Goal: Task Accomplishment & Management: Complete application form

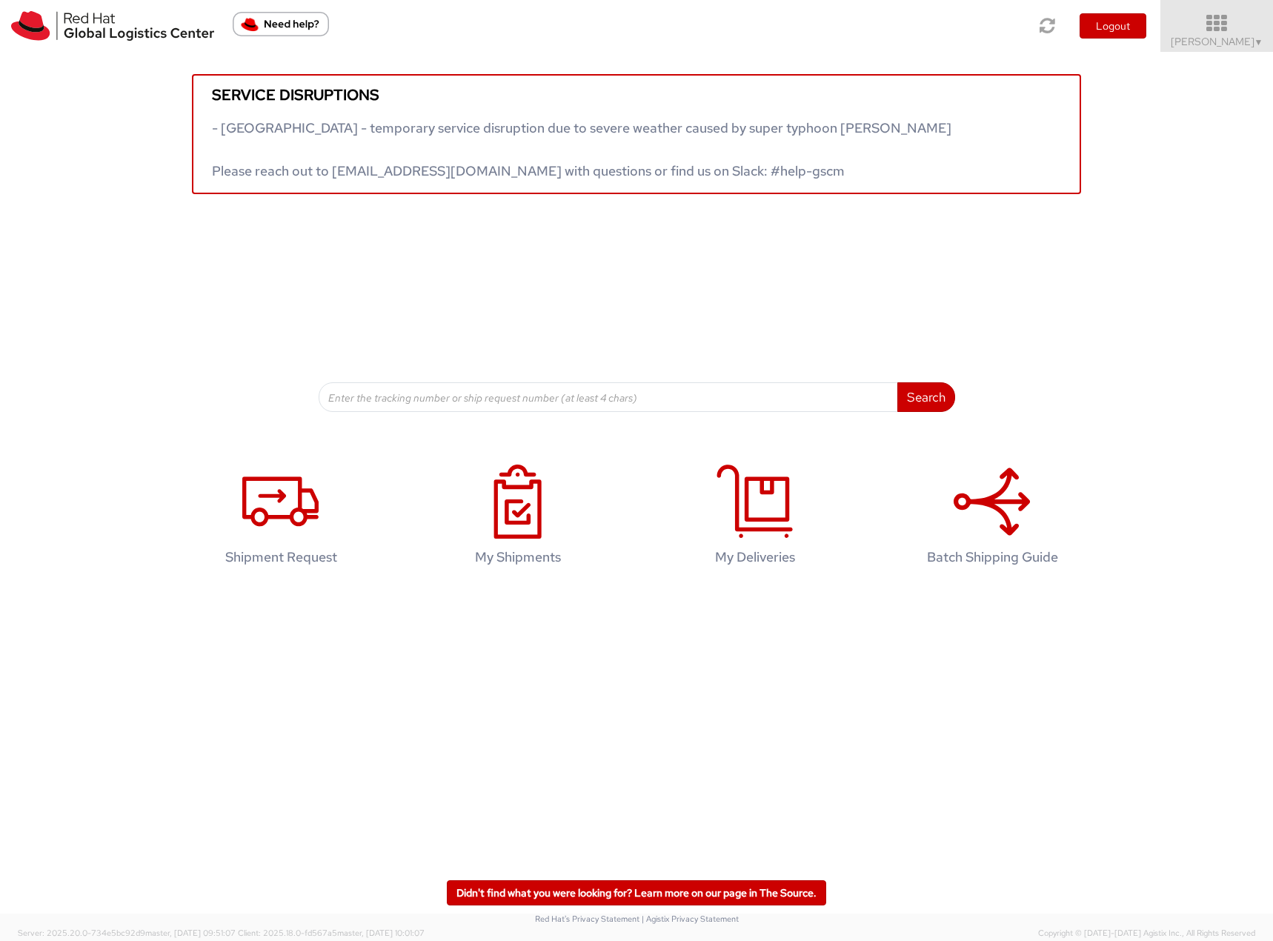
click at [1231, 39] on span "Filip Lizuch ▼" at bounding box center [1217, 41] width 93 height 13
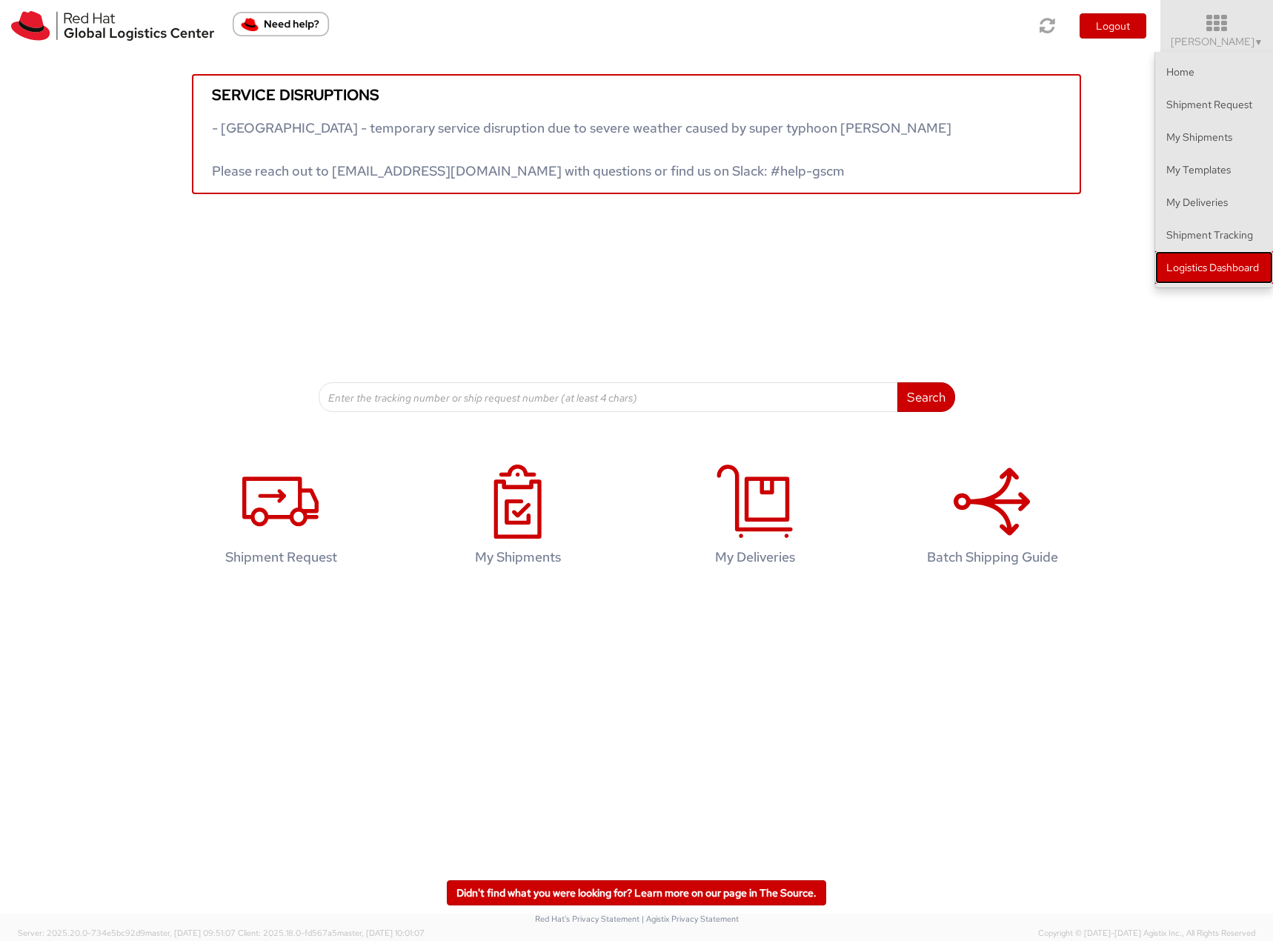
click at [1208, 275] on link "Logistics Dashboard" at bounding box center [1214, 267] width 118 height 33
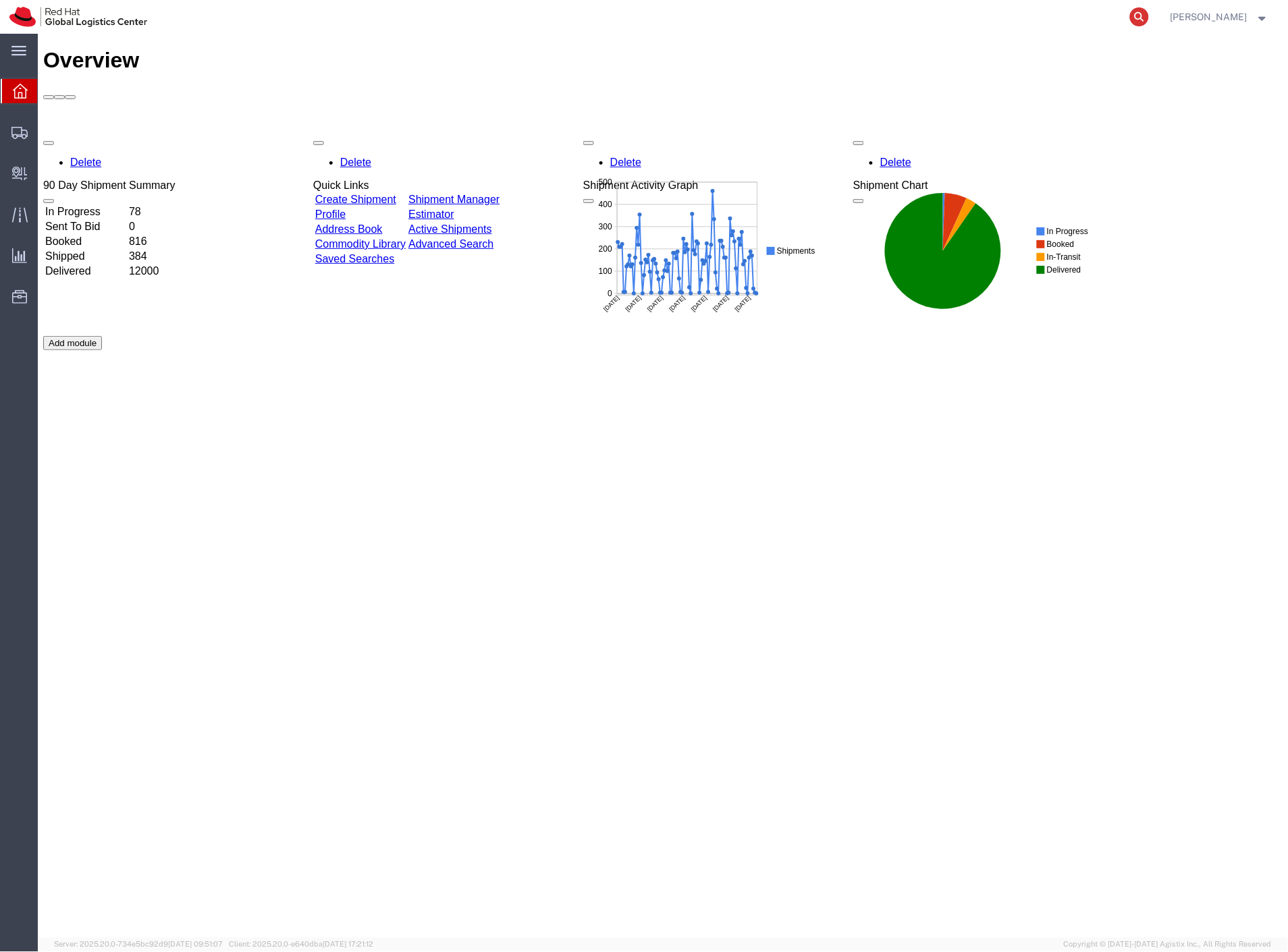
click at [1149, 15] on icon at bounding box center [1139, 16] width 19 height 19
paste input "57093314"
type input "57093314"
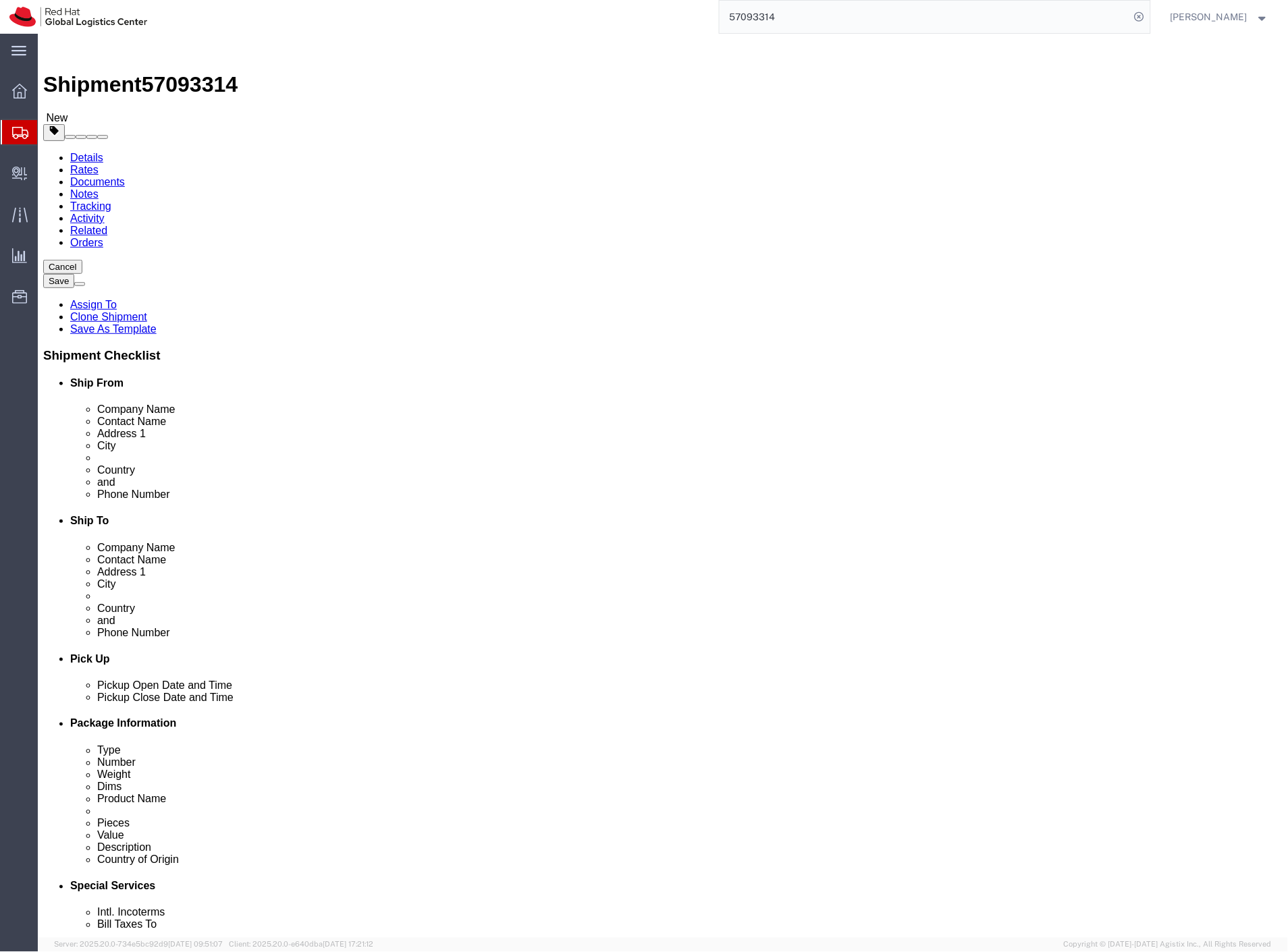
select select
select select "61972"
drag, startPoint x: 214, startPoint y: 129, endPoint x: 176, endPoint y: 96, distance: 50.3
click link "Package Information"
click link "Add Package"
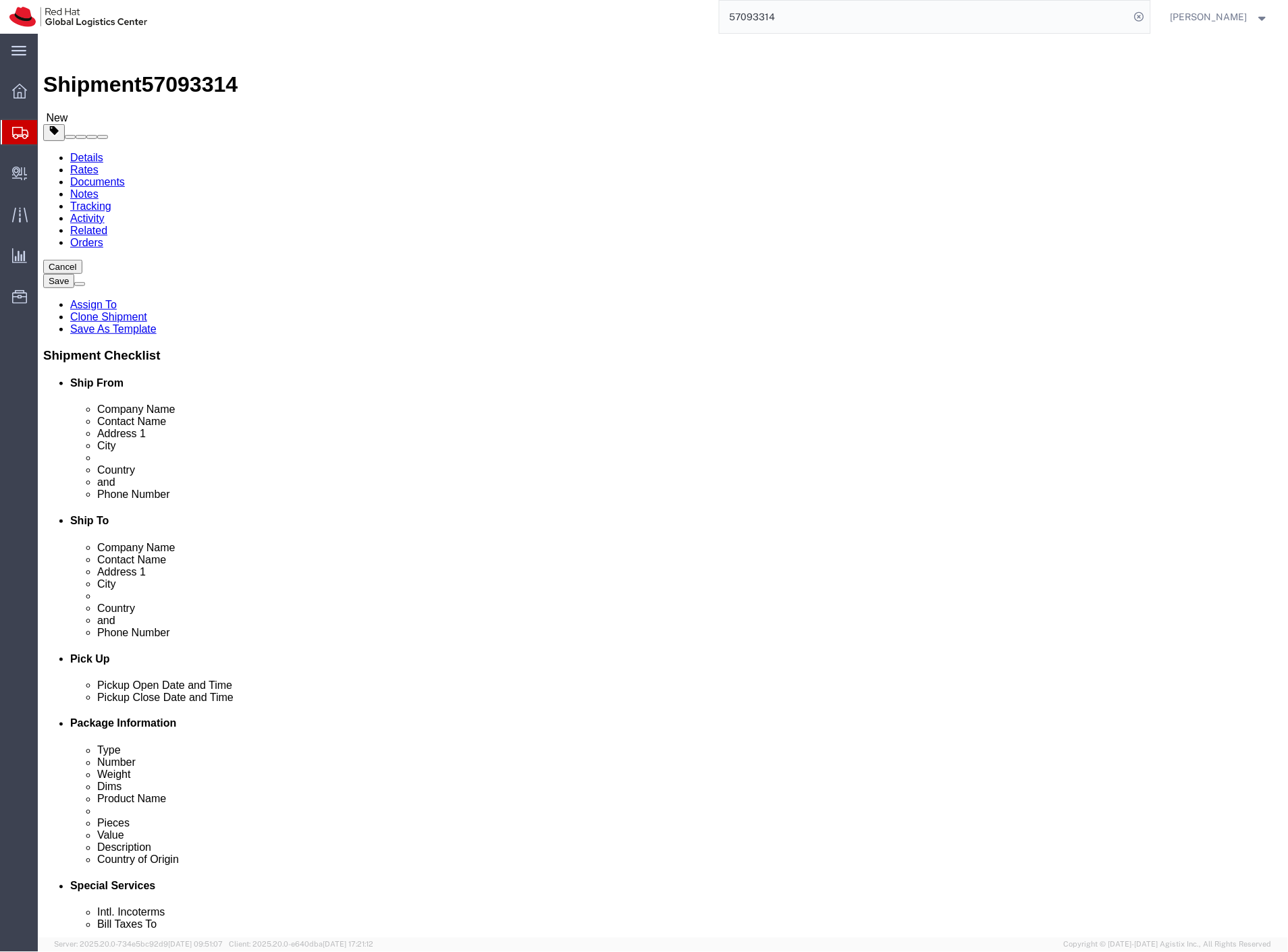
click select "Select Case(s) Crate(s) Envelope Large Box Medium Box PAK Skid(s) Small Box Sma…"
select select "PAK"
click select "Select Case(s) Crate(s) Envelope Large Box Medium Box PAK Skid(s) Small Box Sma…"
type input "10.25"
type input "12.75"
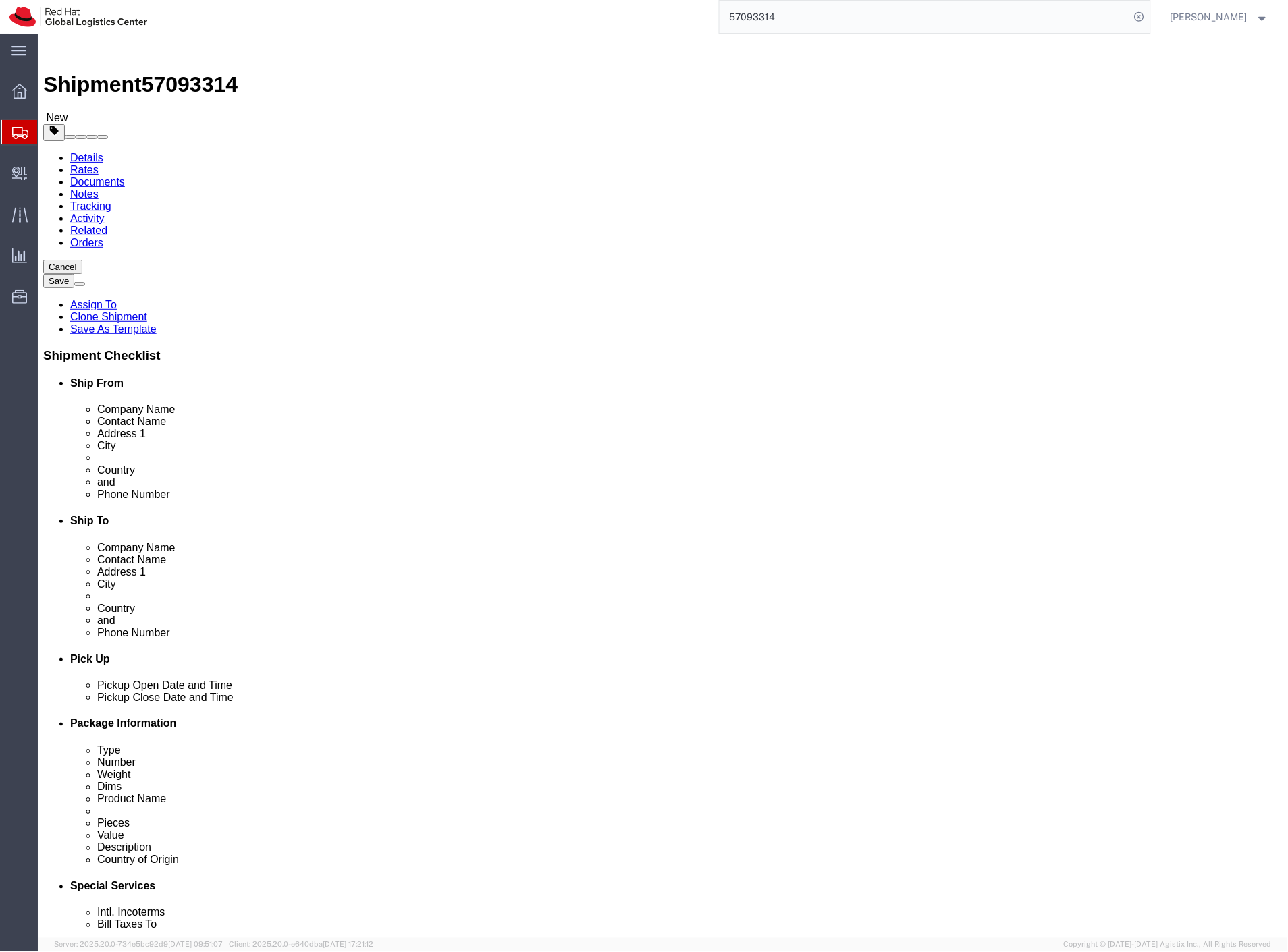
type input "1.00"
select select "IN"
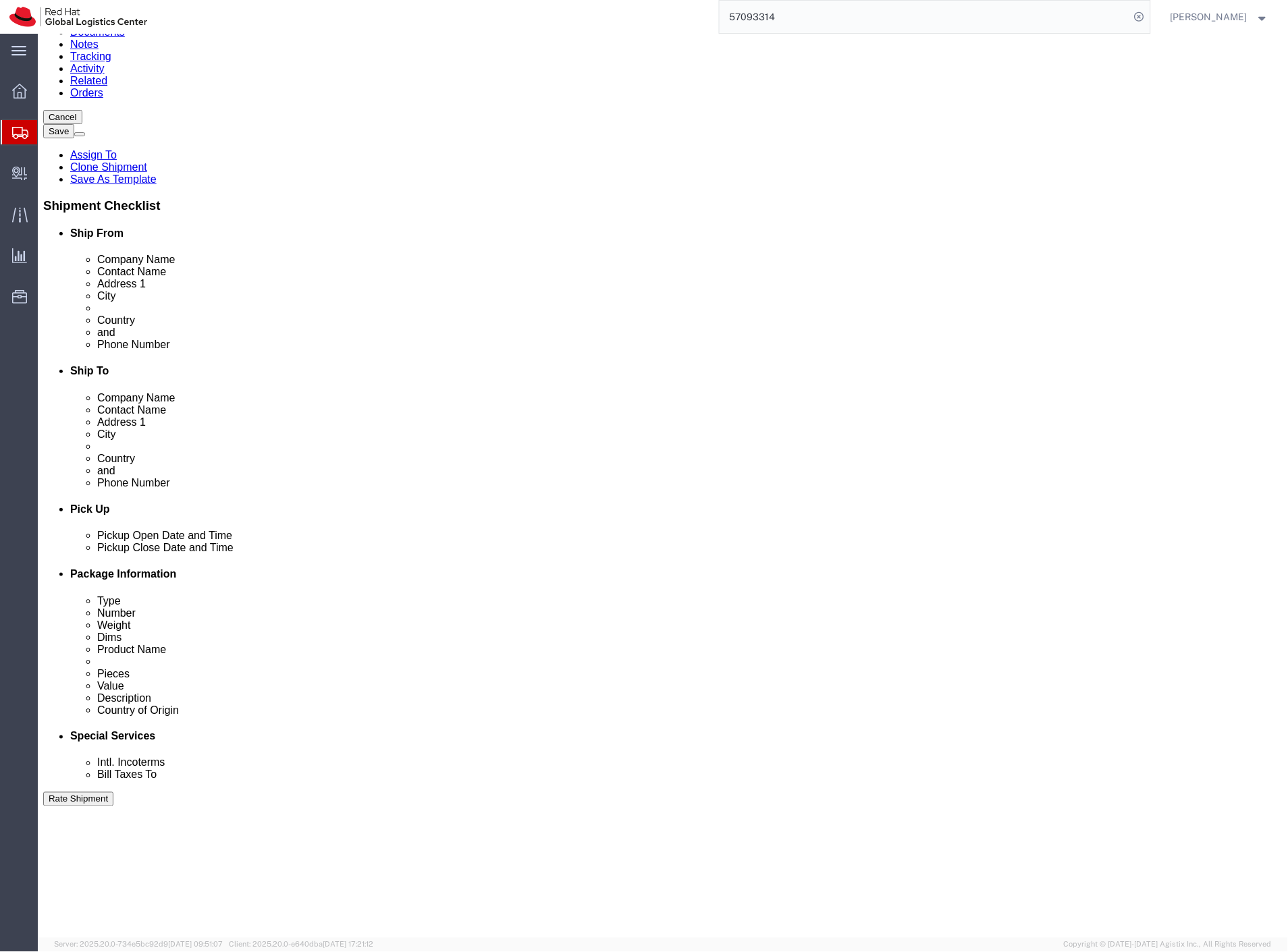
scroll to position [72, 0]
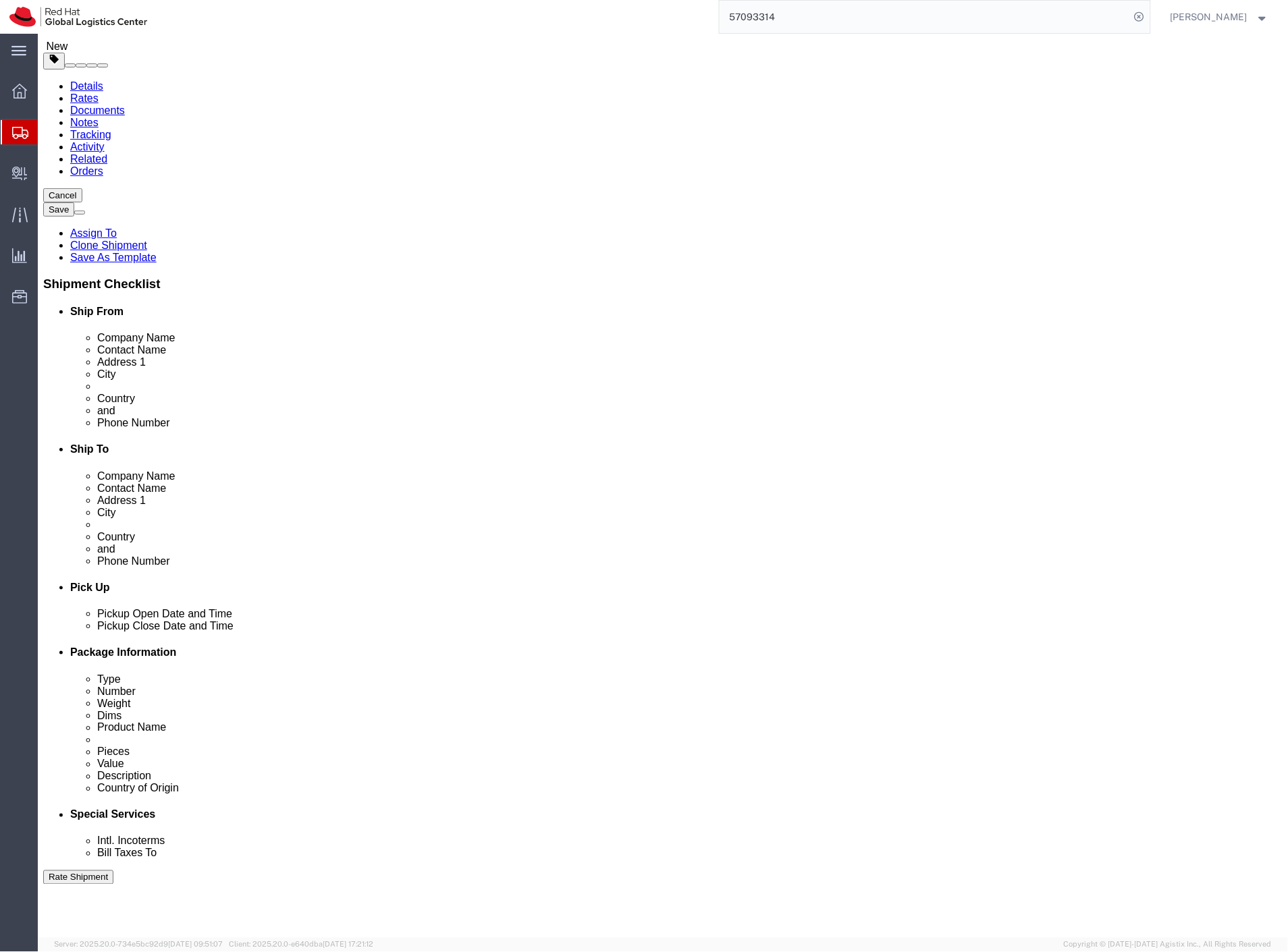
drag, startPoint x: 36, startPoint y: 597, endPoint x: 574, endPoint y: 275, distance: 627.0
click icon
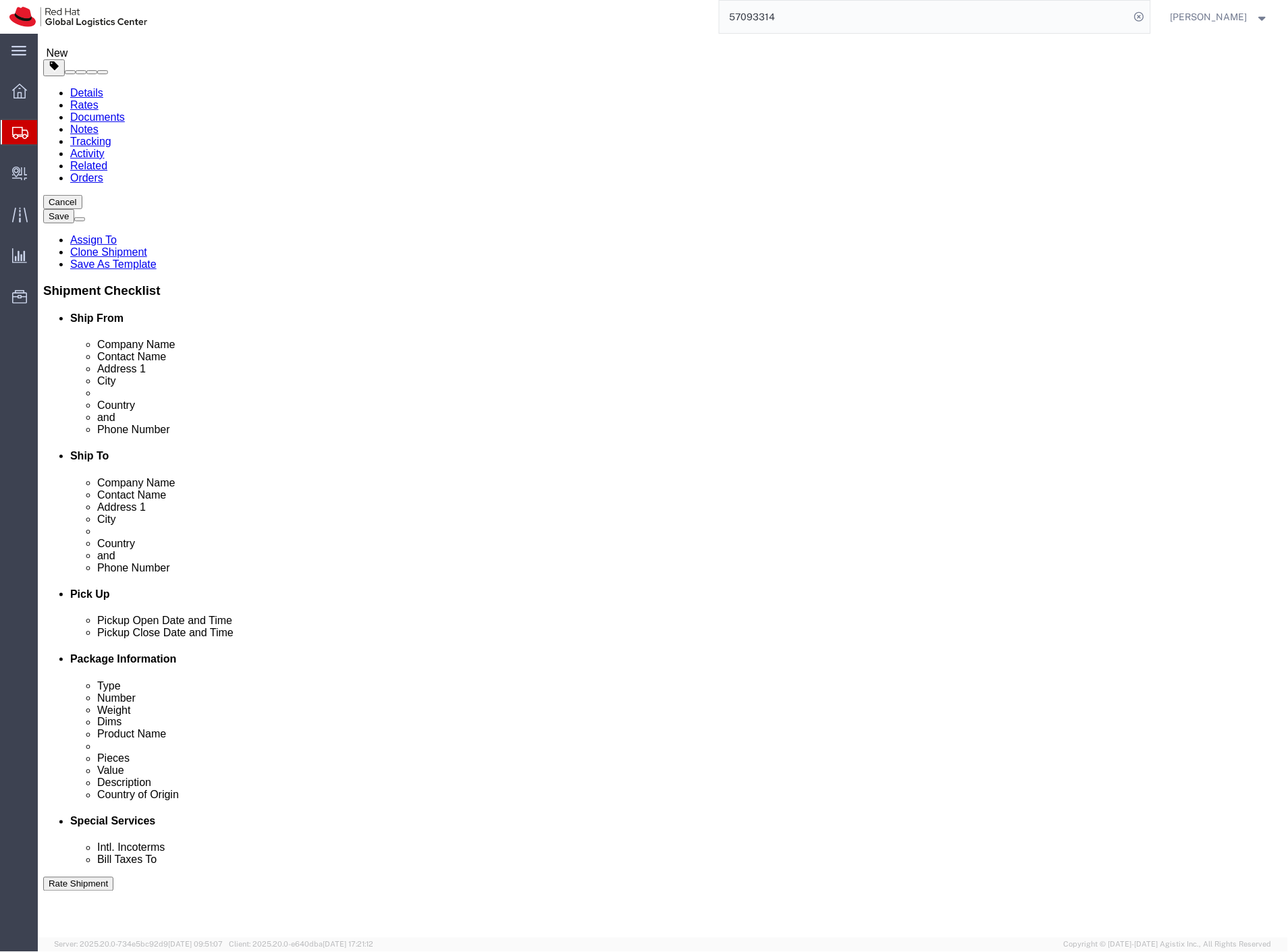
scroll to position [0, 0]
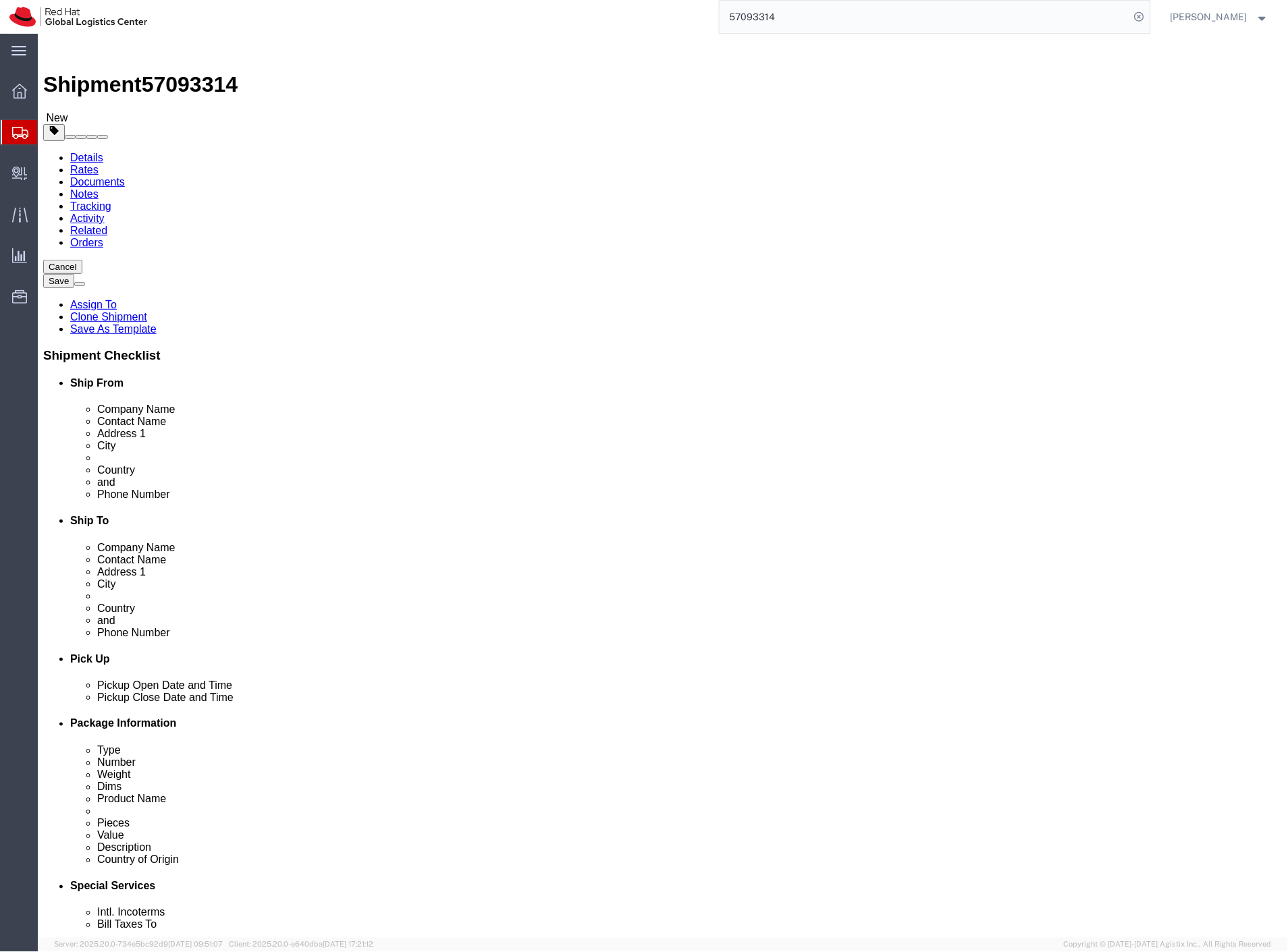
drag, startPoint x: 37, startPoint y: 387, endPoint x: 552, endPoint y: 425, distance: 516.4
click icon
click div "1 x Your Packaging Package Type Select Case(s) Crate(s) Envelope Large Box Medi…"
drag, startPoint x: 530, startPoint y: 451, endPoint x: 114, endPoint y: 416, distance: 417.5
click icon
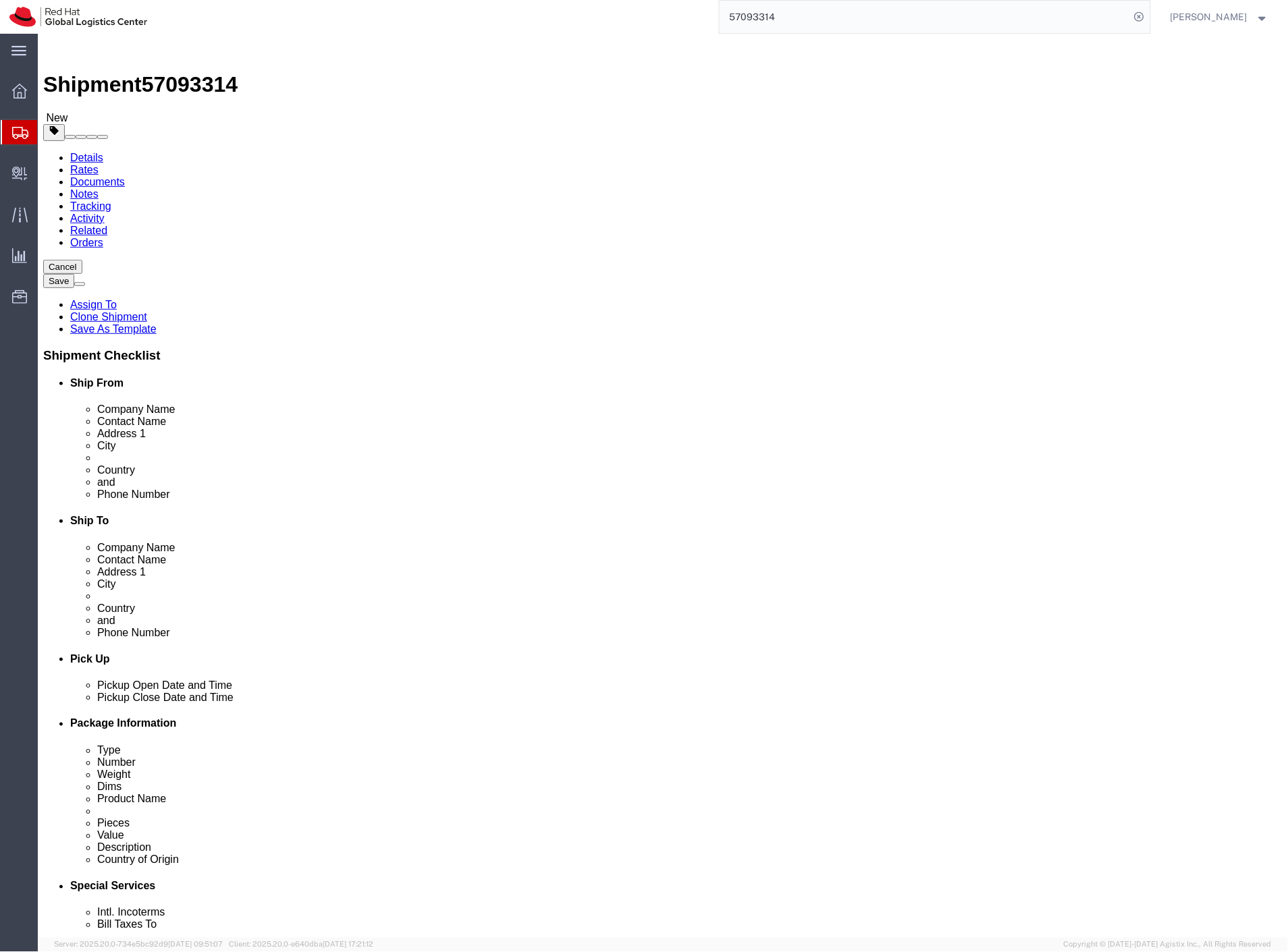
drag, startPoint x: 33, startPoint y: 650, endPoint x: 551, endPoint y: 395, distance: 577.4
click icon
drag, startPoint x: 36, startPoint y: 650, endPoint x: 554, endPoint y: 504, distance: 538.2
click icon
drag, startPoint x: 33, startPoint y: 554, endPoint x: 559, endPoint y: 423, distance: 542.1
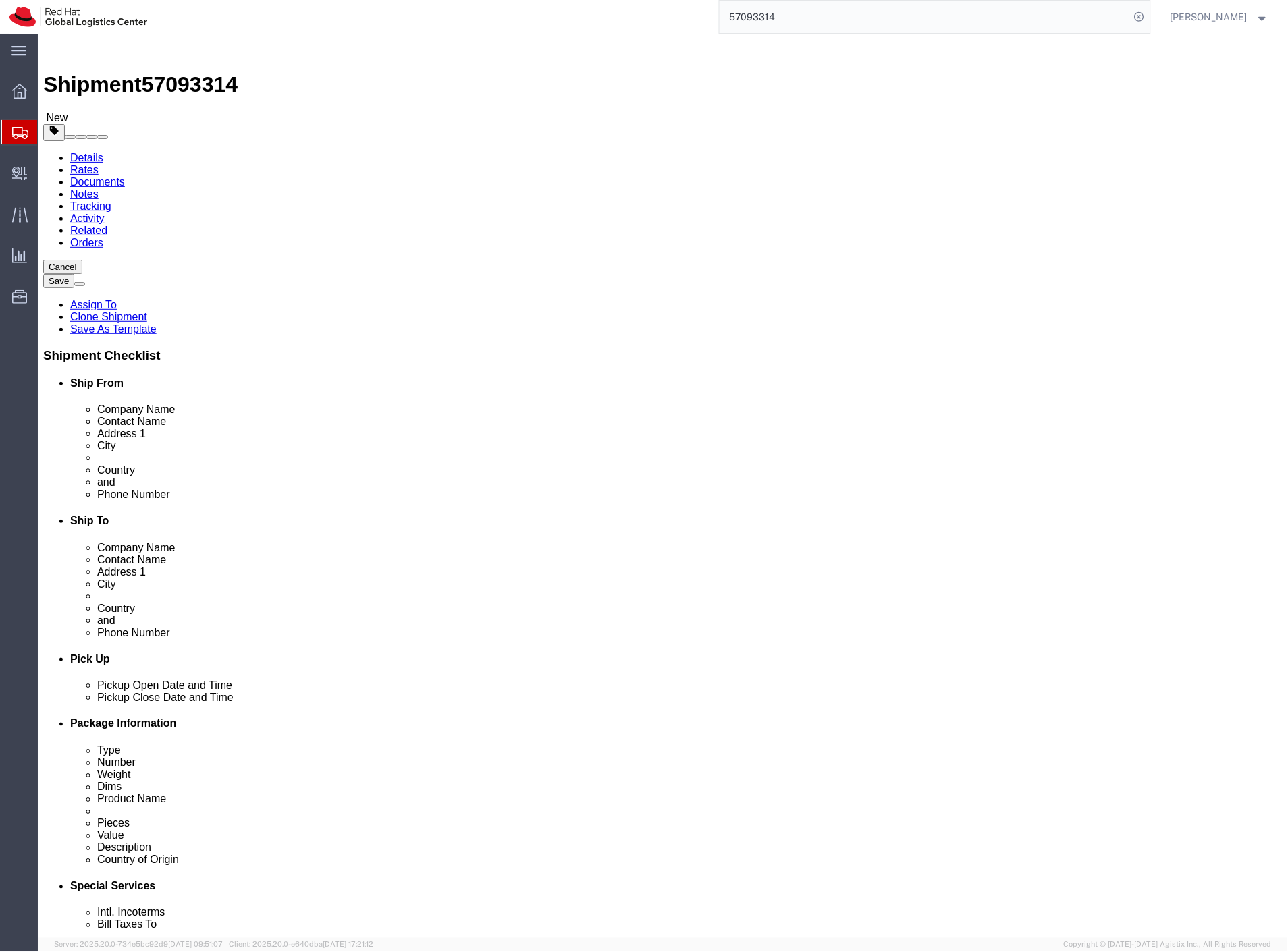
click icon
drag, startPoint x: 824, startPoint y: 233, endPoint x: 816, endPoint y: 243, distance: 12.8
click select "Select Case(s) Crate(s) Envelope Large Box Medium Box PAK Skid(s) Small Box Sma…"
select select "YRPK"
click select "Select Case(s) Crate(s) Envelope Large Box Medium Box PAK Skid(s) Small Box Sma…"
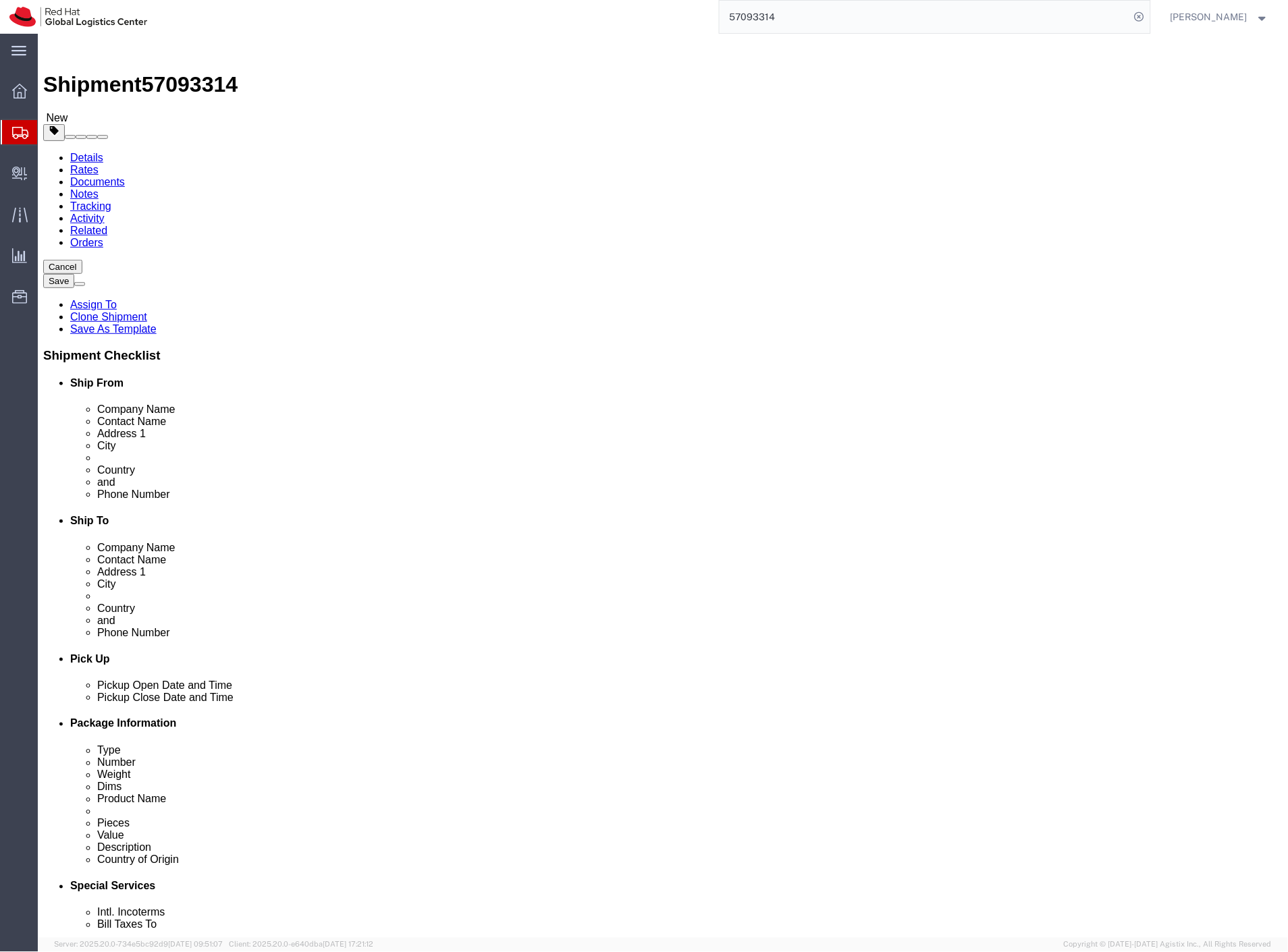
click select "Select cm ft in"
select select "CM"
click select "Select cm ft in"
type input "26.04"
type input "32.38"
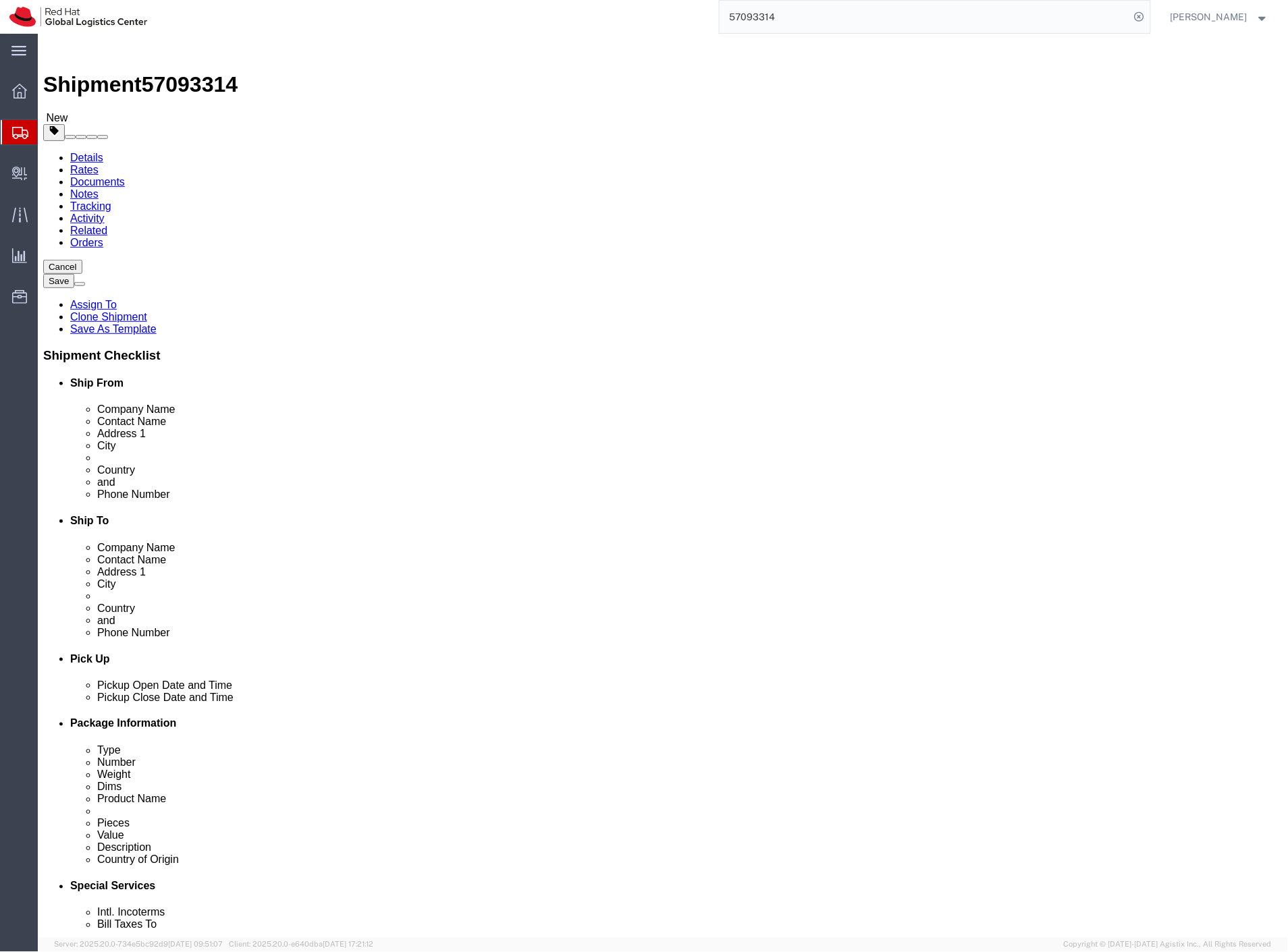
type input "2.54"
drag, startPoint x: 727, startPoint y: 291, endPoint x: 633, endPoint y: 295, distance: 94.1
click div "Dimensions Length 26.04 x Width 32.38 x Height 2.54 Select cm ft in"
type input "60"
drag, startPoint x: 775, startPoint y: 289, endPoint x: 680, endPoint y: 279, distance: 95.5
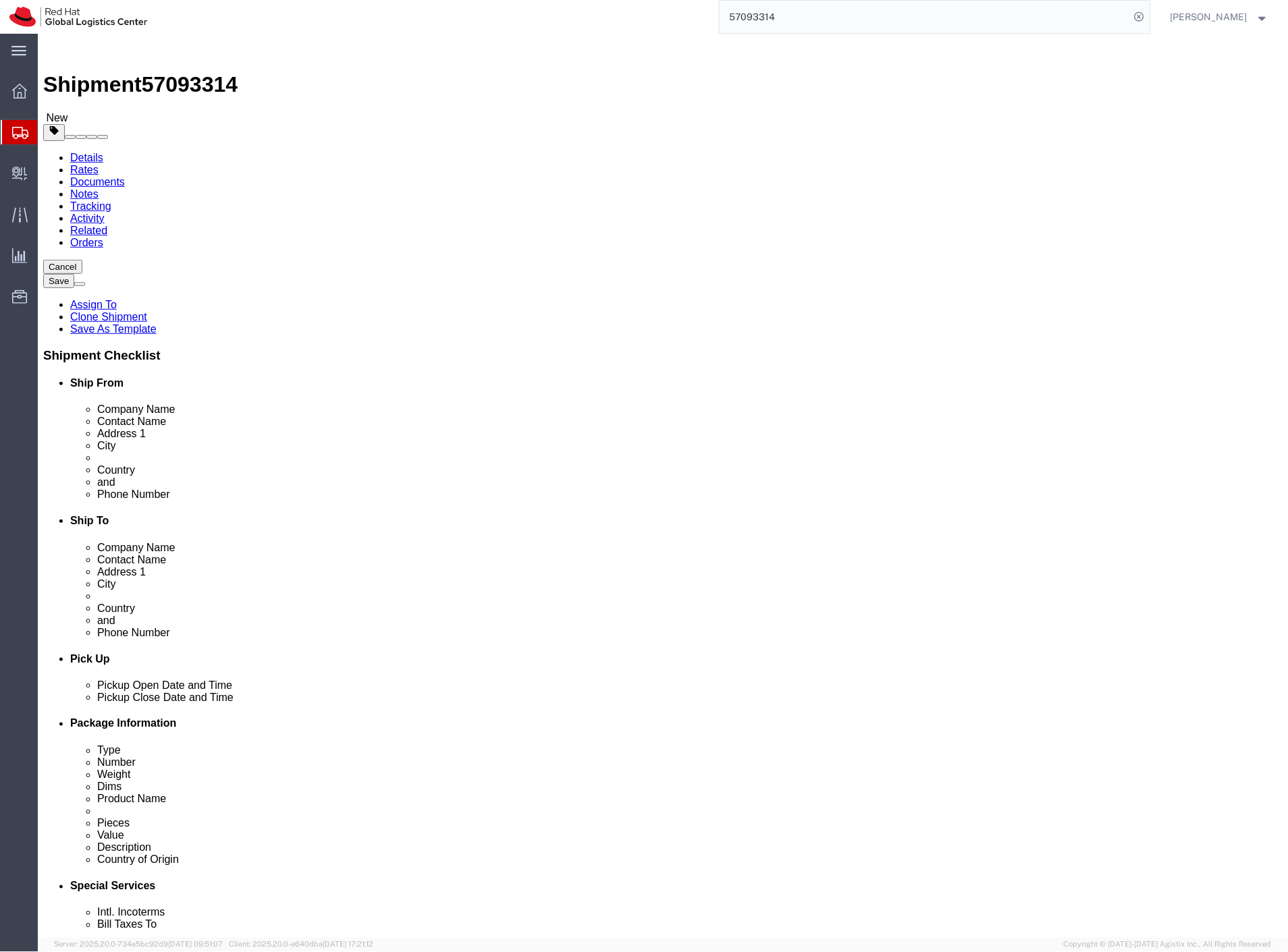
click div "Length 60 x Width 32.38 x Height 2.54 Select cm ft in"
type input "40"
drag, startPoint x: 840, startPoint y: 289, endPoint x: 700, endPoint y: 295, distance: 140.1
click div "Length 60 x Width 40 x Height 2.54 Select cm ft in"
type input "30"
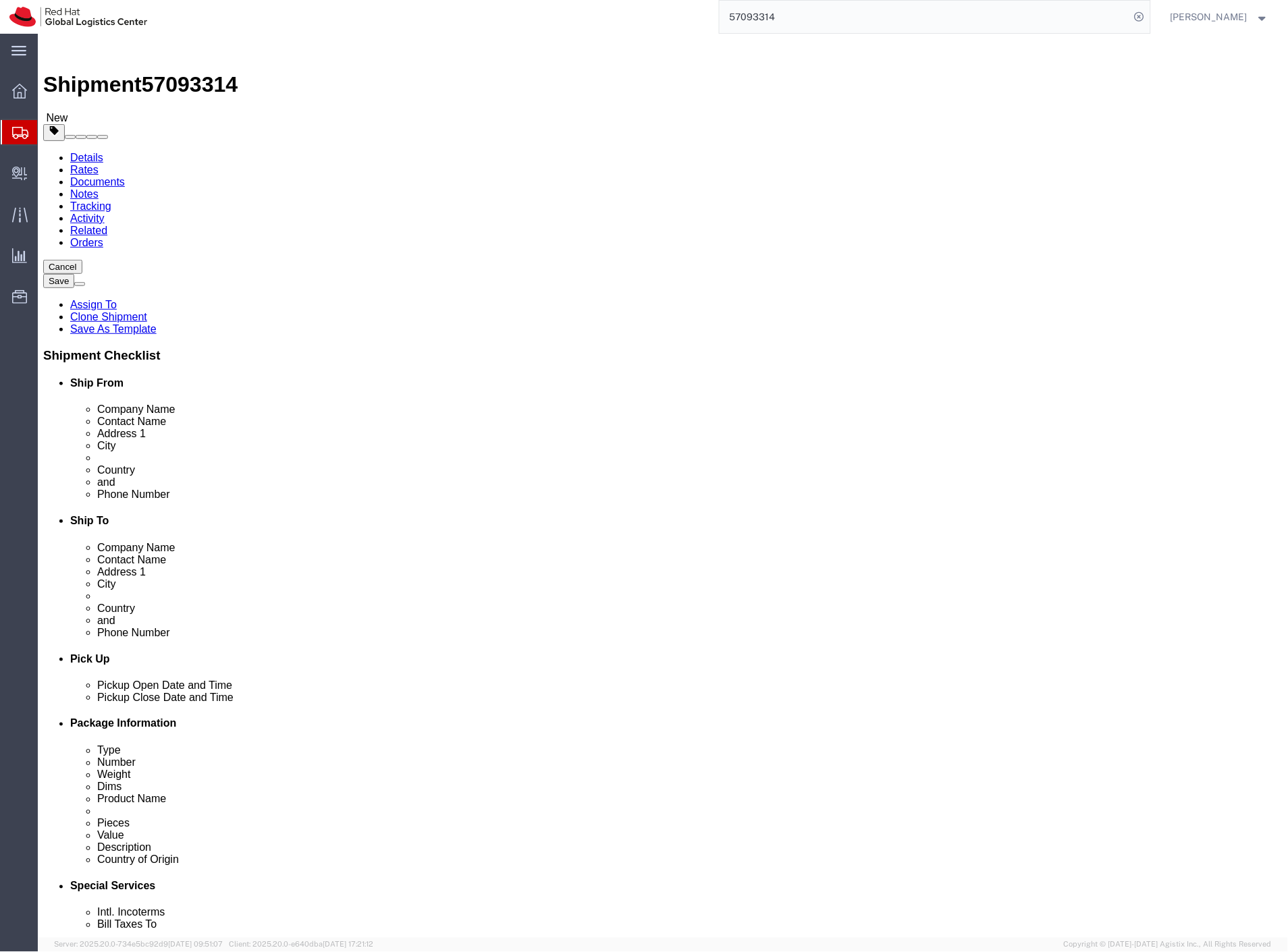
drag, startPoint x: 230, startPoint y: 291, endPoint x: 179, endPoint y: 289, distance: 51.0
click div "Length 34.00 x Width 32.00 x Height 34.00 Select cm ft in"
type input "42"
drag, startPoint x: 293, startPoint y: 288, endPoint x: 218, endPoint y: 298, distance: 75.7
click div "Length 42 x Width 32.00 x Height 34.00 Select cm ft in"
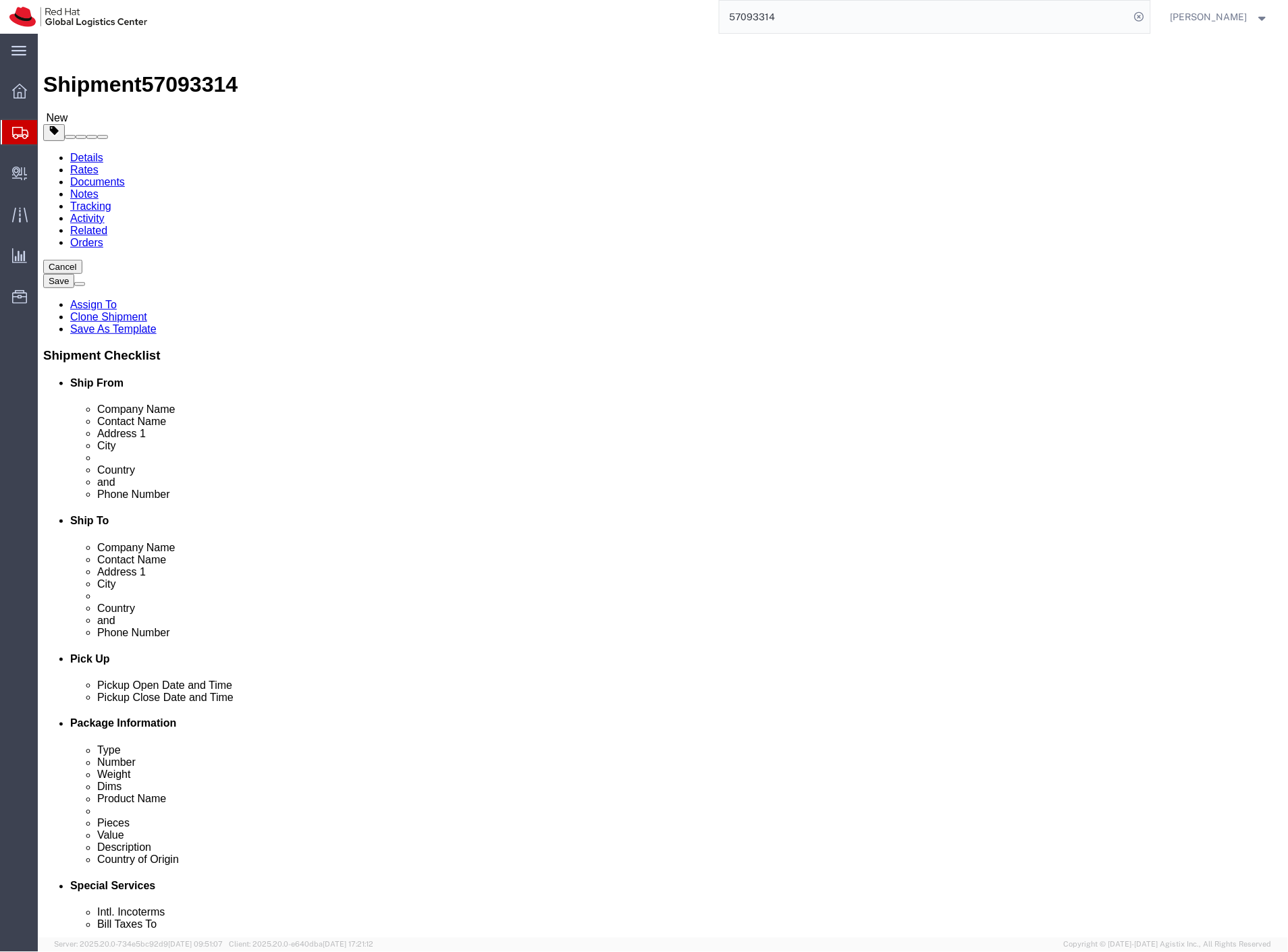
type input "30"
drag, startPoint x: 358, startPoint y: 285, endPoint x: 258, endPoint y: 285, distance: 100.0
click div "Length 42 x Width 30 x Height 34.00 Select cm ft in"
type input "20"
click button "Save"
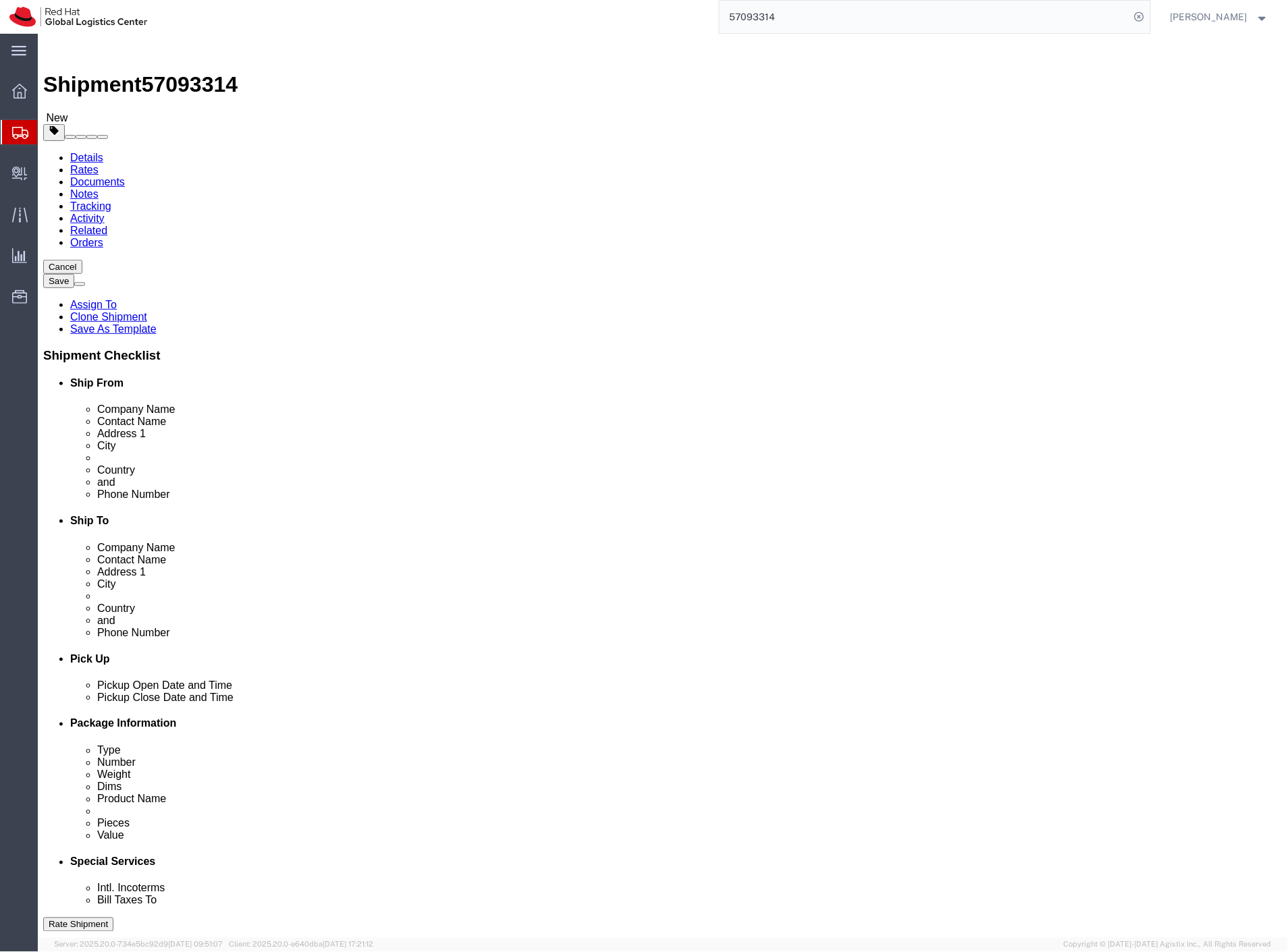
click at [902, 1] on input "57093314" at bounding box center [925, 17] width 410 height 33
paste input "2"
type input "57093312"
select select "37982"
drag, startPoint x: 199, startPoint y: 129, endPoint x: 161, endPoint y: 95, distance: 51.0
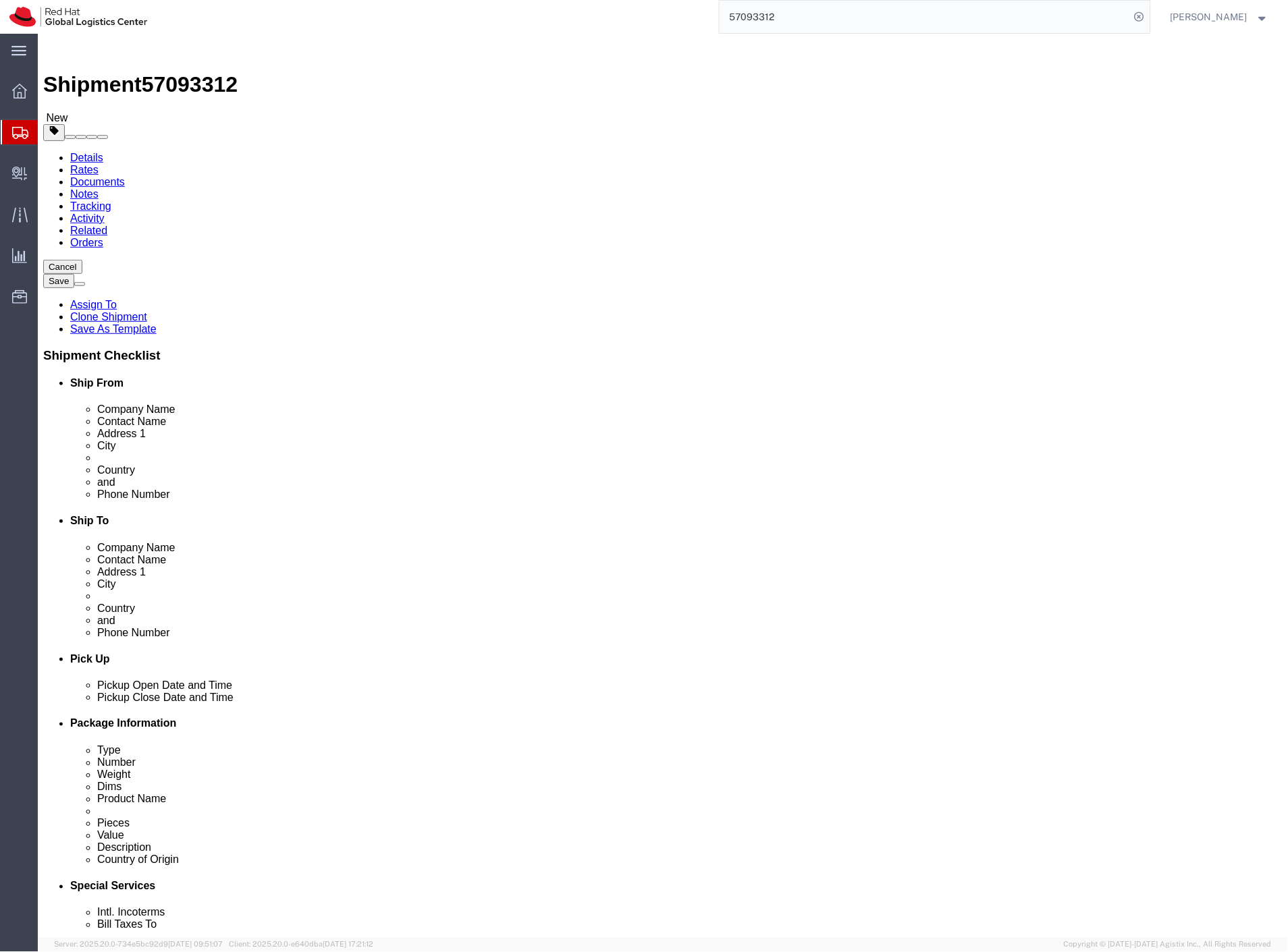
click link "Package Information"
click link "Add Package"
drag, startPoint x: 710, startPoint y: 238, endPoint x: 709, endPoint y: 246, distance: 8.1
click select "Select Case(s) Crate(s) Envelope Large Box Medium Box PAK Skid(s) Small Box Sma…"
select select "YRPK"
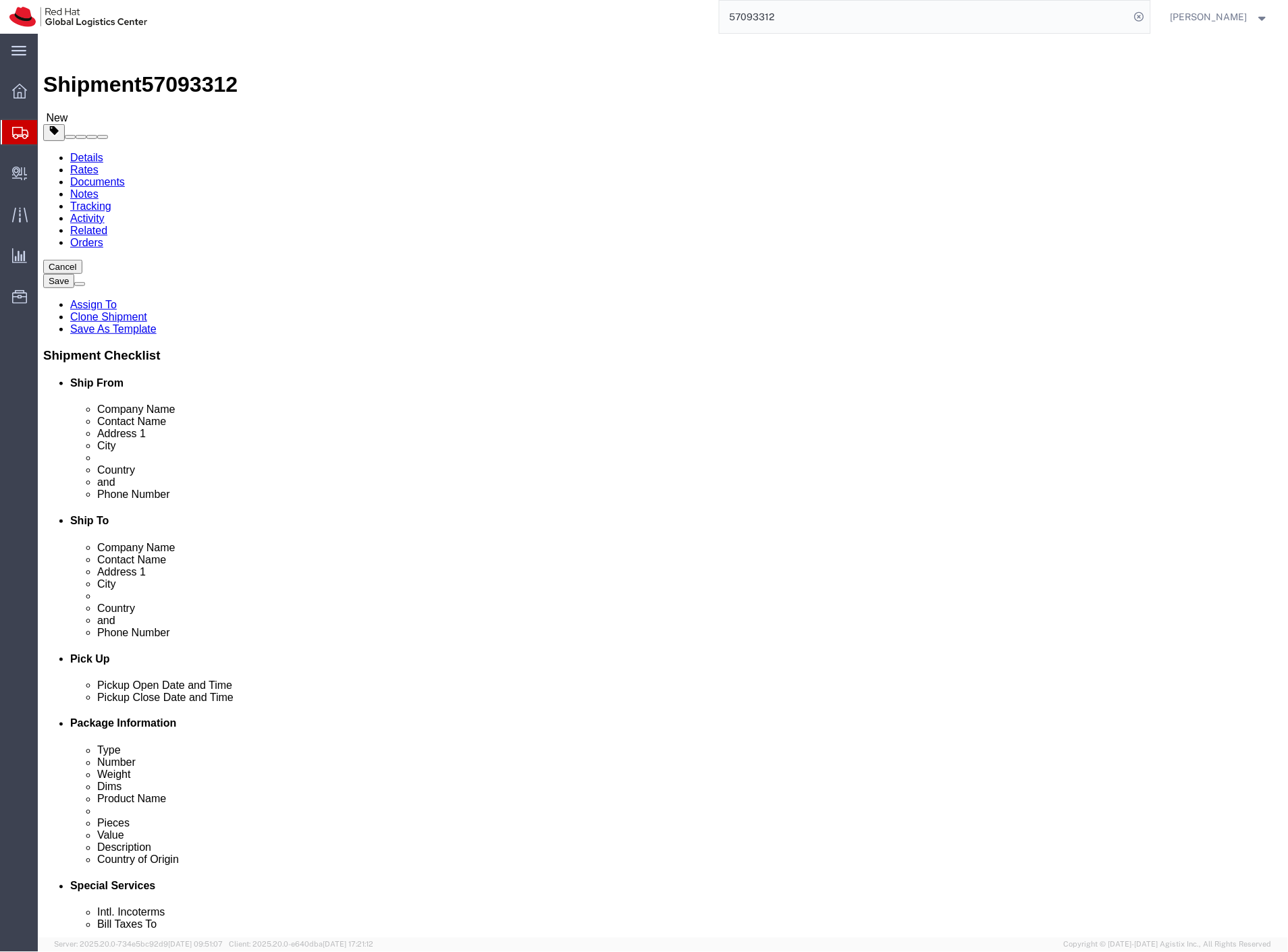
click select "Select Case(s) Crate(s) Envelope Large Box Medium Box PAK Skid(s) Small Box Sma…"
click input "text"
type input "54"
click input "text"
type input "40"
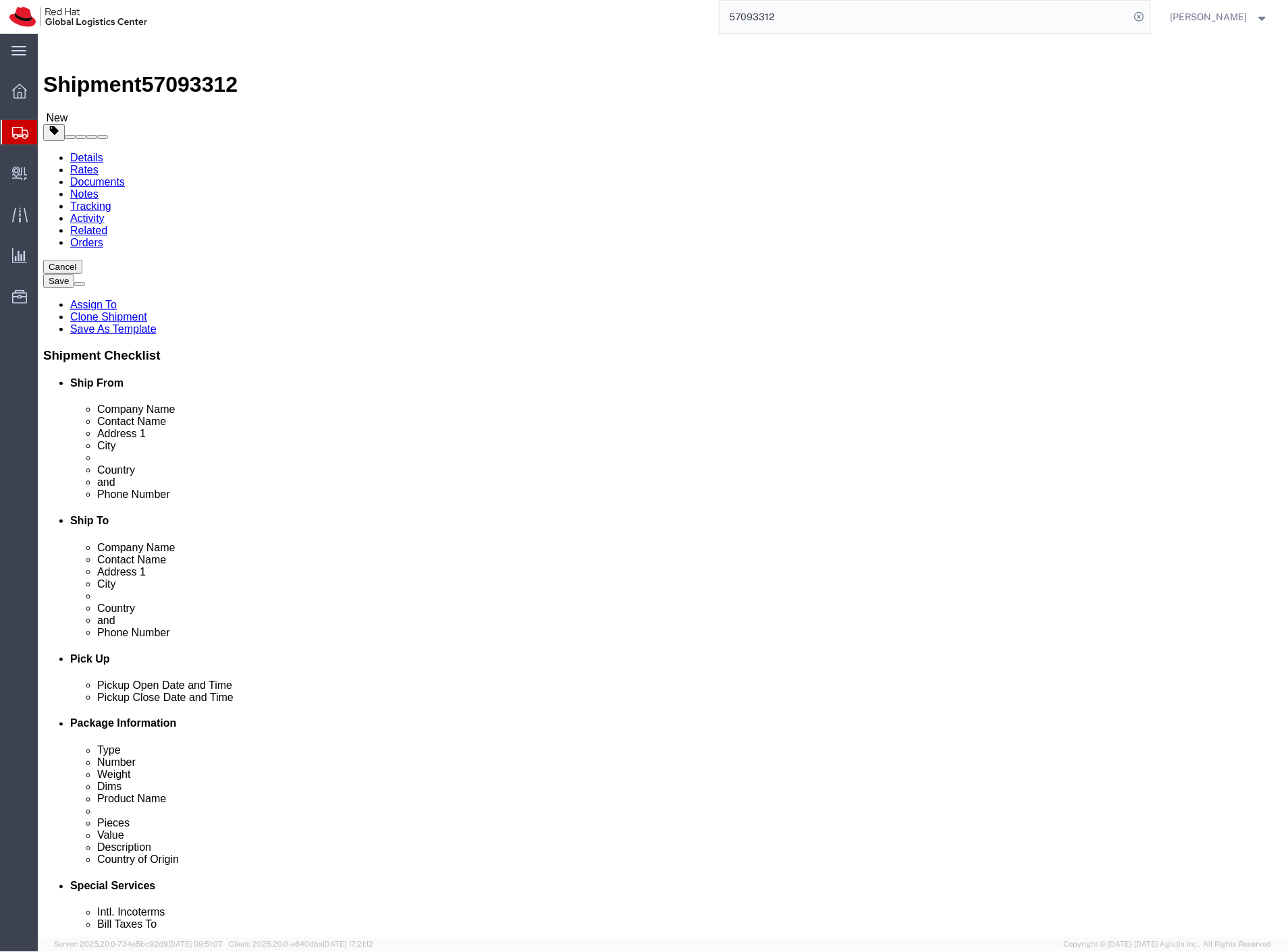
click input "text"
type input "32"
click link "Add Content"
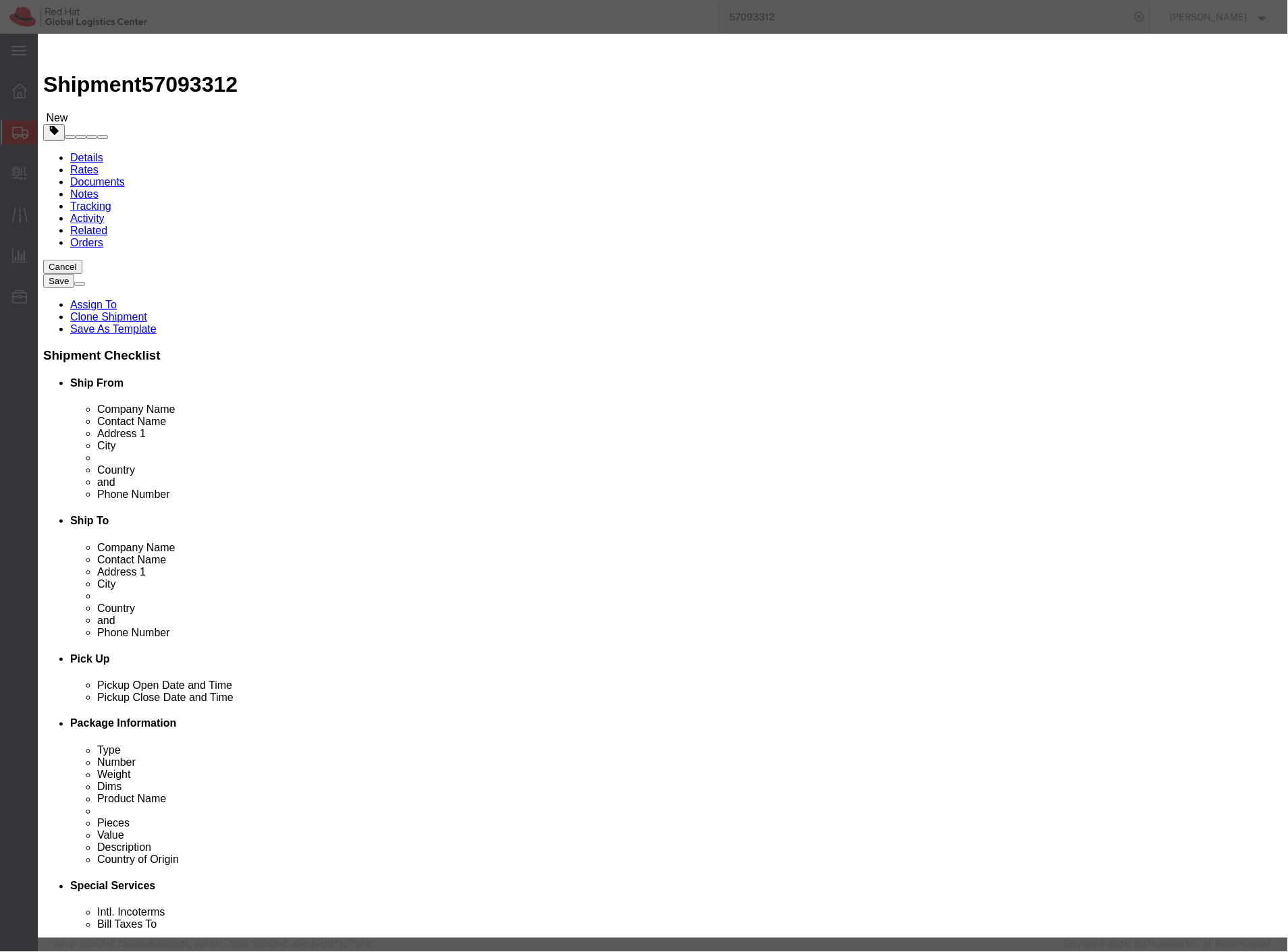
click button "button"
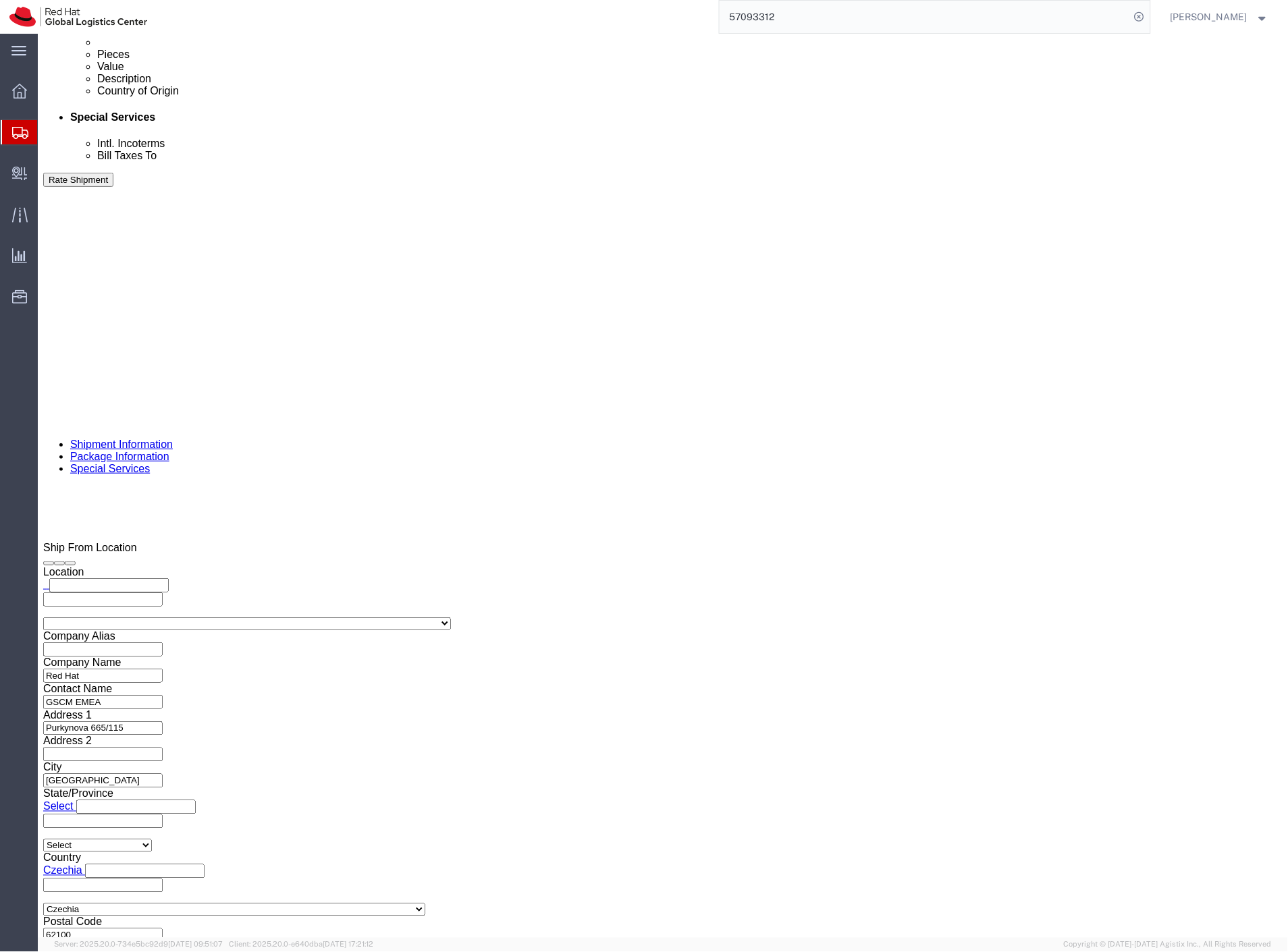
scroll to position [824, 0]
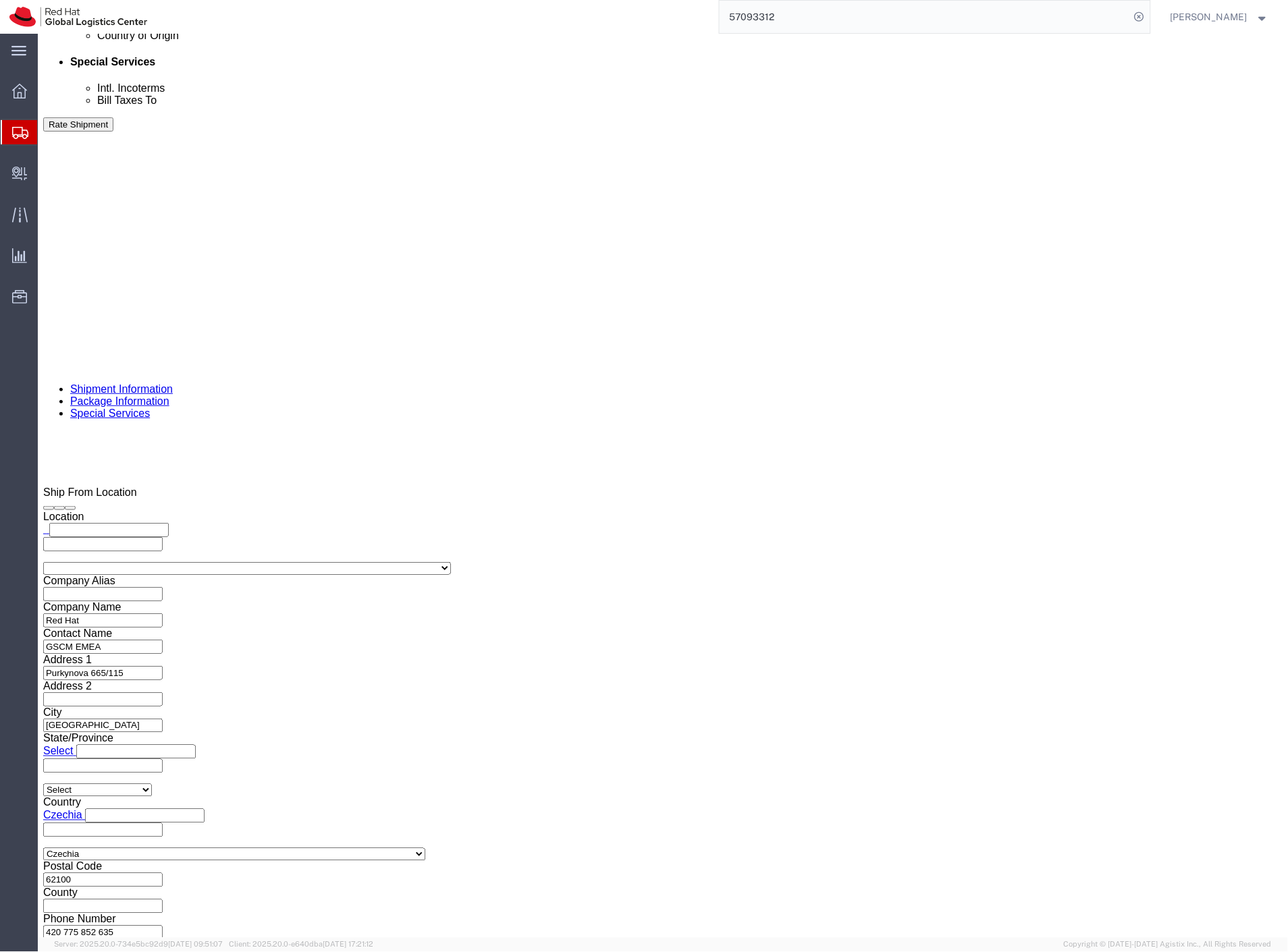
drag, startPoint x: 36, startPoint y: 710, endPoint x: 208, endPoint y: 178, distance: 559.1
click icon
drag, startPoint x: 36, startPoint y: 806, endPoint x: 82, endPoint y: 178, distance: 629.7
click icon
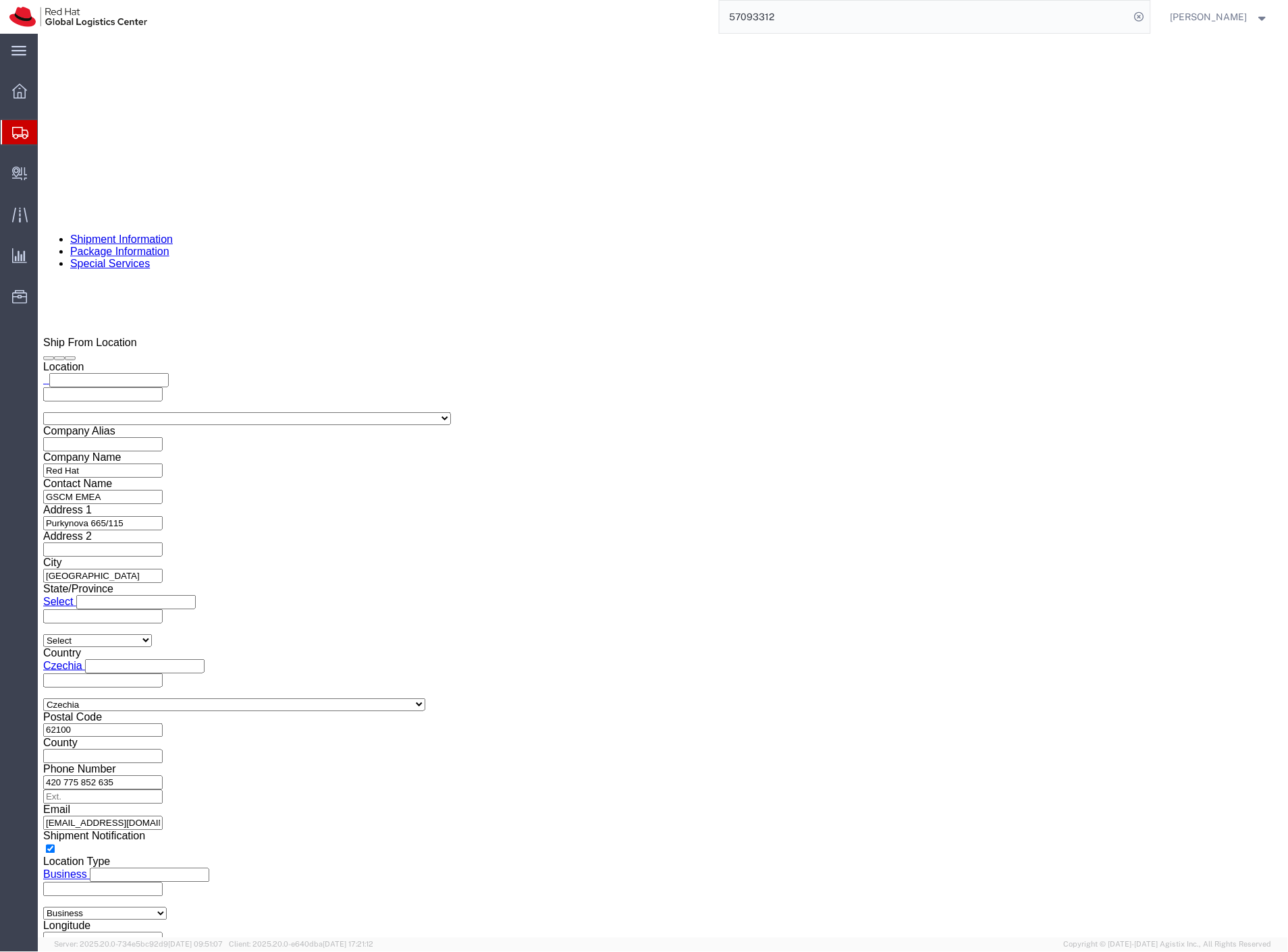
scroll to position [1049, 0]
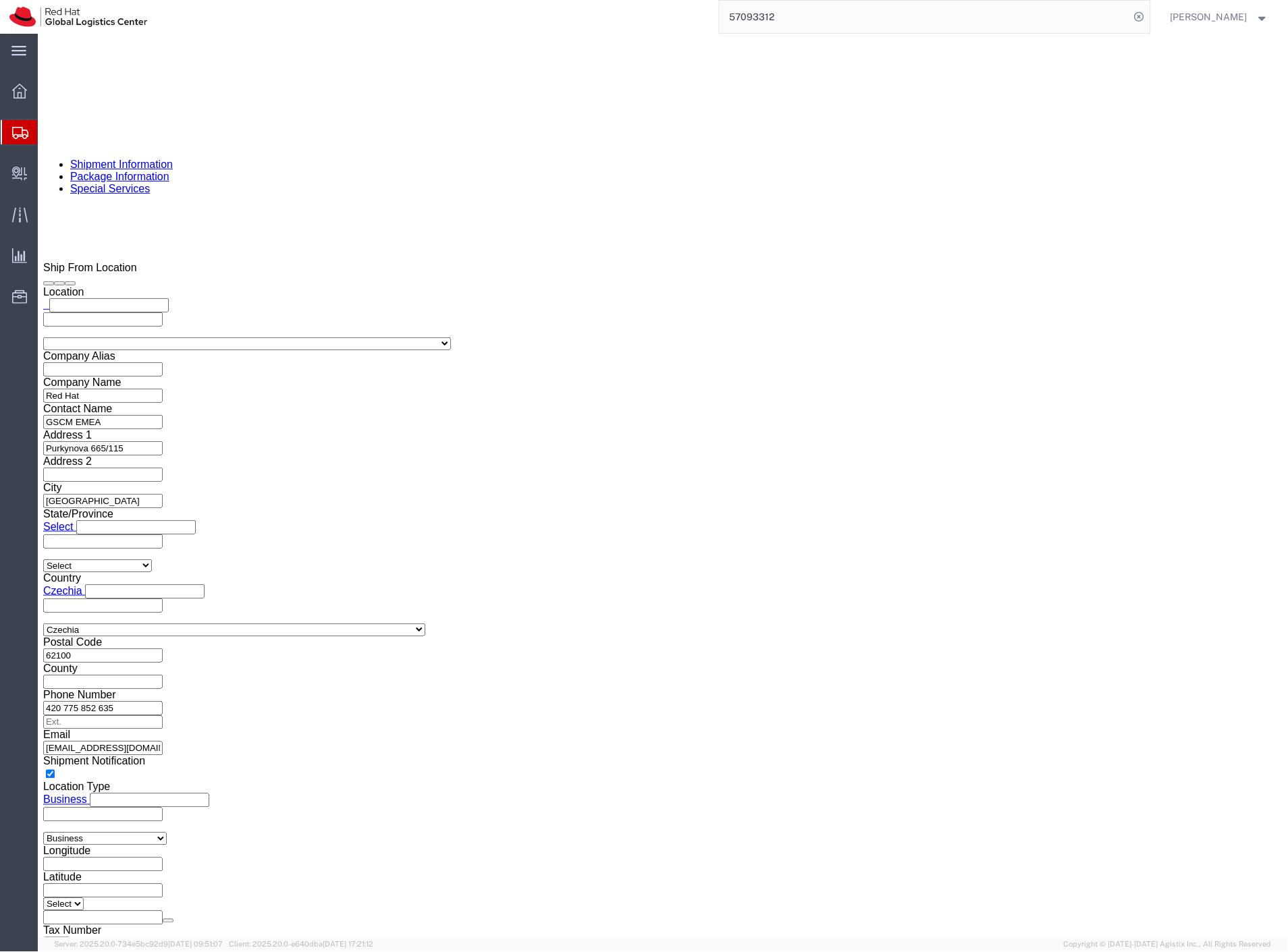
drag, startPoint x: 36, startPoint y: 679, endPoint x: 48, endPoint y: 170, distance: 509.1
click icon
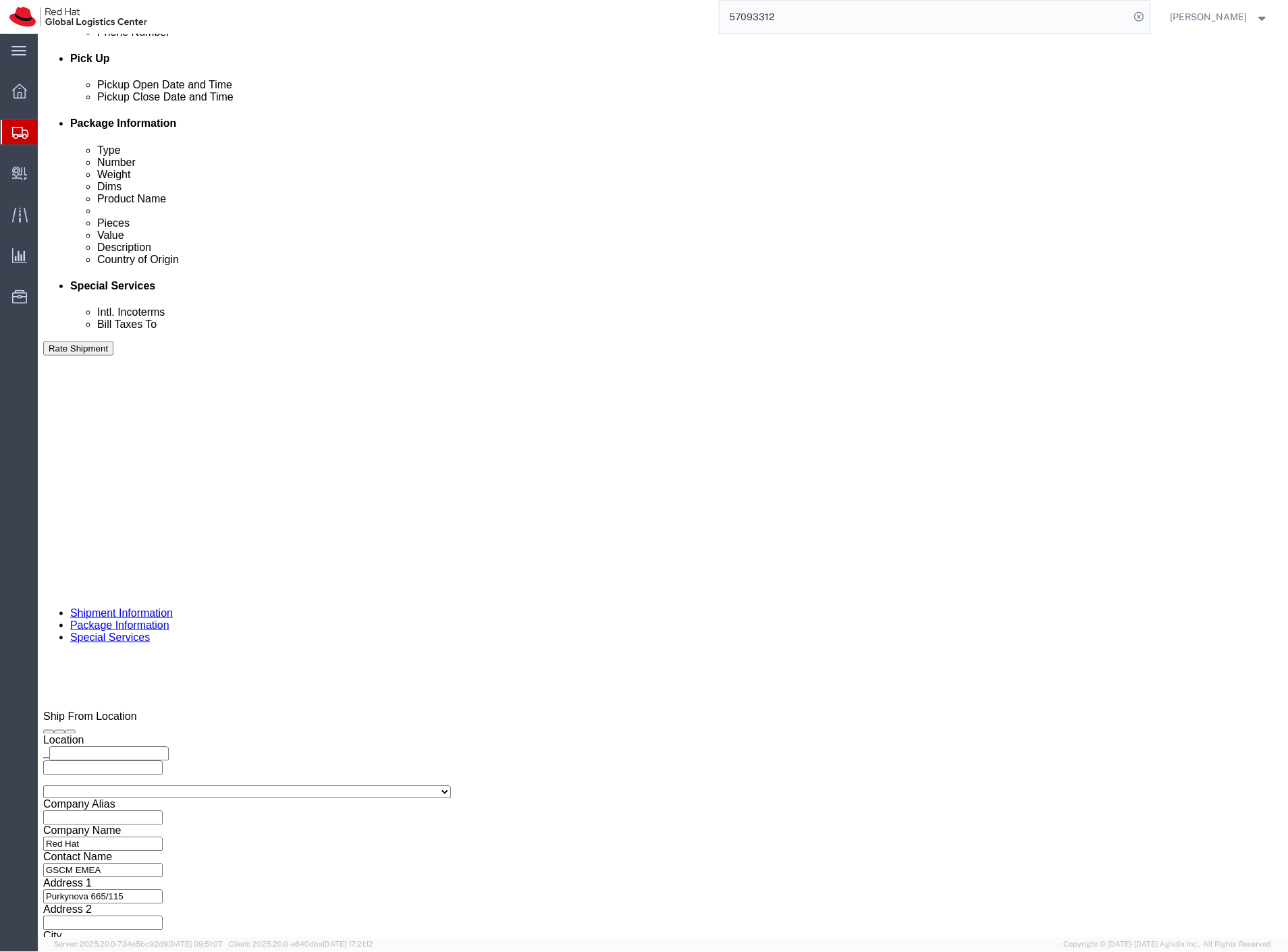
scroll to position [599, 0]
drag, startPoint x: 36, startPoint y: 646, endPoint x: 19, endPoint y: 165, distance: 481.3
click icon
drag, startPoint x: 33, startPoint y: 437, endPoint x: 32, endPoint y: 170, distance: 267.0
click icon
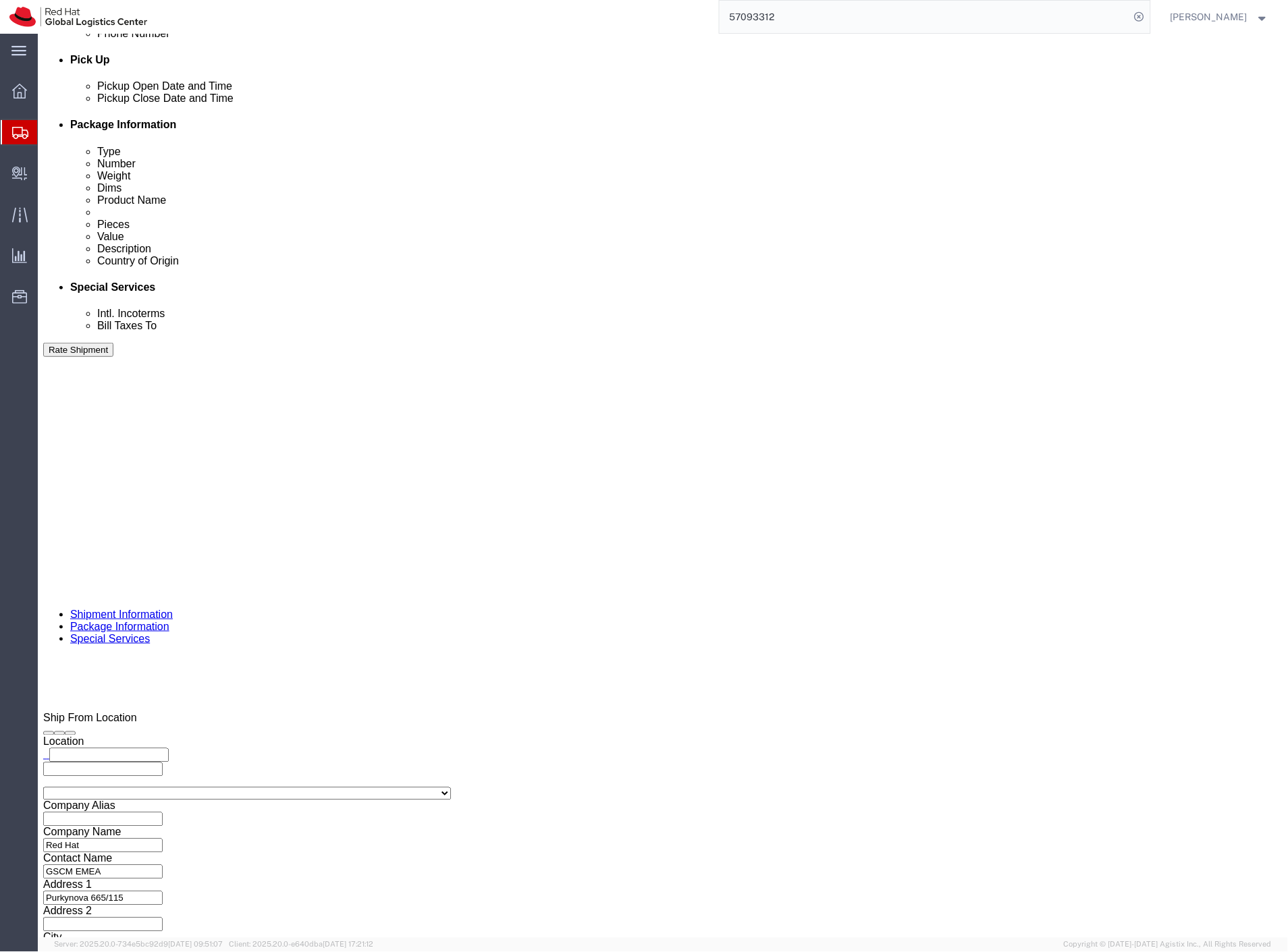
drag, startPoint x: 39, startPoint y: 525, endPoint x: 61, endPoint y: 221, distance: 304.8
click icon
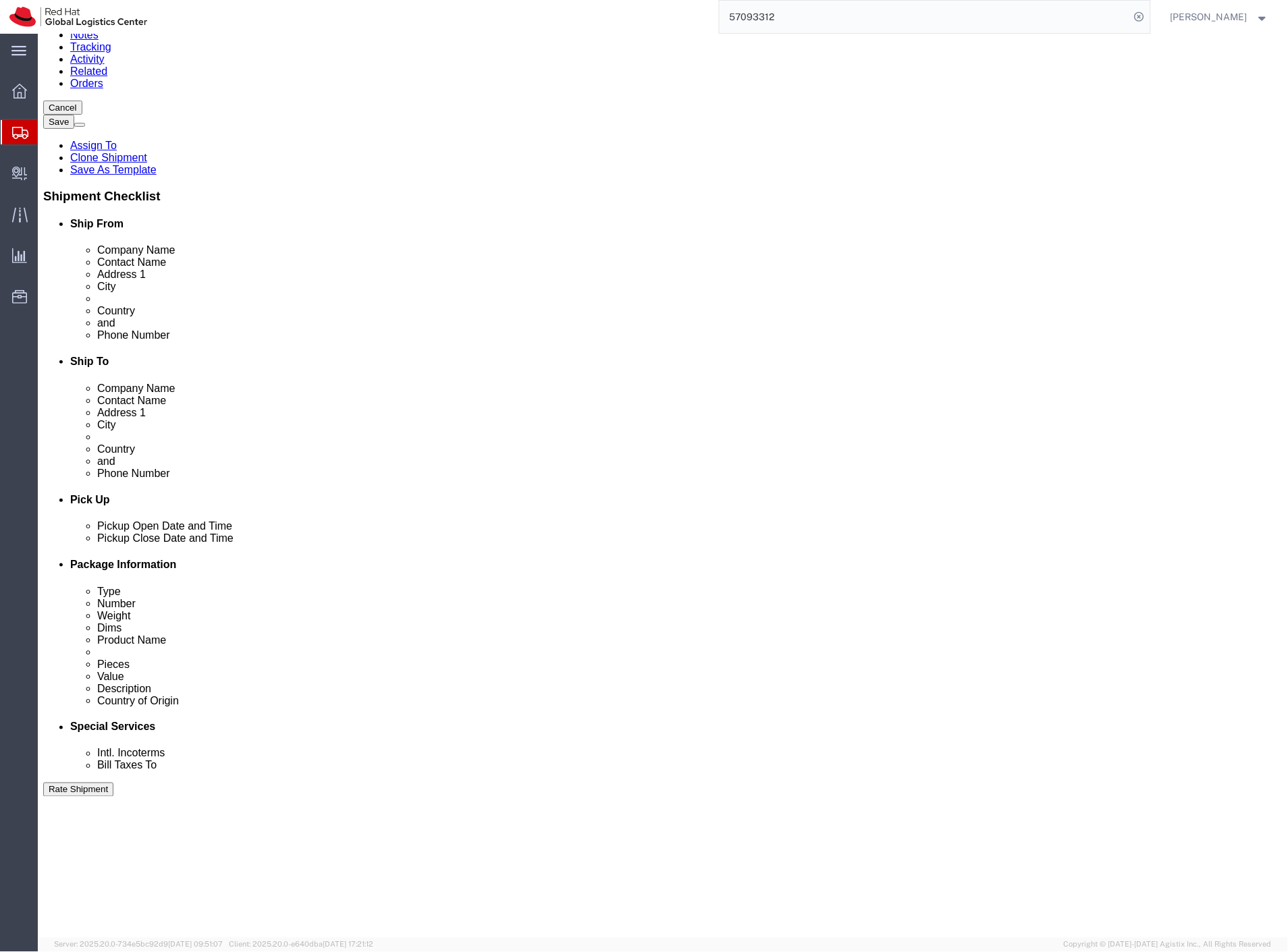
scroll to position [149, 0]
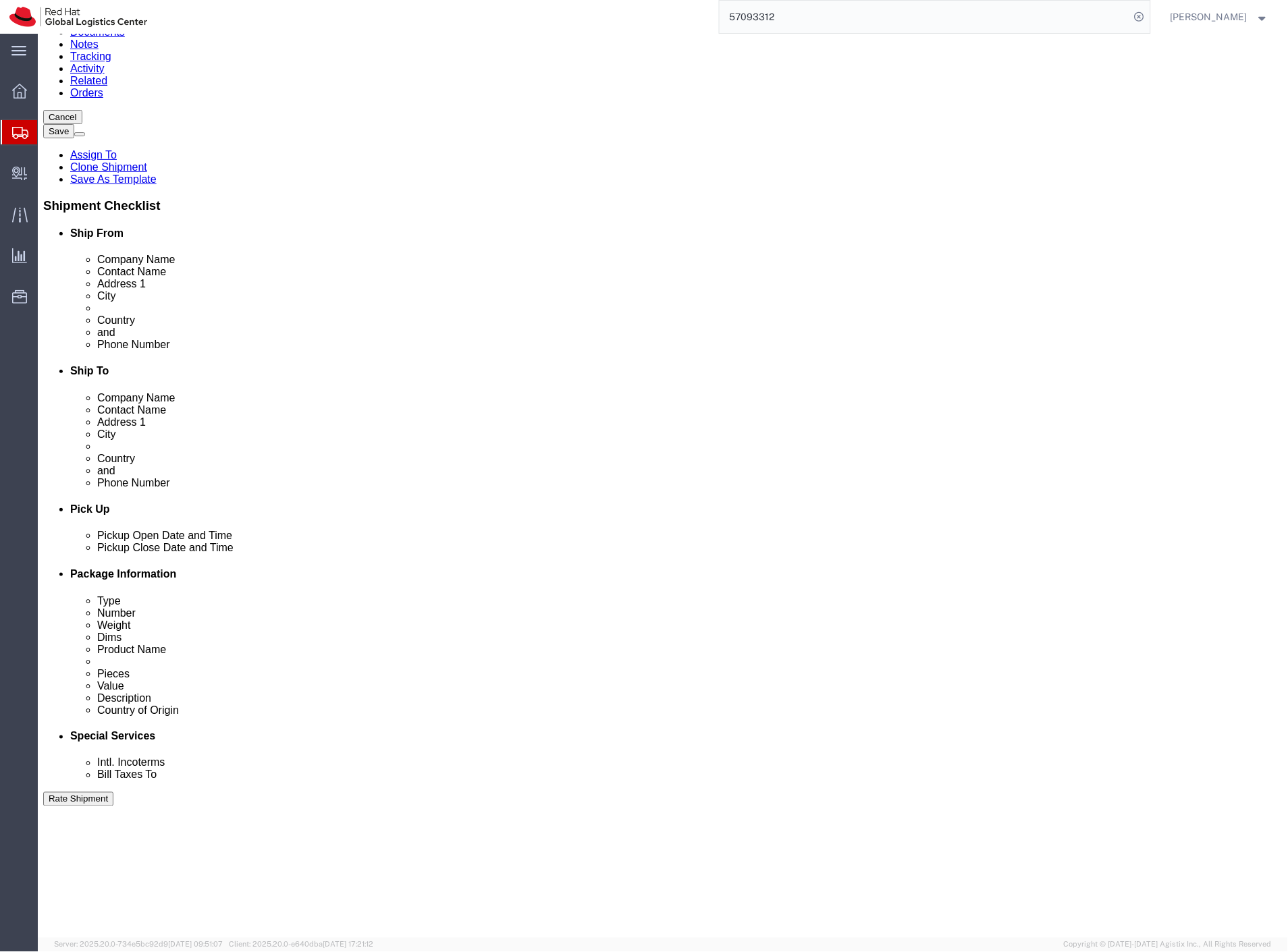
drag, startPoint x: 36, startPoint y: 599, endPoint x: 608, endPoint y: 236, distance: 677.5
click icon
drag, startPoint x: 35, startPoint y: 599, endPoint x: 572, endPoint y: 221, distance: 656.7
click icon
drag, startPoint x: 37, startPoint y: 697, endPoint x: 612, endPoint y: 285, distance: 707.4
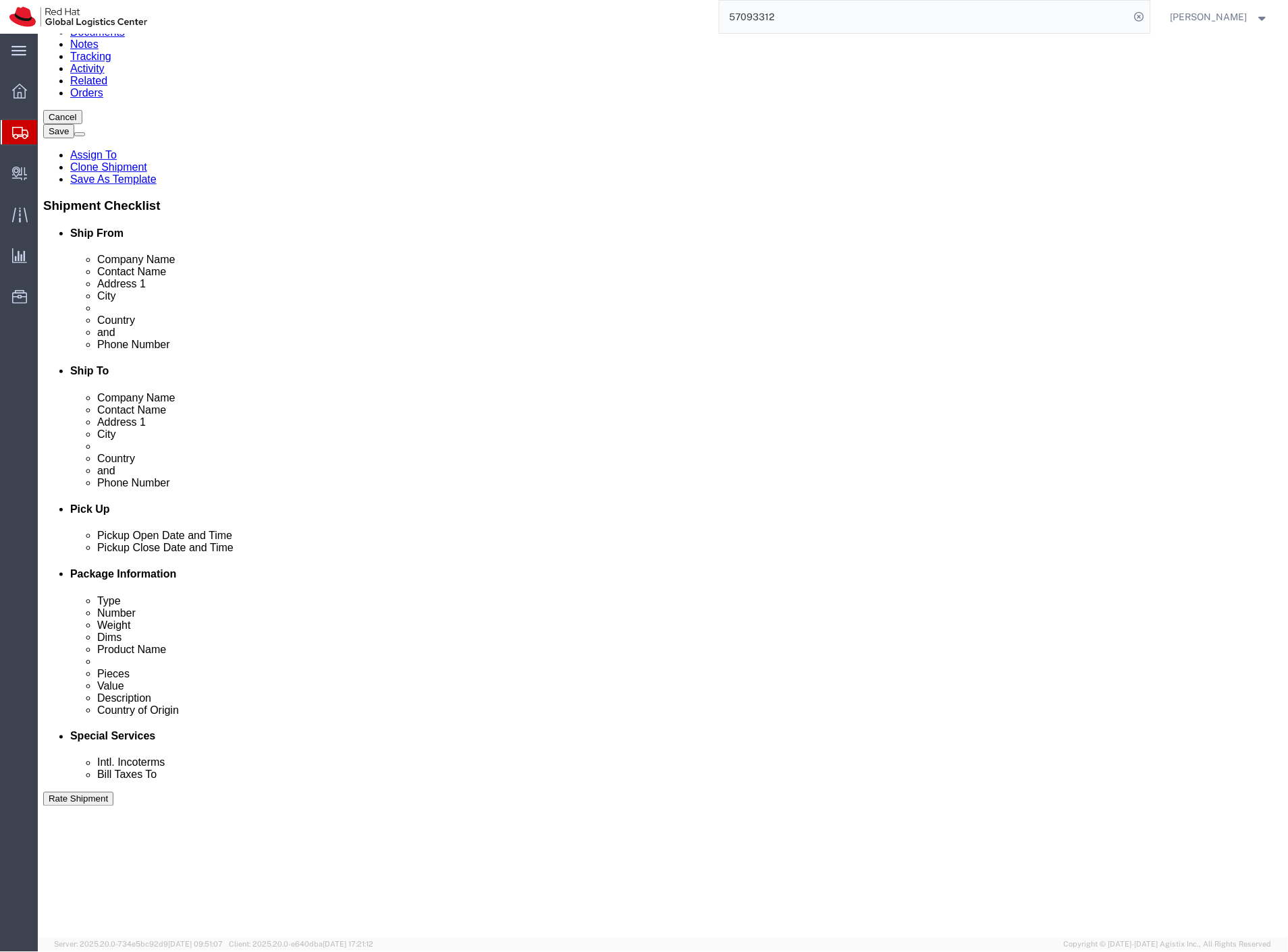
click icon
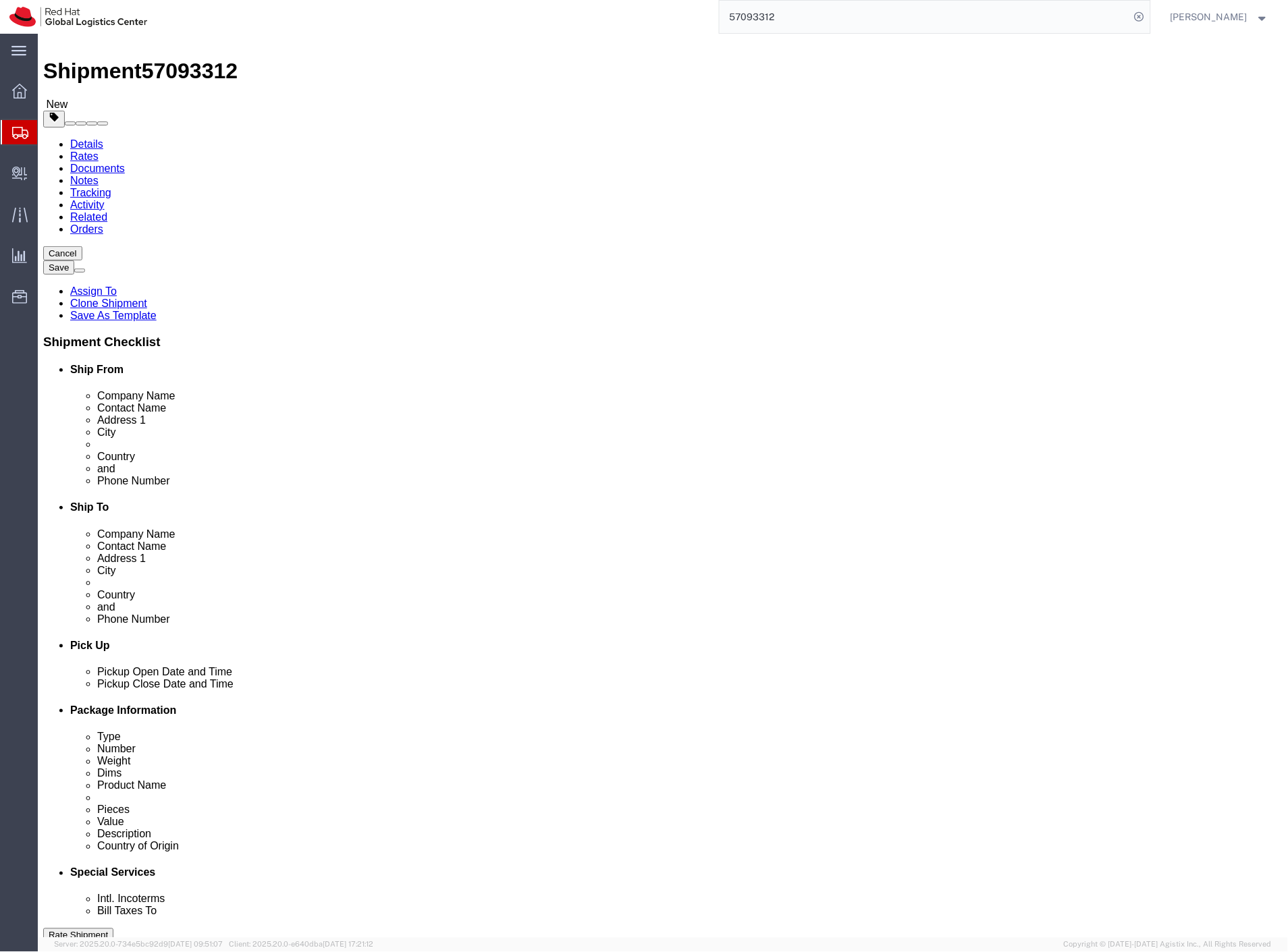
scroll to position [0, 0]
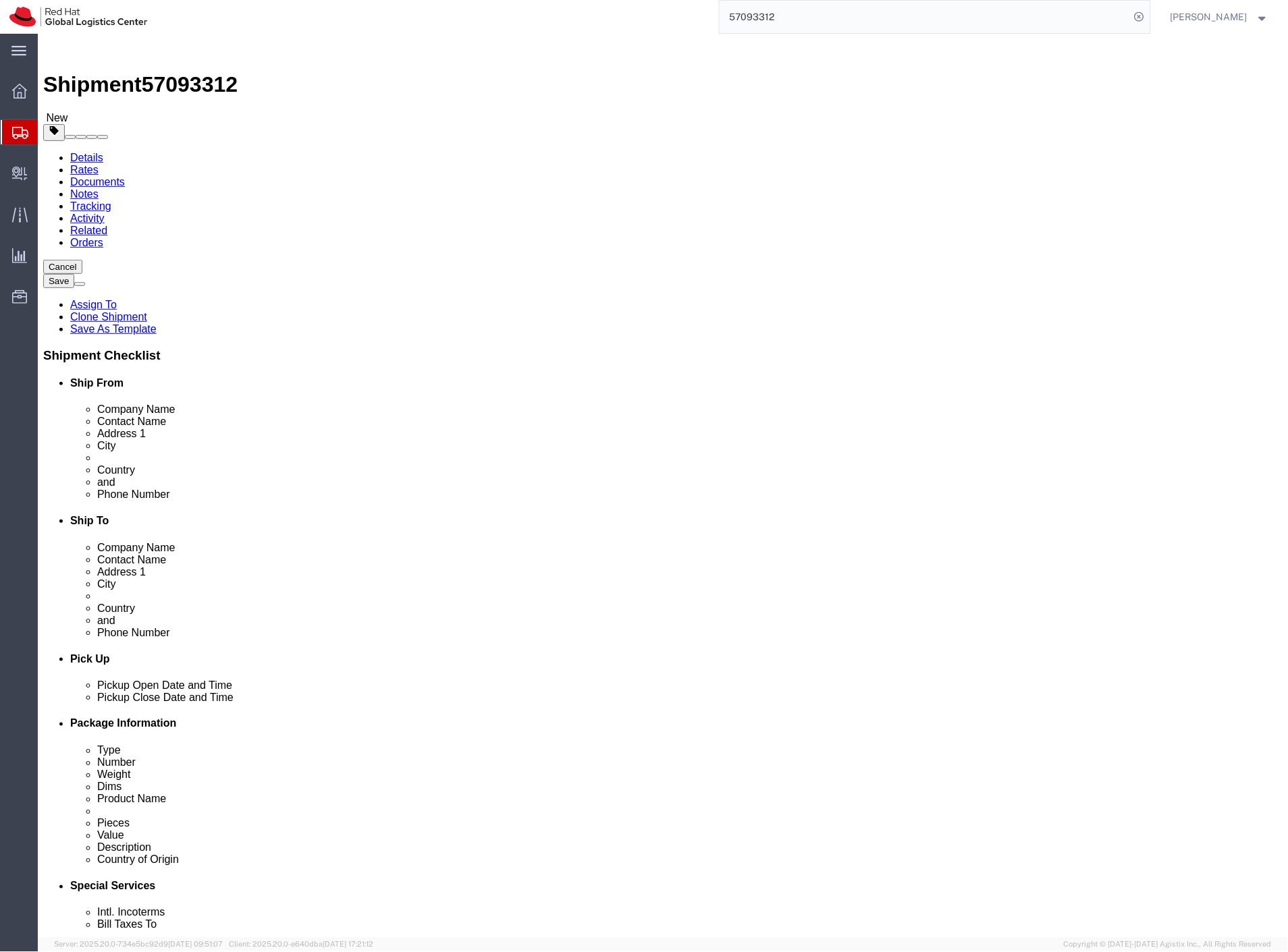
drag, startPoint x: 220, startPoint y: 292, endPoint x: 114, endPoint y: 302, distance: 106.5
click div "Package Type Select Case(s) Crate(s) Envelope Large Box Medium Box PAK Skid(s) …"
type input "50"
drag, startPoint x: 282, startPoint y: 292, endPoint x: 166, endPoint y: 293, distance: 116.0
click div "Dimensions Length 50 x Width 32.00 x Height 34.00 Select cm ft in"
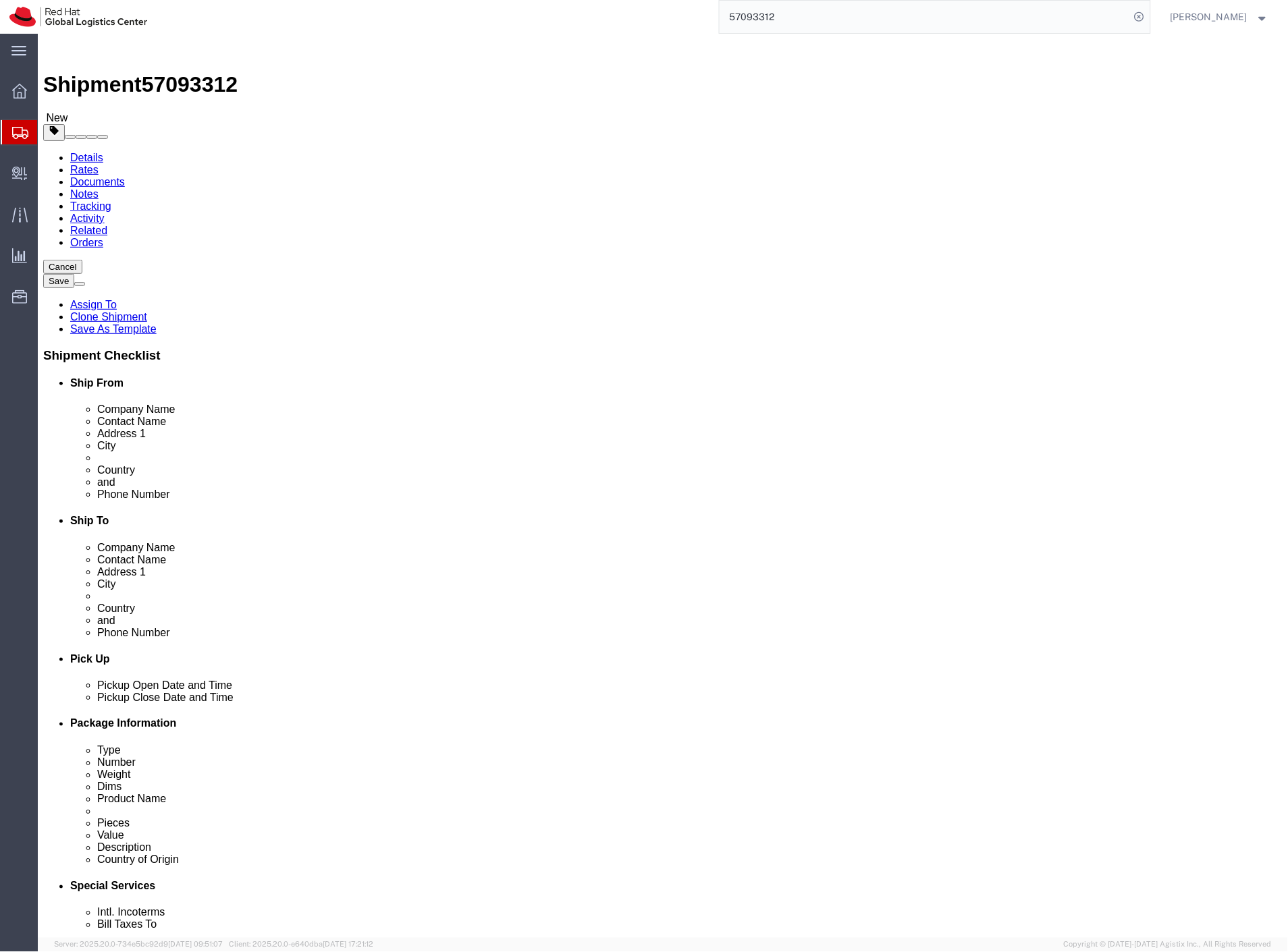
type input "40"
drag, startPoint x: 345, startPoint y: 288, endPoint x: 253, endPoint y: 295, distance: 92.3
click div "Length 50 x Width 40 x Height 34.00 Select cm ft in"
type input "30"
click button "Save"
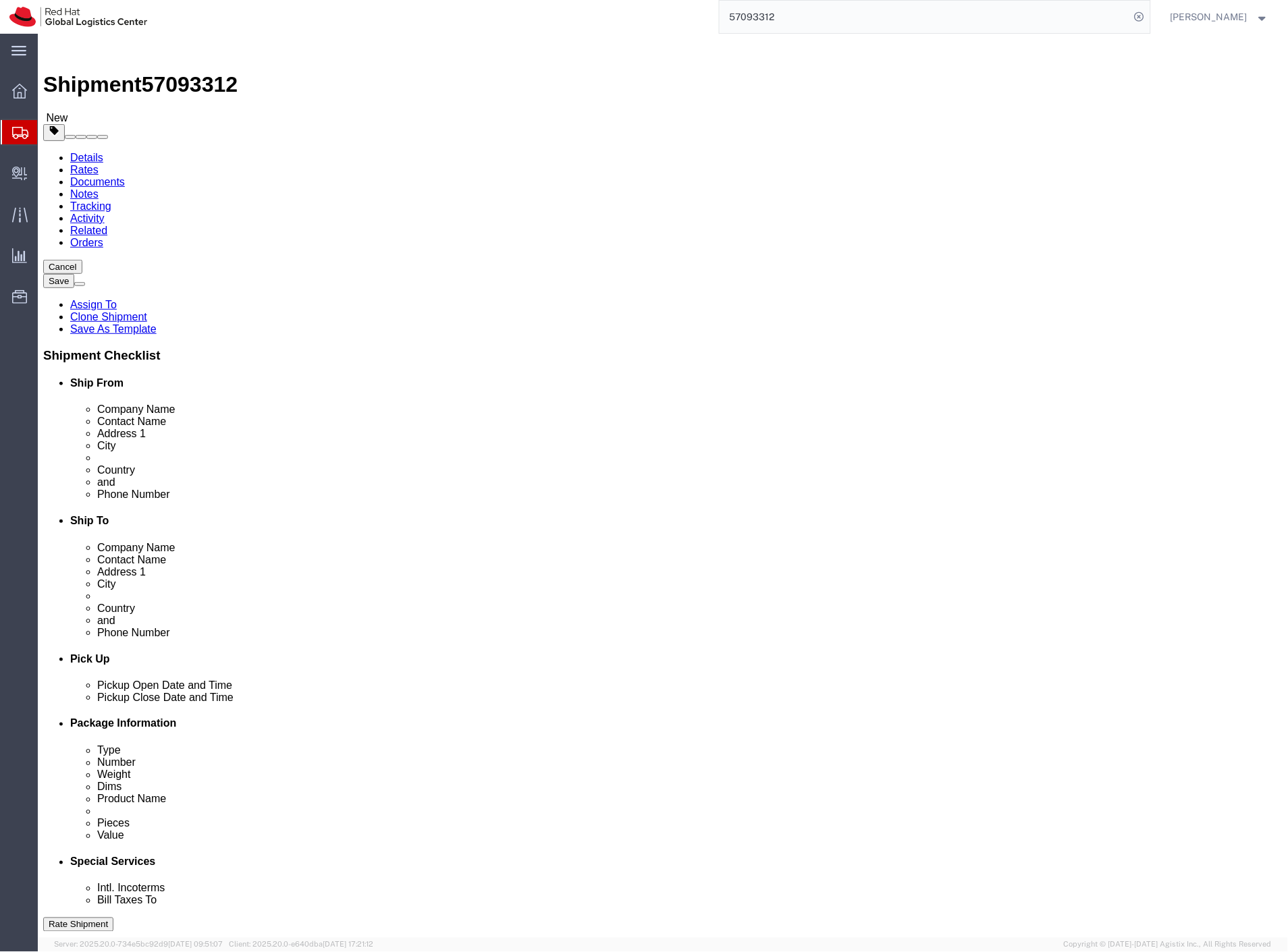
click at [0, 0] on span "Shipment Manager" at bounding box center [0, 0] width 0 height 0
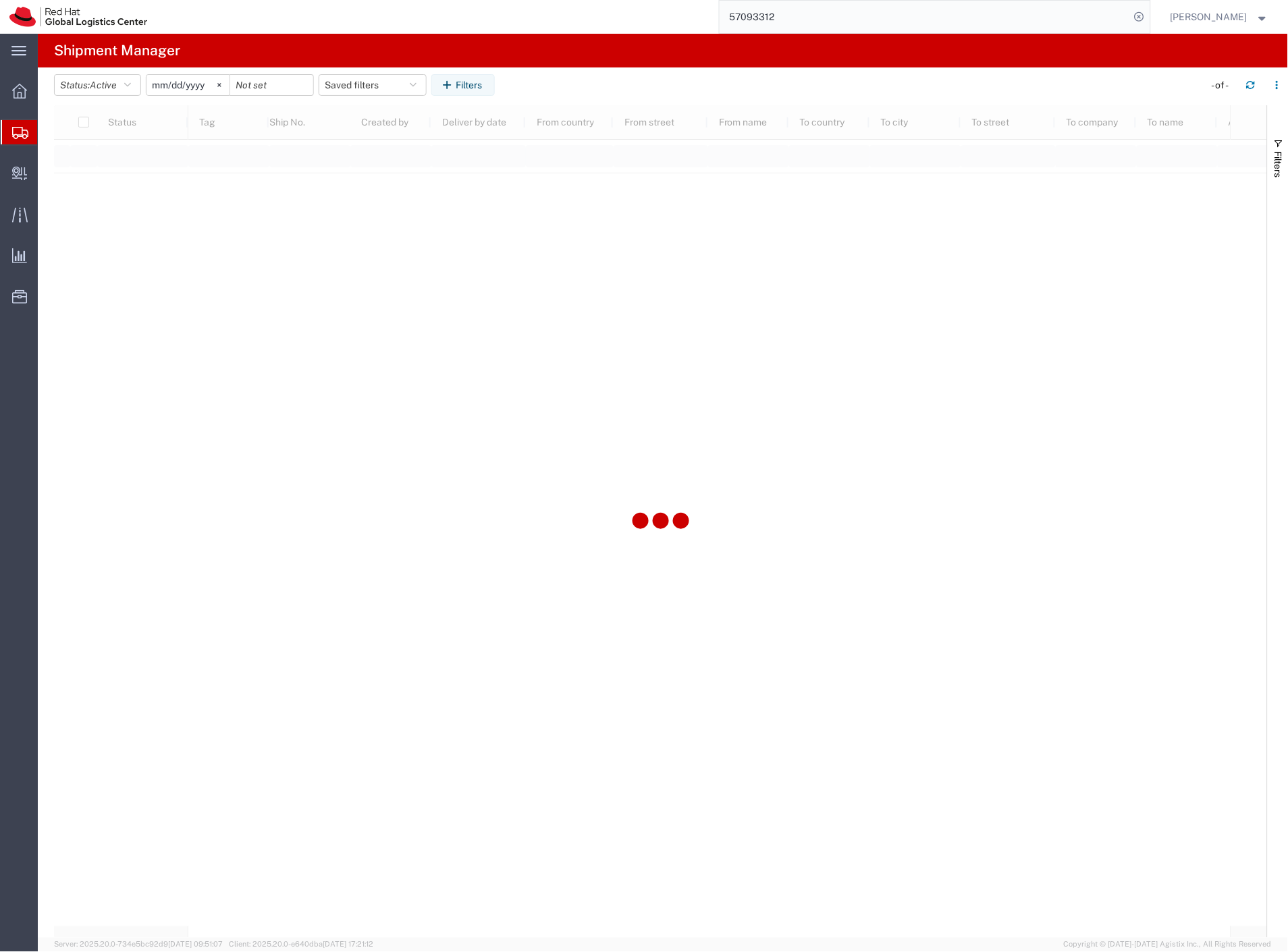
type input "2025-01-01"
type input "2025-12-31"
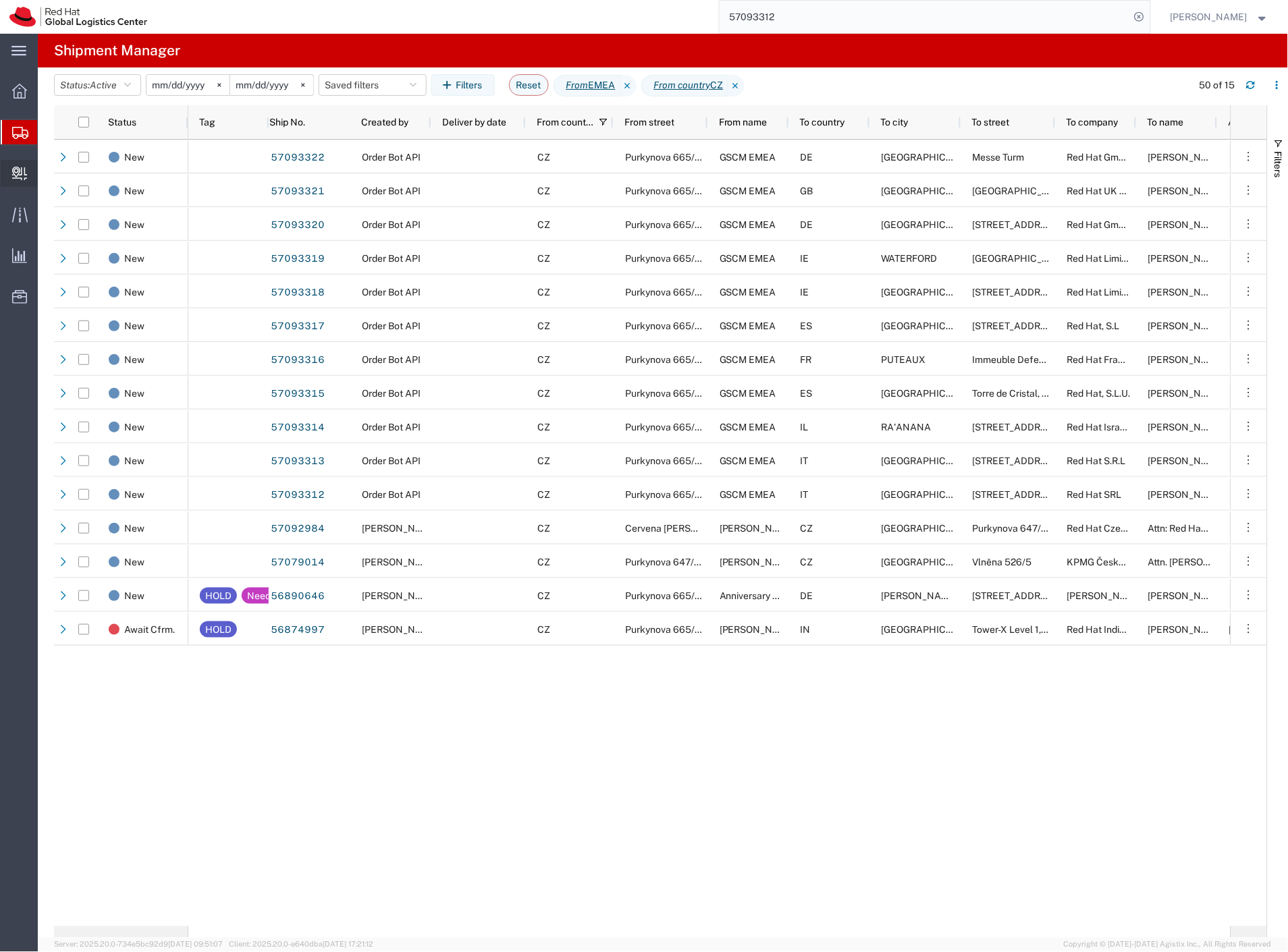
click at [46, 172] on span "Internal Delivery" at bounding box center [42, 174] width 9 height 27
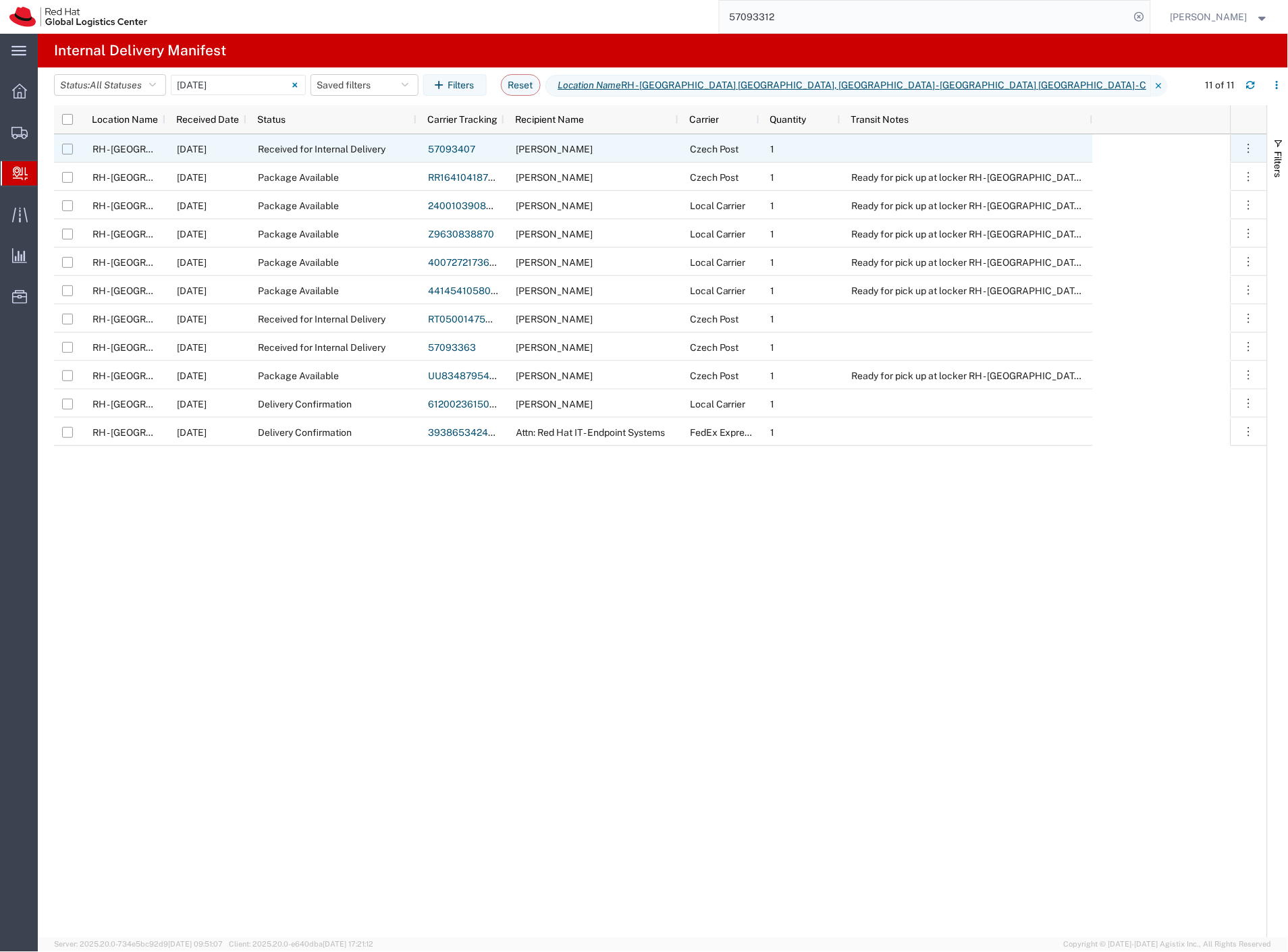
click at [69, 151] on input "Press Space to toggle row selection (unchecked)" at bounding box center [67, 149] width 11 height 11
checkbox input "true"
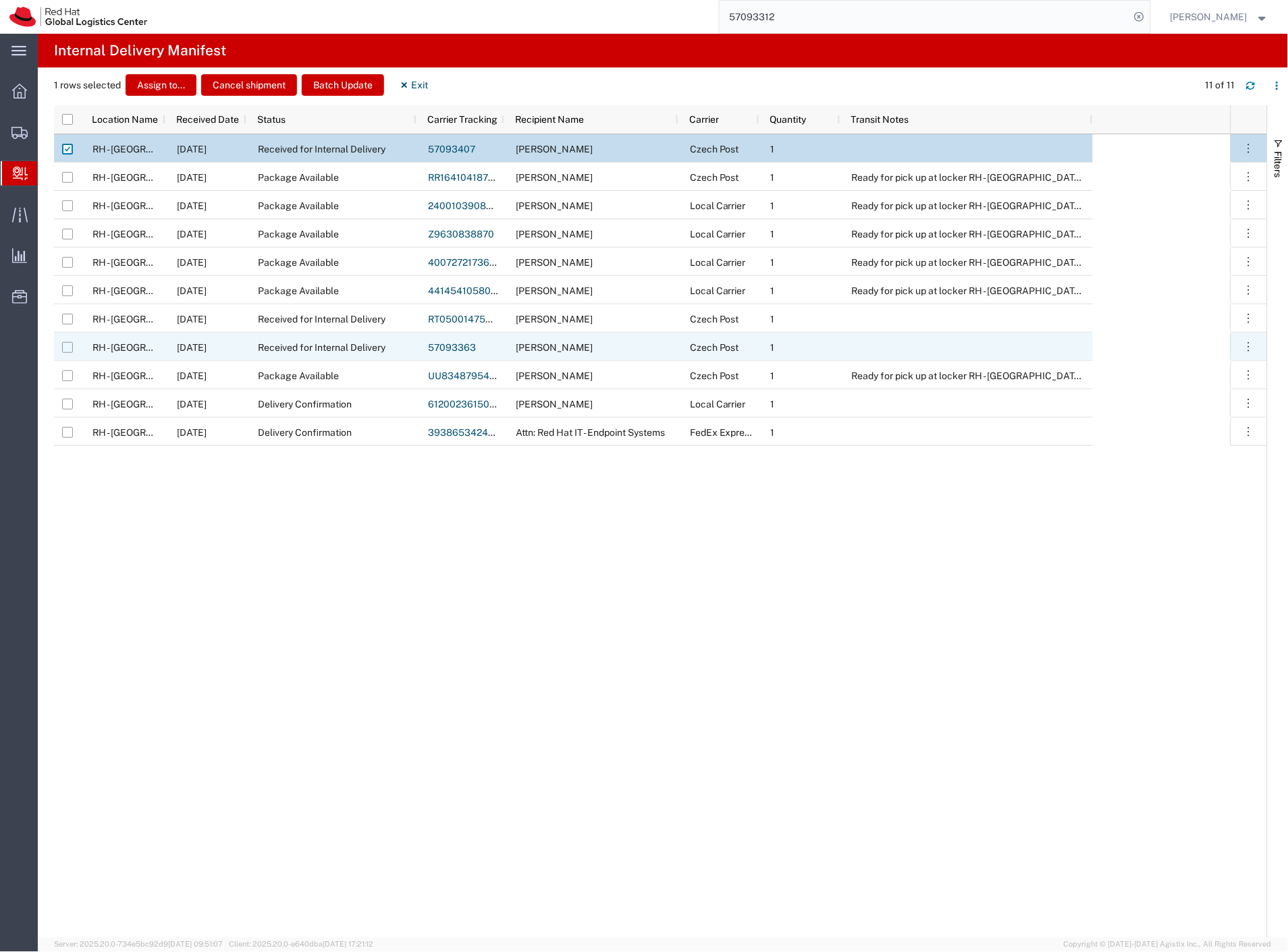
click at [67, 345] on input "Press Space to toggle row selection (unchecked)" at bounding box center [67, 348] width 11 height 11
checkbox input "true"
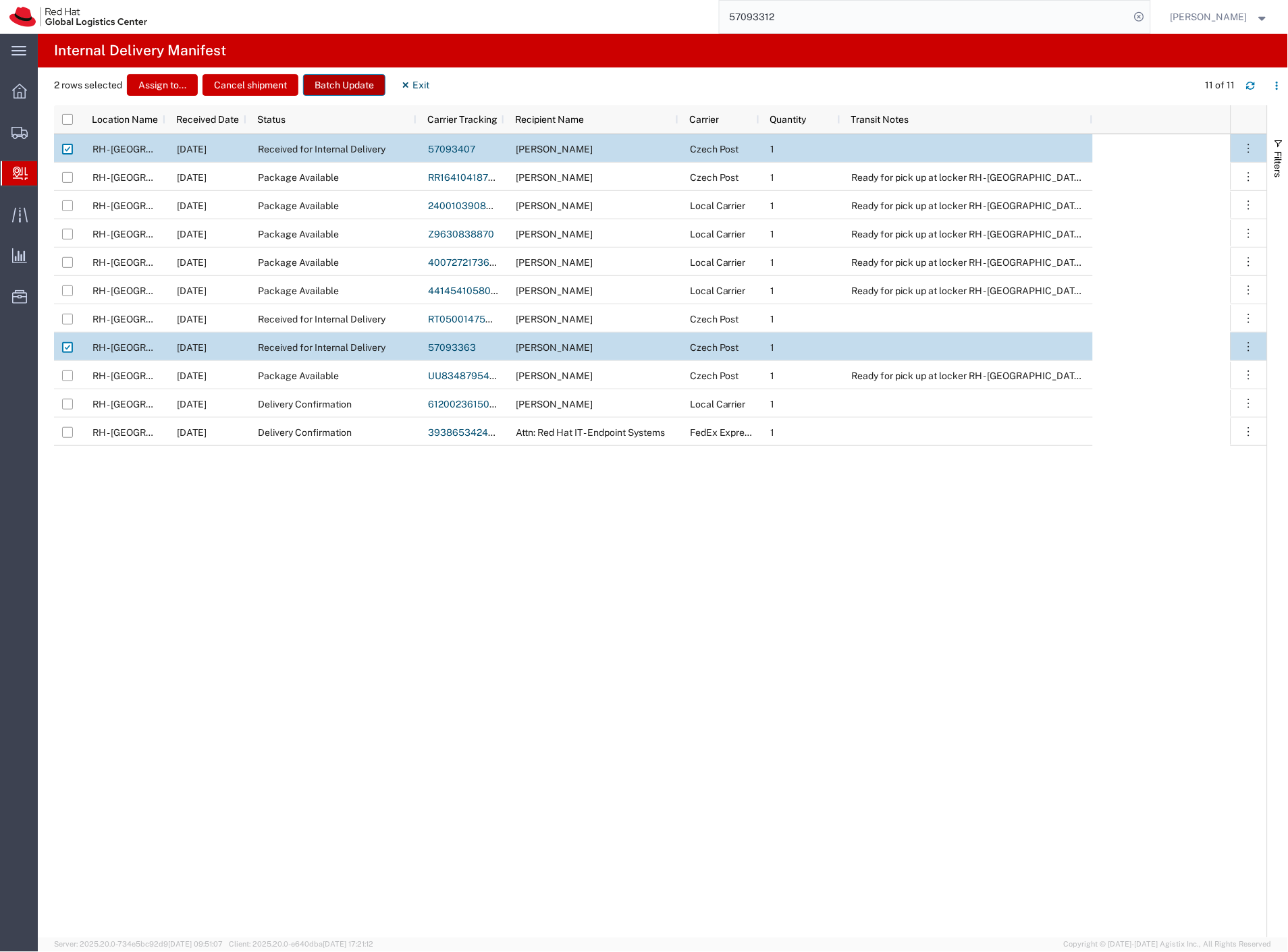
click at [353, 87] on button "Batch Update" at bounding box center [344, 85] width 82 height 22
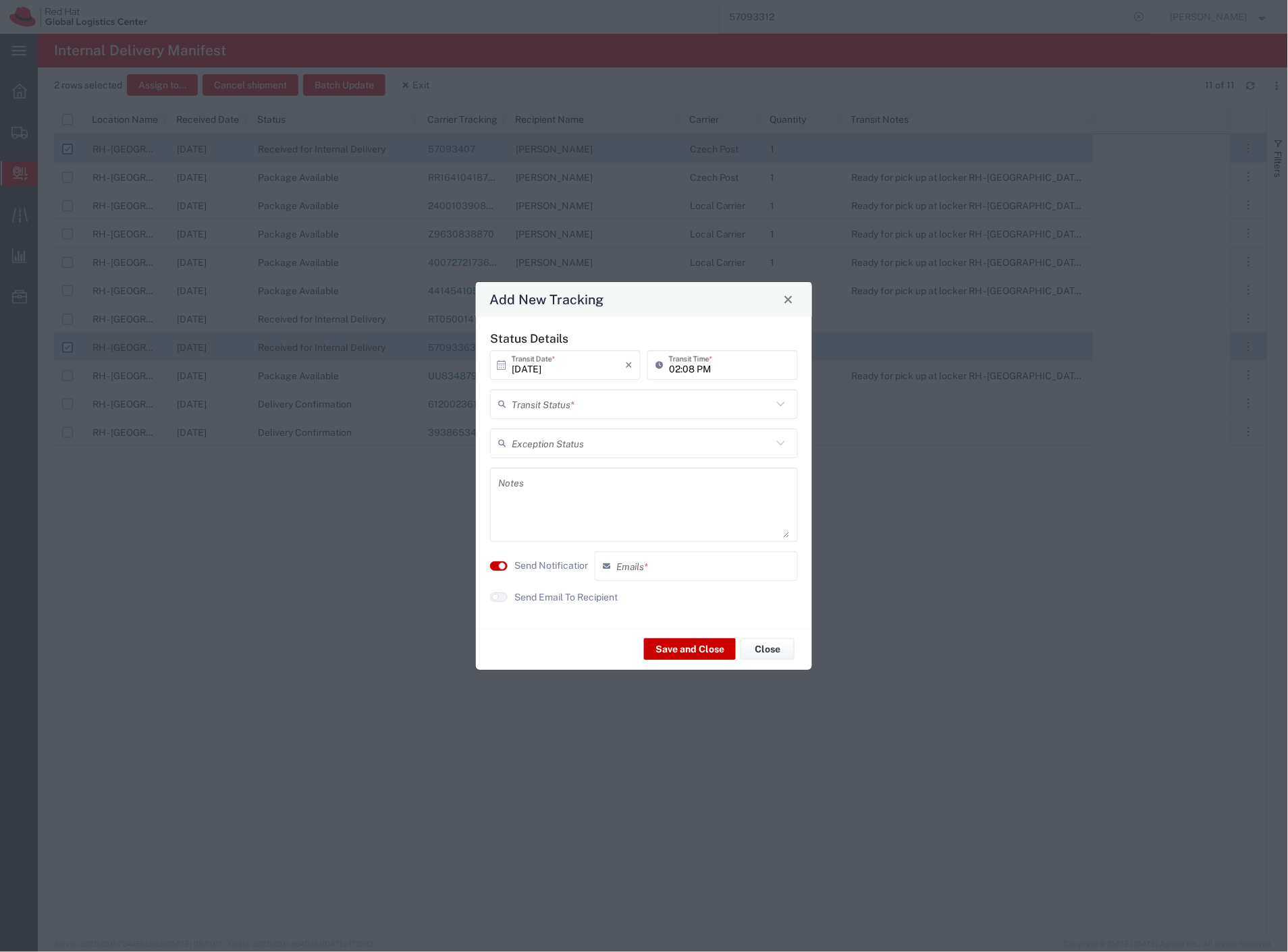
drag, startPoint x: 510, startPoint y: 401, endPoint x: 540, endPoint y: 417, distance: 34.0
click at [521, 405] on div "Transit Status *" at bounding box center [644, 404] width 308 height 30
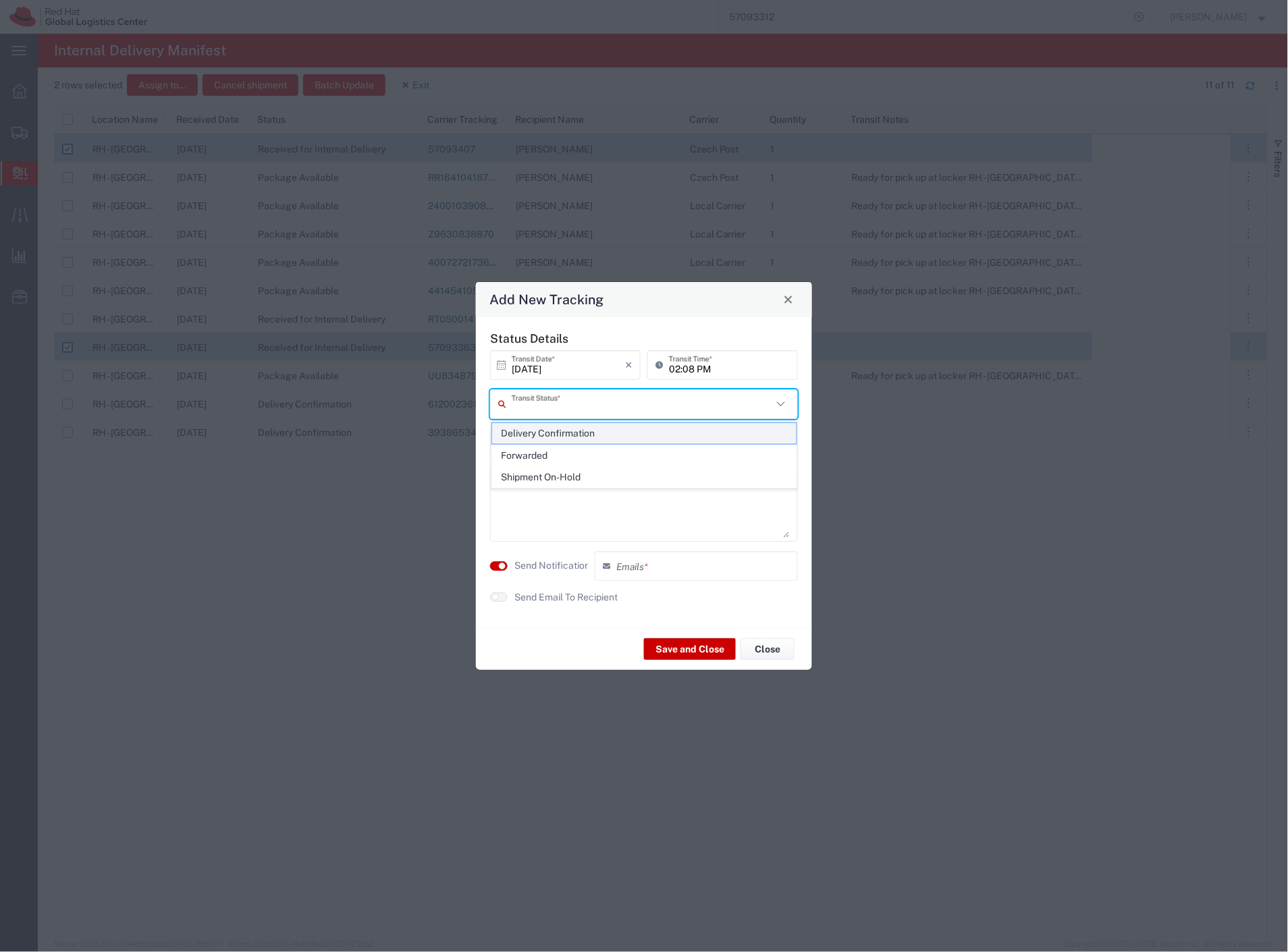
click at [549, 435] on span "Delivery Confirmation" at bounding box center [644, 434] width 305 height 21
type input "Delivery Confirmation"
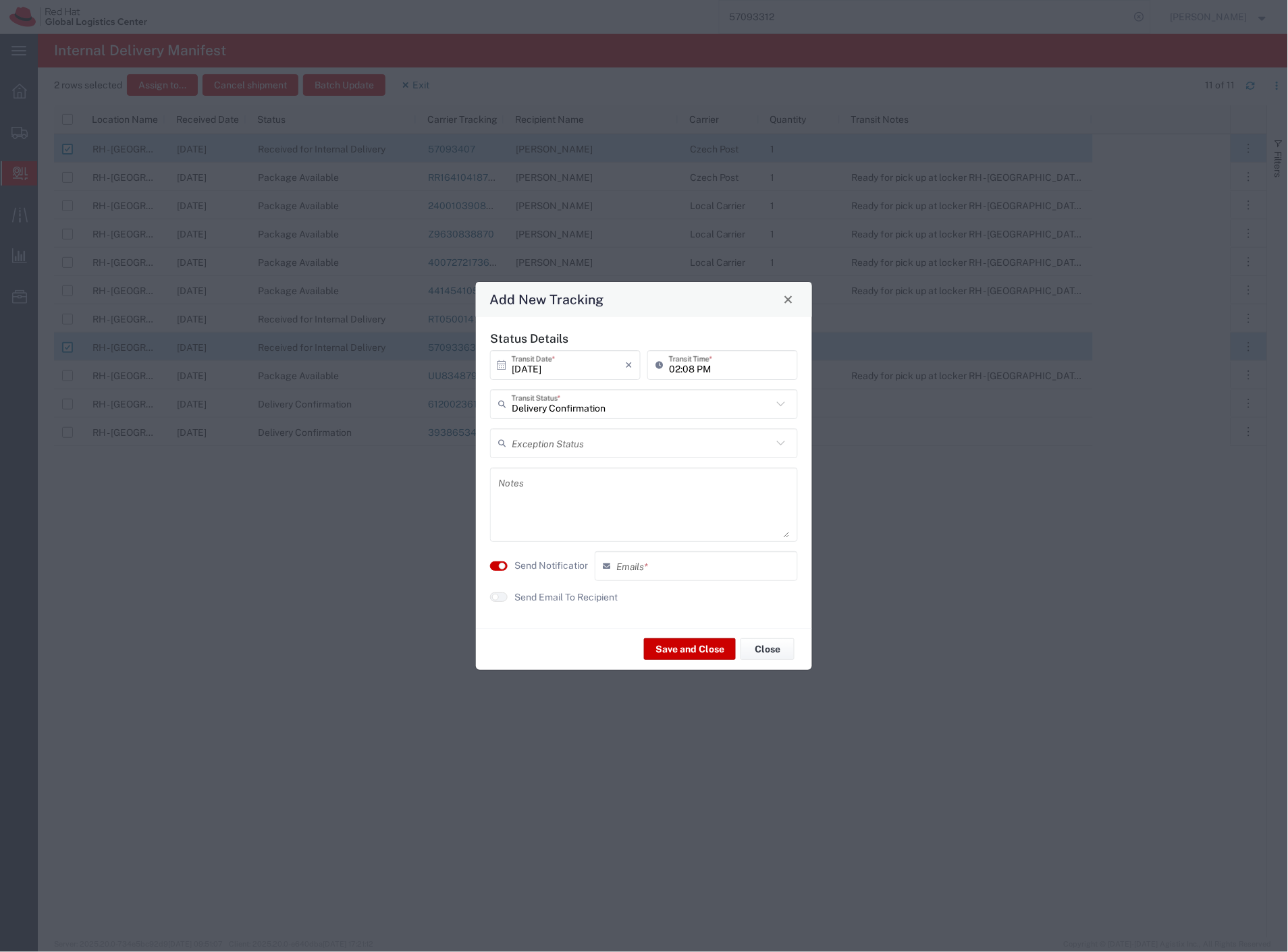
click at [537, 568] on label "Send Notification" at bounding box center [552, 566] width 76 height 15
click at [554, 599] on label "Send Email To Recipient" at bounding box center [566, 598] width 103 height 15
click at [568, 521] on textarea at bounding box center [644, 505] width 291 height 67
type textarea "folders post area TPB-C"
click at [689, 655] on button "Save and Close" at bounding box center [690, 650] width 92 height 22
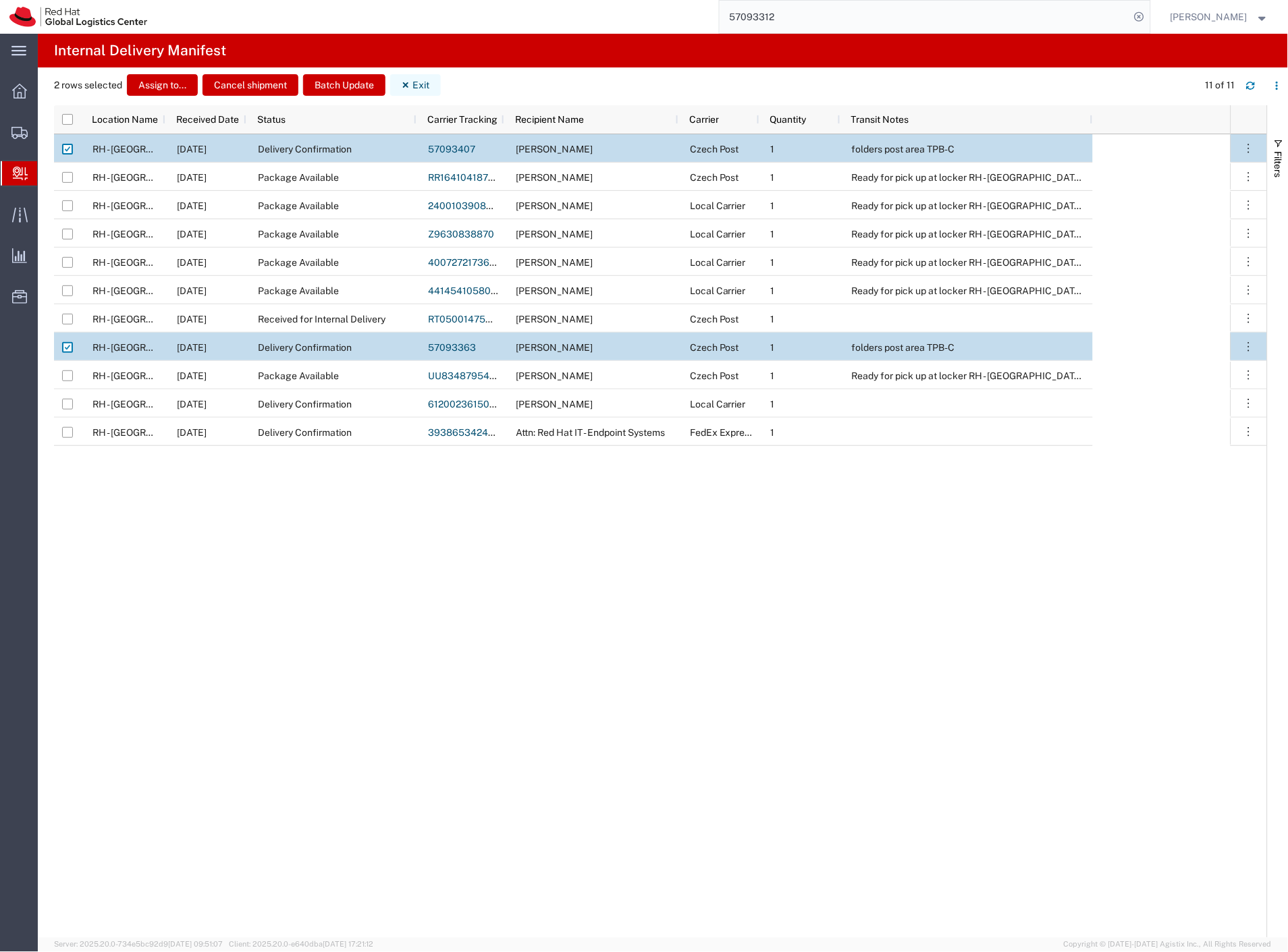
click at [420, 83] on button "Exit" at bounding box center [415, 85] width 51 height 22
checkbox input "false"
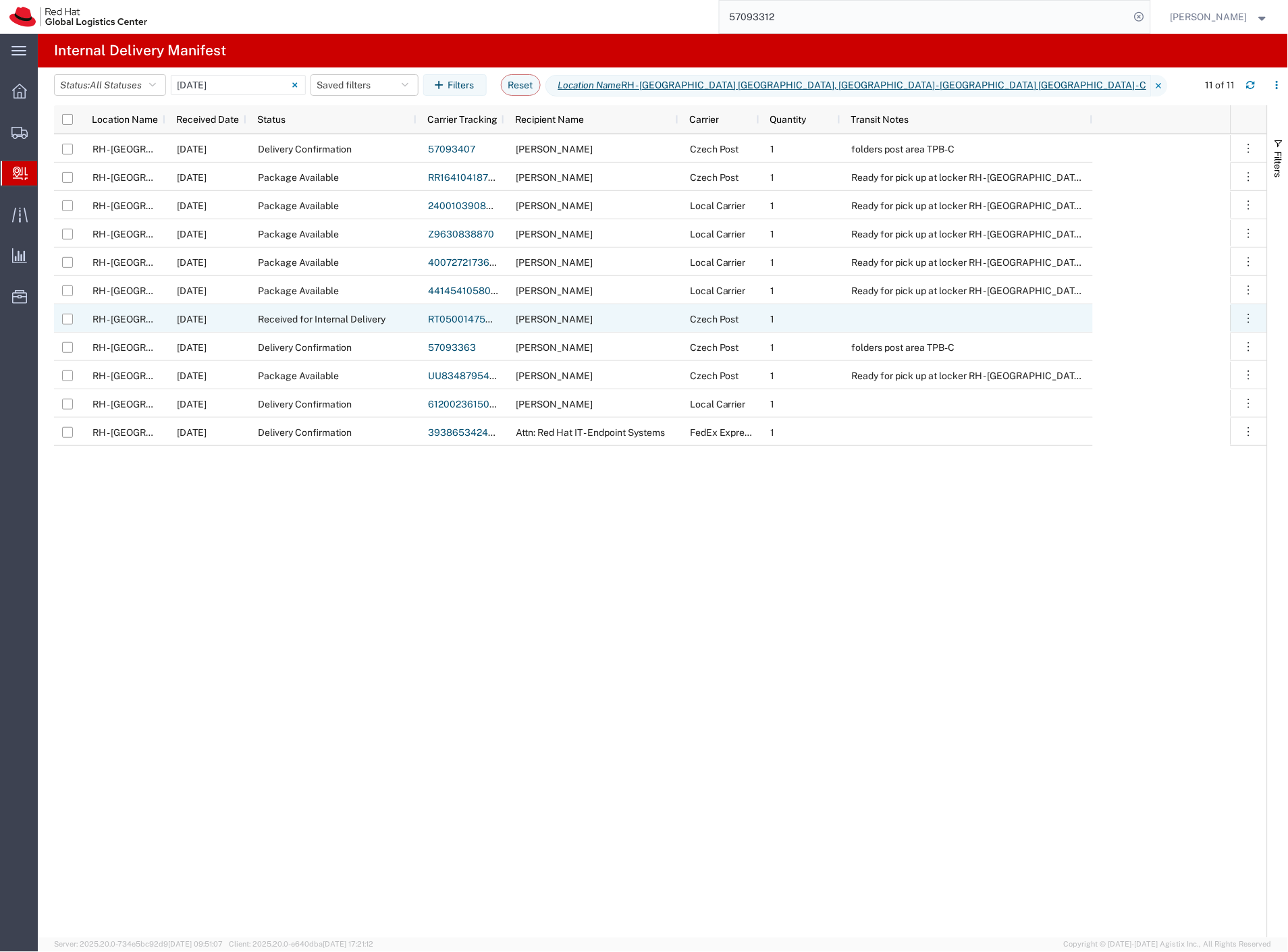
drag, startPoint x: 68, startPoint y: 319, endPoint x: 98, endPoint y: 294, distance: 39.1
click at [68, 319] on input "Press Space to toggle row selection (unchecked)" at bounding box center [67, 319] width 11 height 11
checkbox input "true"
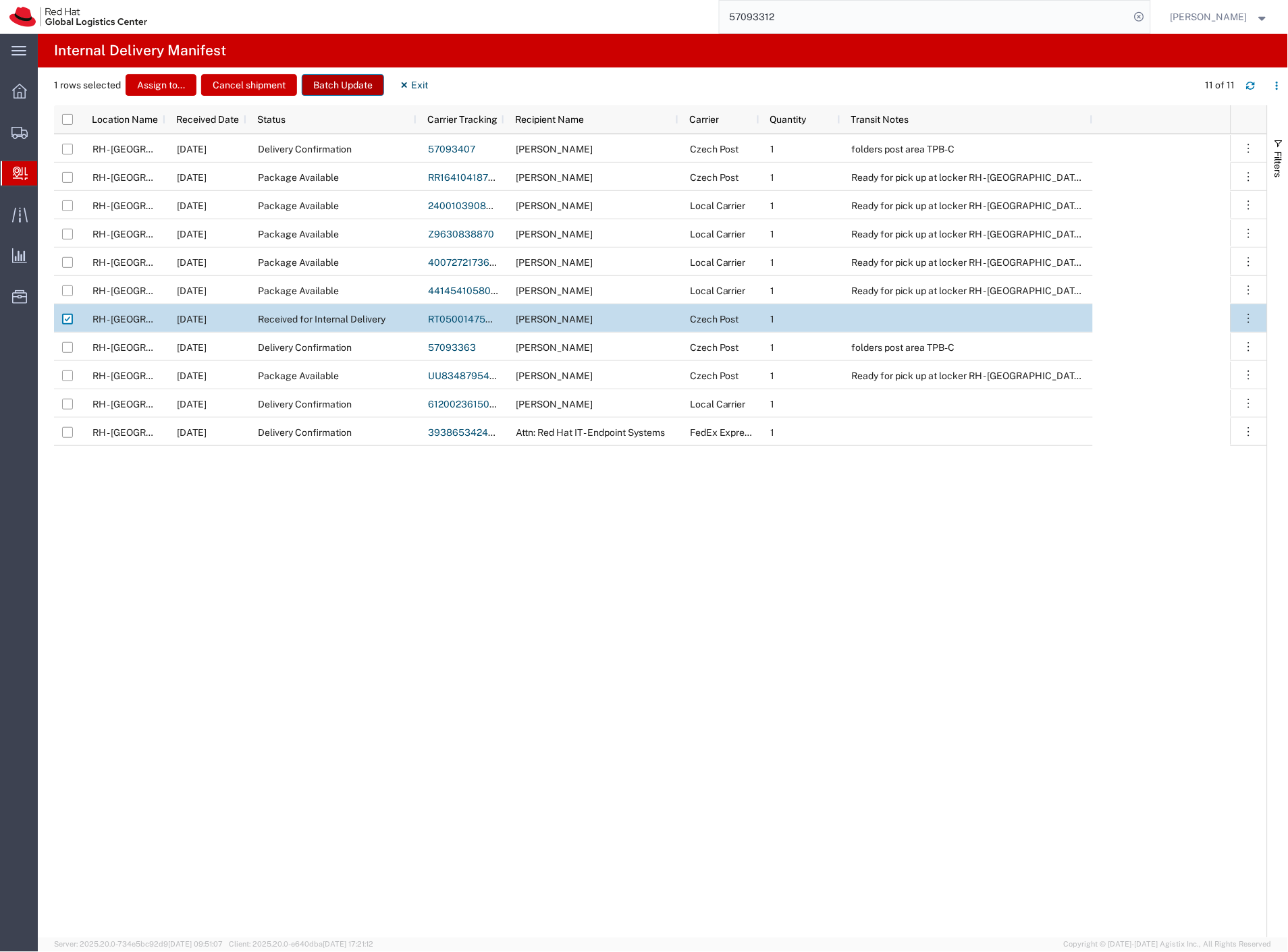
click at [363, 85] on button "Batch Update" at bounding box center [342, 85] width 82 height 22
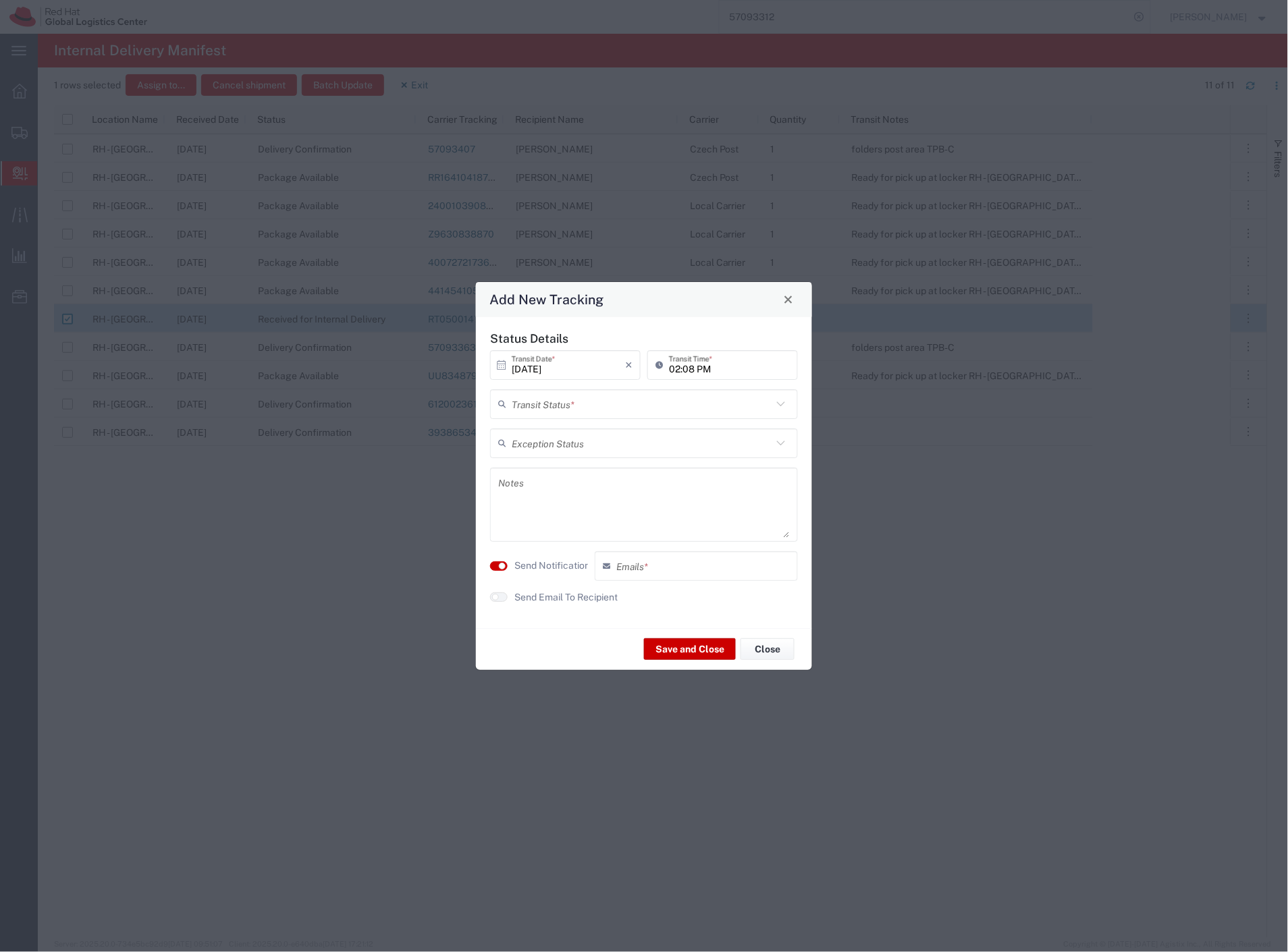
drag, startPoint x: 541, startPoint y: 396, endPoint x: 551, endPoint y: 412, distance: 18.9
click at [543, 399] on input "text" at bounding box center [642, 404] width 261 height 24
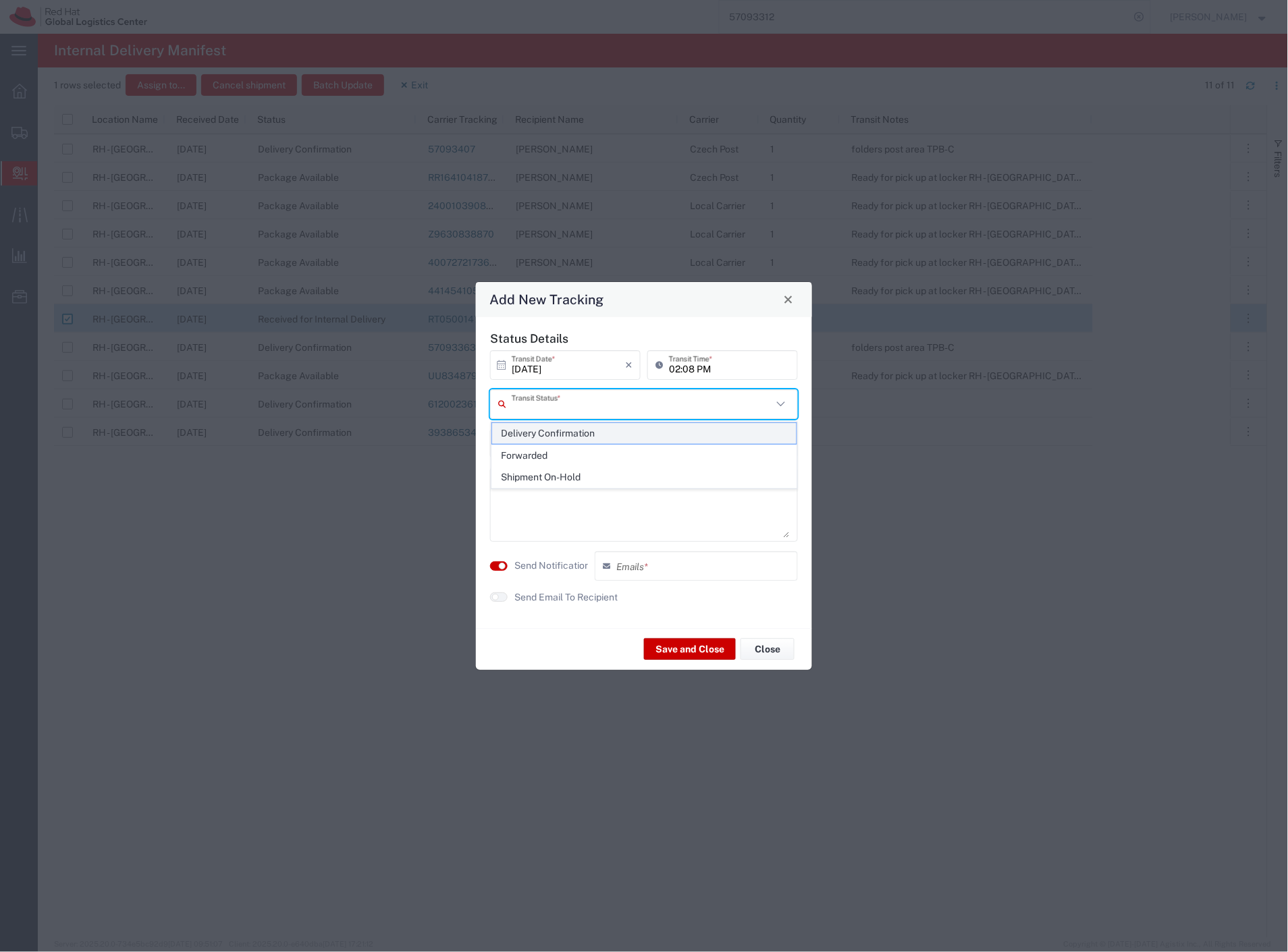
click at [557, 432] on span "Delivery Confirmation" at bounding box center [644, 434] width 305 height 21
type input "Delivery Confirmation"
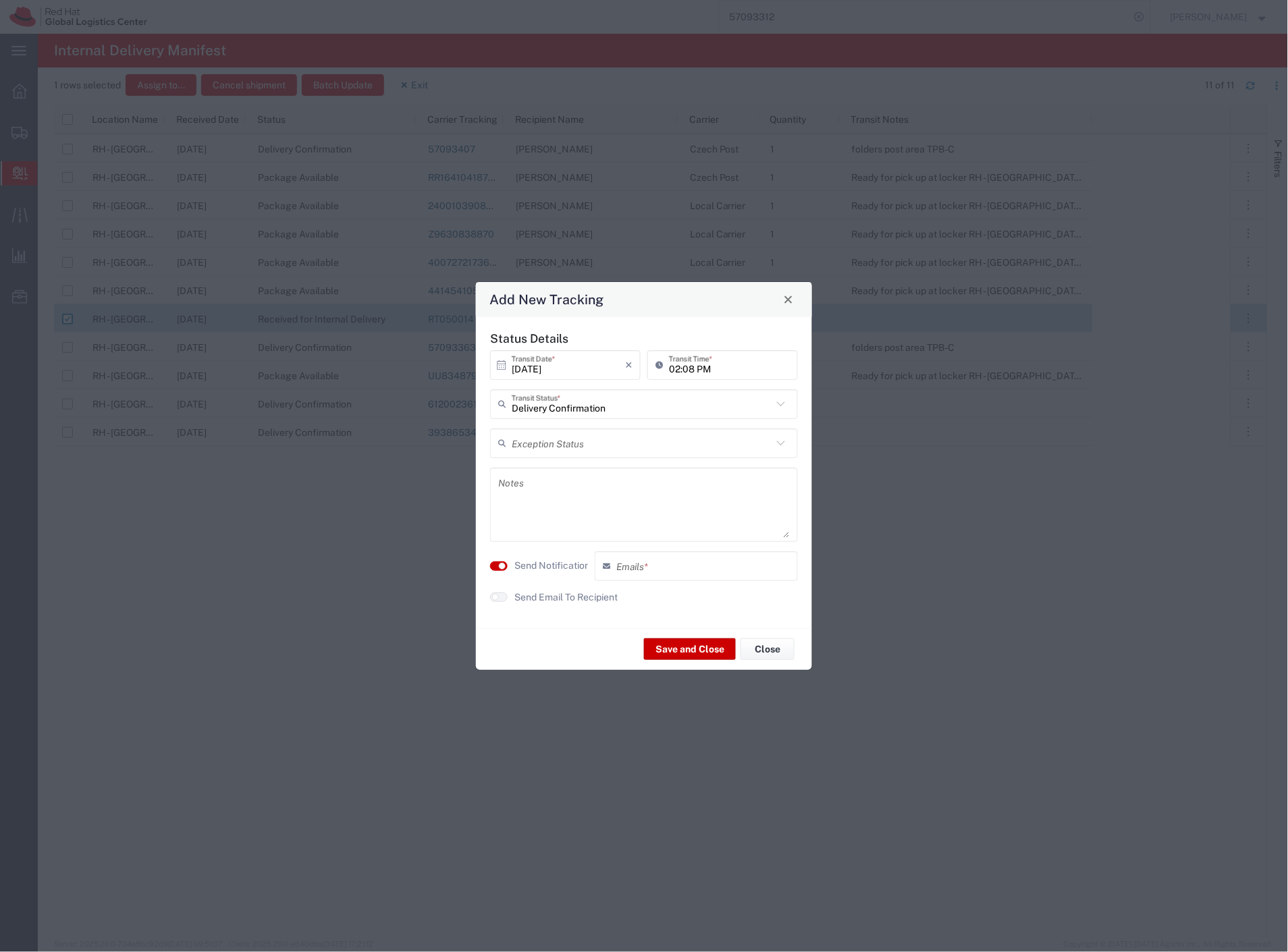
click at [535, 572] on agx-switch-control "Send Notification" at bounding box center [538, 566] width 105 height 30
click at [535, 569] on label "Send Notification" at bounding box center [552, 566] width 76 height 15
click at [537, 599] on label "Send Email To Recipient" at bounding box center [566, 598] width 103 height 15
click at [548, 502] on textarea at bounding box center [644, 505] width 291 height 67
type textarea "folders hr"
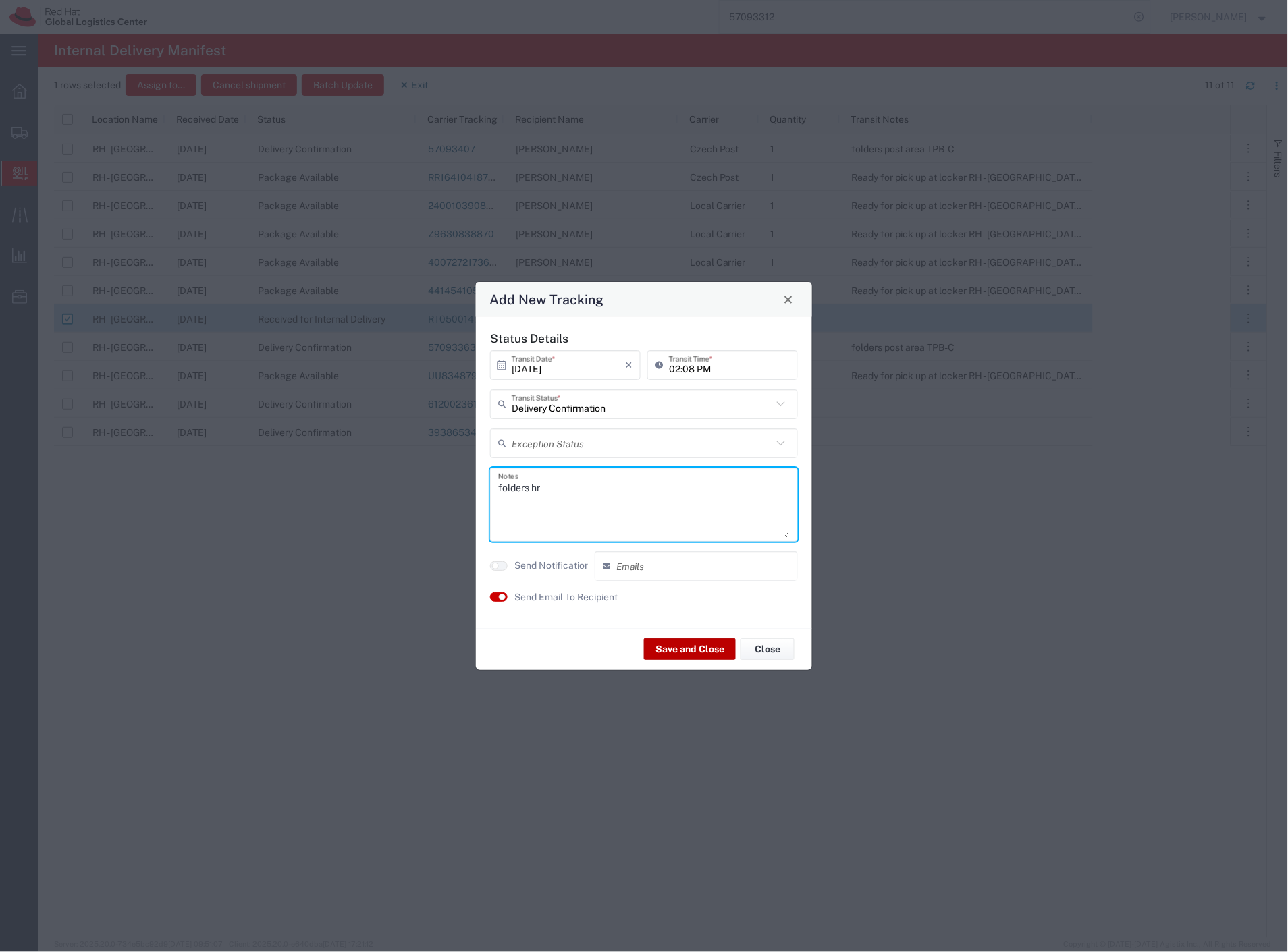
click at [672, 639] on button "Save and Close" at bounding box center [690, 650] width 92 height 22
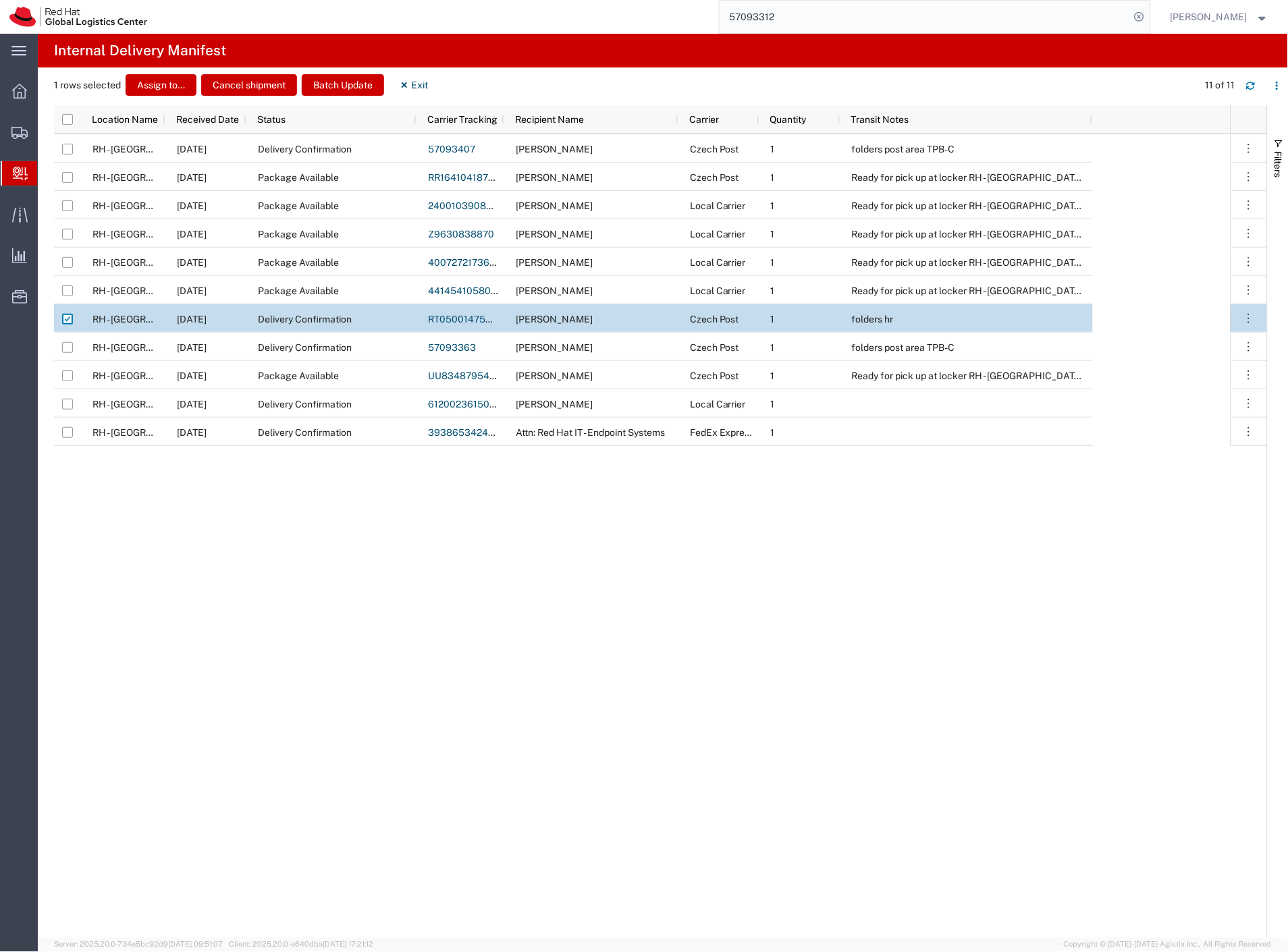
click at [0, 0] on span "Create Delivery" at bounding box center [0, 0] width 0 height 0
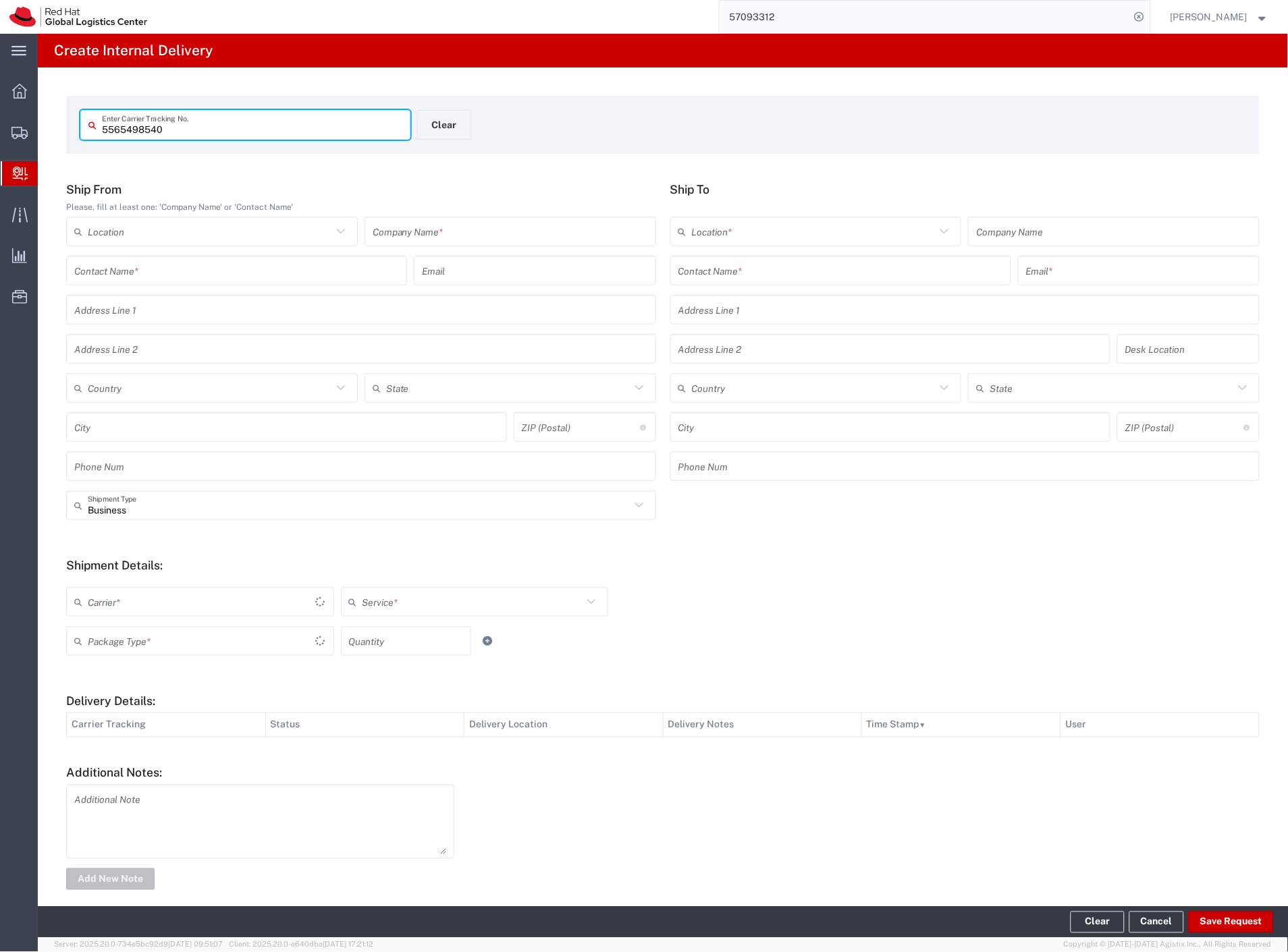
type input "5565498540"
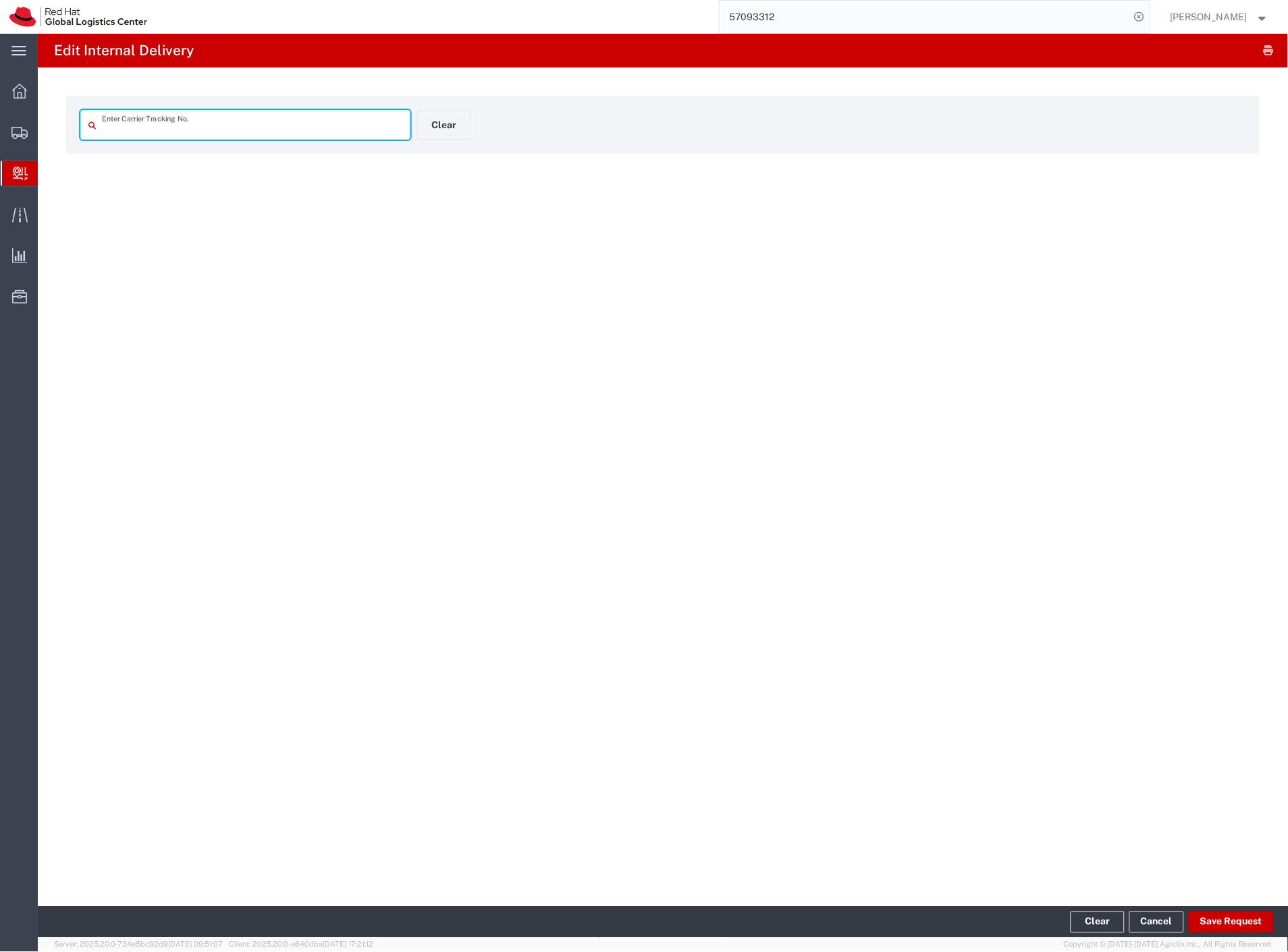
type input "5565498540"
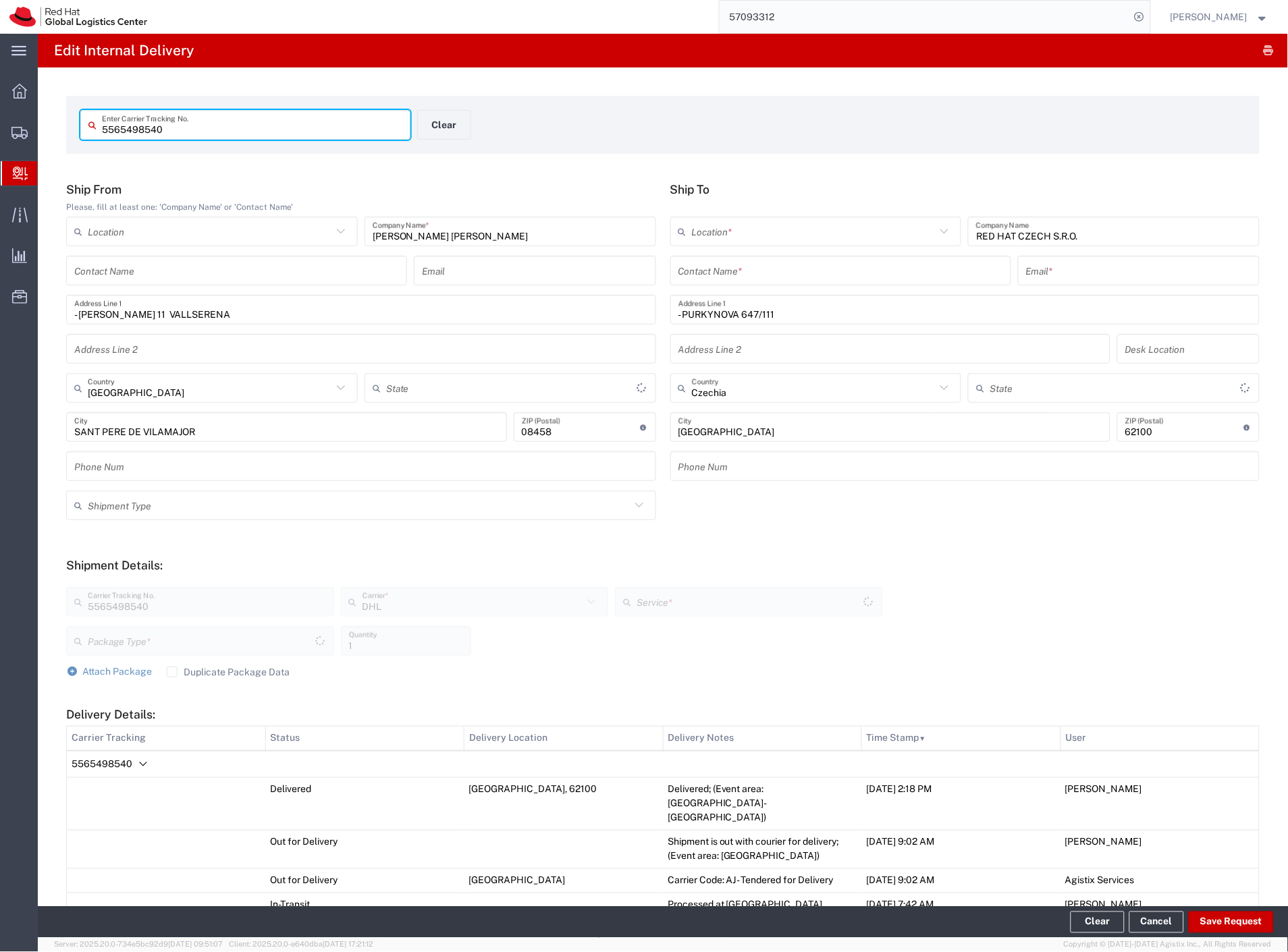
type input "Your Packaging"
type input "Economy Select"
click at [1216, 908] on footer "Clear Cancel Save Request" at bounding box center [662, 923] width 1250 height 31
click at [1218, 919] on button "Save Request" at bounding box center [1231, 923] width 85 height 22
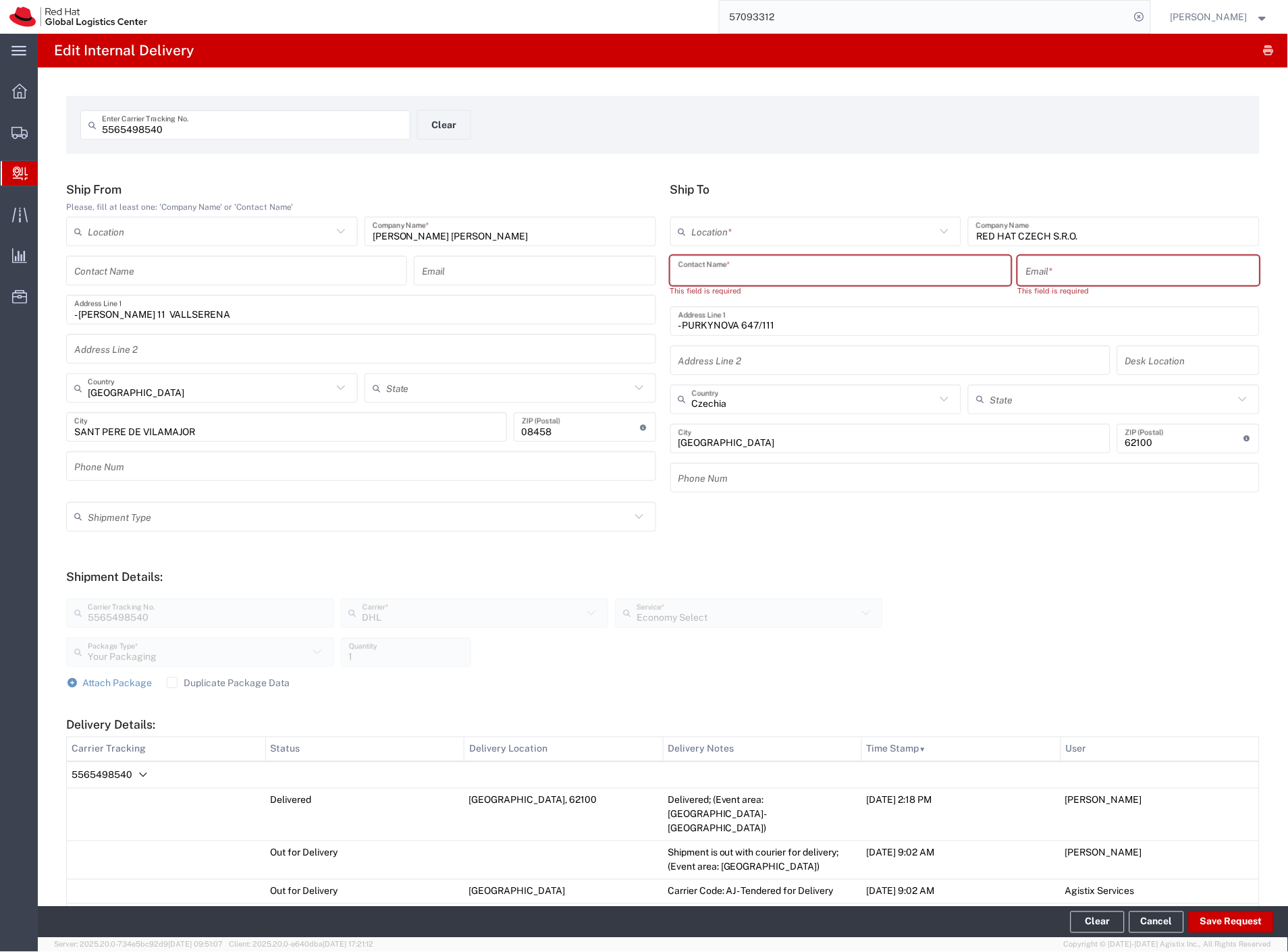
click at [777, 275] on input "text" at bounding box center [841, 271] width 324 height 24
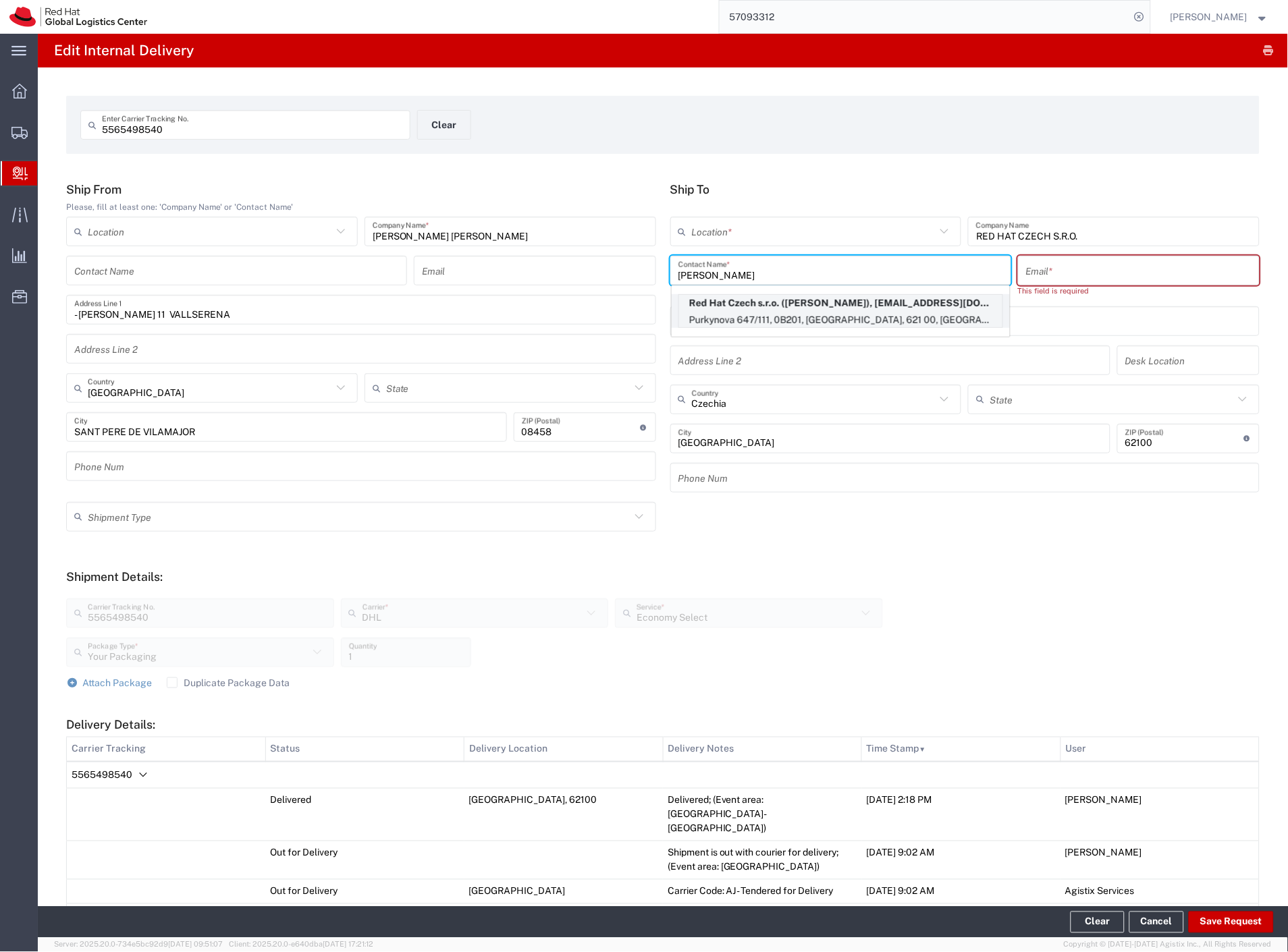
type input "dominik galo"
click at [822, 311] on p "Red Hat Czech s.r.o. (Dominik Galovic), dgalovic@redhat.com" at bounding box center [840, 303] width 323 height 17
type input "RH - [GEOGRAPHIC_DATA] [GEOGRAPHIC_DATA] - B"
type input "Red Hat Czech s.r.o."
type input "Dominik Galovic"
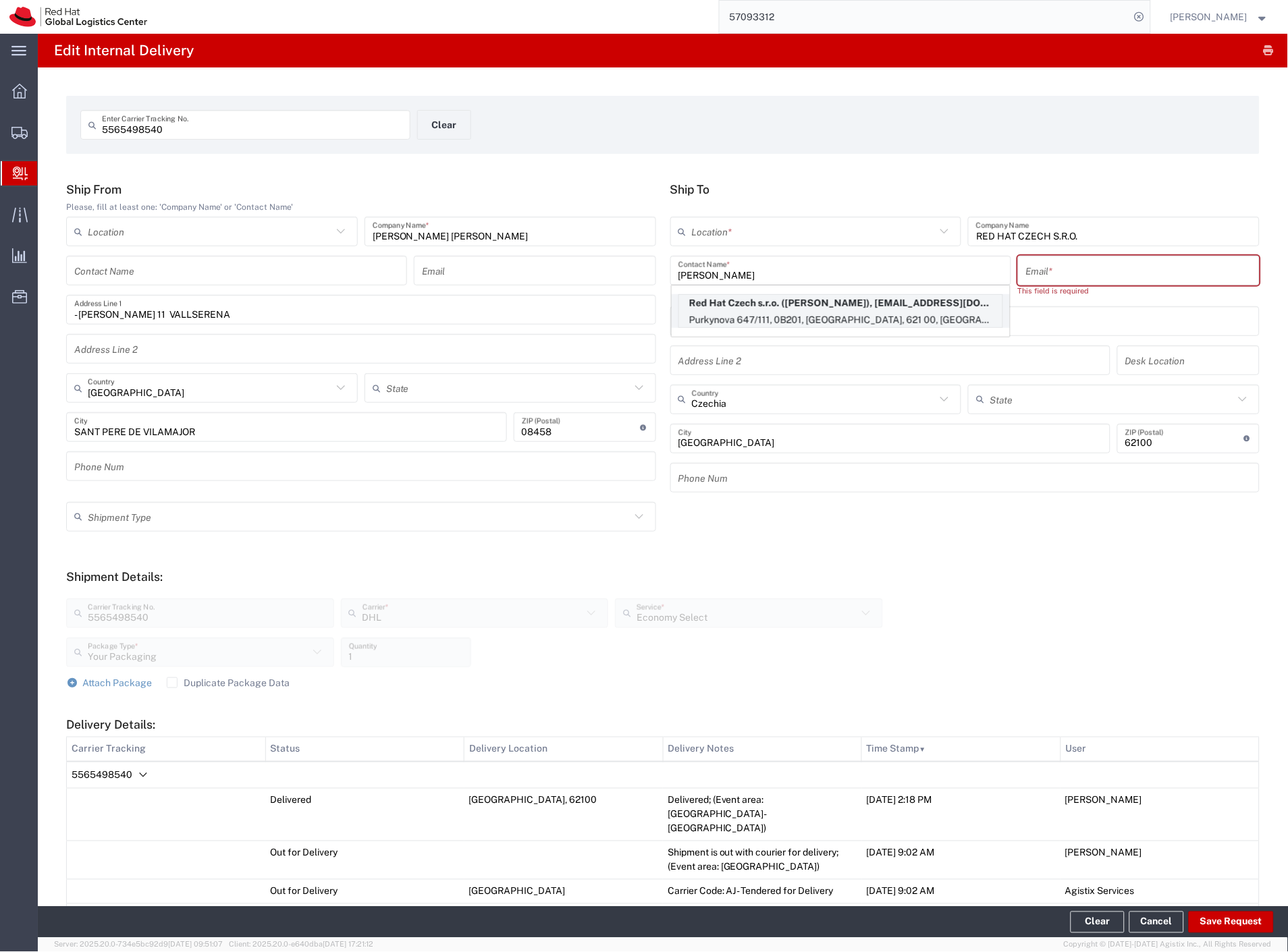
type input "dgalovic@redhat.com"
type input "Purkynova 647/111"
type input "0B201"
type input "621 00"
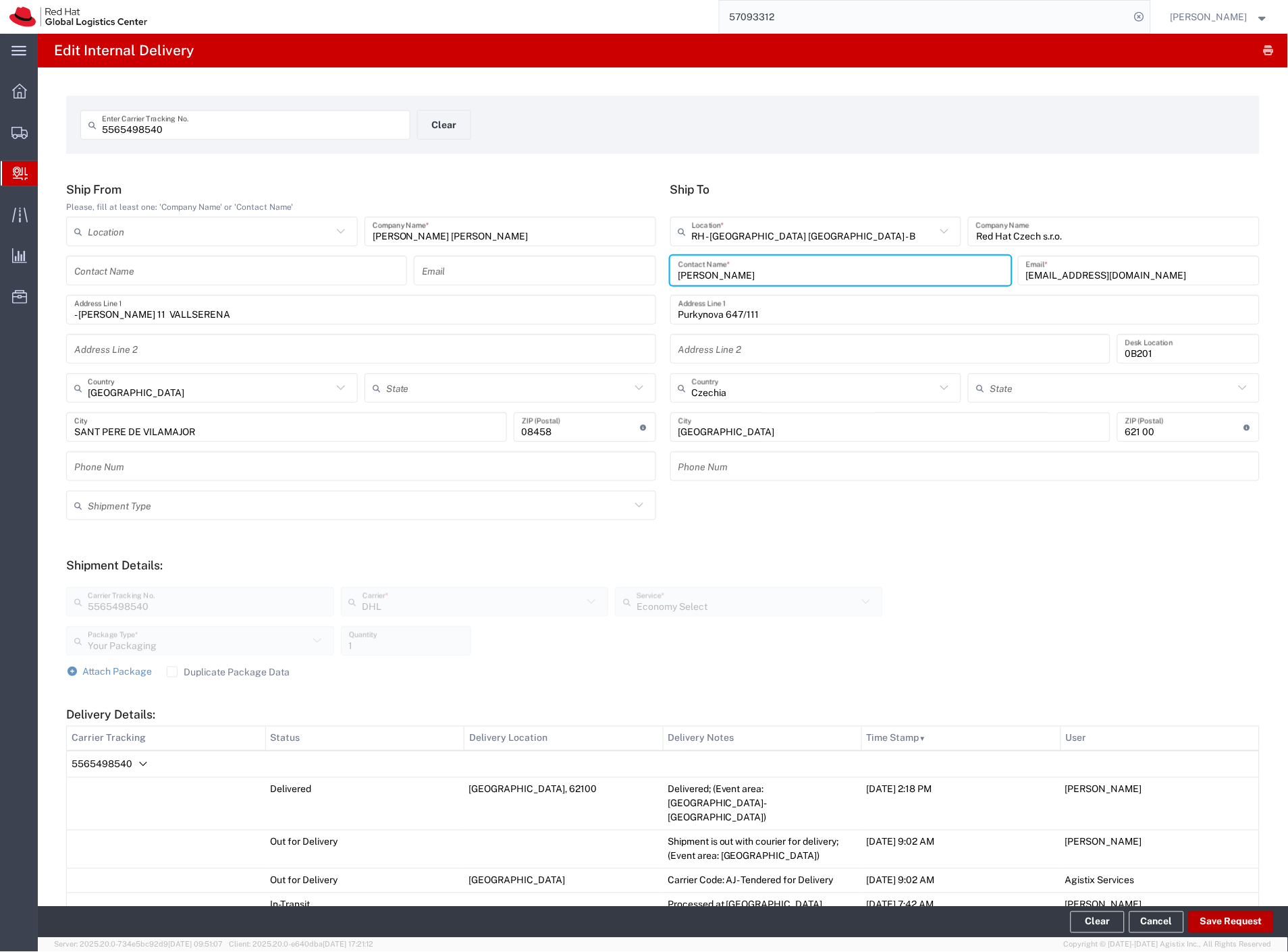
click at [1244, 927] on button "Save Request" at bounding box center [1231, 923] width 85 height 22
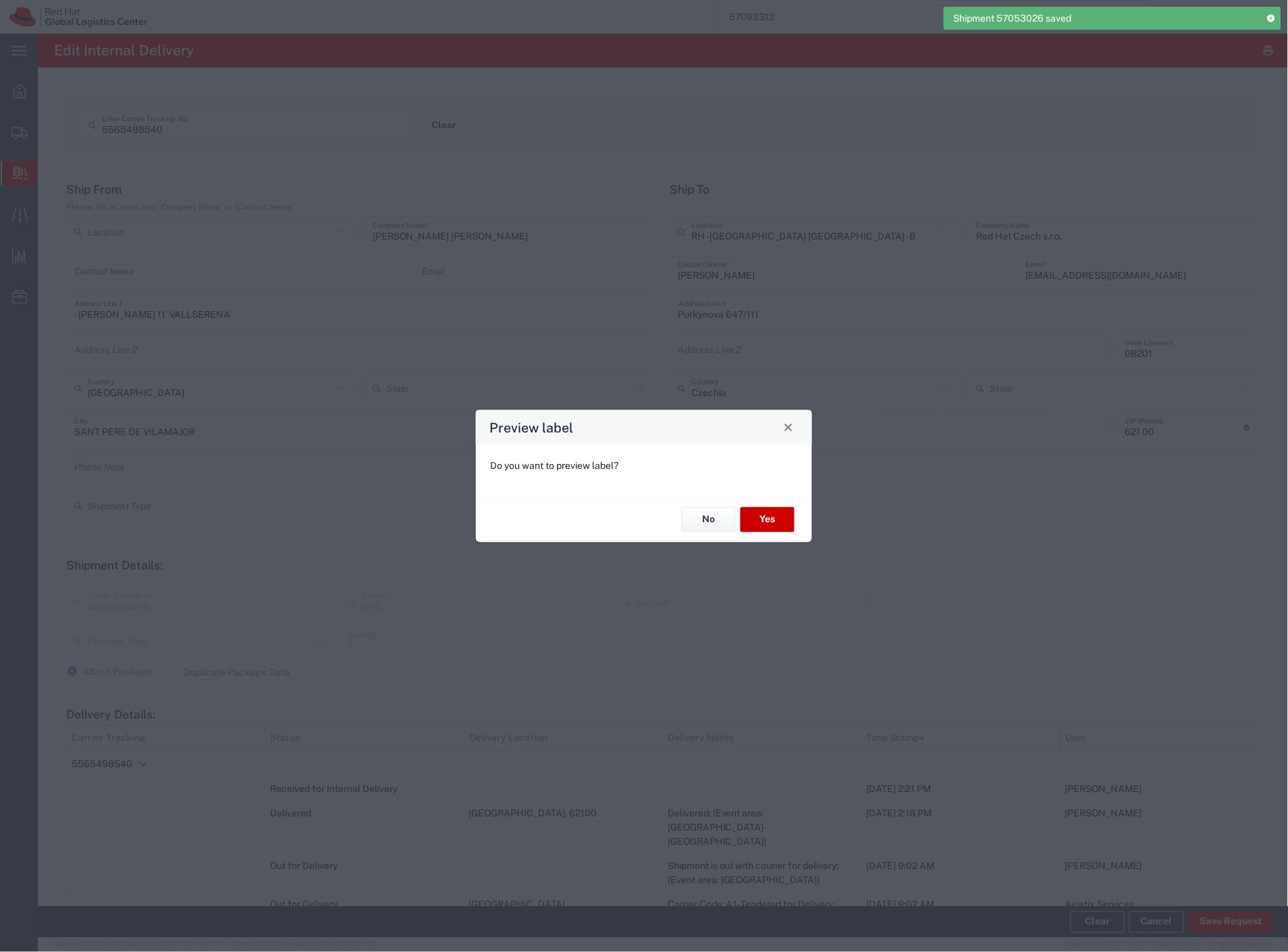
type input "Your Packaging"
type input "Economy Select"
drag, startPoint x: 722, startPoint y: 516, endPoint x: 551, endPoint y: 333, distance: 250.5
click at [722, 516] on button "No" at bounding box center [708, 519] width 54 height 25
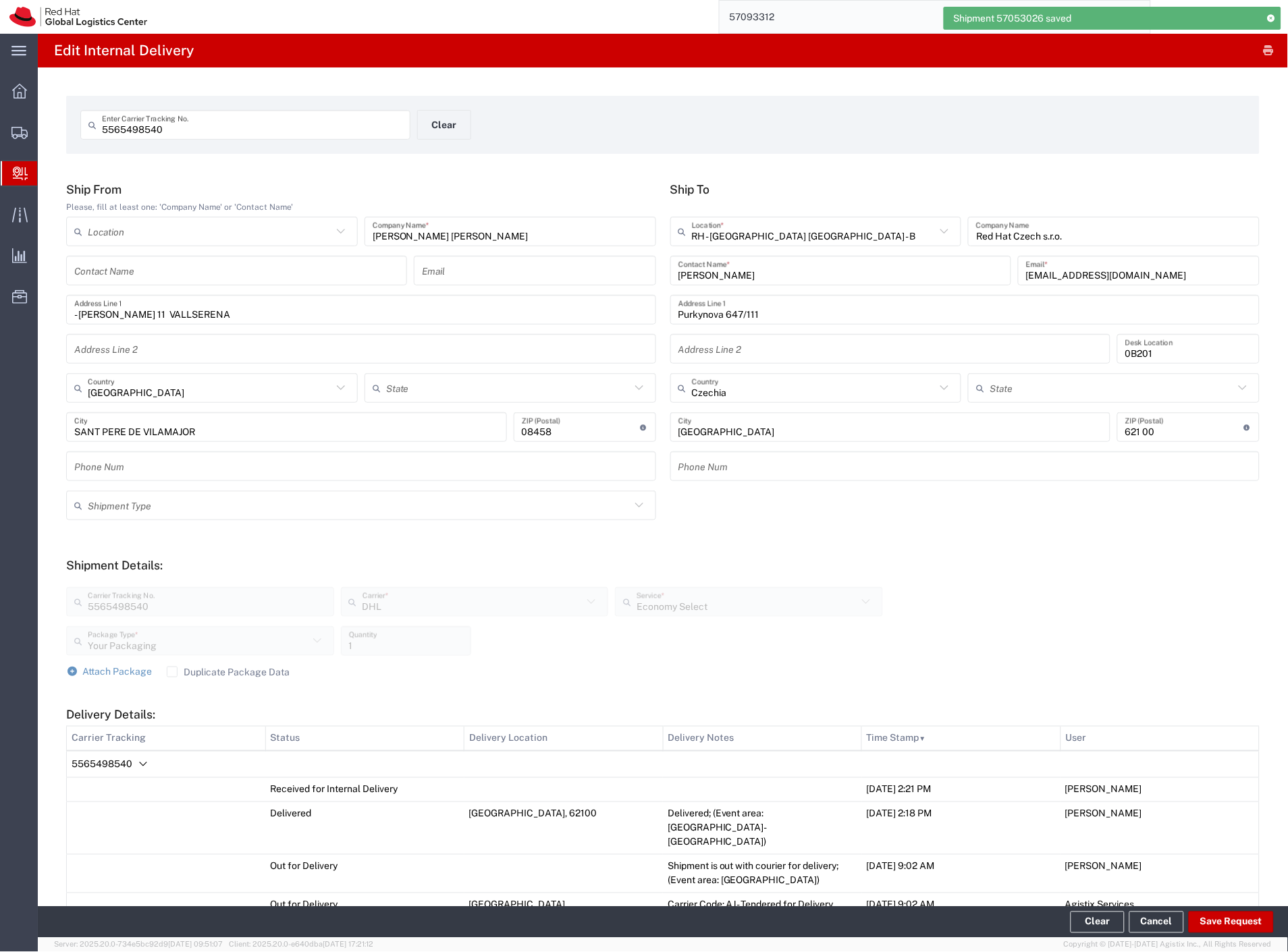
click at [108, 759] on span "5565498540" at bounding box center [102, 764] width 61 height 11
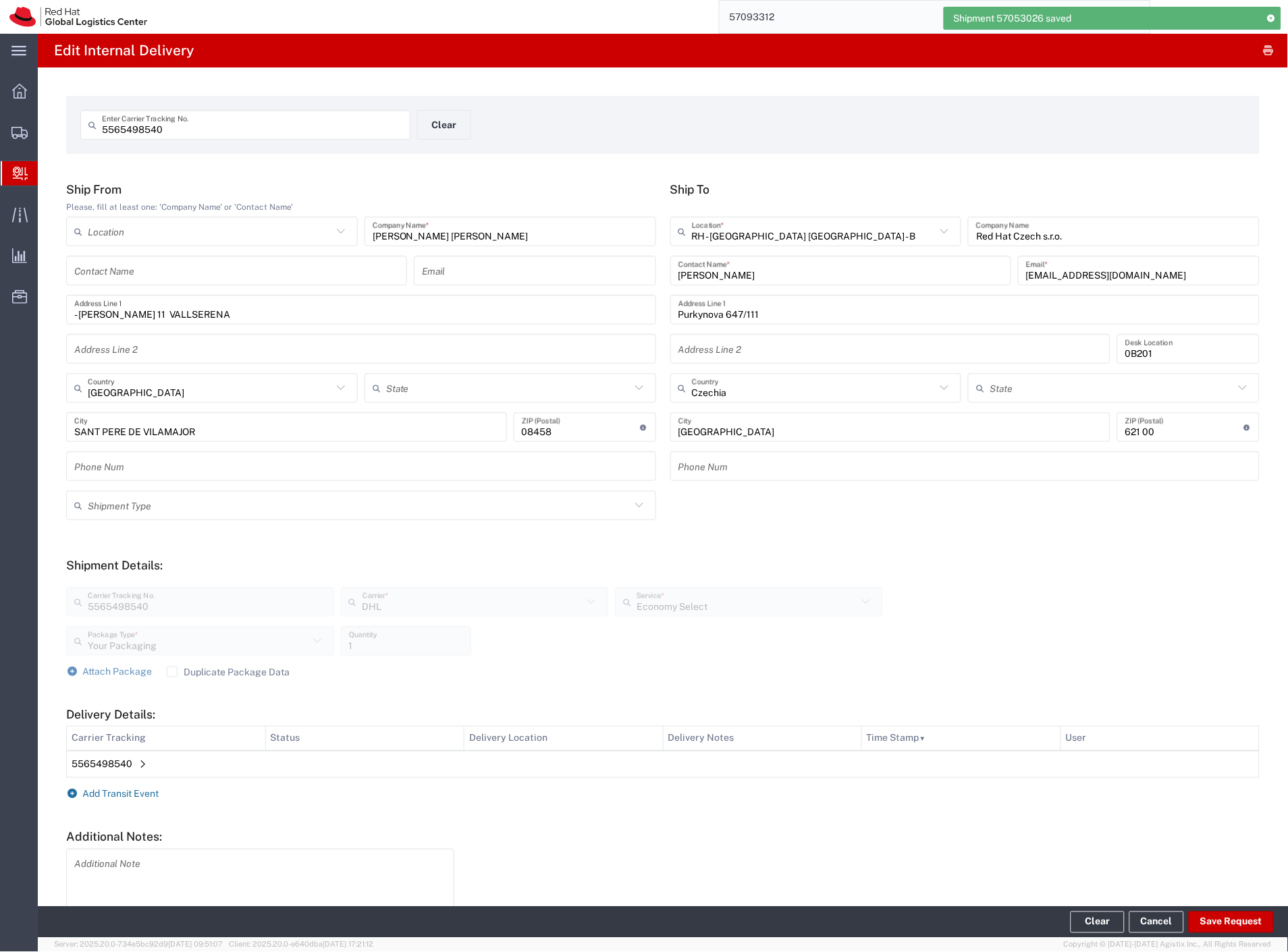
click at [125, 791] on span "Add Transit Event" at bounding box center [121, 794] width 77 height 11
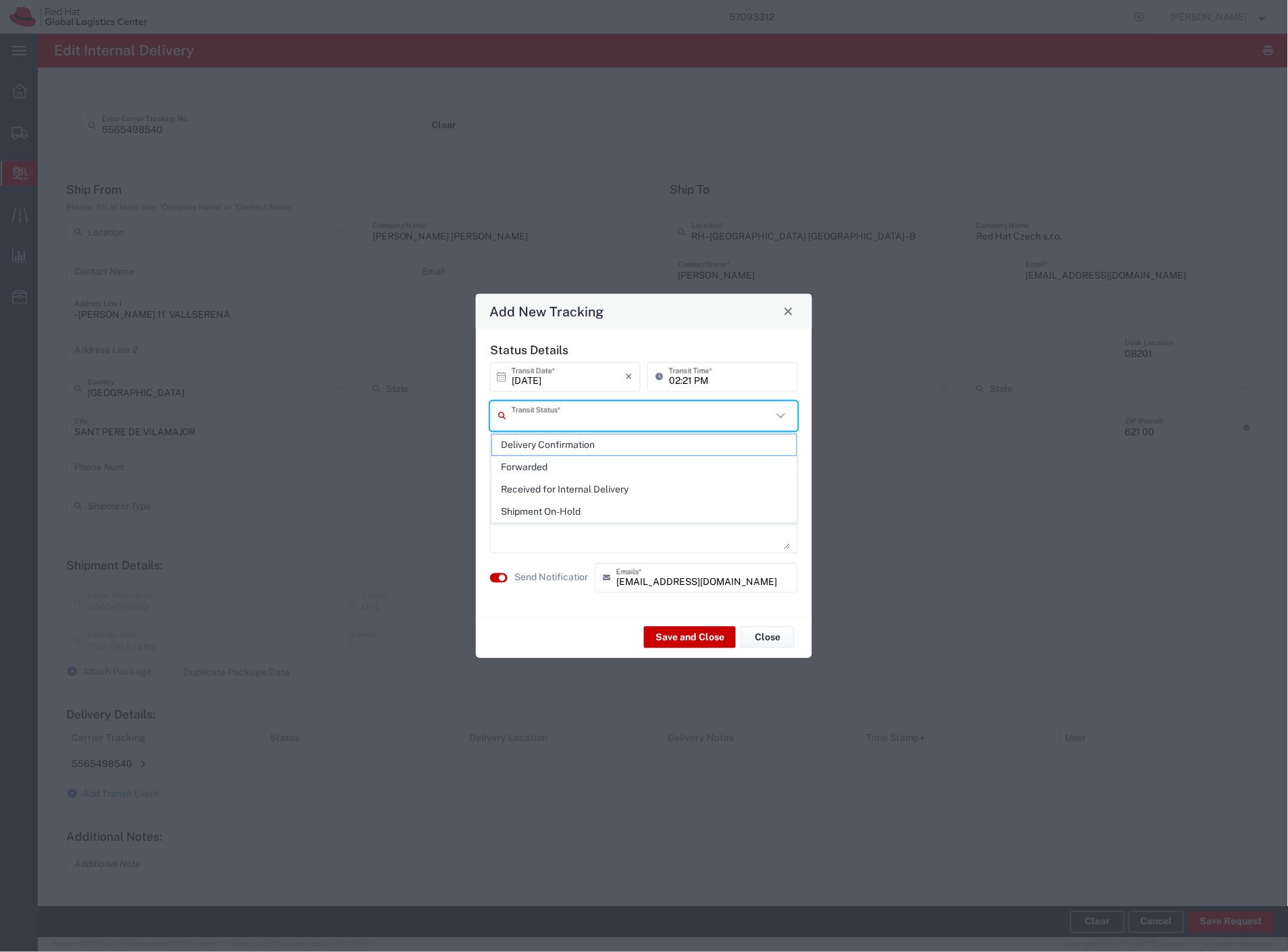
click at [647, 422] on input "text" at bounding box center [642, 416] width 261 height 24
drag, startPoint x: 569, startPoint y: 504, endPoint x: 562, endPoint y: 530, distance: 26.9
click at [567, 505] on span "Shipment On-Hold" at bounding box center [644, 511] width 305 height 21
type input "Shipment On-Hold"
drag, startPoint x: 554, startPoint y: 572, endPoint x: 603, endPoint y: 598, distance: 55.5
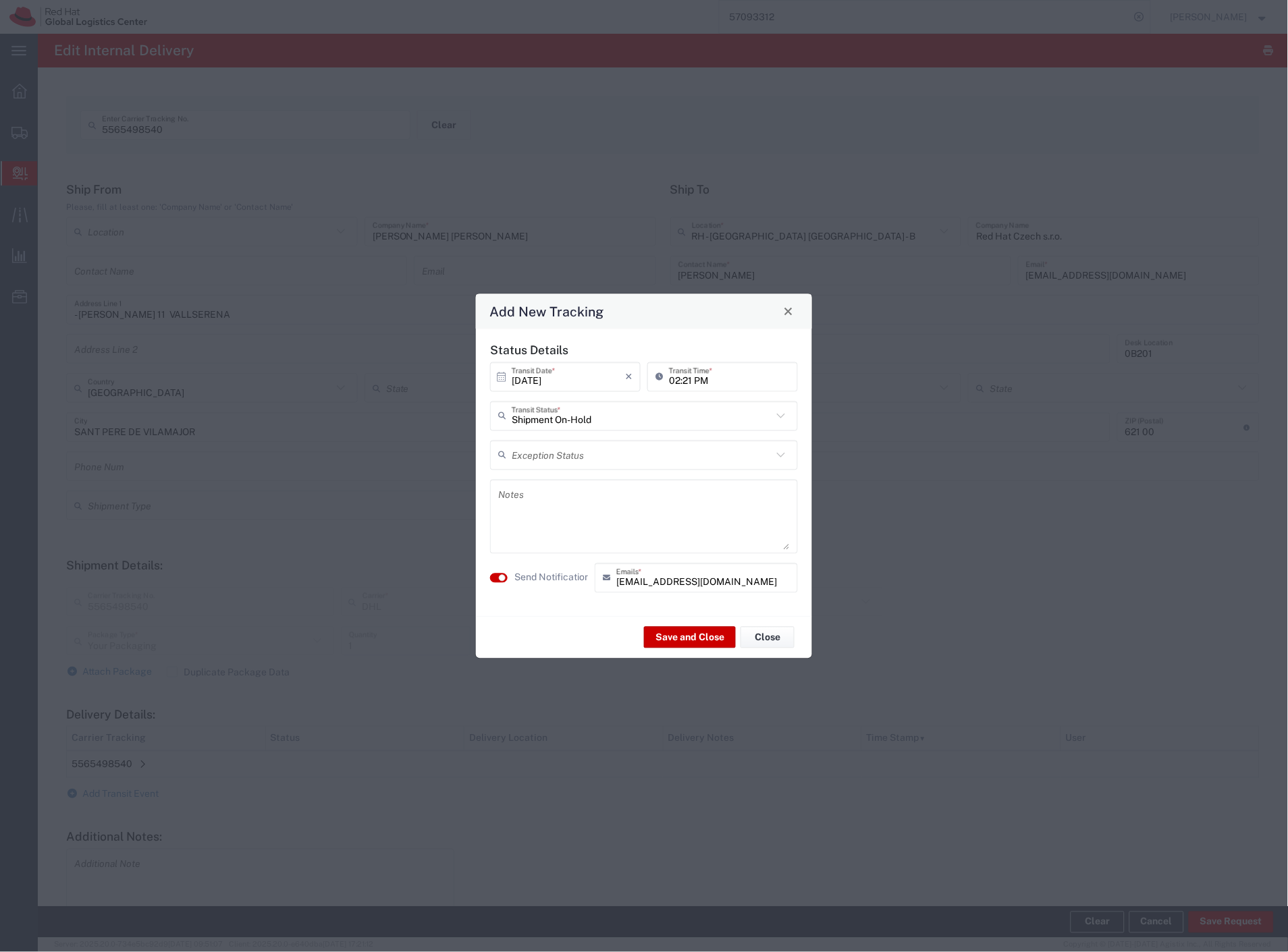
click at [554, 574] on label "Send Notification" at bounding box center [552, 578] width 76 height 15
click at [677, 636] on button "Save and Close" at bounding box center [690, 638] width 92 height 22
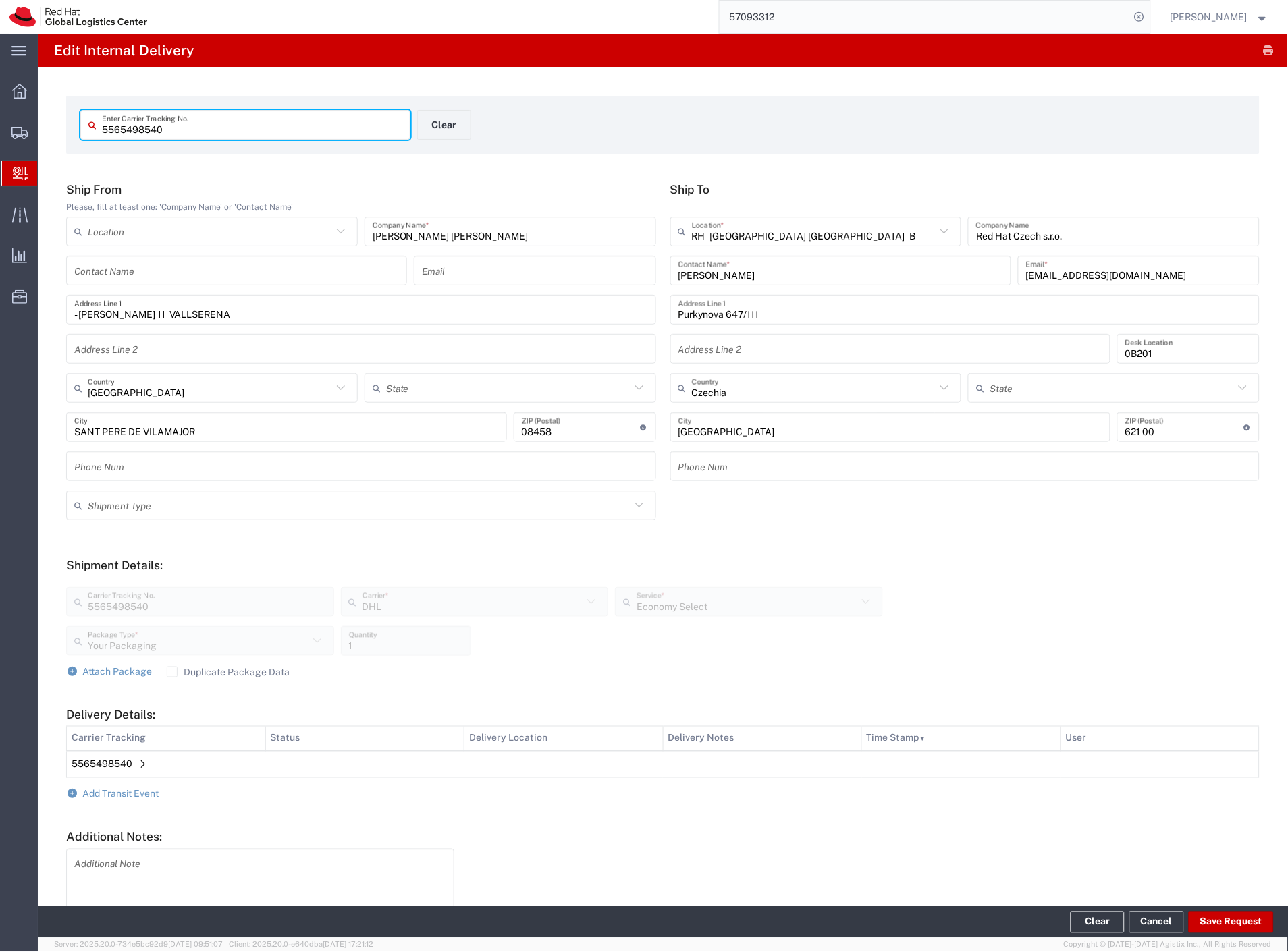
click at [177, 126] on input "5565498540" at bounding box center [252, 125] width 301 height 24
paste input "8121823183"
type input "8121823183"
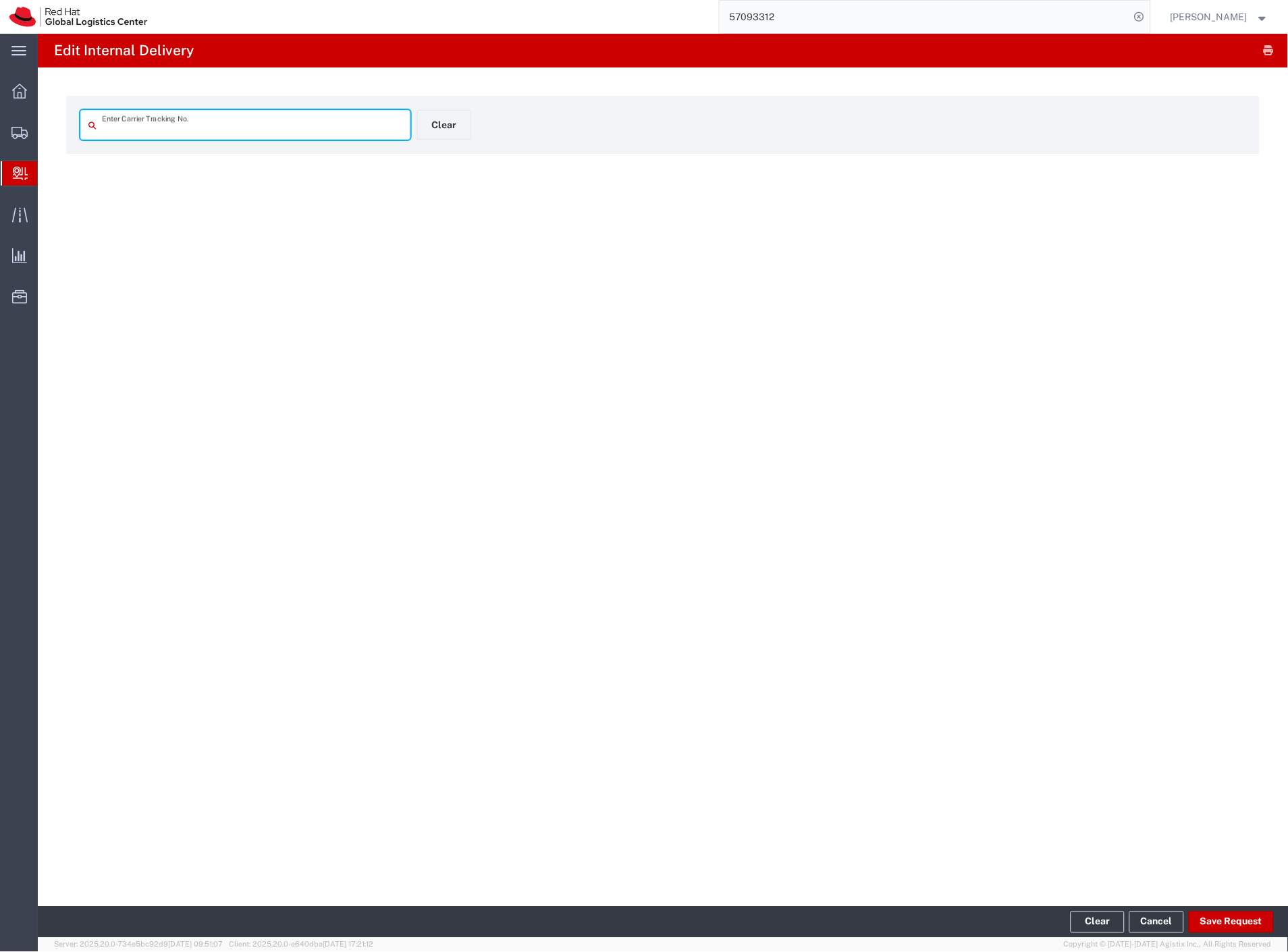
type input "8121823183"
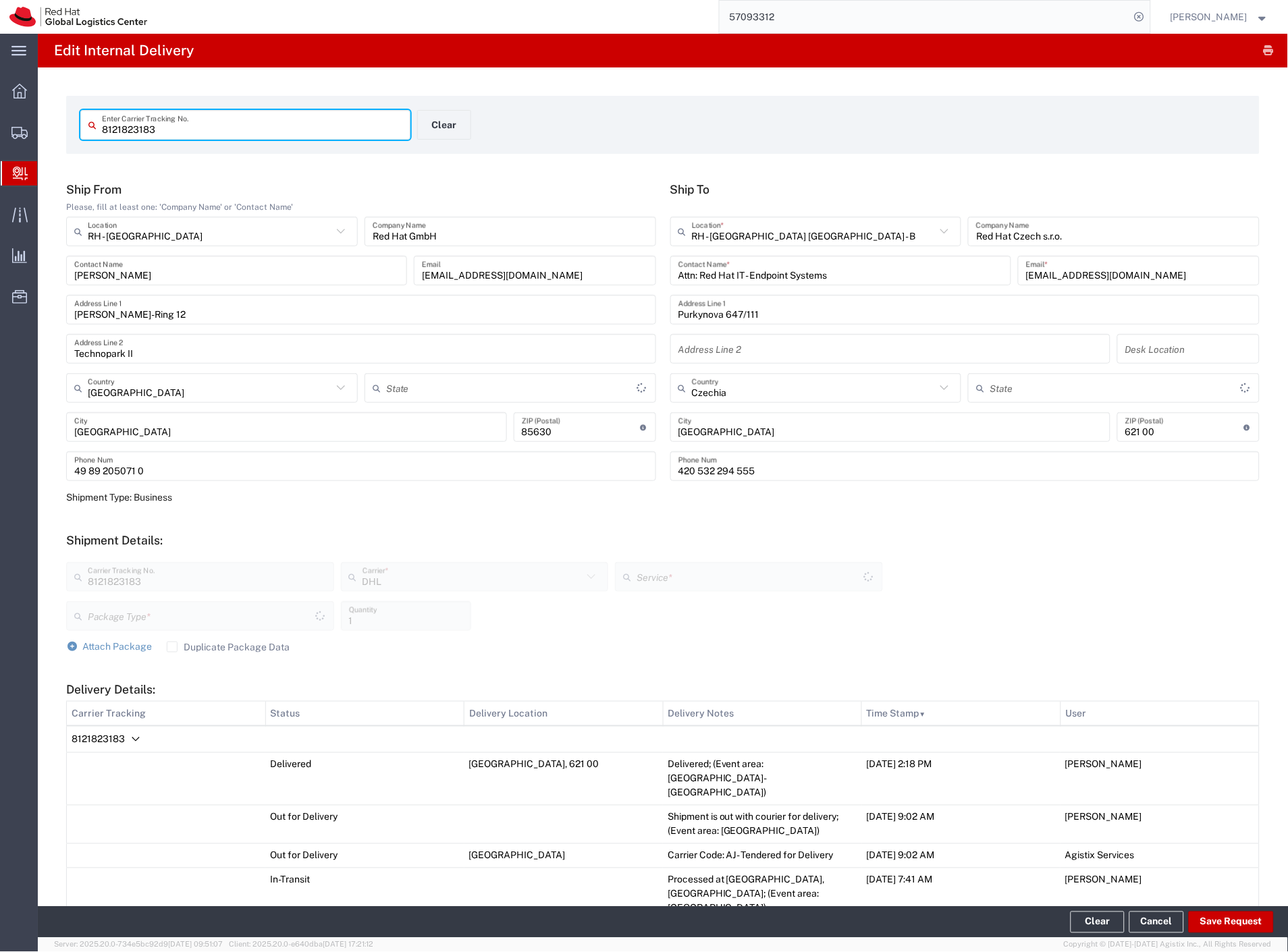
type input "Your Packaging"
type input "Economy Select"
click at [1220, 915] on button "Save Request" at bounding box center [1231, 923] width 85 height 22
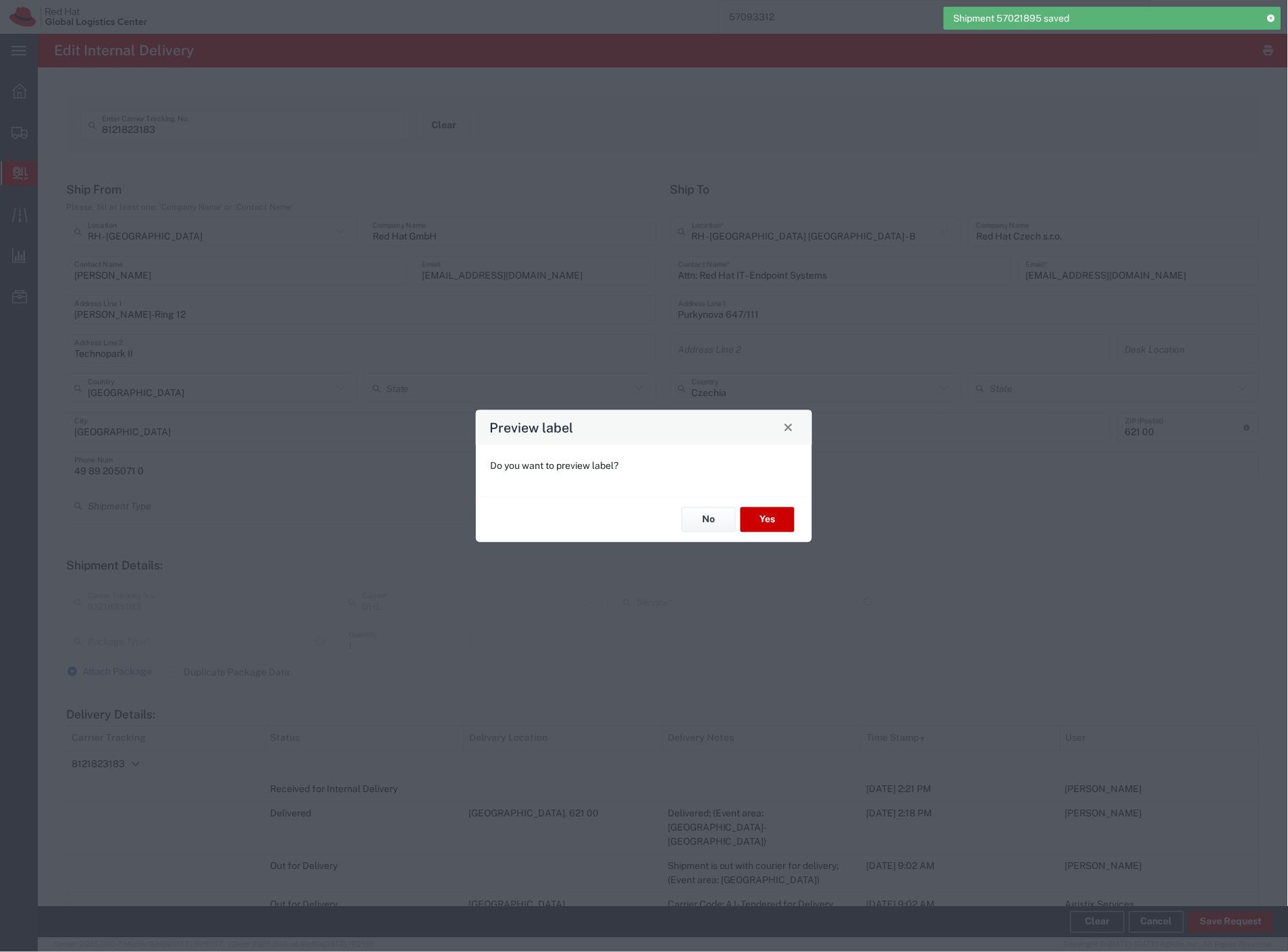
type input "Your Packaging"
type input "Economy Select"
click at [698, 510] on button "No" at bounding box center [708, 519] width 54 height 25
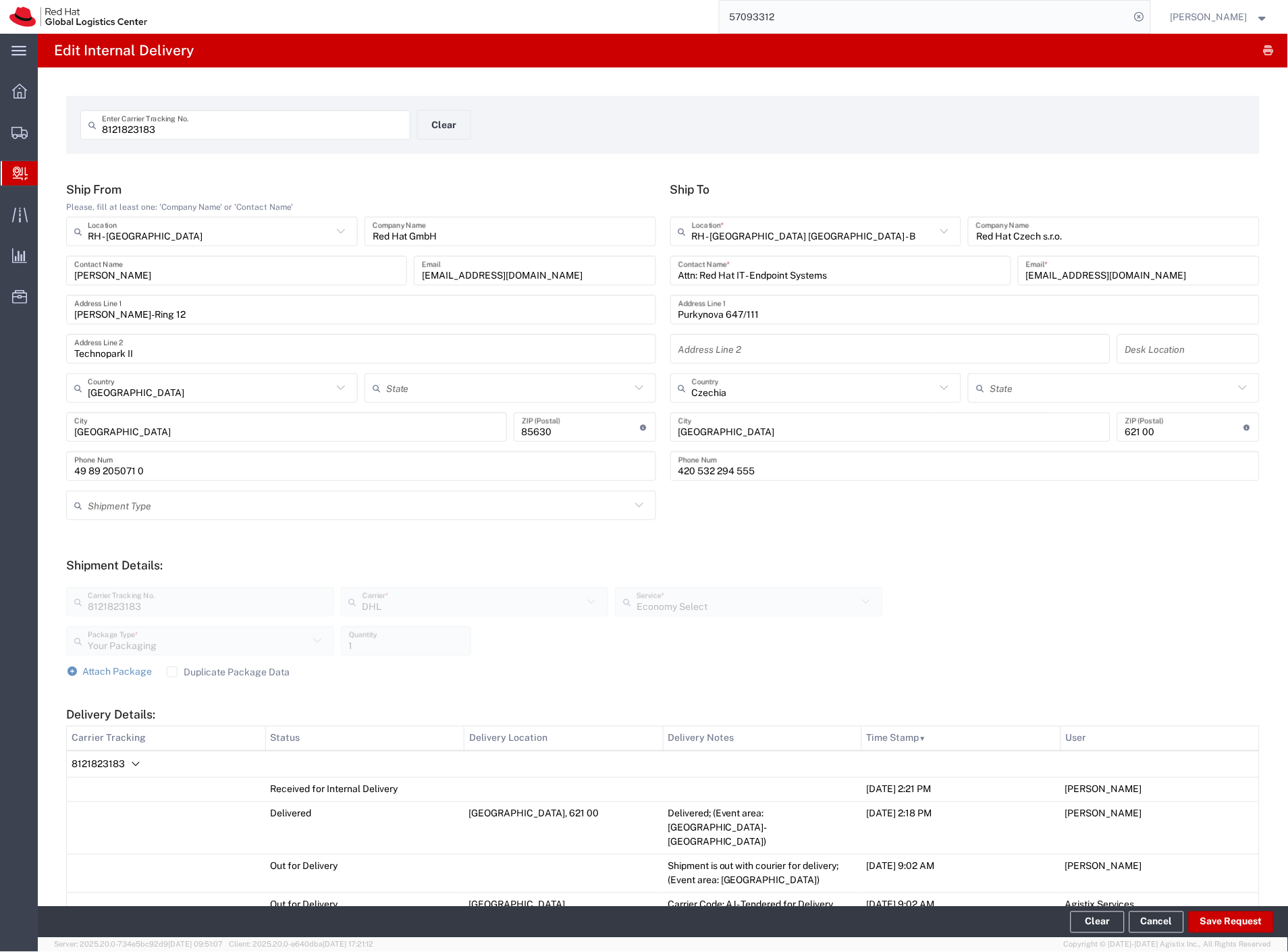
click at [119, 754] on td "8121823183" at bounding box center [662, 765] width 1192 height 27
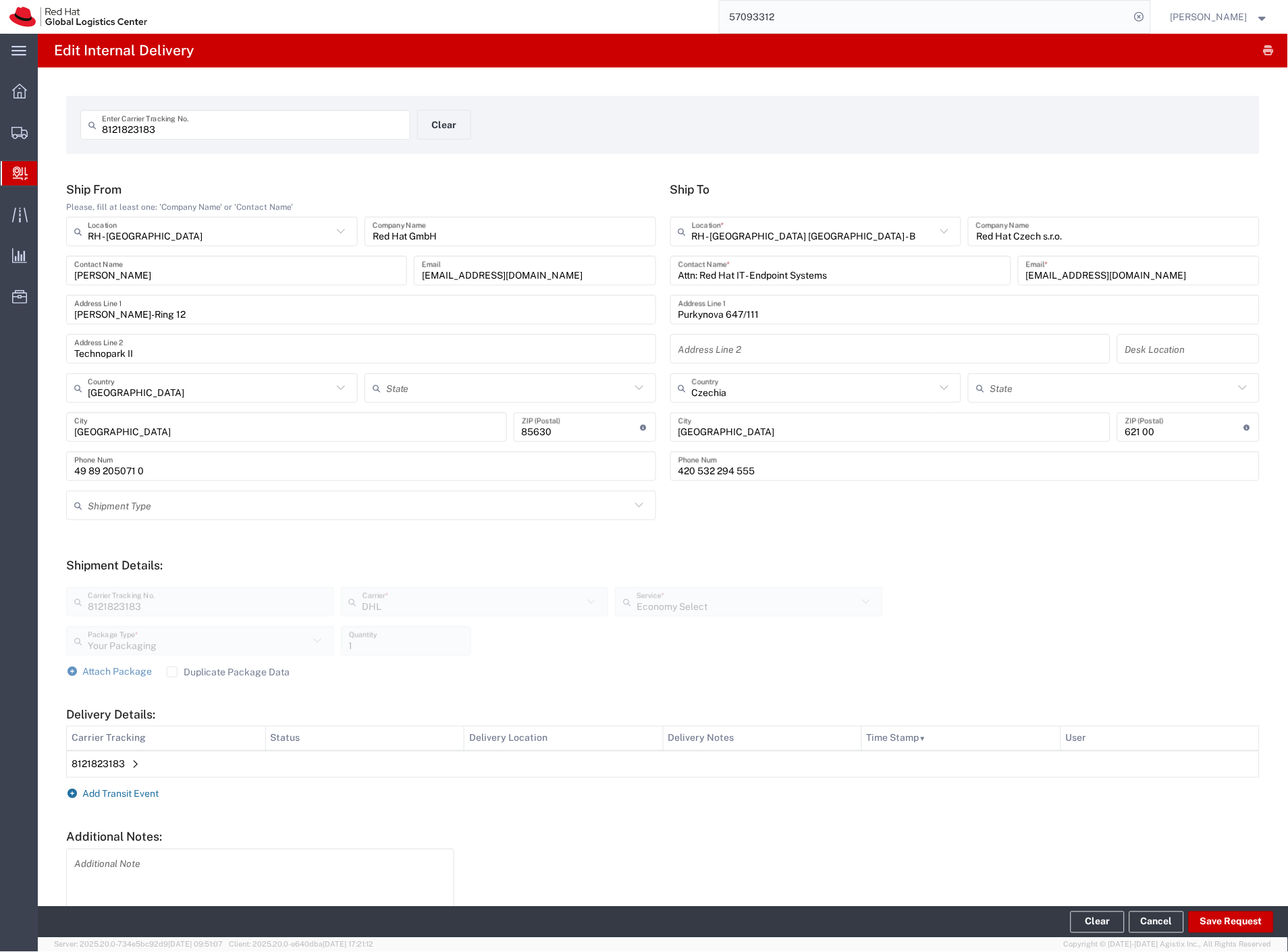
click at [117, 796] on span "Add Transit Event" at bounding box center [121, 794] width 77 height 11
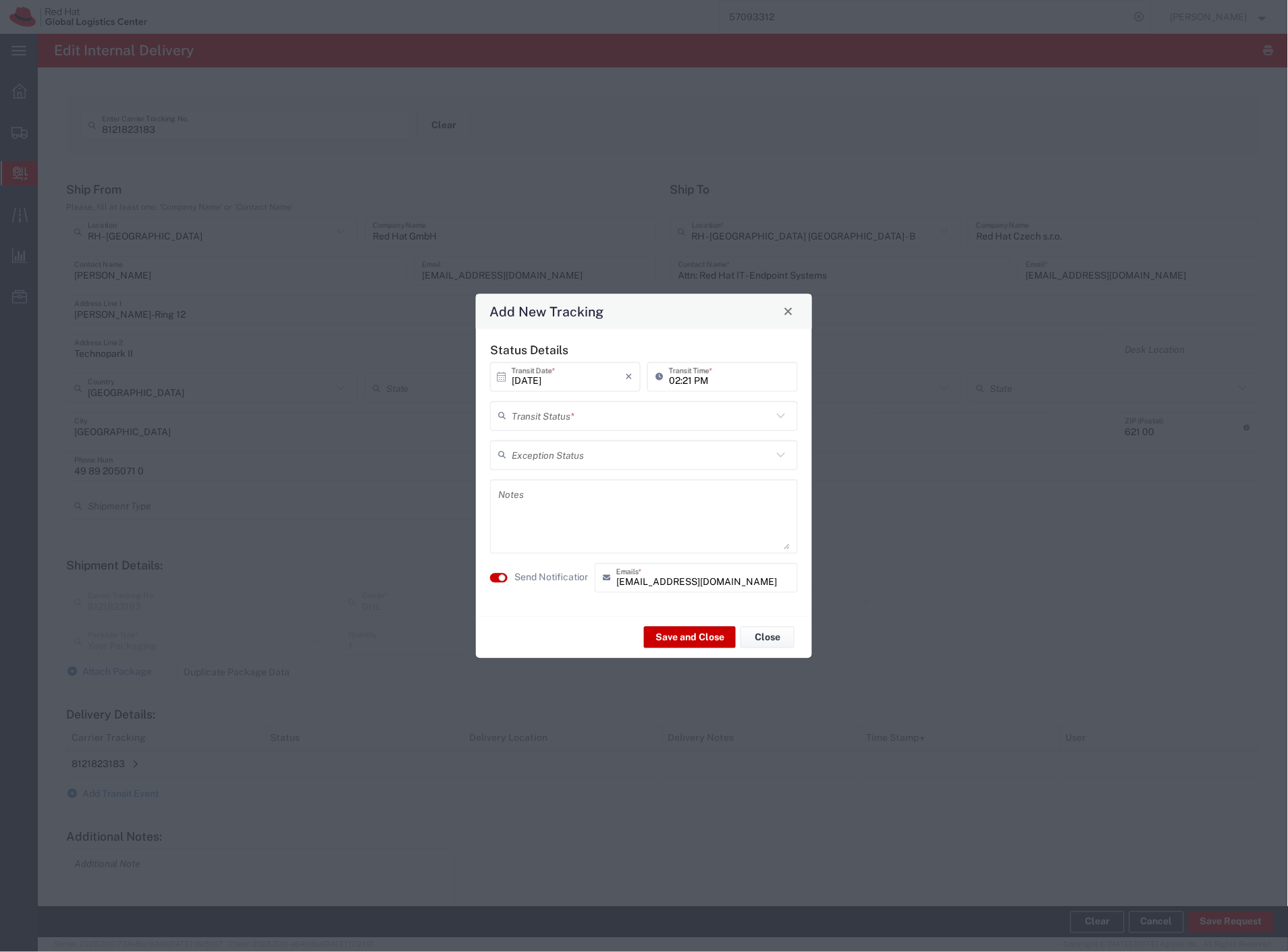
click at [631, 419] on input "text" at bounding box center [642, 416] width 261 height 24
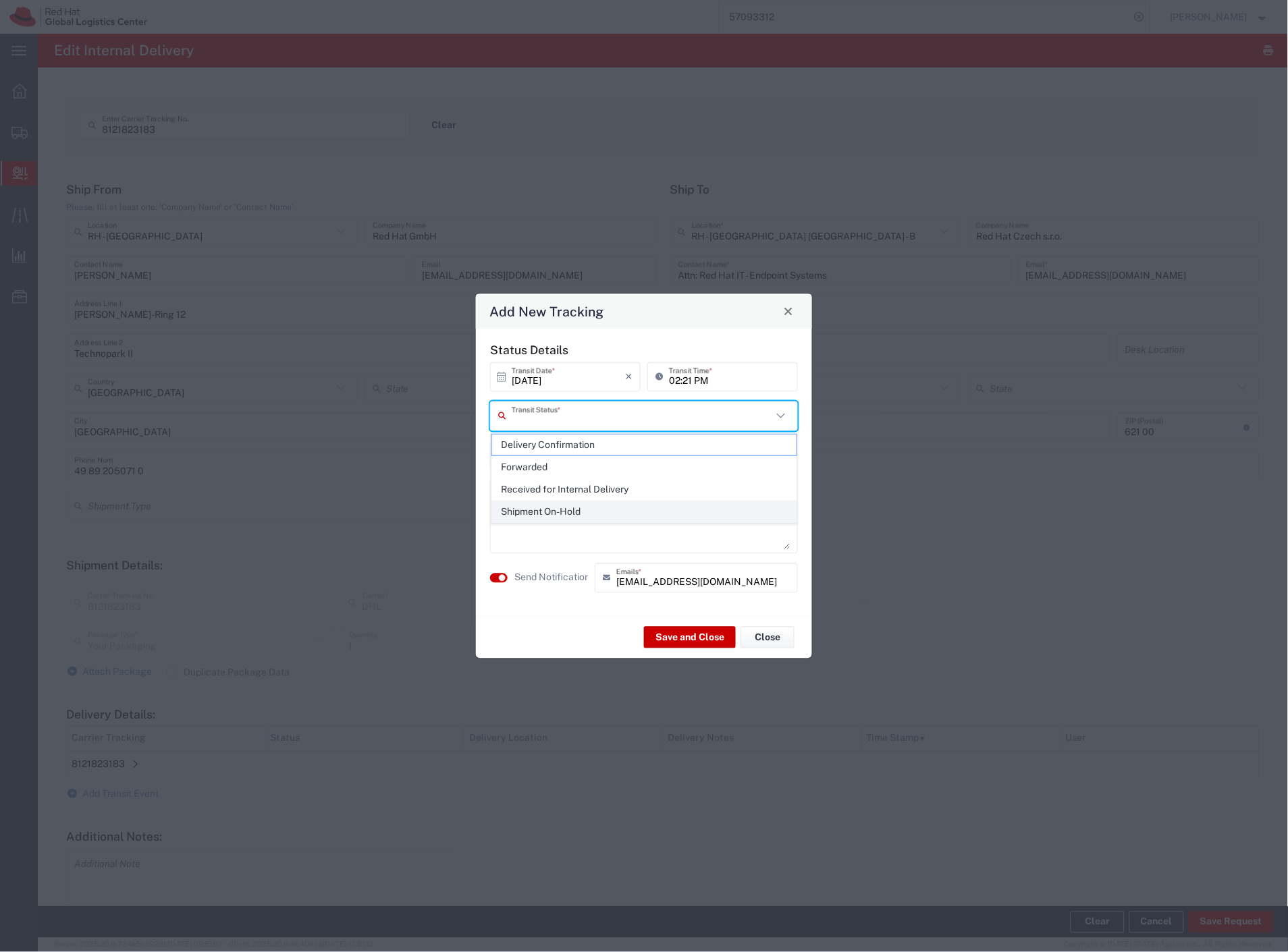
click at [567, 516] on span "Shipment On-Hold" at bounding box center [644, 511] width 305 height 21
type input "Shipment On-Hold"
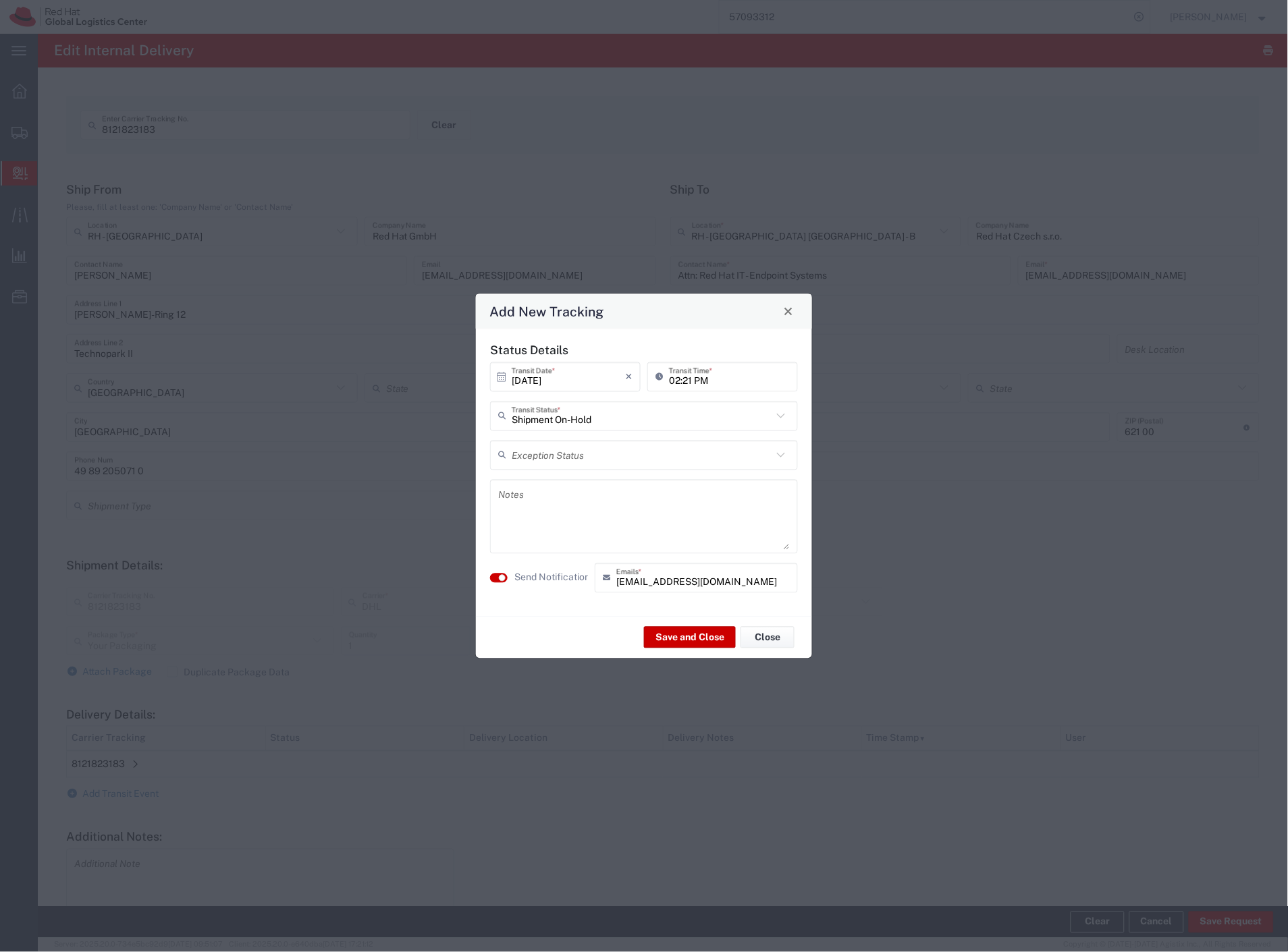
click at [563, 576] on label "Send Notification" at bounding box center [552, 578] width 76 height 15
click at [700, 639] on button "Save and Close" at bounding box center [690, 638] width 92 height 22
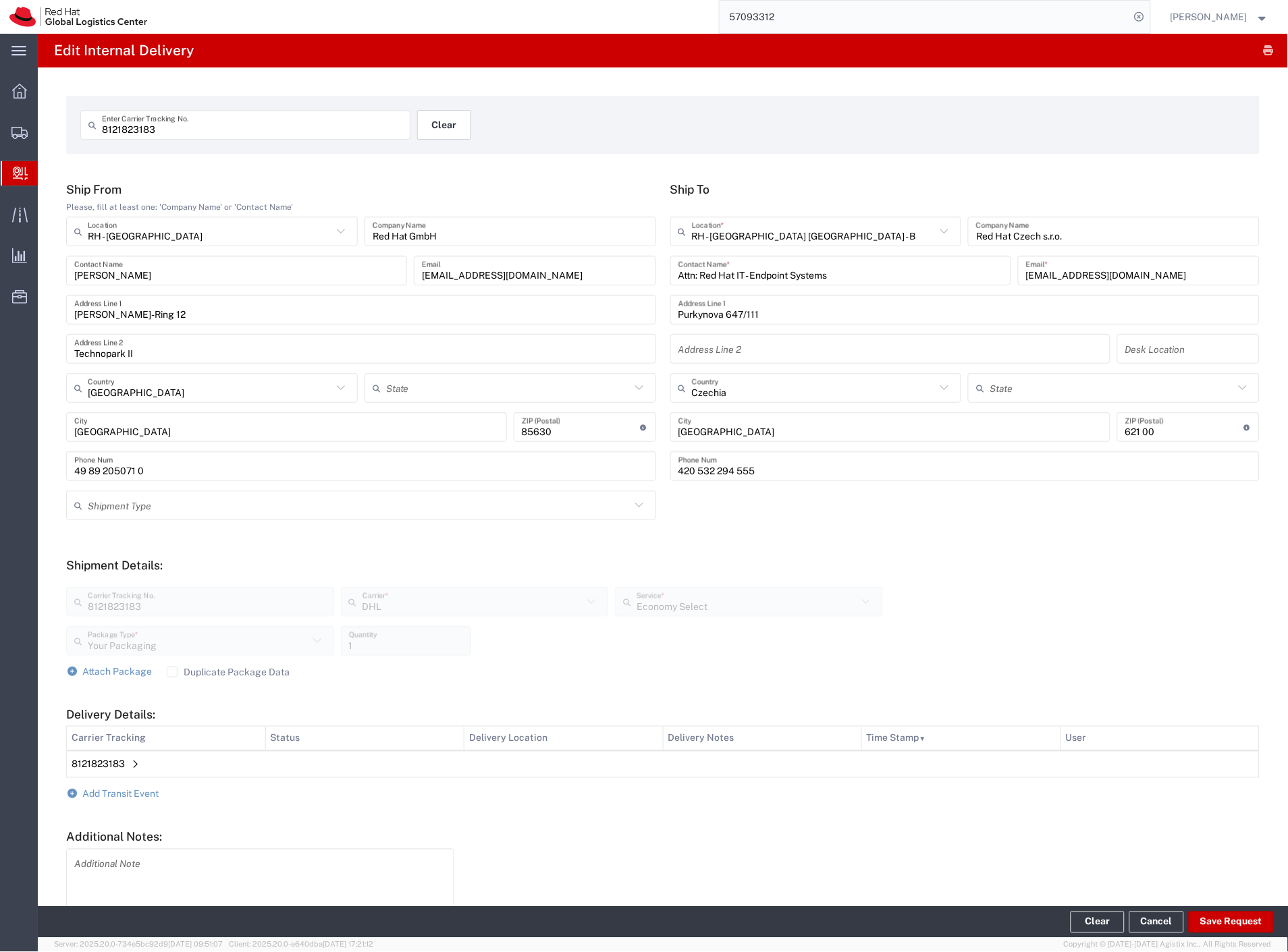
click at [452, 126] on button "Clear" at bounding box center [444, 125] width 54 height 30
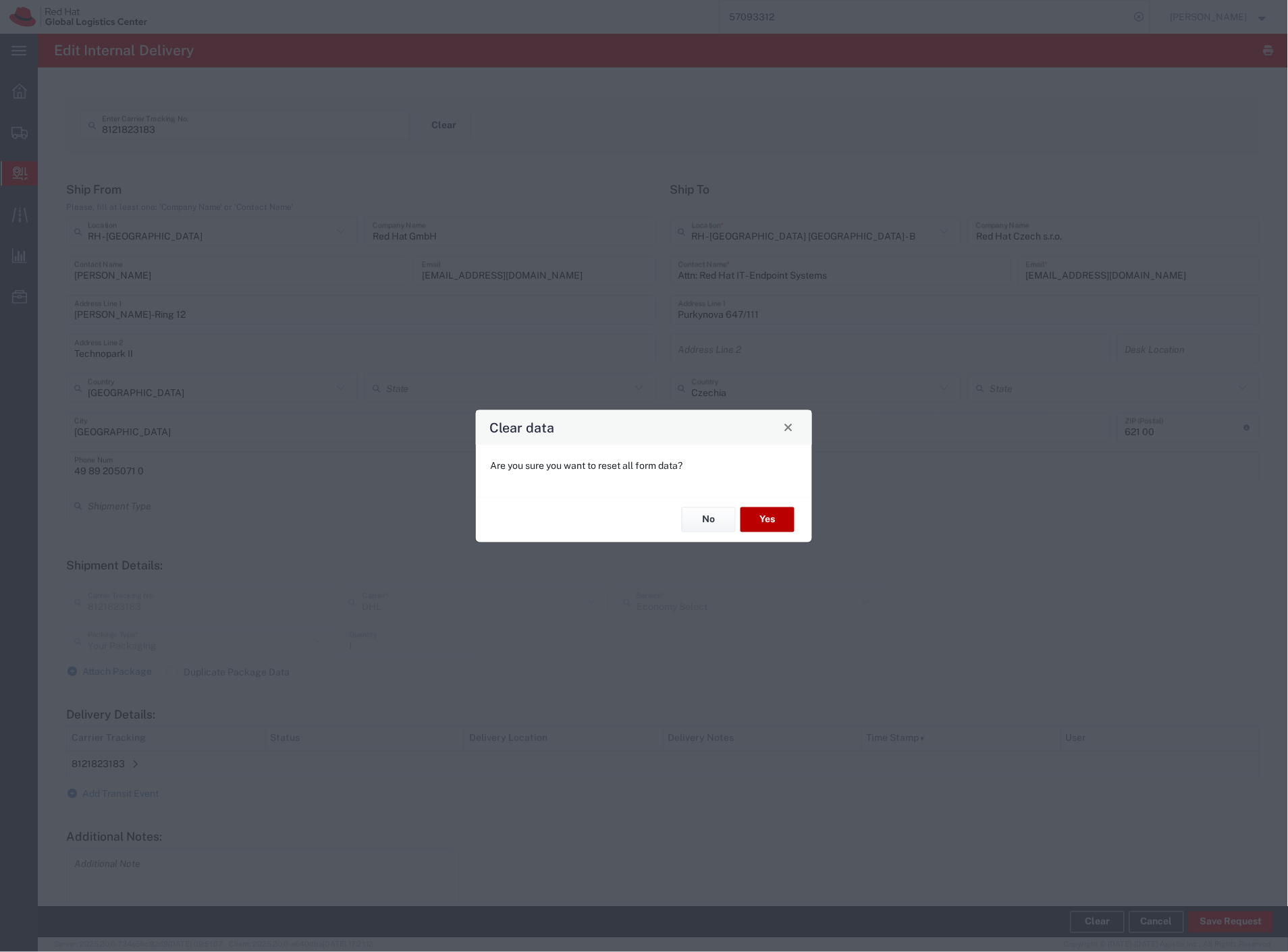
click at [788, 517] on button "Yes" at bounding box center [767, 519] width 54 height 25
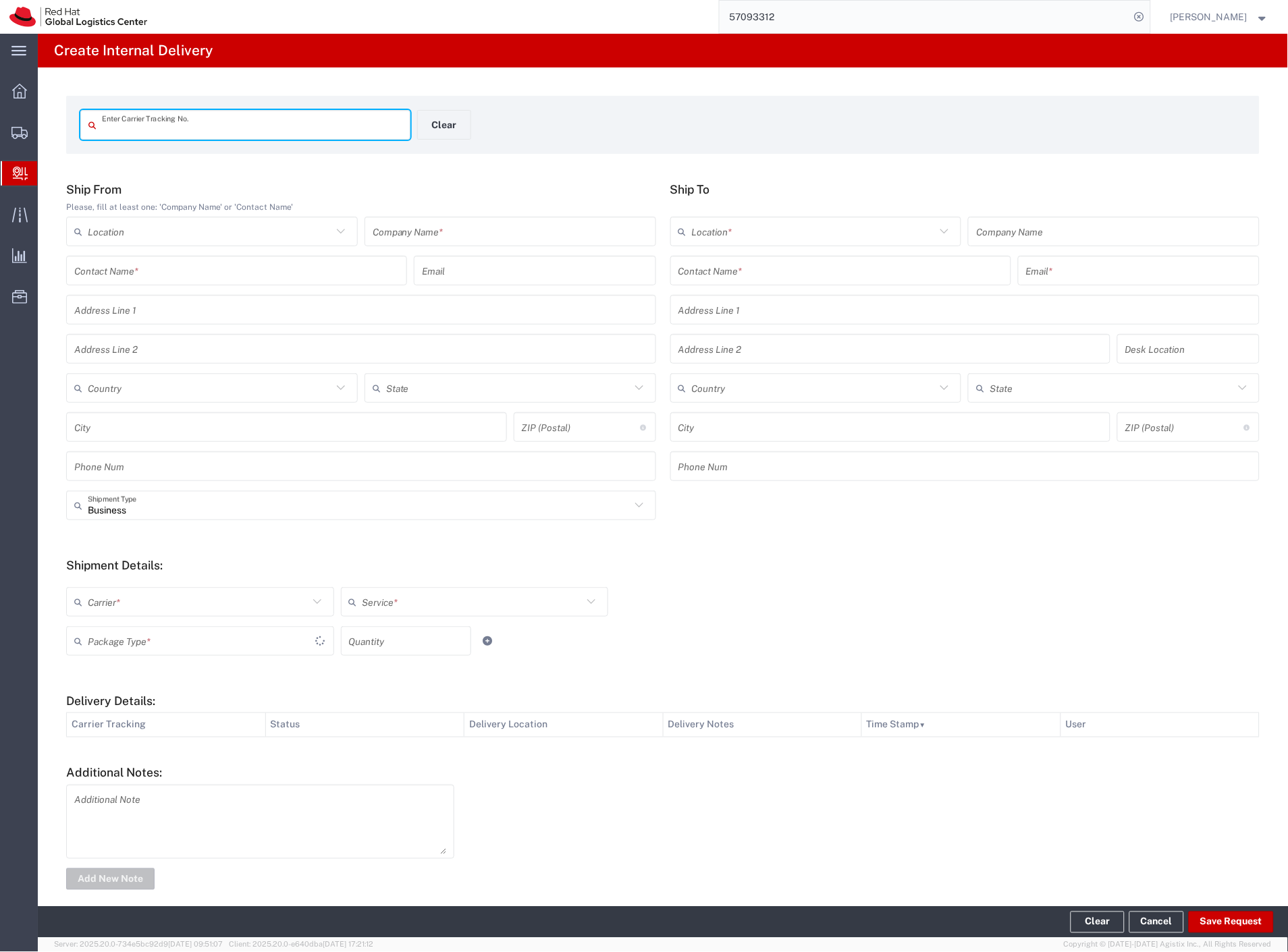
click at [716, 233] on input "text" at bounding box center [813, 232] width 244 height 24
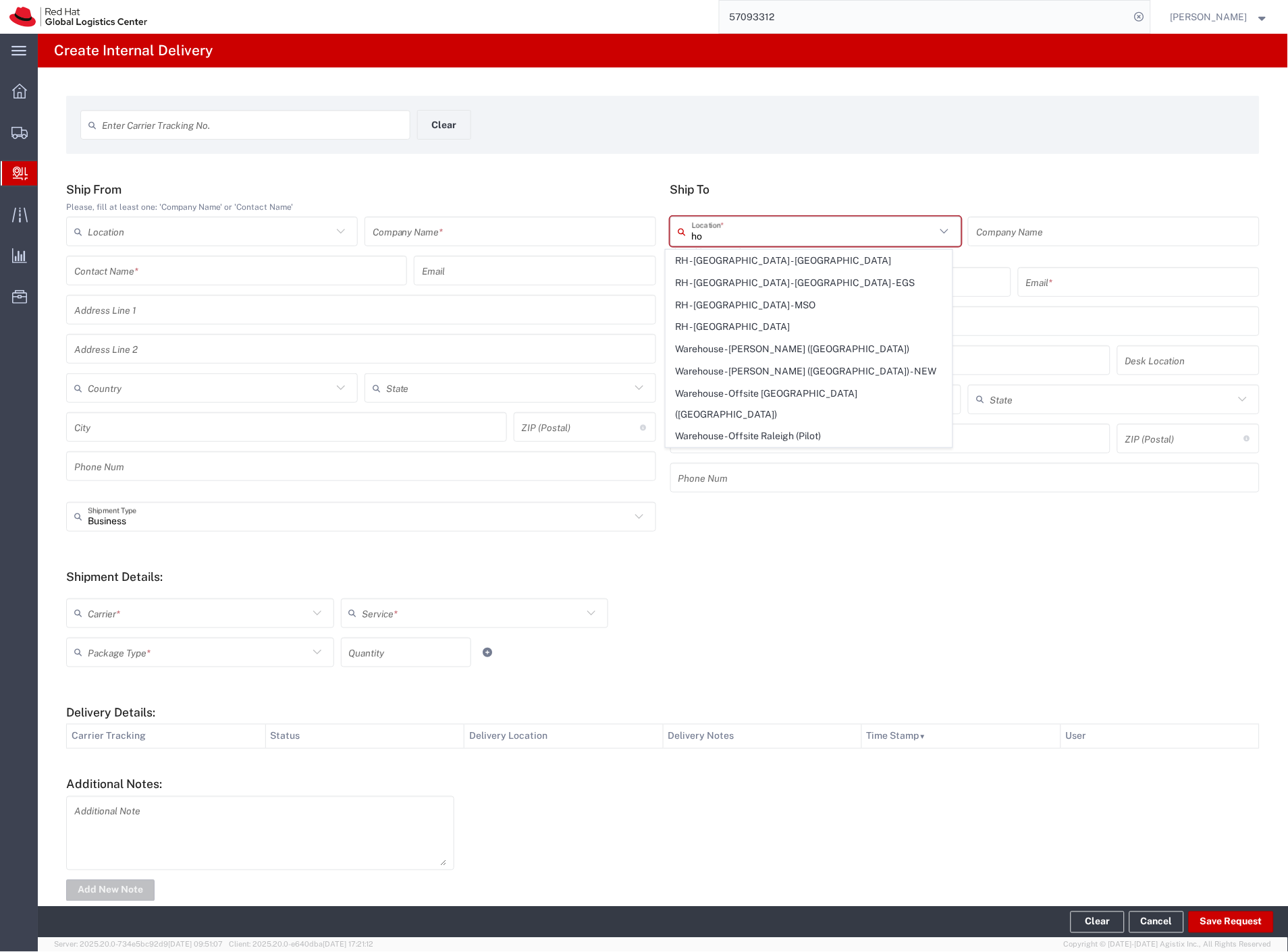
type input "h"
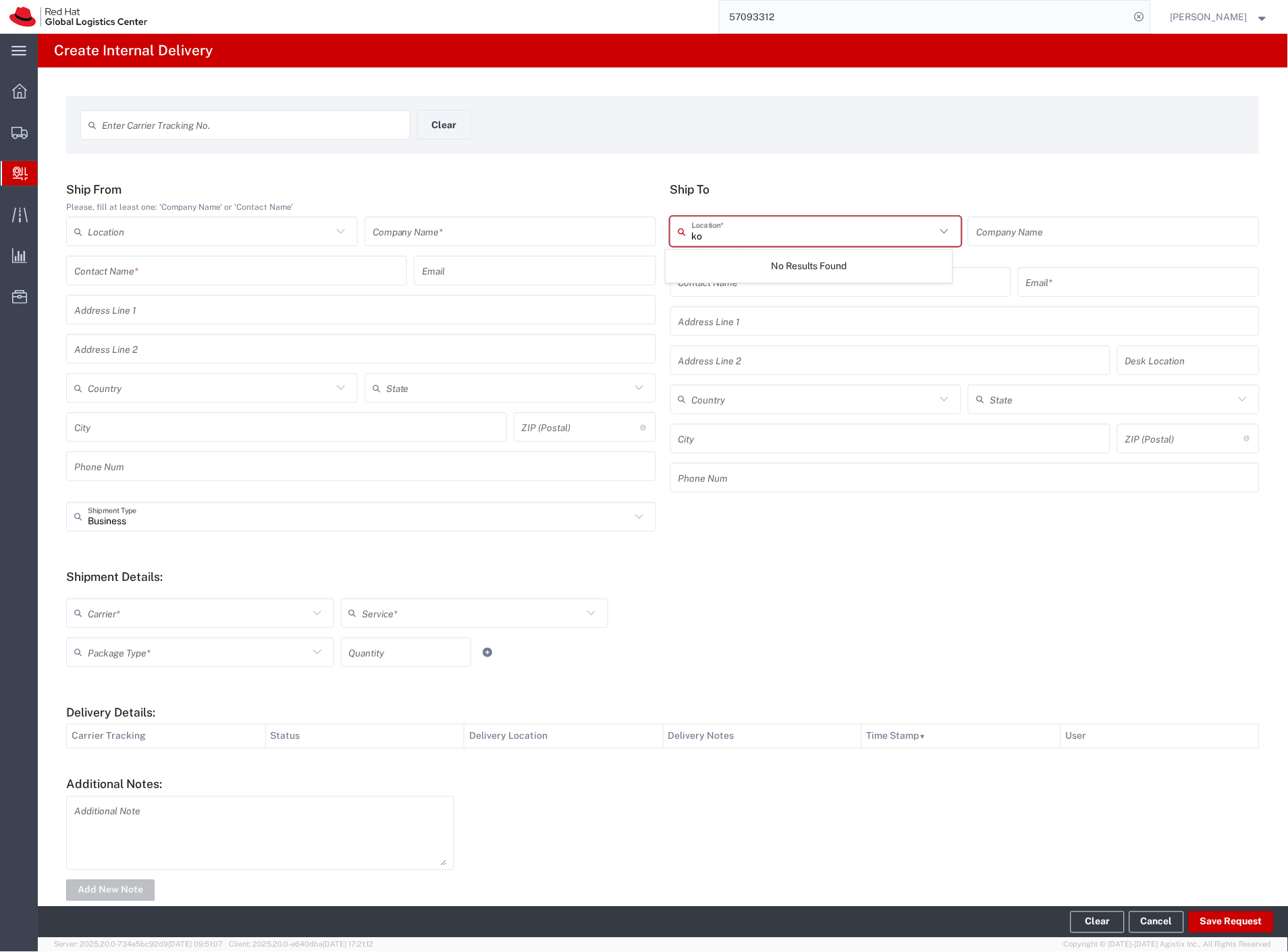
type input "k"
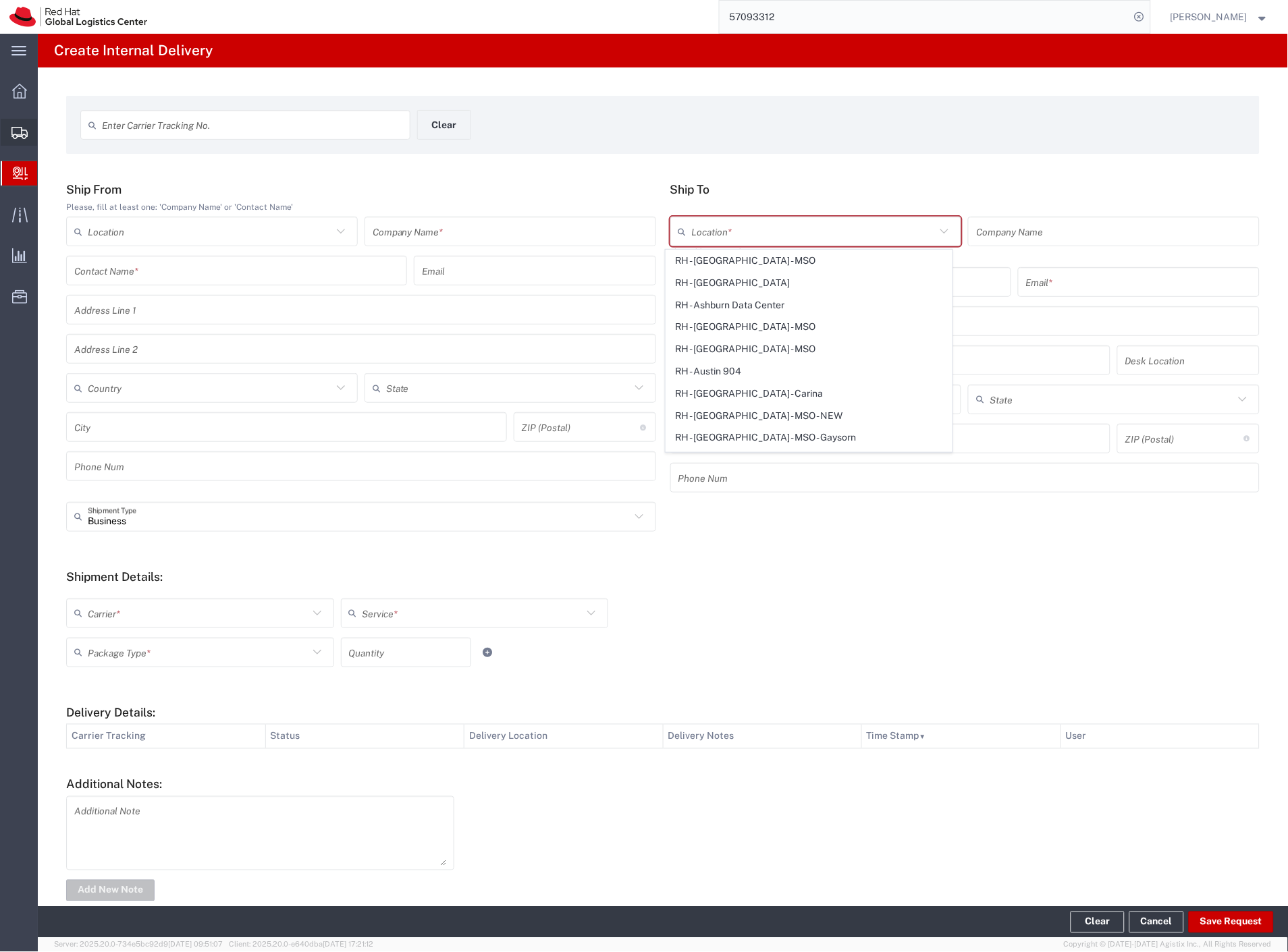
click at [0, 0] on span "Shipment Manager" at bounding box center [0, 0] width 0 height 0
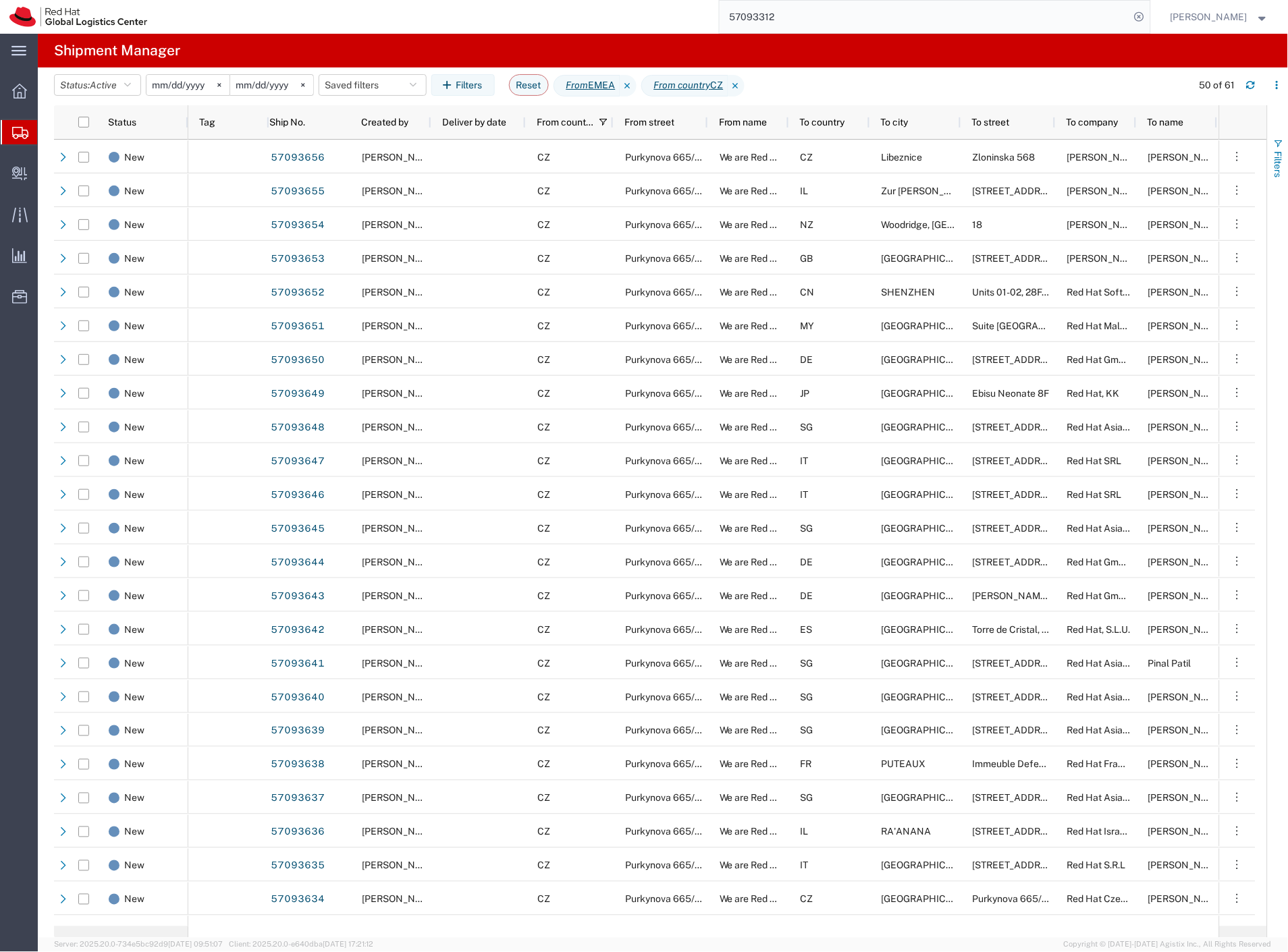
click at [1273, 163] on span "Filters" at bounding box center [1278, 164] width 11 height 26
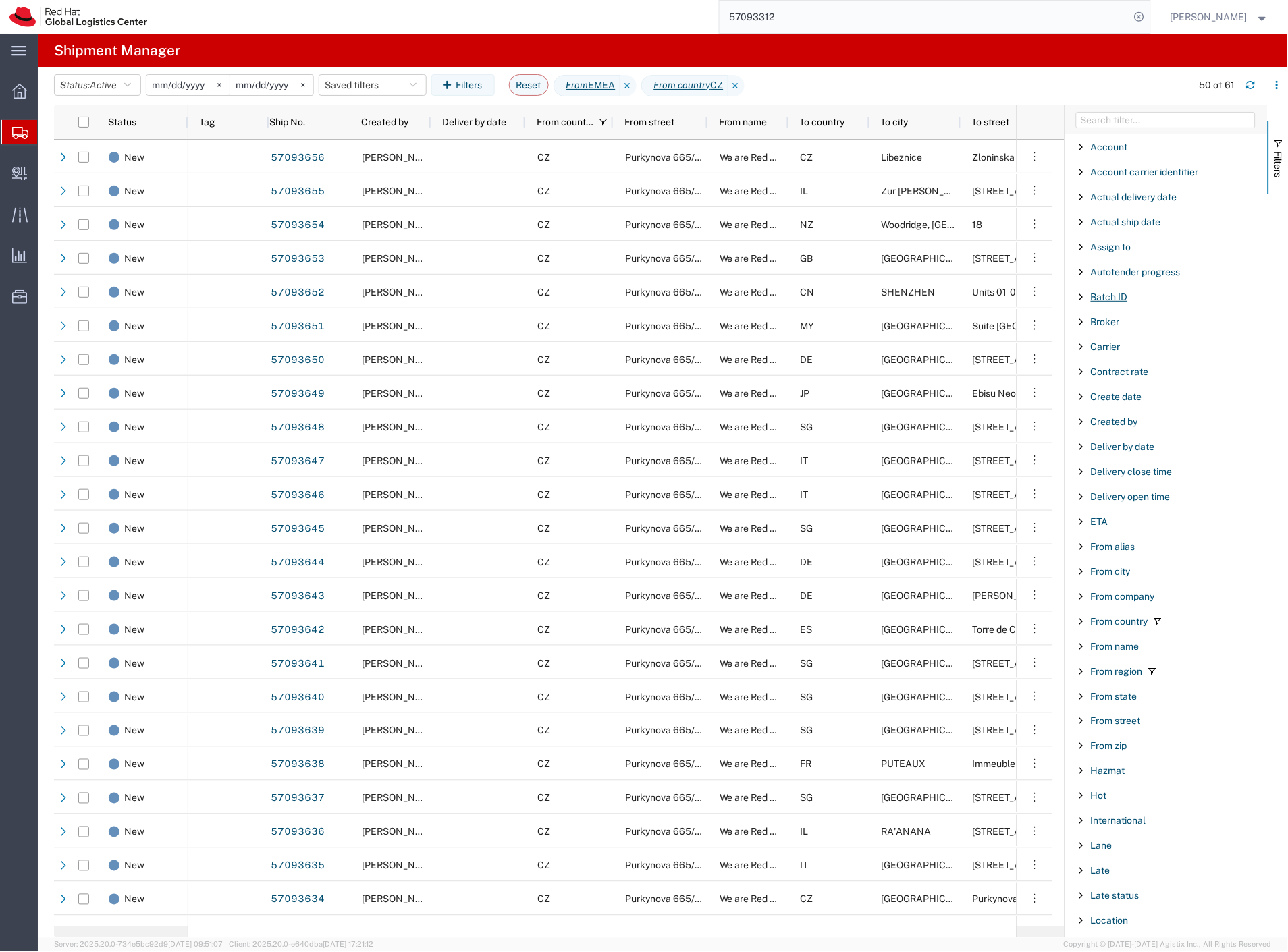
click at [1114, 301] on span "Batch ID" at bounding box center [1109, 297] width 37 height 11
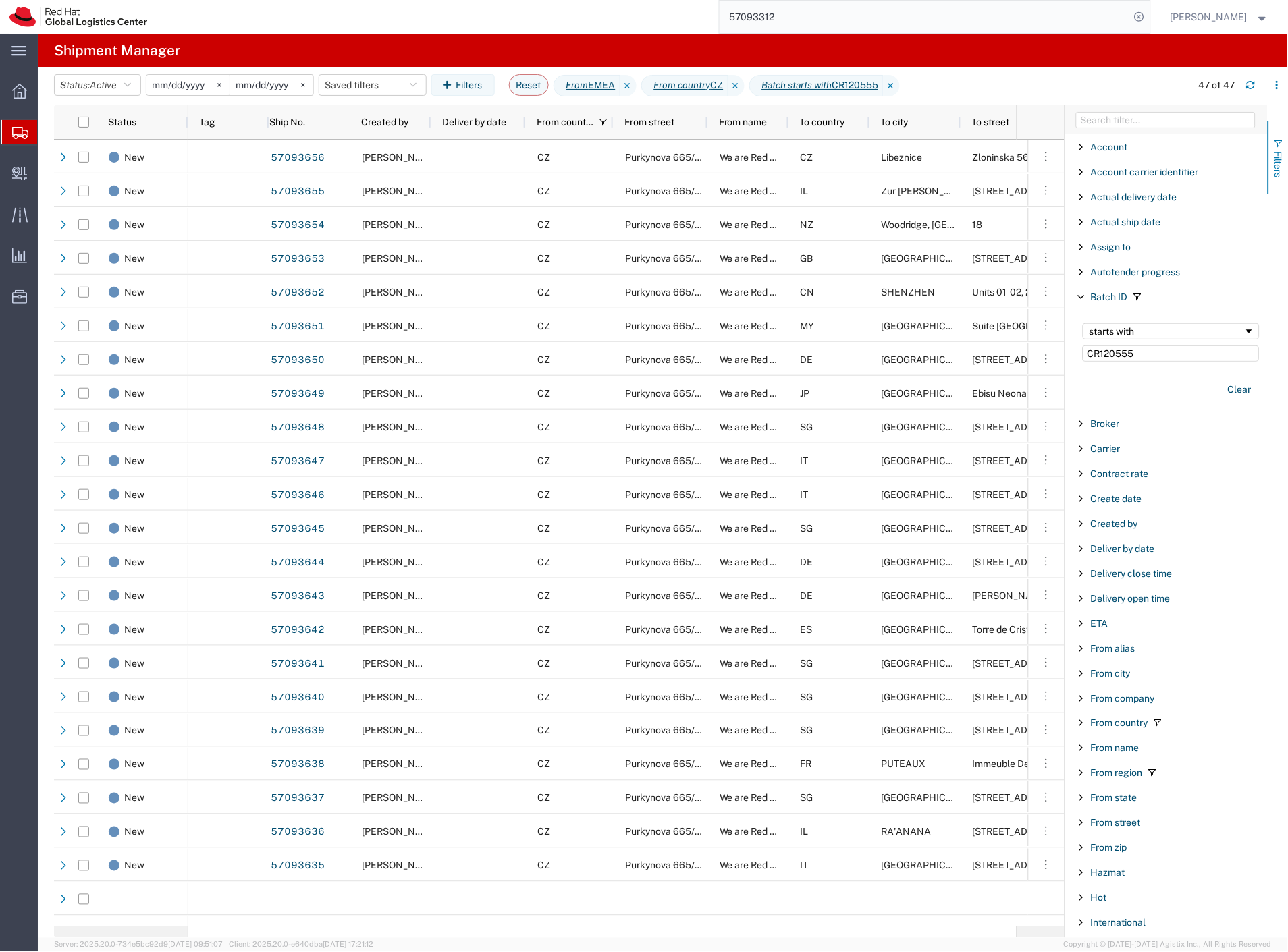
type input "CR120555"
click at [1283, 172] on span "Filters" at bounding box center [1278, 164] width 11 height 26
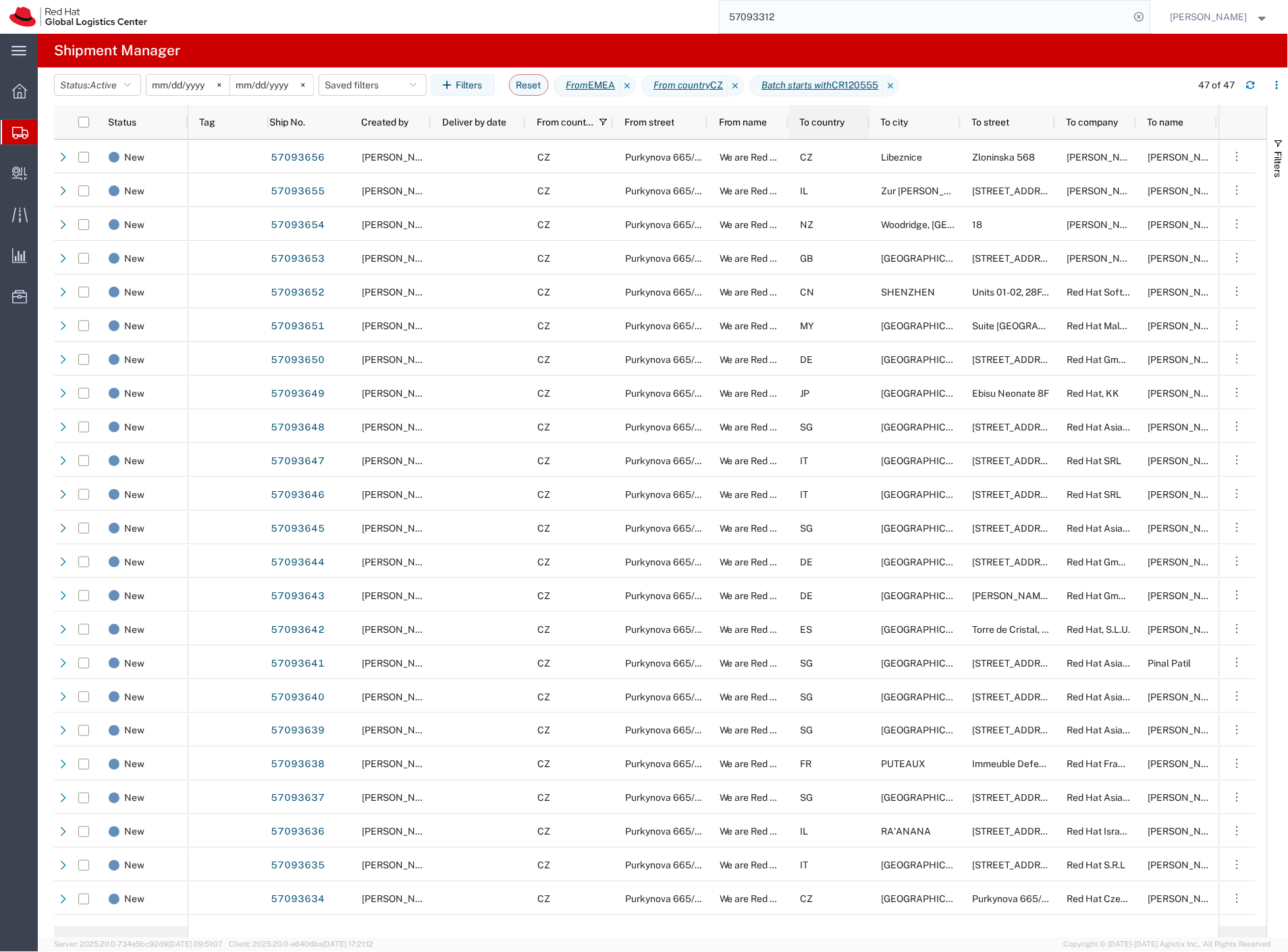
click at [814, 116] on div "To country" at bounding box center [832, 122] width 65 height 27
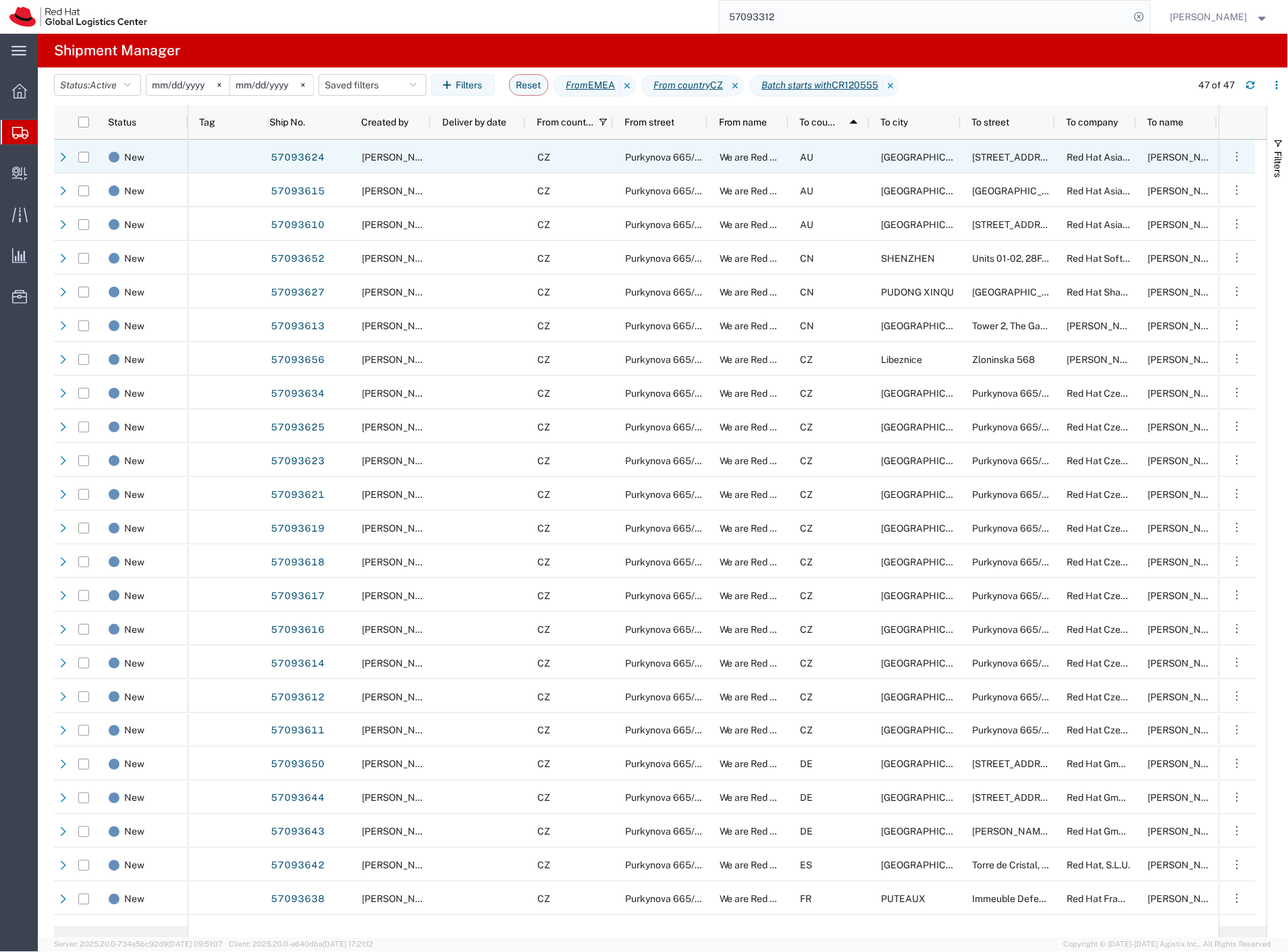
click at [405, 156] on span "[PERSON_NAME]" at bounding box center [400, 158] width 77 height 11
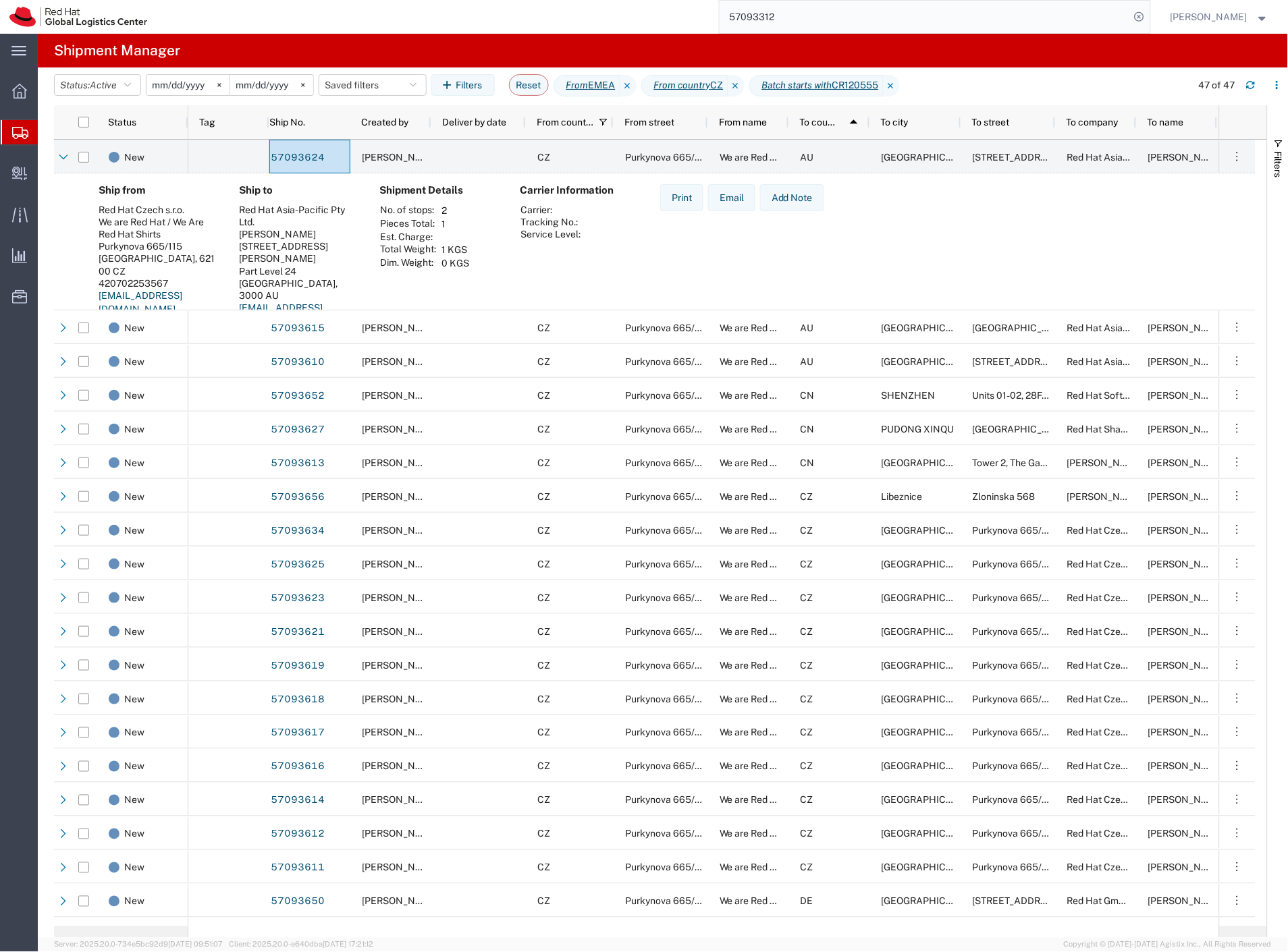
drag, startPoint x: 313, startPoint y: 159, endPoint x: 973, endPoint y: 75, distance: 665.3
click at [973, 75] on agx-table-filter-chips "Status: Active Active All Approved Booked Canceled Delivered Denied New On Hold…" at bounding box center [618, 89] width 1130 height 31
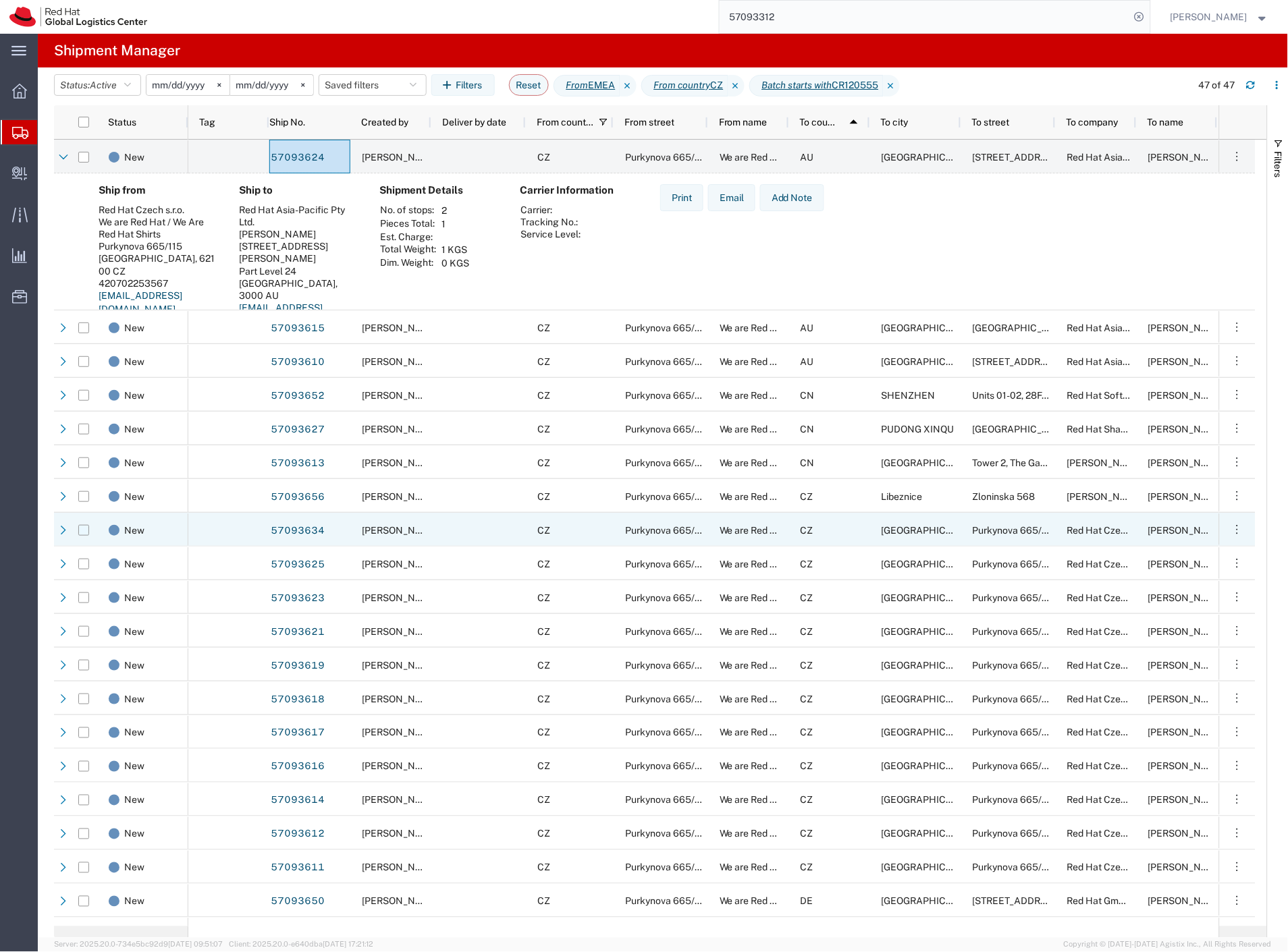
click at [85, 531] on input "Press Space to toggle row selection (unchecked)" at bounding box center [84, 530] width 11 height 11
checkbox input "true"
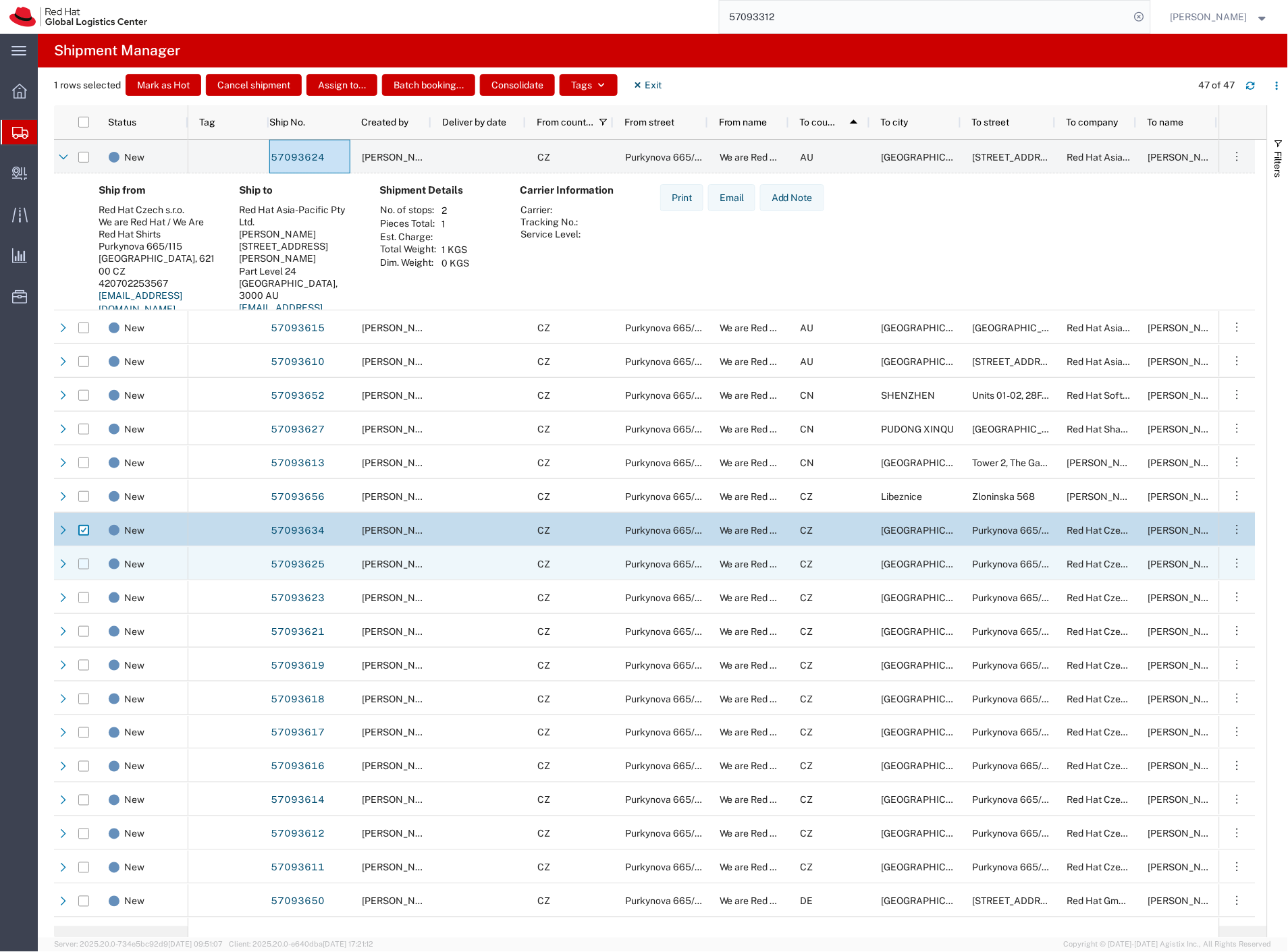
click at [85, 563] on input "Press Space to toggle row selection (unchecked)" at bounding box center [84, 564] width 11 height 11
checkbox input "true"
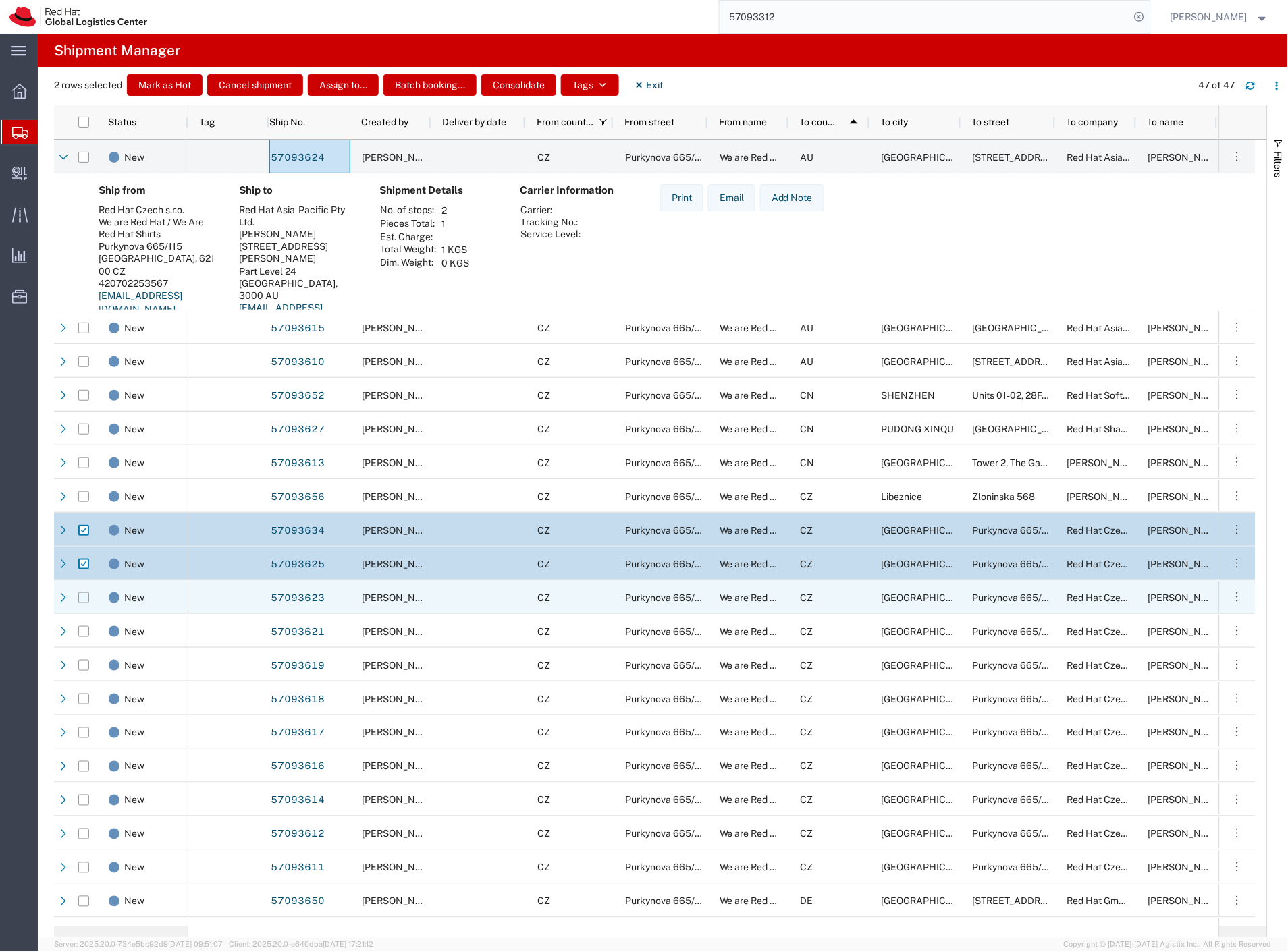
click at [85, 597] on input "Press Space to toggle row selection (unchecked)" at bounding box center [84, 598] width 11 height 11
checkbox input "true"
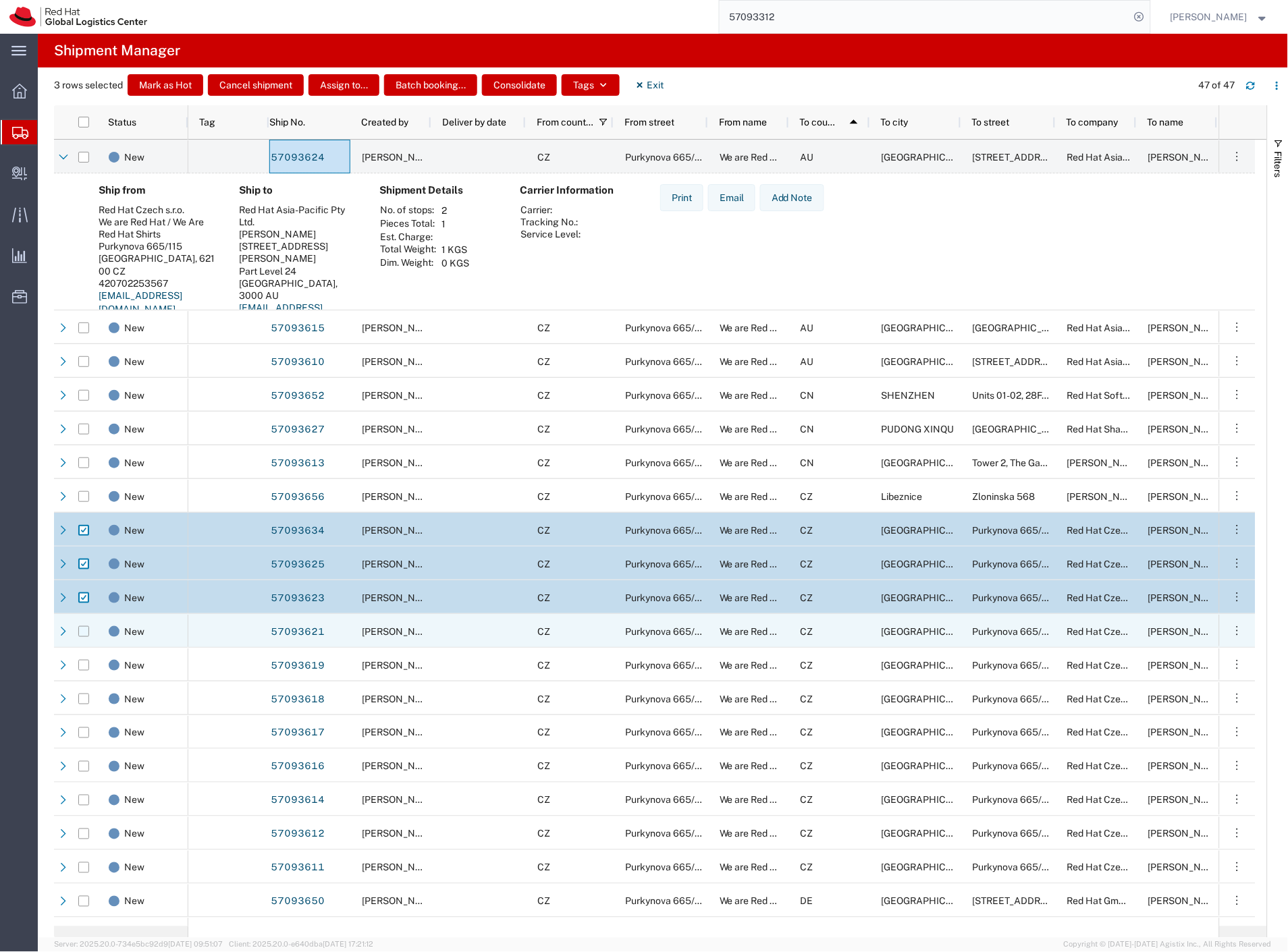
click at [82, 633] on input "Press Space to toggle row selection (unchecked)" at bounding box center [84, 632] width 11 height 11
checkbox input "true"
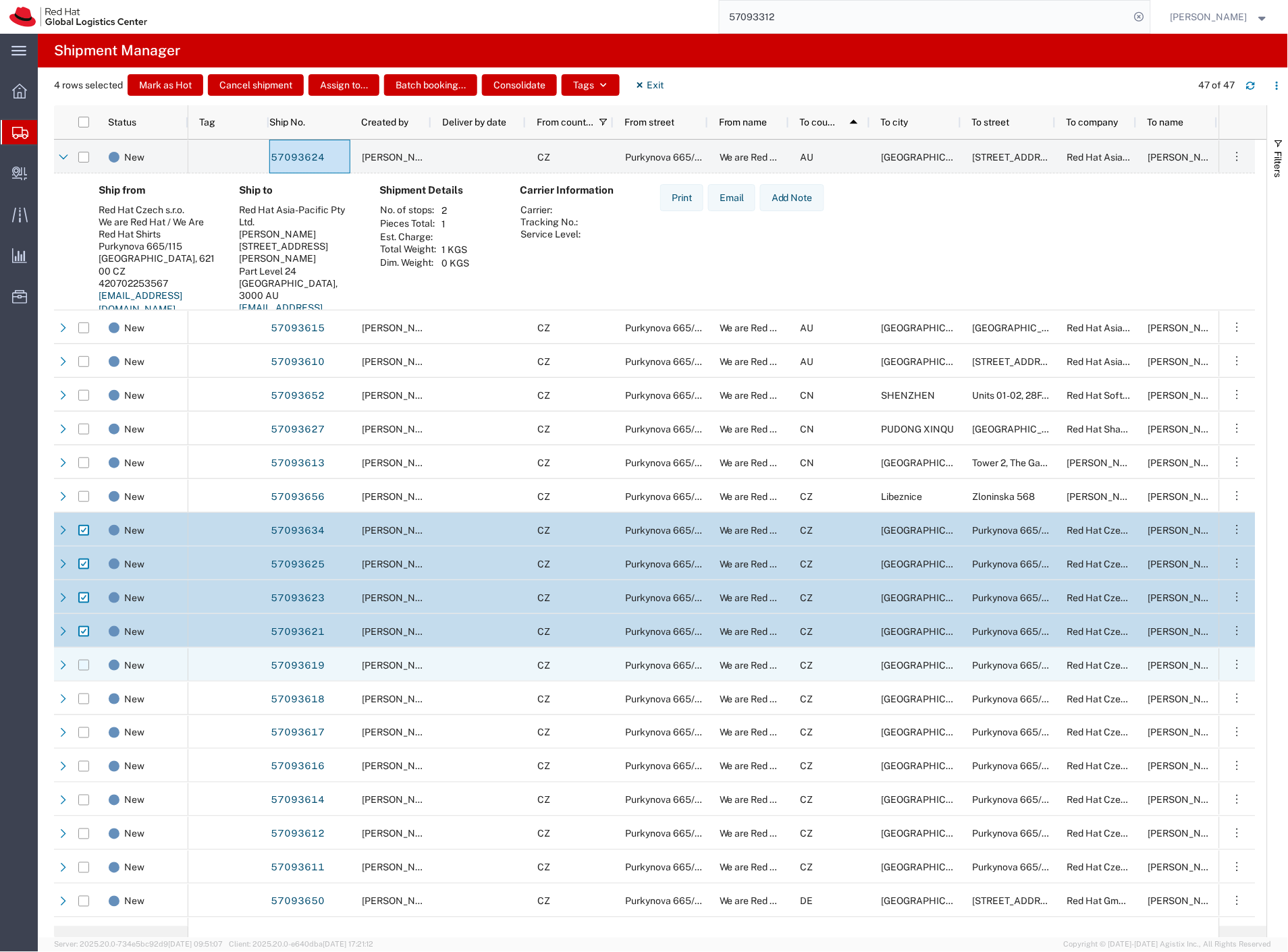
click at [83, 669] on input "Press Space to toggle row selection (unchecked)" at bounding box center [84, 666] width 11 height 11
checkbox input "true"
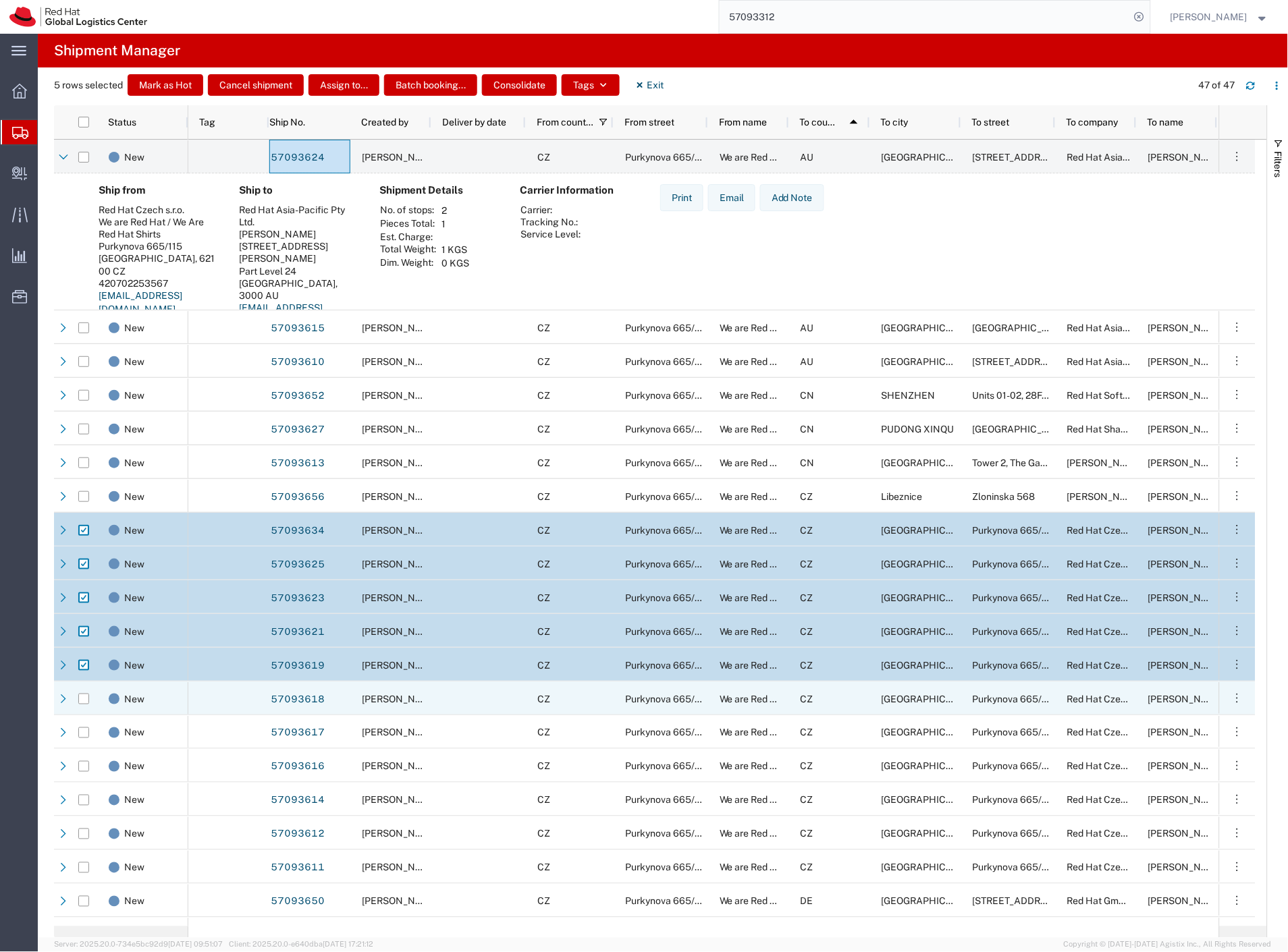
drag, startPoint x: 82, startPoint y: 700, endPoint x: 82, endPoint y: 721, distance: 21.0
click at [82, 700] on input "Press Space to toggle row selection (unchecked)" at bounding box center [84, 700] width 11 height 11
checkbox input "true"
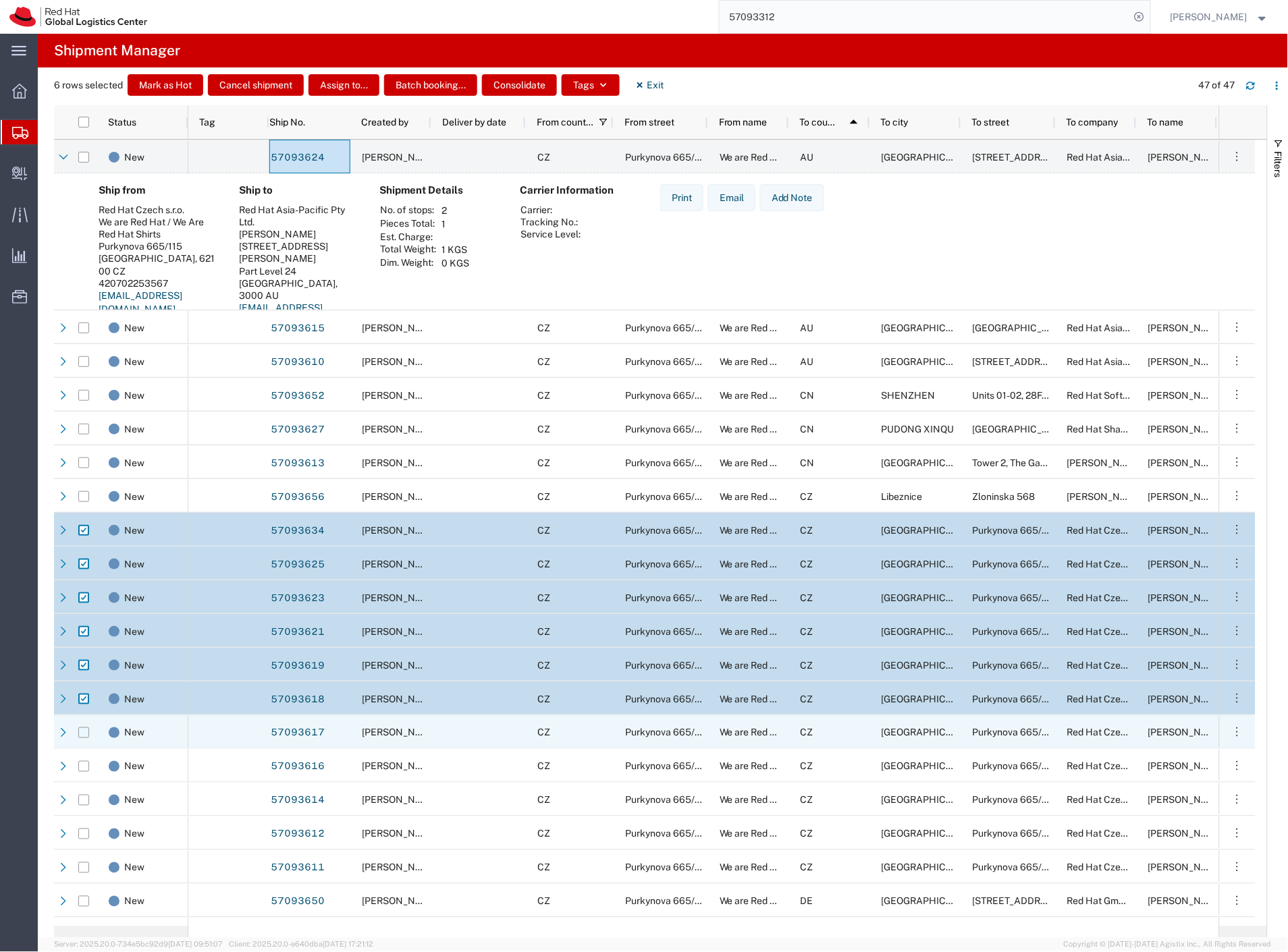
click at [83, 729] on input "Press Space to toggle row selection (unchecked)" at bounding box center [84, 733] width 11 height 11
checkbox input "true"
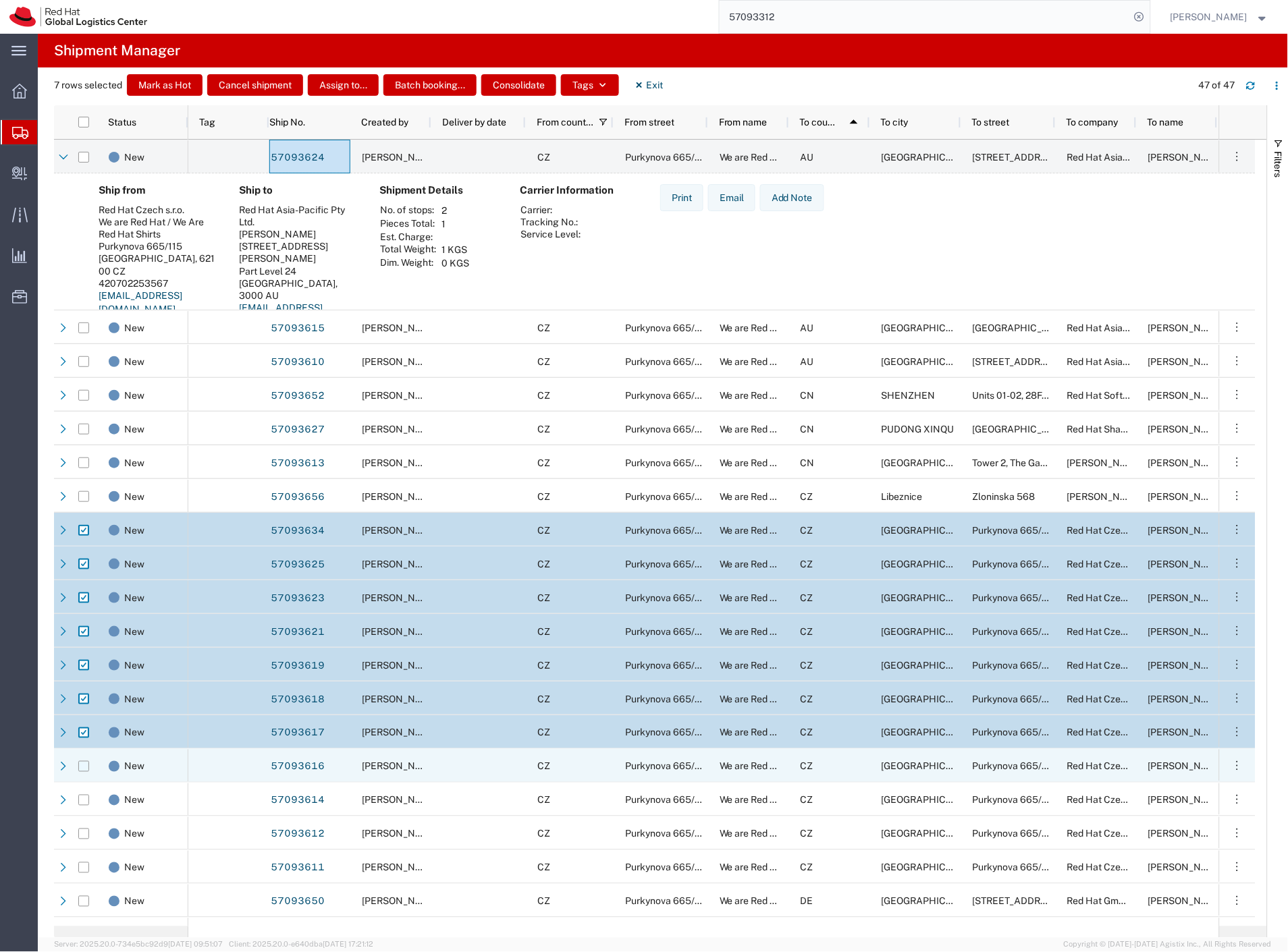
click at [82, 764] on input "Press Space to toggle row selection (unchecked)" at bounding box center [84, 767] width 11 height 11
checkbox input "true"
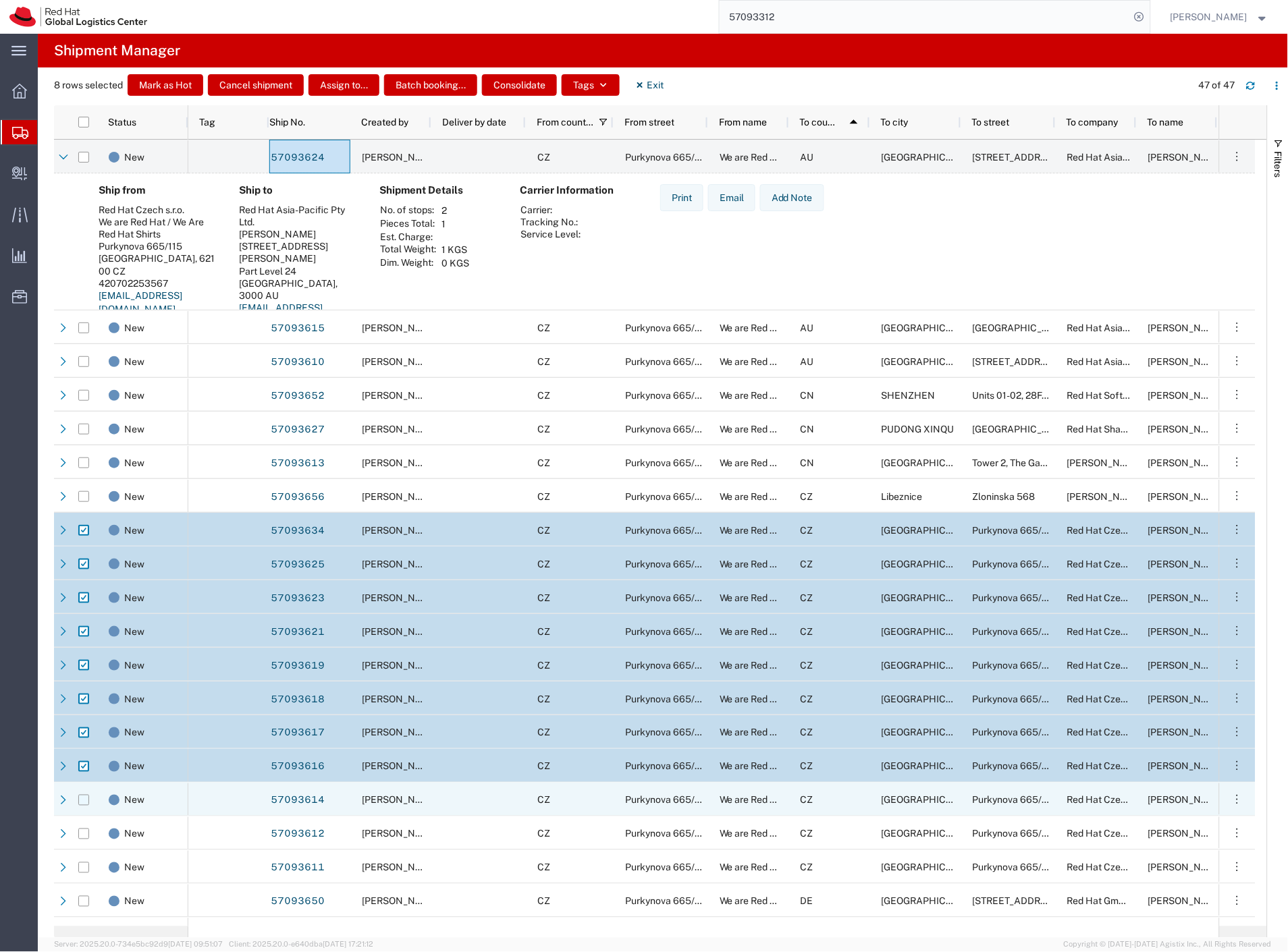
click at [83, 804] on input "Press Space to toggle row selection (unchecked)" at bounding box center [84, 801] width 11 height 11
checkbox input "true"
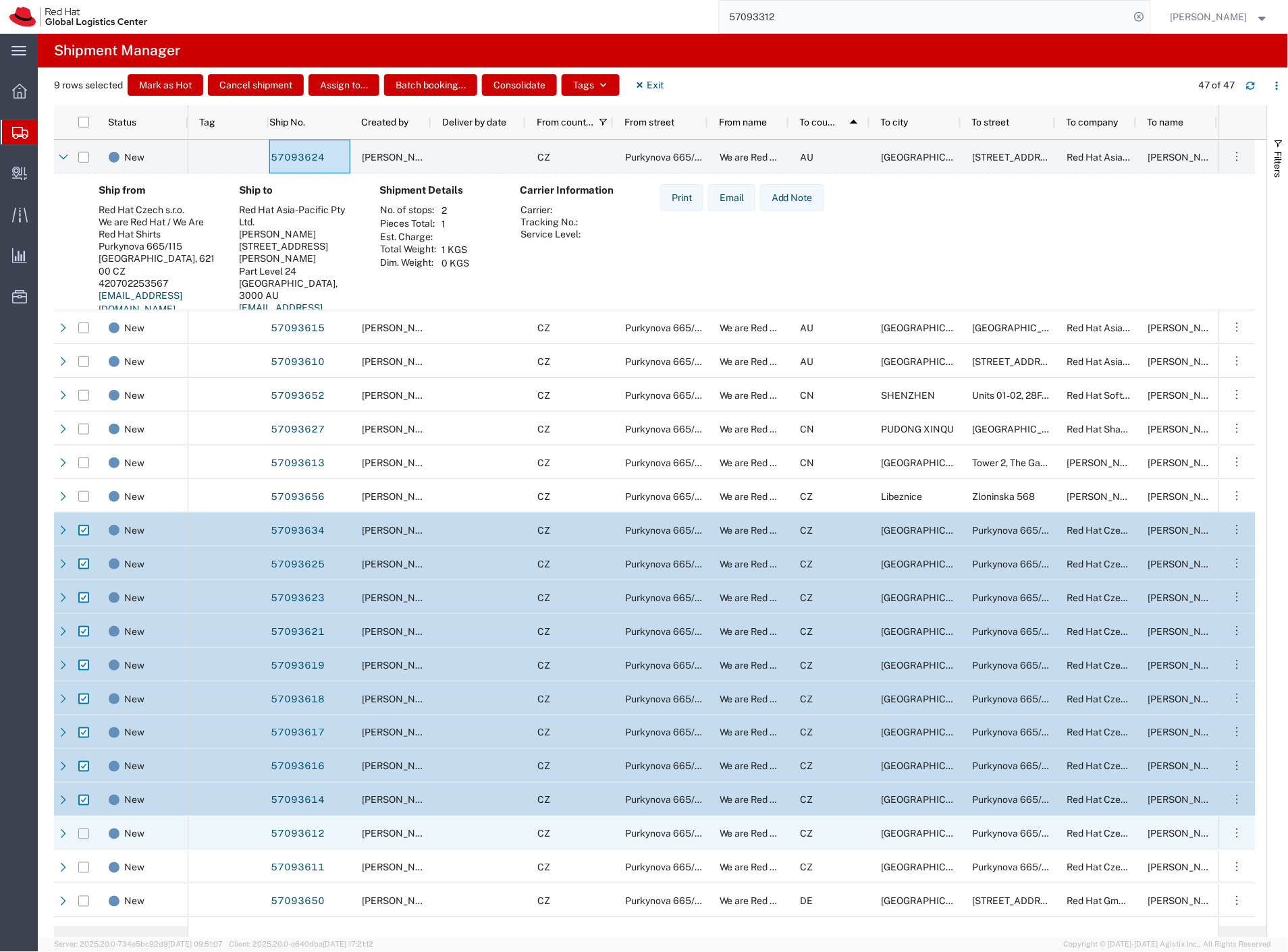
click at [82, 838] on input "Press Space to toggle row selection (unchecked)" at bounding box center [84, 834] width 11 height 11
checkbox input "true"
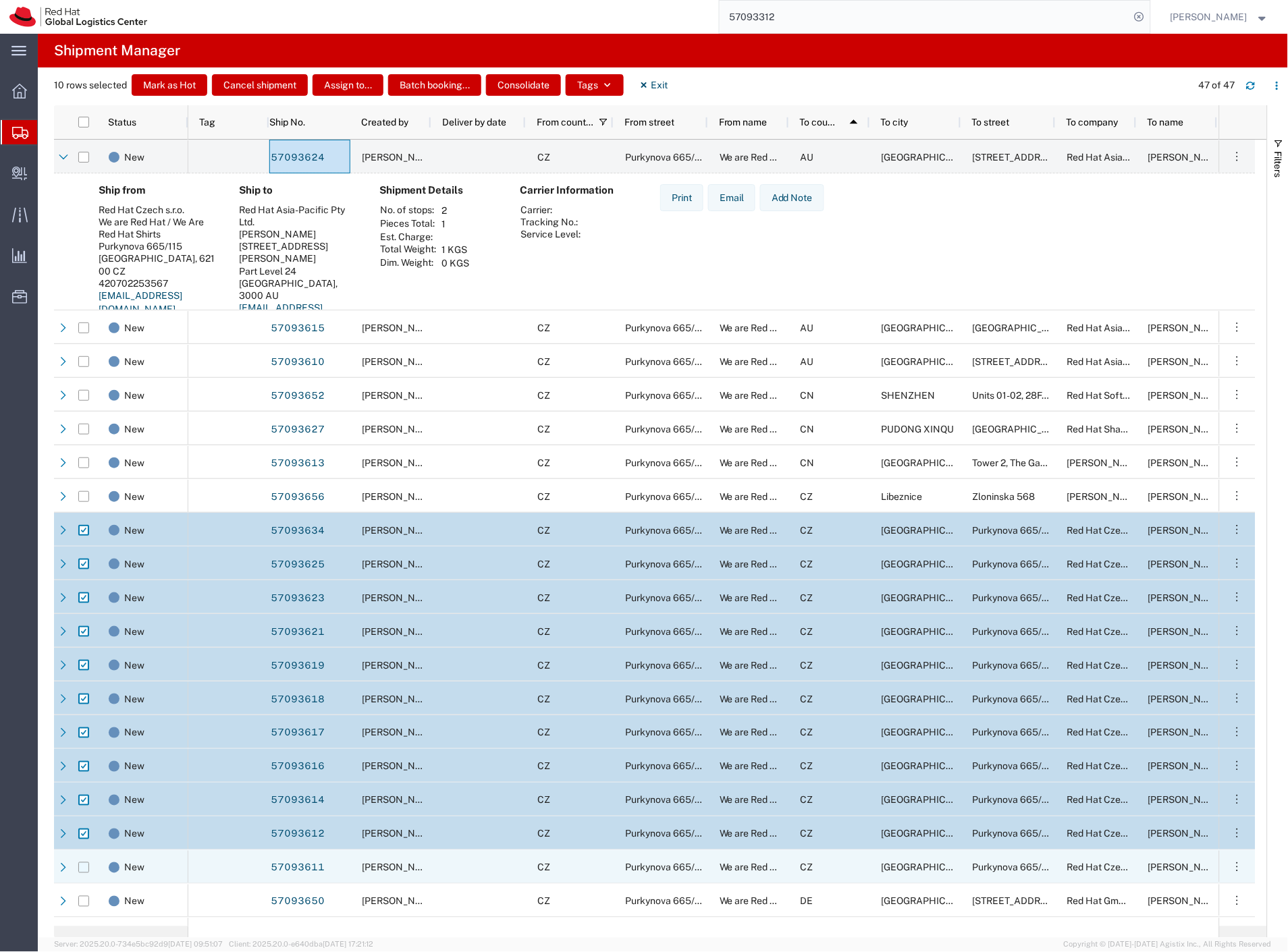
click at [85, 864] on input "Press Space to toggle row selection (unchecked)" at bounding box center [84, 868] width 11 height 11
checkbox input "true"
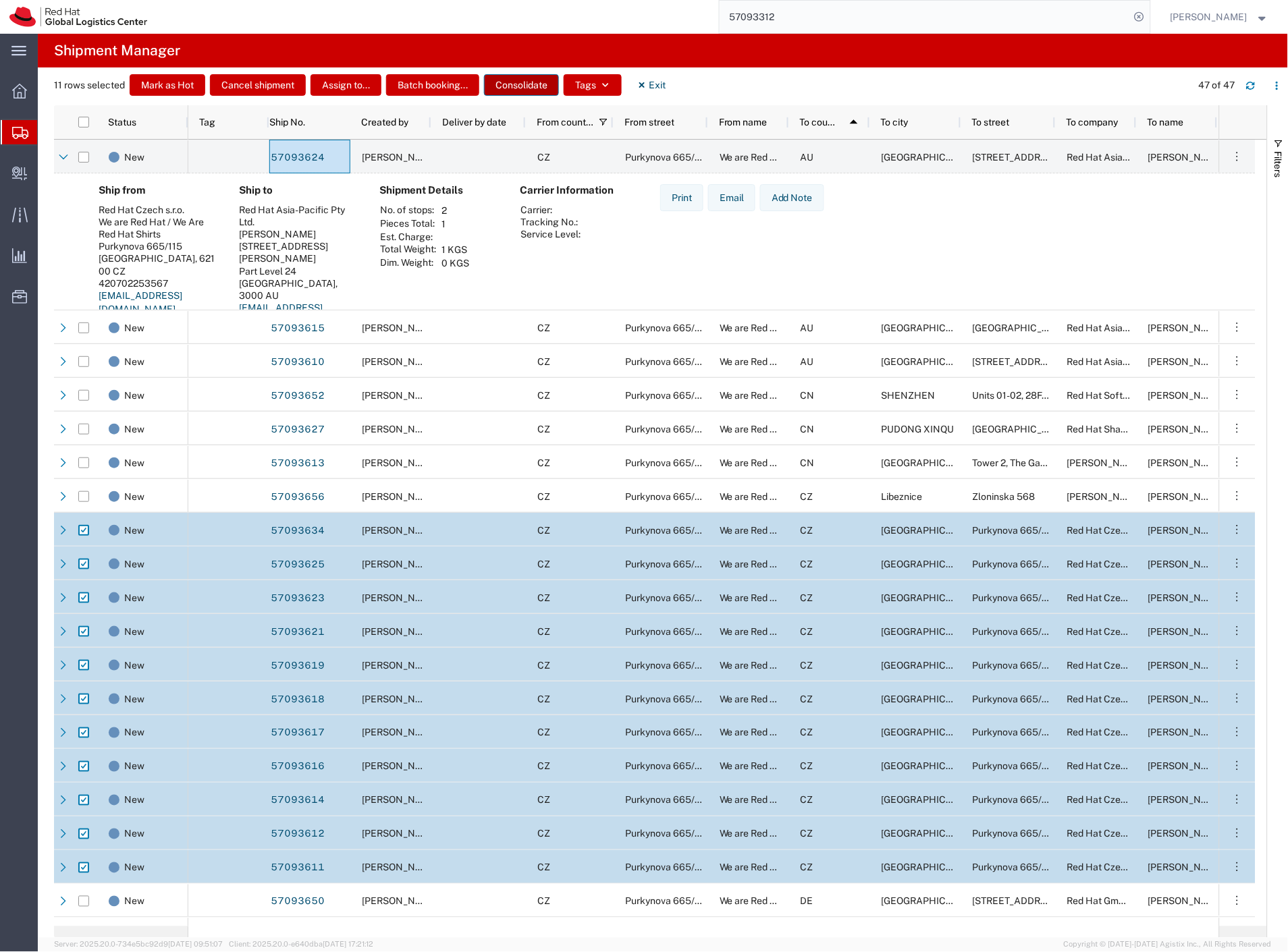
click at [509, 90] on button "Consolidate" at bounding box center [521, 85] width 75 height 22
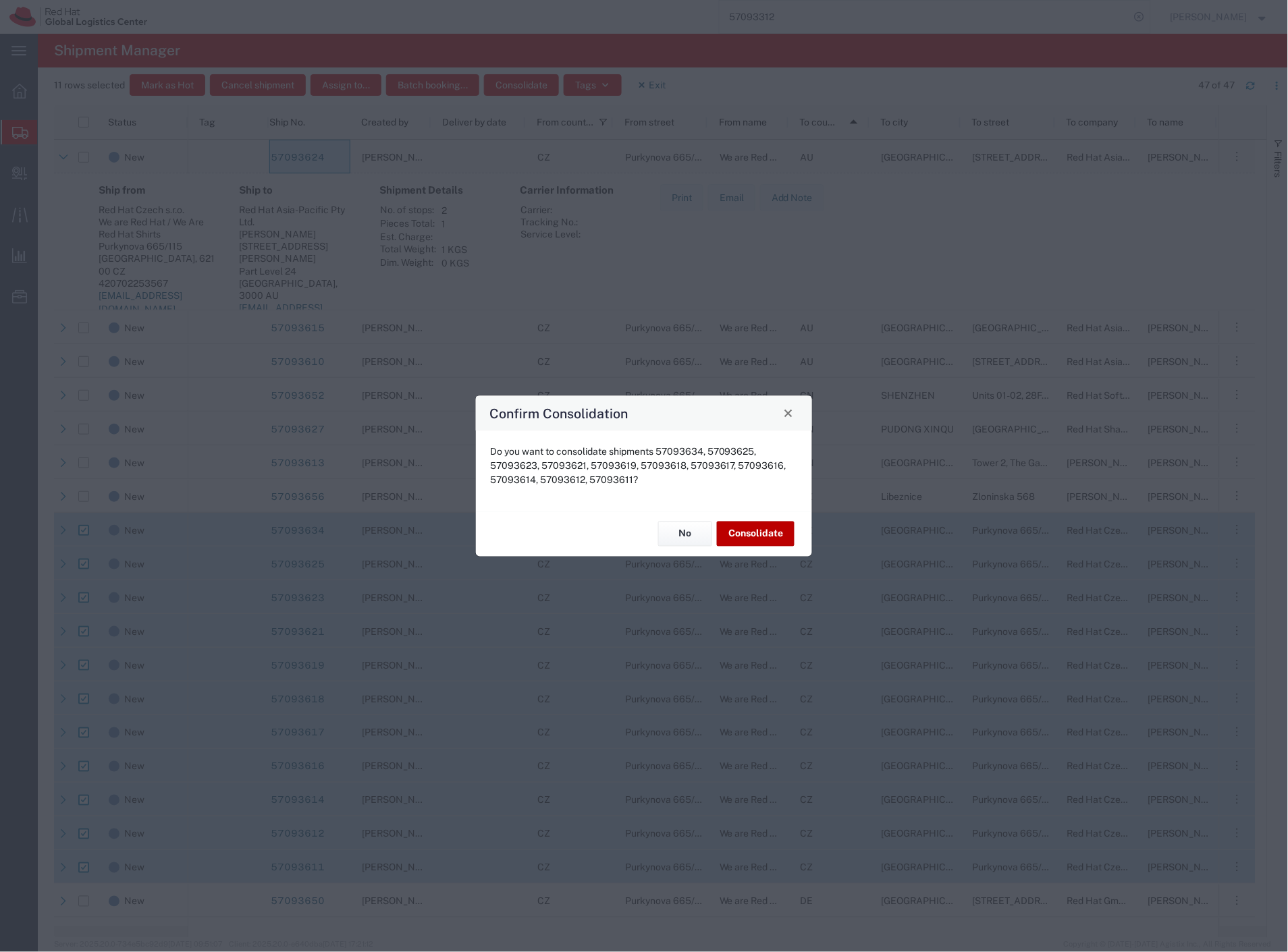
click at [741, 536] on button "Consolidate" at bounding box center [755, 534] width 77 height 25
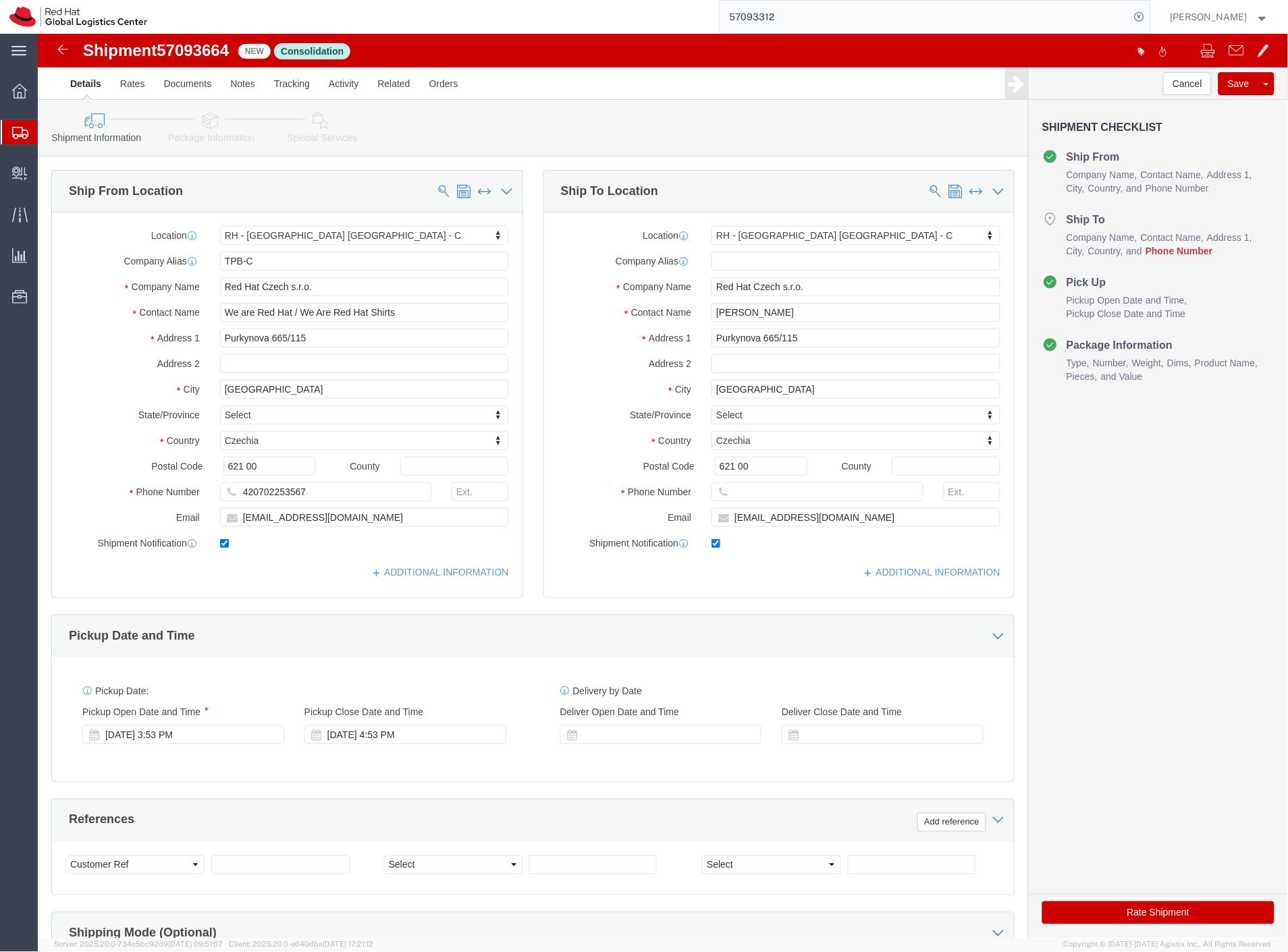
select select "38037"
click input "[PERSON_NAME]"
type input "Filip Lizuc"
click p "- Red Hat Czech s.r.o. - (Filip Lizuch) Purkynova 665/115, 0D357, BRNO, 621 00,…"
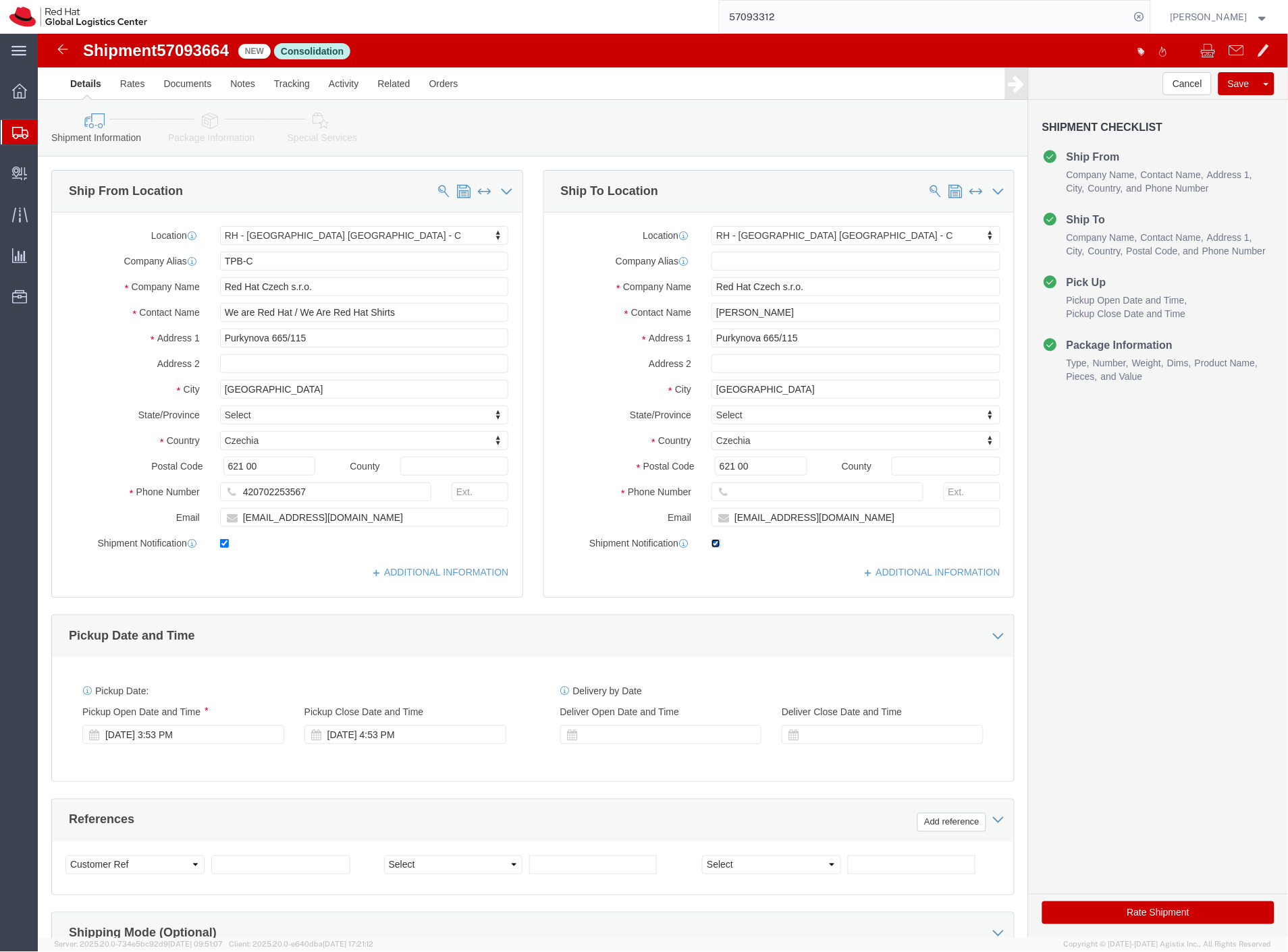
click input "checkbox"
checkbox input "false"
click label
click input "checkbox"
checkbox input "false"
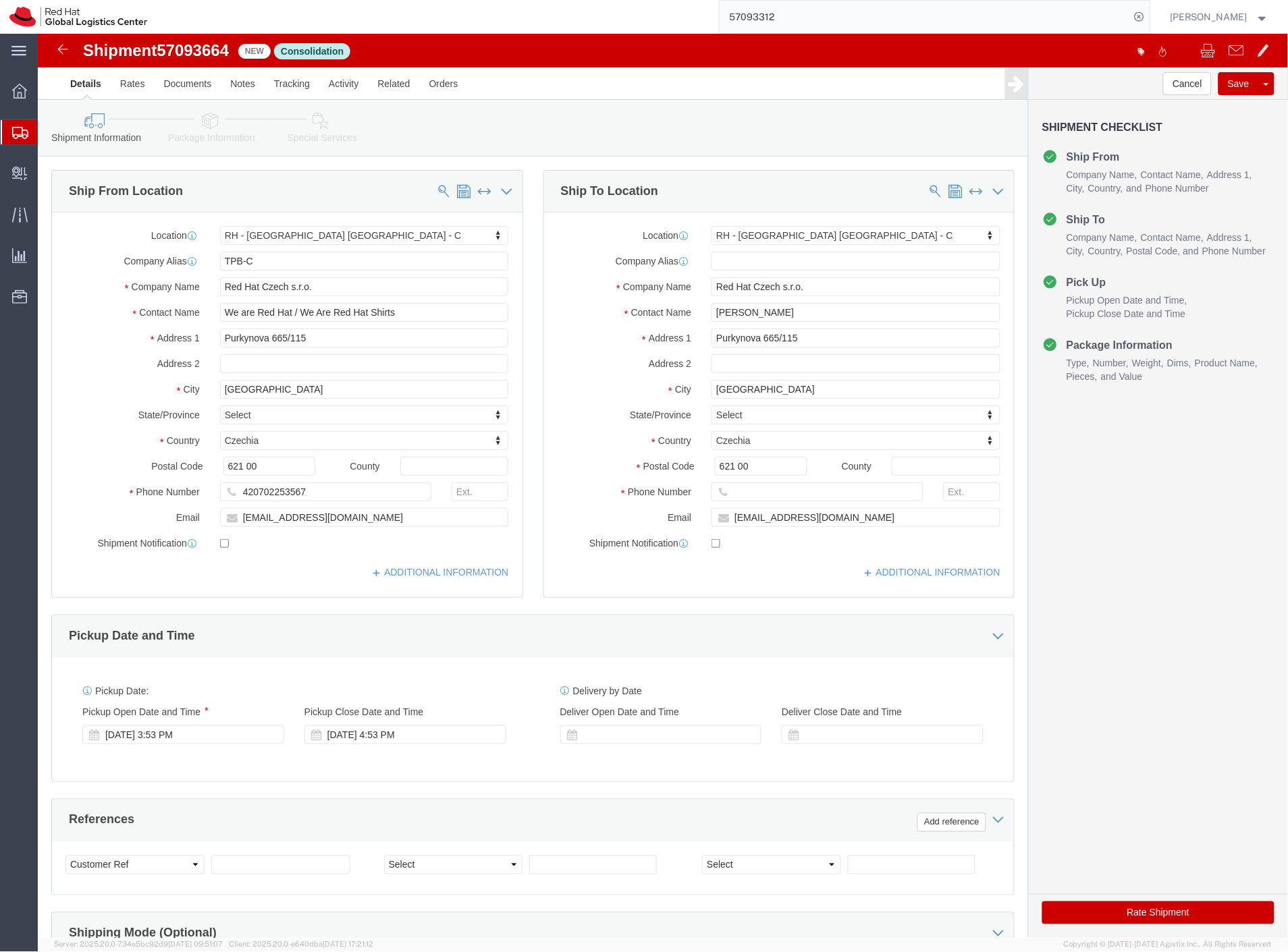
click button "Rate Shipment"
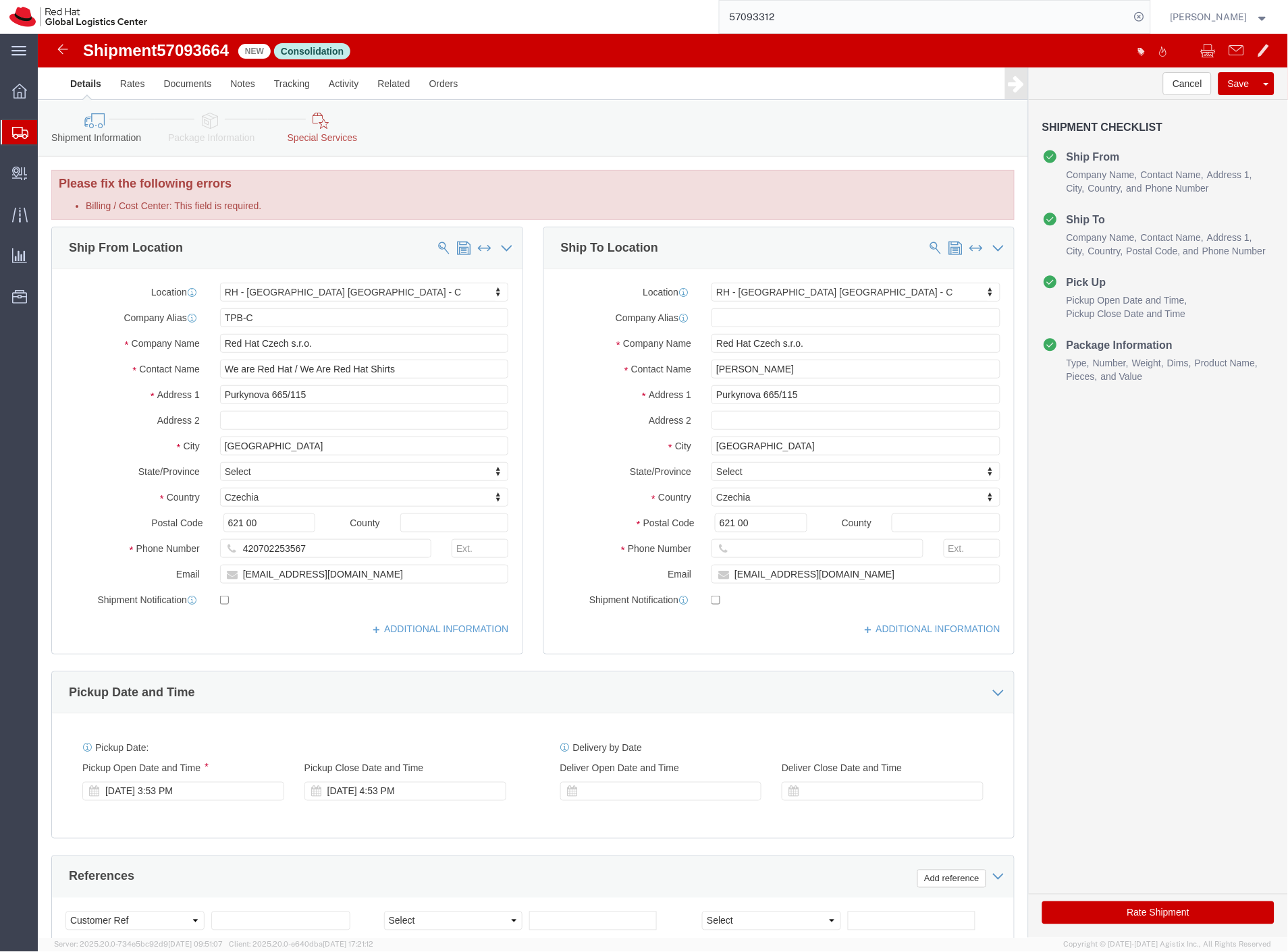
click icon
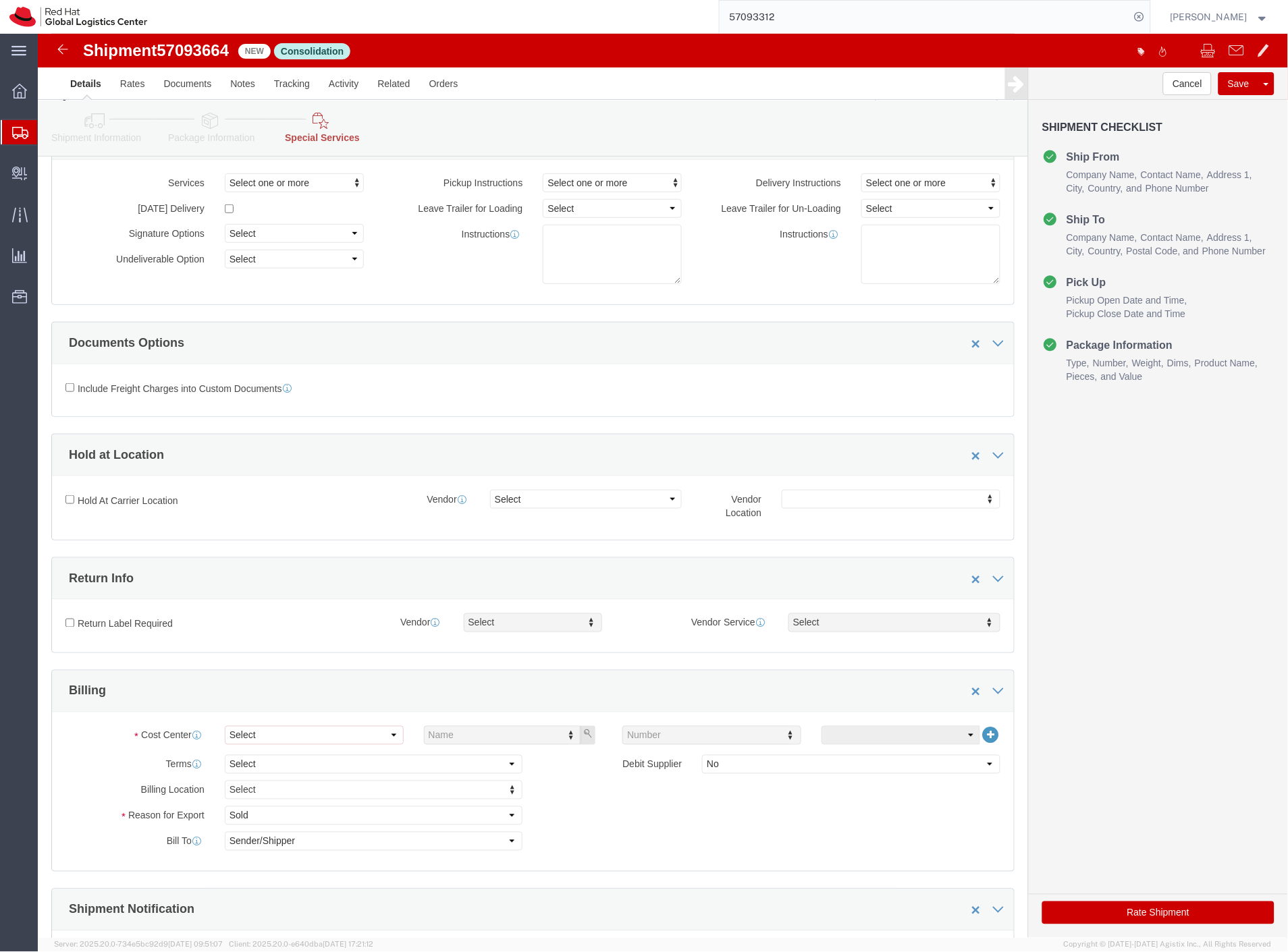
scroll to position [149, 0]
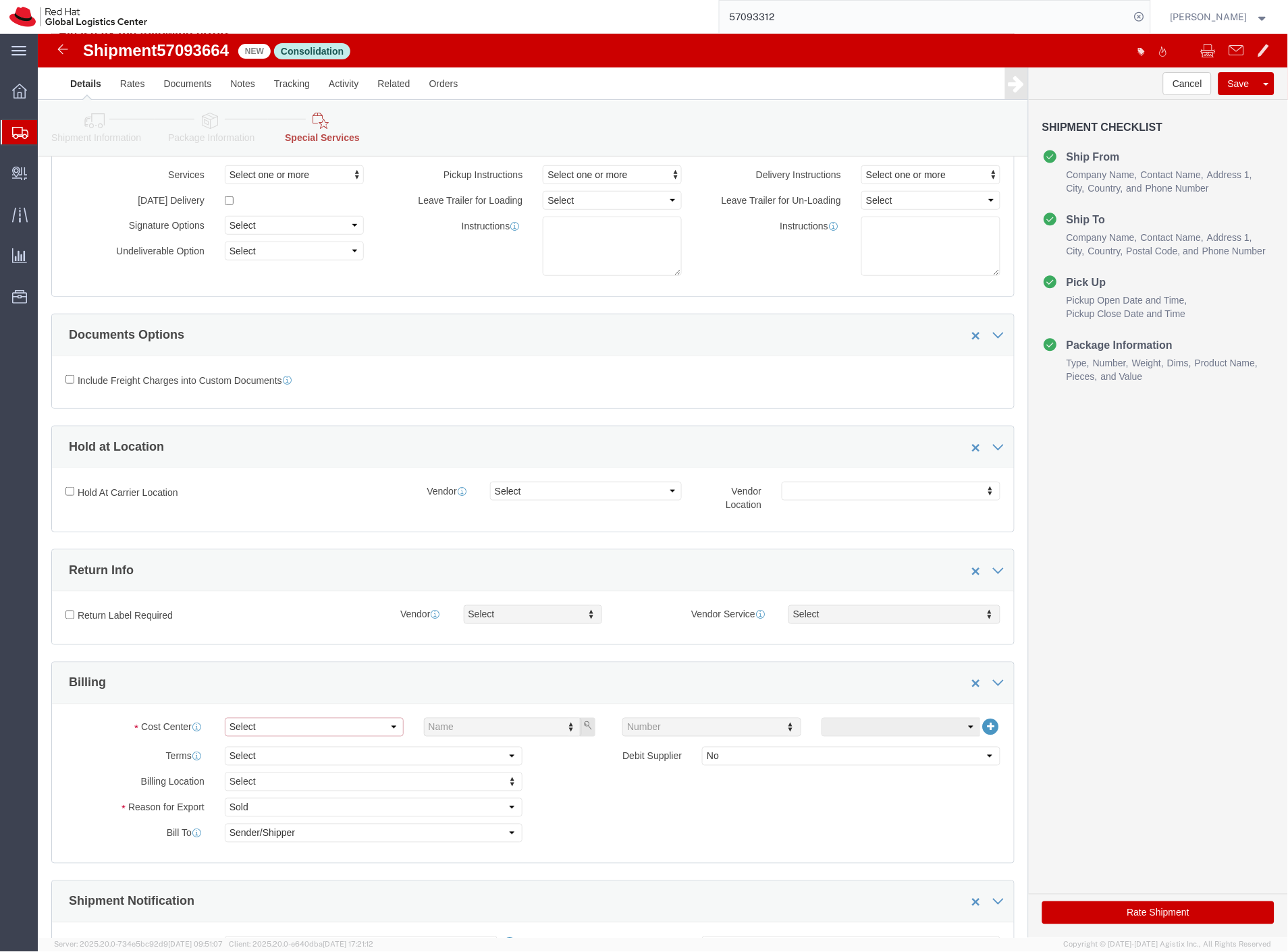
click select "Select Buyer Cost Center Department Operations Number Order Number Sales Person"
select select "COSTCENTER"
click select "Select Buyer Cost Center Department Operations Number Order Number Sales Person"
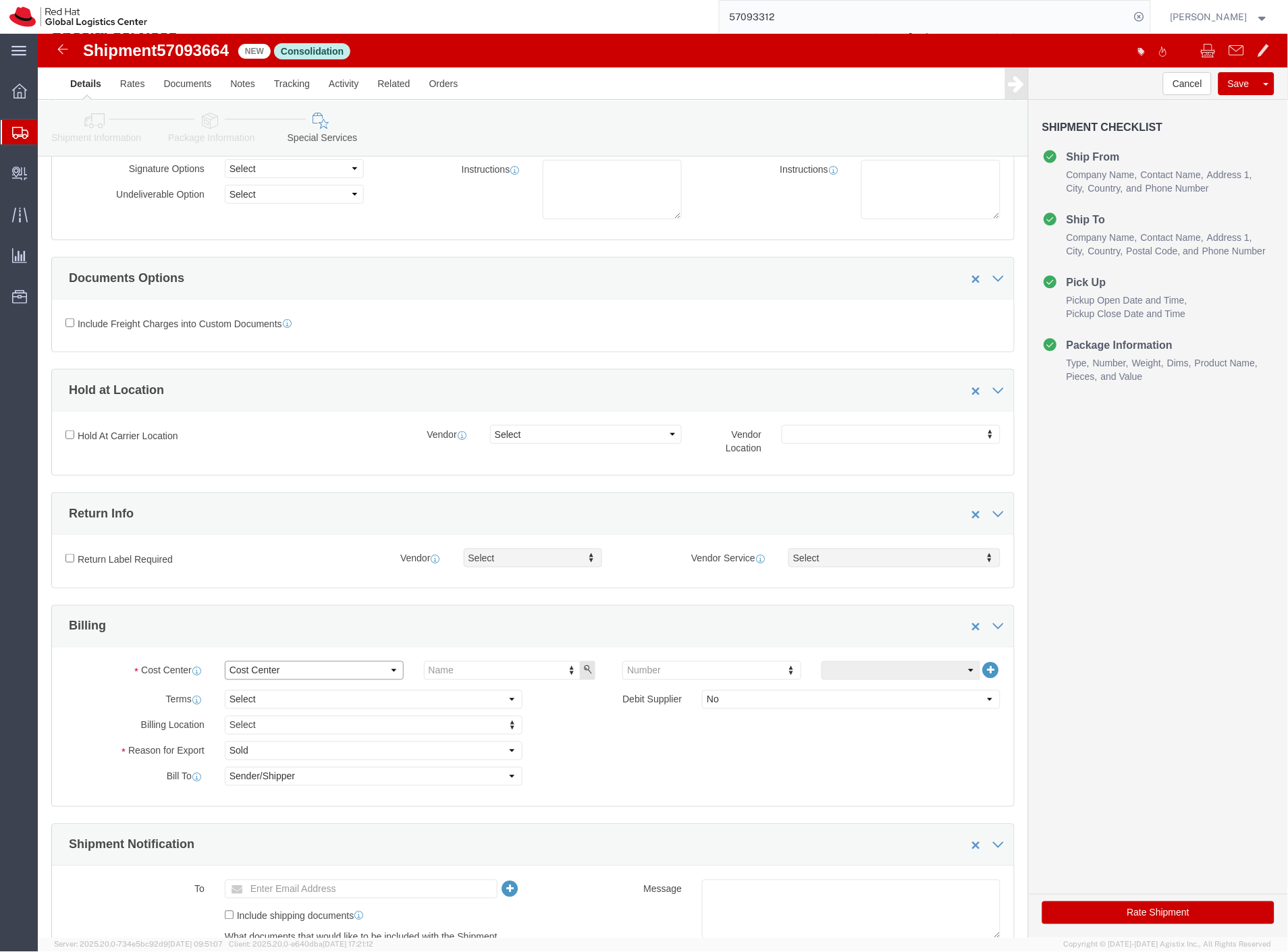
scroll to position [92, 0]
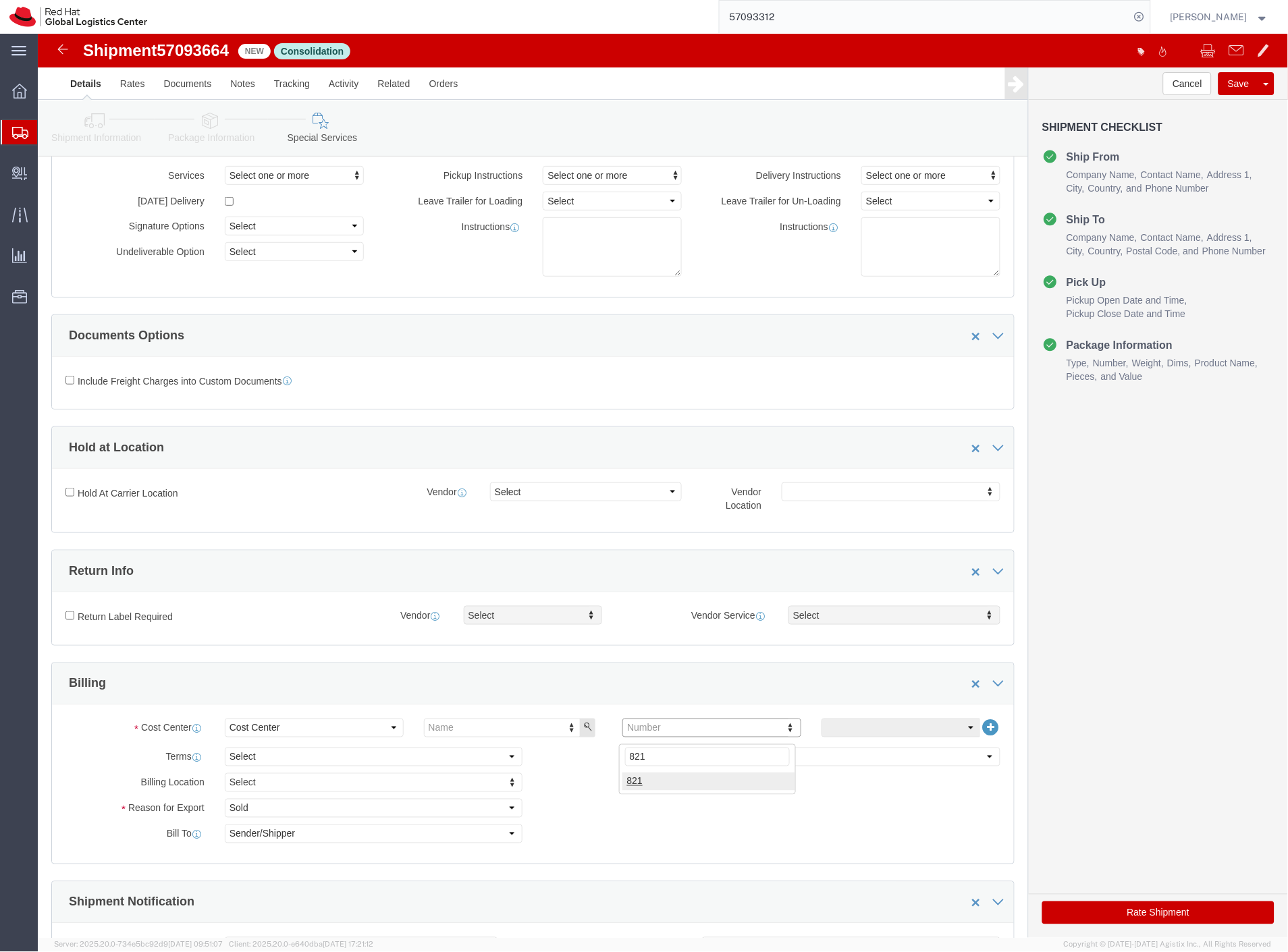
type input "821"
click button "Rate Shipment"
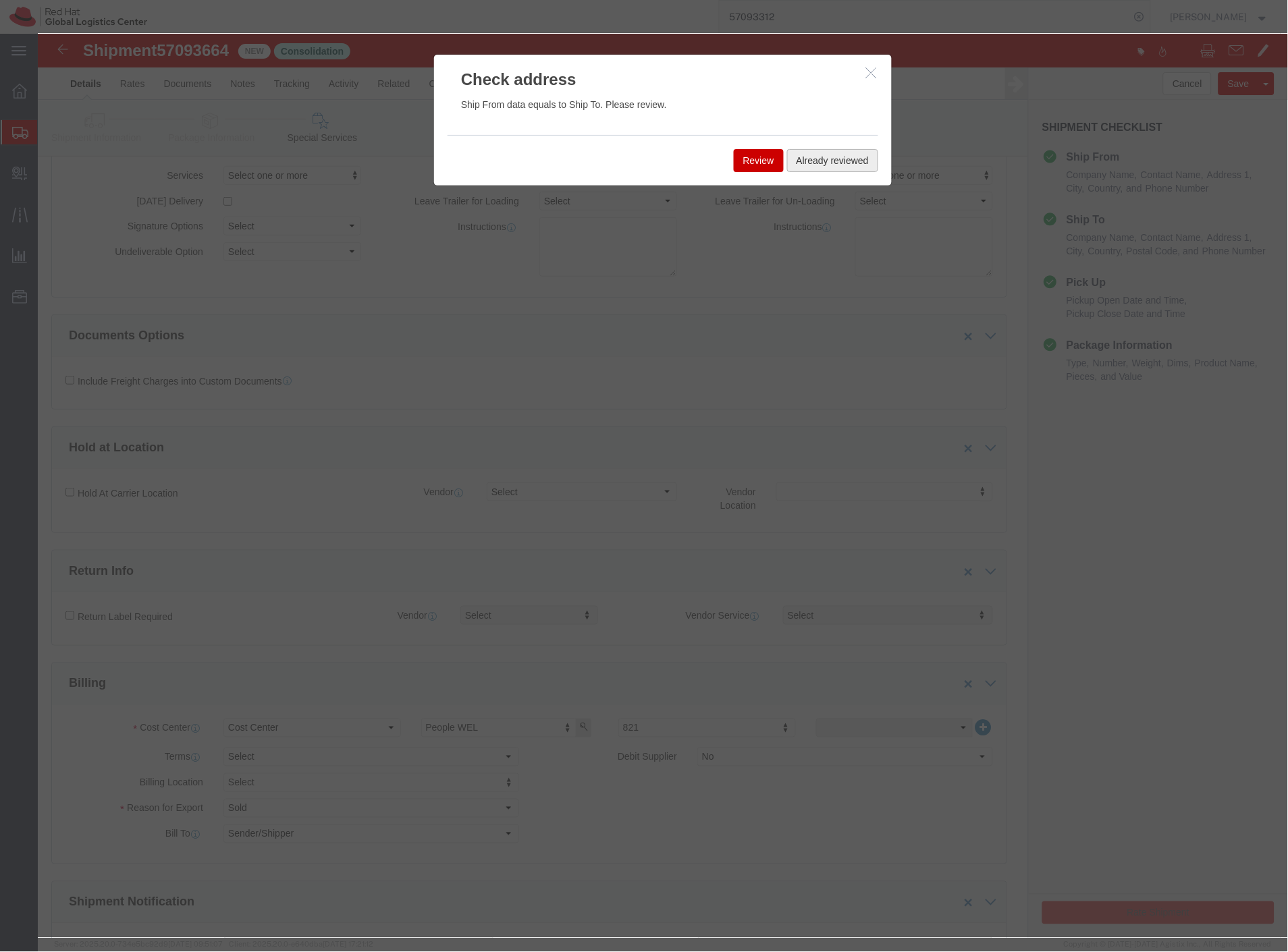
click button "Already reviewed"
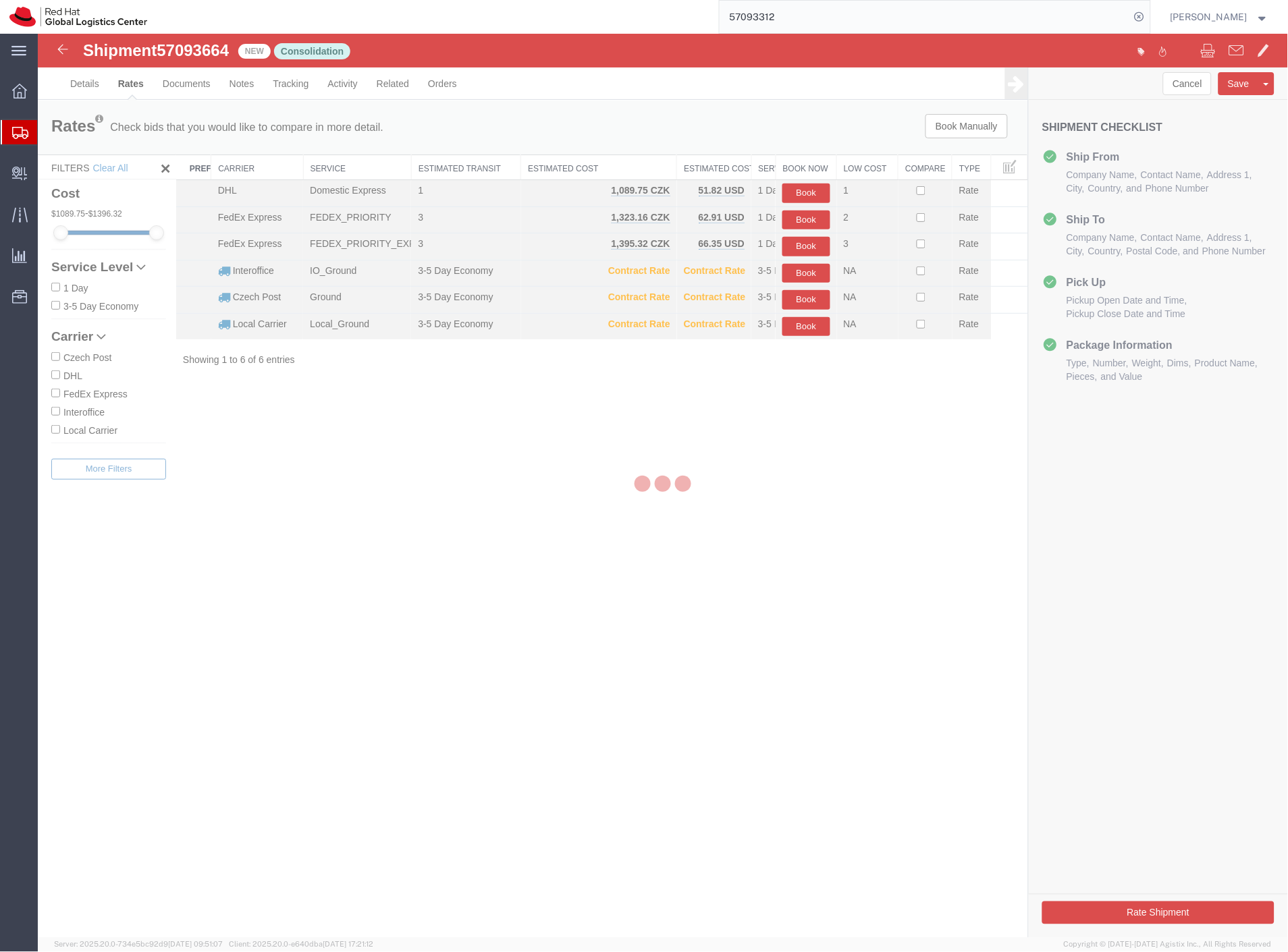
scroll to position [0, 0]
click at [216, 53] on div at bounding box center [662, 486] width 1250 height 905
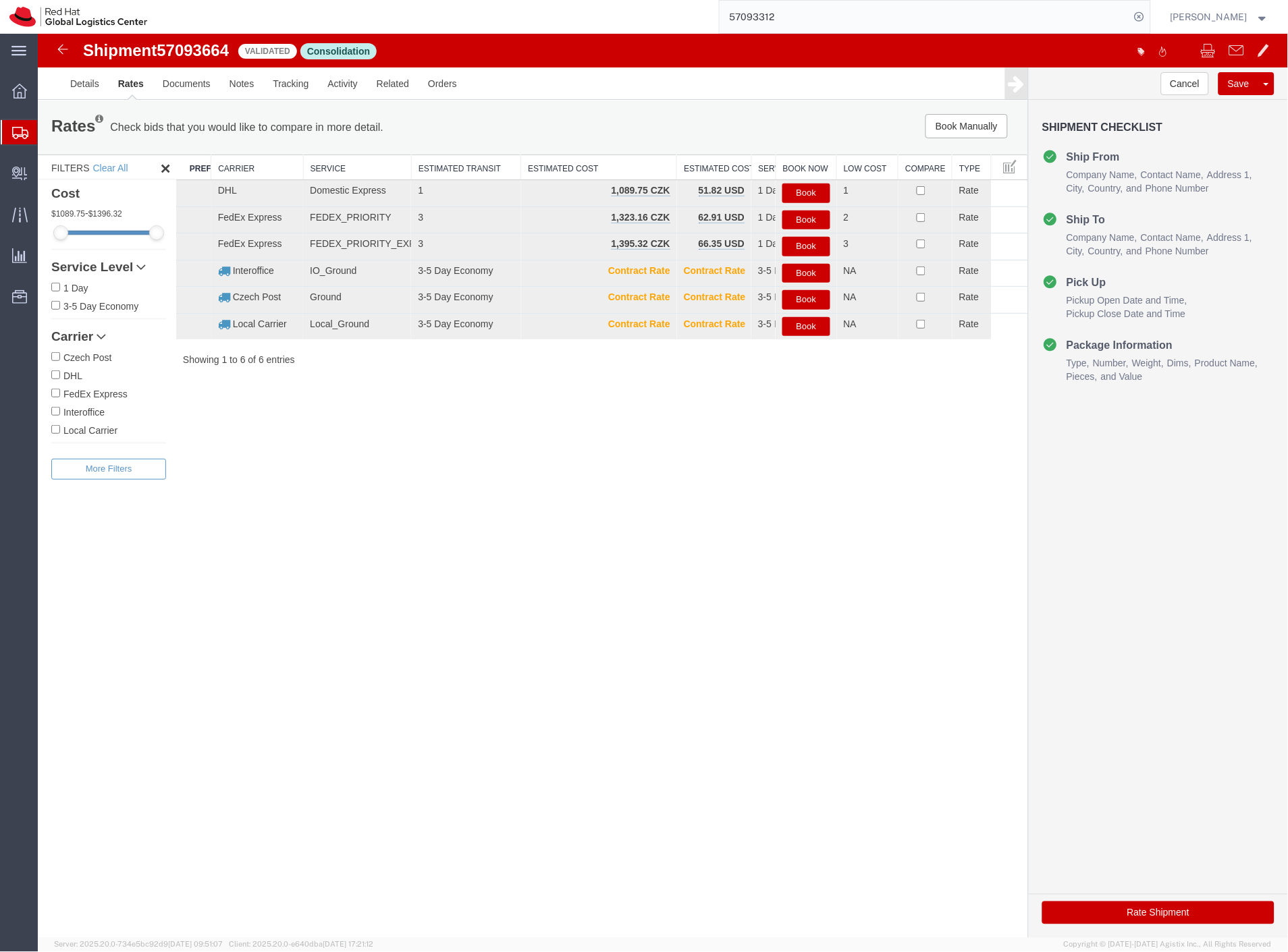
click at [215, 52] on span "57093664" at bounding box center [191, 49] width 72 height 18
copy span "57093664"
click at [806, 272] on button "Book" at bounding box center [805, 272] width 47 height 19
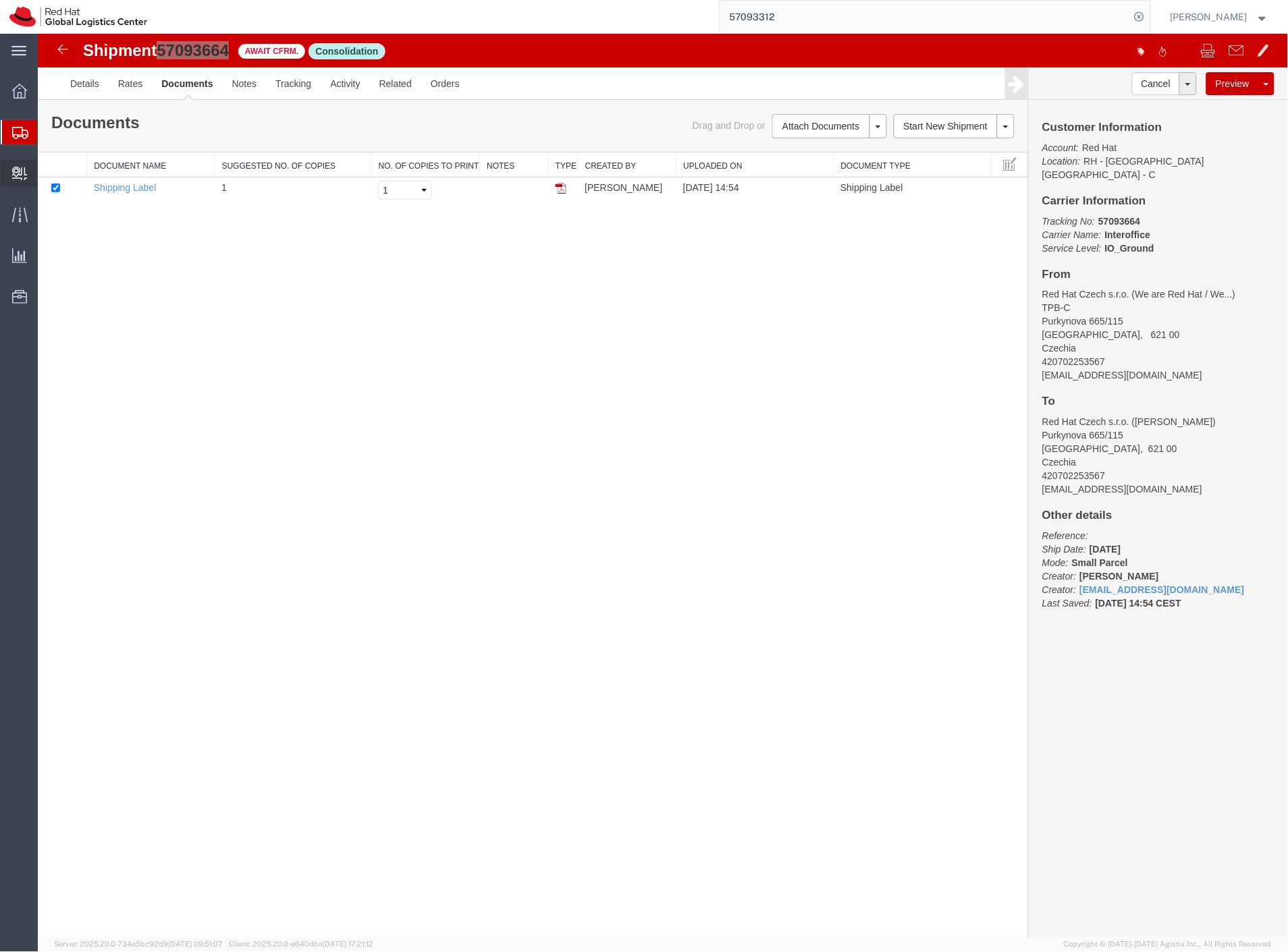
click at [0, 0] on span "Create Delivery" at bounding box center [0, 0] width 0 height 0
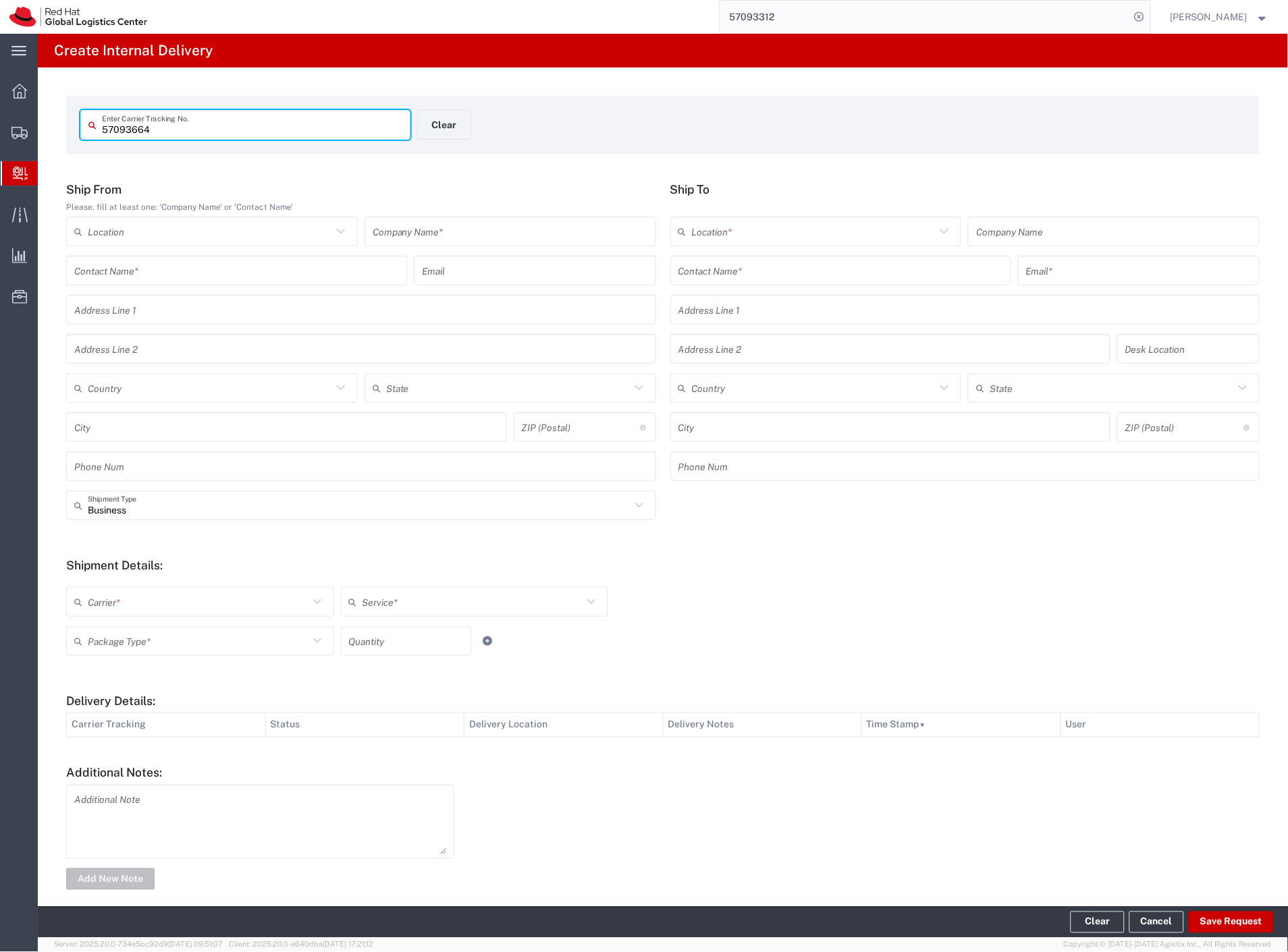
type input "57093664"
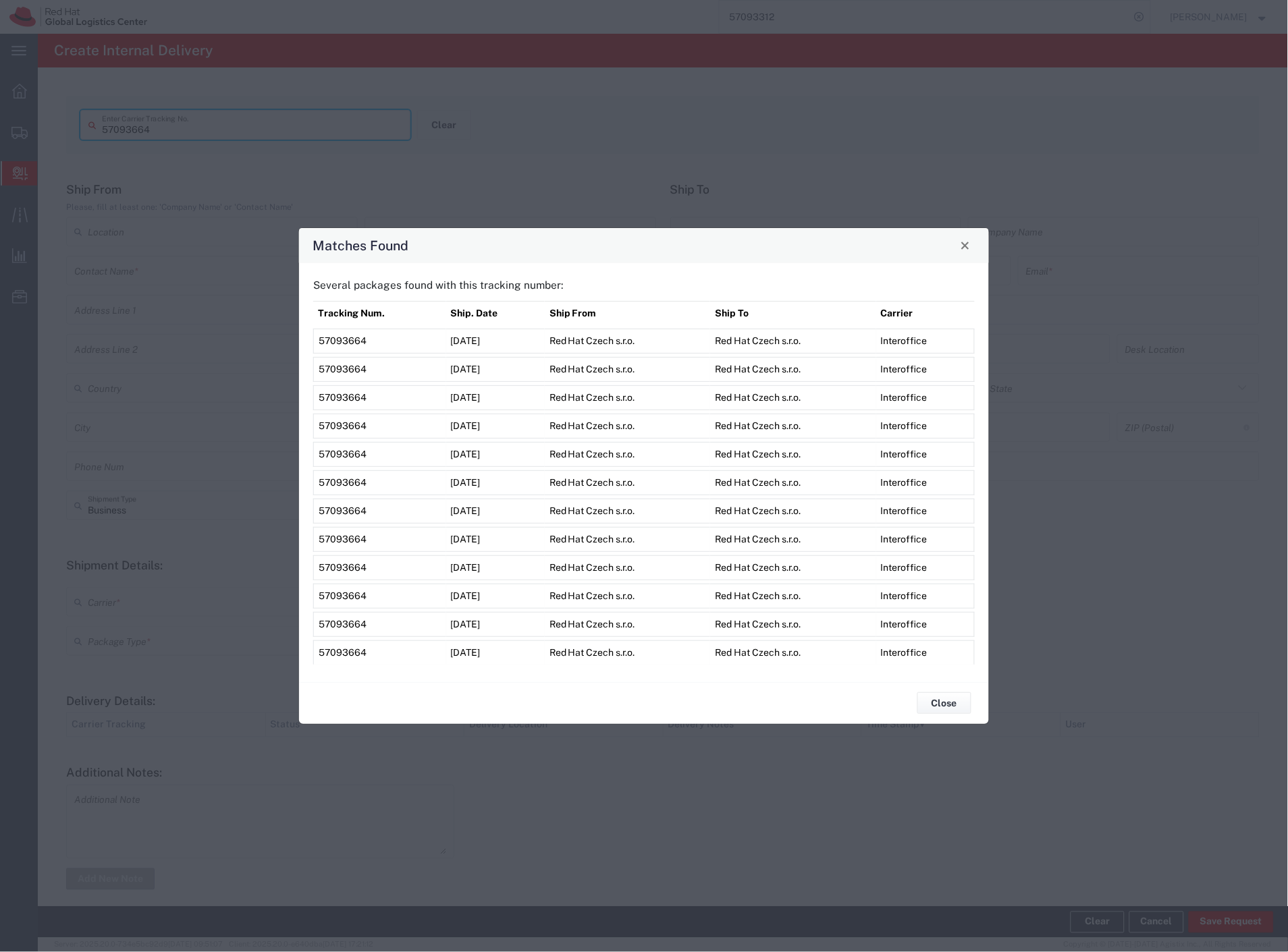
click at [356, 650] on span "57093664" at bounding box center [342, 652] width 48 height 11
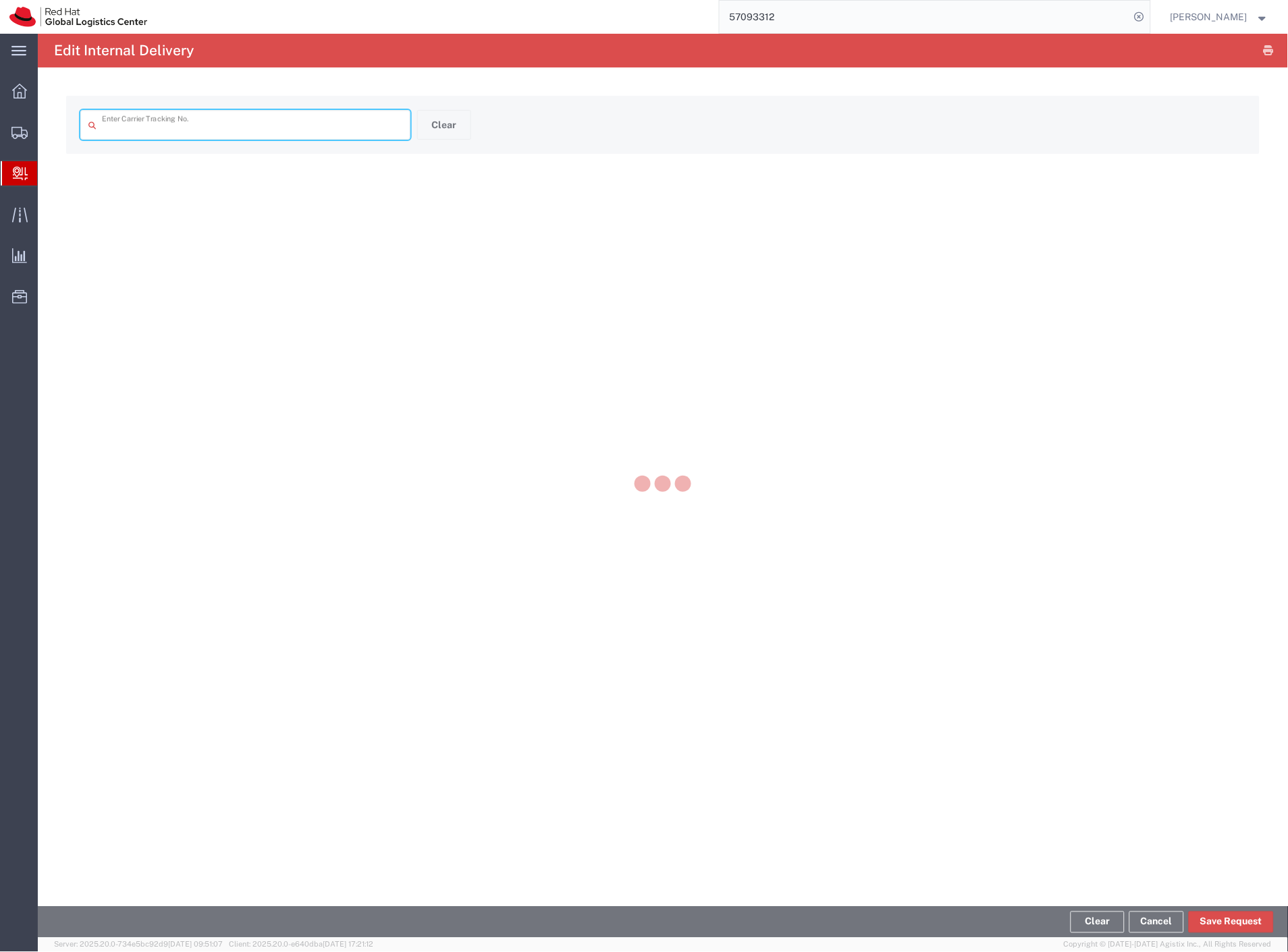
type input "57093664"
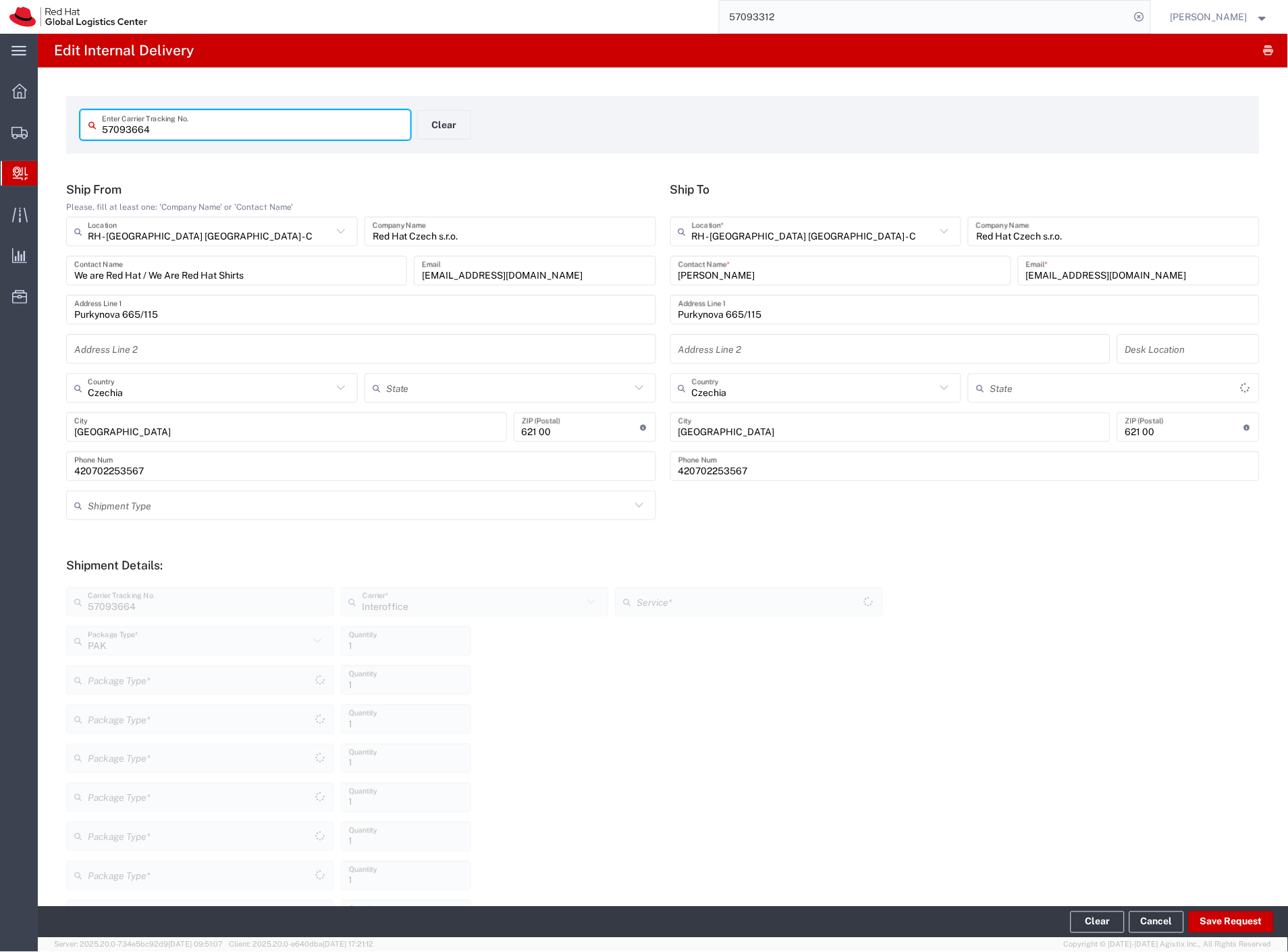
type input "PAK"
type input "IO_Ground"
type input "PAK"
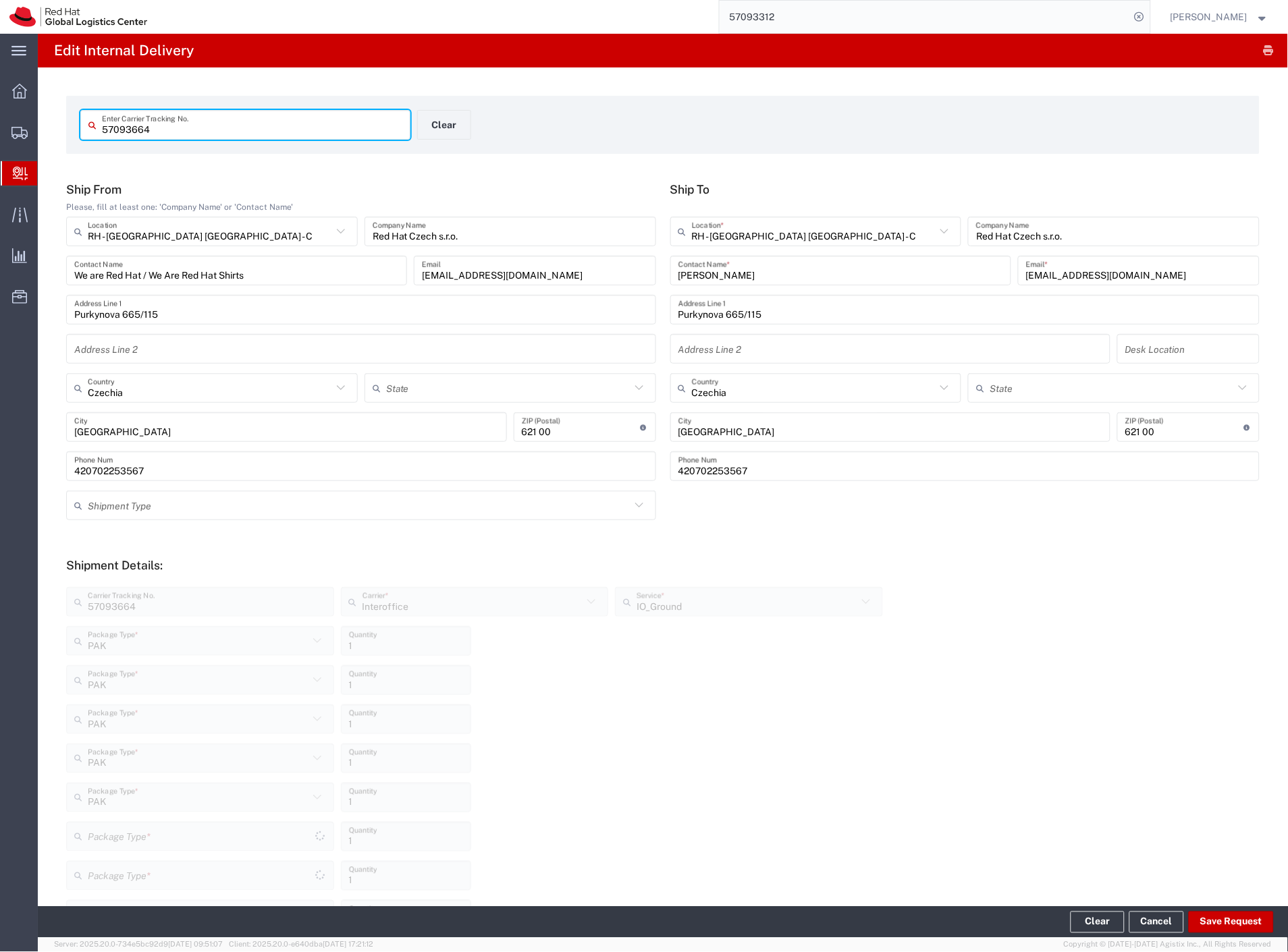
type input "PAK"
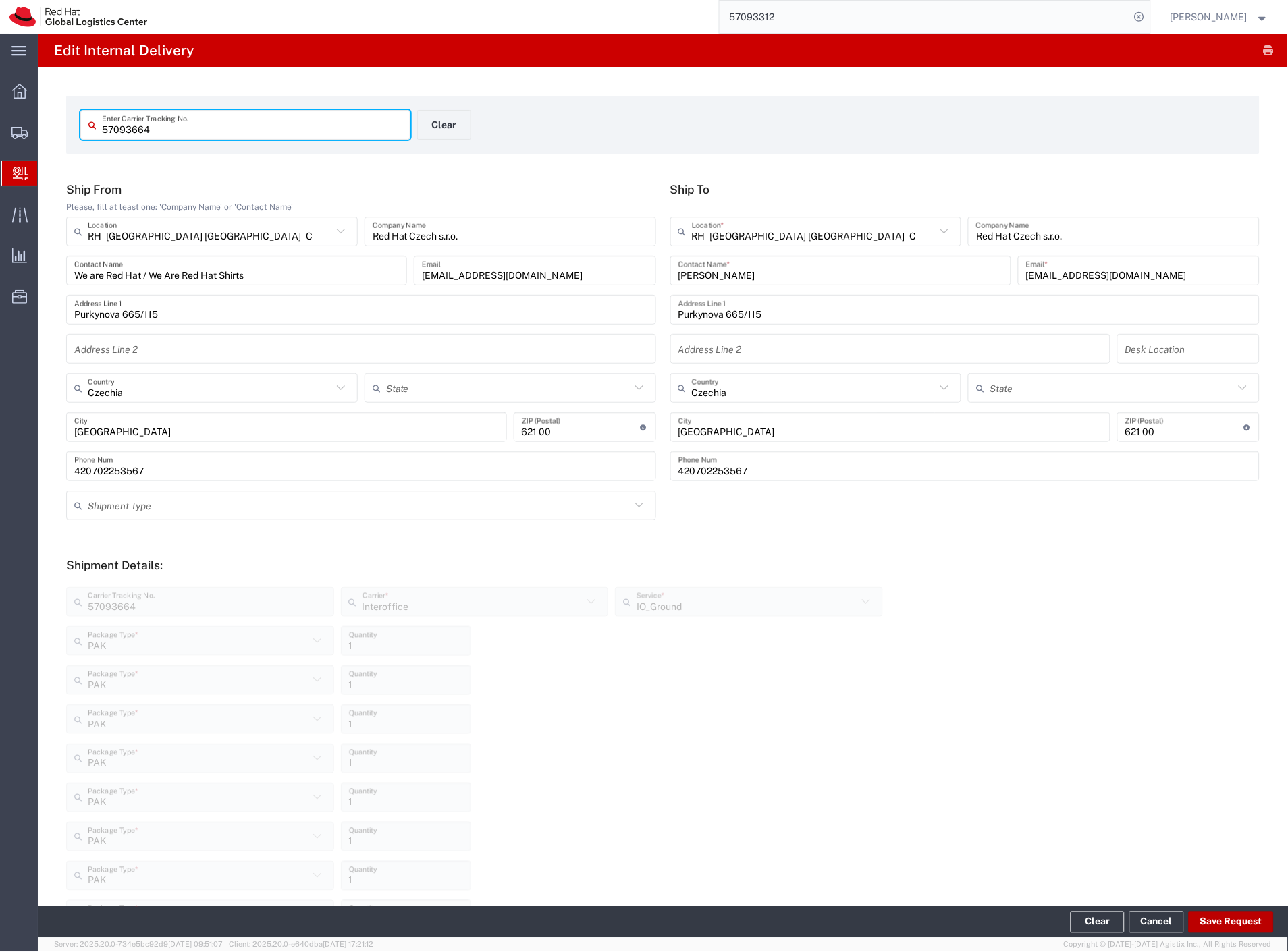
type input "PAK"
click at [1243, 928] on button "Save Request" at bounding box center [1231, 923] width 85 height 22
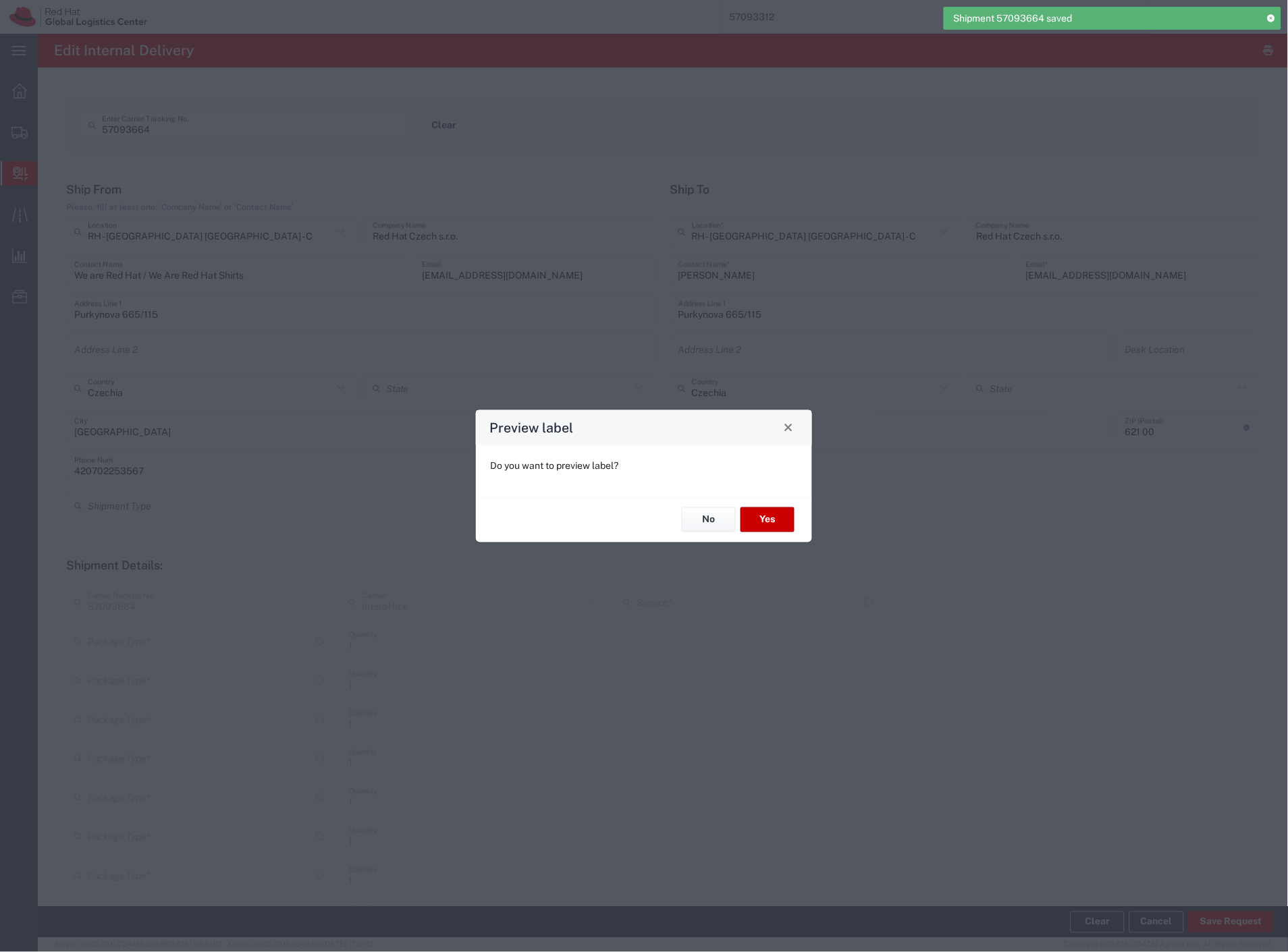
type input "PAK"
type input "IO_Ground"
type input "PAK"
click at [697, 519] on button "No" at bounding box center [708, 519] width 54 height 25
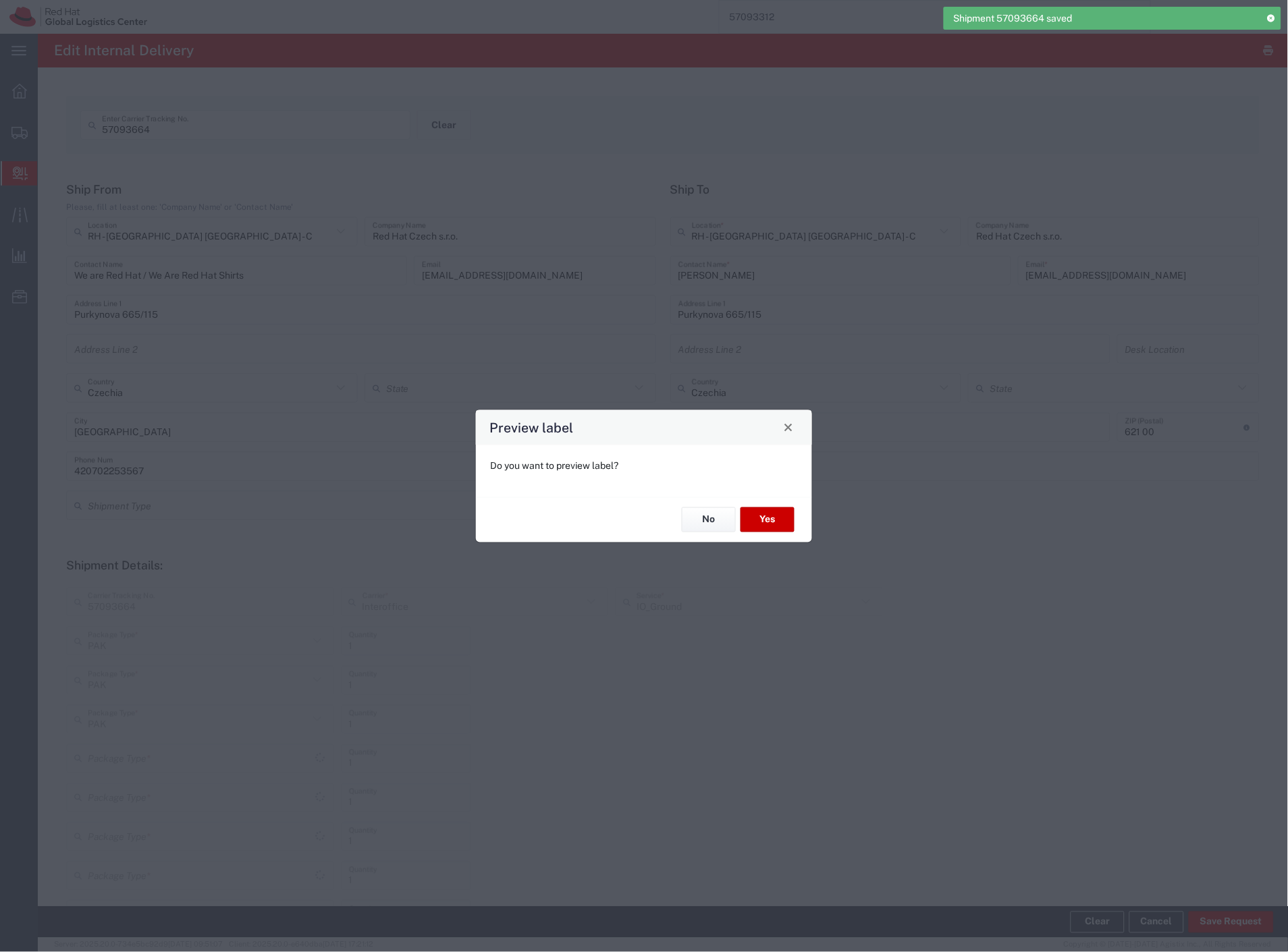
type input "PAK"
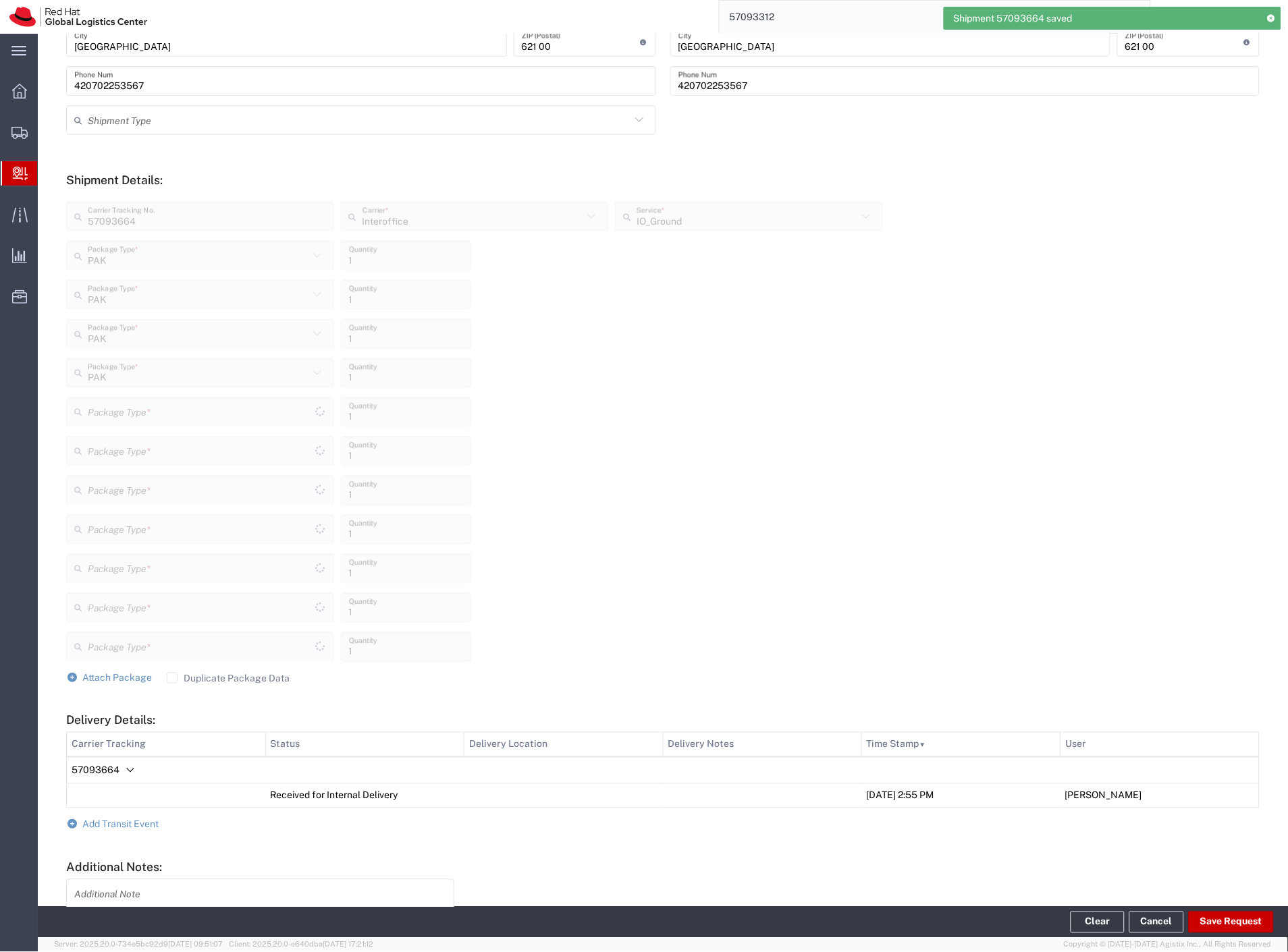
scroll to position [449, 0]
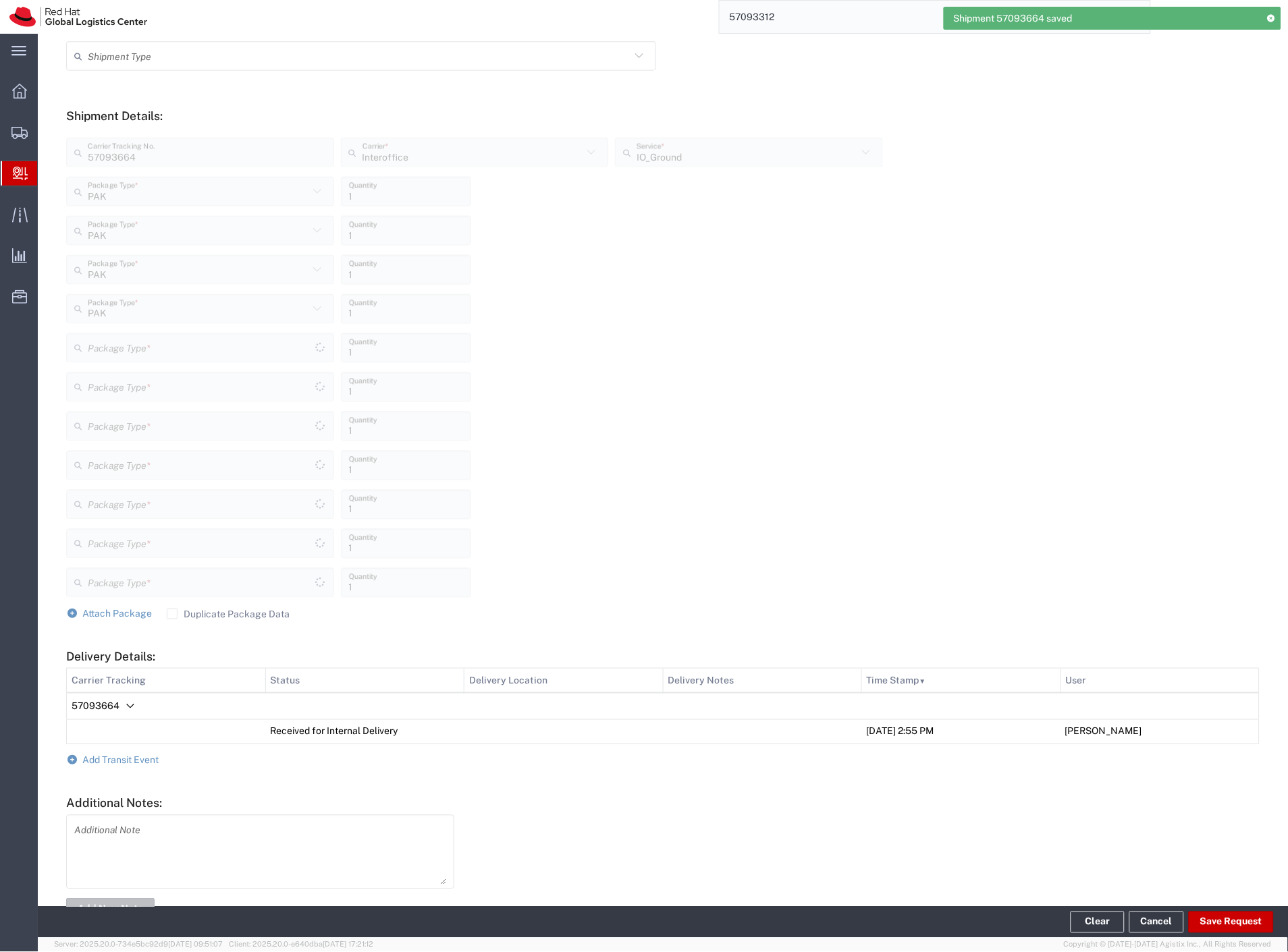
type input "PAK"
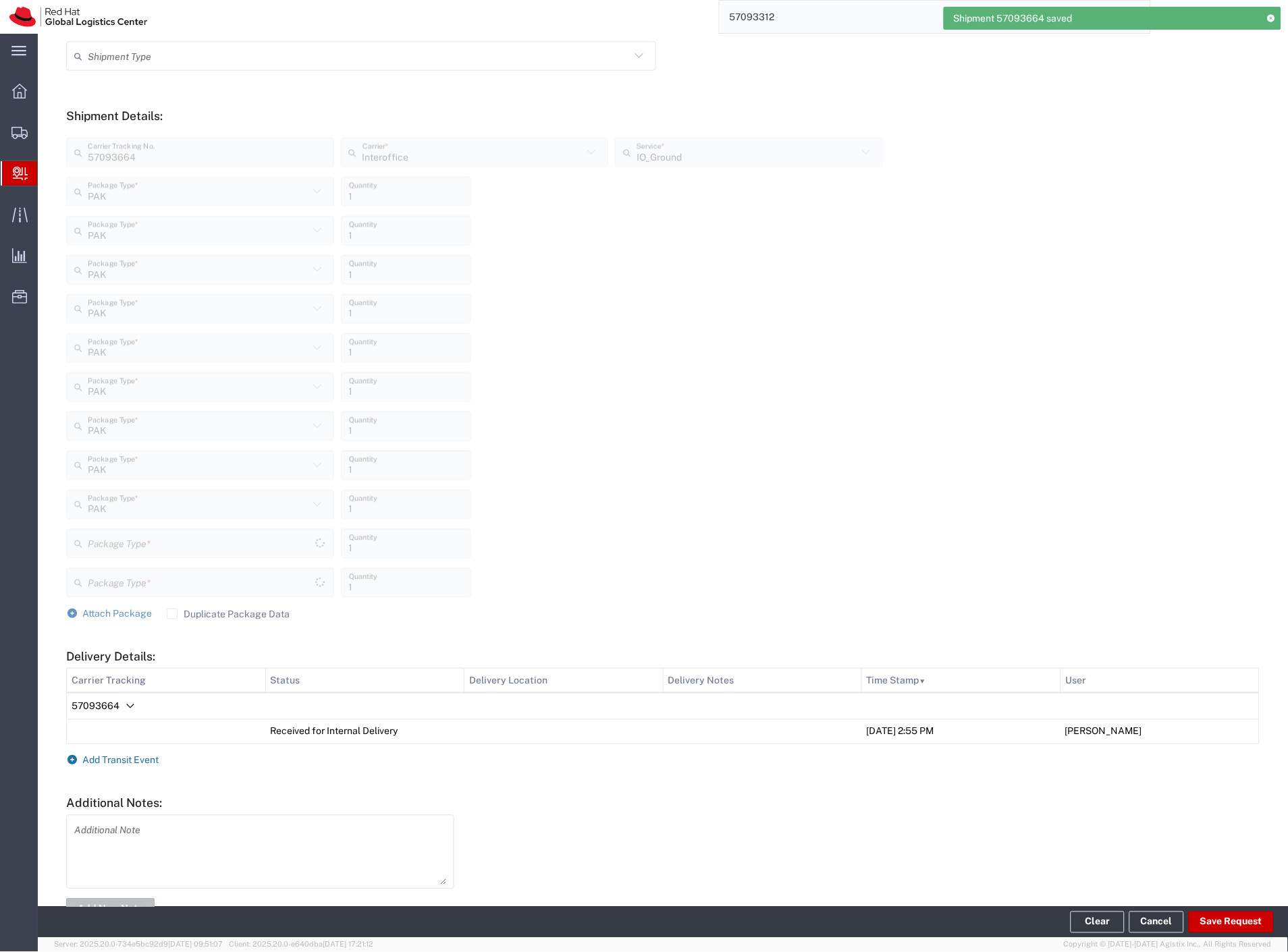
type input "PAK"
click at [126, 761] on span "Add Transit Event" at bounding box center [121, 761] width 77 height 11
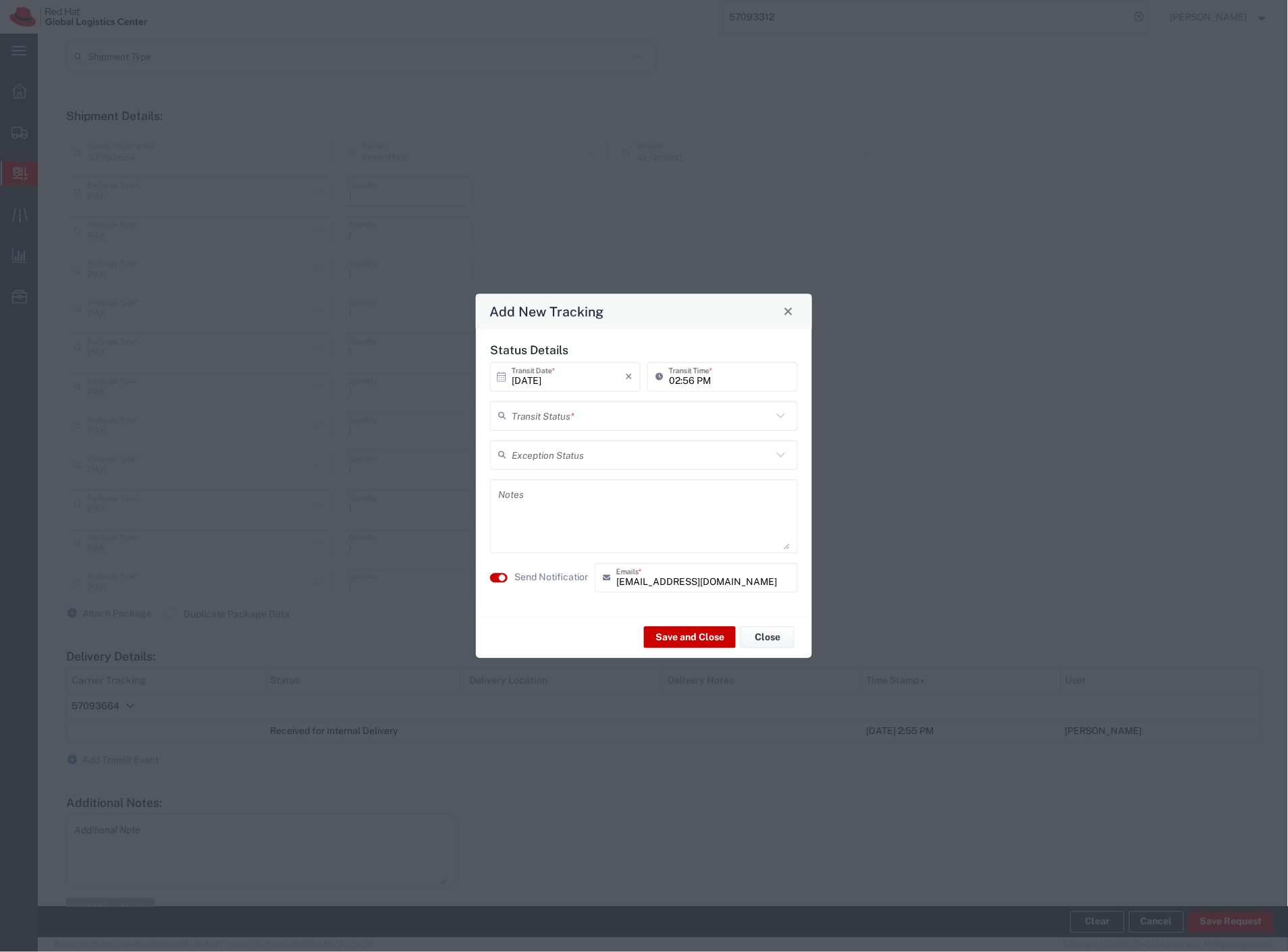
drag, startPoint x: 591, startPoint y: 413, endPoint x: 557, endPoint y: 435, distance: 40.5
click at [590, 414] on input "text" at bounding box center [642, 416] width 261 height 24
click at [535, 444] on span "Delivery Confirmation" at bounding box center [644, 445] width 305 height 21
type input "Delivery Confirmation"
click at [537, 572] on label "Send Notification" at bounding box center [552, 578] width 76 height 15
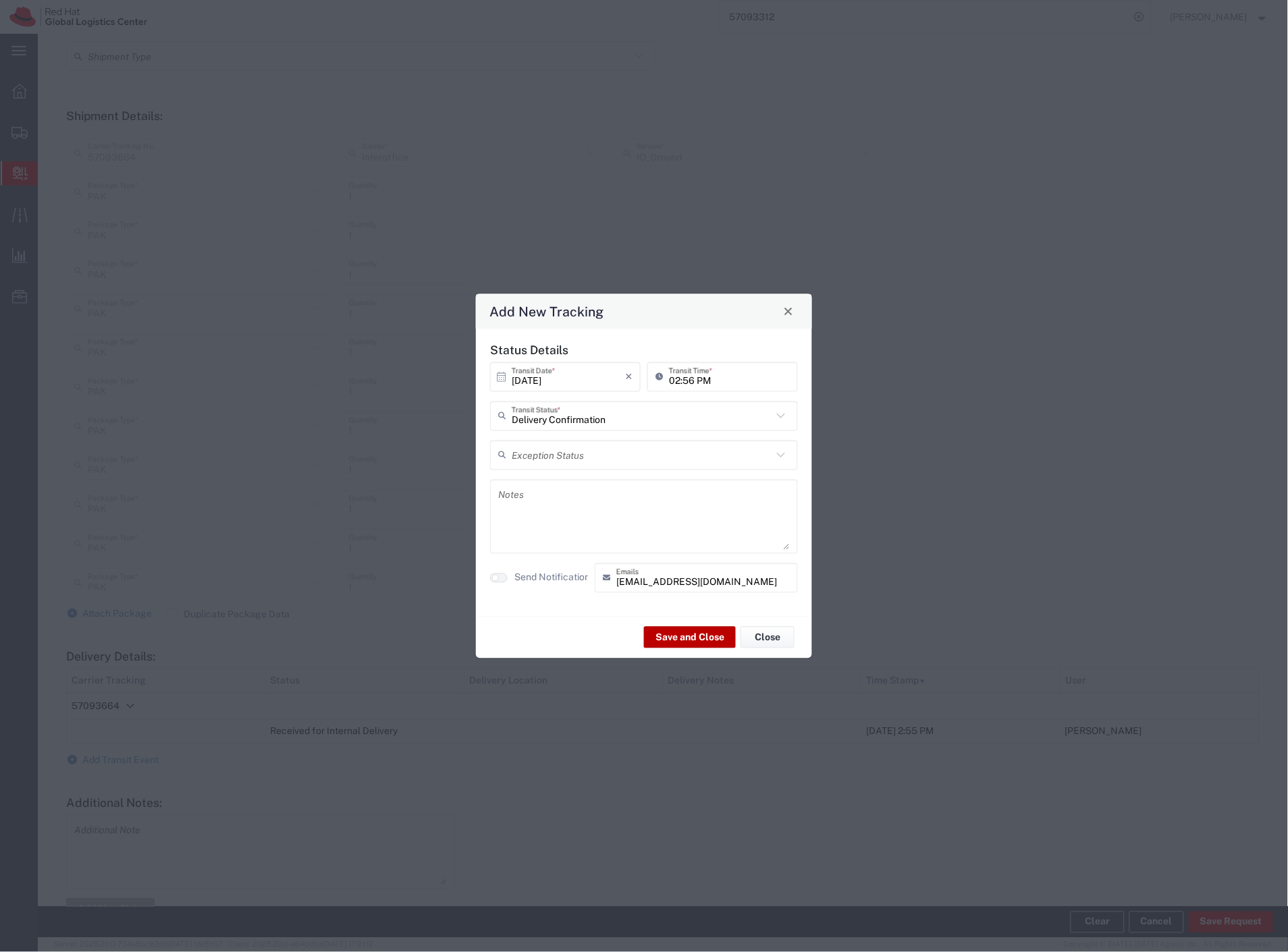
drag, startPoint x: 680, startPoint y: 623, endPoint x: 686, endPoint y: 636, distance: 14.3
click at [680, 623] on div "Save and Close Close" at bounding box center [643, 637] width 336 height 43
click at [686, 638] on button "Save and Close" at bounding box center [690, 638] width 92 height 22
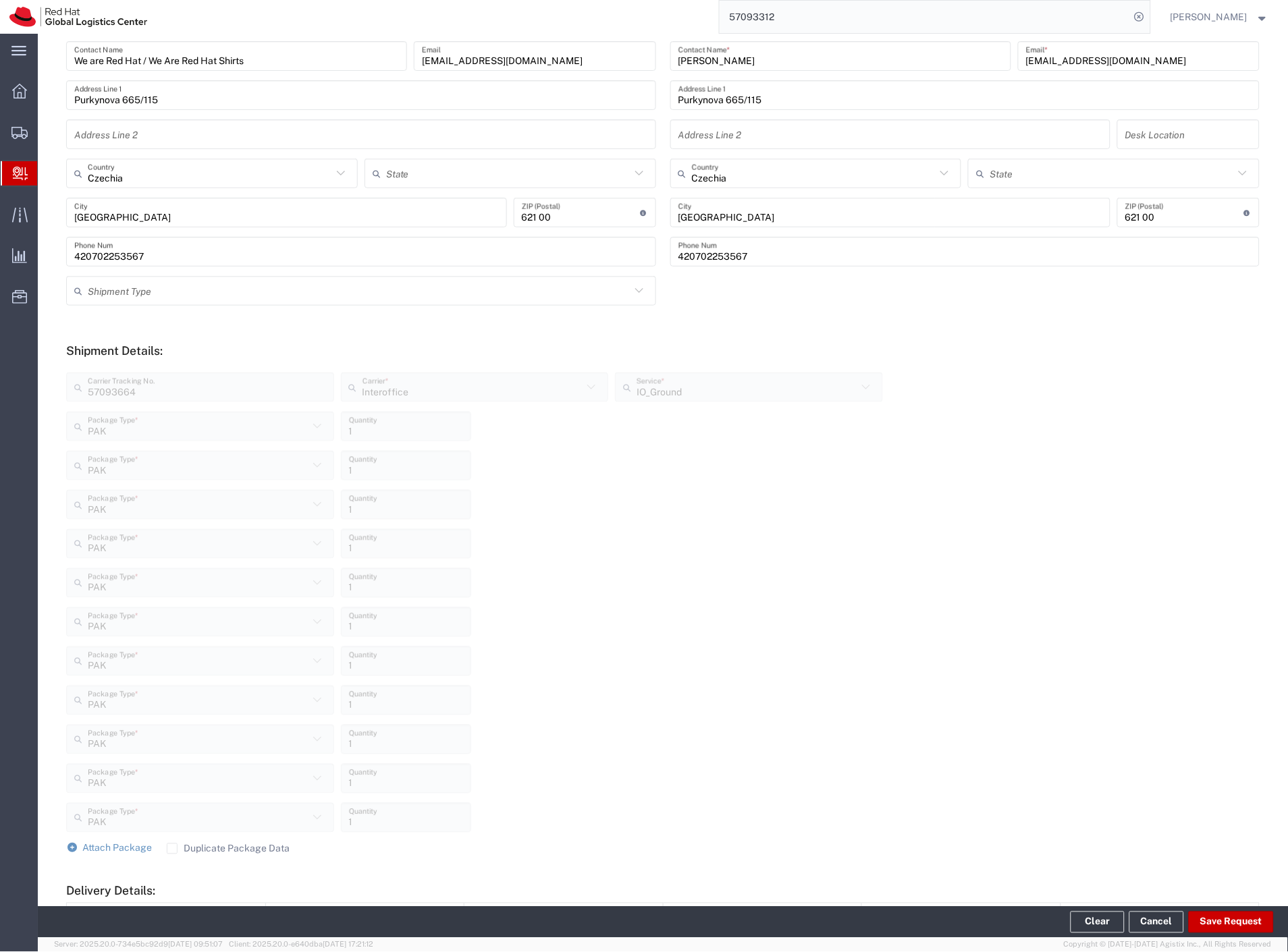
scroll to position [149, 0]
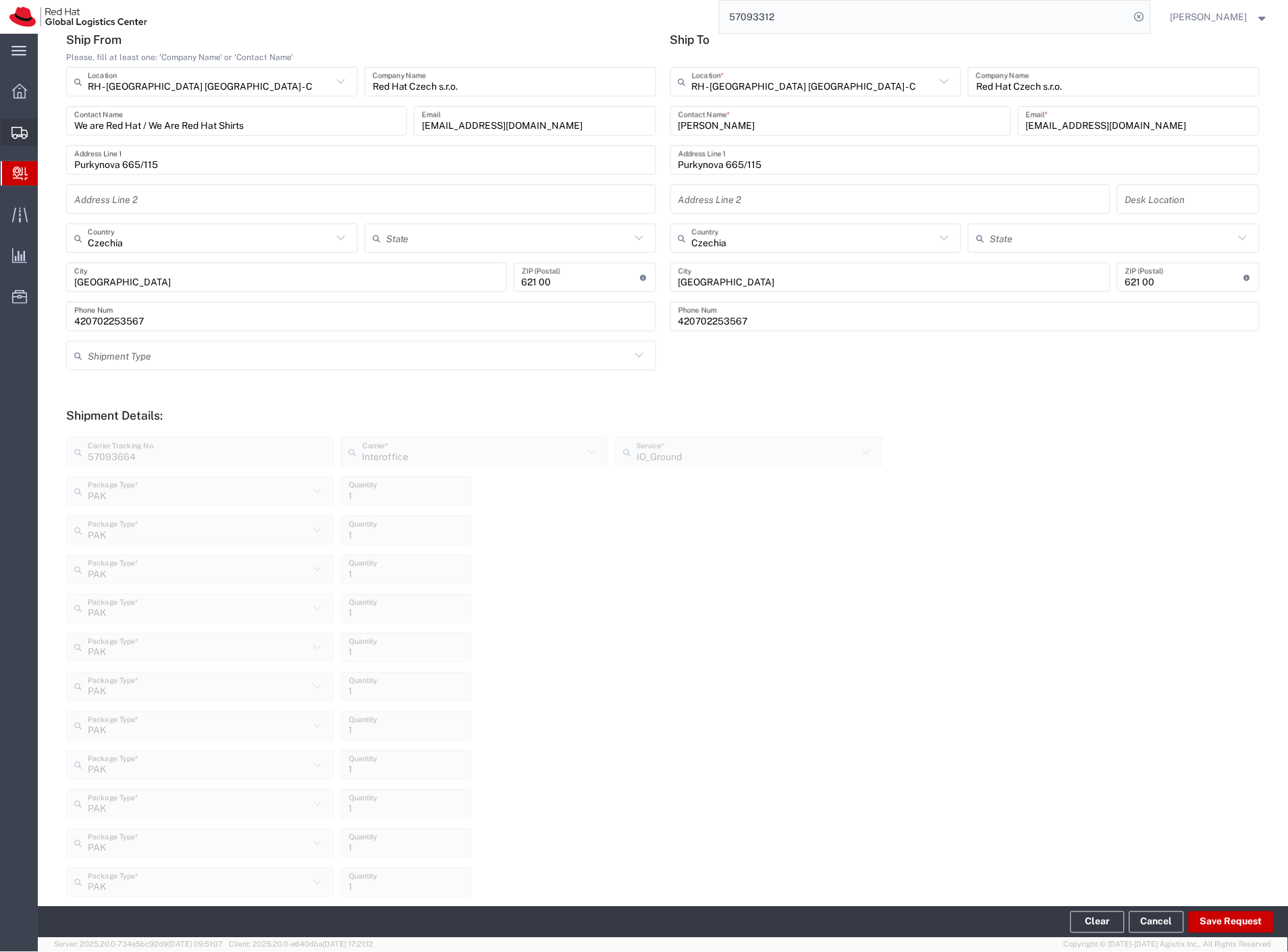
click at [0, 0] on span "Shipment Manager" at bounding box center [0, 0] width 0 height 0
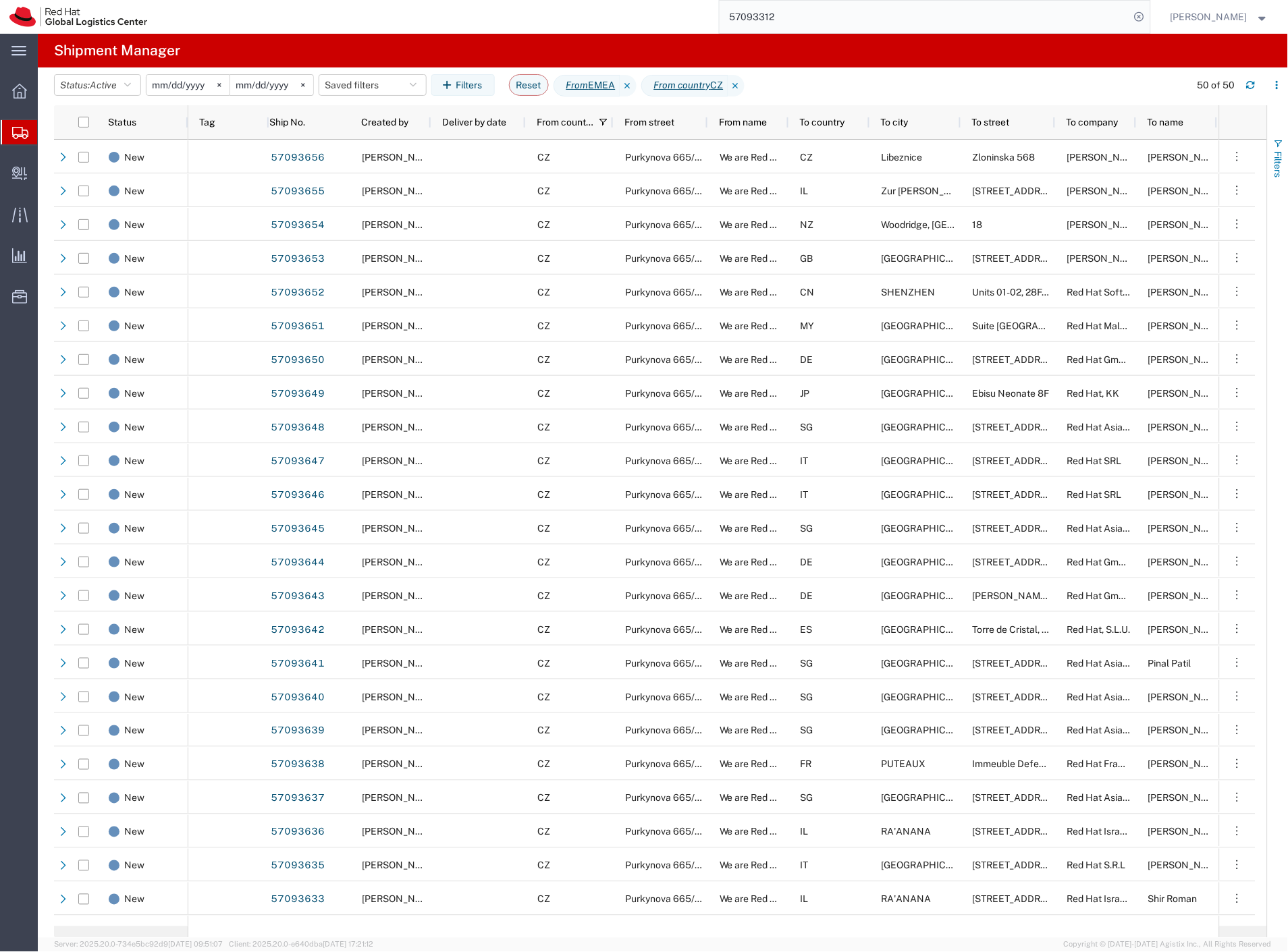
click at [1280, 173] on span "Filters" at bounding box center [1278, 164] width 11 height 26
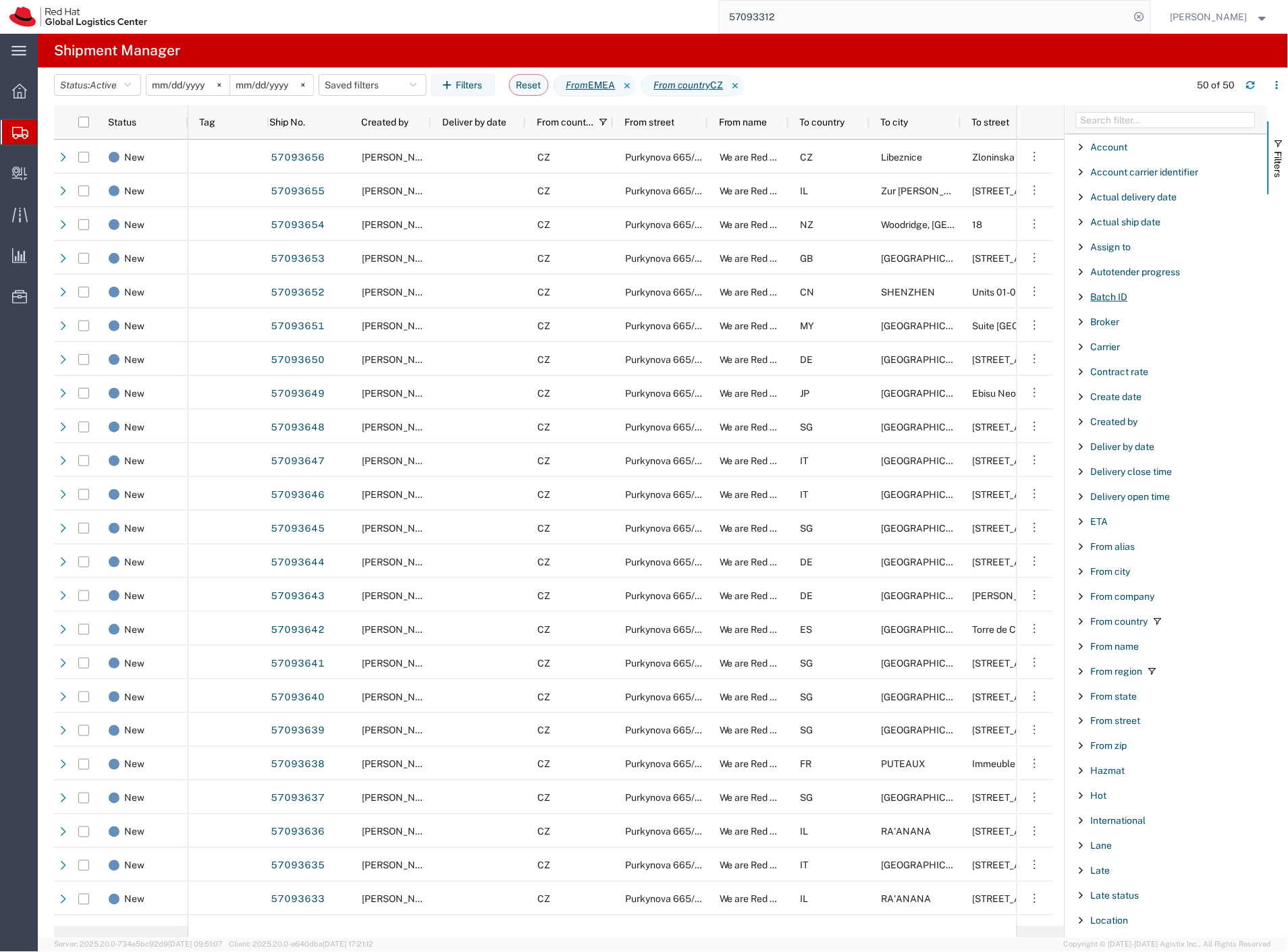
click at [1116, 300] on span "Batch ID" at bounding box center [1109, 297] width 37 height 11
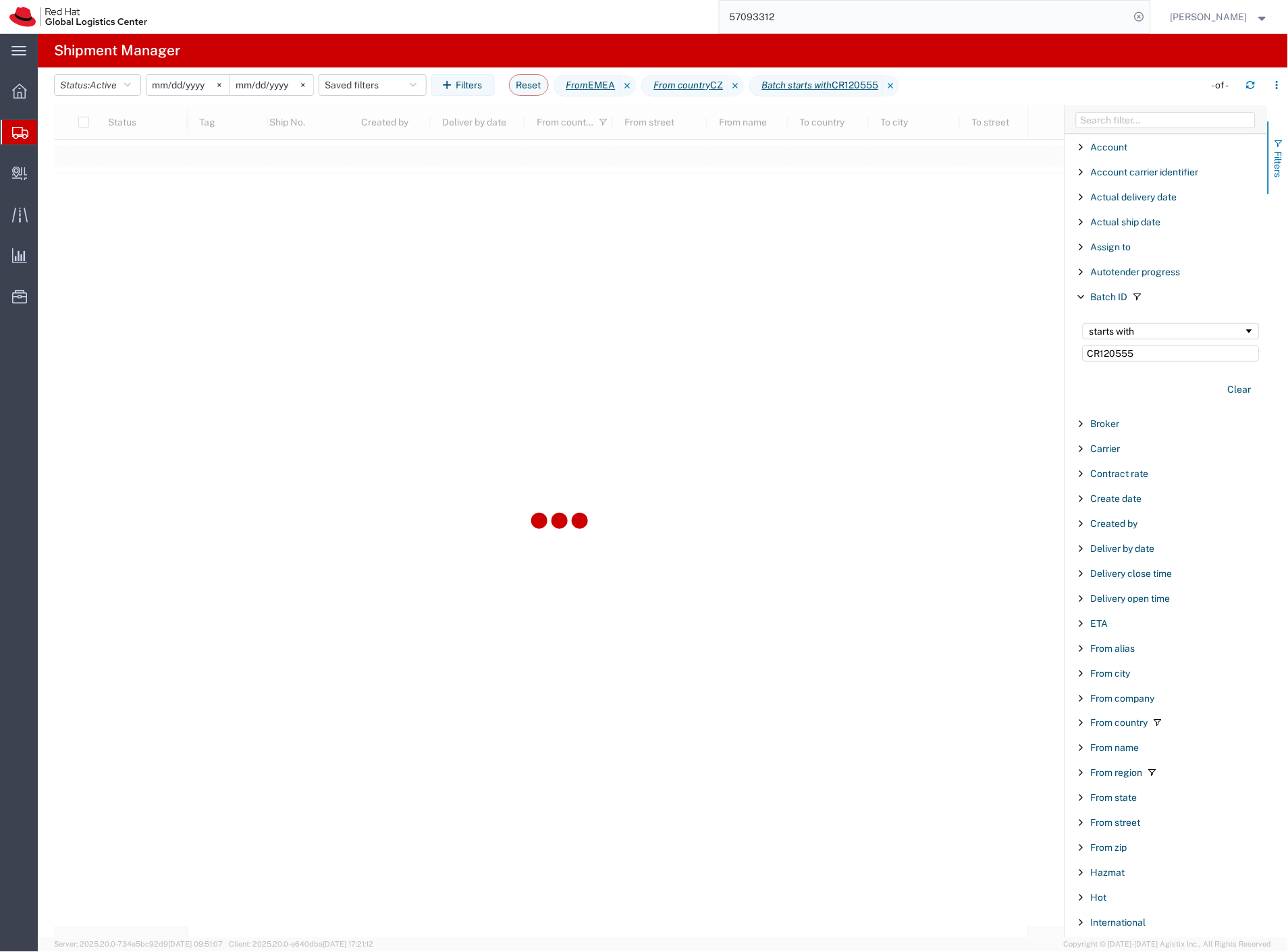
click at [1273, 145] on span "button" at bounding box center [1278, 144] width 11 height 11
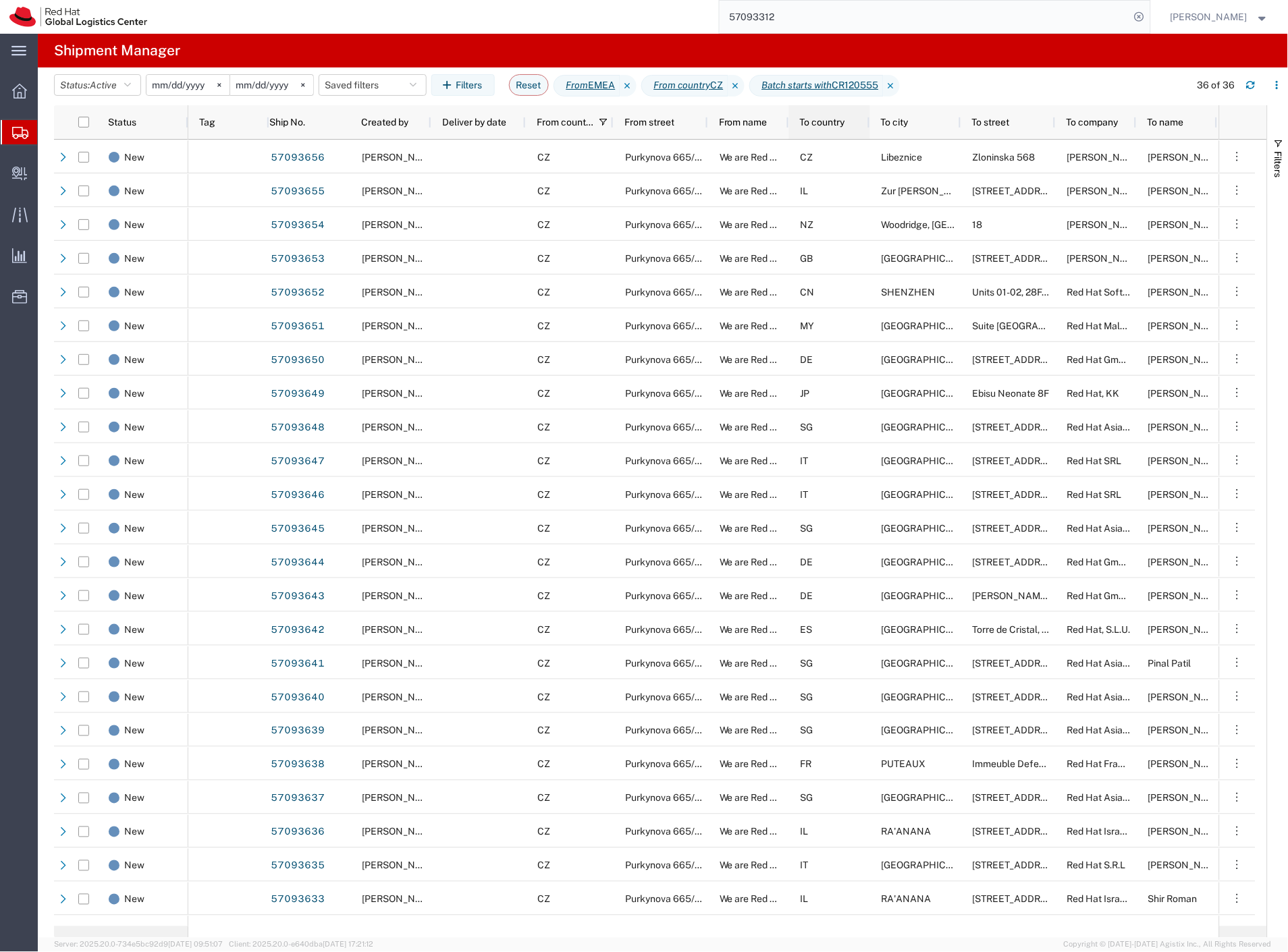
click at [830, 125] on span "To country" at bounding box center [823, 122] width 46 height 11
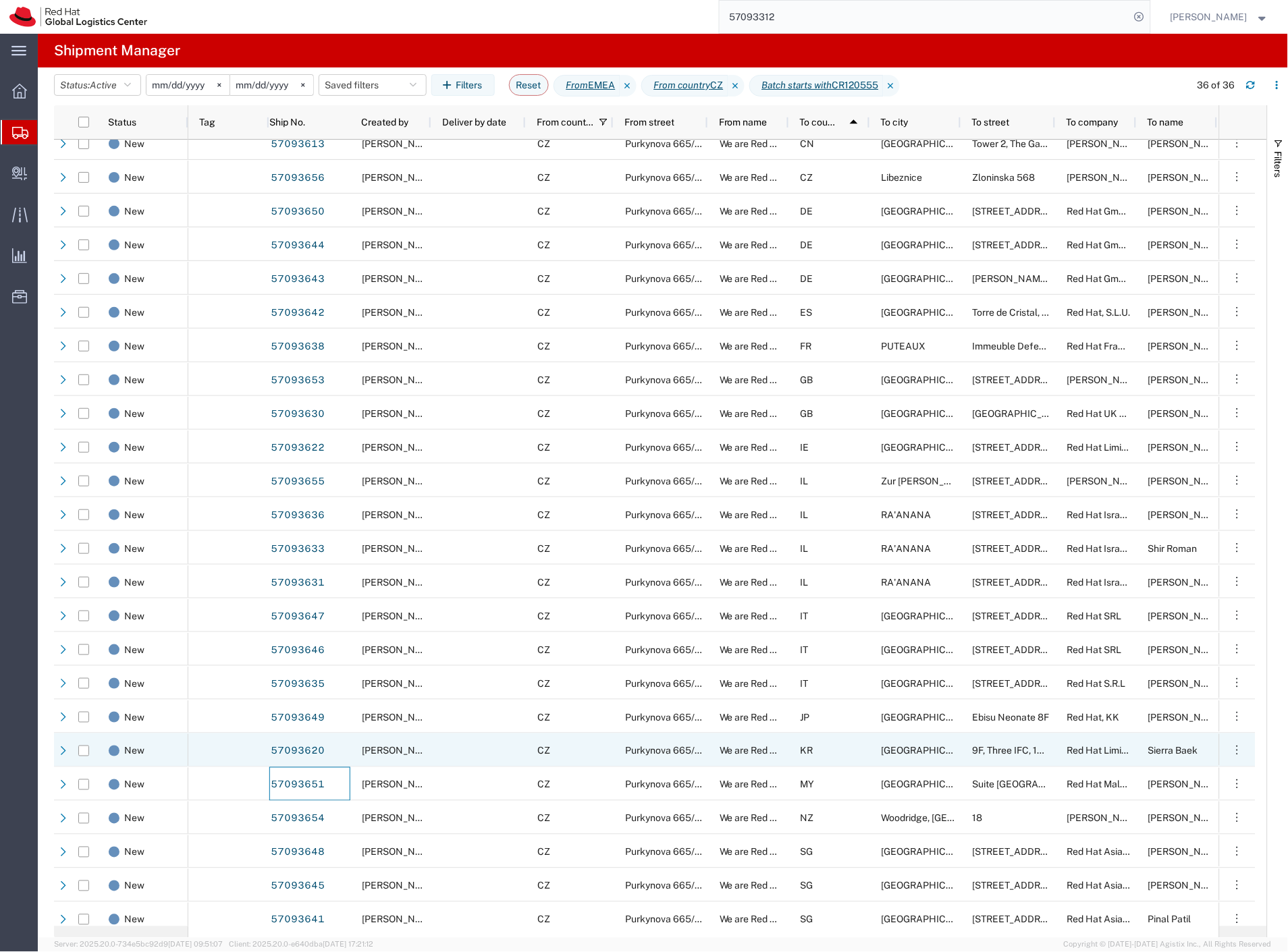
scroll to position [295, 0]
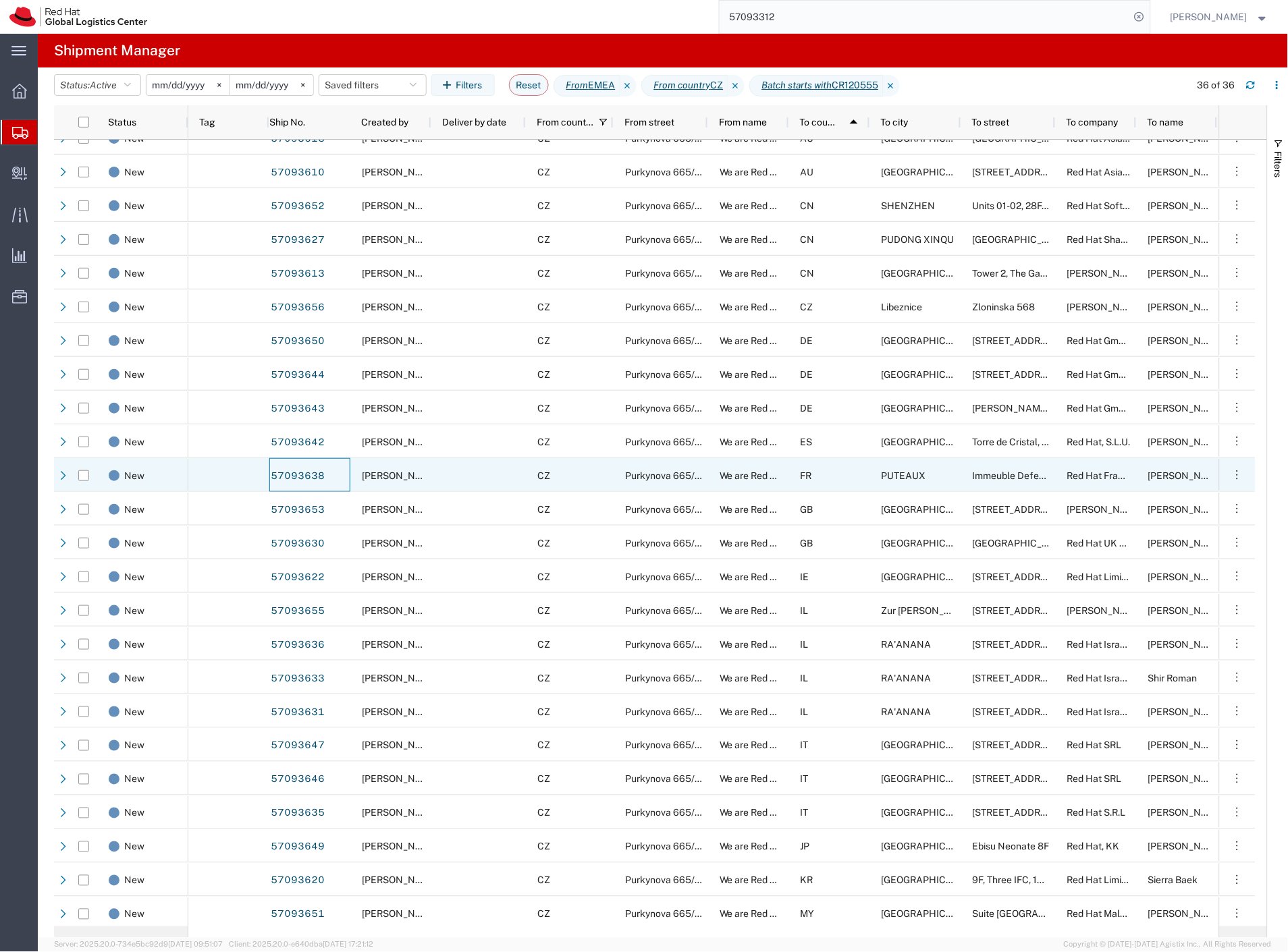
drag, startPoint x: 314, startPoint y: 477, endPoint x: 319, endPoint y: 460, distance: 17.7
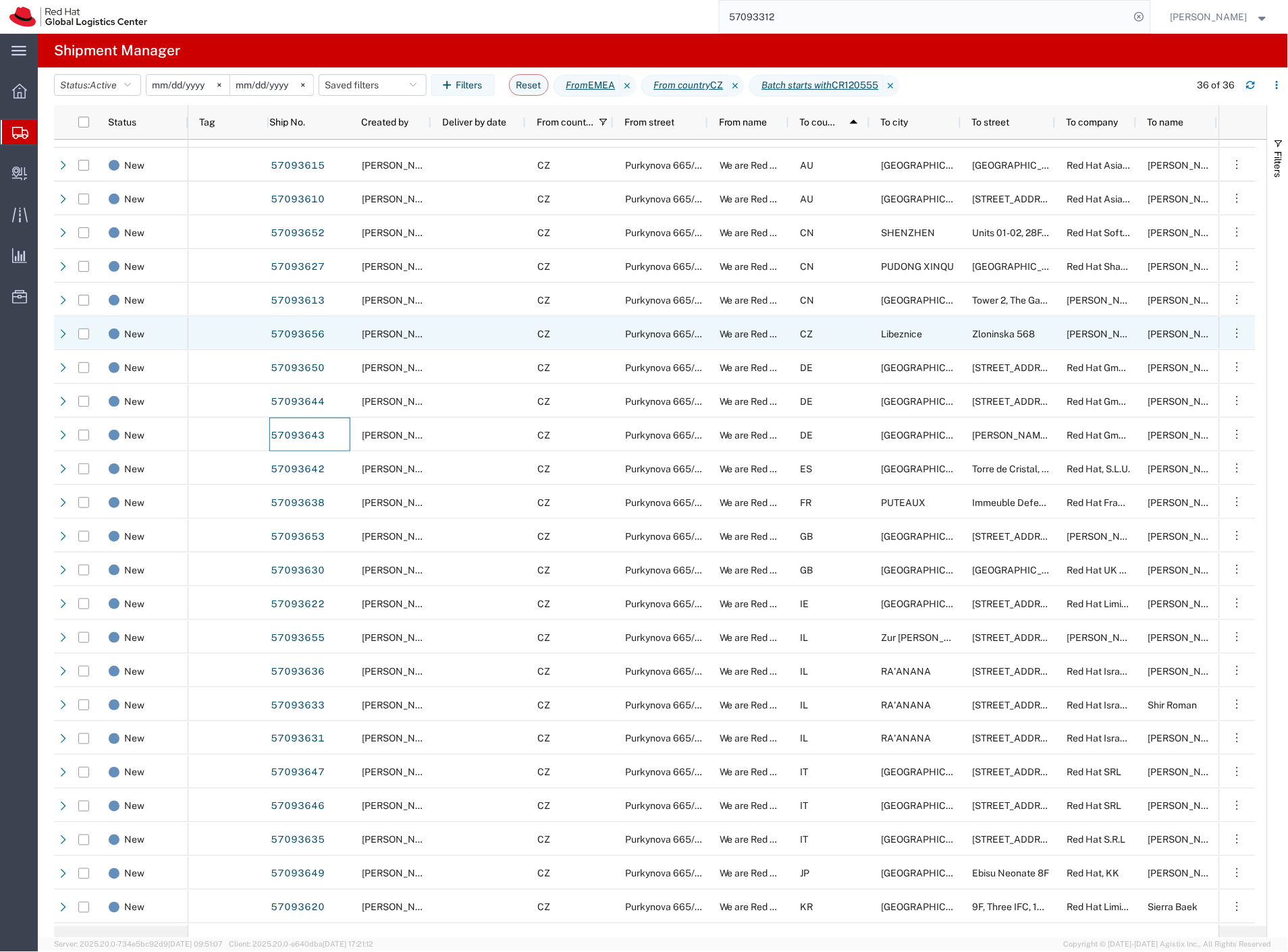
scroll to position [0, 0]
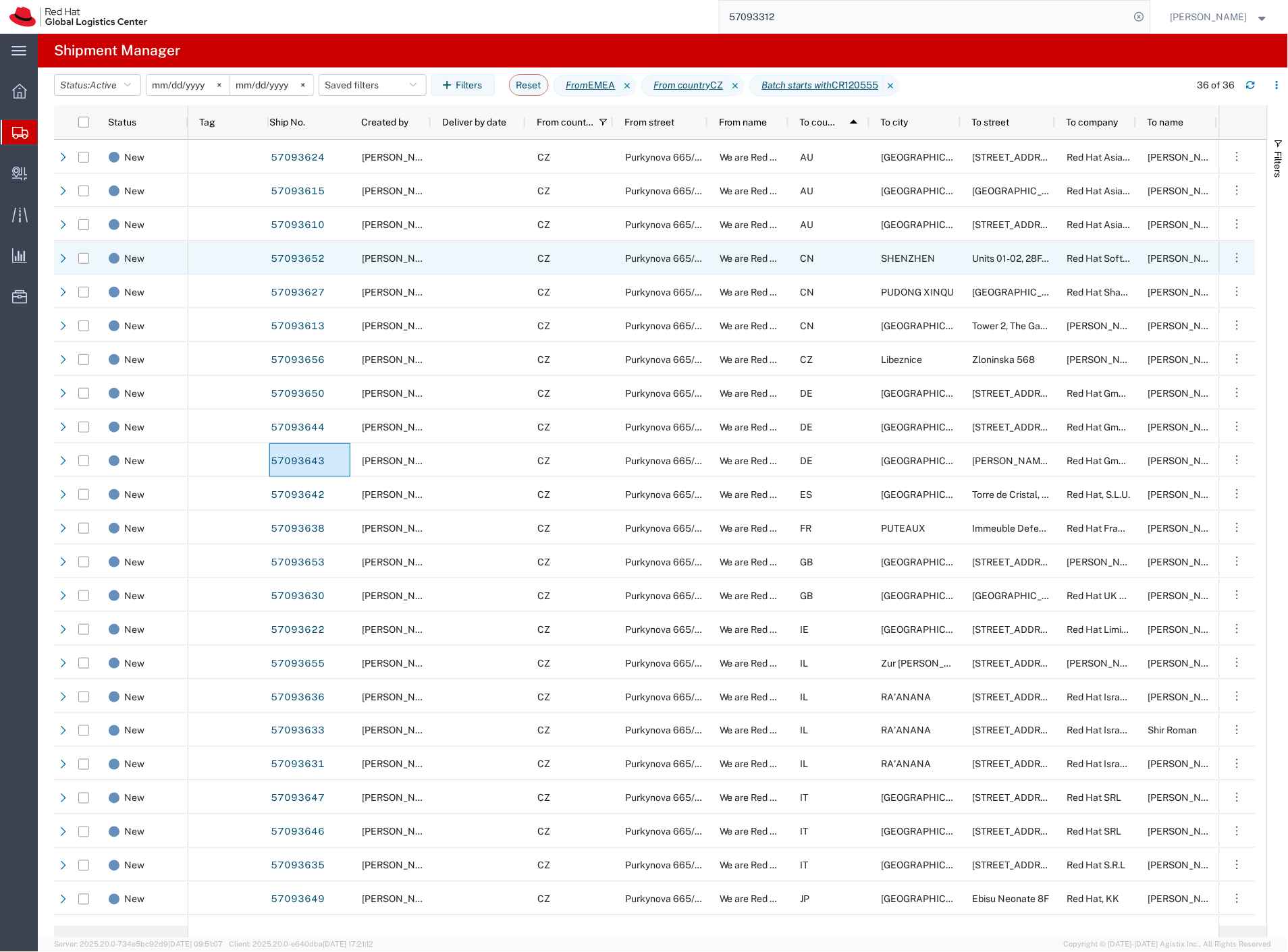
click at [988, 264] on div "Units 01-02, 28F, ZhongZhou Building" at bounding box center [1008, 257] width 95 height 34
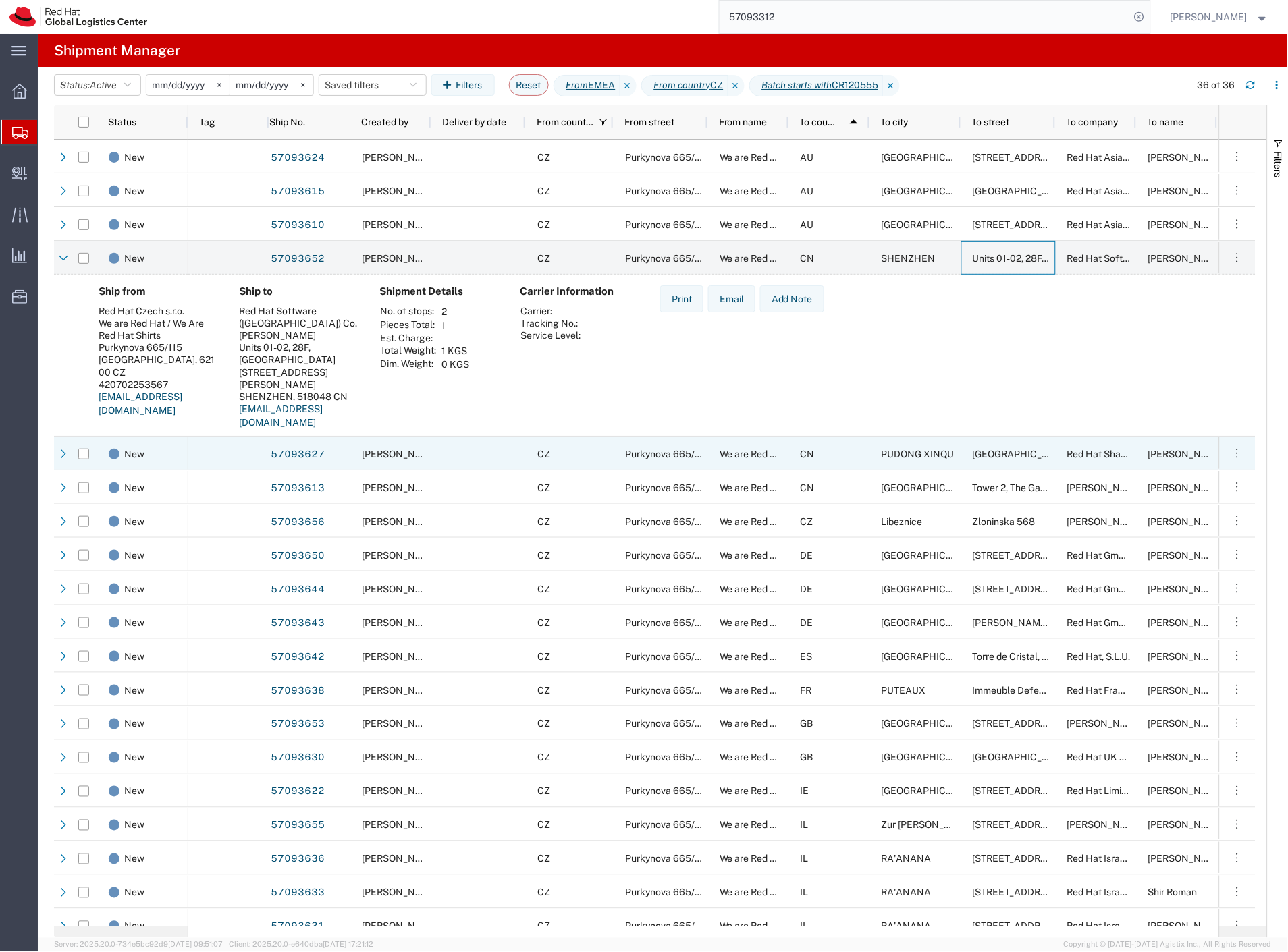
click at [905, 457] on span "PUDONG XINQU" at bounding box center [918, 455] width 73 height 11
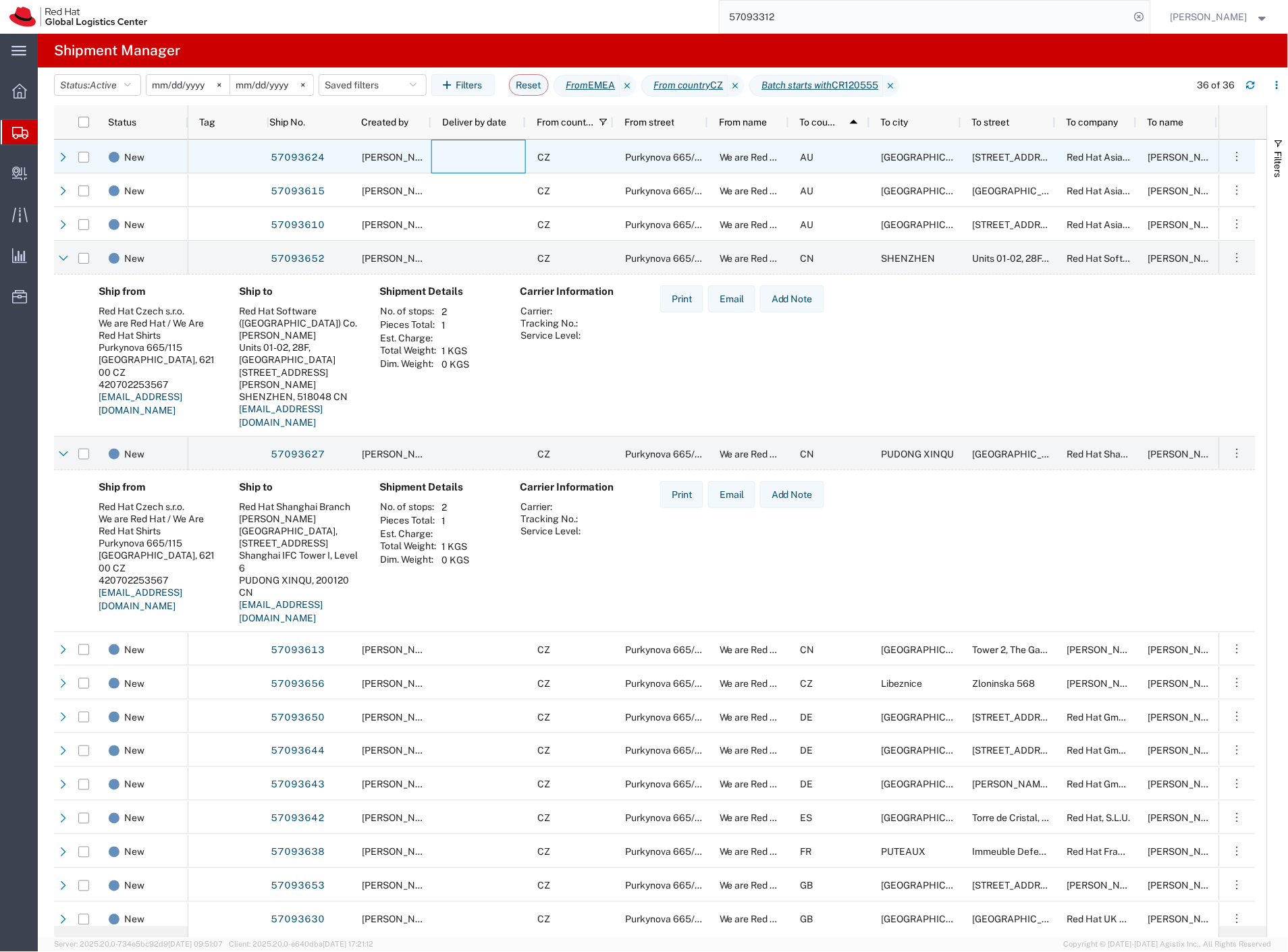
click at [480, 162] on div at bounding box center [478, 156] width 95 height 34
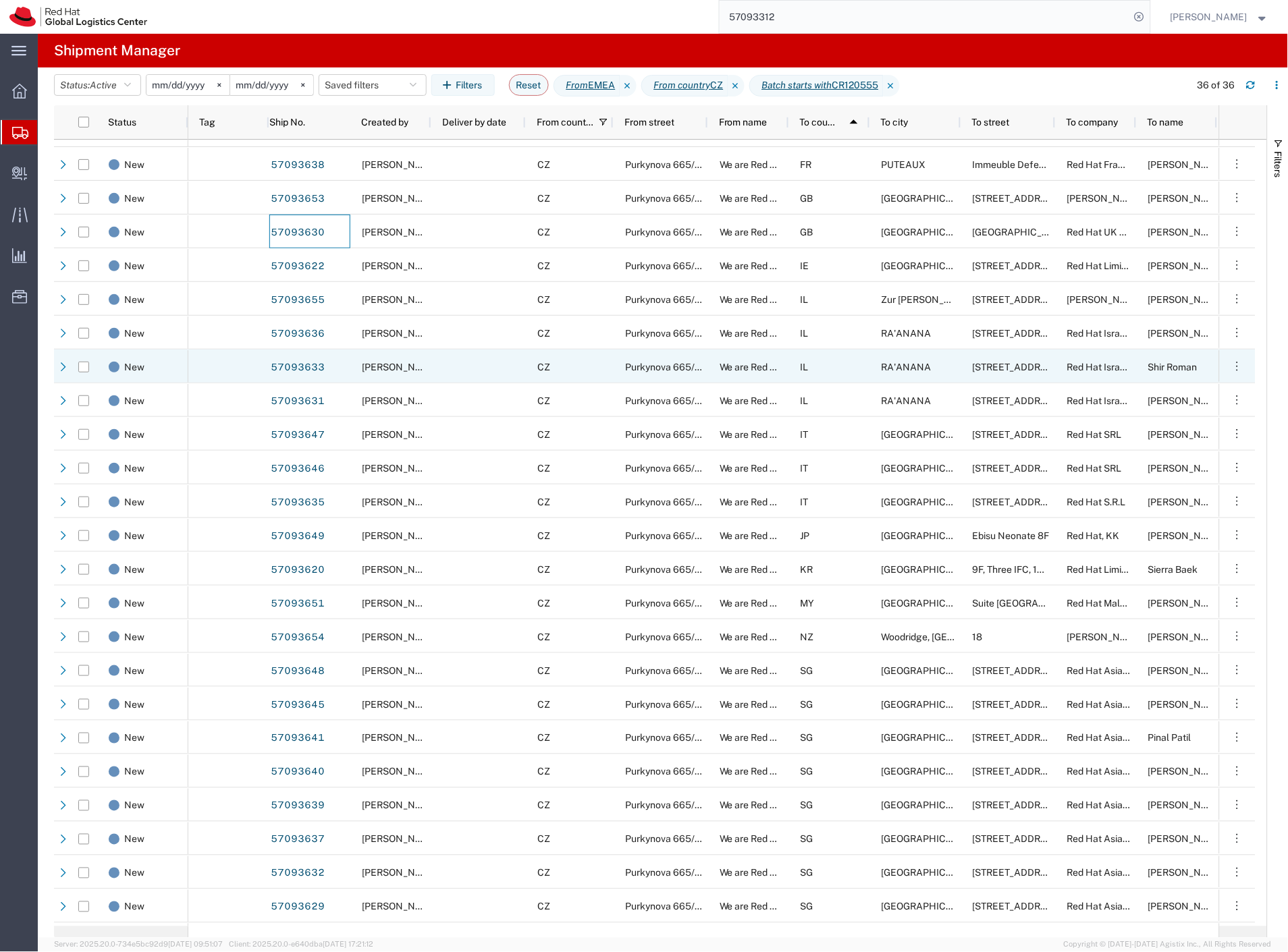
scroll to position [888, 0]
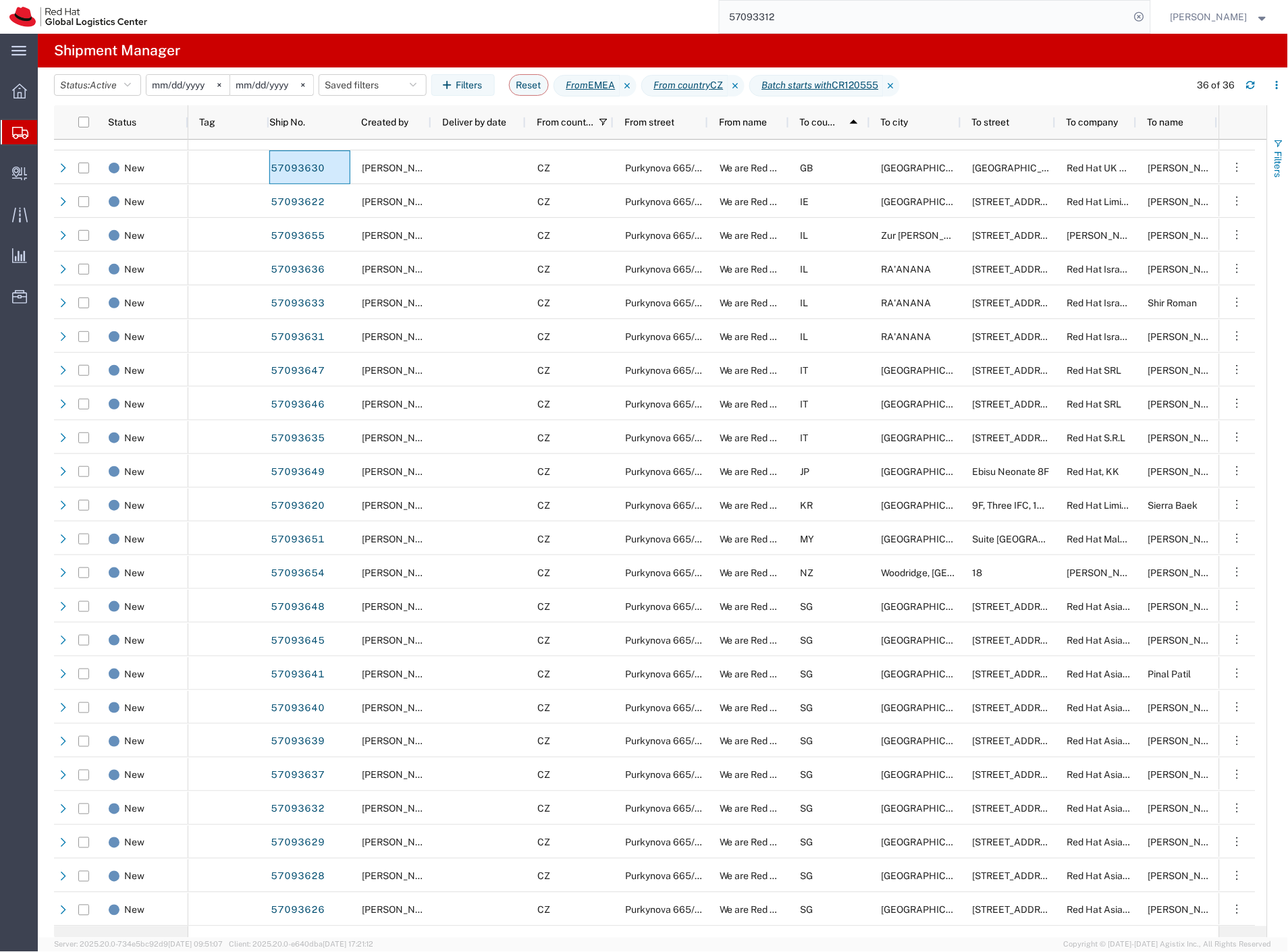
click at [1283, 166] on span "Filters" at bounding box center [1278, 164] width 11 height 26
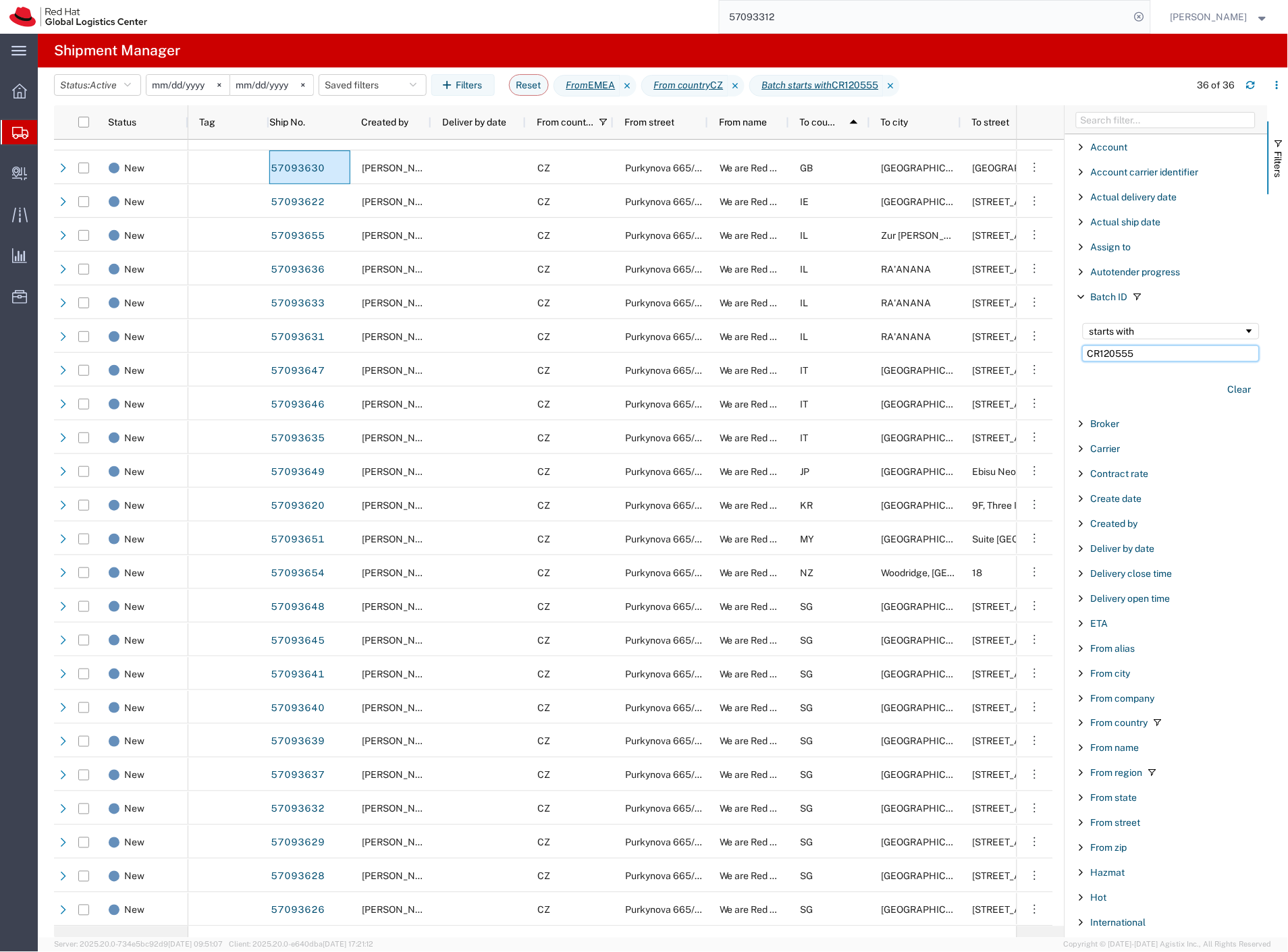
click at [1147, 359] on input "CR120555" at bounding box center [1170, 353] width 177 height 16
paste input "9"
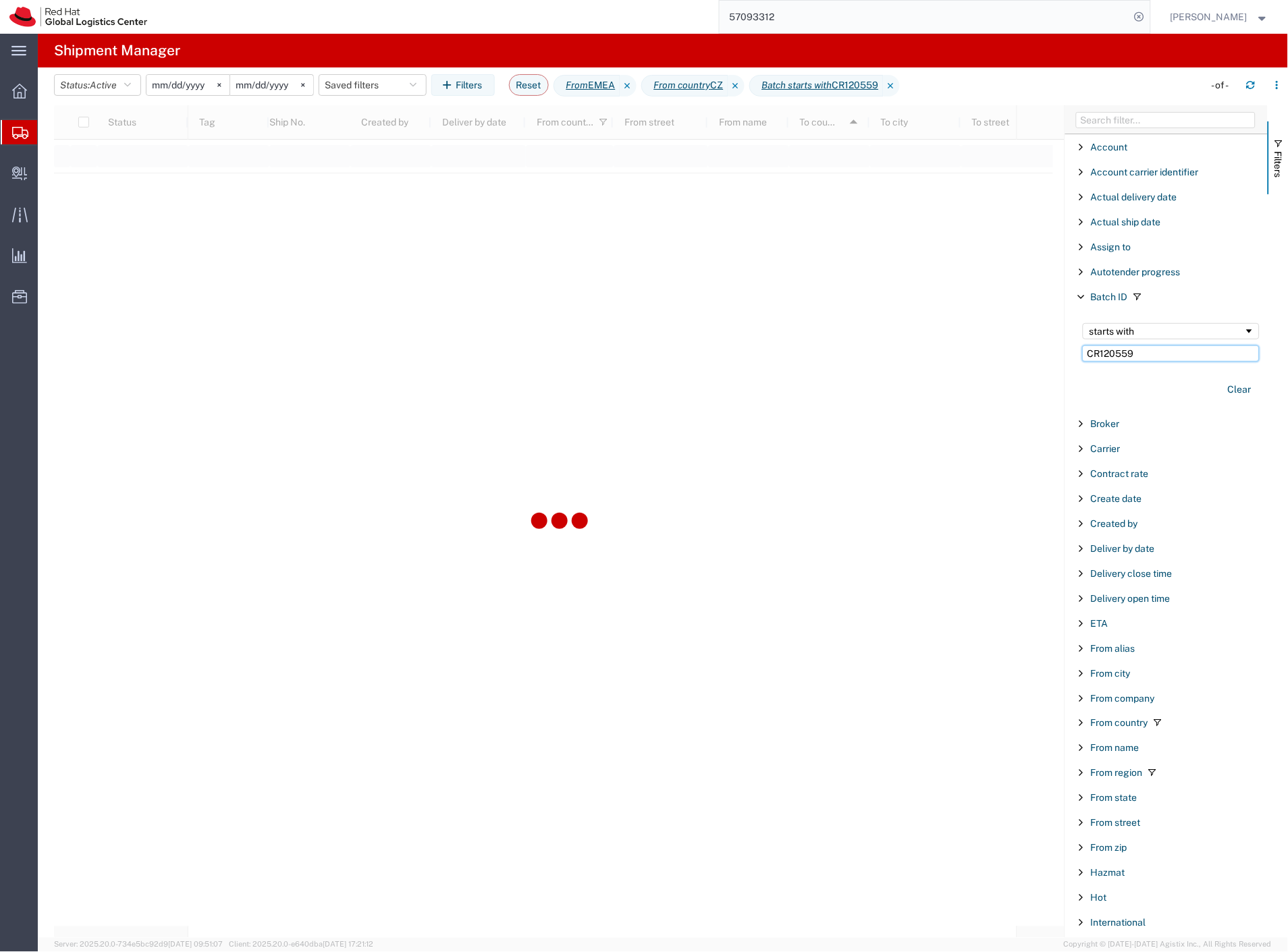
type input "CR120559"
click at [1039, 58] on agx-page-header "Shipment Manager" at bounding box center [662, 50] width 1250 height 34
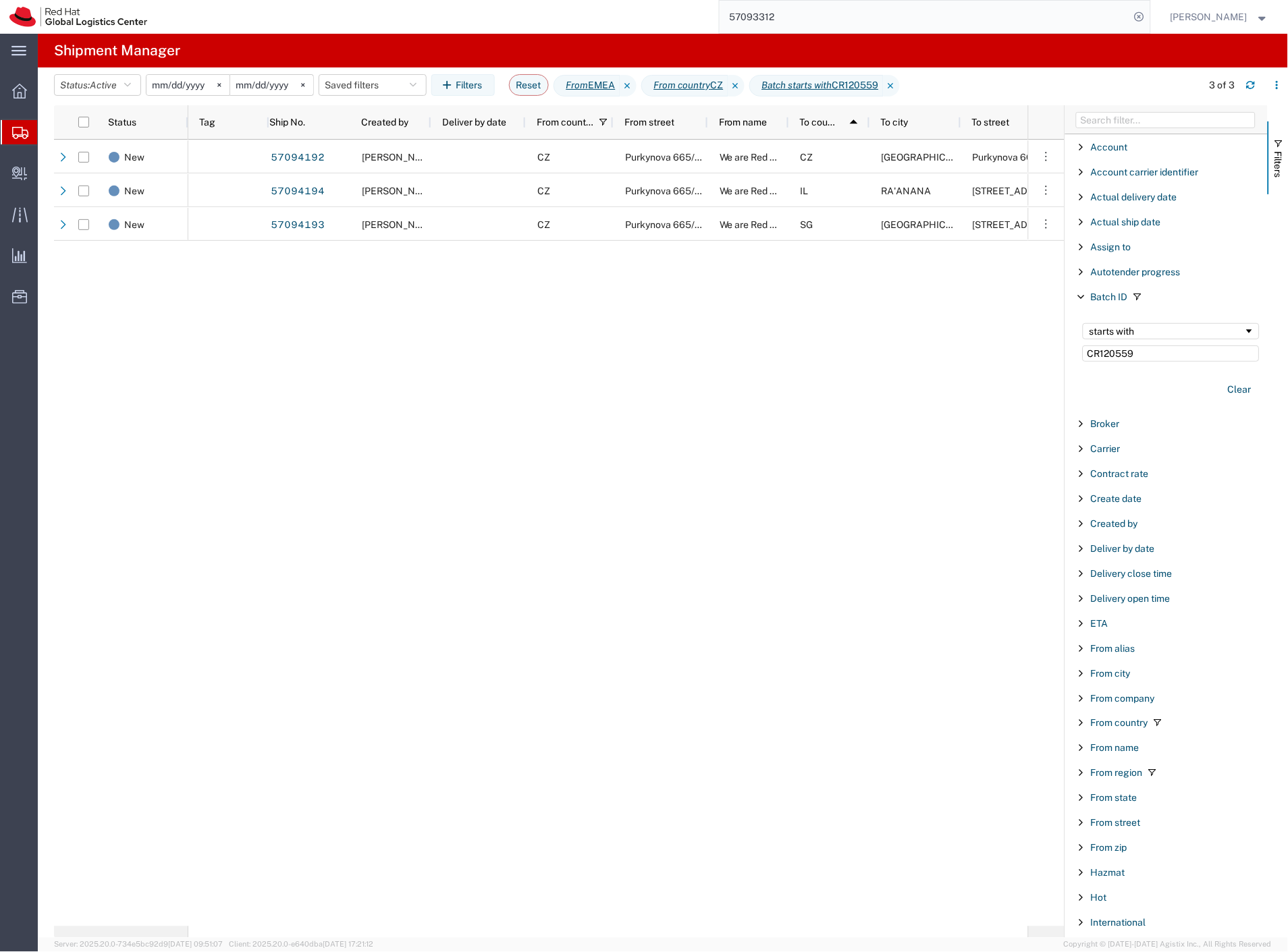
drag, startPoint x: 860, startPoint y: 332, endPoint x: 839, endPoint y: 313, distance: 28.3
click at [859, 332] on div "57094192 Filip Lizuch CZ Purkynova 665/115 We are Red Hat Week / Anthem T-shirt…" at bounding box center [608, 533] width 840 height 787
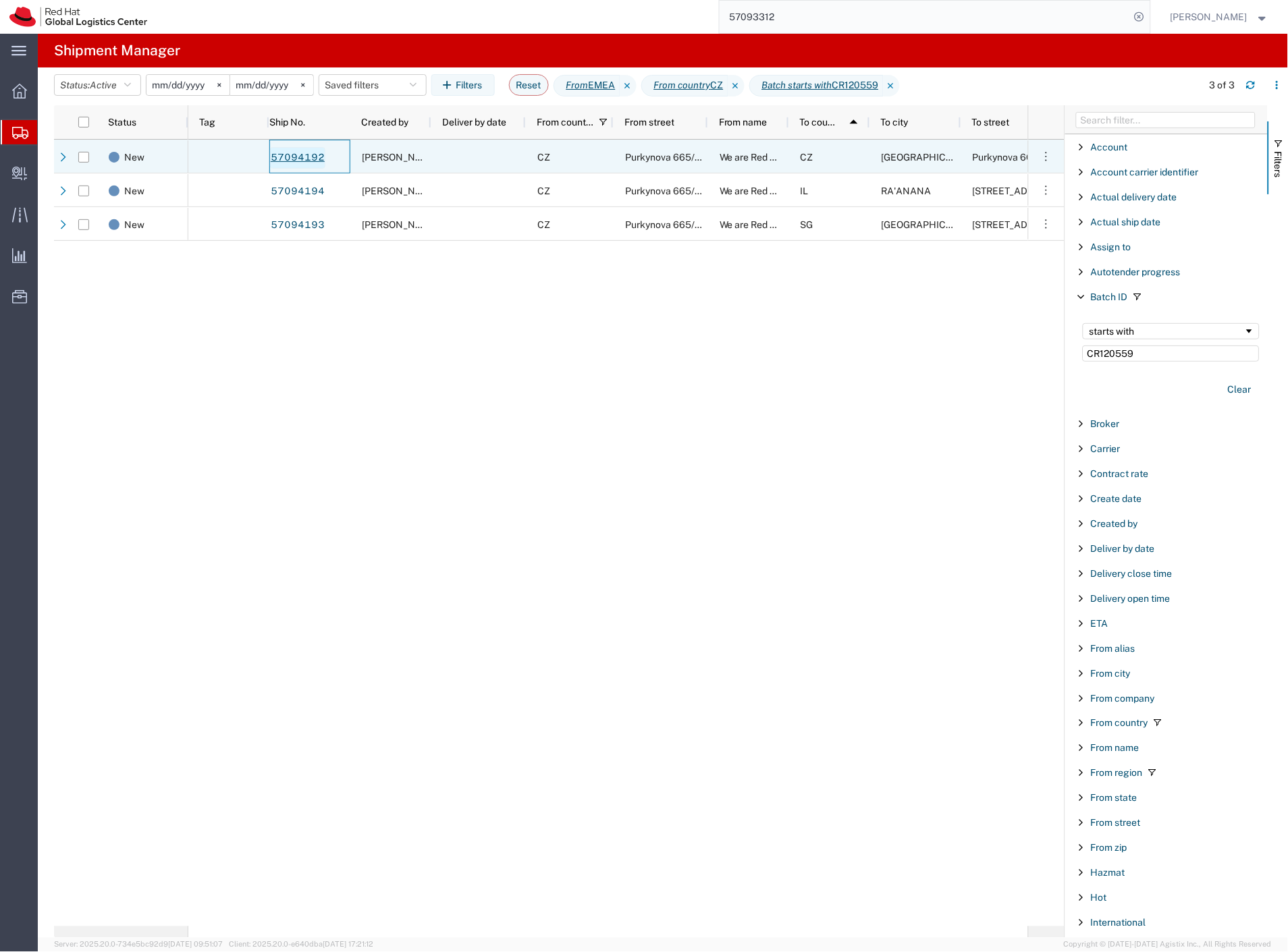
click at [312, 154] on link "57094192" at bounding box center [297, 159] width 56 height 22
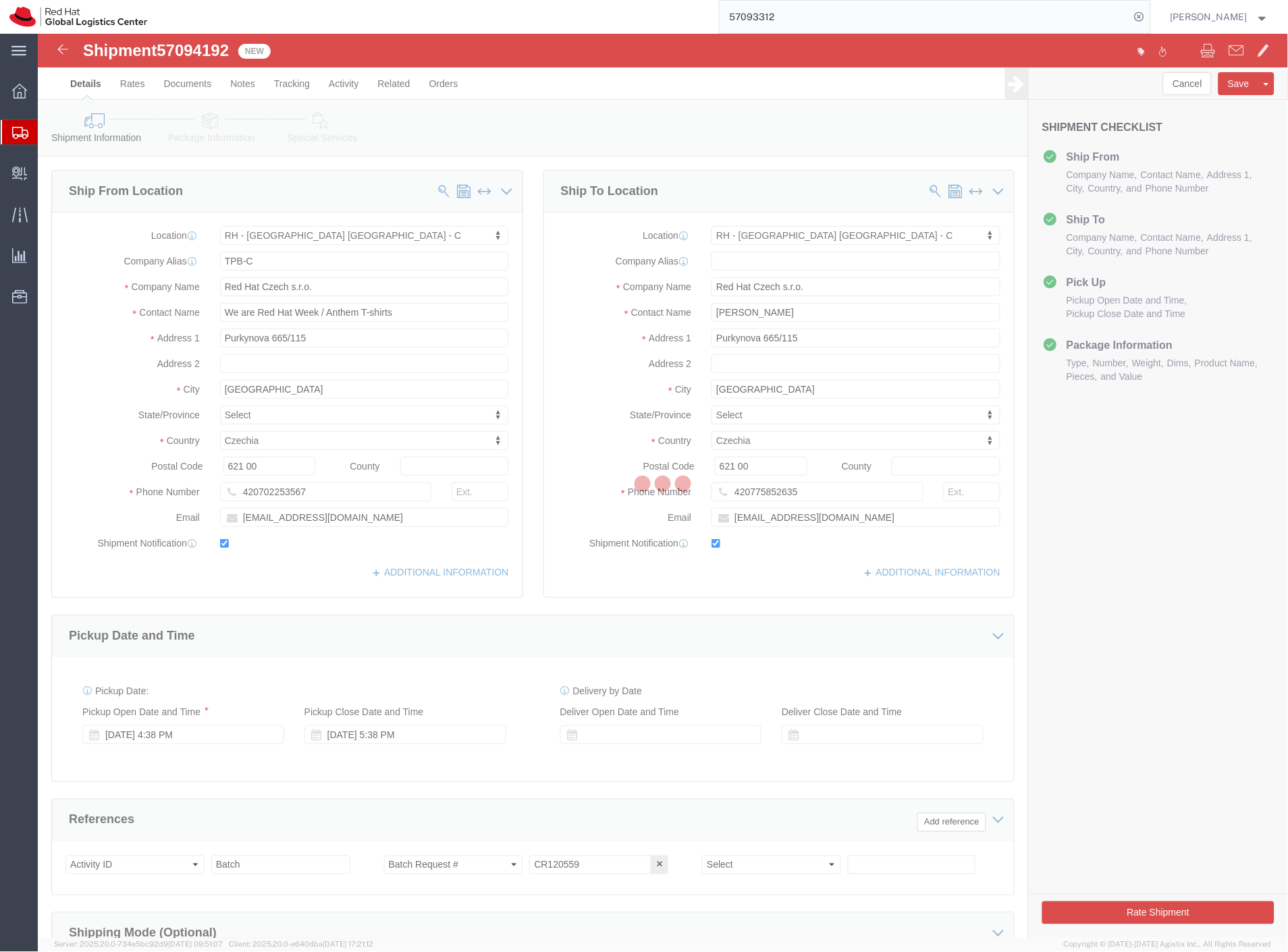
select select "38037"
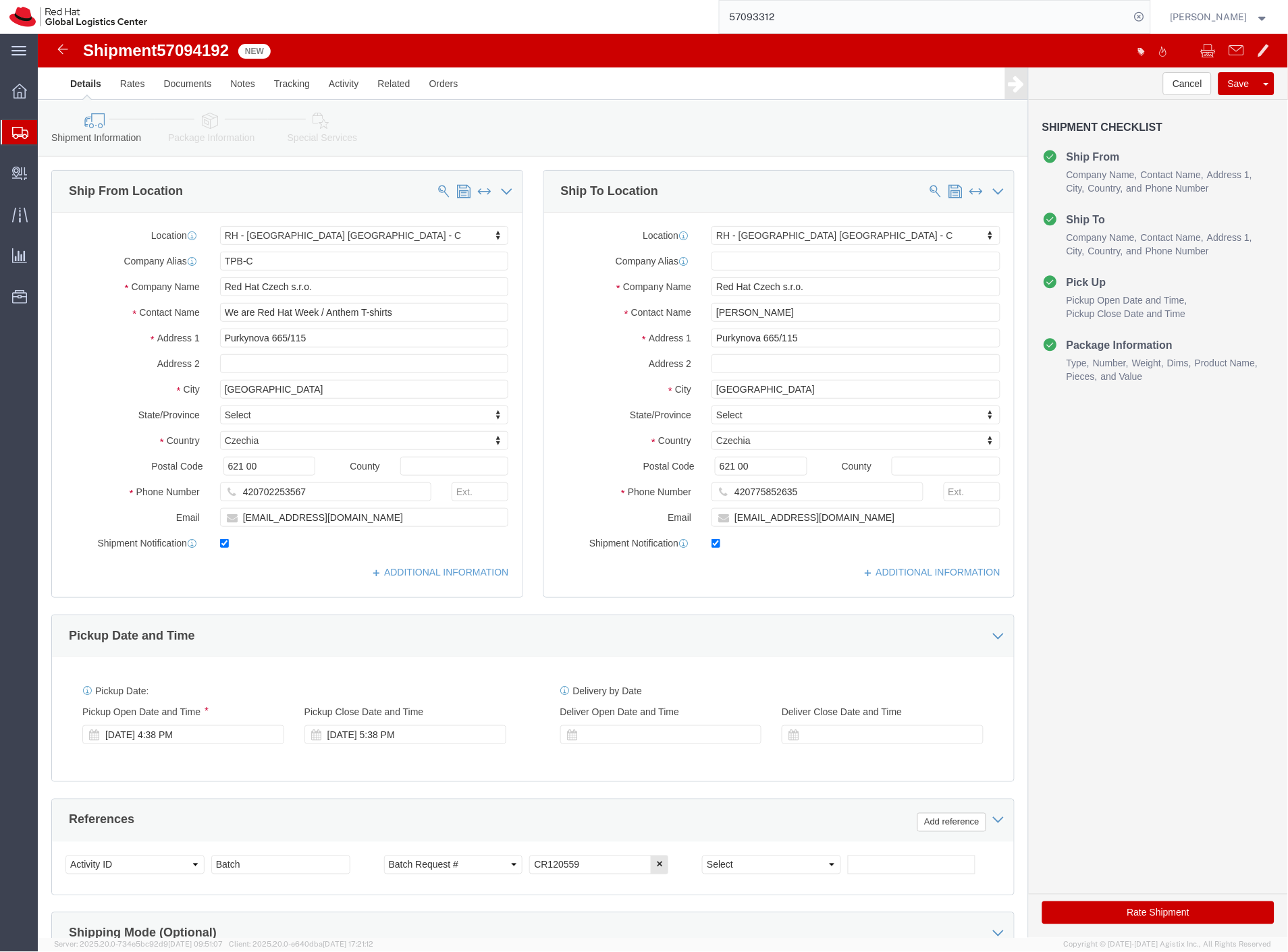
click link "Package Information"
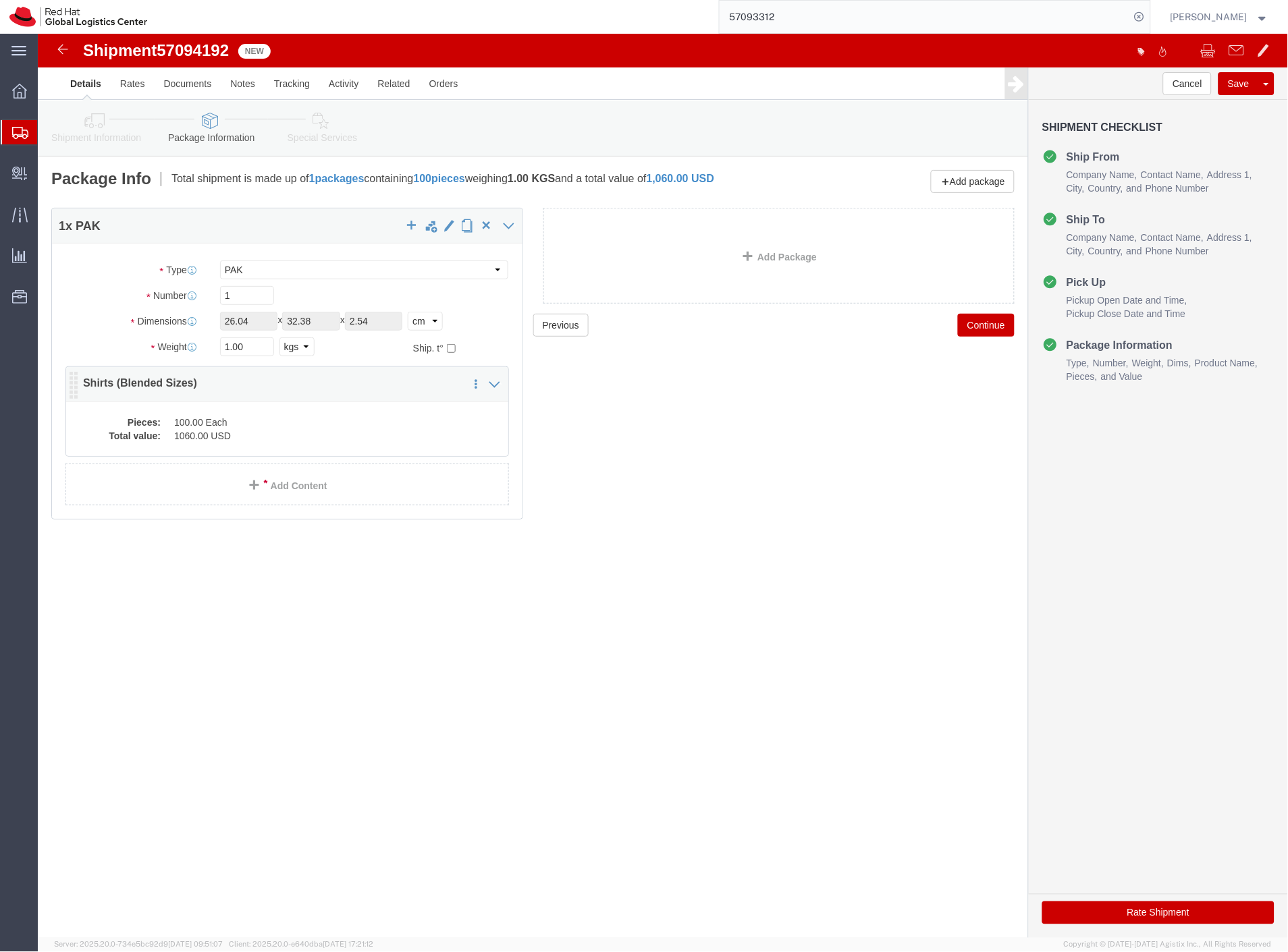
click dd "100.00 Each"
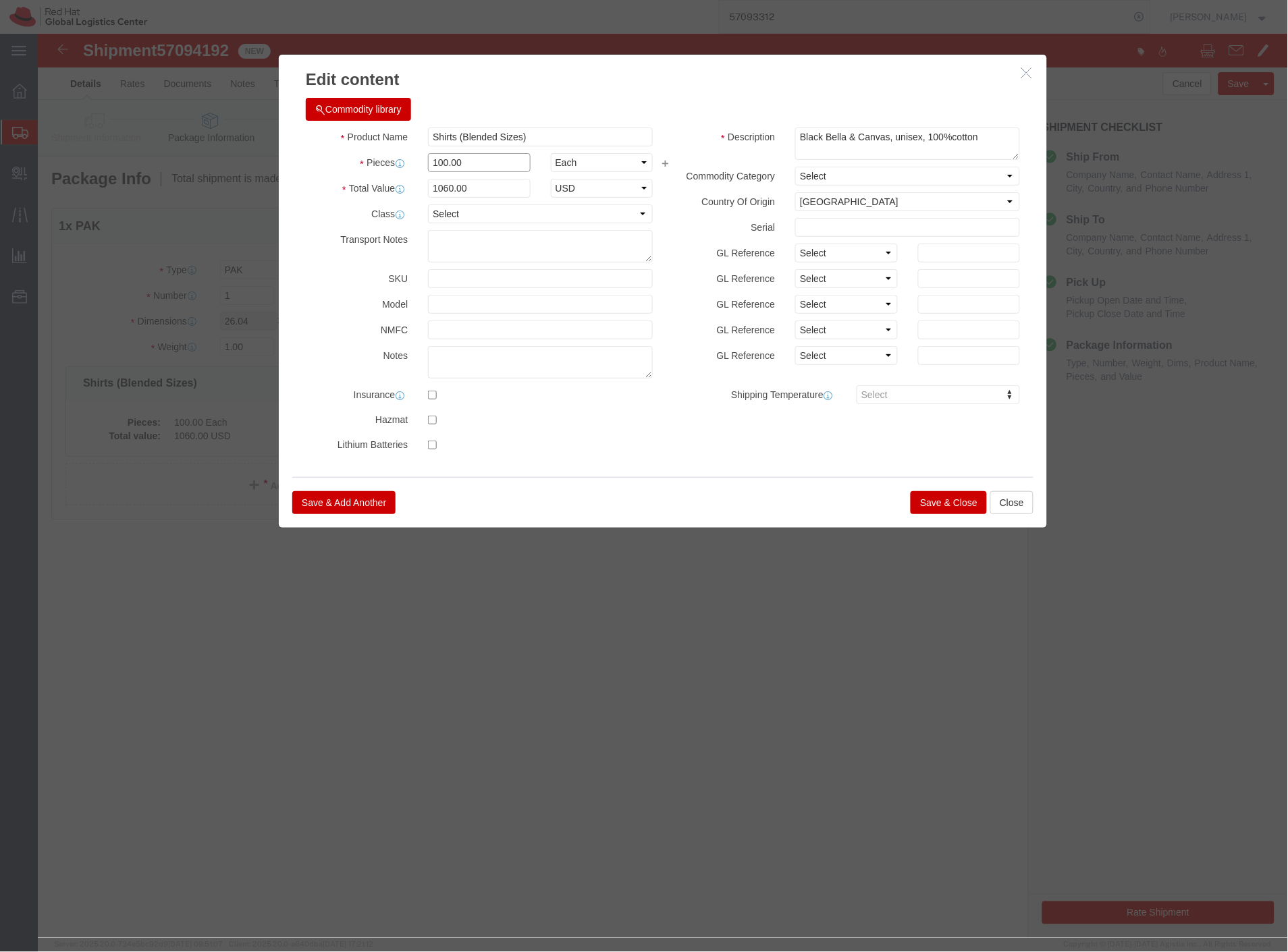
drag, startPoint x: 442, startPoint y: 129, endPoint x: 334, endPoint y: 124, distance: 108.1
click div "Pieces 100.00 Select Bag Barrels 100Board Feet Bottle Box Blister Pack Carats C…"
type input "450"
type input "4770"
click div "Product Name Shirts (Blended Sizes) Pieces 450 Select Bag Barrels 100Board Feet…"
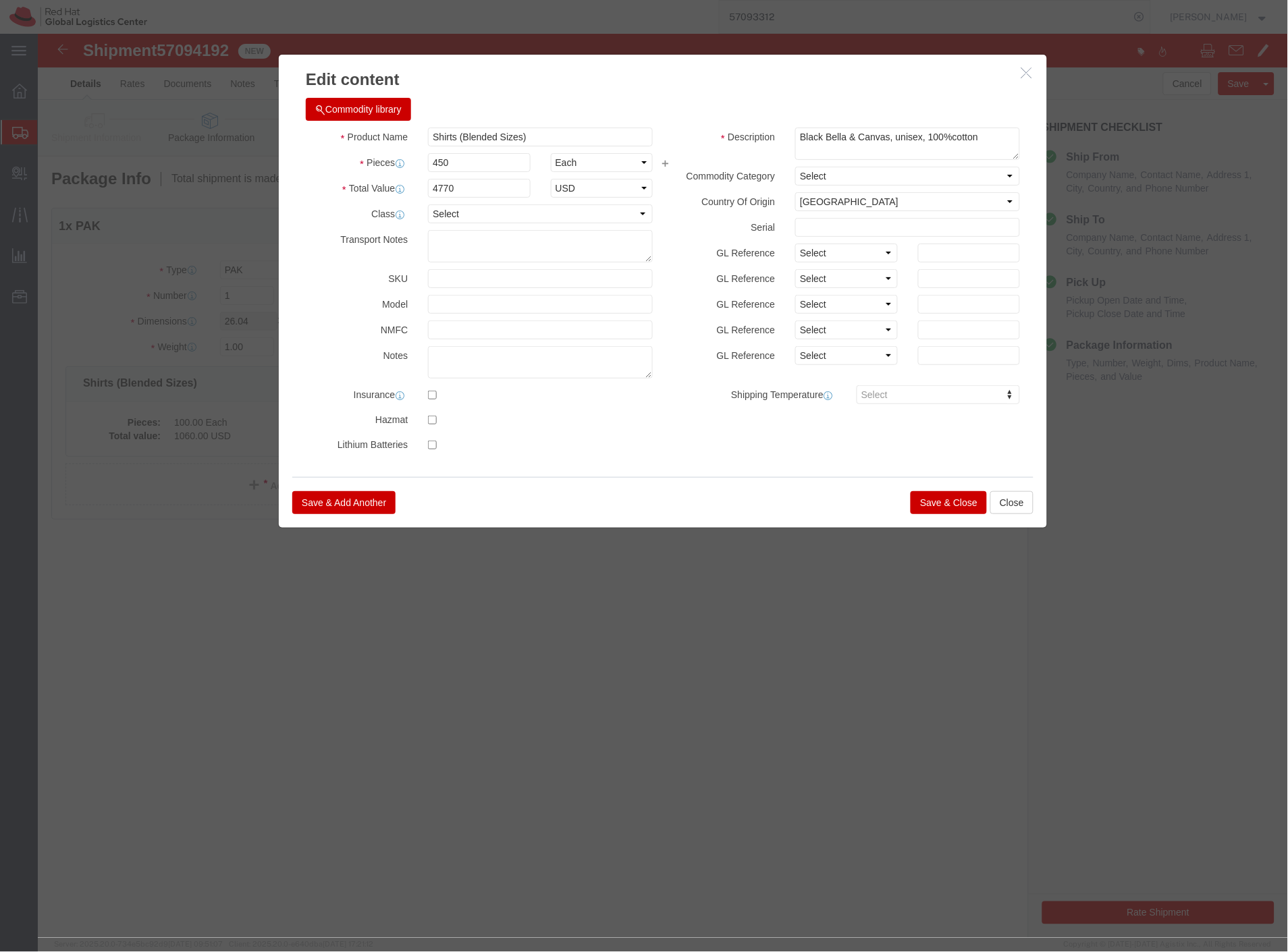
click button "Save & Close"
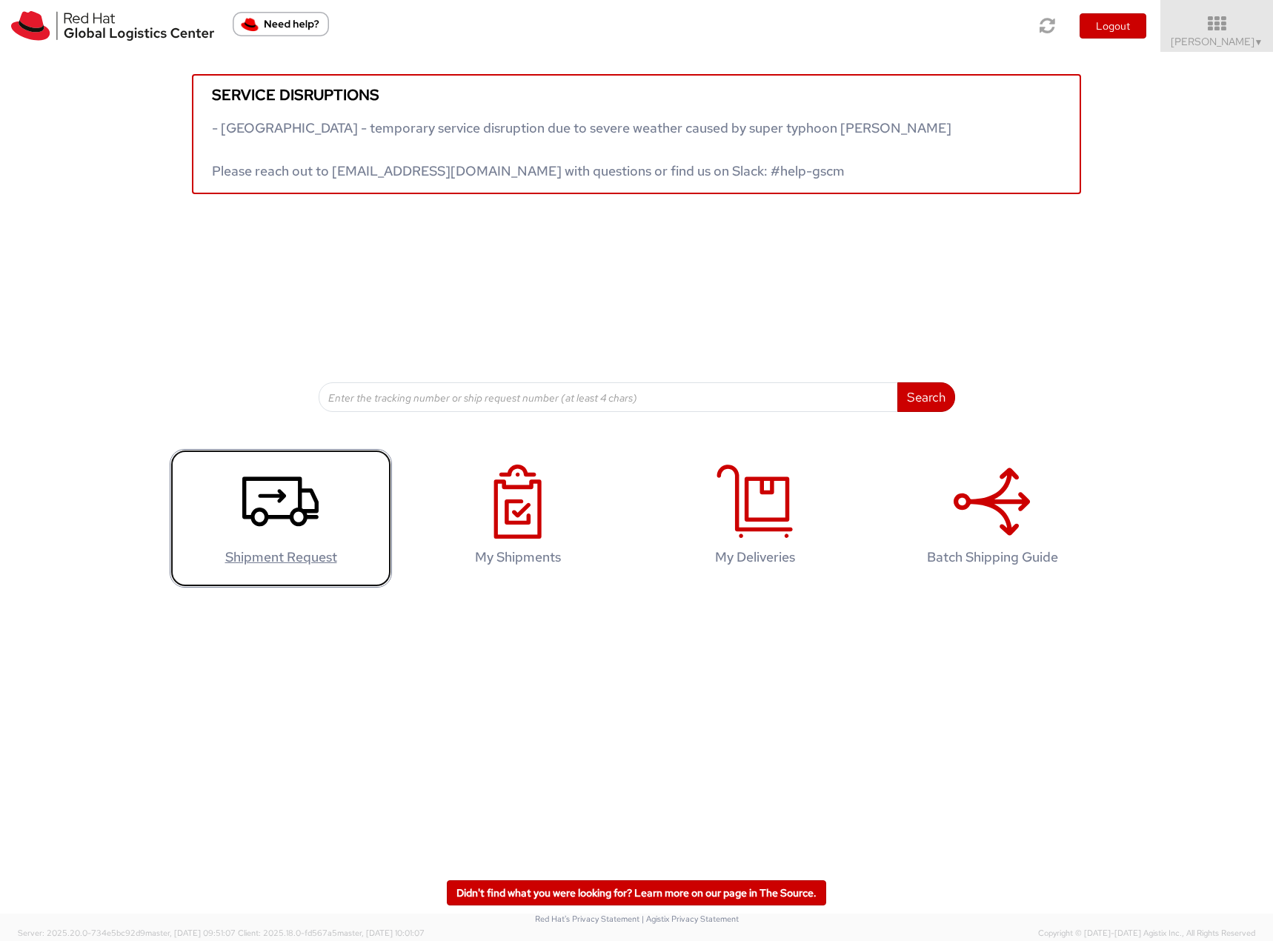
click at [290, 507] on icon at bounding box center [280, 502] width 76 height 74
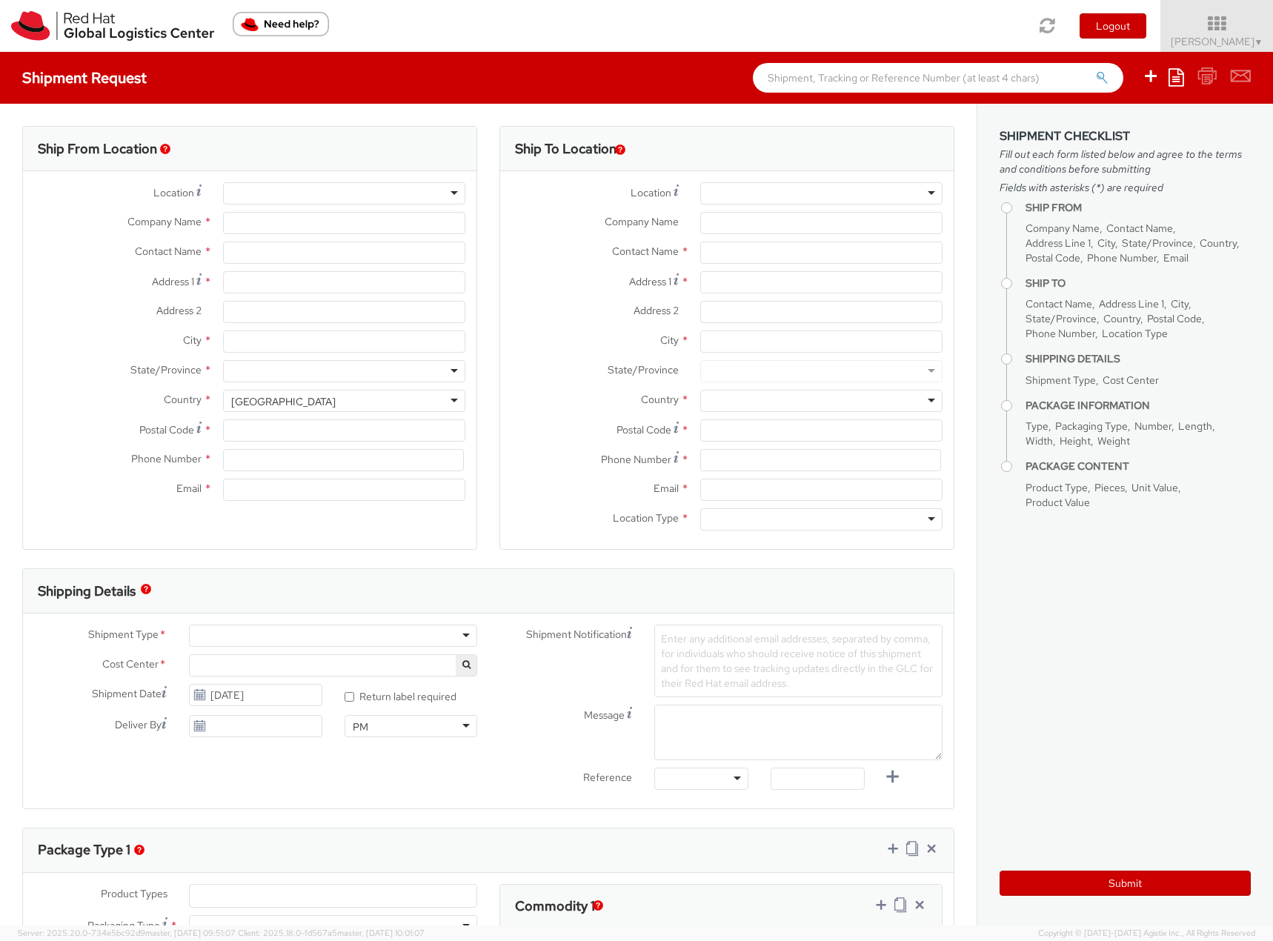
select select
select select "901"
type input "Red Hat Czech s.r.o."
type input "[PERSON_NAME]"
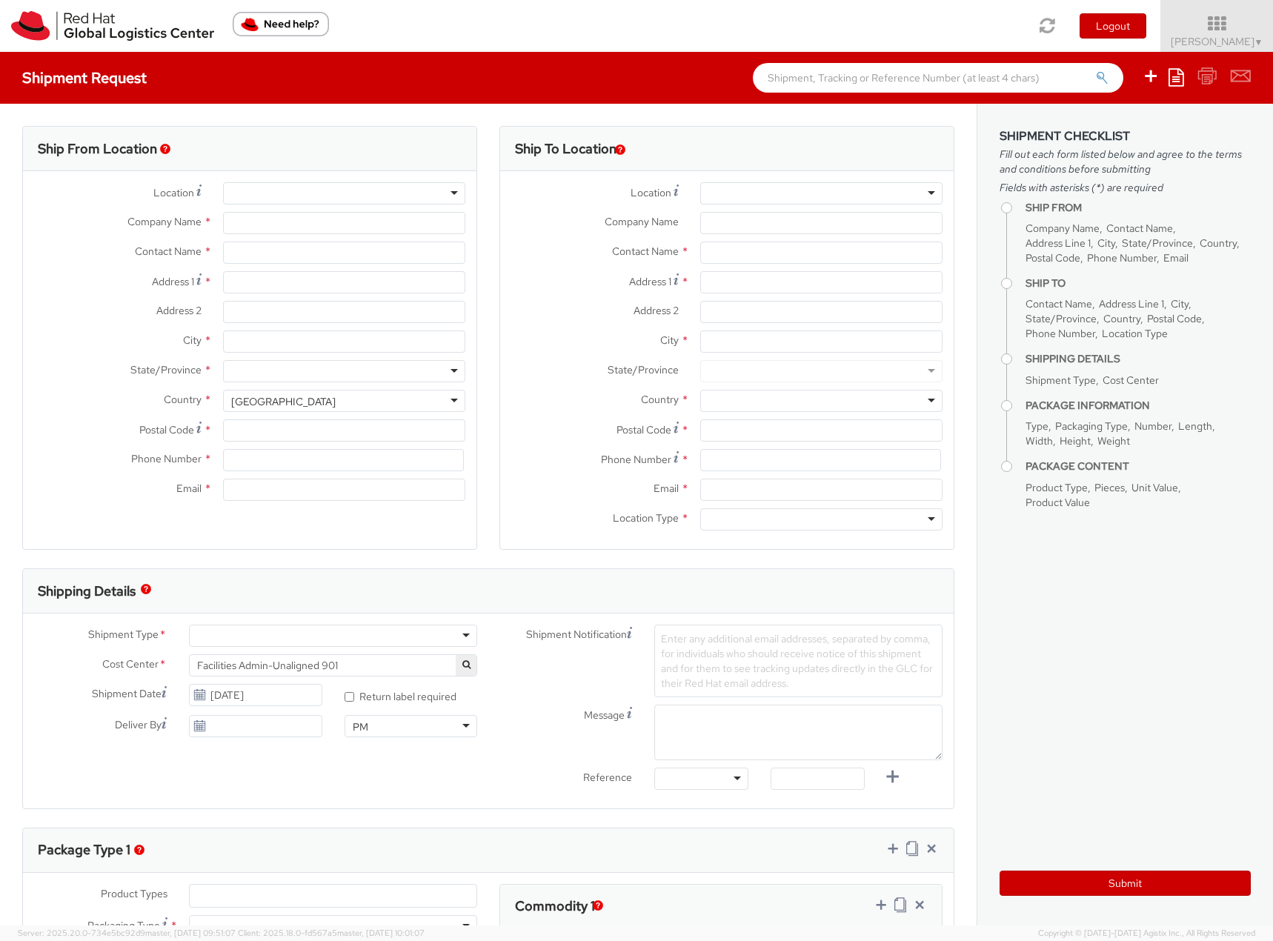
type input "Purkynova 665/115"
type input "[GEOGRAPHIC_DATA]"
type input "621 00"
type input "420702253567"
type input "[EMAIL_ADDRESS][DOMAIN_NAME]"
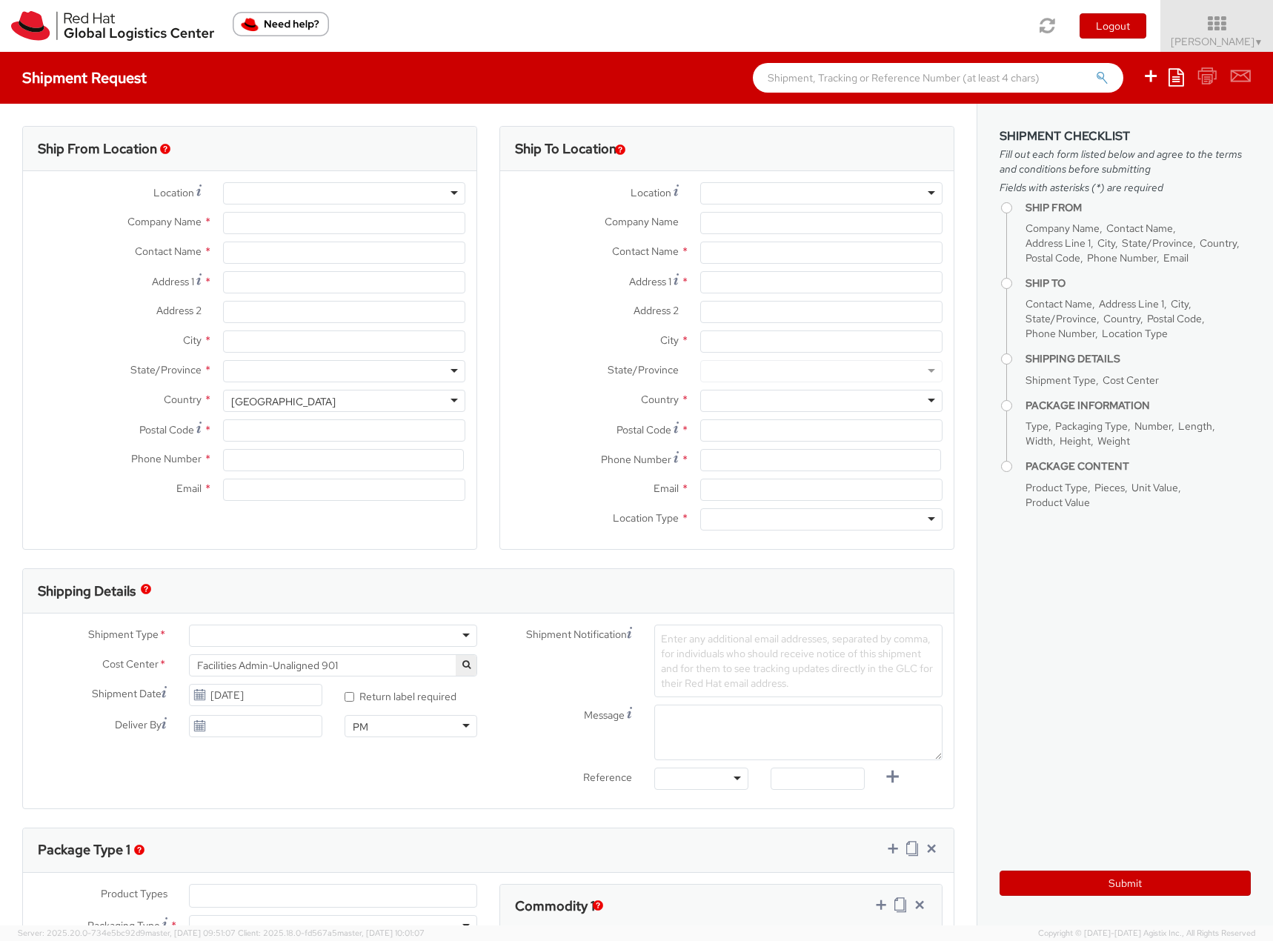
select select "CM"
select select "KGS"
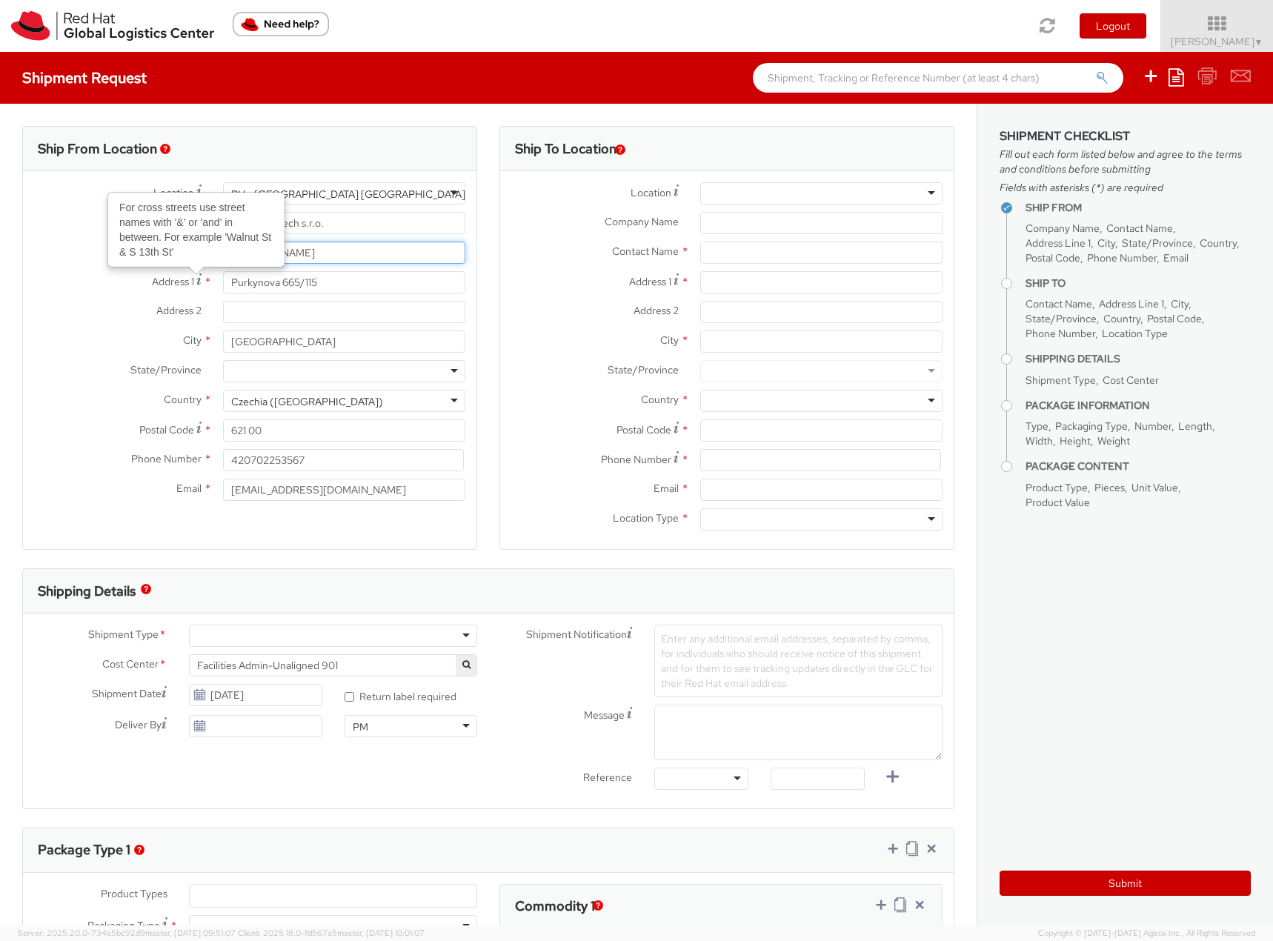
drag, startPoint x: 334, startPoint y: 251, endPoint x: 165, endPoint y: 252, distance: 168.9
click at [165, 252] on div "Location * RH - Brno - Tech Park Brno - C RH - Brno - Tech Park Brno - C RH - A…" at bounding box center [249, 345] width 453 height 326
click at [326, 260] on input "We are Red Hat /" at bounding box center [344, 253] width 242 height 22
paste input "We Are Red Hat Shirts"
type input "We are Red Hat / We Are Red Hat Shirts"
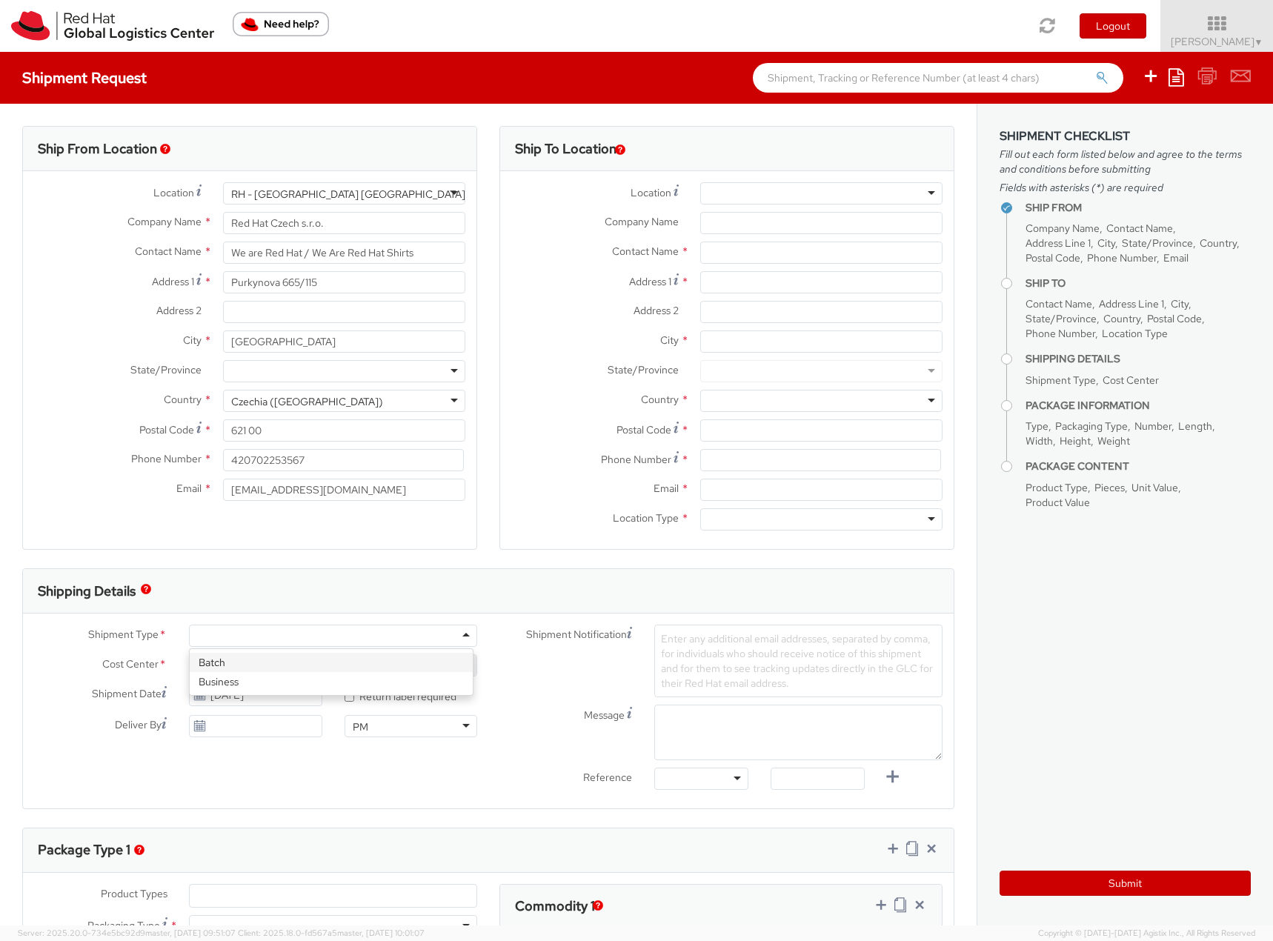
click at [232, 637] on div at bounding box center [333, 636] width 288 height 22
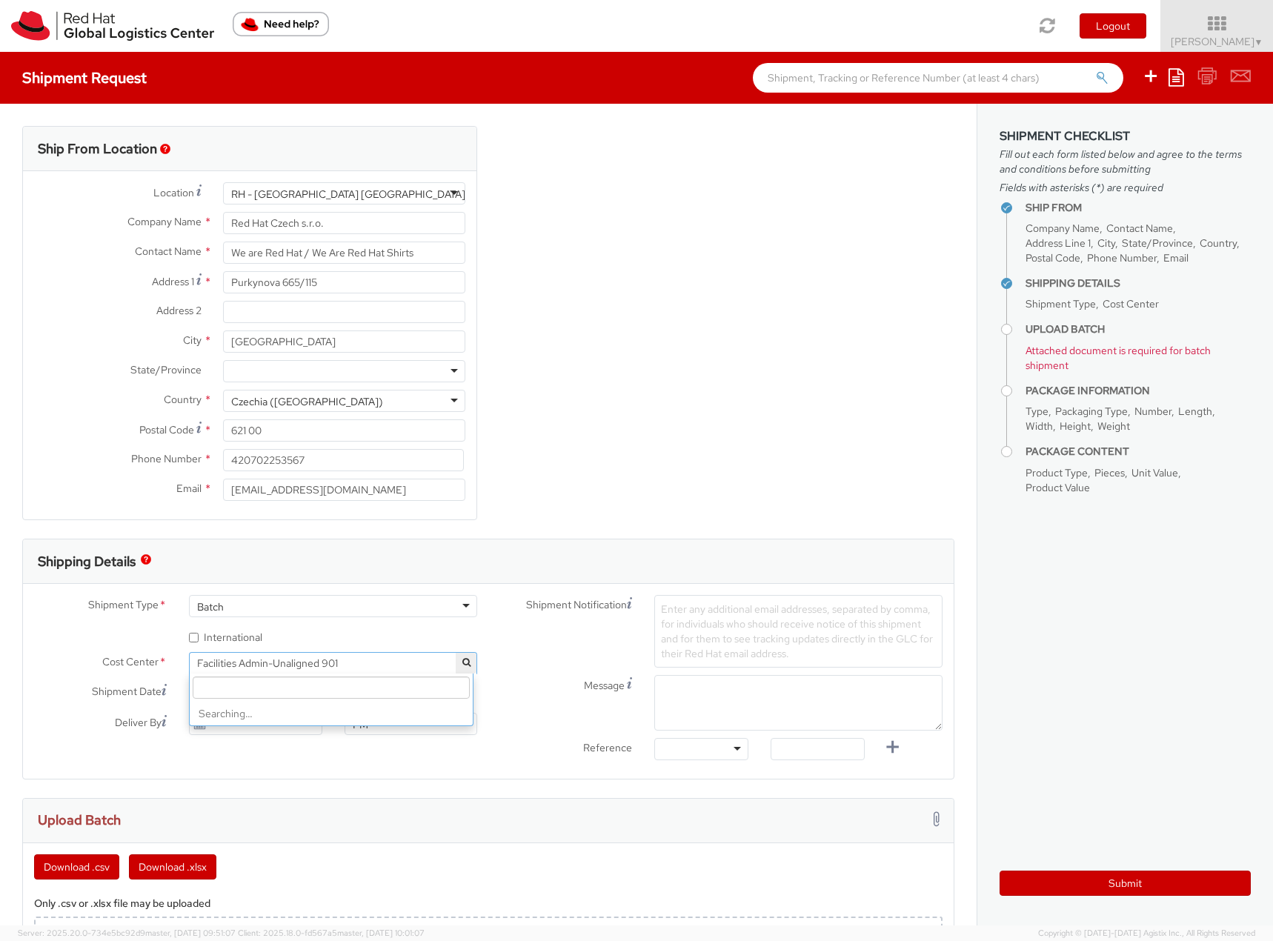
click at [327, 662] on span "Facilities Admin-Unaligned 901" at bounding box center [333, 662] width 272 height 13
click at [317, 686] on input "8" at bounding box center [331, 687] width 277 height 22
type input "821"
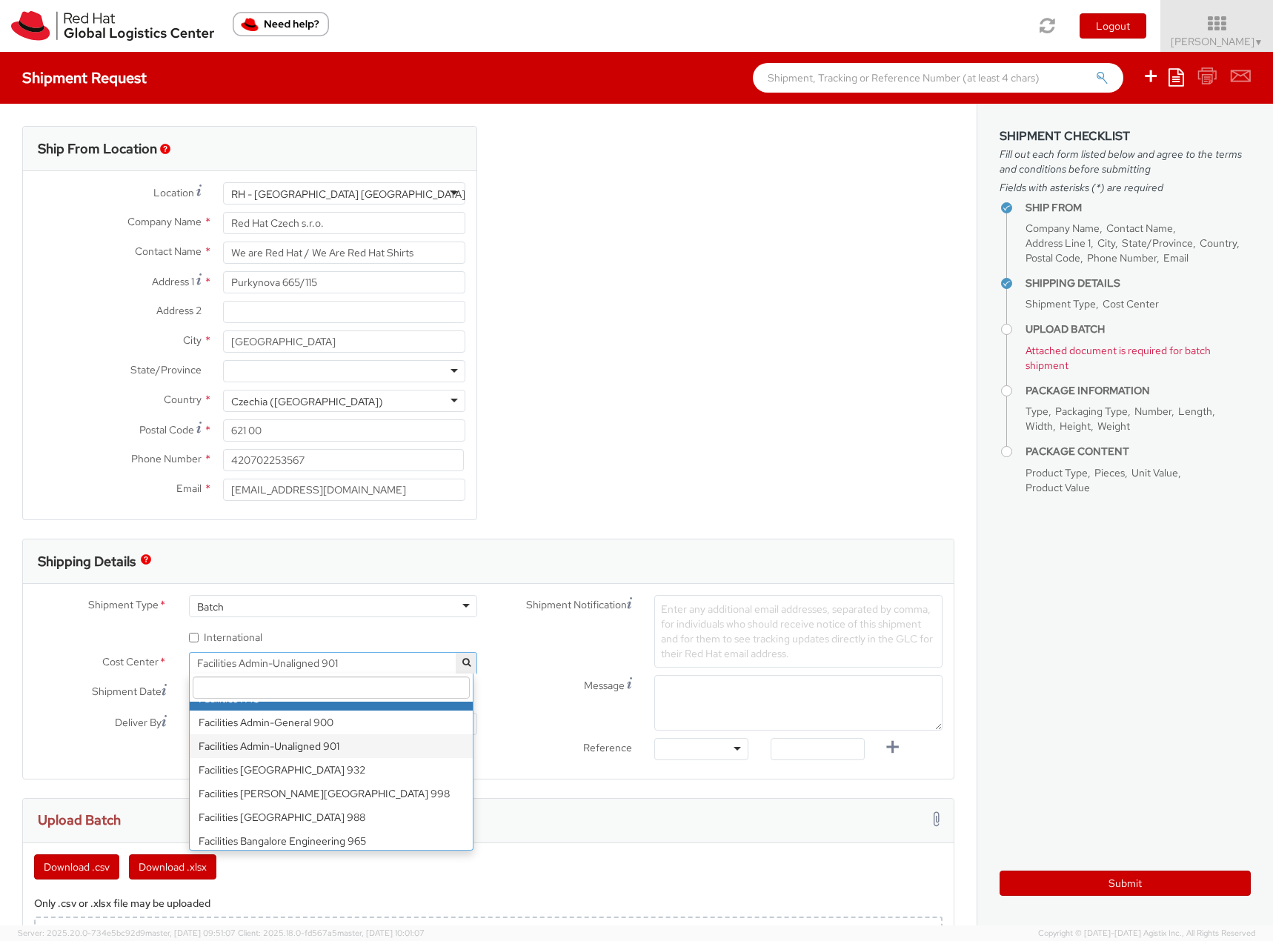
click at [247, 631] on label "* International" at bounding box center [227, 636] width 76 height 17
click at [199, 633] on input "* International" at bounding box center [194, 638] width 10 height 10
checkbox input "true"
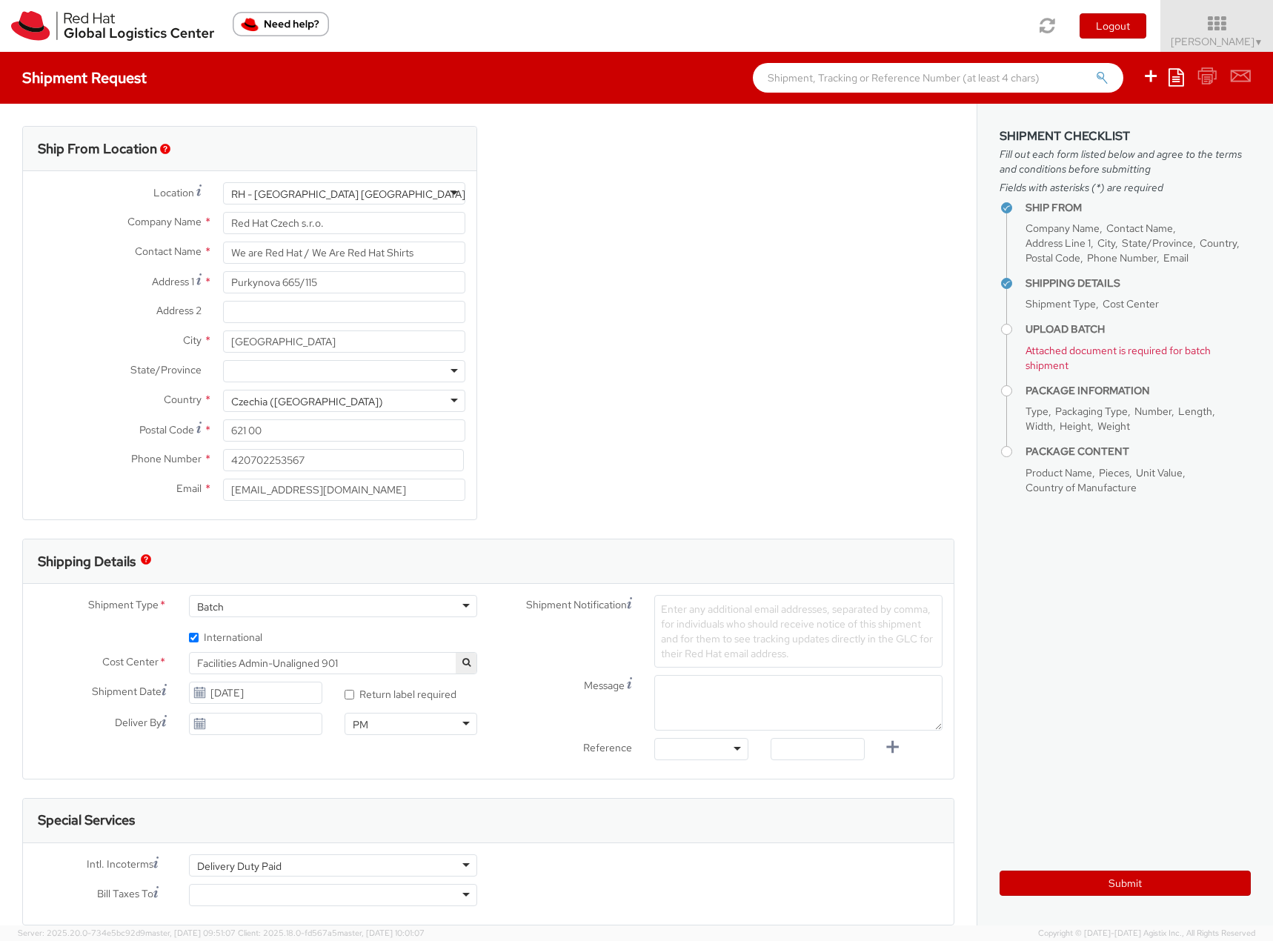
click at [399, 657] on span "Facilities Admin-Unaligned 901" at bounding box center [333, 662] width 272 height 13
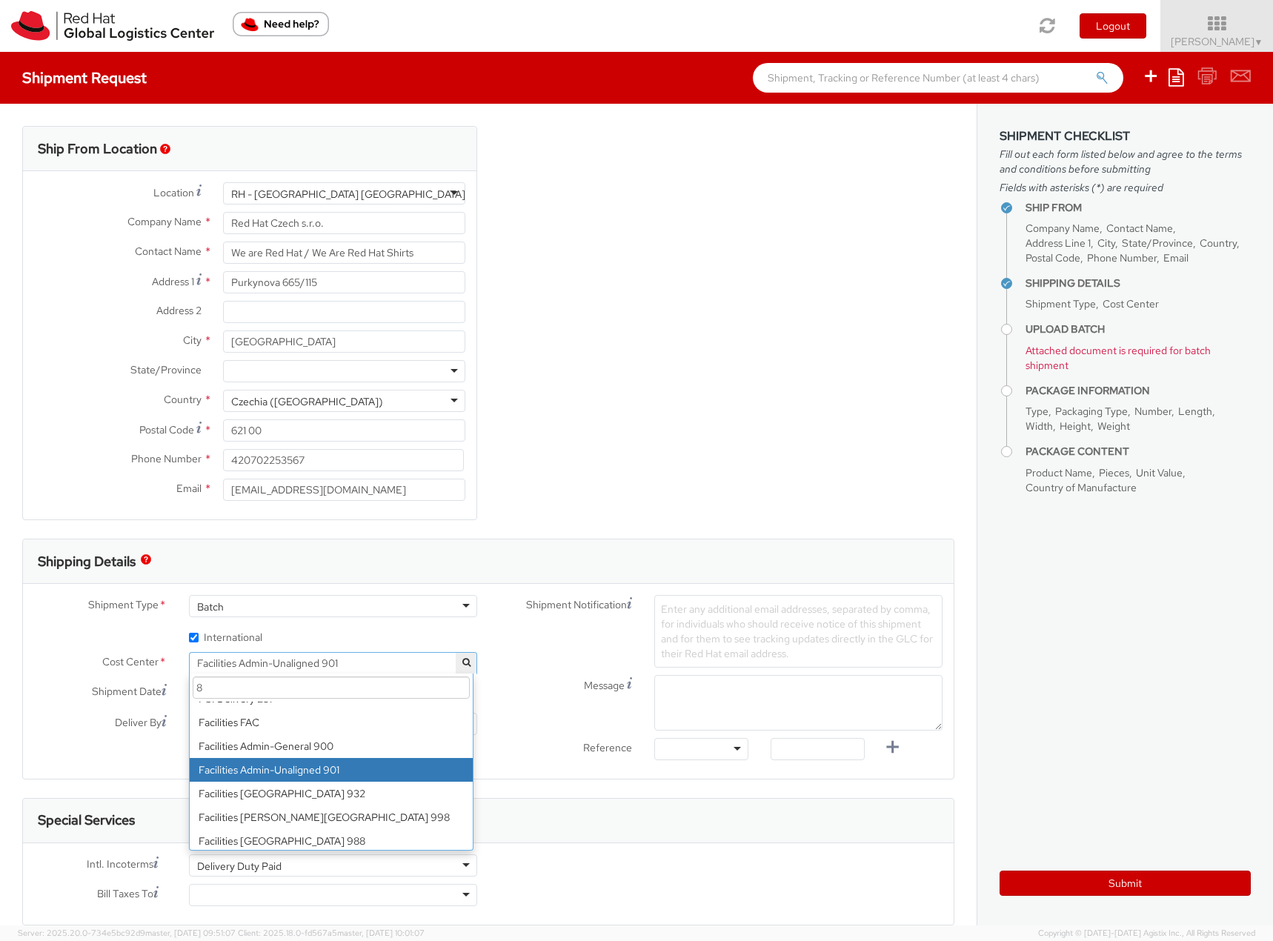
click at [373, 687] on input "8" at bounding box center [331, 687] width 277 height 22
type input "821"
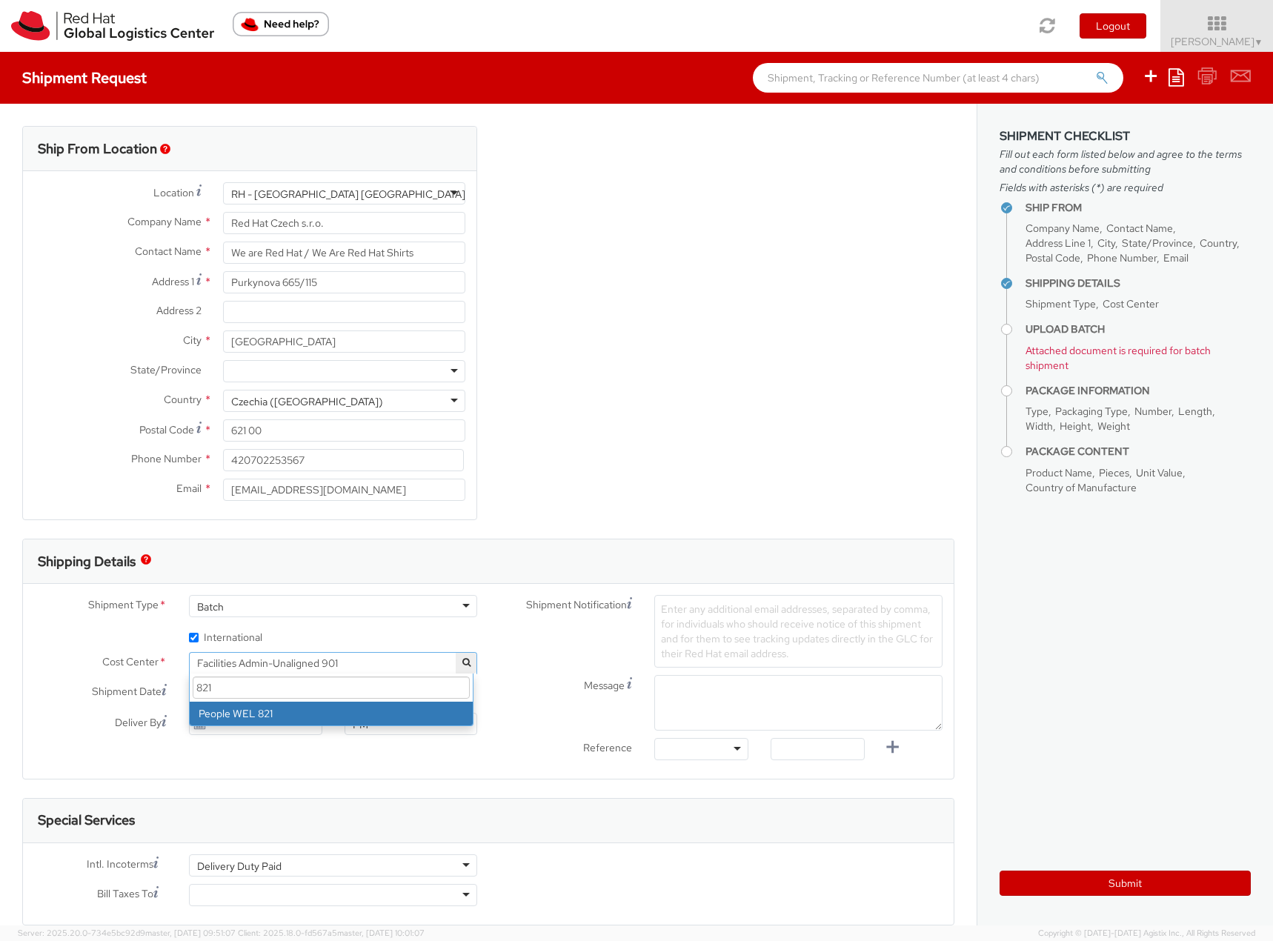
scroll to position [0, 0]
select select "821"
click at [719, 628] on span "Enter any additional email addresses, separated by comma, for individuals who s…" at bounding box center [797, 631] width 272 height 58
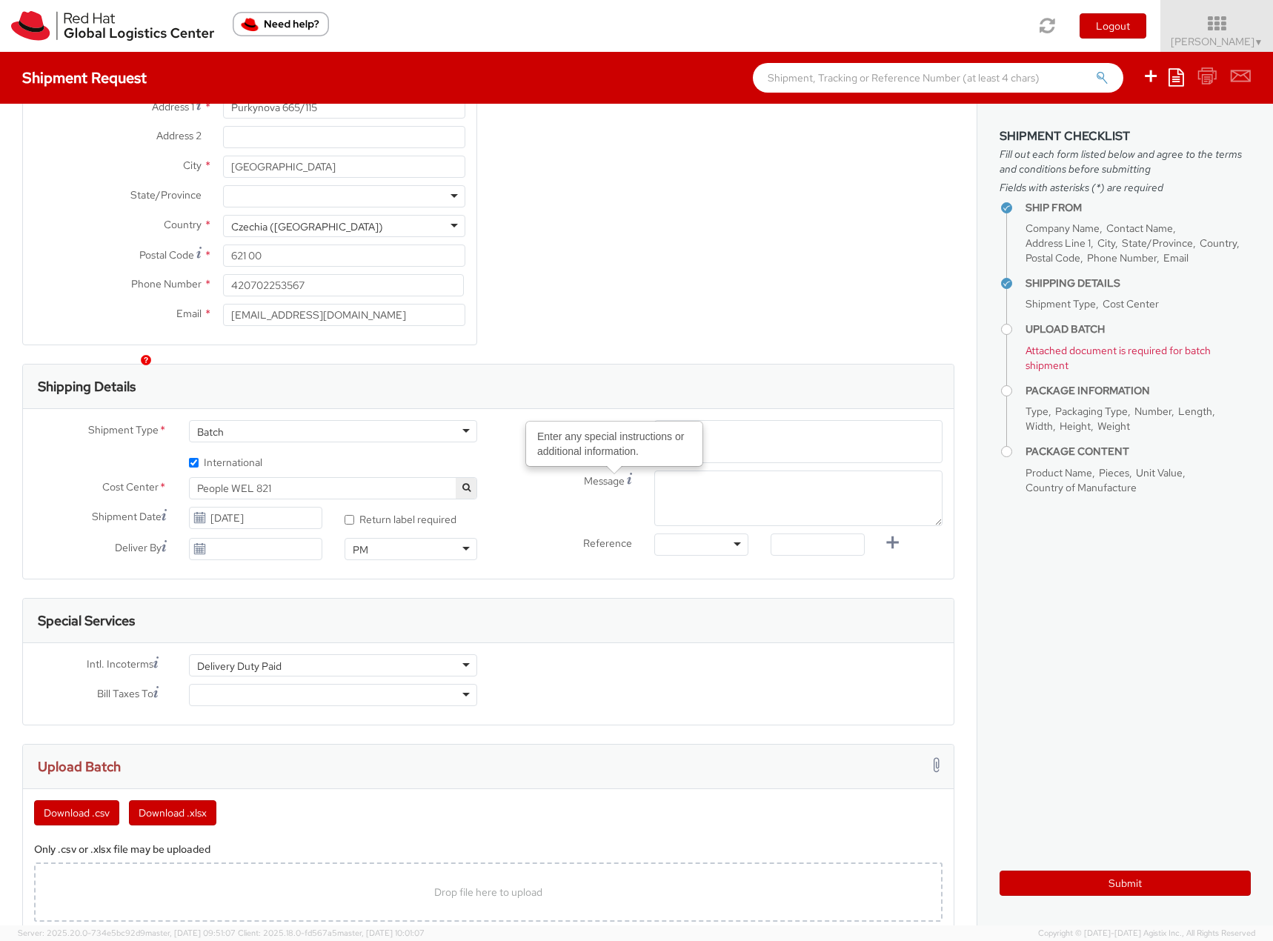
scroll to position [222, 0]
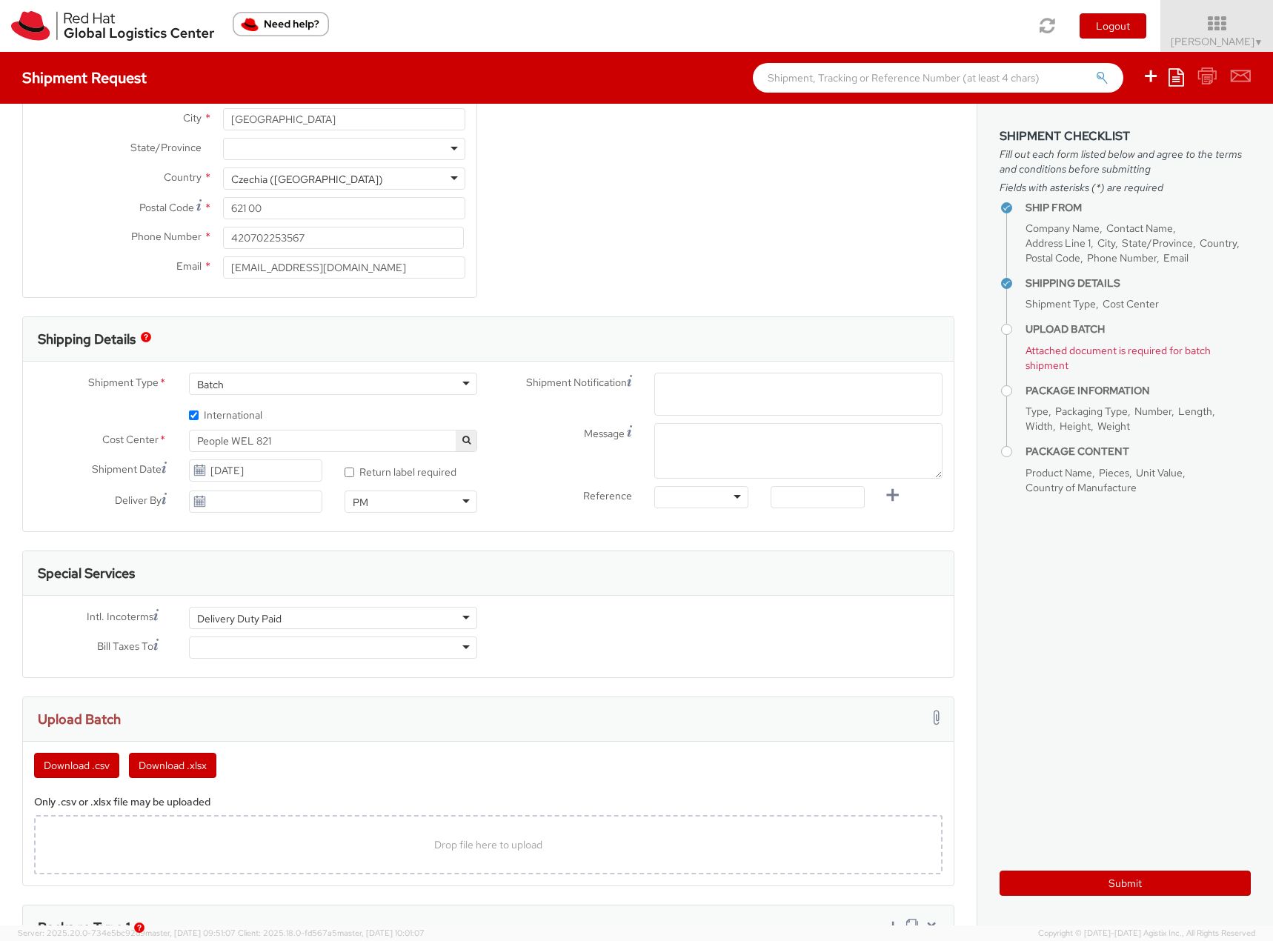
click at [255, 644] on div "Intl. Incoterms * Delivery Duty Paid Delivery Duty Paid Carriage Insurance Paid…" at bounding box center [255, 636] width 465 height 59
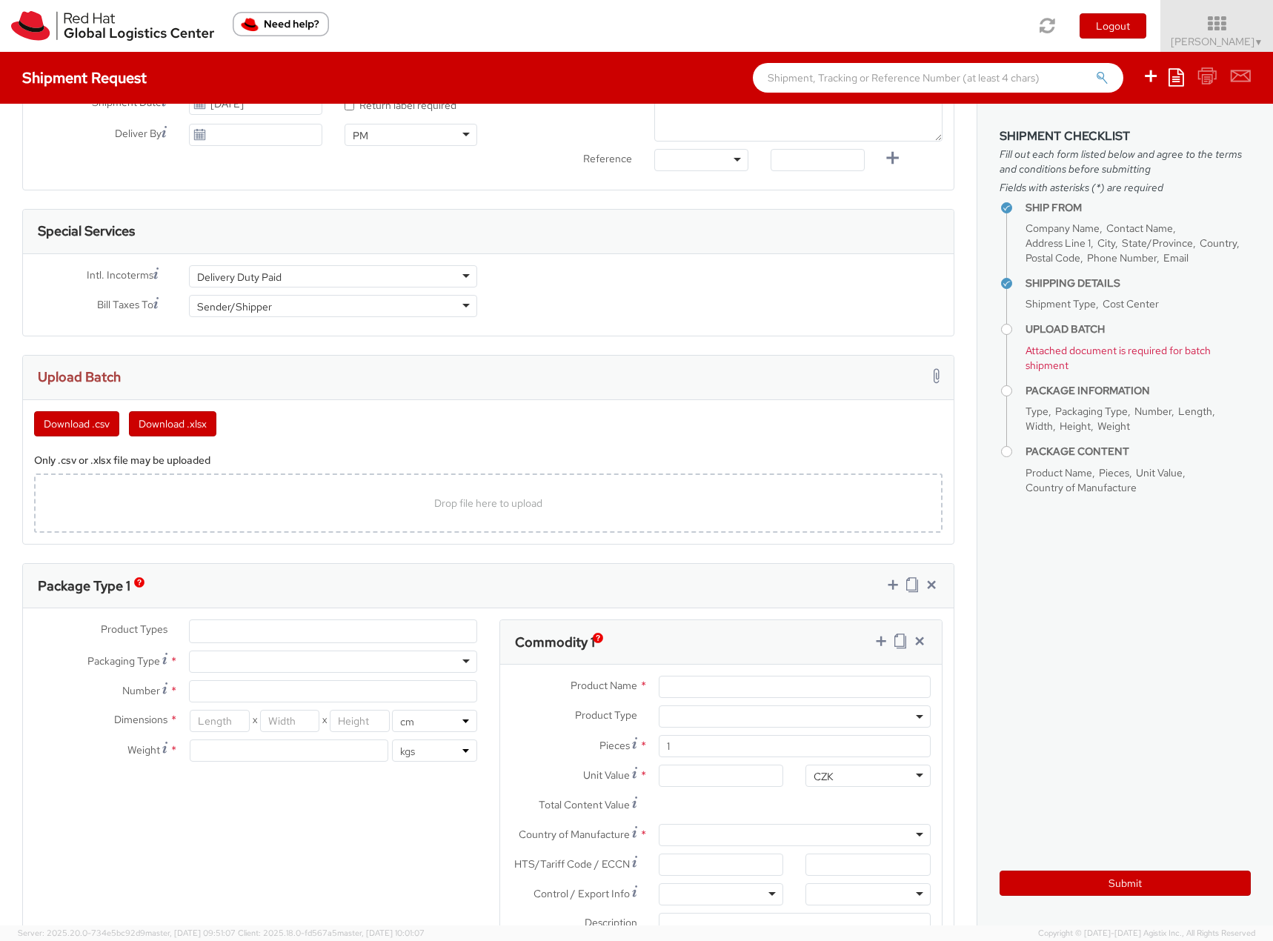
scroll to position [593, 0]
click at [223, 623] on ul at bounding box center [333, 627] width 287 height 22
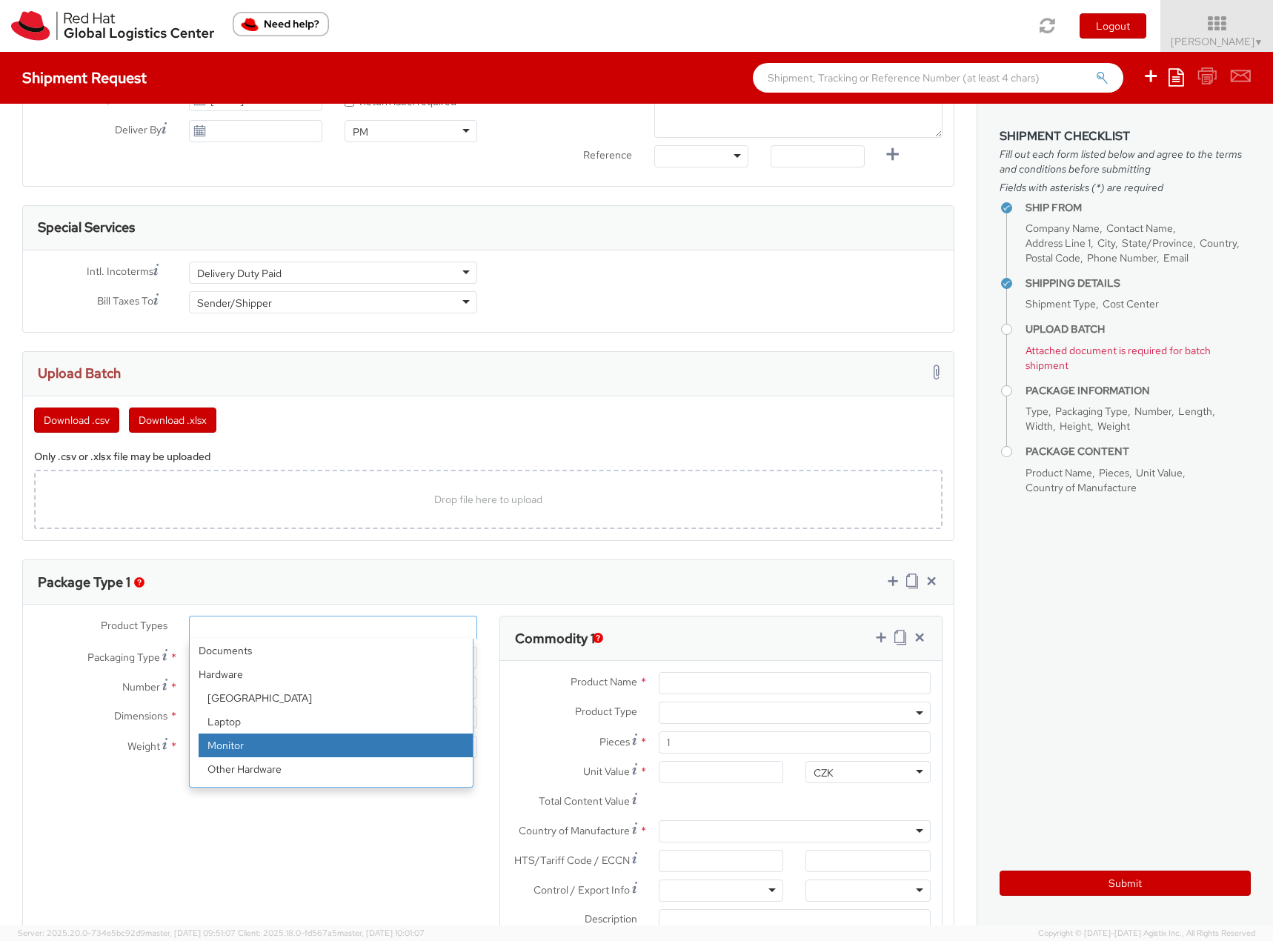
scroll to position [65, 0]
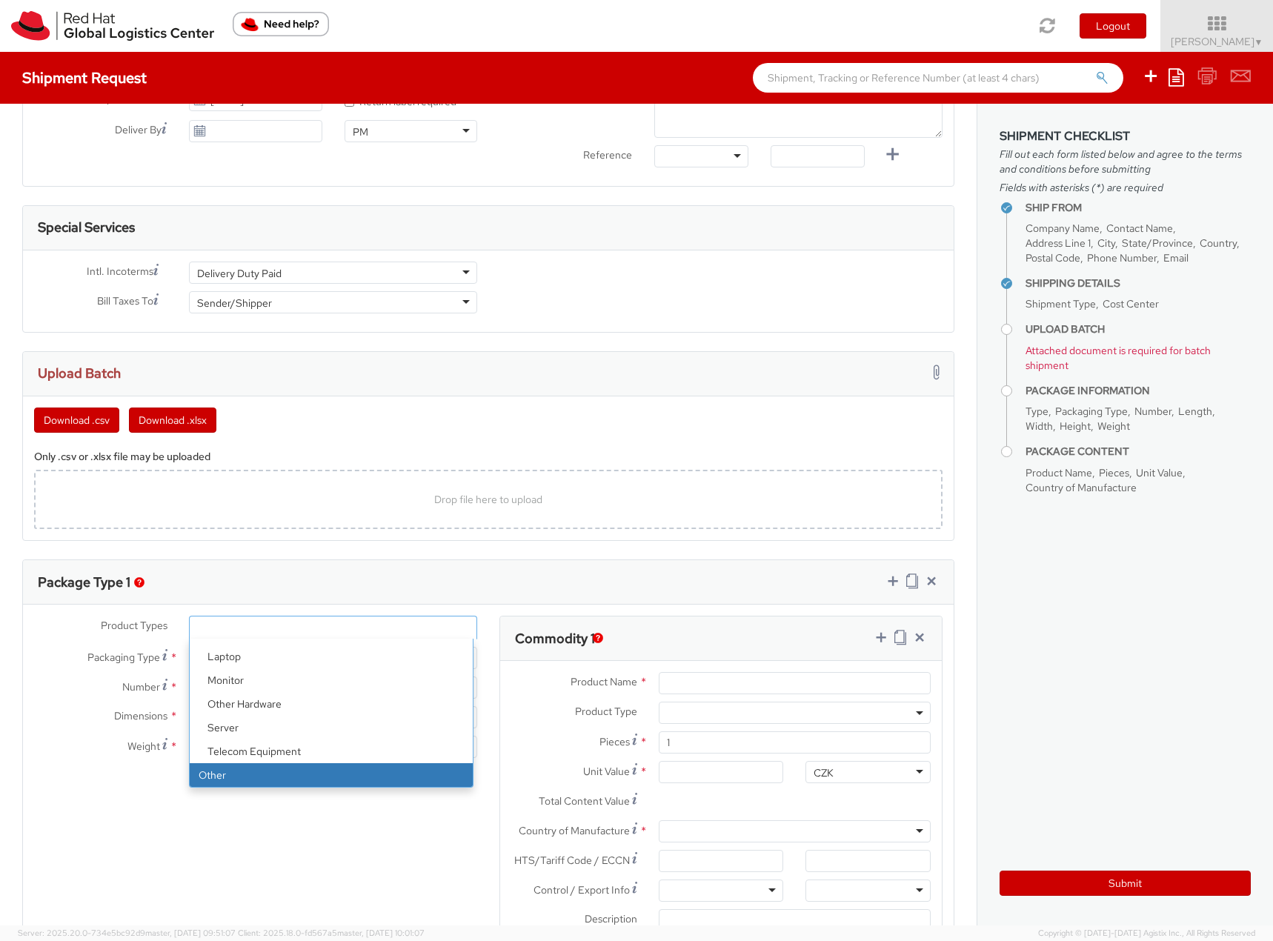
select select "OTHER"
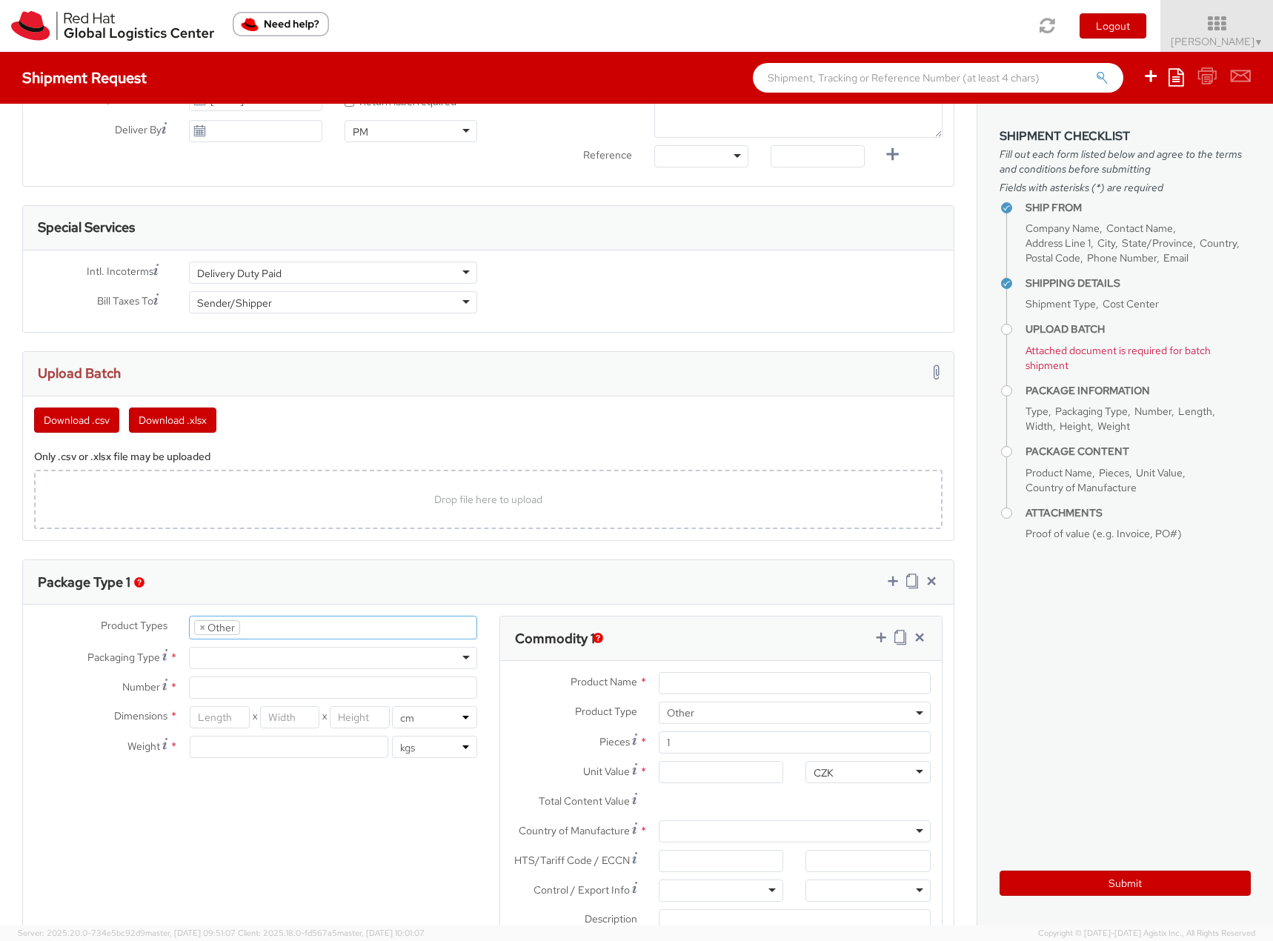
scroll to position [113, 0]
click at [233, 665] on div at bounding box center [333, 658] width 288 height 22
type input "26.04"
type input "32.38"
type input "2.54"
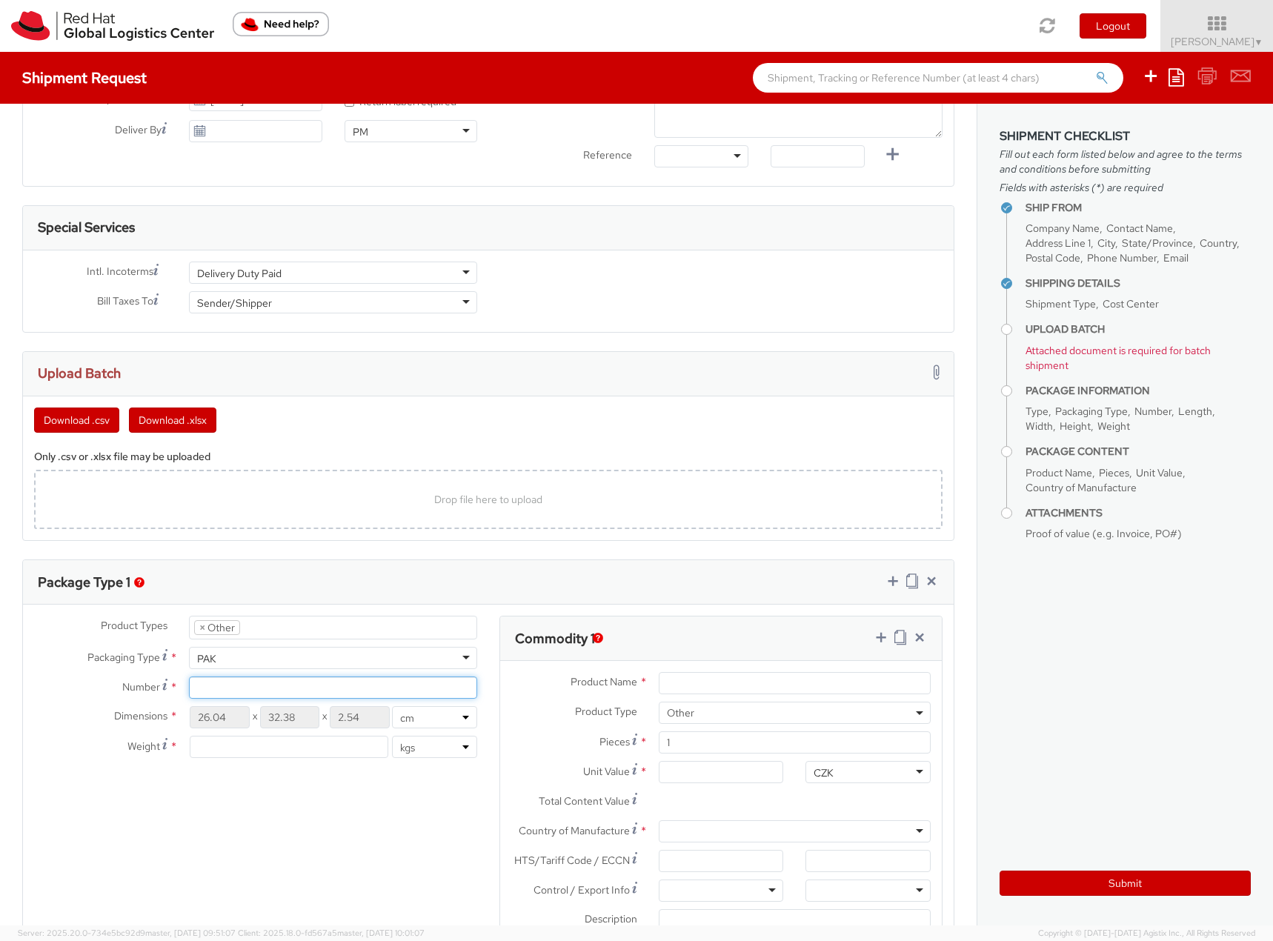
click at [224, 690] on input "Number *" at bounding box center [333, 687] width 288 height 22
type input "1"
click at [270, 748] on input "number" at bounding box center [289, 747] width 199 height 22
type input "1"
click at [268, 808] on div "Product Types * Documents Docking Station Laptop Monitor Other Hardware Server …" at bounding box center [488, 802] width 931 height 372
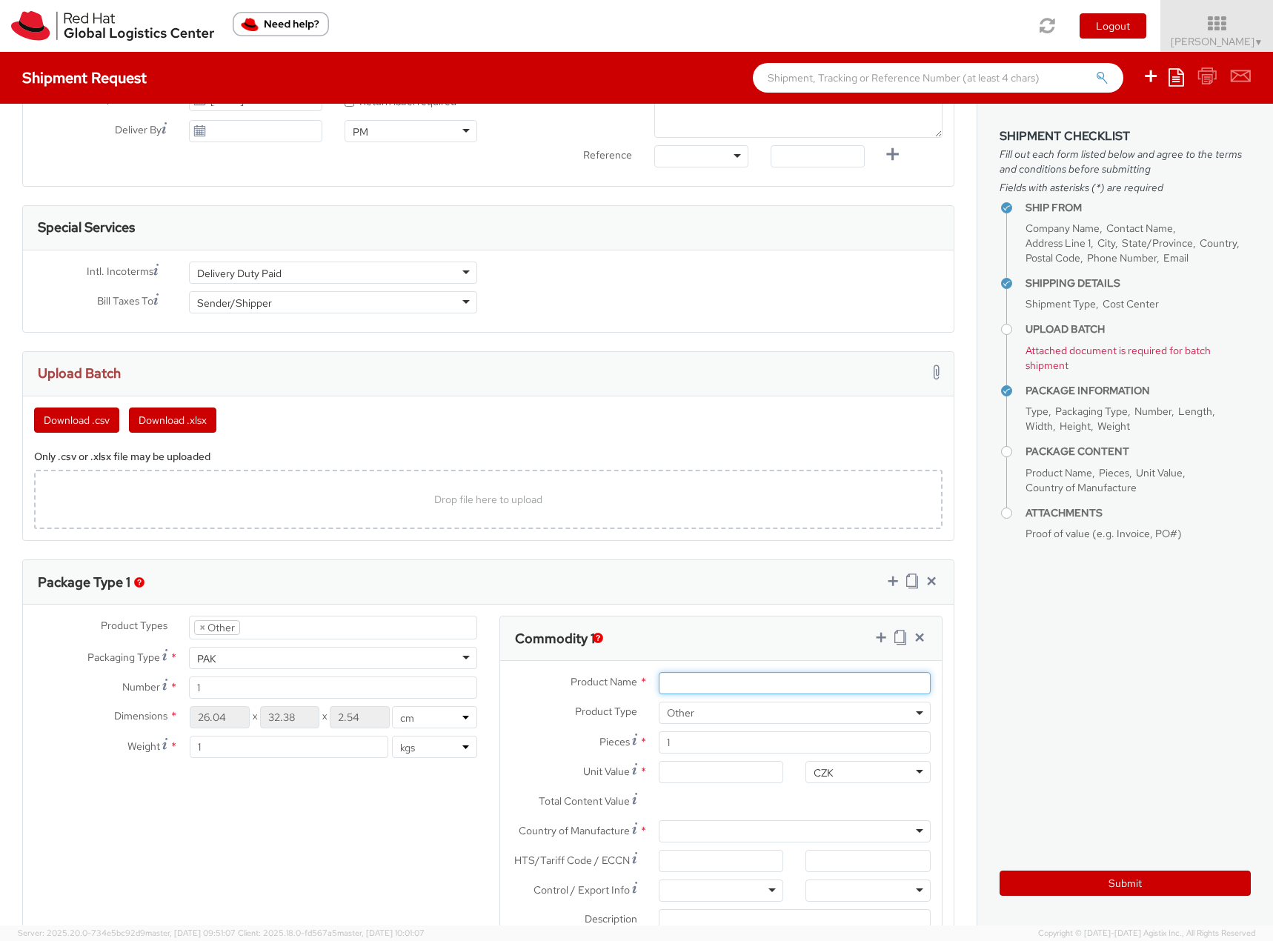
click at [690, 681] on input "Product Name *" at bounding box center [795, 683] width 272 height 22
paste input "Heather Grey Unisex shirts"
drag, startPoint x: 755, startPoint y: 686, endPoint x: 636, endPoint y: 682, distance: 118.6
click at [636, 682] on div "Product Name * Heather Grey Unisex shirts" at bounding box center [721, 683] width 442 height 22
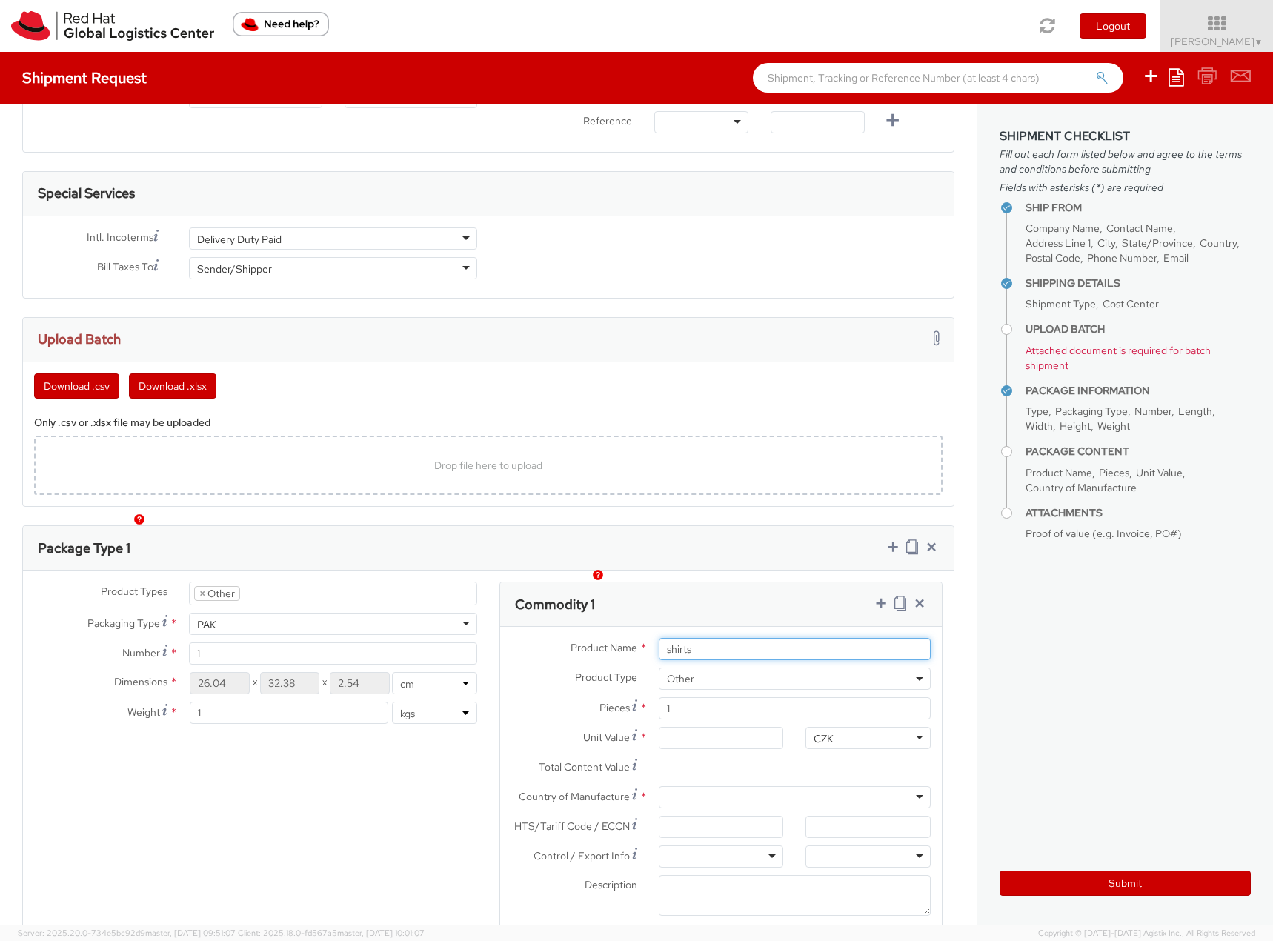
scroll to position [741, 0]
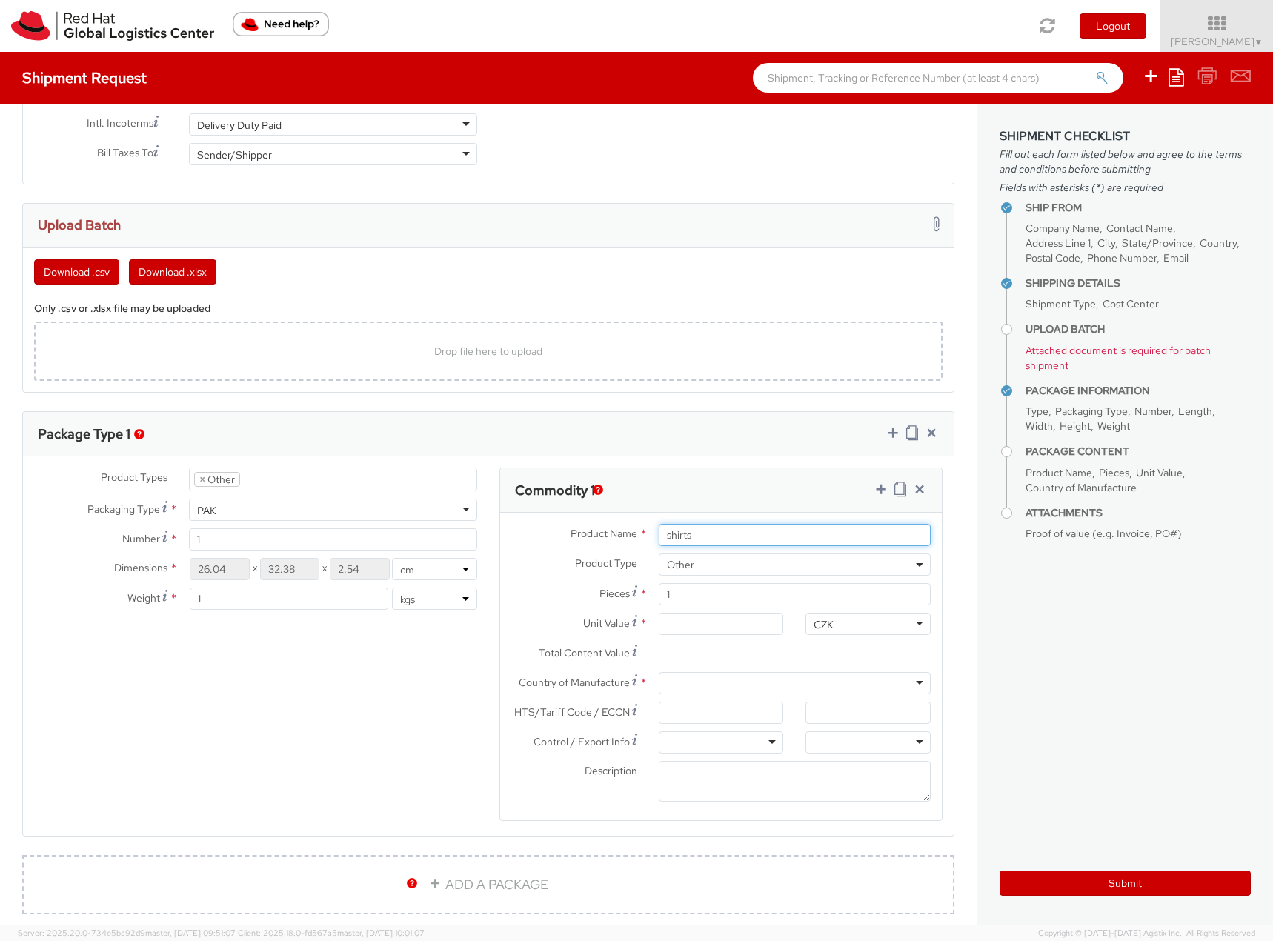
type input "shirts"
click at [699, 781] on textarea "Description *" at bounding box center [795, 781] width 272 height 41
paste textarea "Heather Grey Unisex"
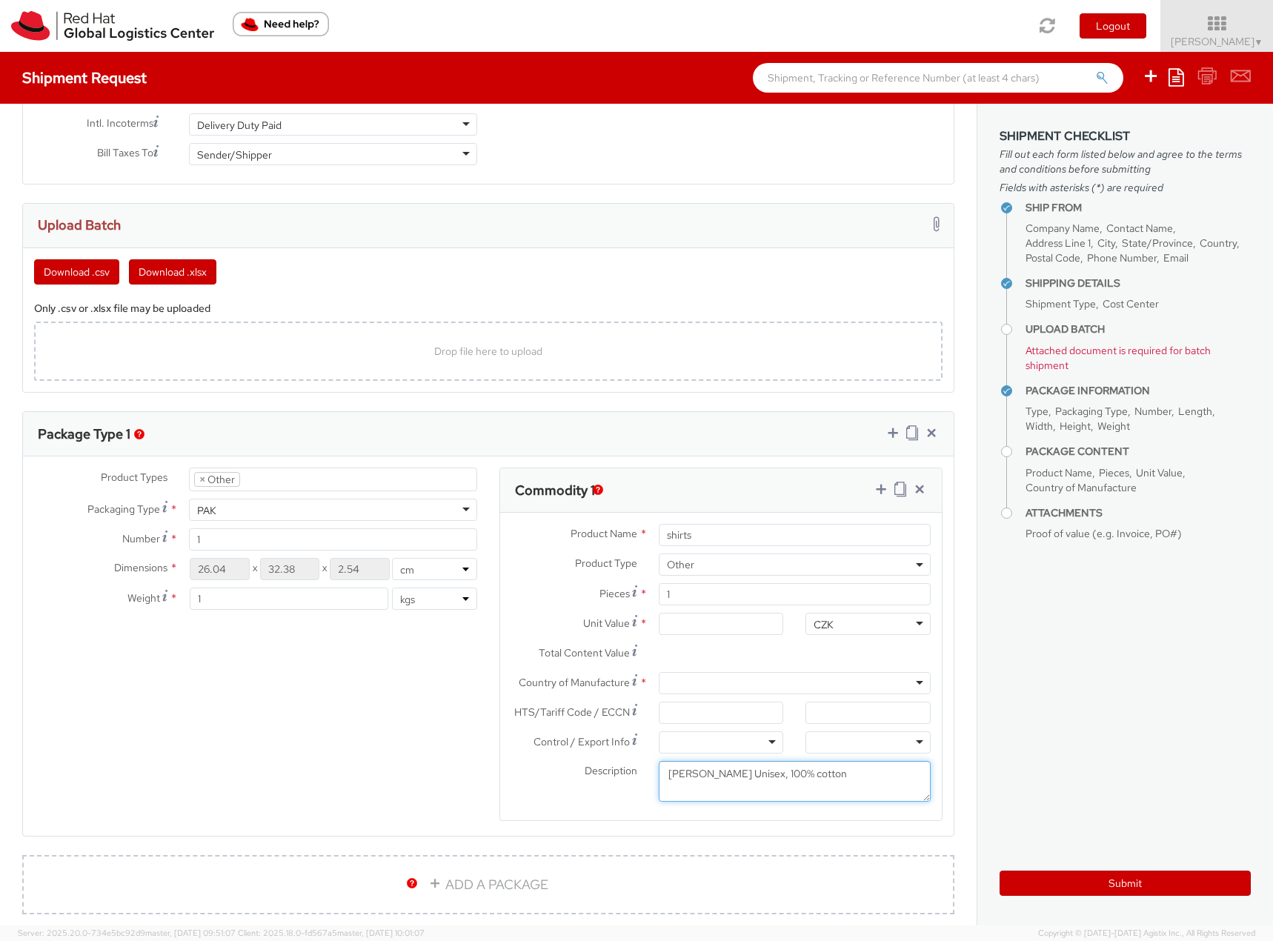
type textarea "Heather Grey Unisex, 100% cotton"
click at [714, 688] on div at bounding box center [795, 683] width 272 height 22
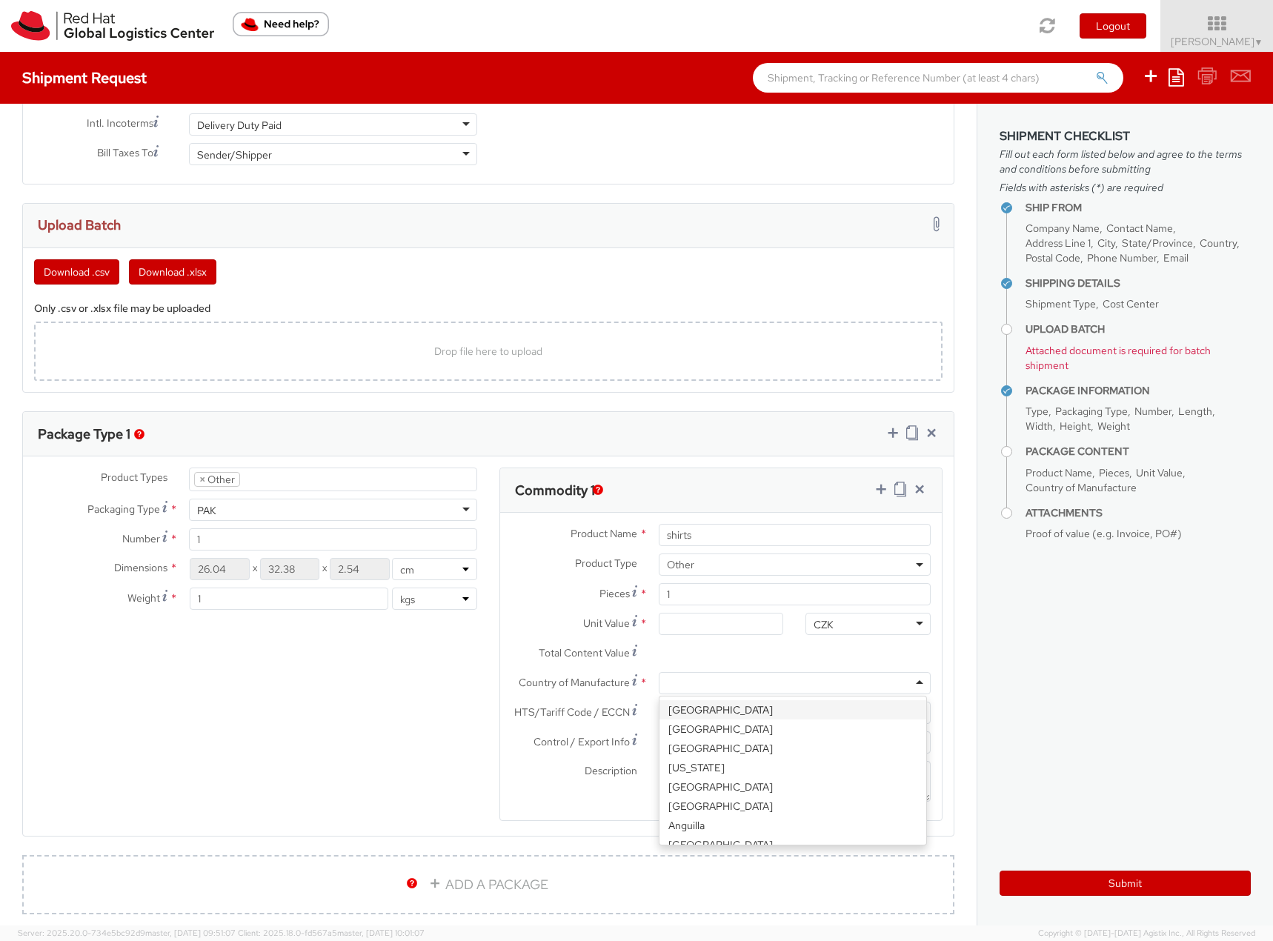
click at [819, 625] on div "CZK" at bounding box center [823, 624] width 20 height 15
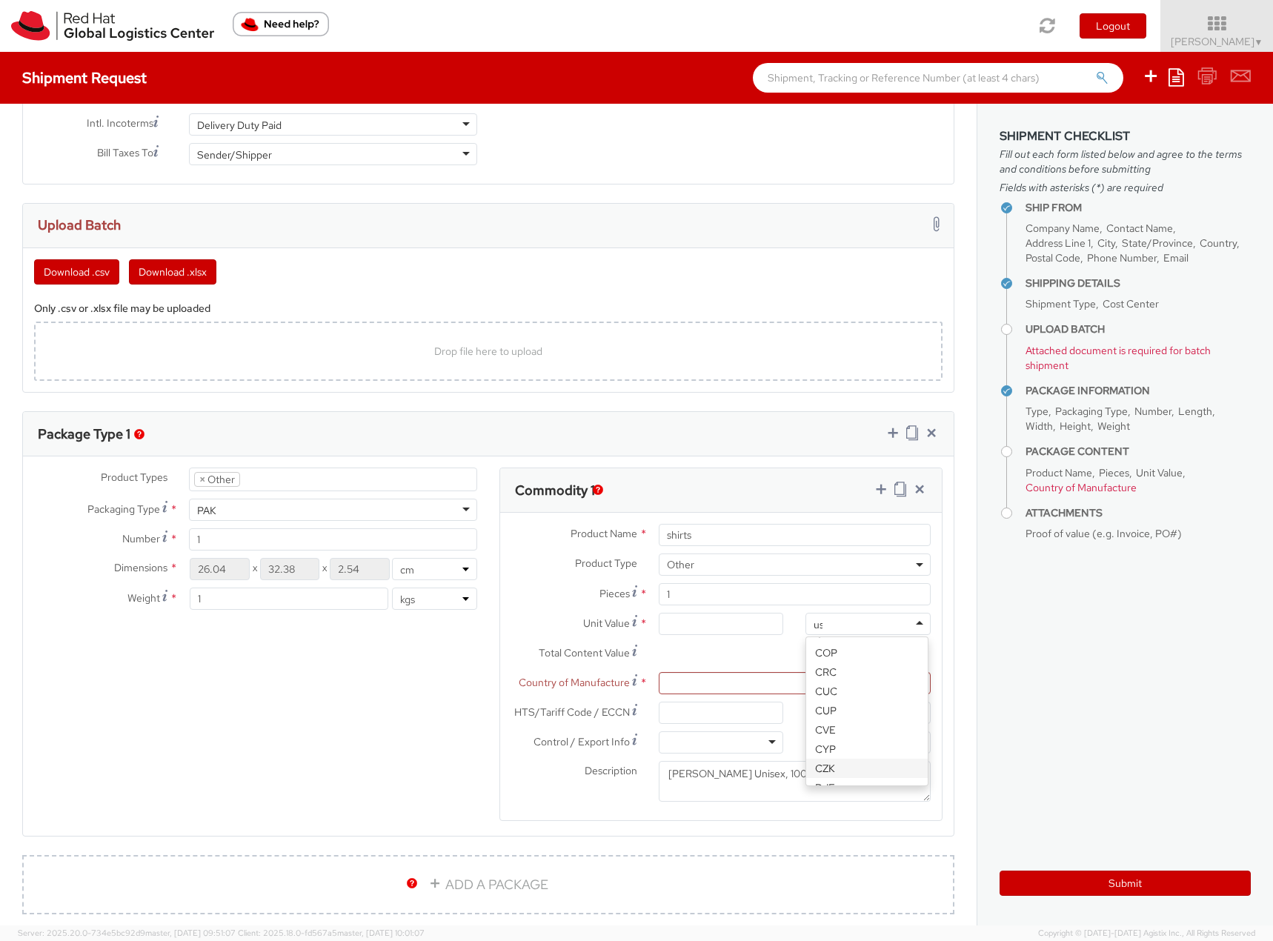
scroll to position [4, 0]
type input "usd"
click at [734, 627] on input "Unit Value *" at bounding box center [721, 624] width 125 height 22
type input "2.00"
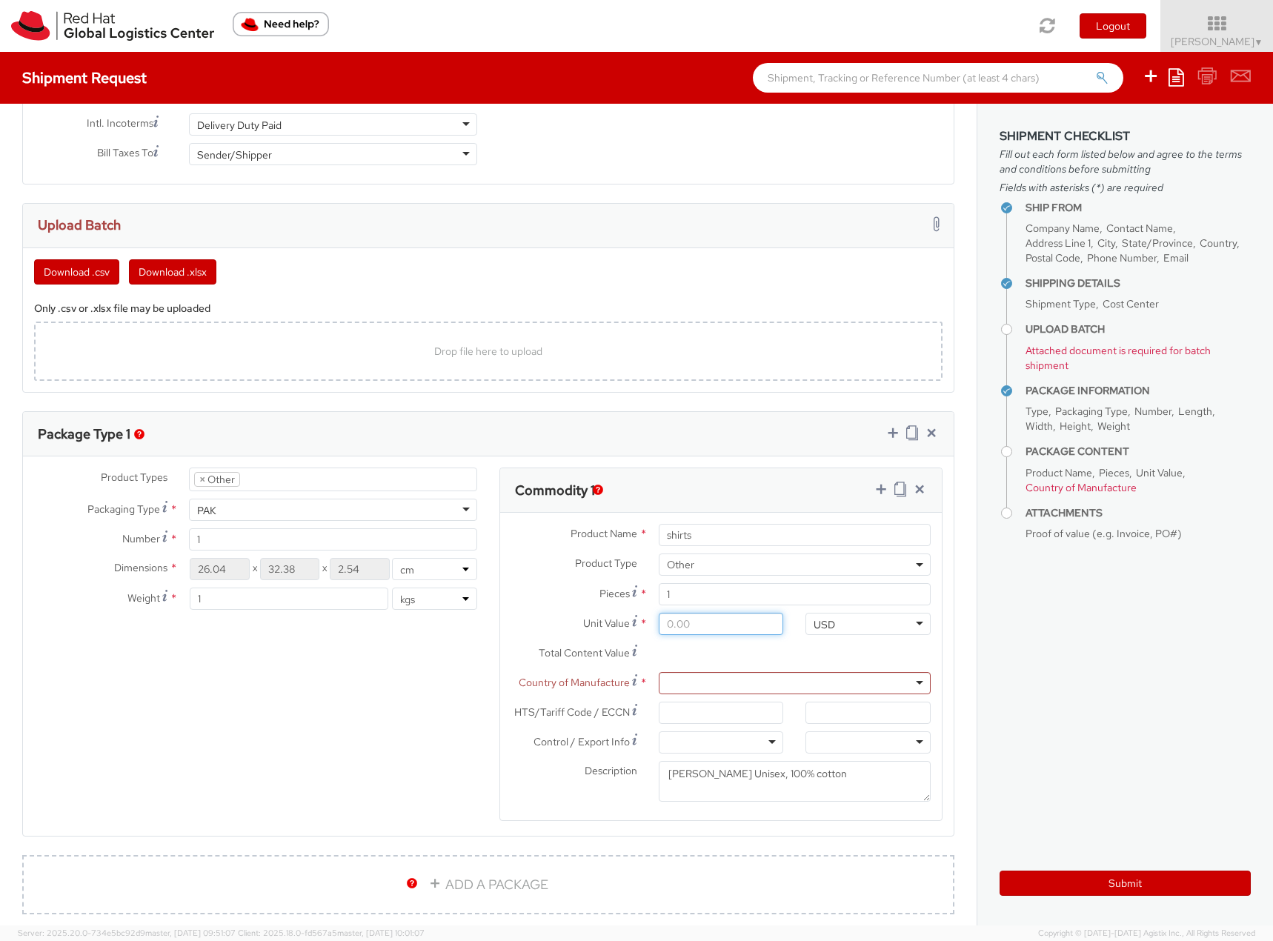
type input "2.00"
type input "23.00"
type input "23.70"
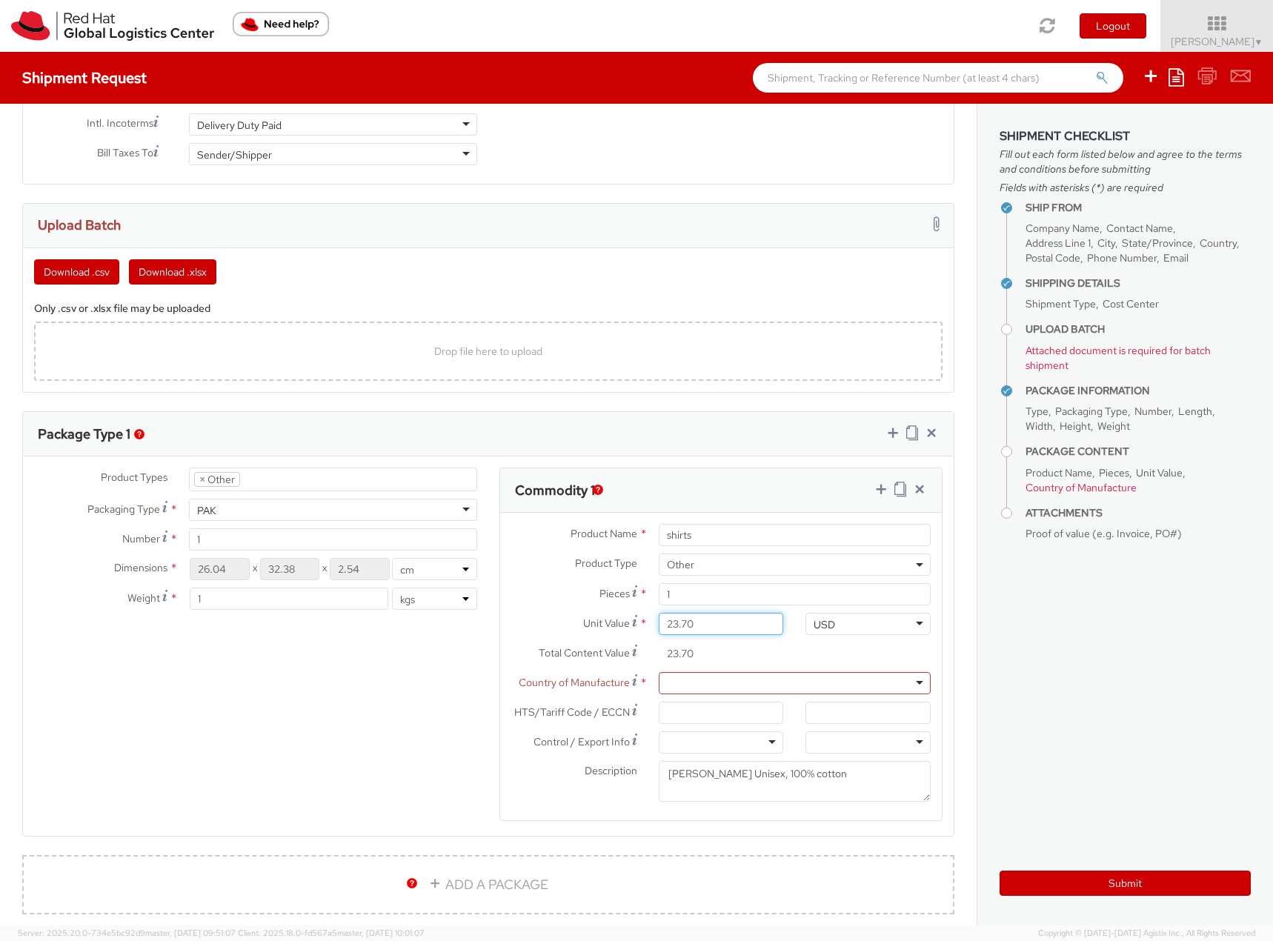
type input "23.75"
drag, startPoint x: 778, startPoint y: 777, endPoint x: 762, endPoint y: 777, distance: 16.3
click at [762, 777] on textarea "Heather Grey Unisex, 100% cotton" at bounding box center [795, 781] width 272 height 41
click at [825, 776] on textarea "Heather Grey Unisex, 90% cotton" at bounding box center [795, 781] width 272 height 41
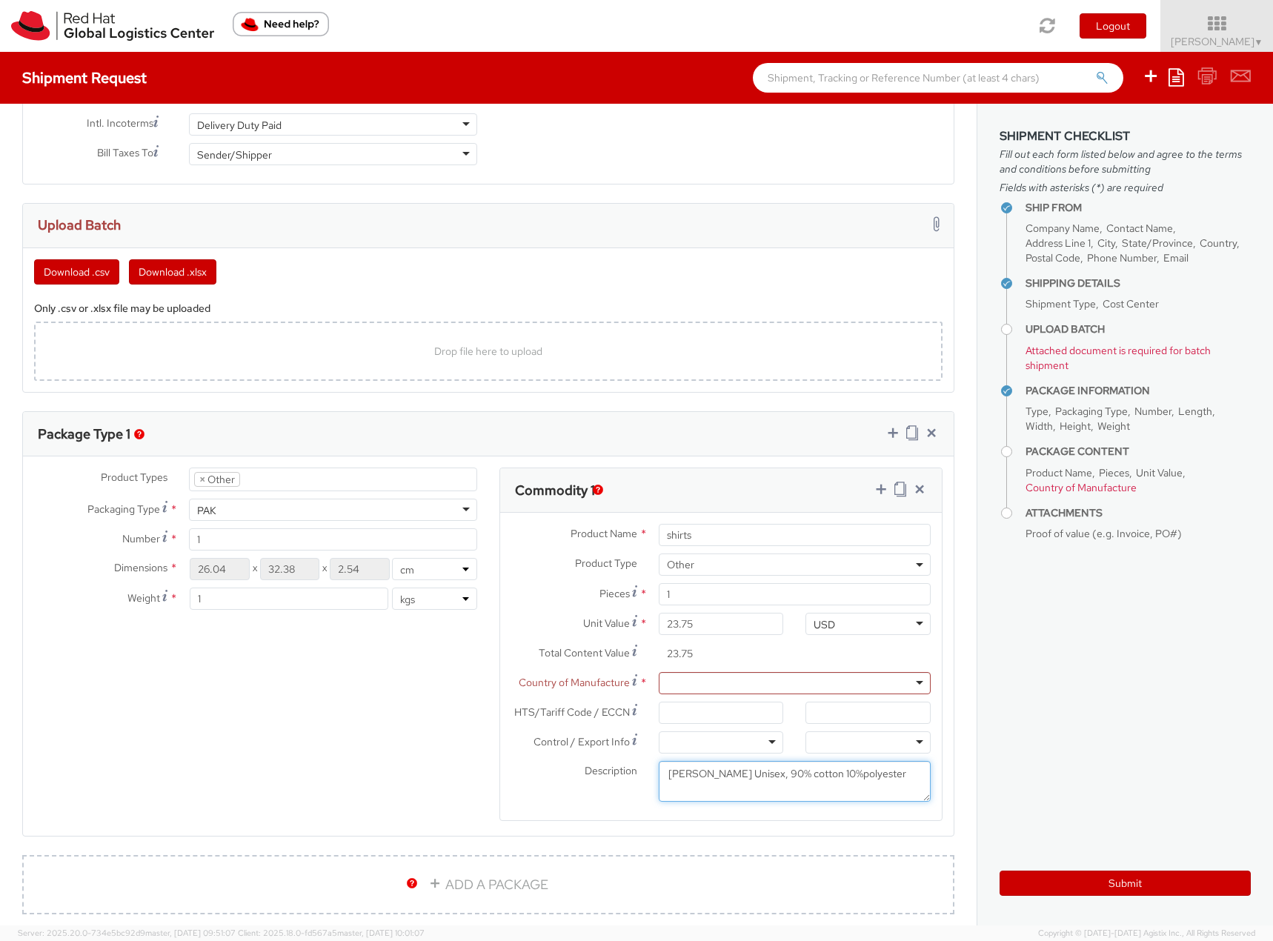
type textarea "Heather Grey Unisex, 90% cotton 10%polyester"
click at [735, 675] on div at bounding box center [795, 683] width 272 height 22
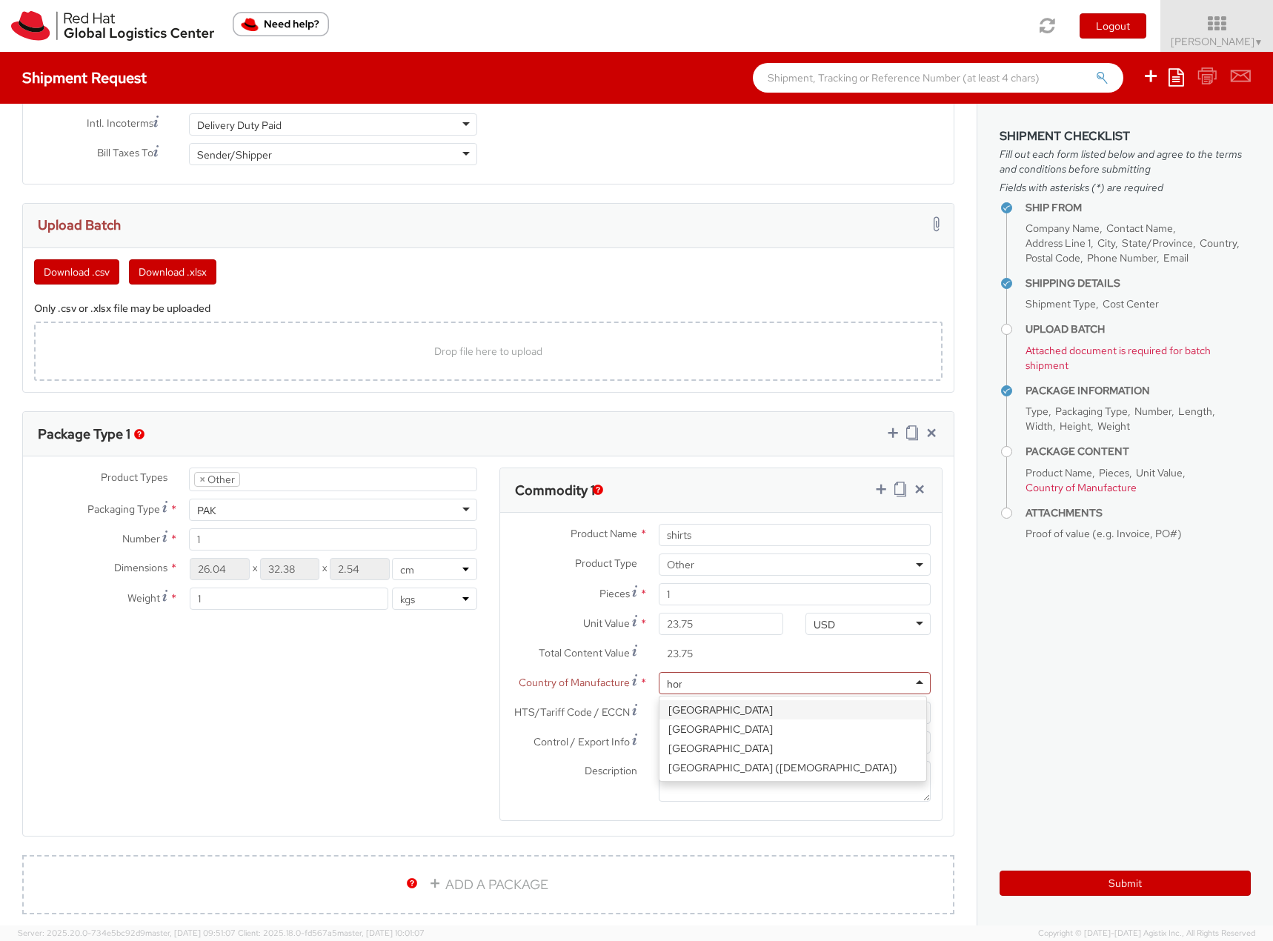
type input "hond"
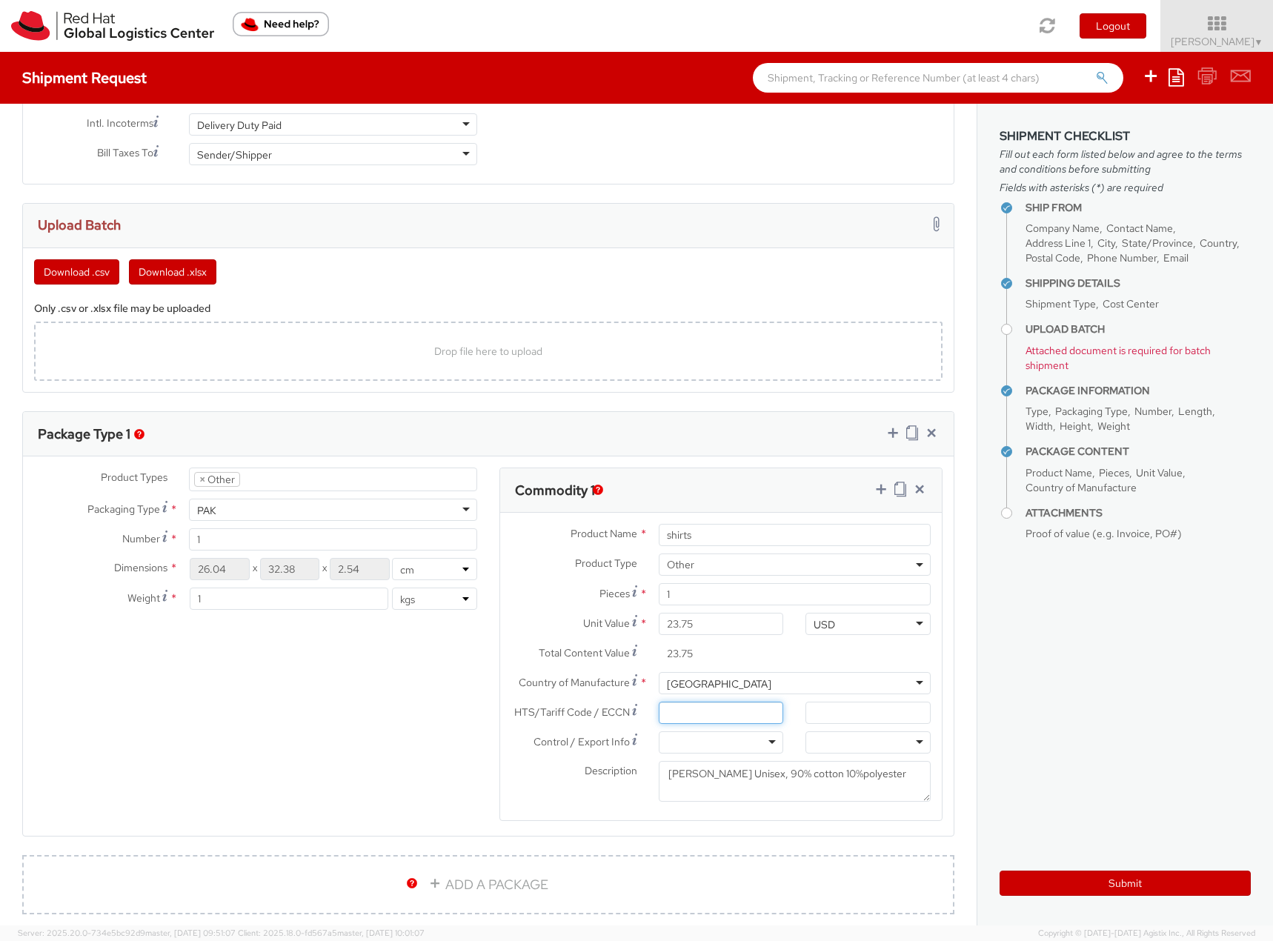
click at [699, 708] on input "HTS/Tariff Code / ECCN *" at bounding box center [721, 713] width 125 height 22
paste input "6109100040"
drag, startPoint x: 690, startPoint y: 710, endPoint x: 738, endPoint y: 715, distance: 47.6
click at [738, 715] on input "6109100040" at bounding box center [721, 713] width 125 height 22
type input "610910"
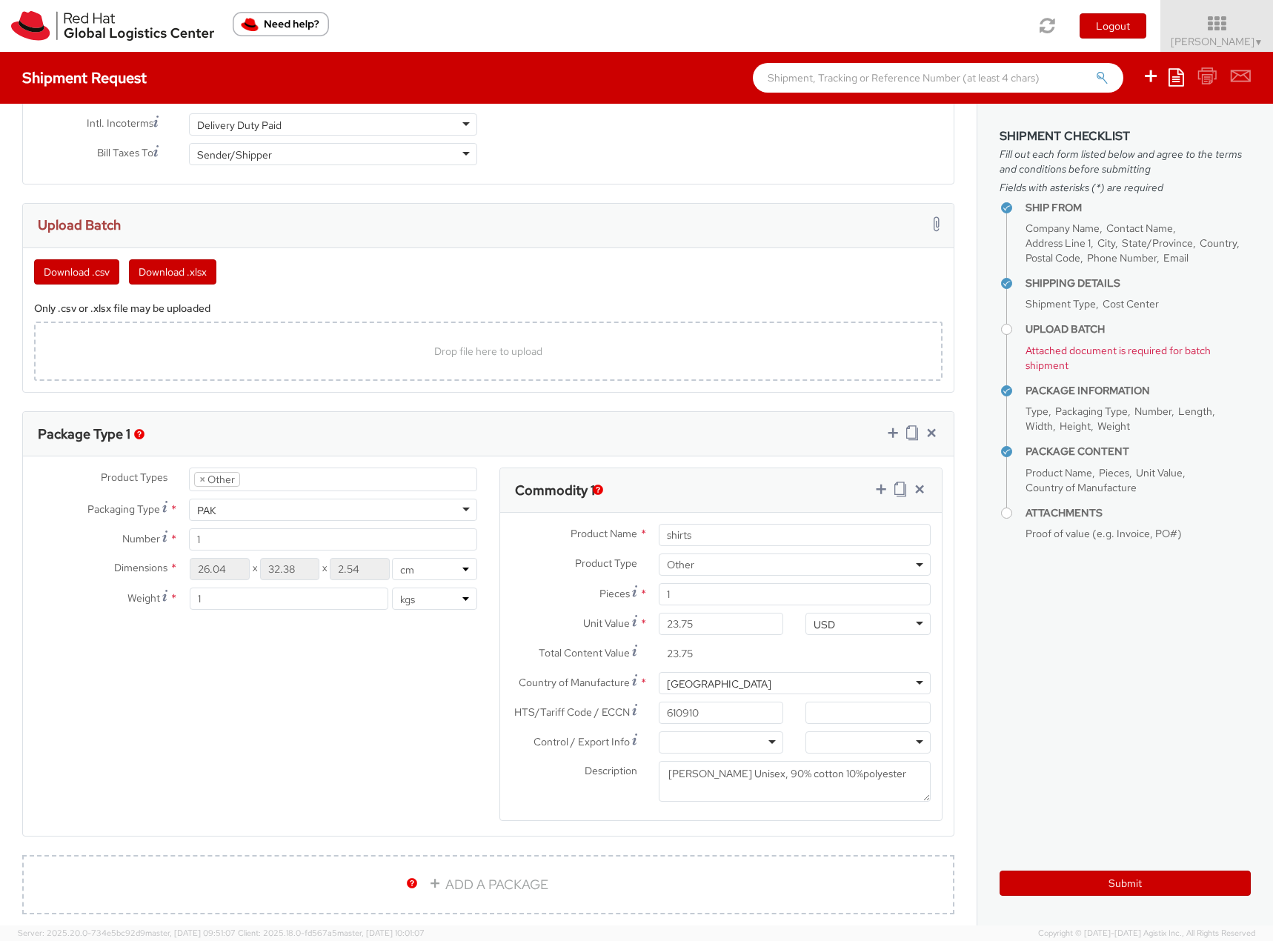
click at [509, 780] on label "Description *" at bounding box center [573, 770] width 147 height 19
click at [659, 780] on textarea "Heather Grey Unisex, 90% cotton 10%polyester" at bounding box center [795, 781] width 272 height 41
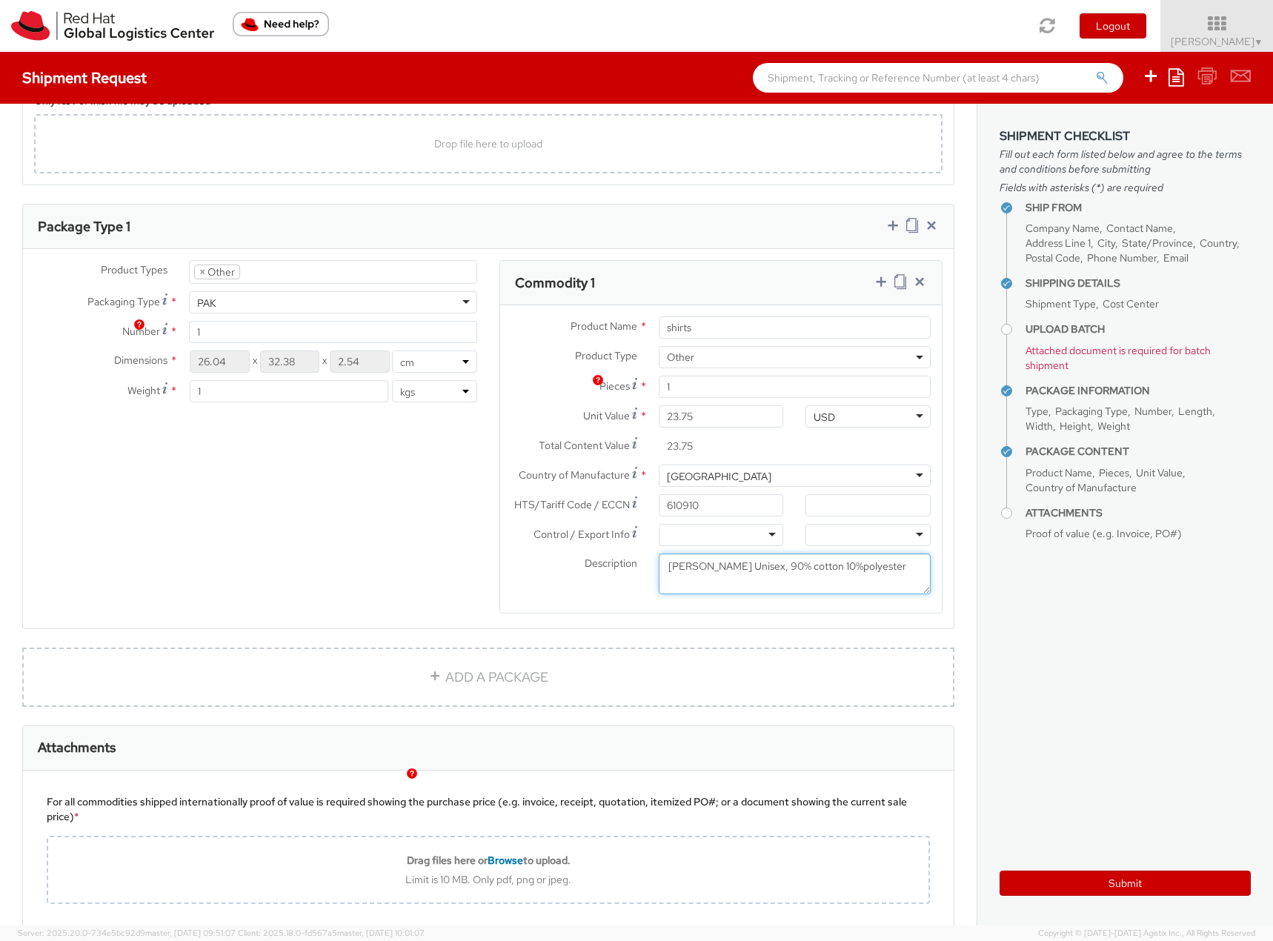
scroll to position [963, 0]
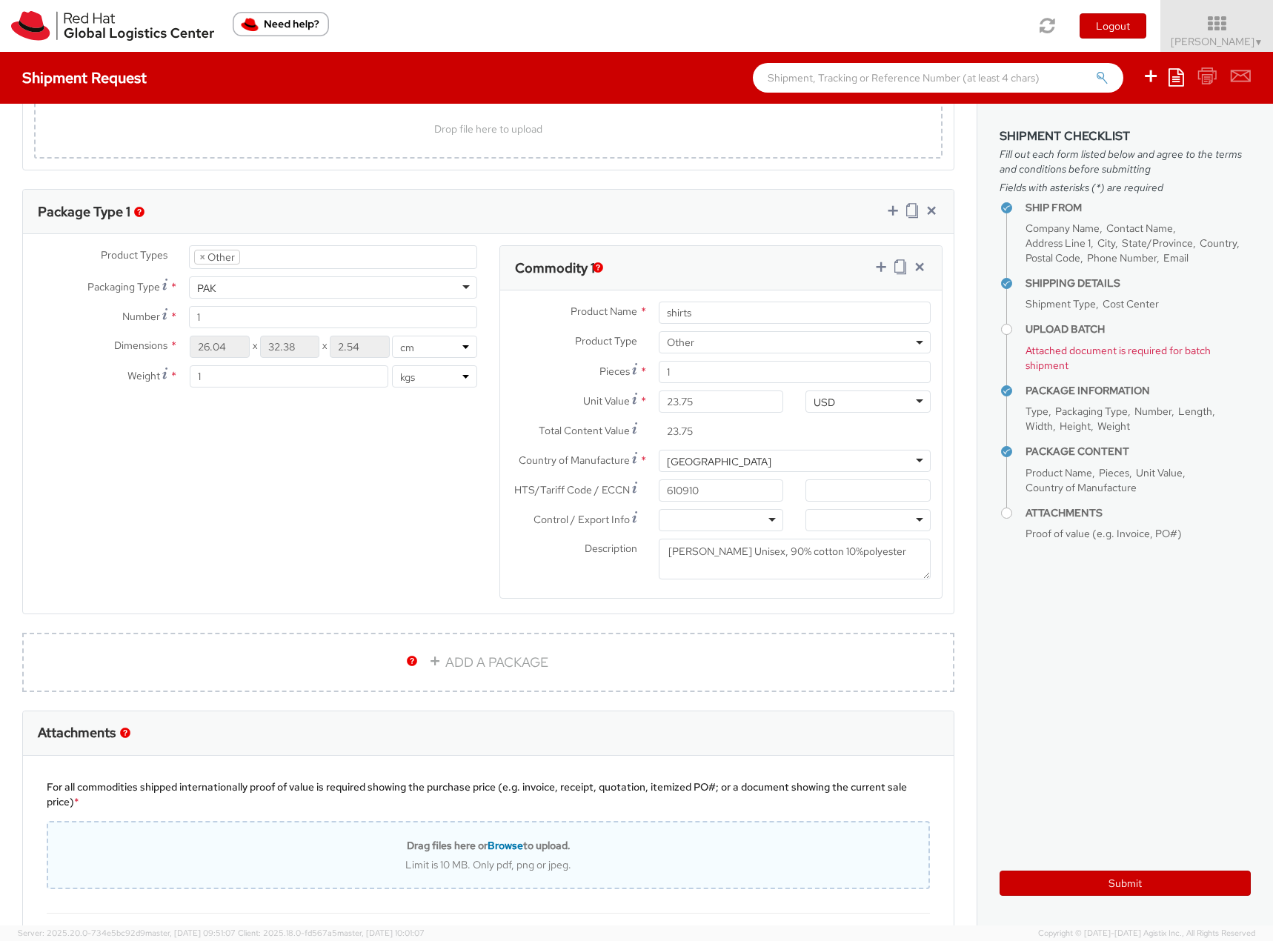
click at [290, 871] on div "Drag files here or Browse to upload. Limit is 10 MB. Only pdf, png or jpeg." at bounding box center [488, 855] width 883 height 68
type input "C:\fakepath\warh-shirts.pdf"
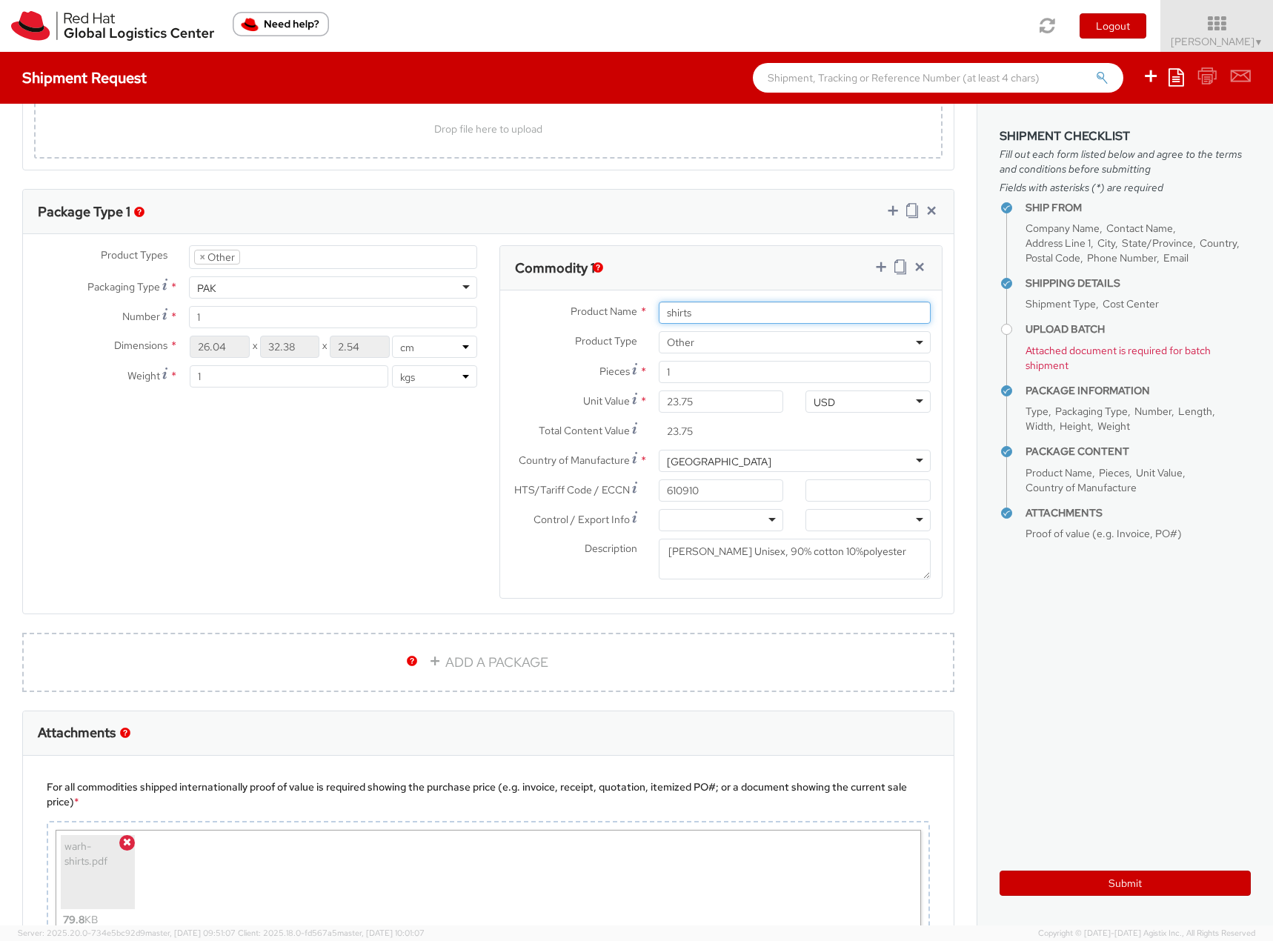
click at [659, 307] on input "shirts" at bounding box center [795, 313] width 272 height 22
click at [710, 311] on input "t-shirts" at bounding box center [795, 313] width 272 height 22
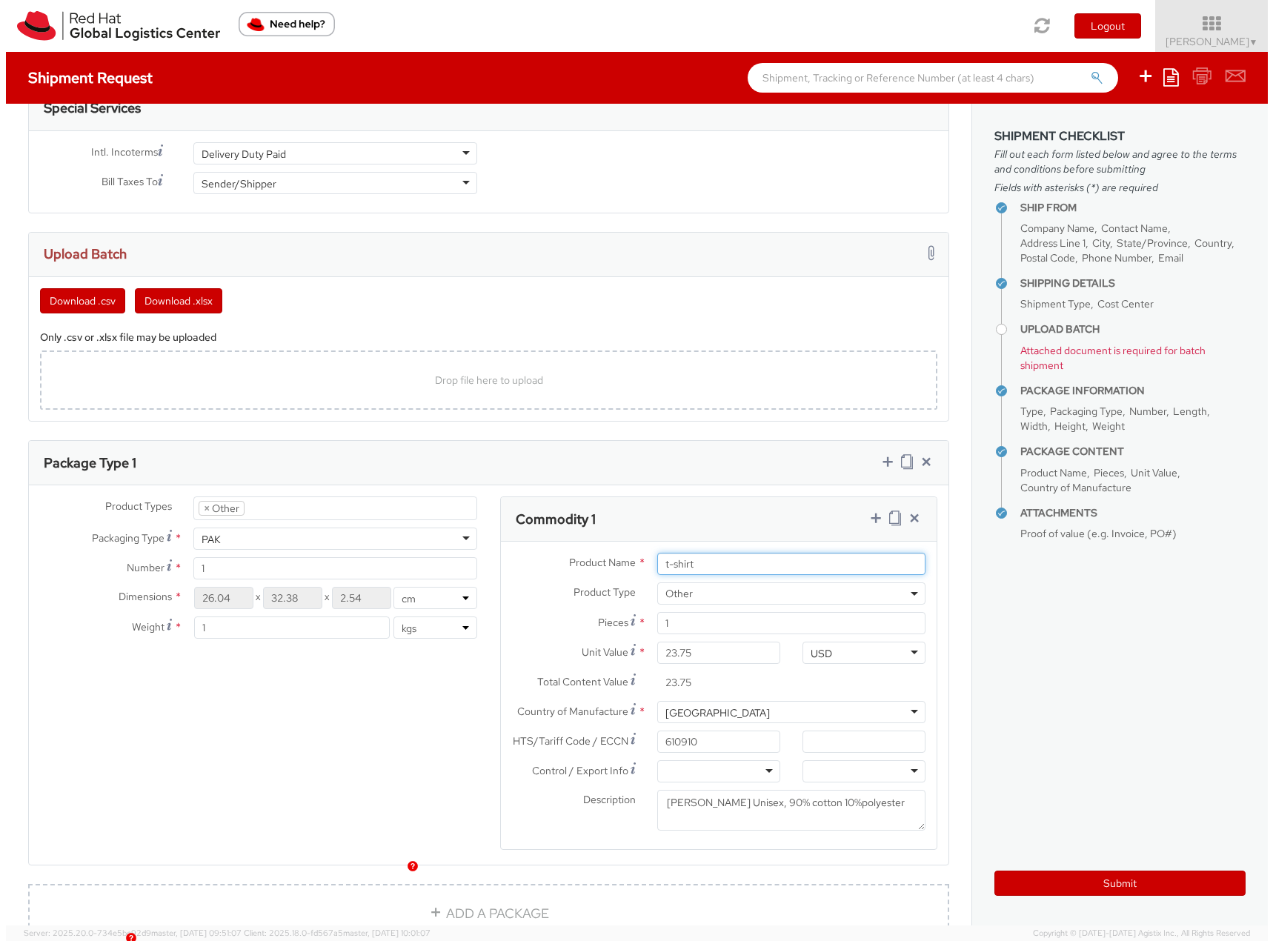
scroll to position [704, 0]
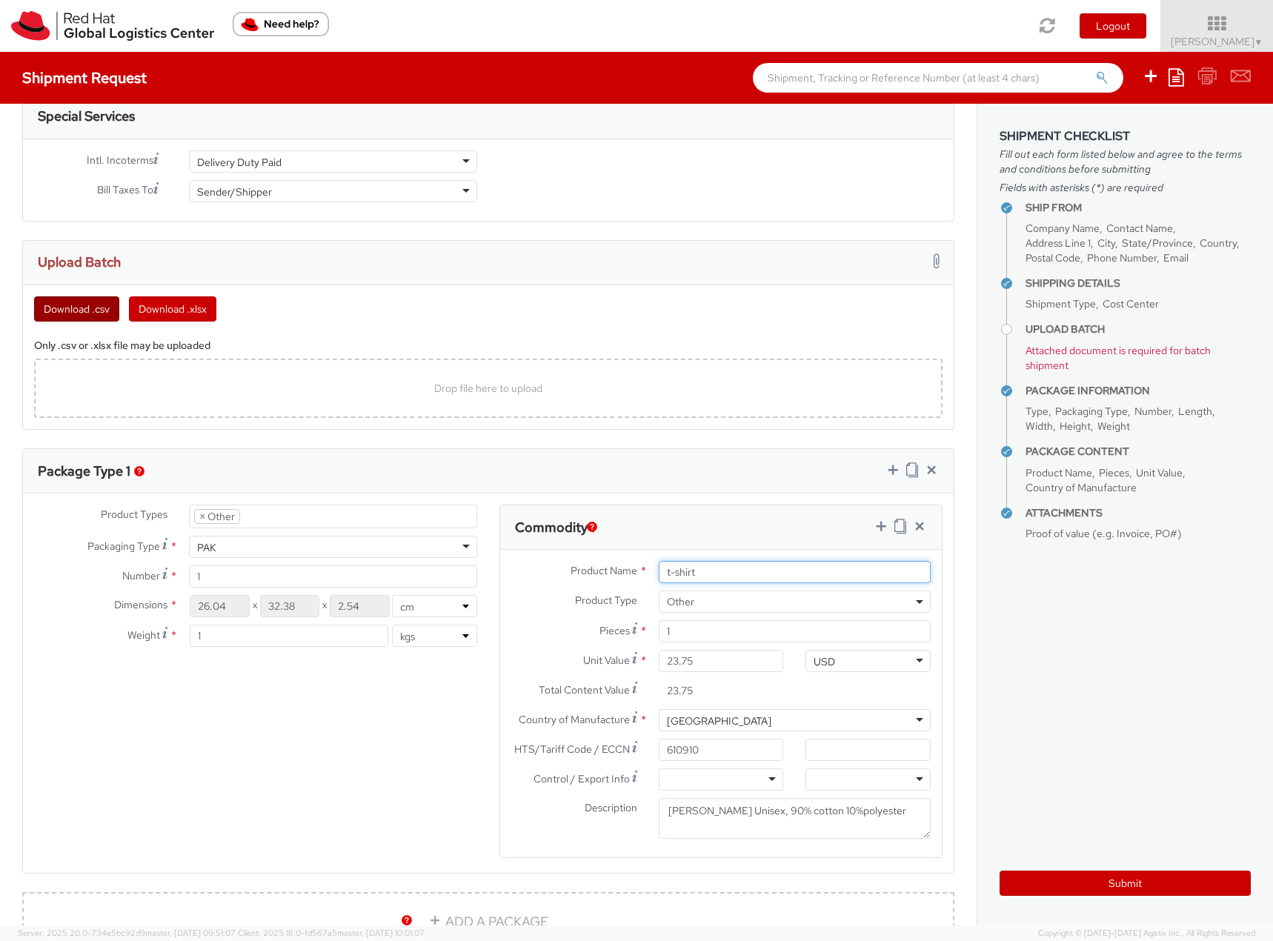
type input "t-shirt"
click at [53, 304] on button "Download .csv" at bounding box center [76, 308] width 85 height 25
click at [205, 387] on div "Drop file here to upload" at bounding box center [488, 388] width 885 height 36
type input "C:\fakepath\template (2).csv"
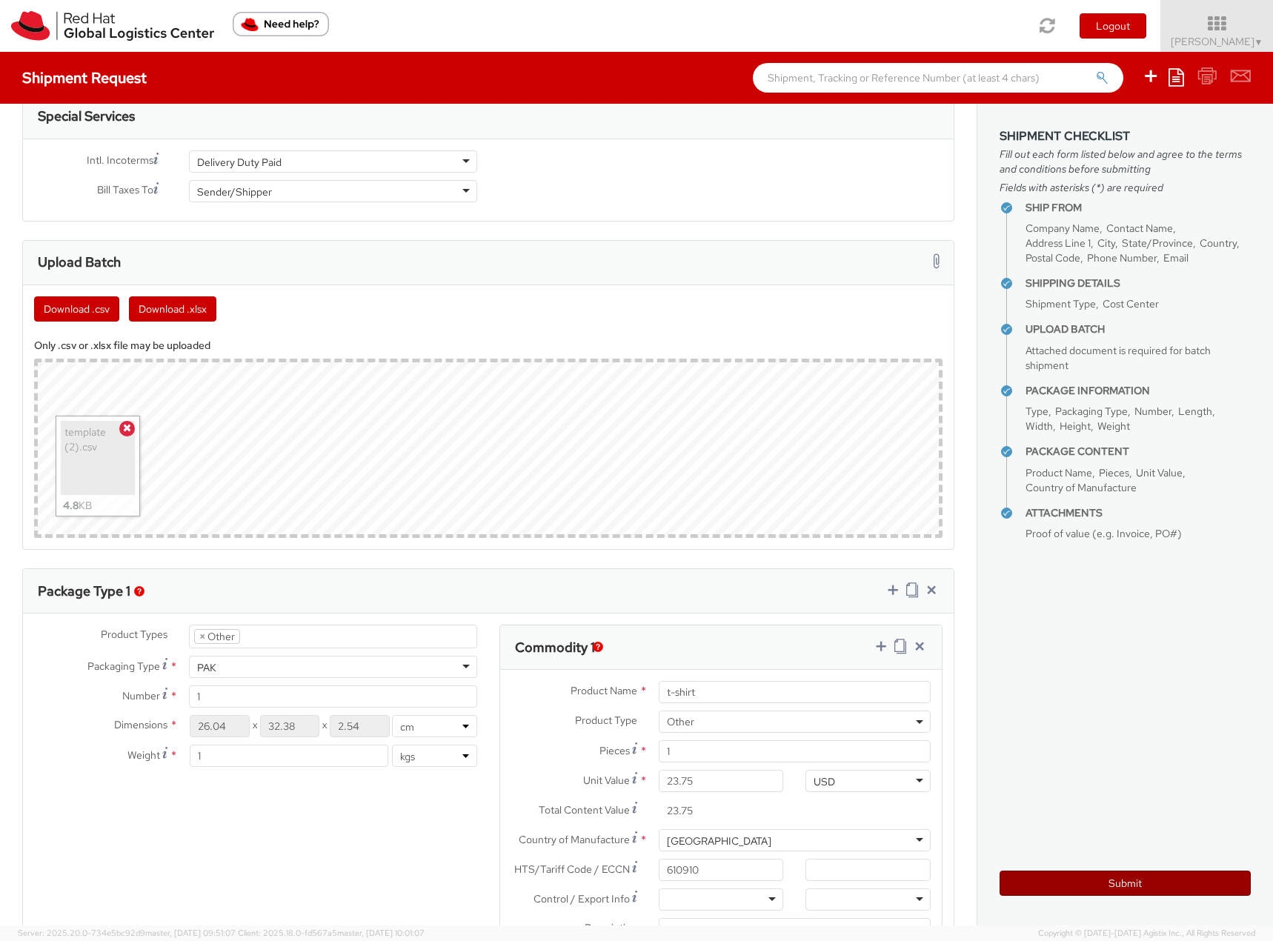
click at [1093, 883] on button "Submit" at bounding box center [1124, 883] width 251 height 25
drag, startPoint x: 130, startPoint y: 430, endPoint x: 107, endPoint y: 359, distance: 75.7
click at [130, 430] on icon at bounding box center [127, 427] width 8 height 10
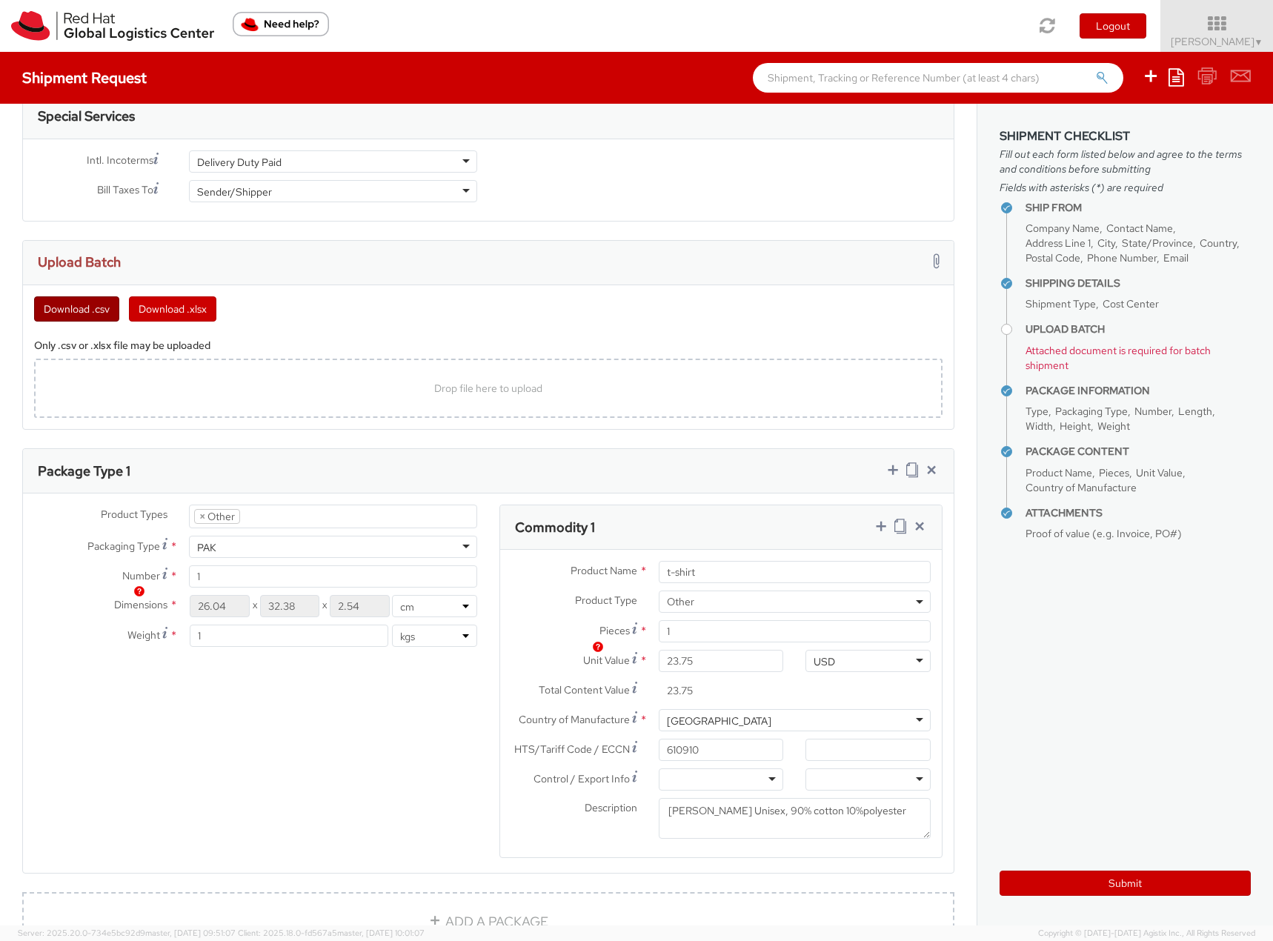
click at [87, 310] on button "Download .csv" at bounding box center [76, 308] width 85 height 25
click at [322, 403] on div "Drop file here to upload" at bounding box center [488, 388] width 885 height 36
type input "C:\fakepath\template (2).csv"
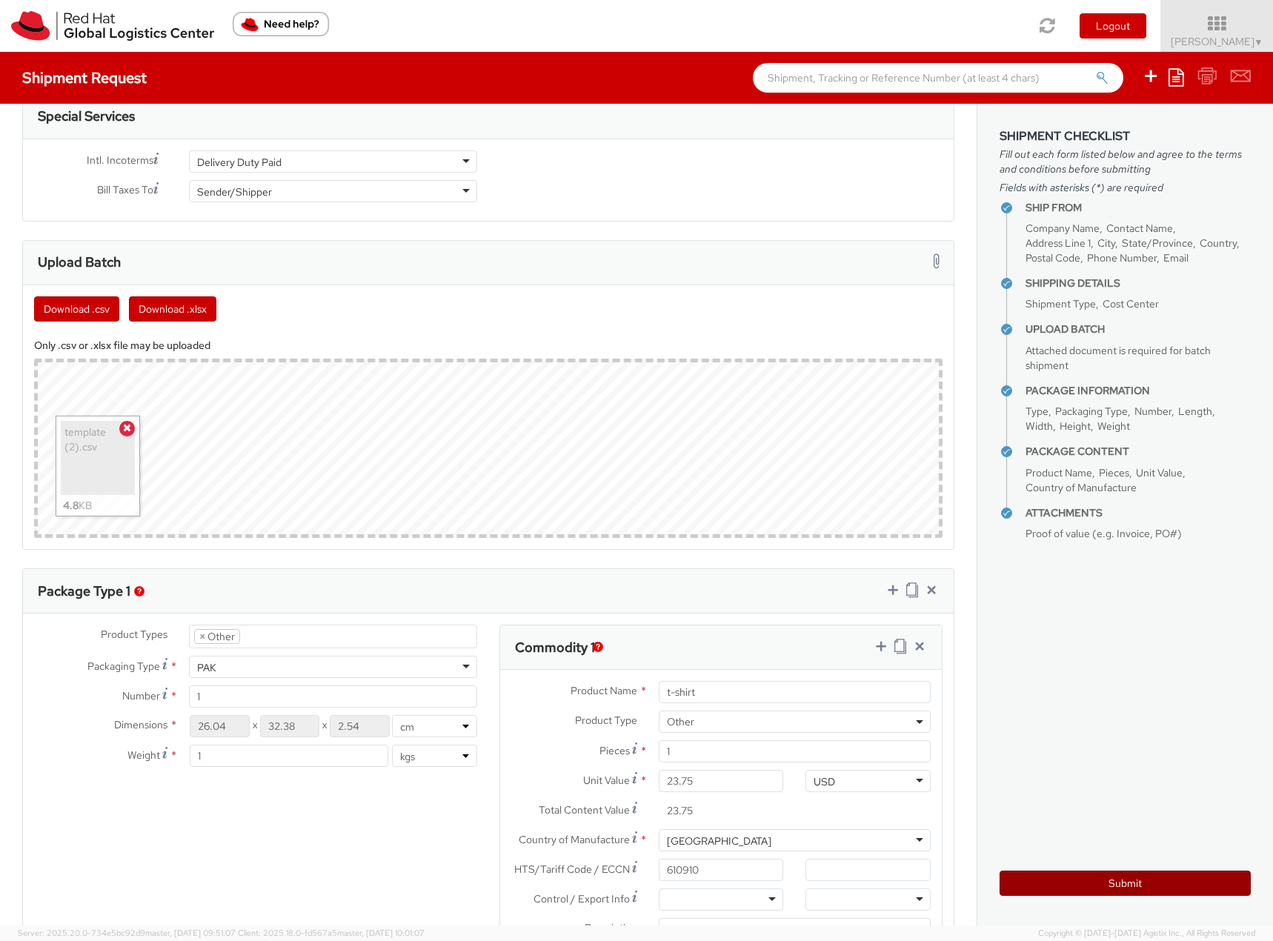
click at [1069, 879] on button "Submit" at bounding box center [1124, 883] width 251 height 25
drag, startPoint x: 124, startPoint y: 429, endPoint x: 124, endPoint y: 419, distance: 10.4
click at [124, 429] on icon at bounding box center [127, 427] width 8 height 10
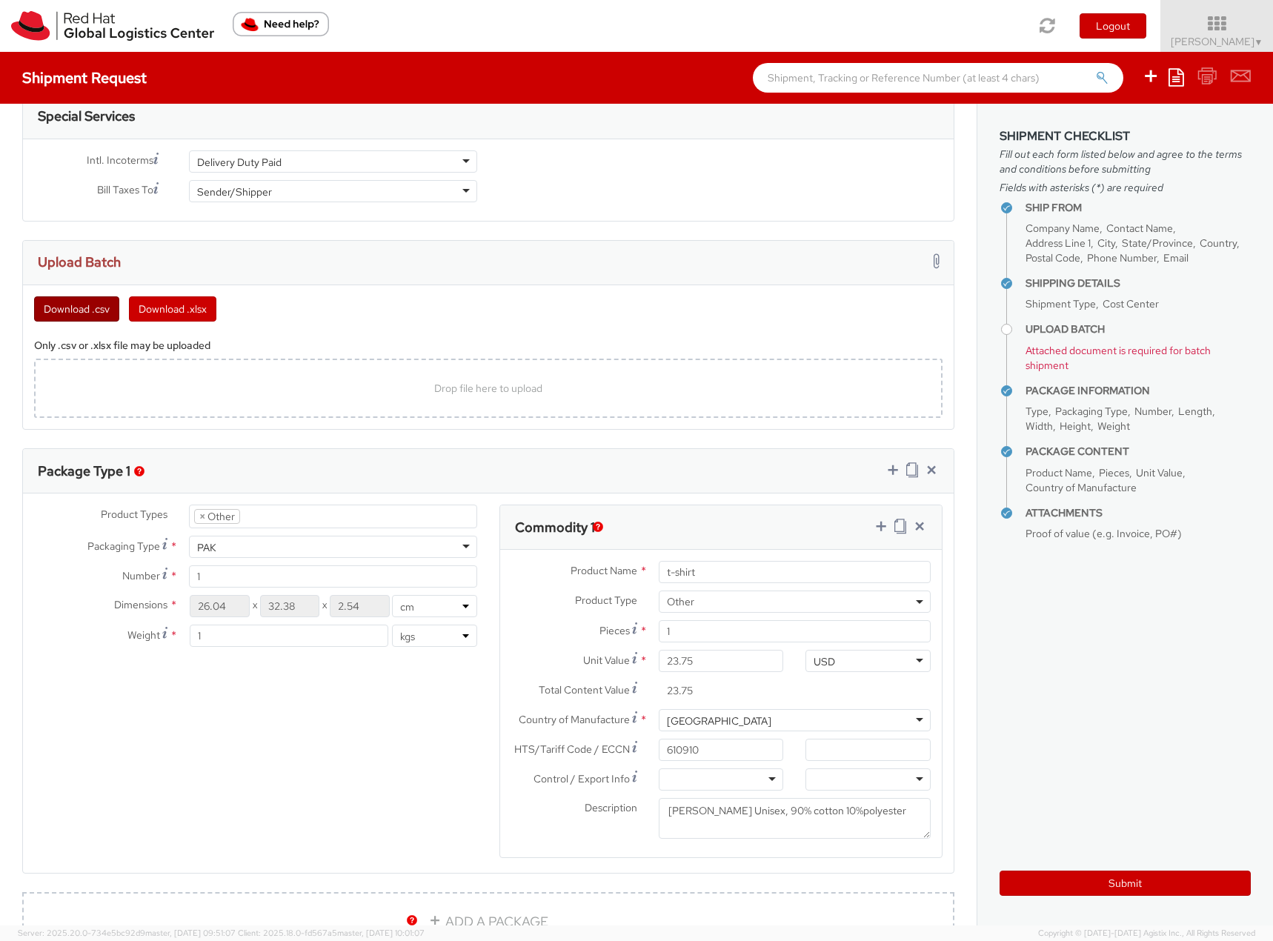
click at [81, 299] on button "Download .csv" at bounding box center [76, 308] width 85 height 25
click at [124, 404] on div "Drop file here to upload" at bounding box center [488, 388] width 885 height 36
type input "C:\fakepath\template (3).csv"
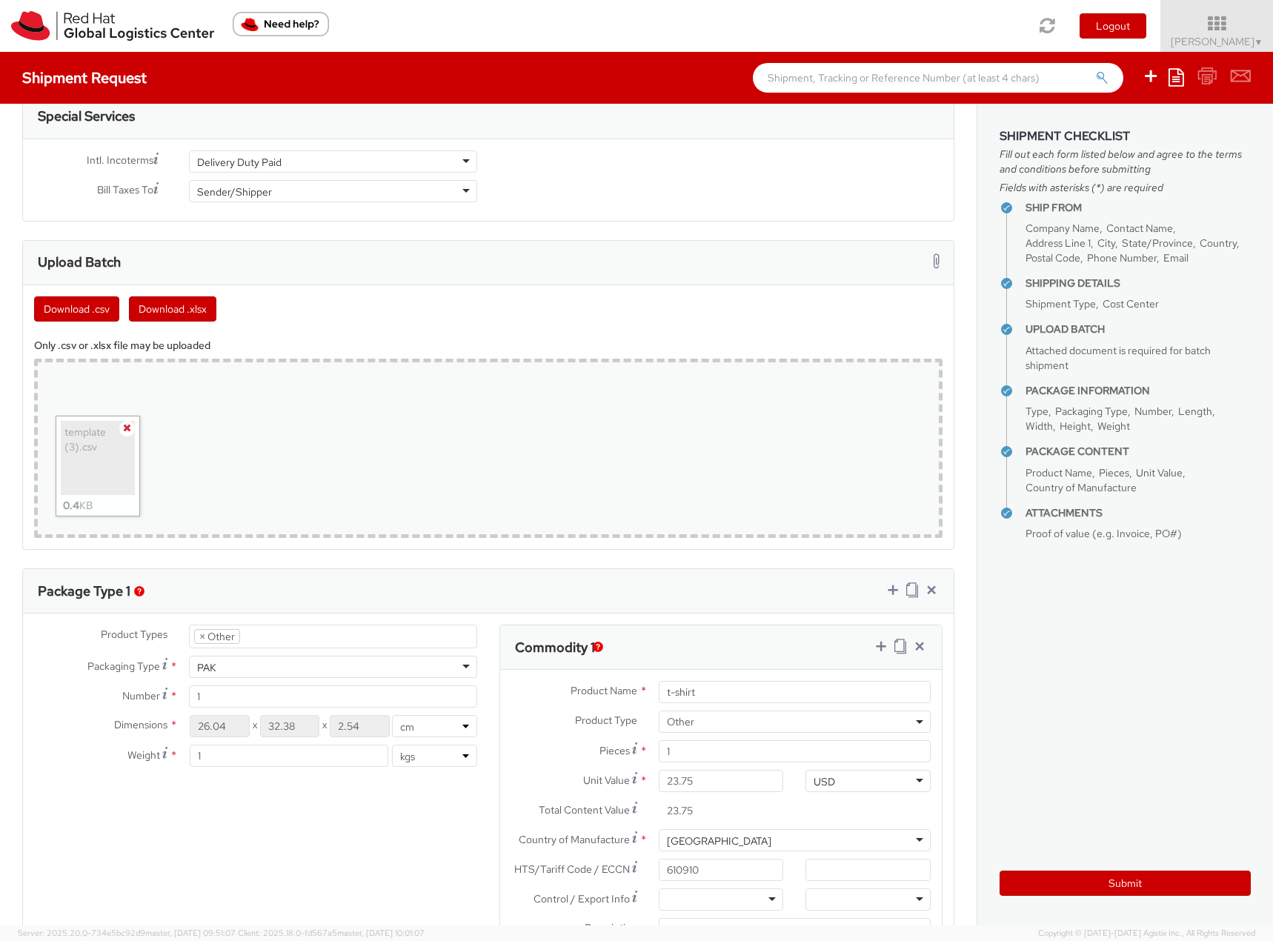
click at [130, 426] on icon at bounding box center [127, 427] width 8 height 10
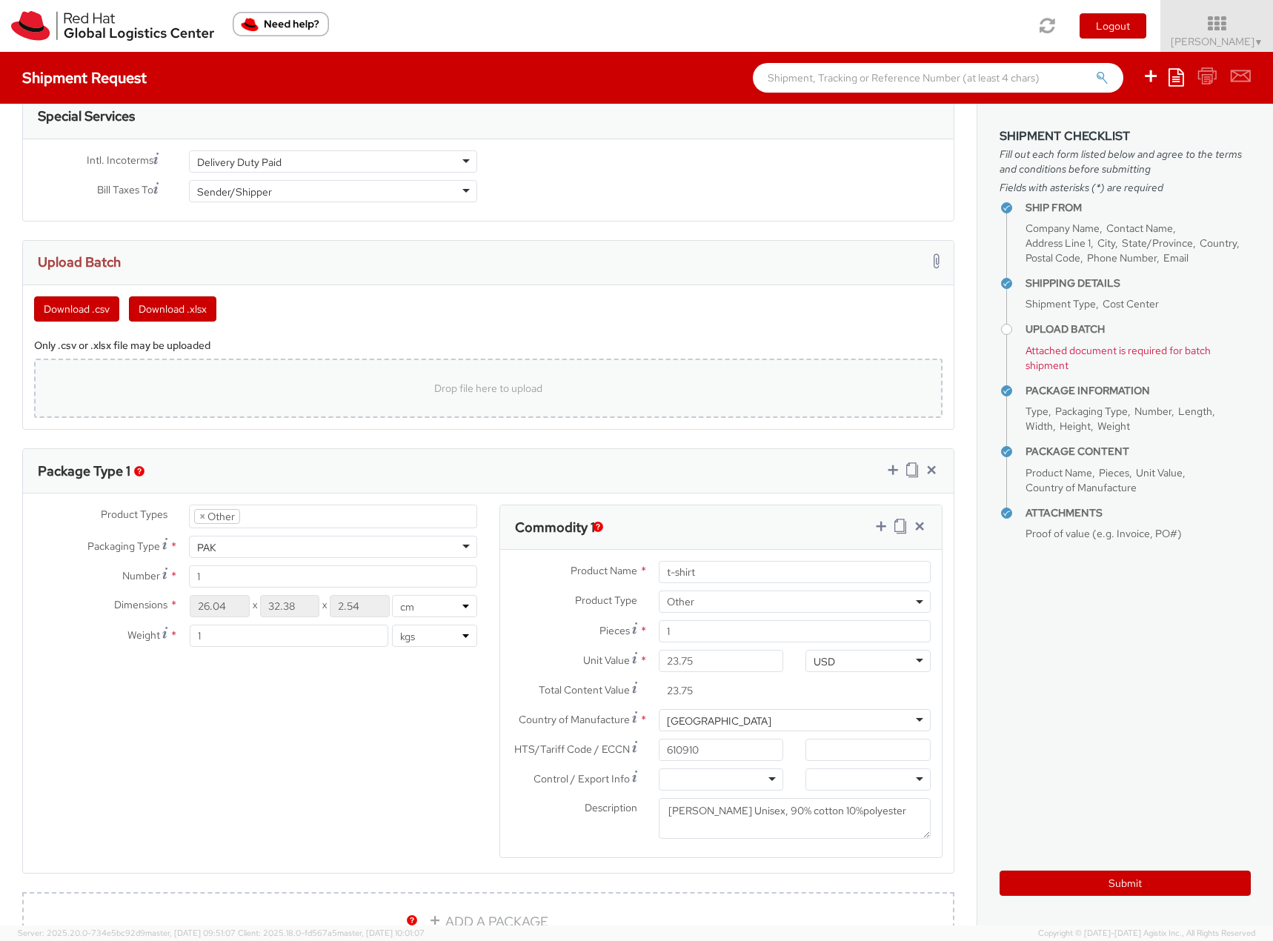
click at [253, 403] on div "Drop file here to upload" at bounding box center [488, 388] width 885 height 36
type input "C:\fakepath\template (2).csv"
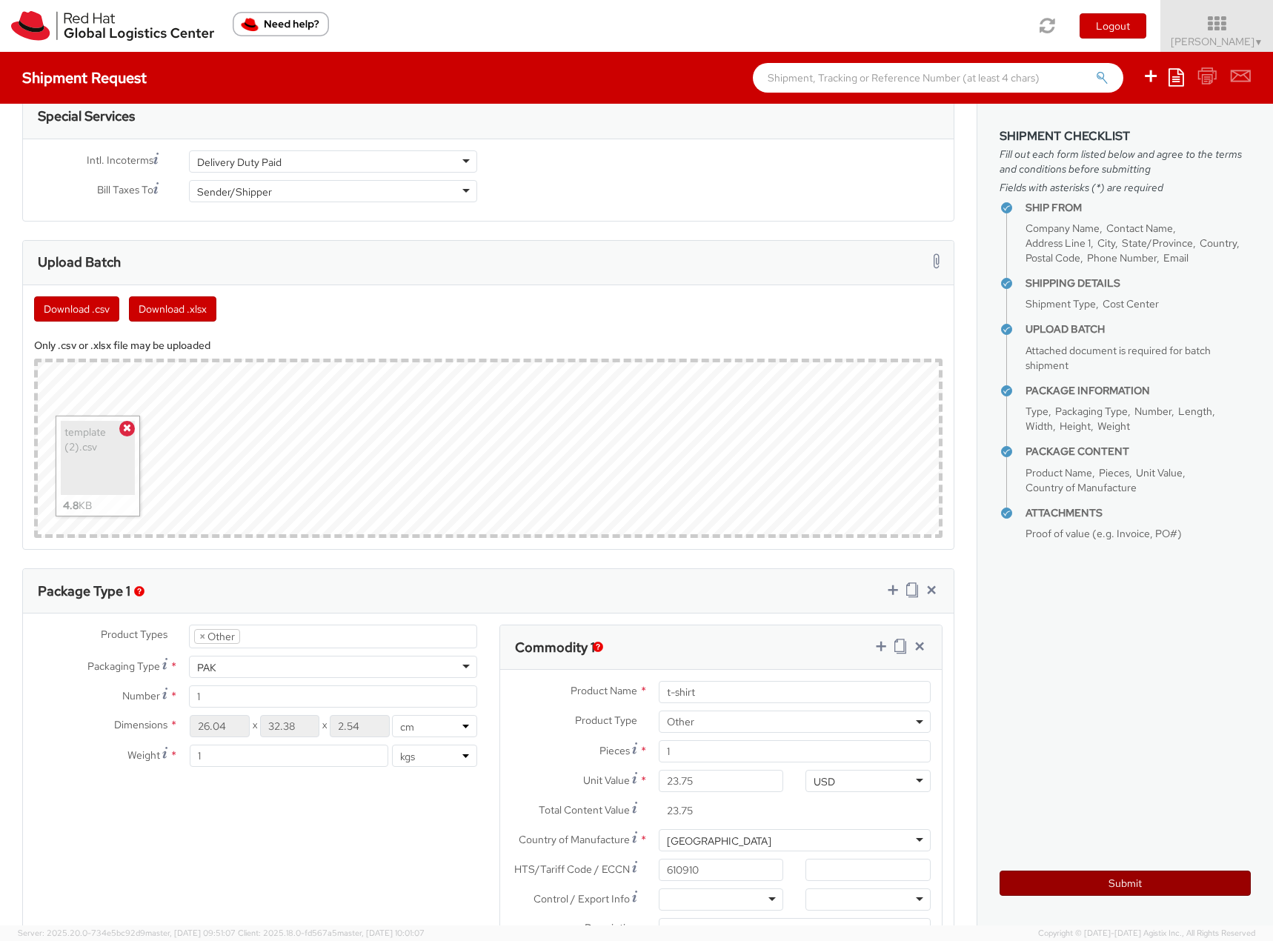
click at [1079, 882] on button "Submit" at bounding box center [1124, 883] width 251 height 25
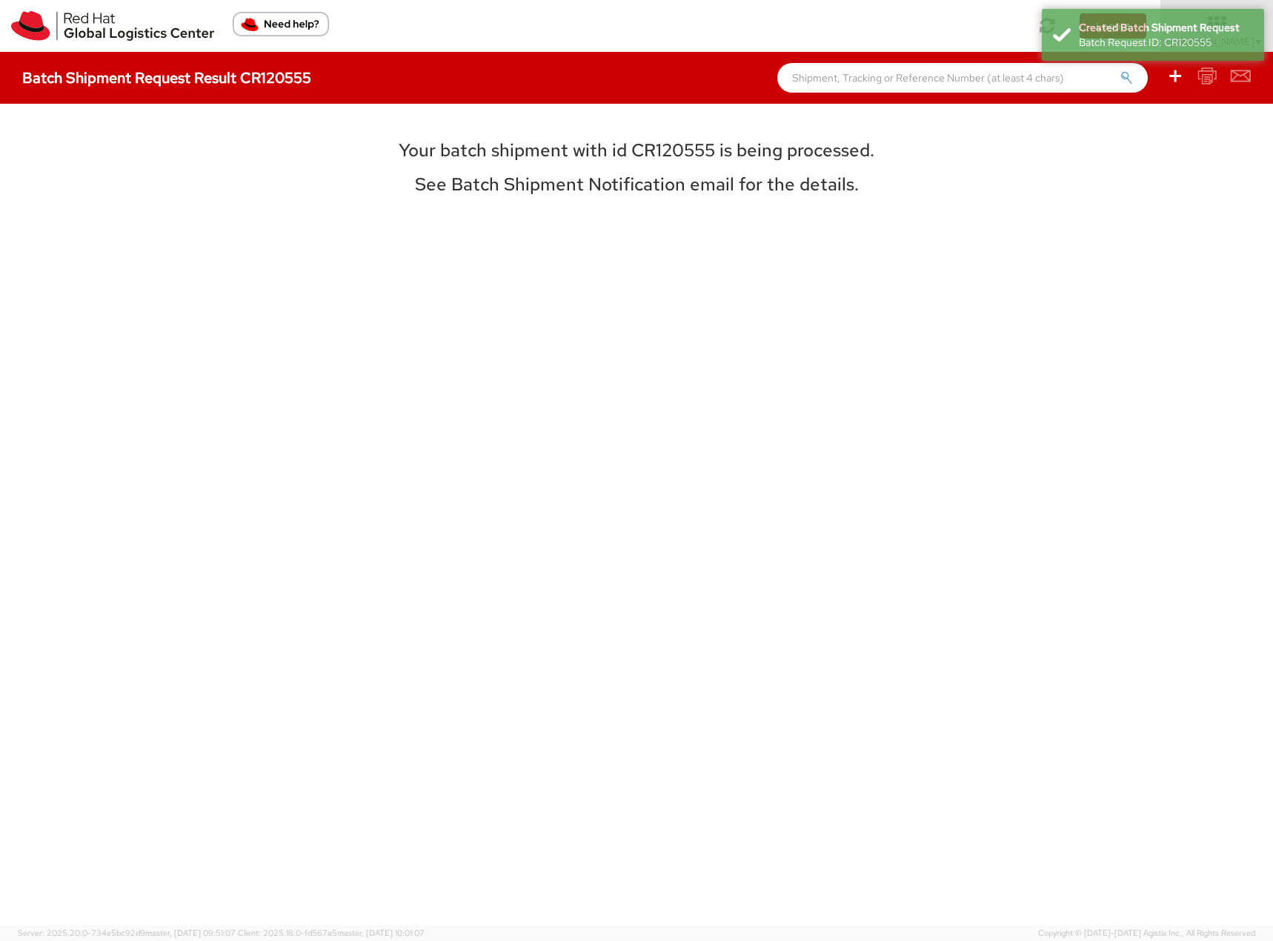
click at [642, 152] on h3 "Your batch shipment with id CR120555 is being processed." at bounding box center [636, 150] width 662 height 19
copy h3 "CR120555"
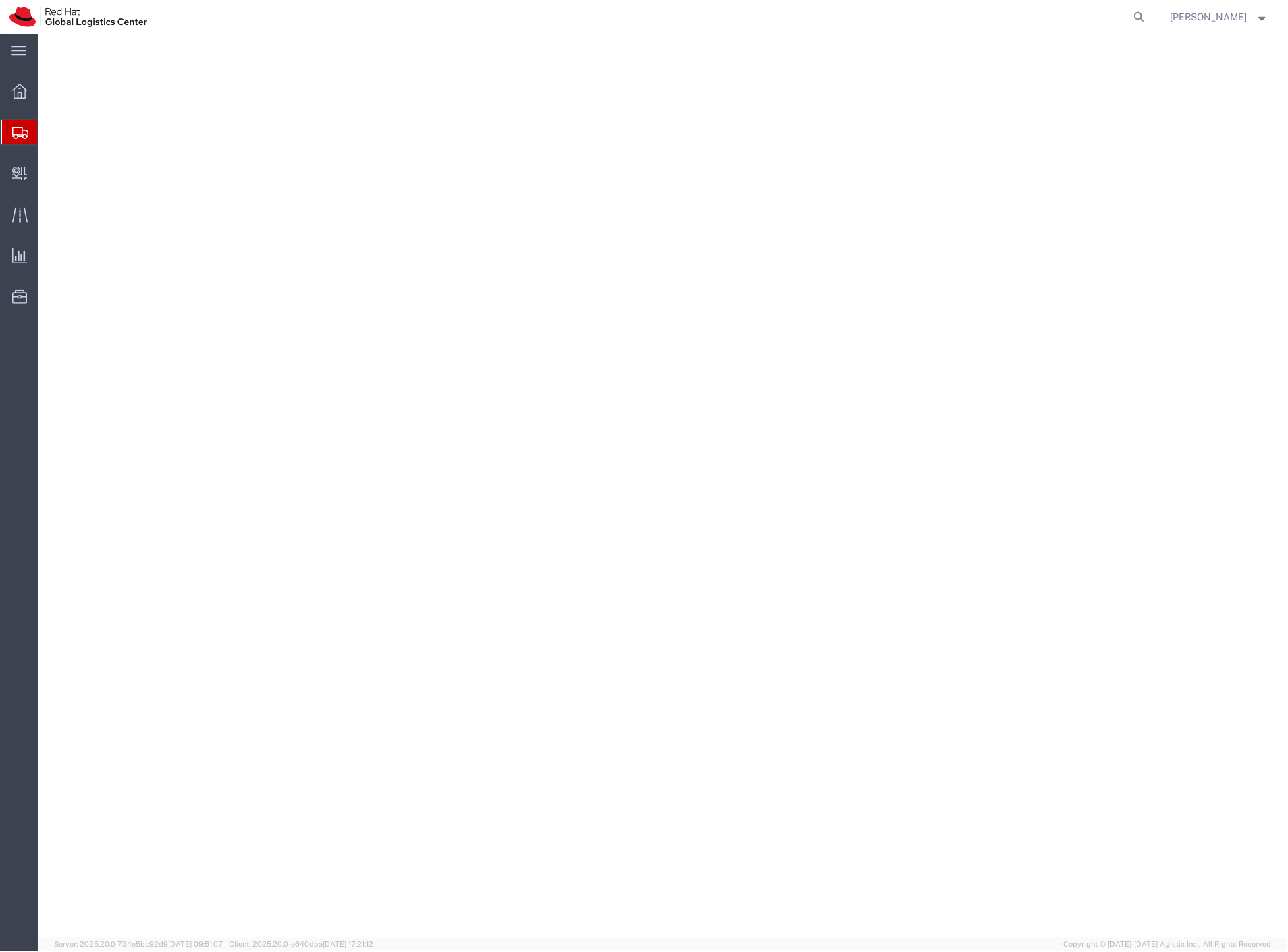
select select "38037"
select select "37938"
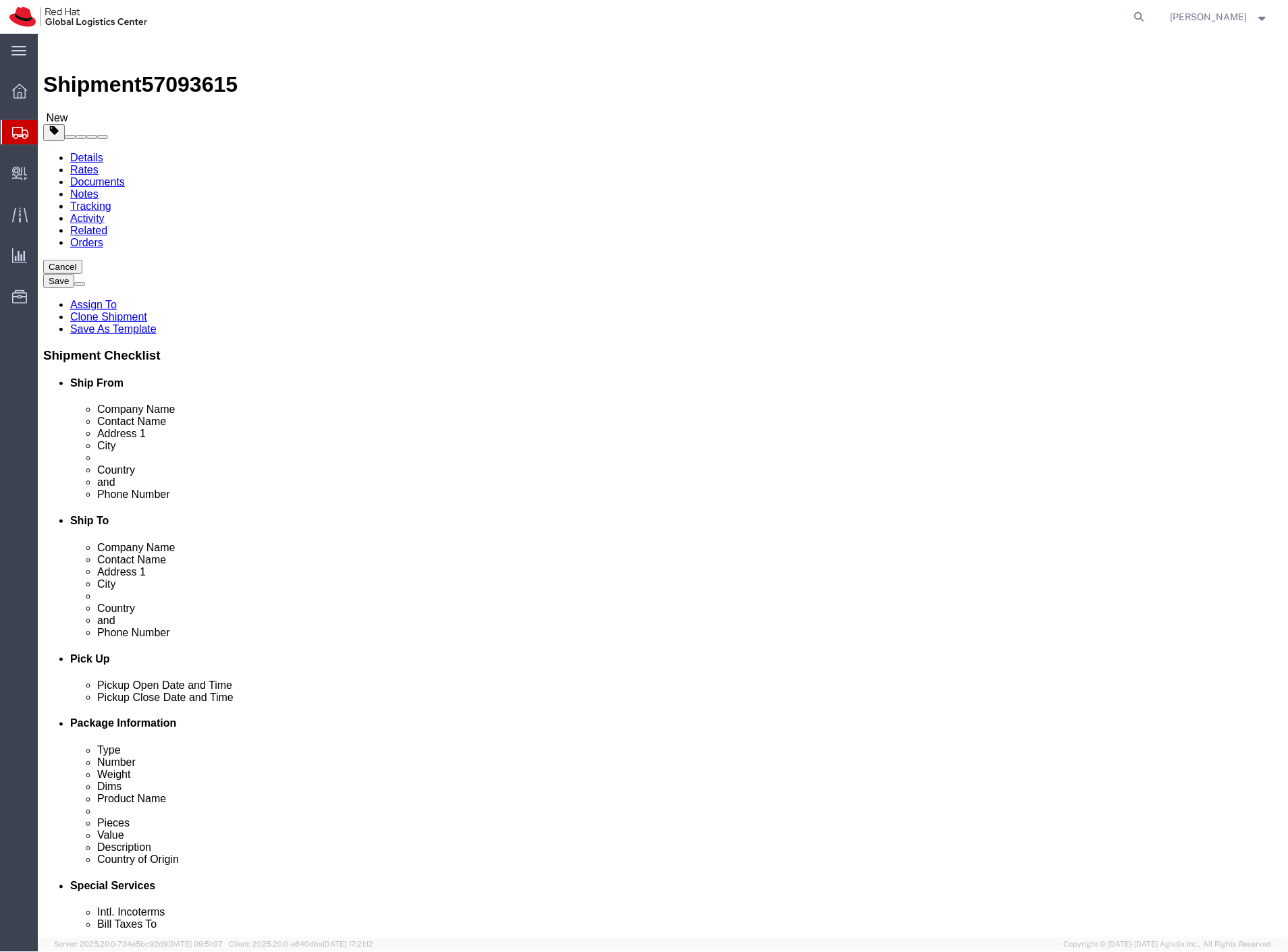
click span "57093615"
copy span "57093615"
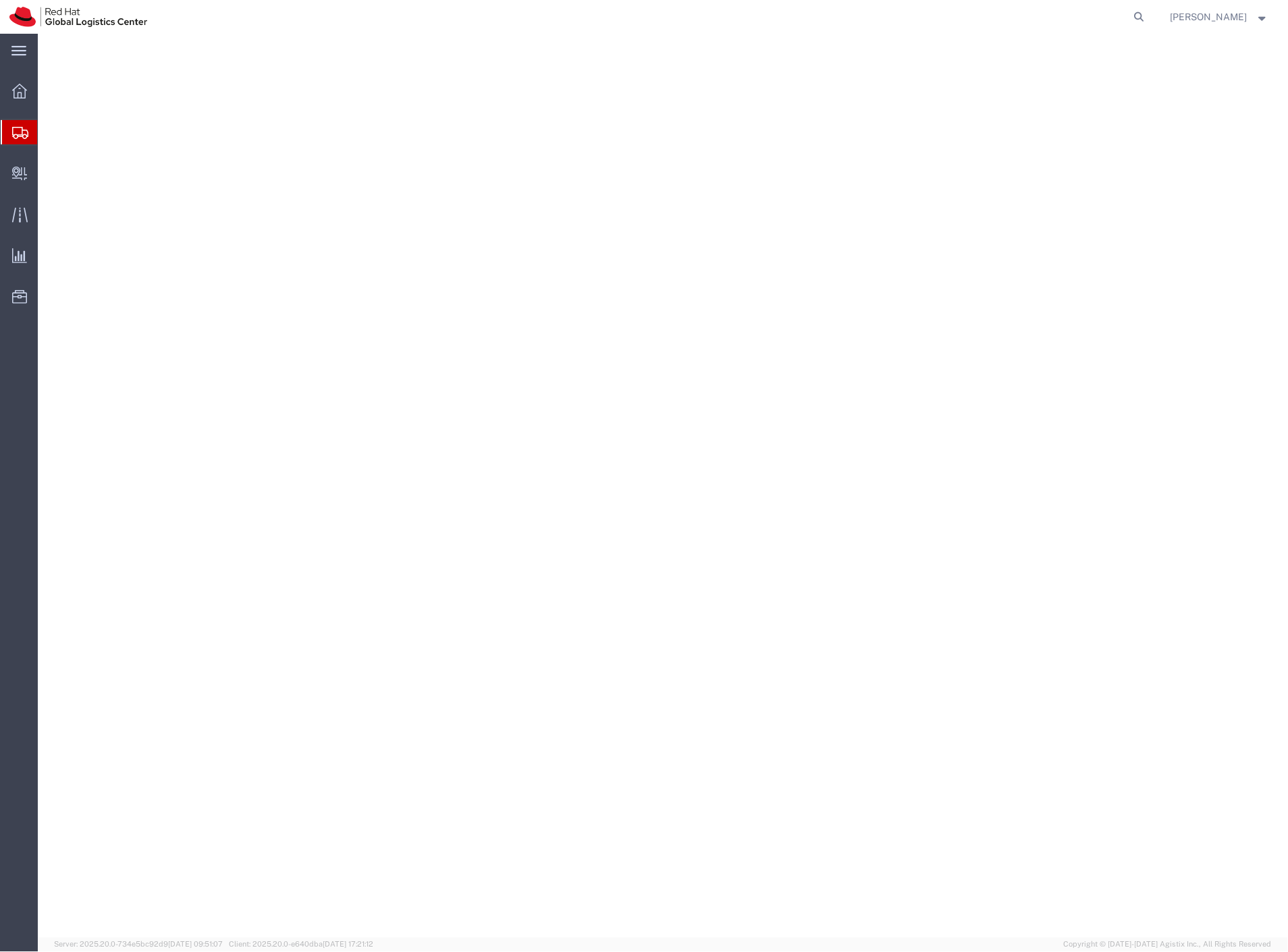
select select "38037"
select select "38024"
select select "38037"
select select
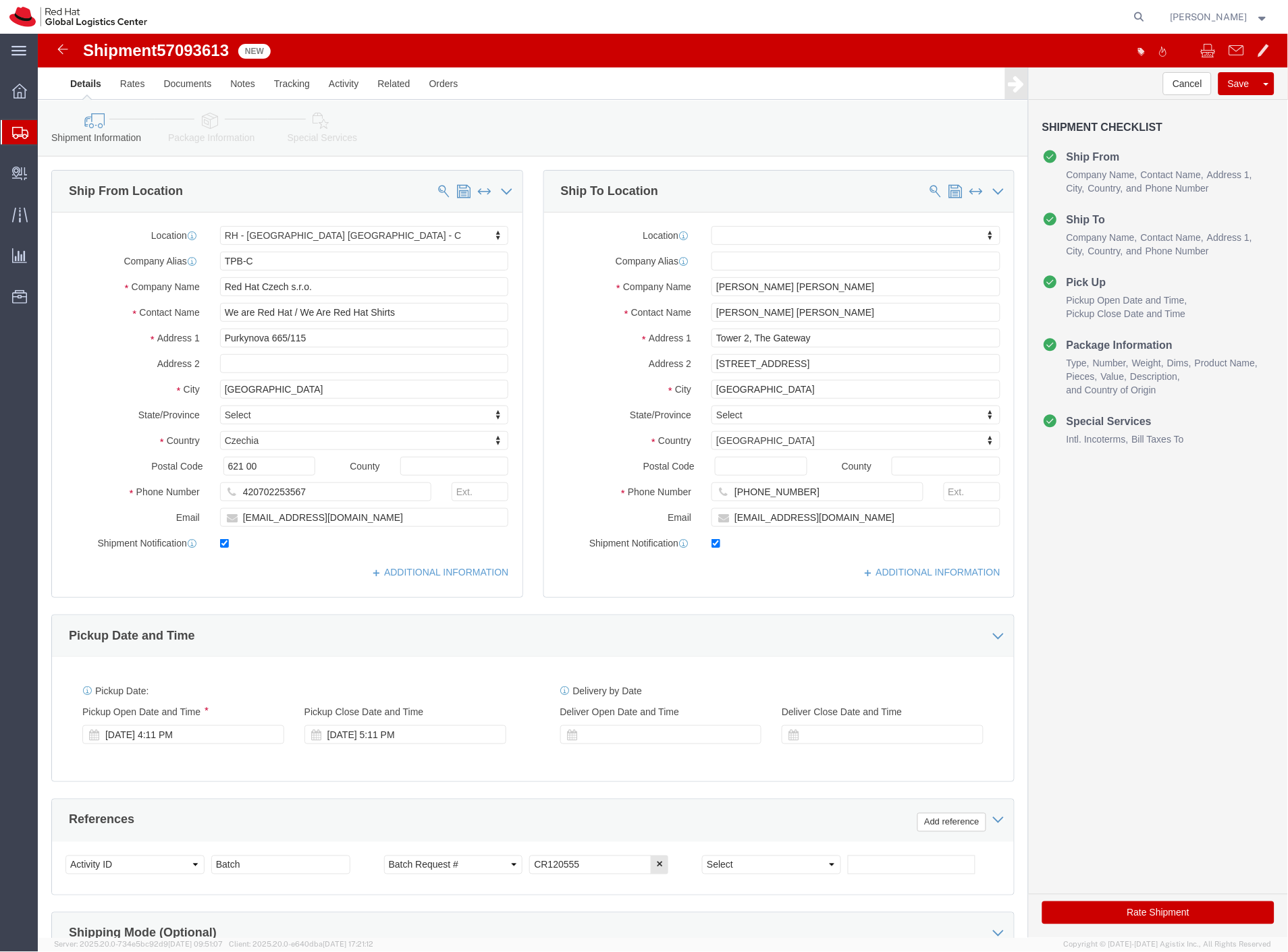
click span "57093613"
copy span "57093613"
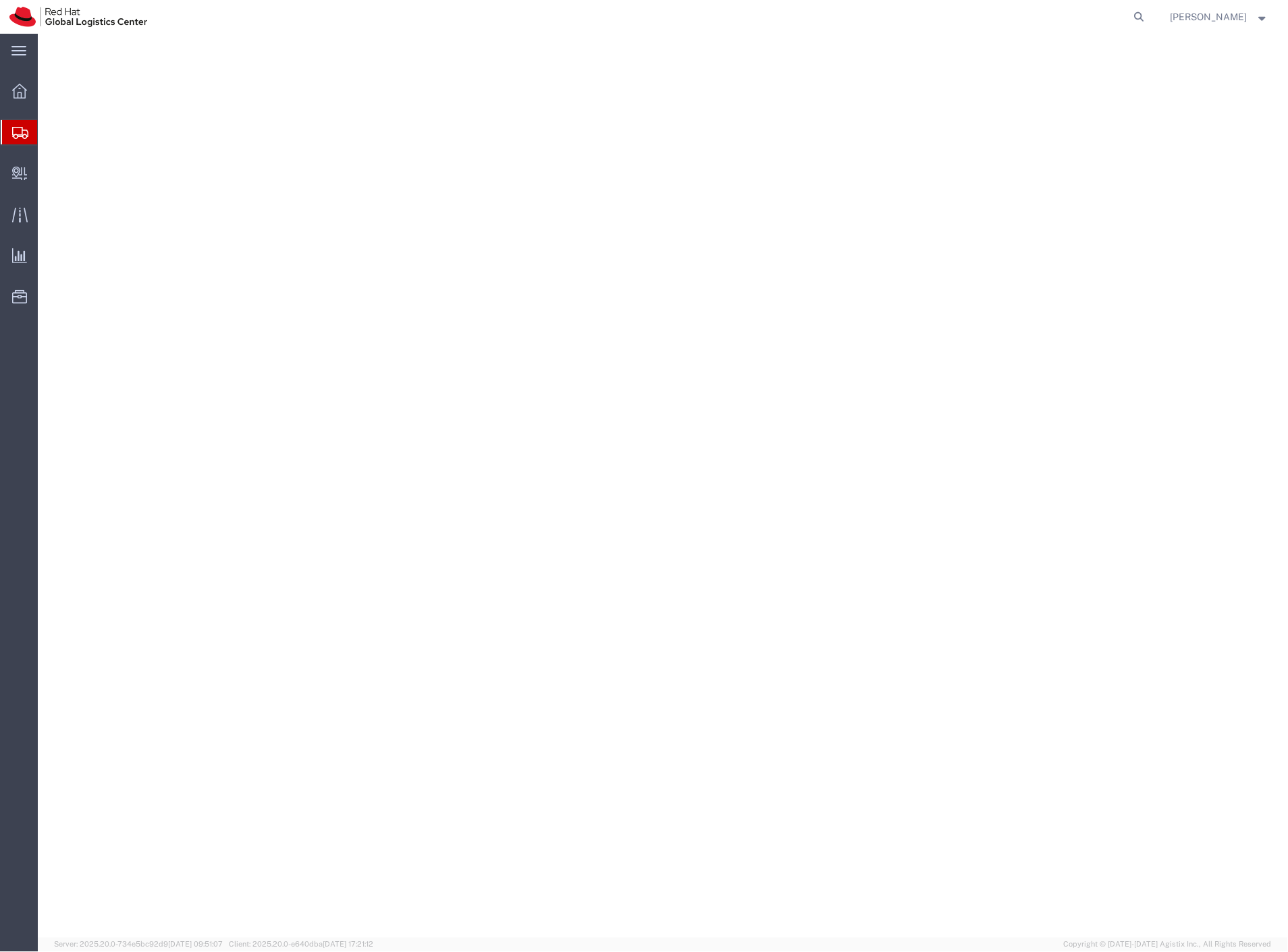
select select "38037"
select select "52691"
select select "38037"
select select "38018"
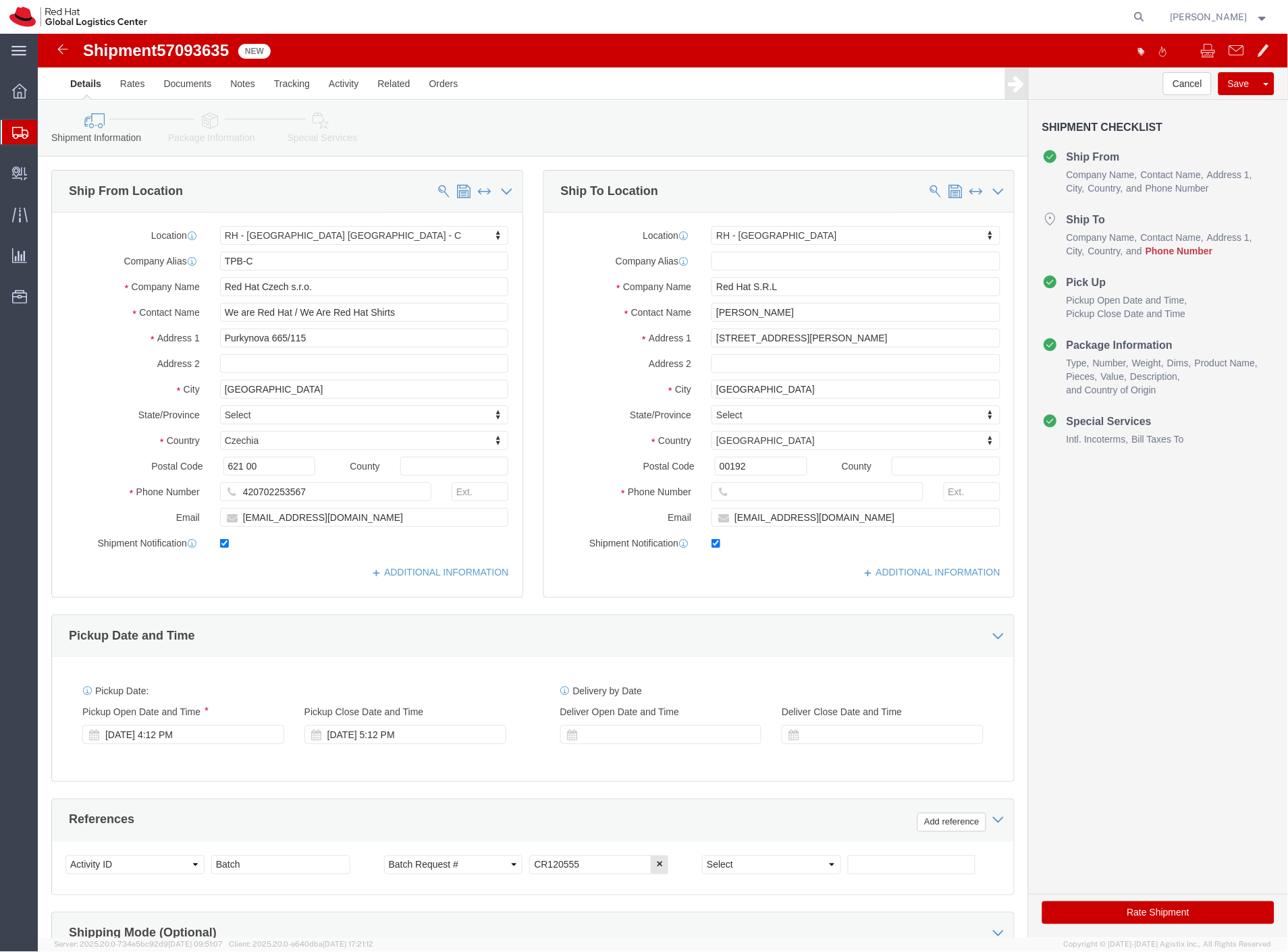
click span "57093635"
copy span "57093635"
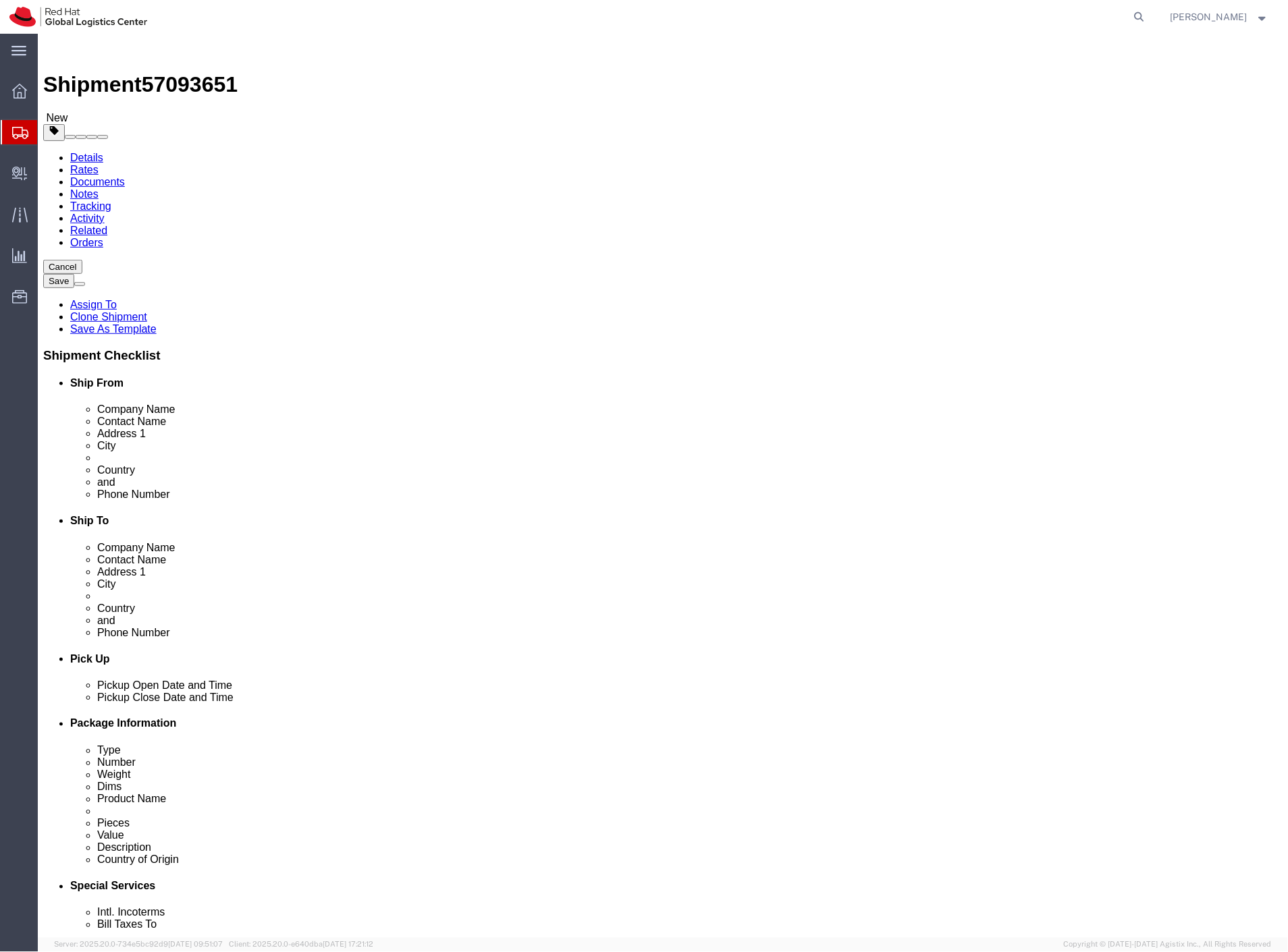
select select "38037"
select select "37977"
click span "57093651"
copy span "57093651"
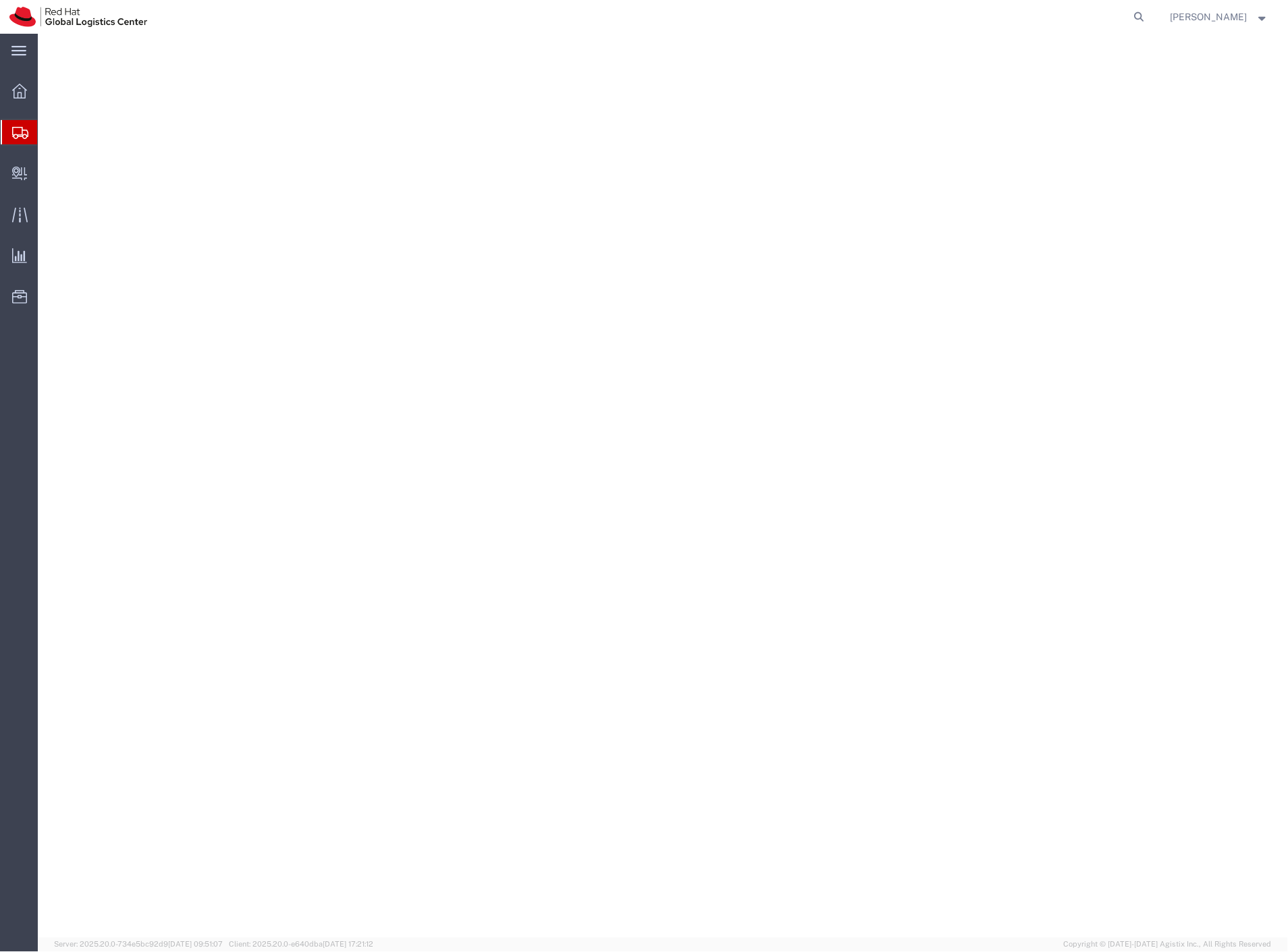
select select "38037"
select select "38034"
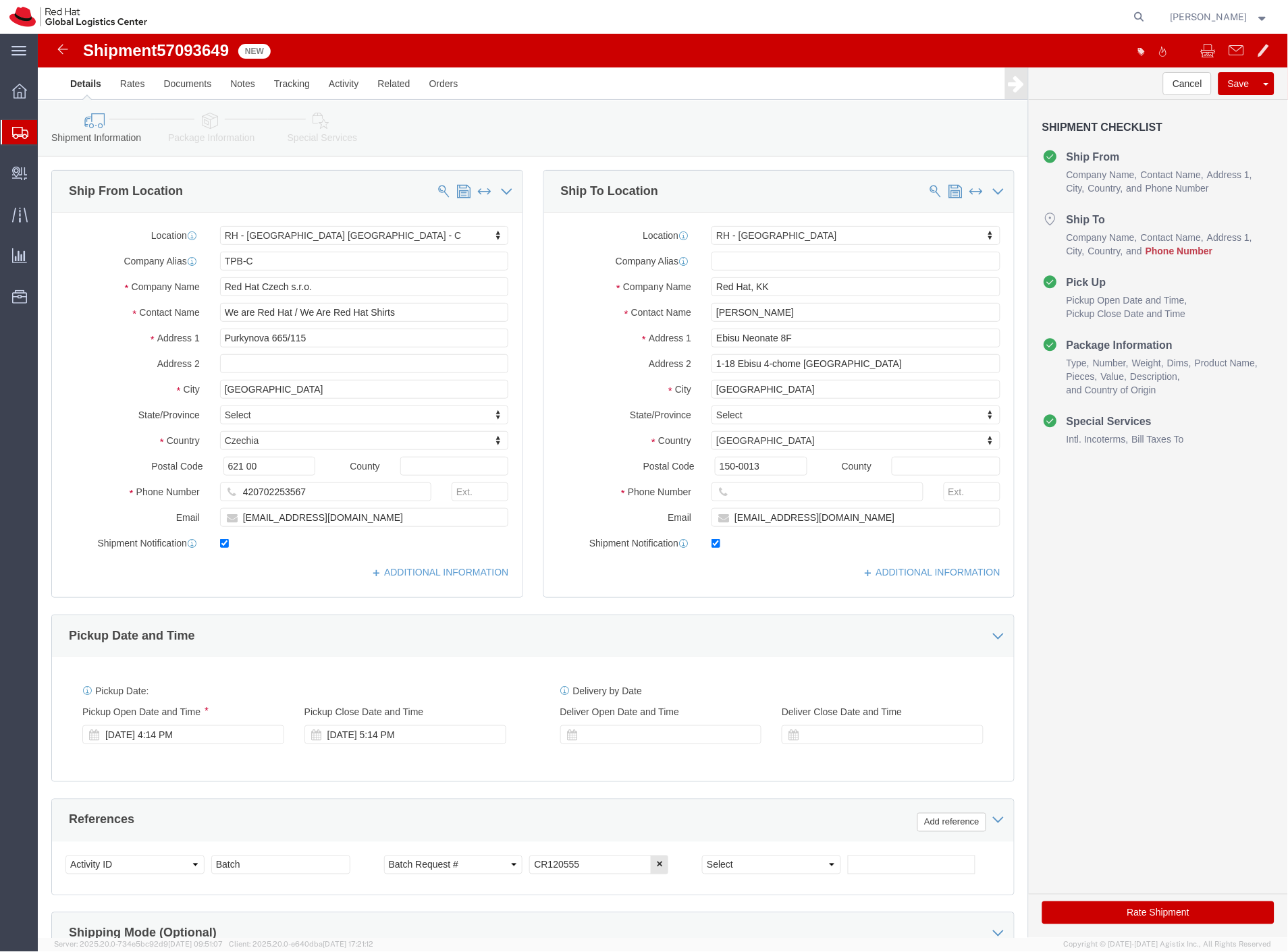
click span "57093649"
copy span "57093649"
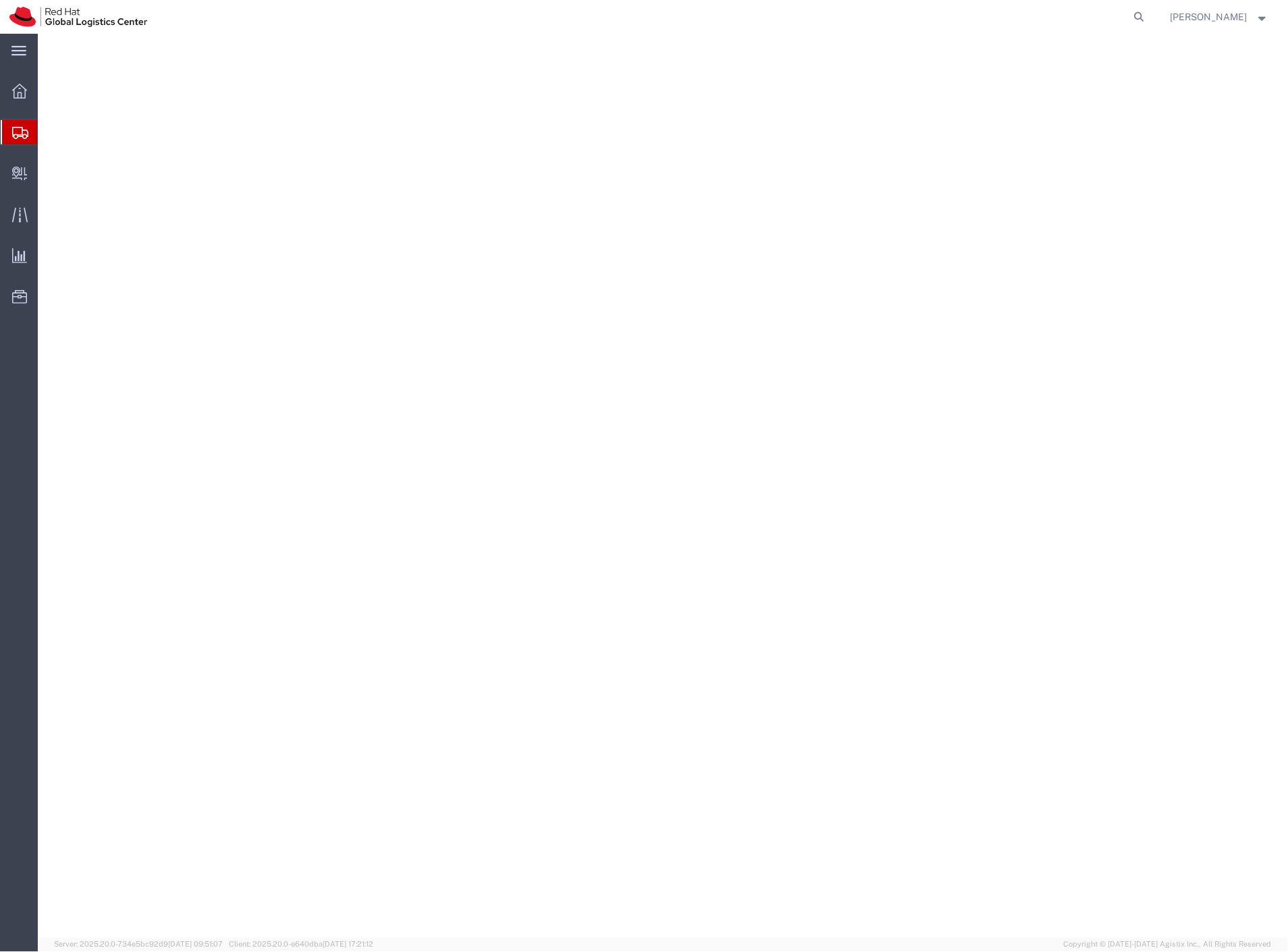
select select "38037"
select select "37975"
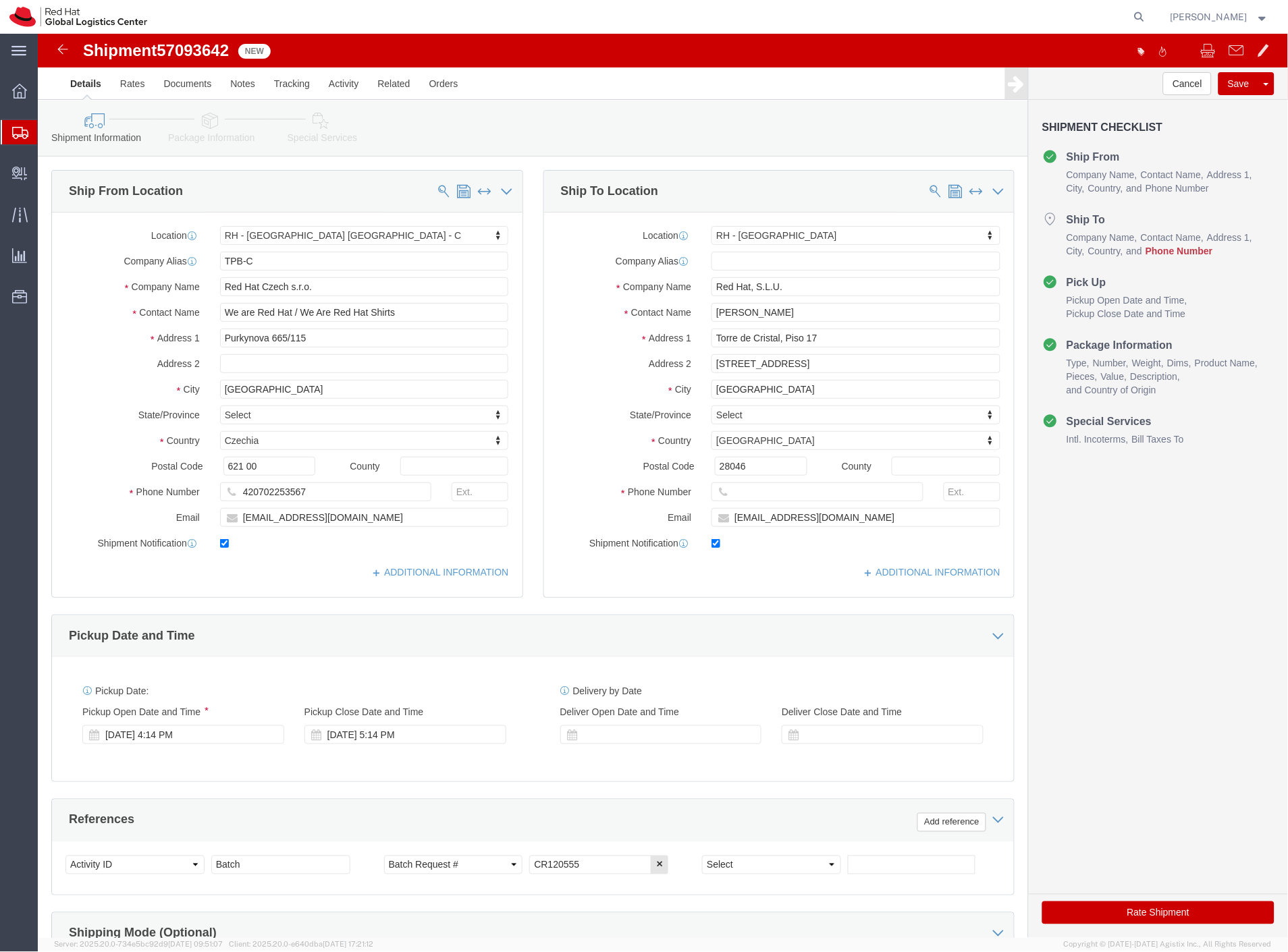
click span "57093642"
copy span "57093642"
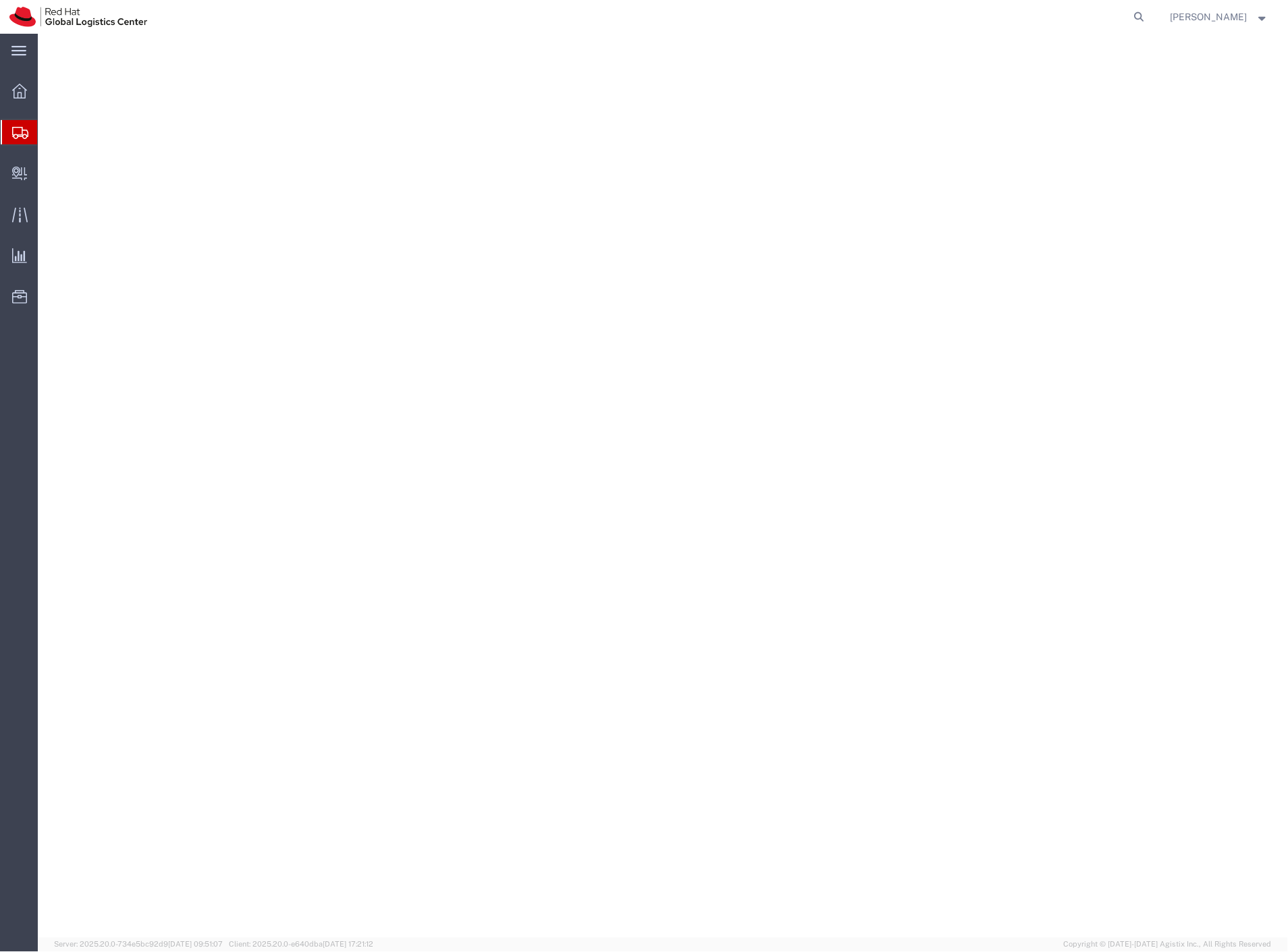
select select "38037"
select select "38010"
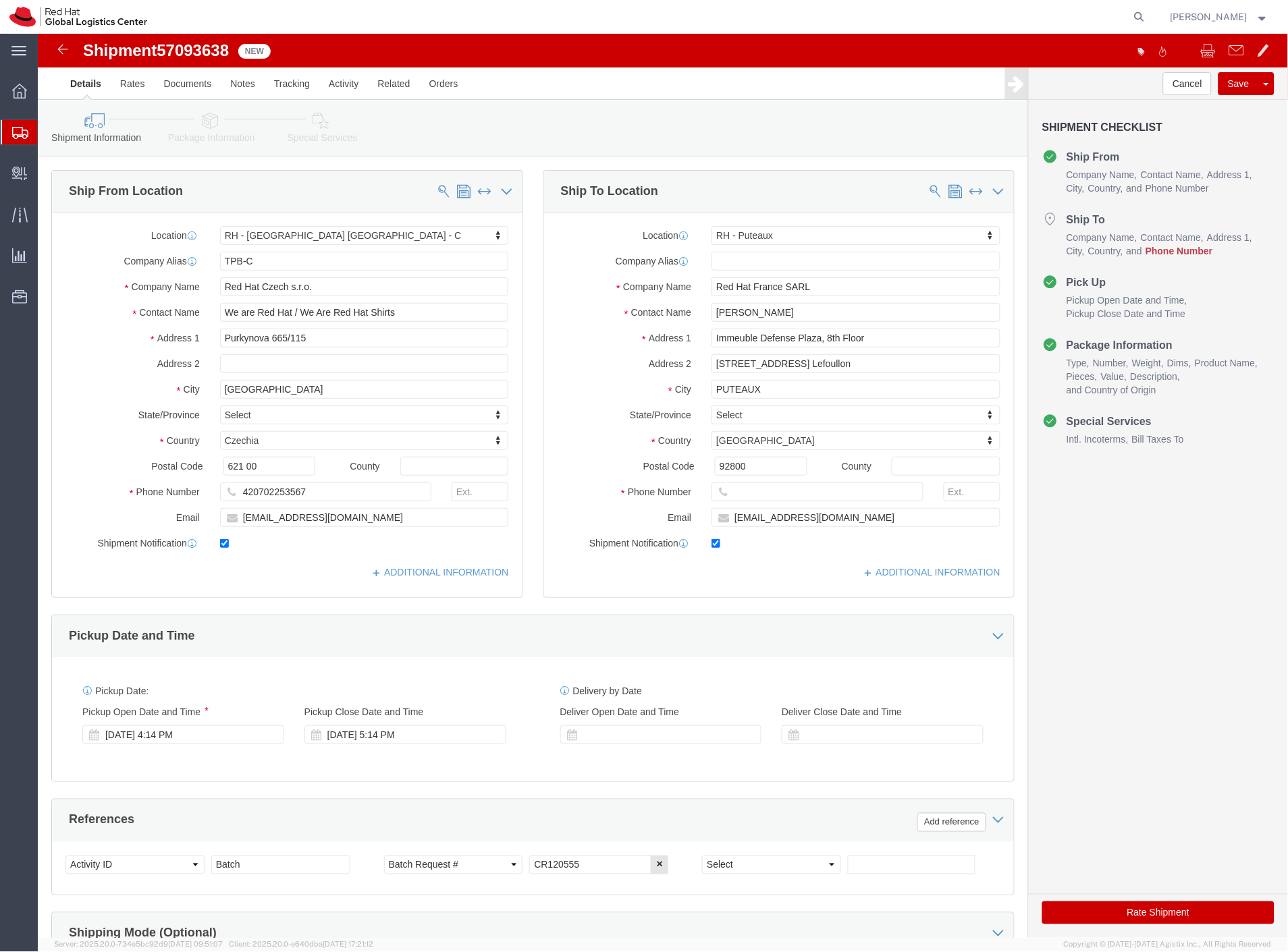
click span "57093638"
copy span "57093638"
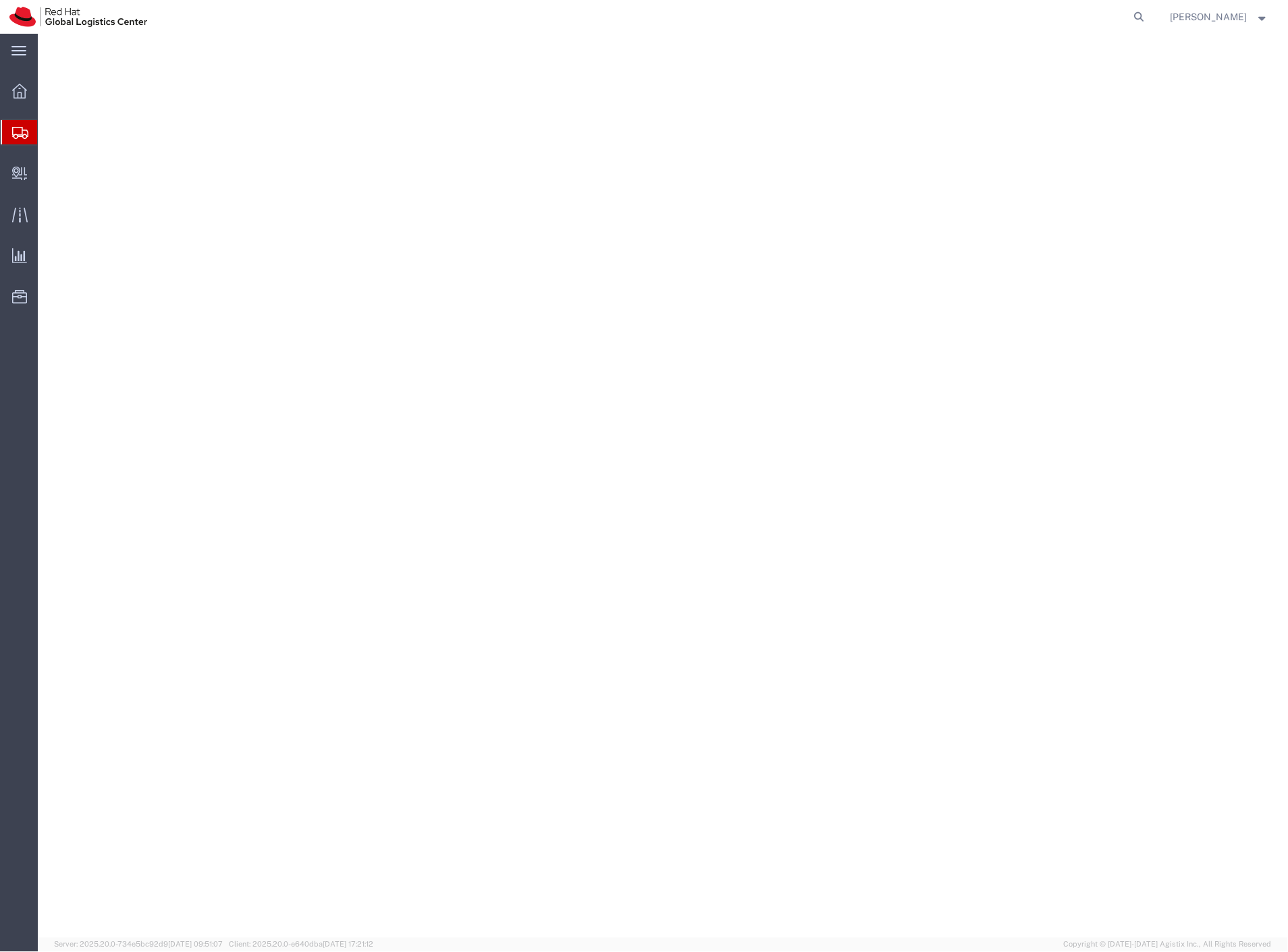
select select "38037"
select select "37988"
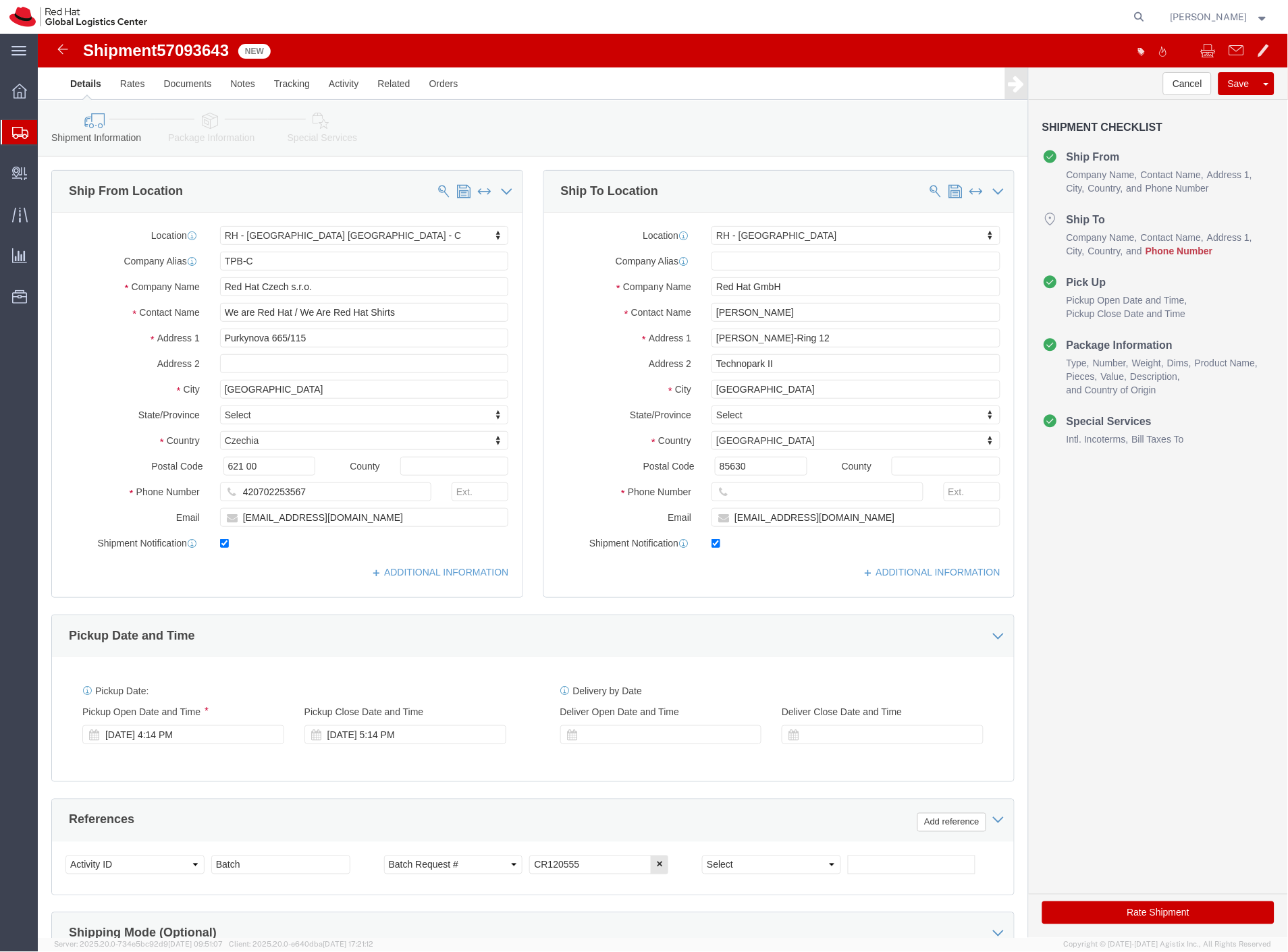
click span "57093643"
copy span "57093643"
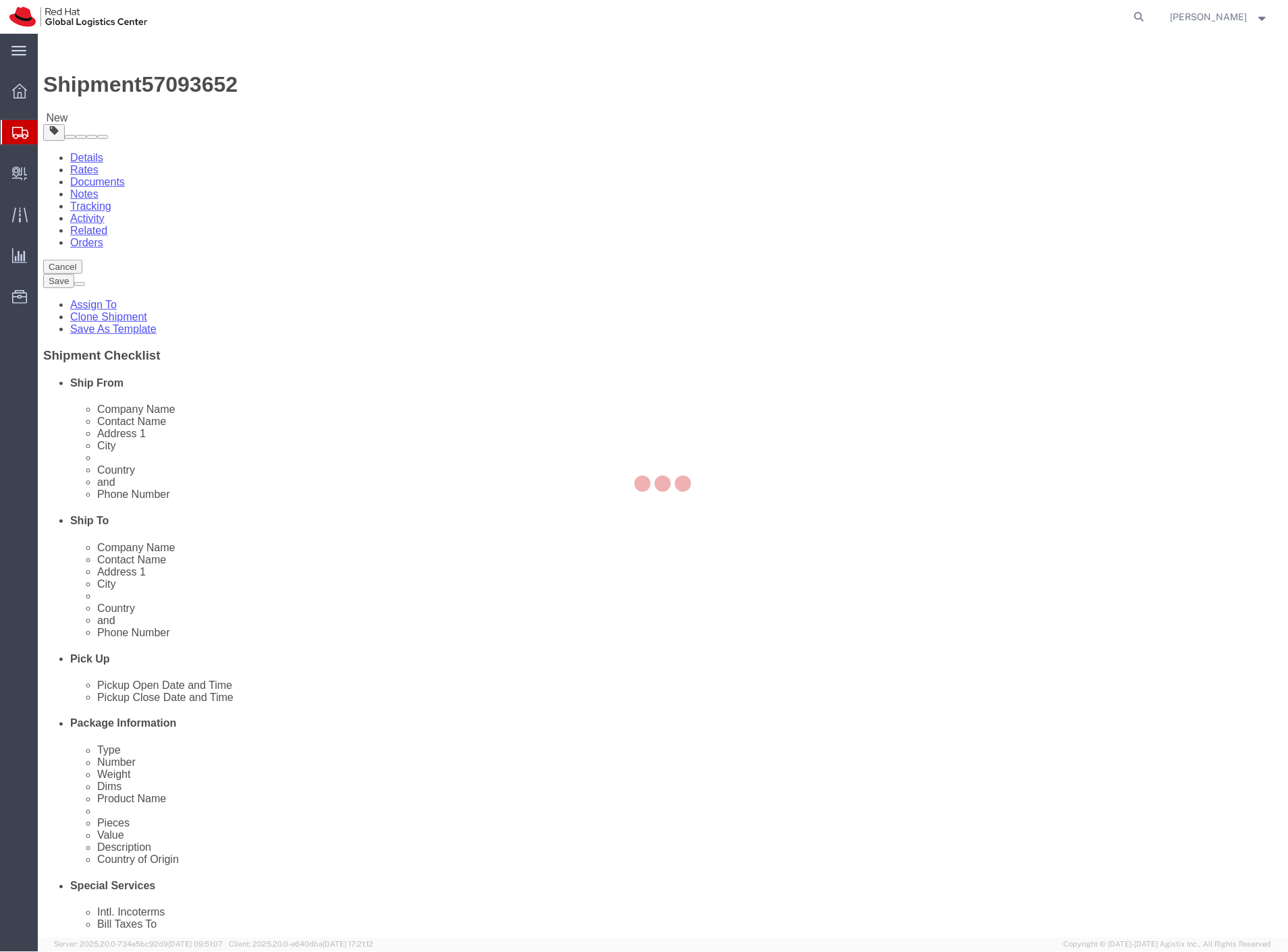
select select "38037"
select select "38024"
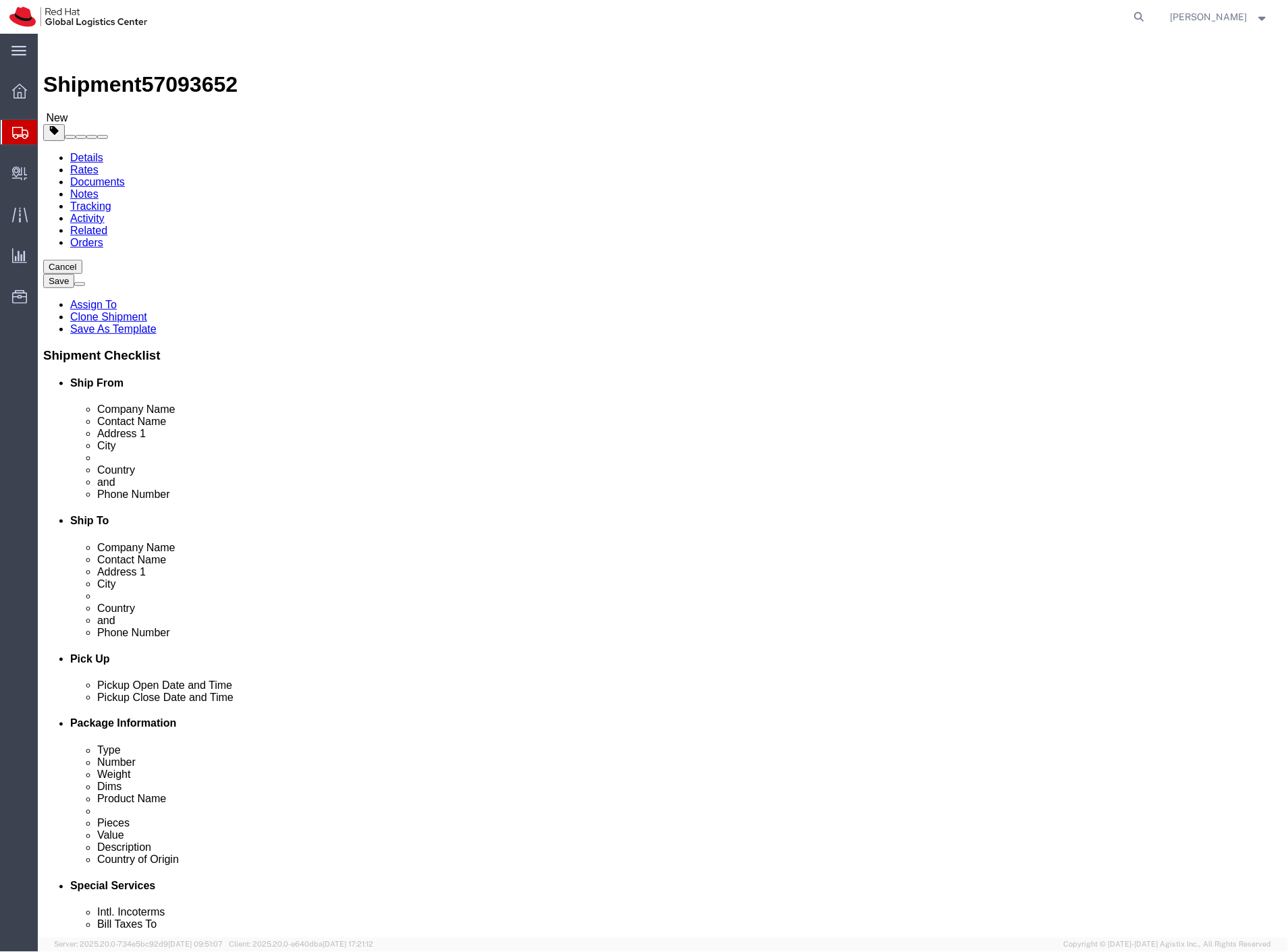
click span "57093652"
copy span "57093652"
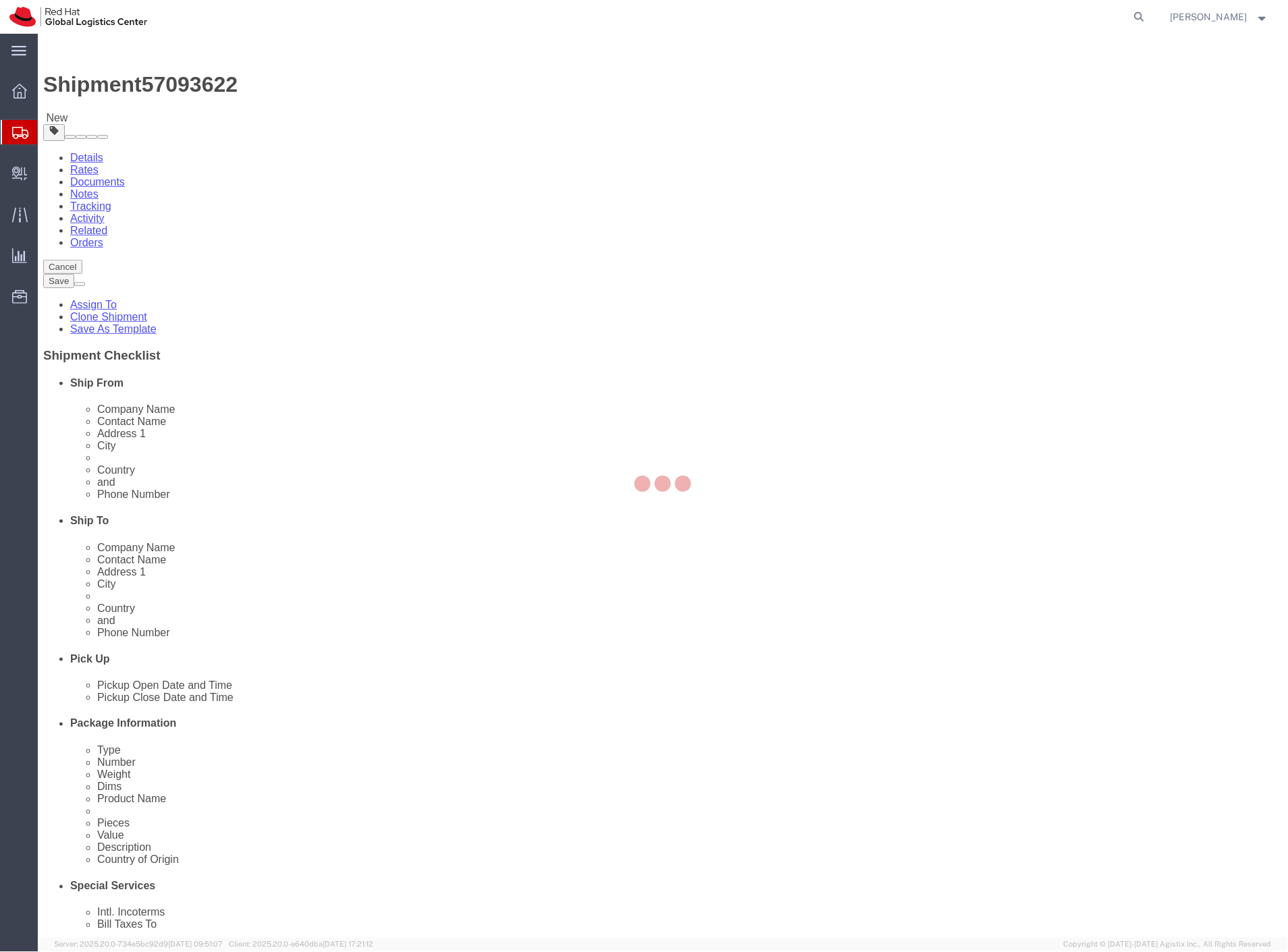
click at [215, 51] on div at bounding box center [662, 486] width 1250 height 905
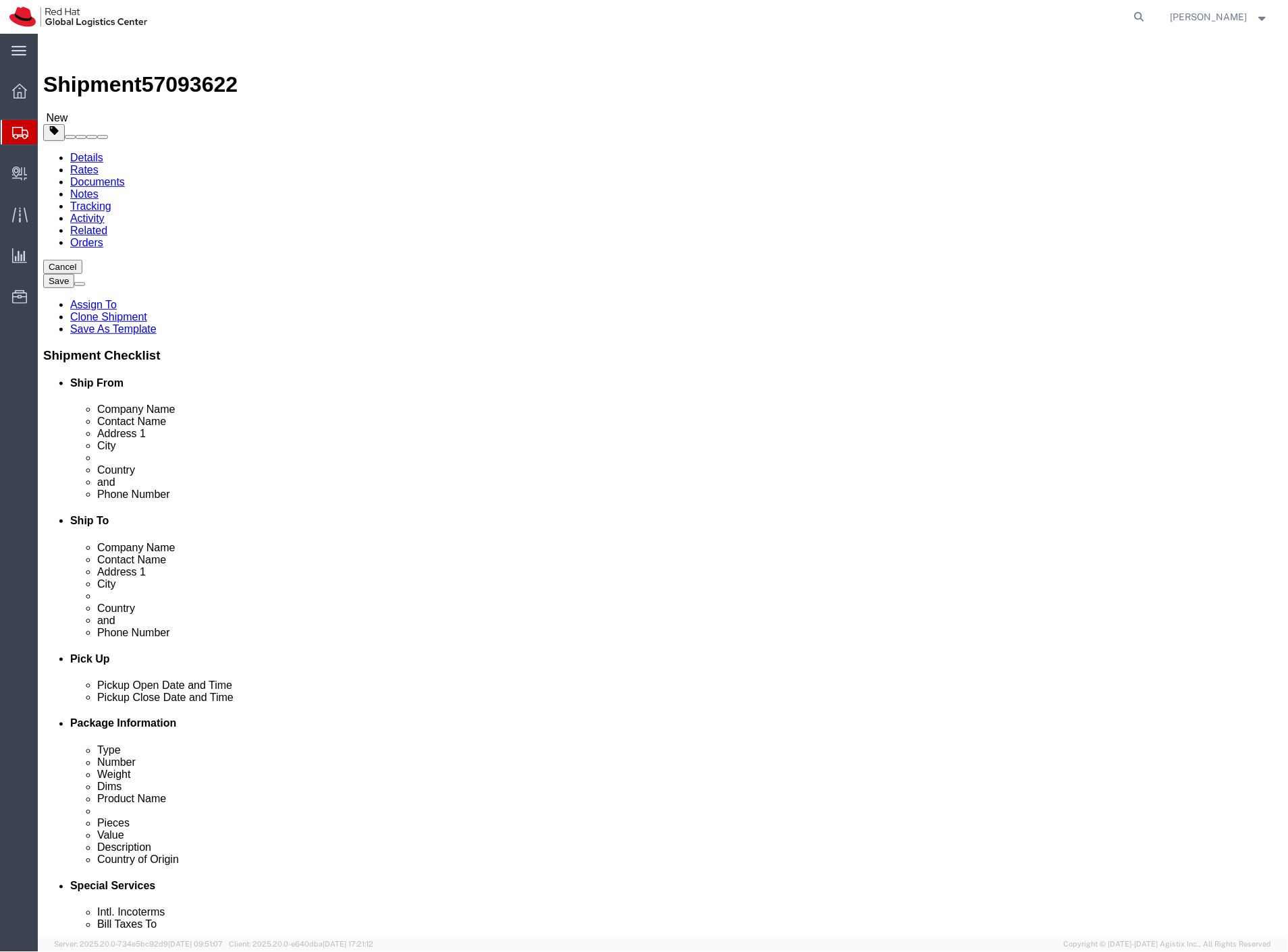
select select "38037"
select select "37944"
click span "57093622"
copy span "57093622"
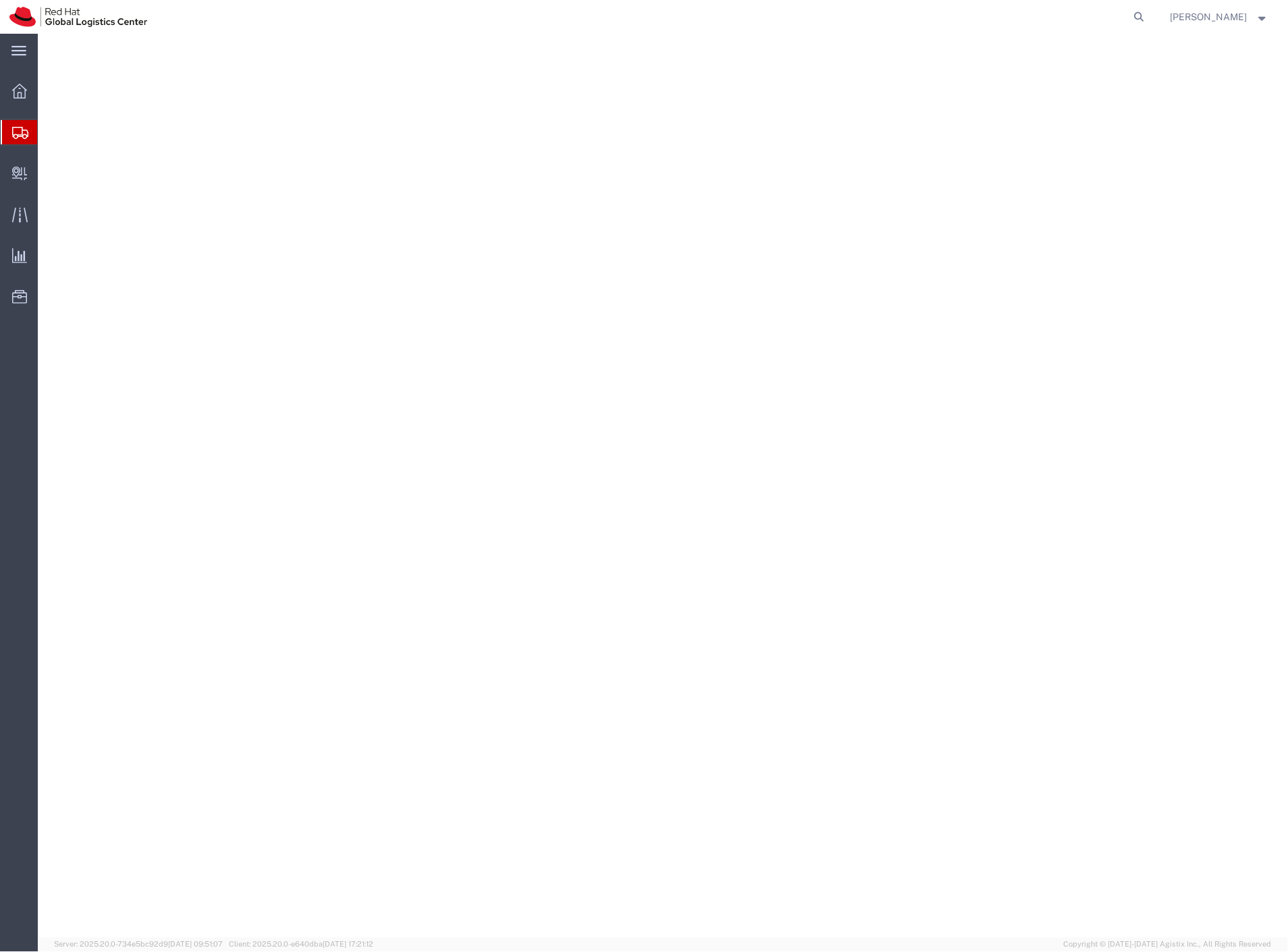
select select "38037"
select select "37974"
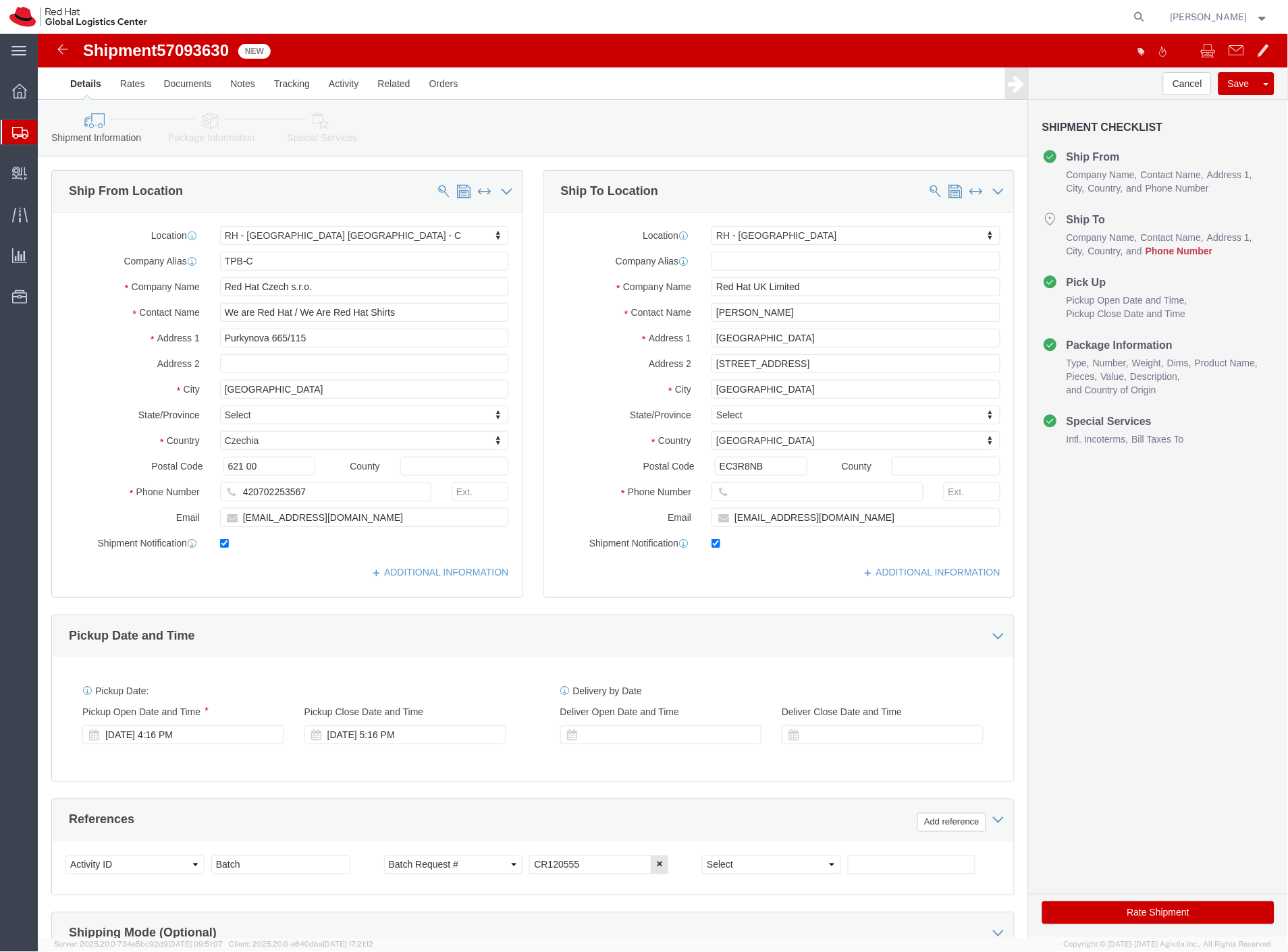
click span "57093630"
copy span "57093630"
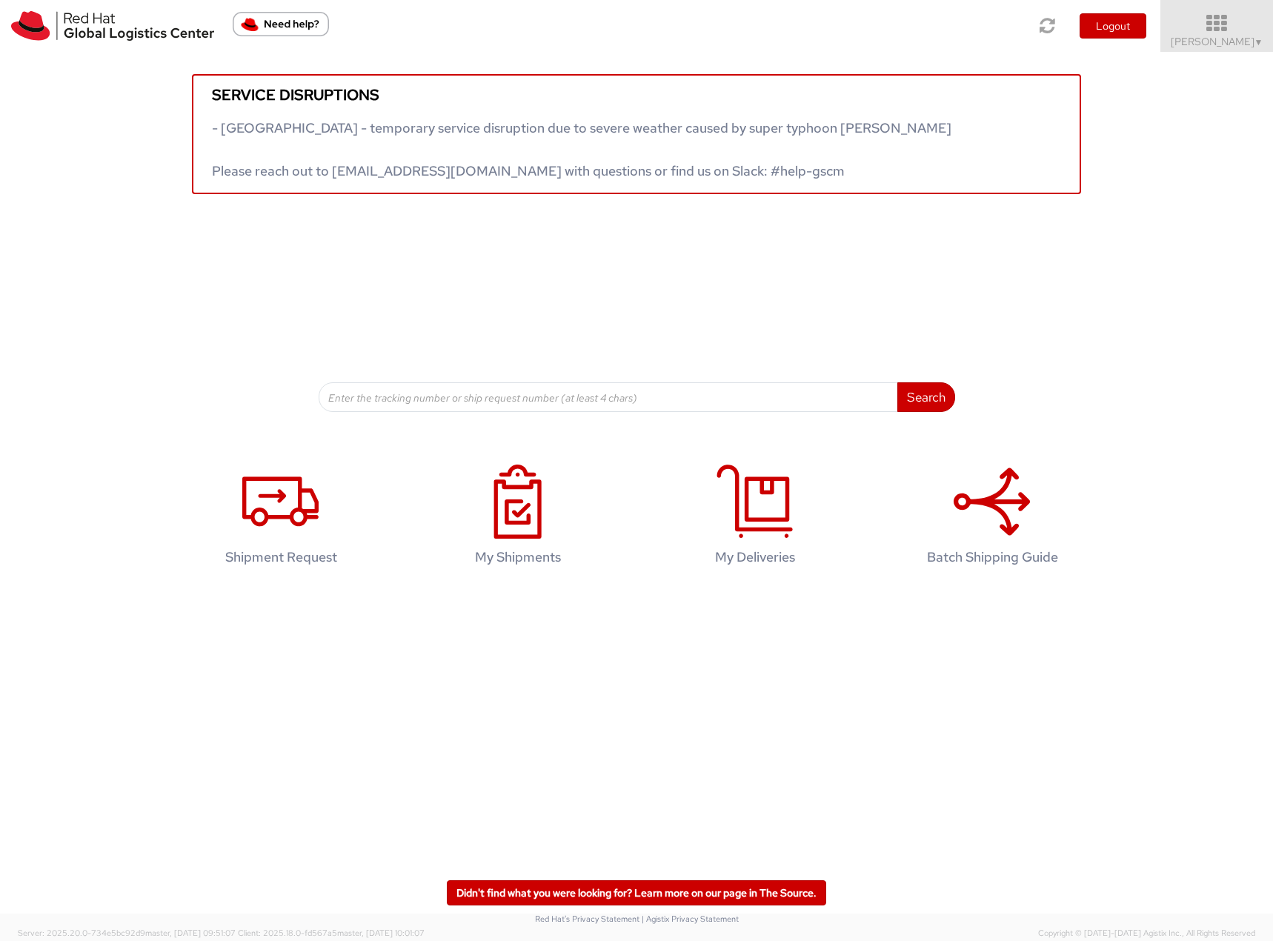
click at [1234, 29] on icon at bounding box center [1217, 23] width 130 height 21
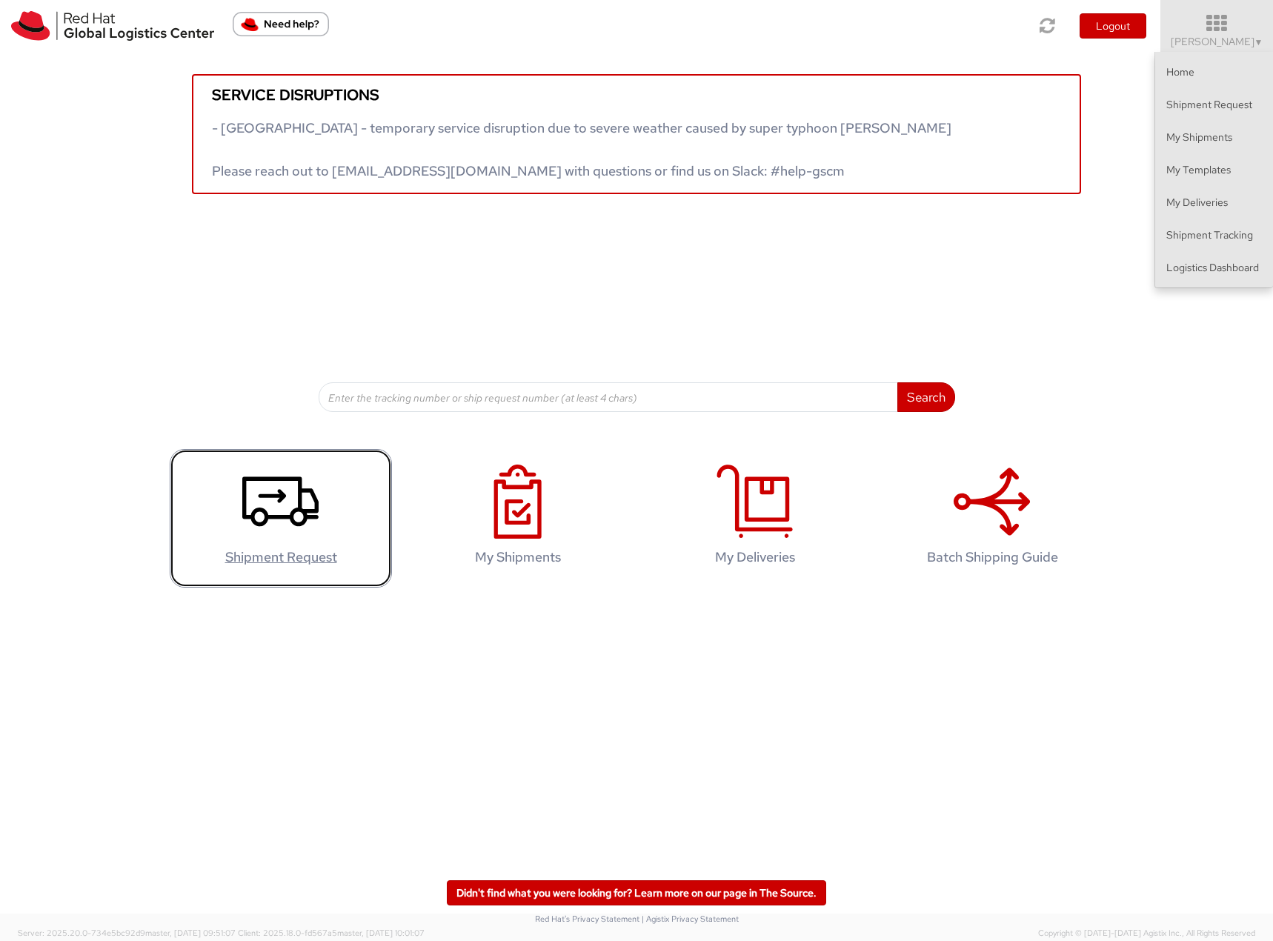
click at [313, 505] on icon at bounding box center [280, 502] width 76 height 74
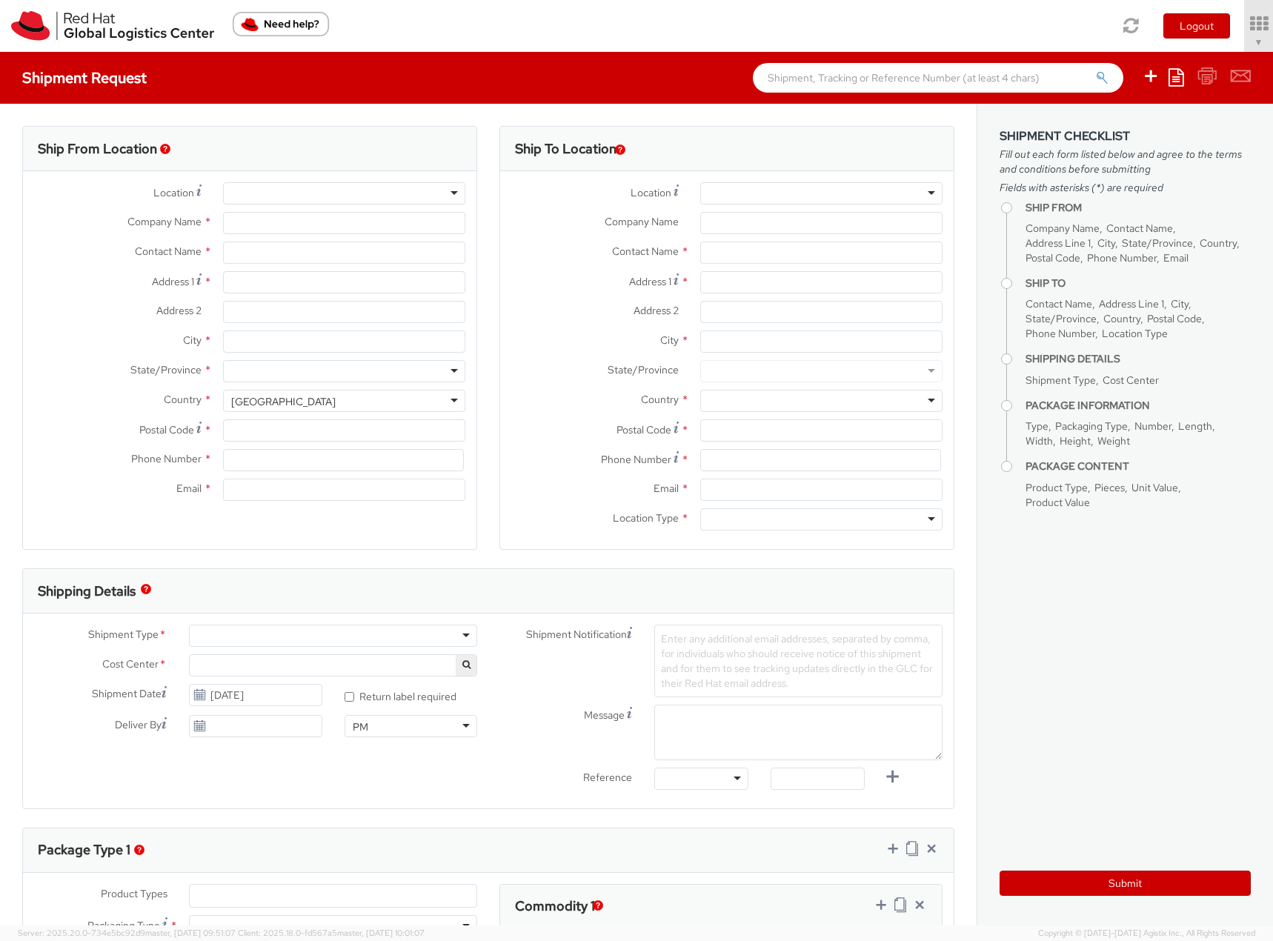
type input "Red Hat Czech s.r.o."
type input "[PERSON_NAME]"
type input "Purkynova 665/115"
type input "[GEOGRAPHIC_DATA]"
type input "621 00"
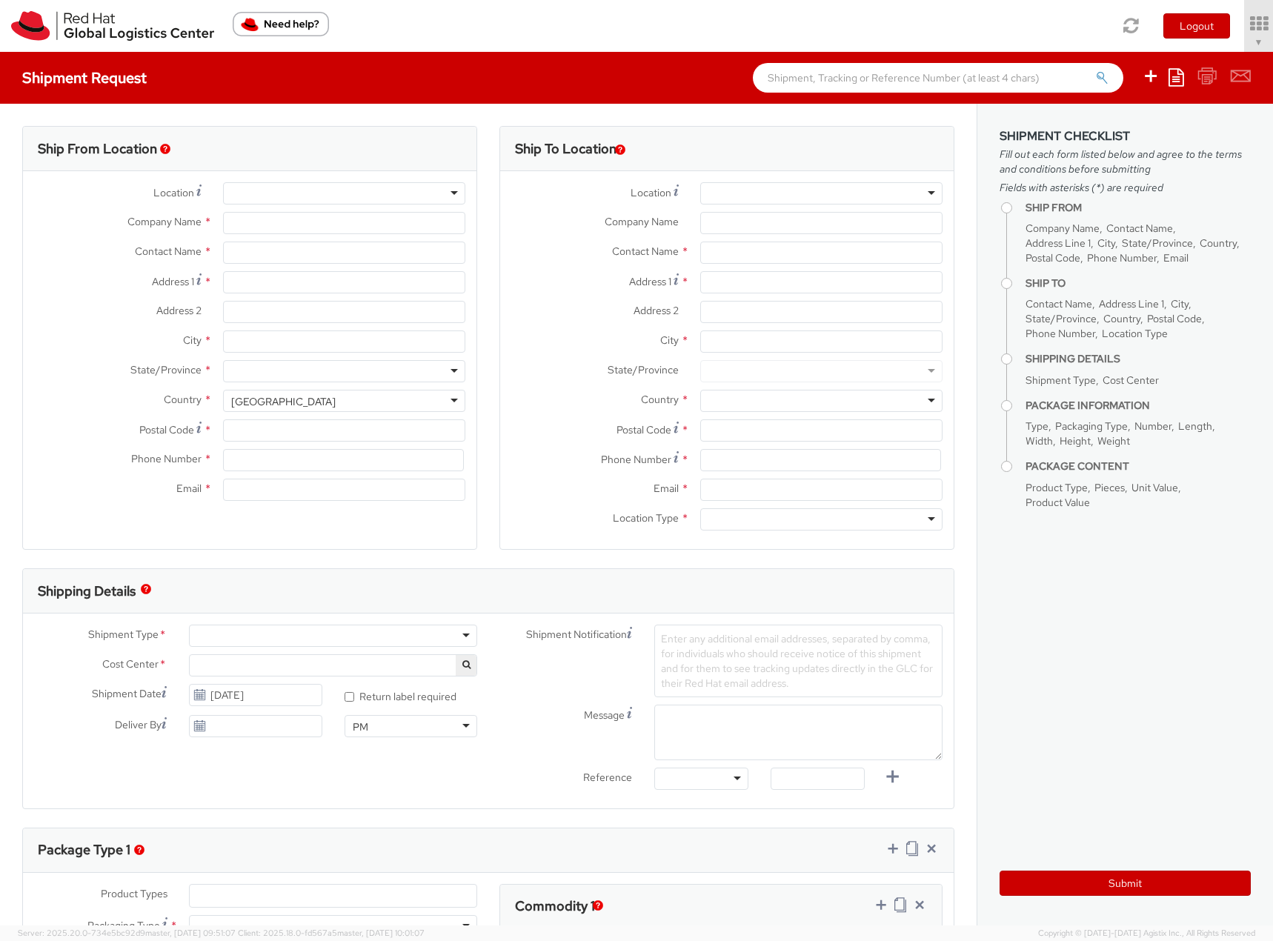
type input "420702253567"
type input "flizuch@redhat.com"
select select "CM"
select select "KGS"
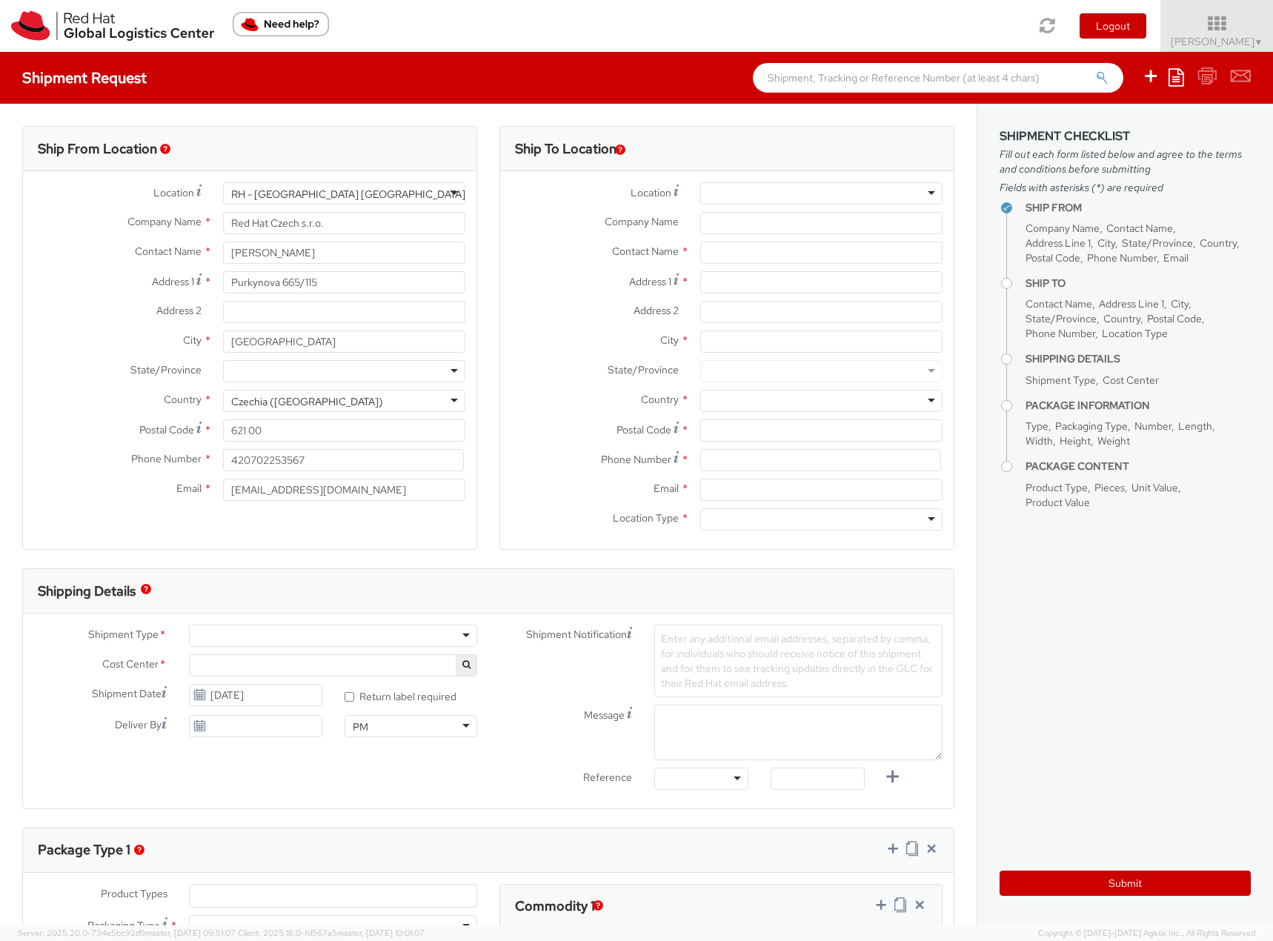
select select "901"
select select
drag, startPoint x: 300, startPoint y: 251, endPoint x: 201, endPoint y: 258, distance: 99.5
click at [201, 258] on div "Location * RH - Brno - Tech Park Brno - C RH - Brno - Tech Park Brno - C RH - A…" at bounding box center [249, 345] width 453 height 326
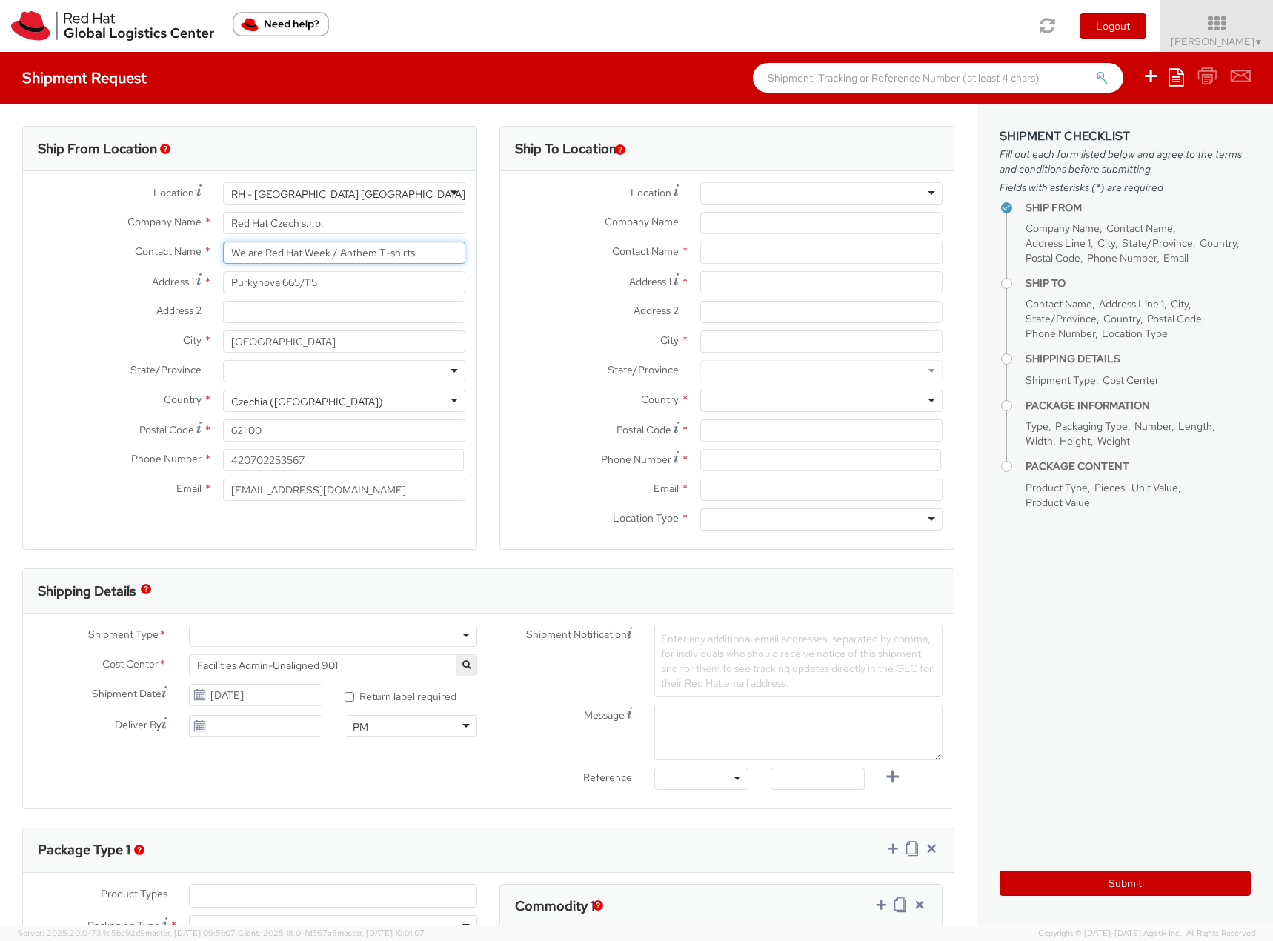
type input "We are Red Hat Week / Anthem T-shirts"
drag, startPoint x: 257, startPoint y: 491, endPoint x: 171, endPoint y: 493, distance: 86.0
click at [171, 493] on div "Email * flizuch@redhat.com" at bounding box center [249, 490] width 453 height 22
type input "[EMAIL_ADDRESS][DOMAIN_NAME]"
click at [337, 634] on div at bounding box center [333, 636] width 288 height 22
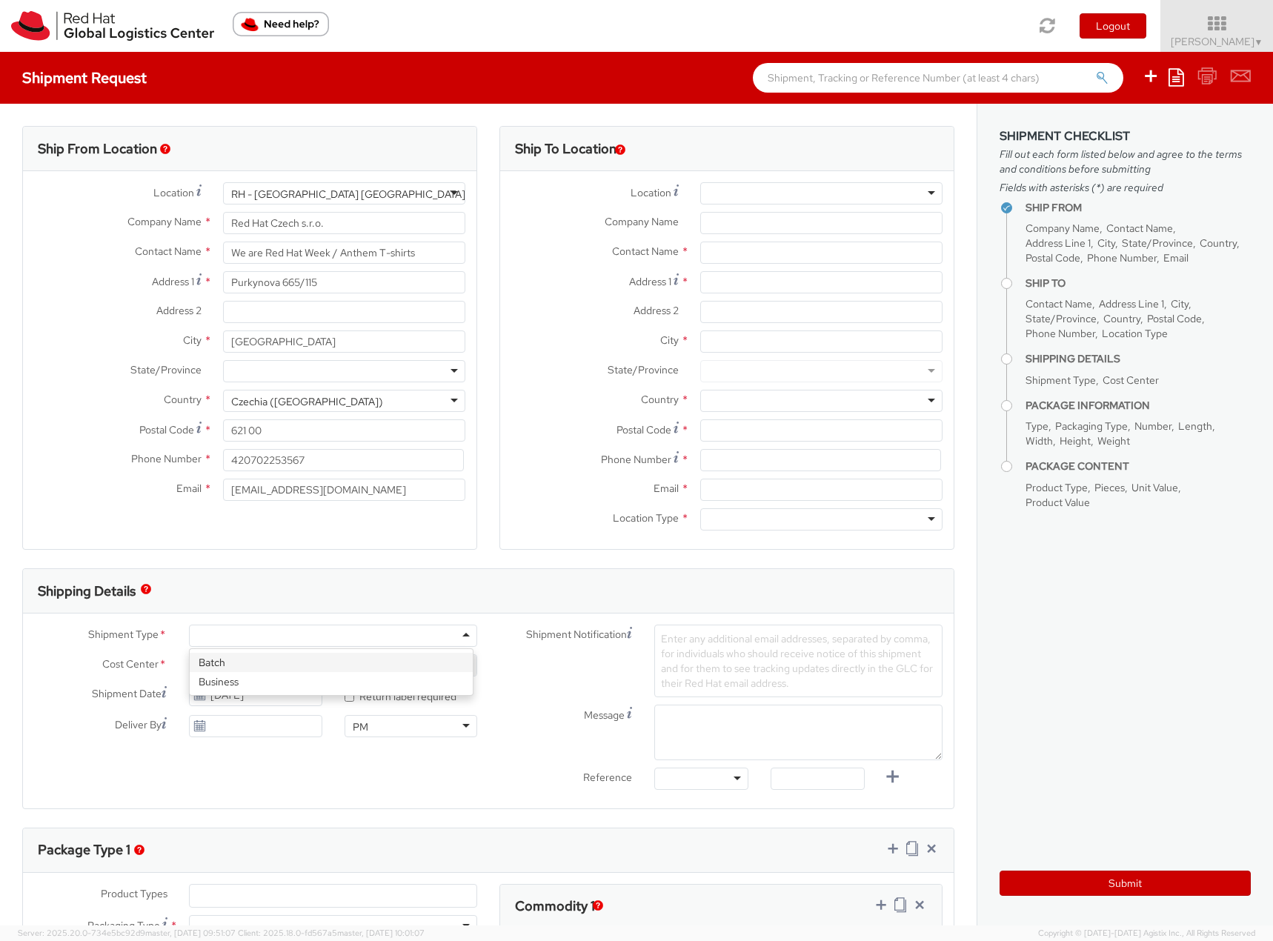
click at [112, 662] on span "Cost Center" at bounding box center [130, 664] width 56 height 17
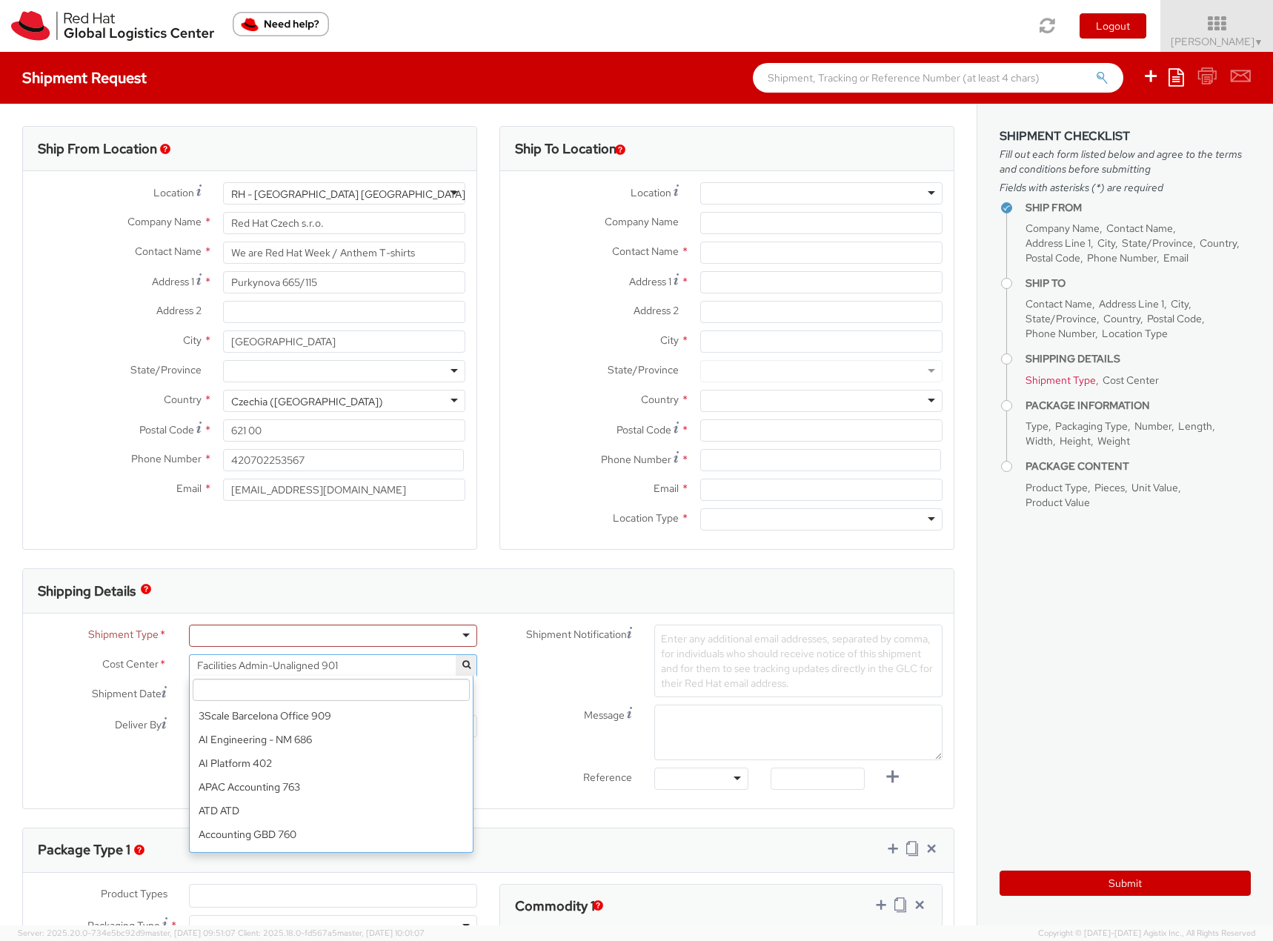
click at [272, 669] on span "Facilities Admin-Unaligned 901" at bounding box center [333, 665] width 272 height 13
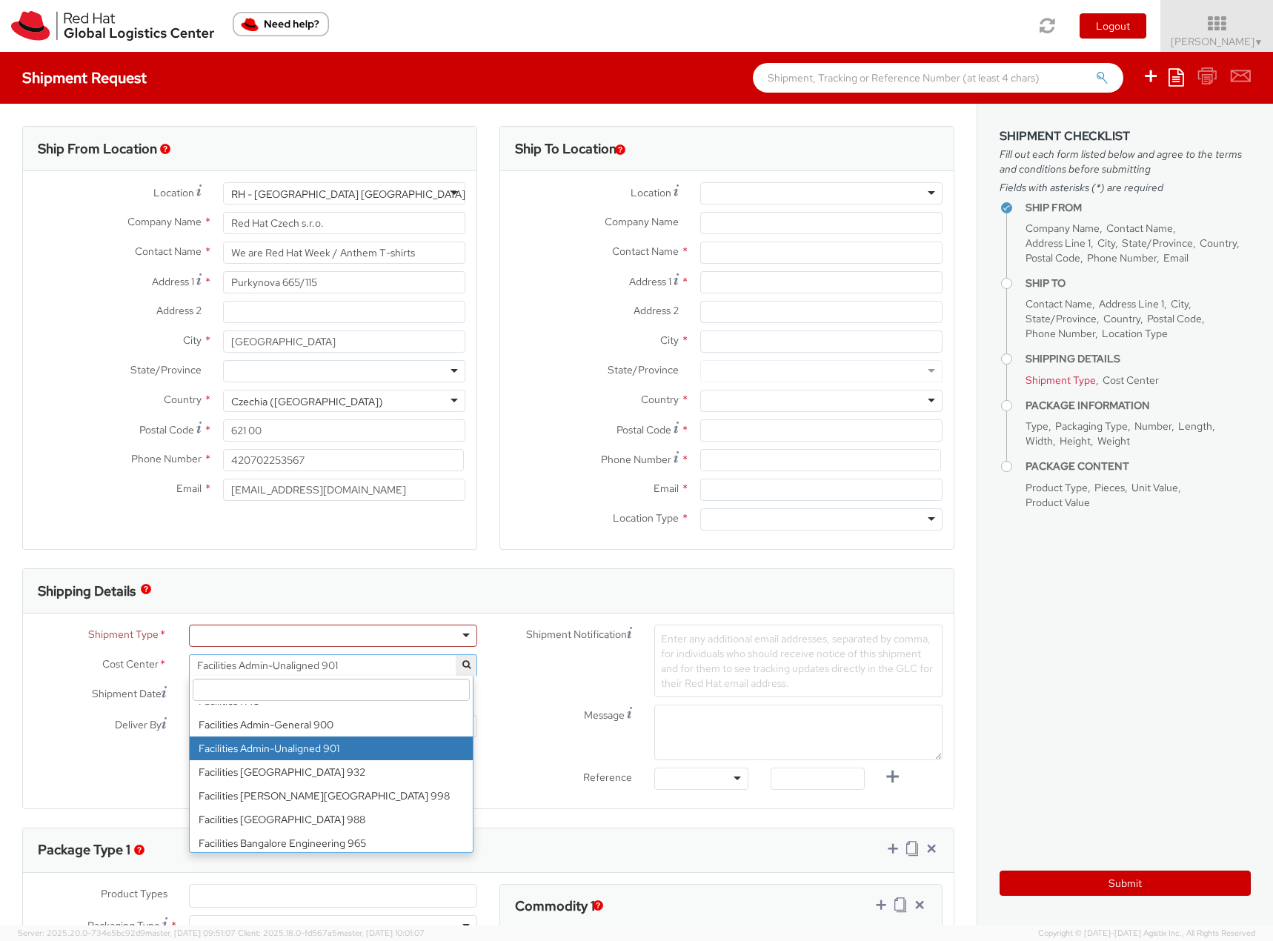
click at [272, 669] on span "Facilities Admin-Unaligned 901" at bounding box center [333, 665] width 272 height 13
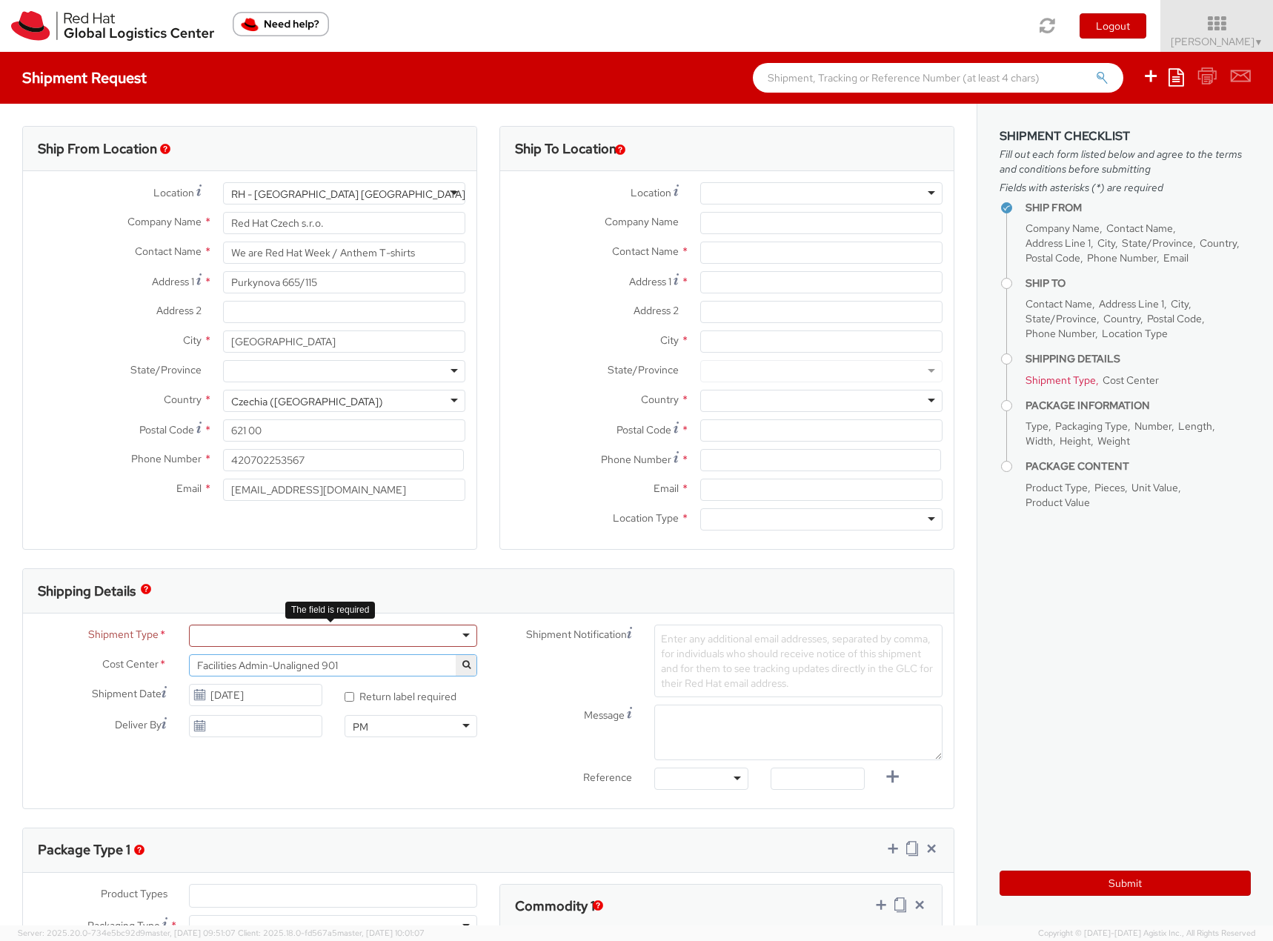
click at [265, 642] on div at bounding box center [333, 636] width 288 height 22
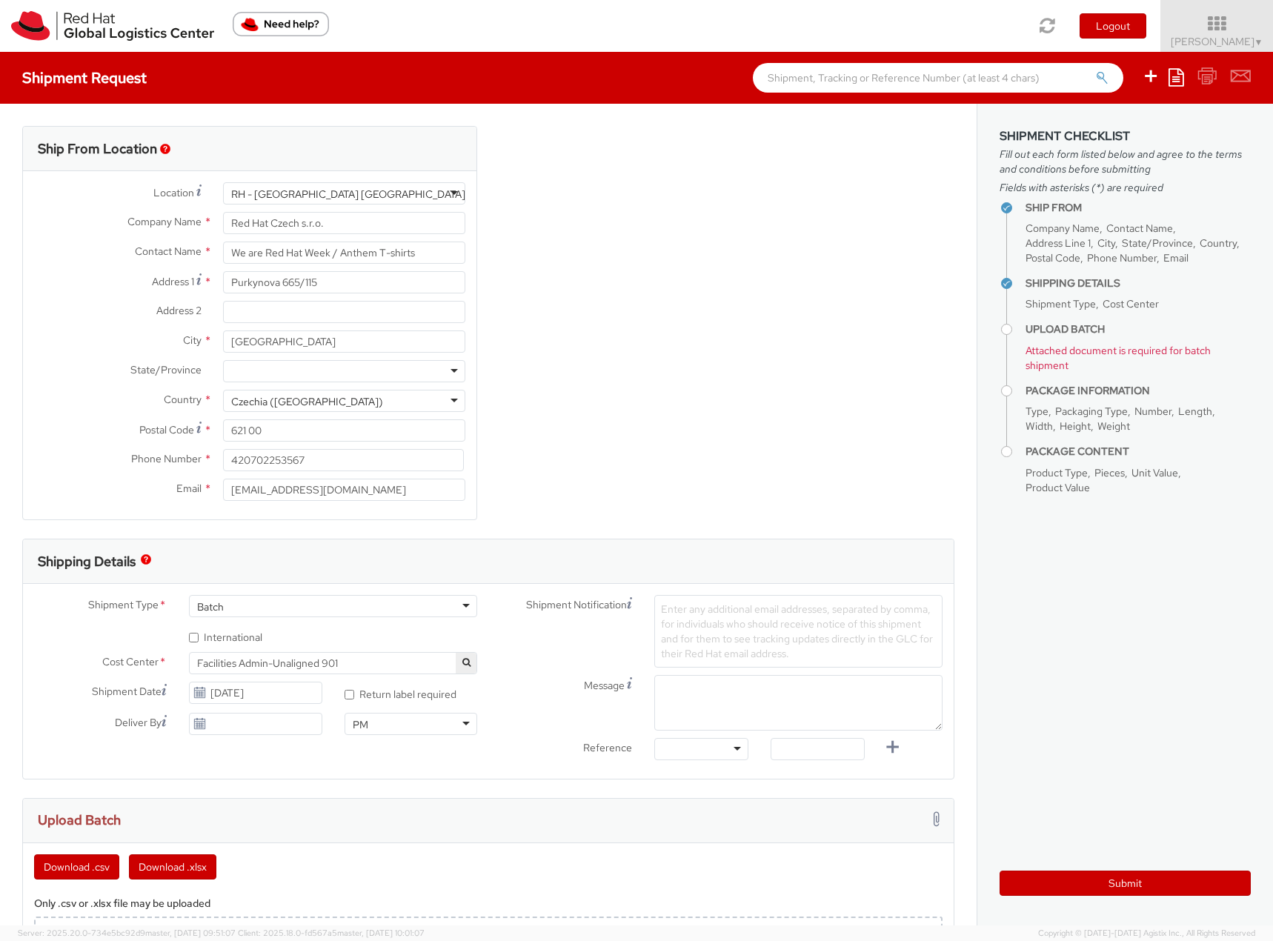
click at [229, 640] on label "* International" at bounding box center [227, 636] width 76 height 17
click at [199, 640] on input "* International" at bounding box center [194, 638] width 10 height 10
checkbox input "true"
click at [359, 664] on span "Facilities Admin-Unaligned 901" at bounding box center [333, 662] width 272 height 13
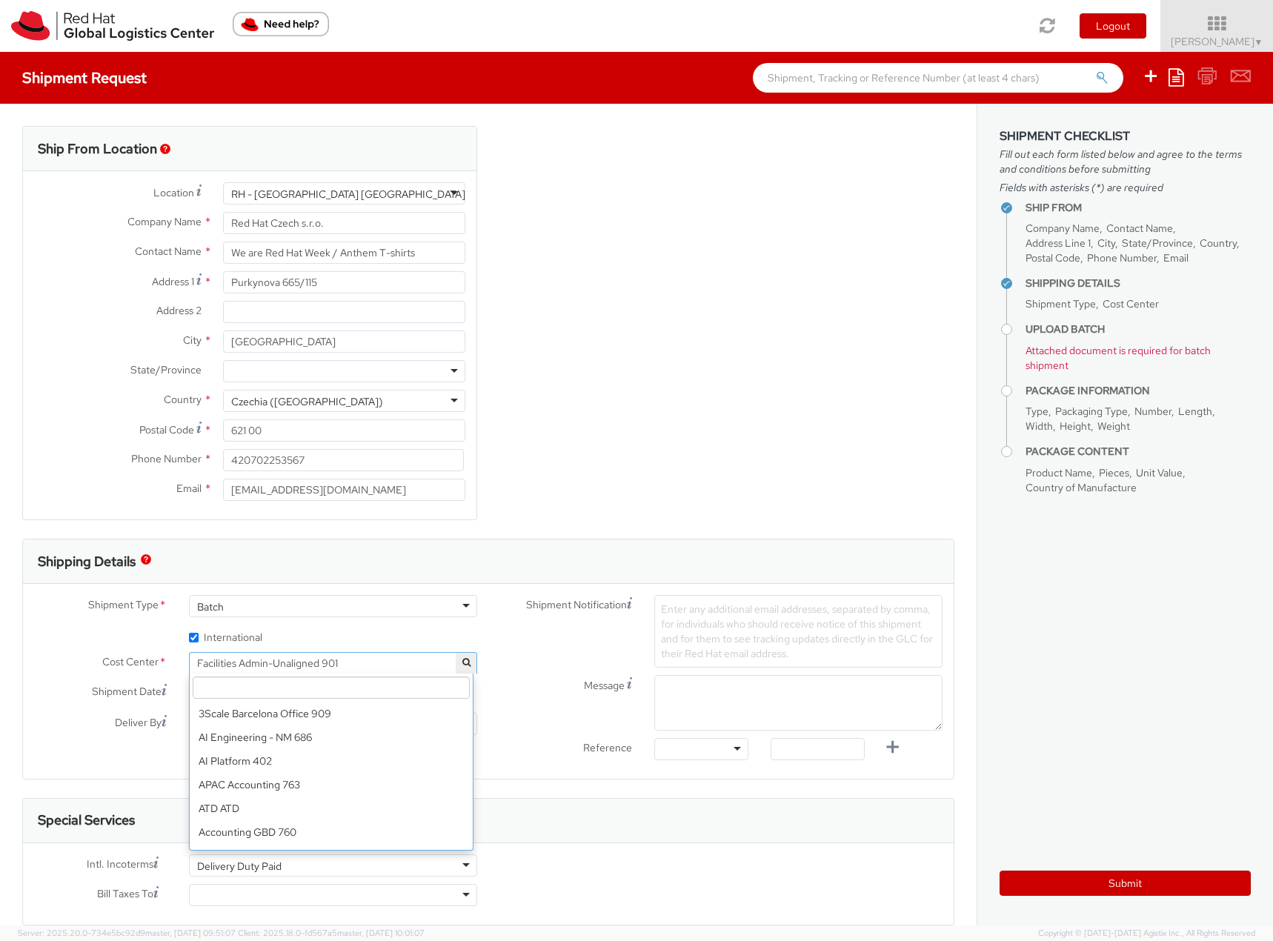
scroll to position [5586, 0]
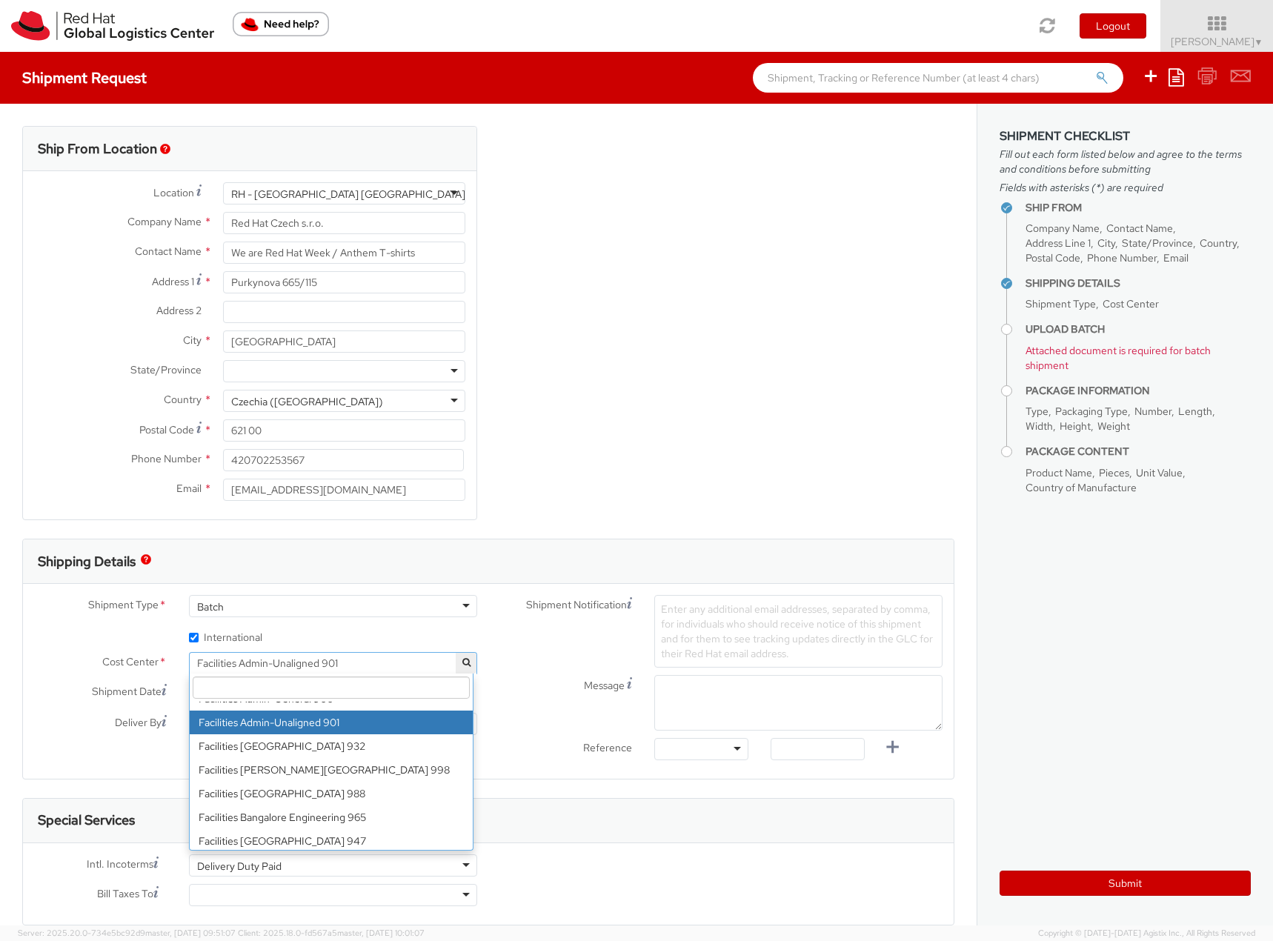
click at [323, 686] on input "search" at bounding box center [331, 687] width 277 height 22
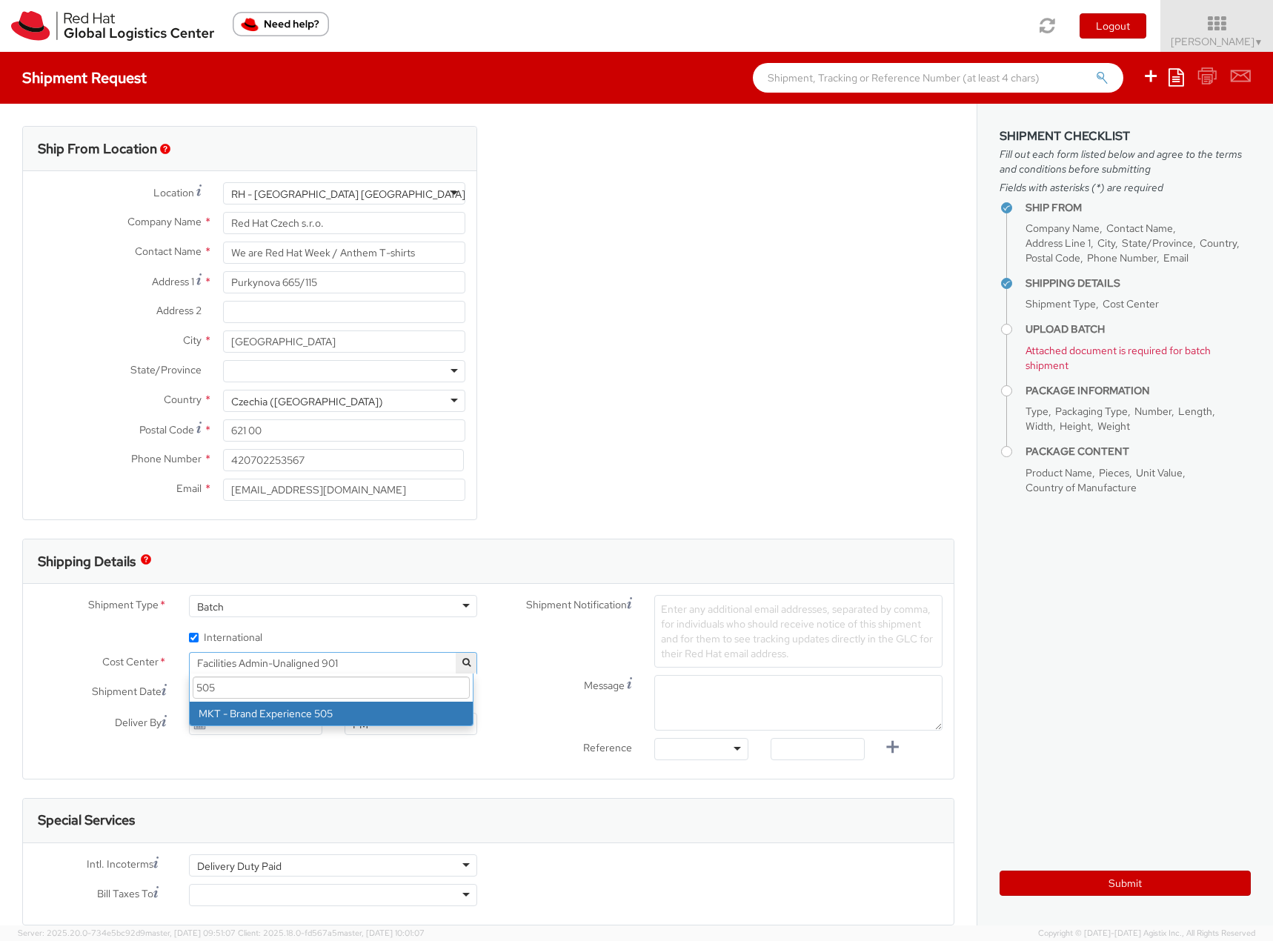
type input "505"
select select "505"
click at [289, 896] on div at bounding box center [333, 895] width 288 height 22
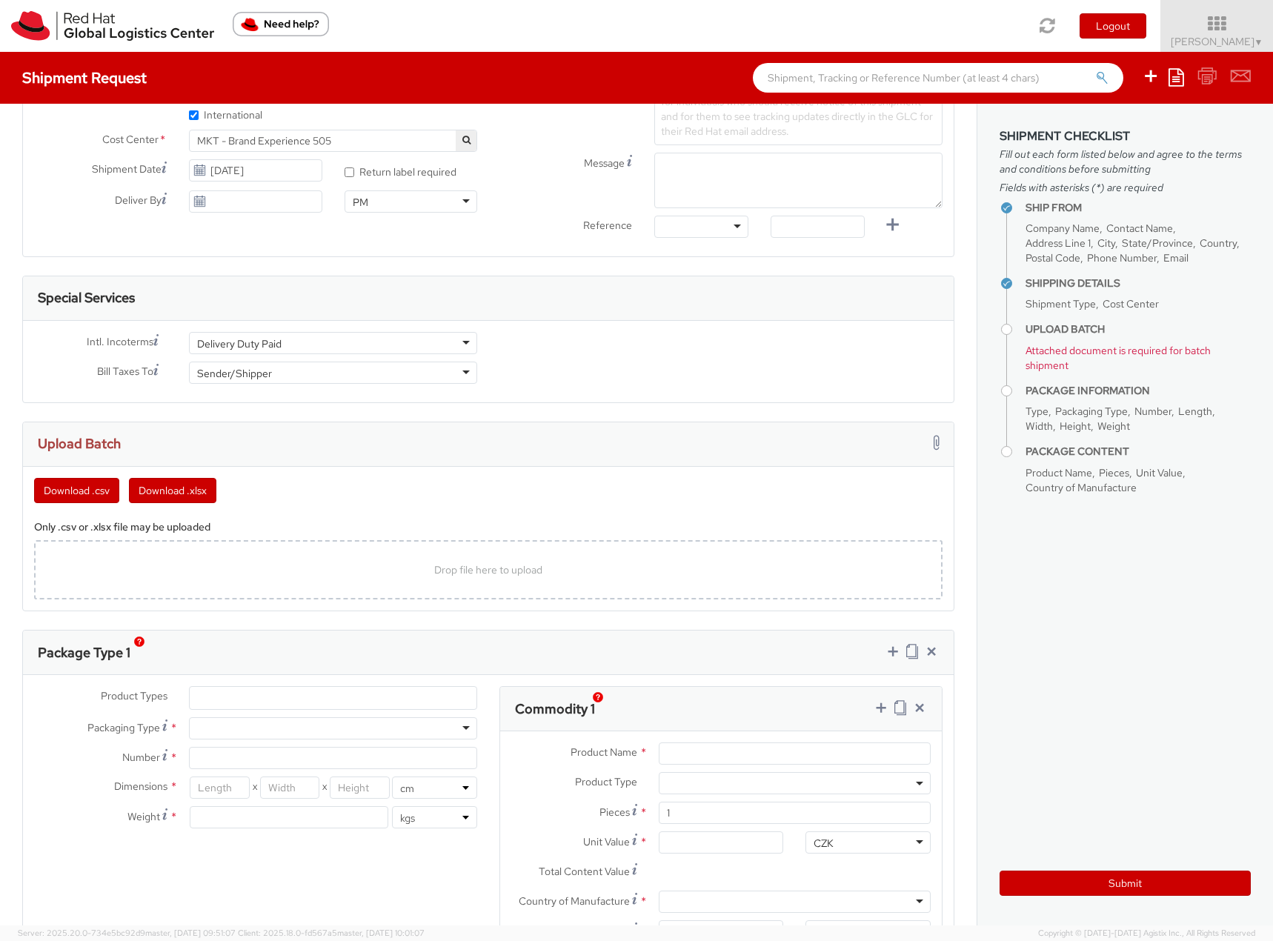
scroll to position [593, 0]
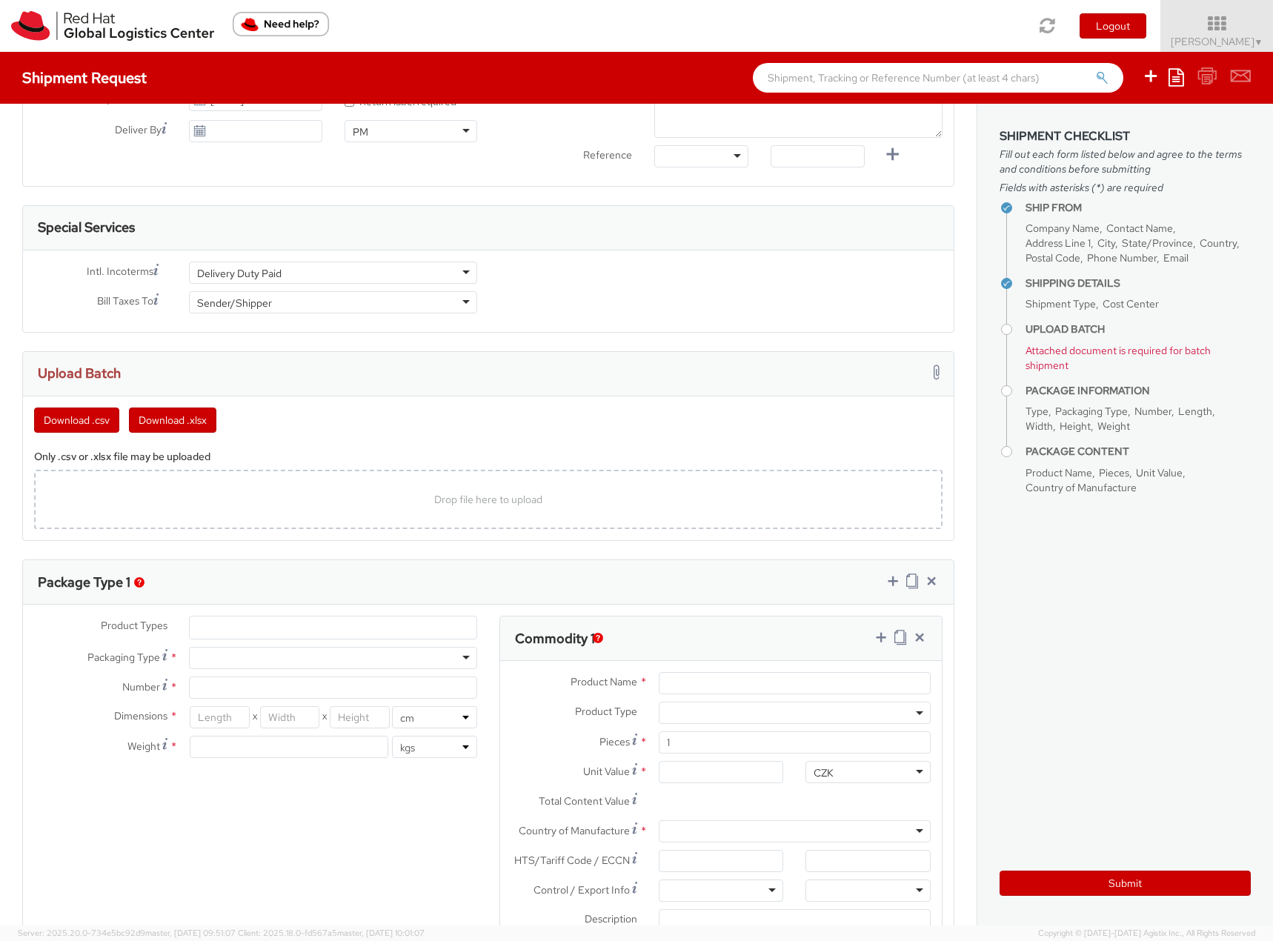
click at [242, 619] on ul at bounding box center [333, 627] width 287 height 22
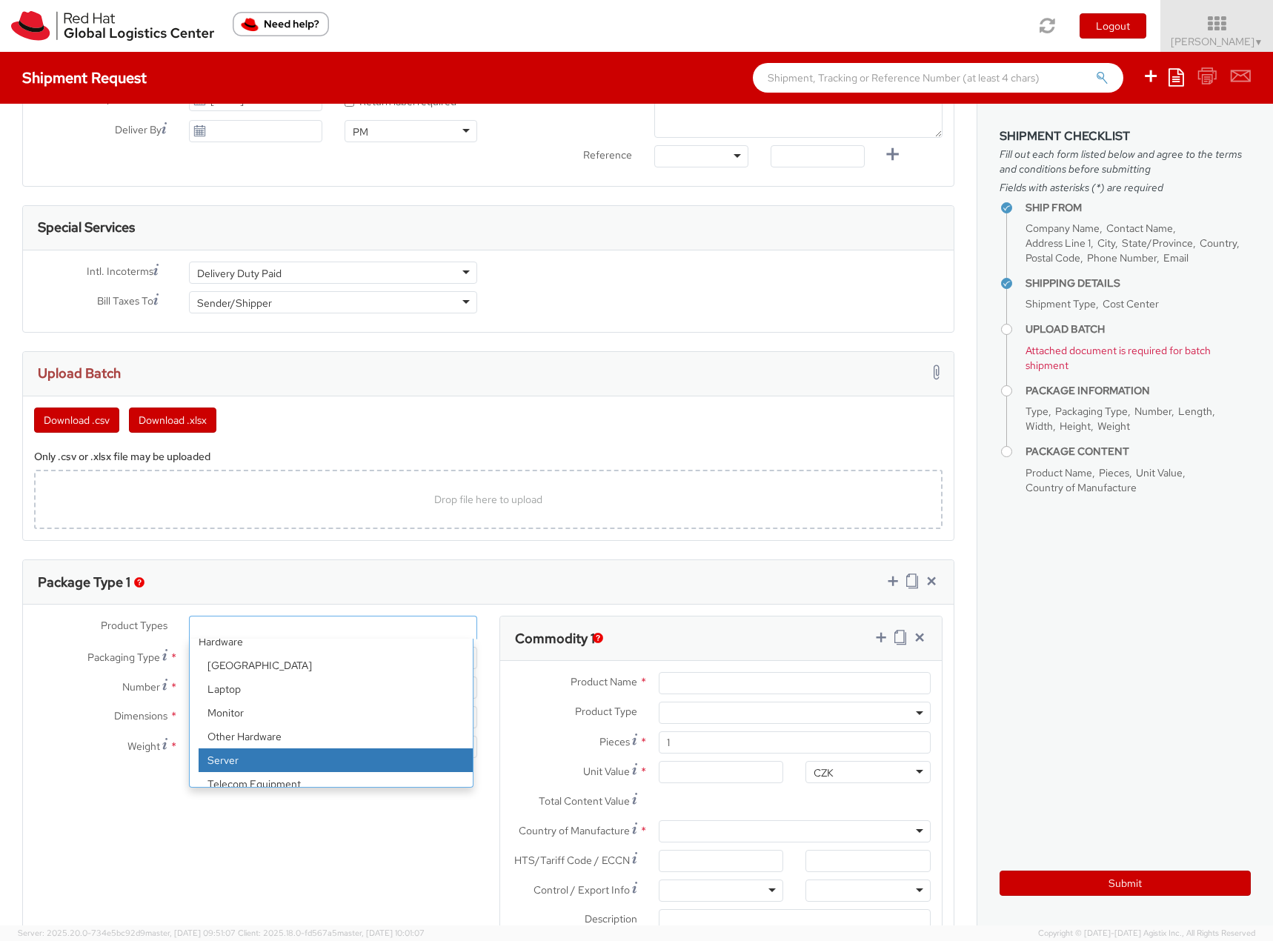
scroll to position [65, 0]
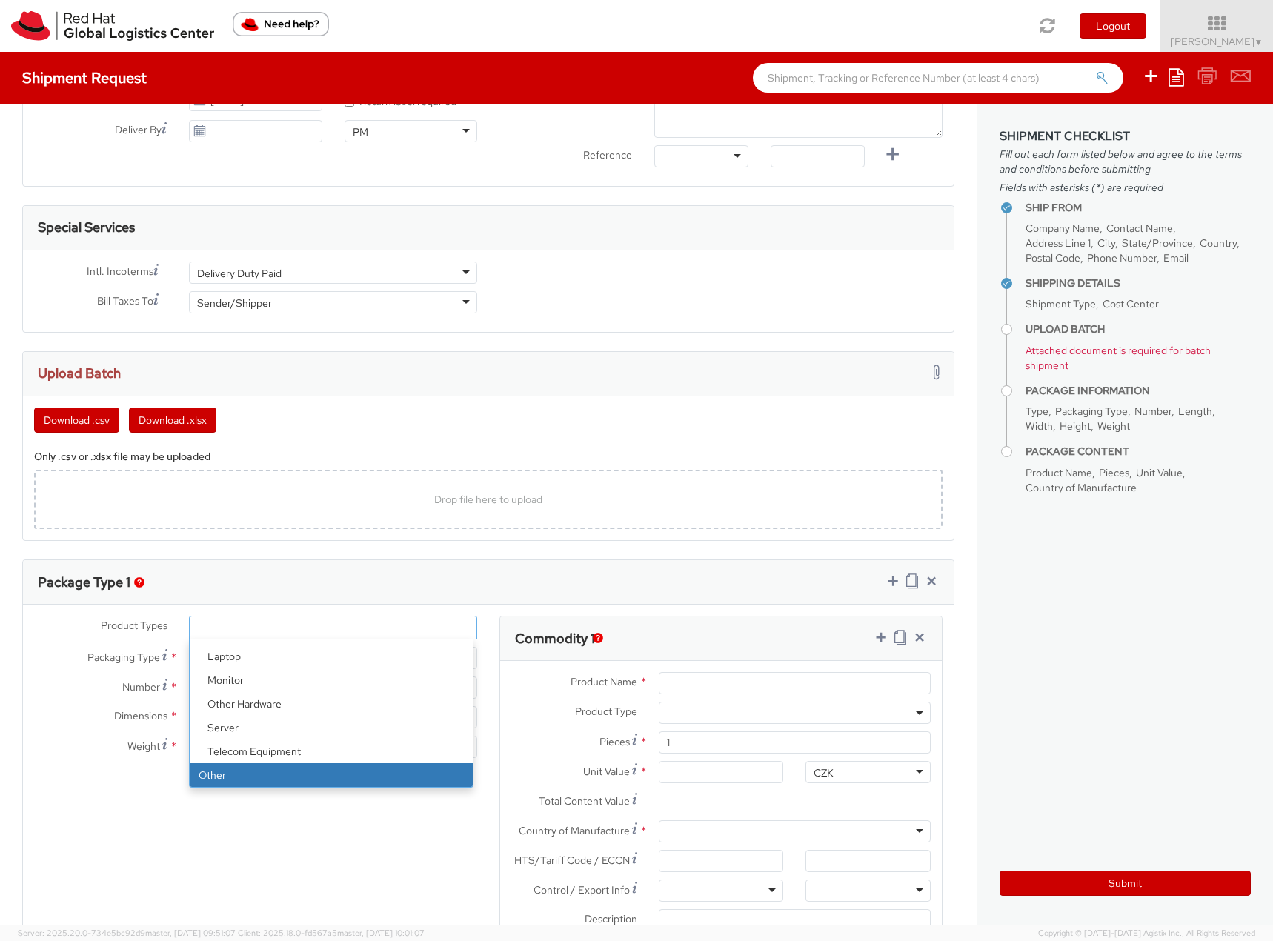
select select "OTHER"
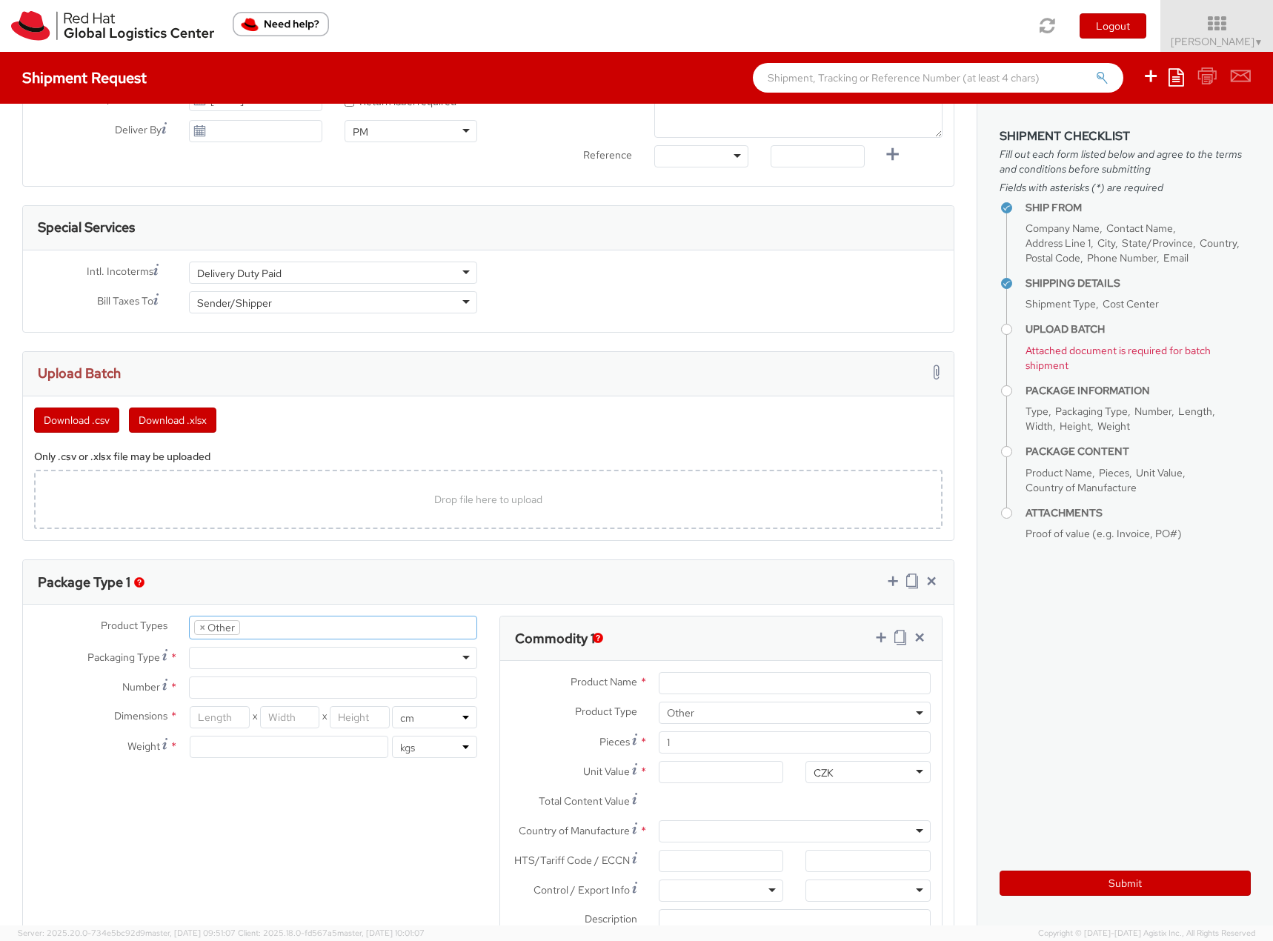
click at [223, 668] on div at bounding box center [333, 658] width 288 height 22
click at [223, 685] on input "Number *" at bounding box center [333, 687] width 288 height 22
click at [233, 656] on div "Your Packaging" at bounding box center [232, 658] width 71 height 15
type input "26.04"
type input "32.38"
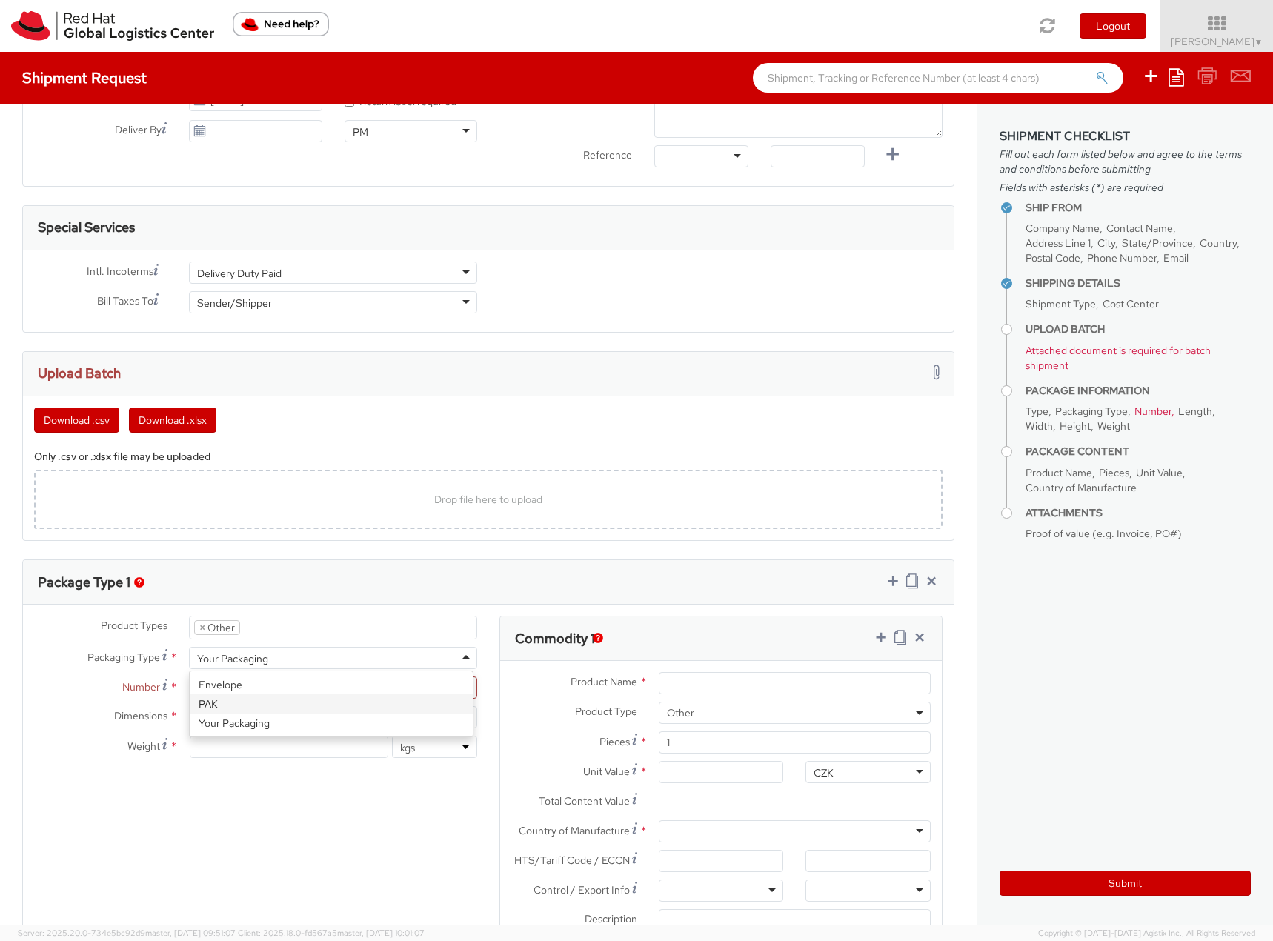
type input "2.54"
click at [250, 751] on input "number" at bounding box center [289, 747] width 199 height 22
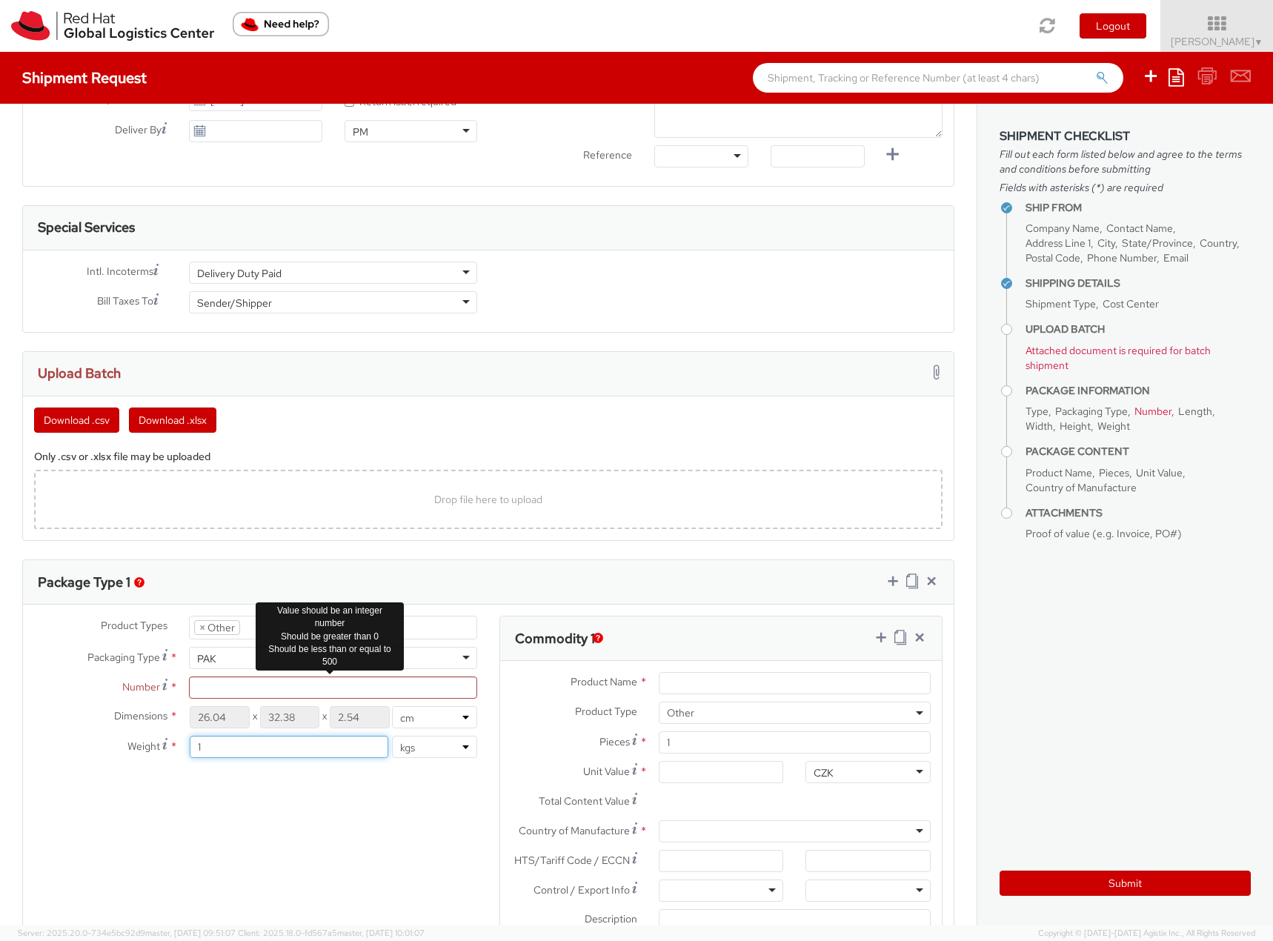
type input "1"
click at [231, 688] on input "Number *" at bounding box center [333, 687] width 288 height 22
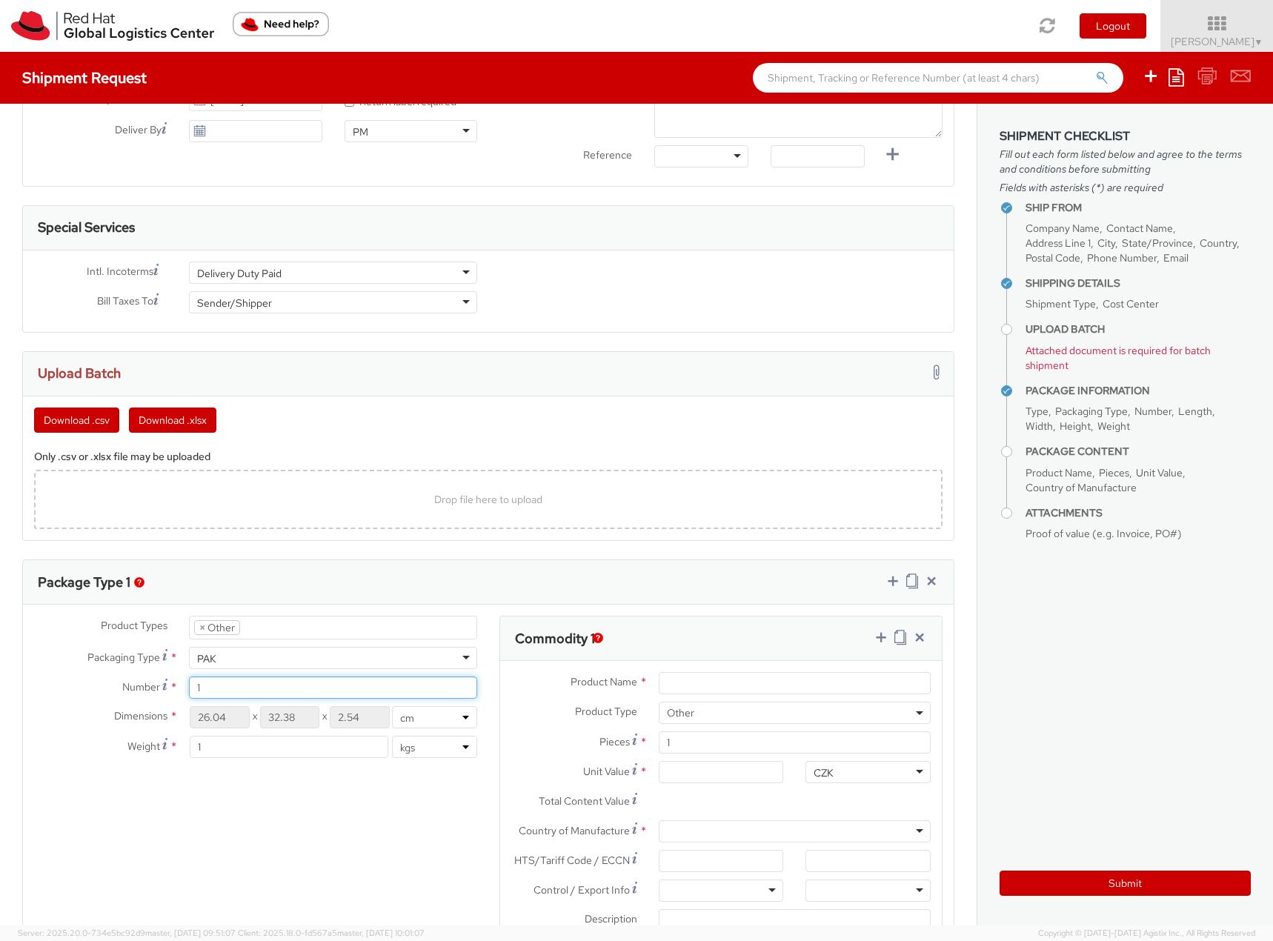
type input "1"
click at [688, 682] on input "Product Name *" at bounding box center [795, 683] width 272 height 22
paste input "Shirts (Blended Sizes)"
type input "Shirts (Blended Sizes)"
click at [834, 771] on div "CZK" at bounding box center [867, 772] width 125 height 22
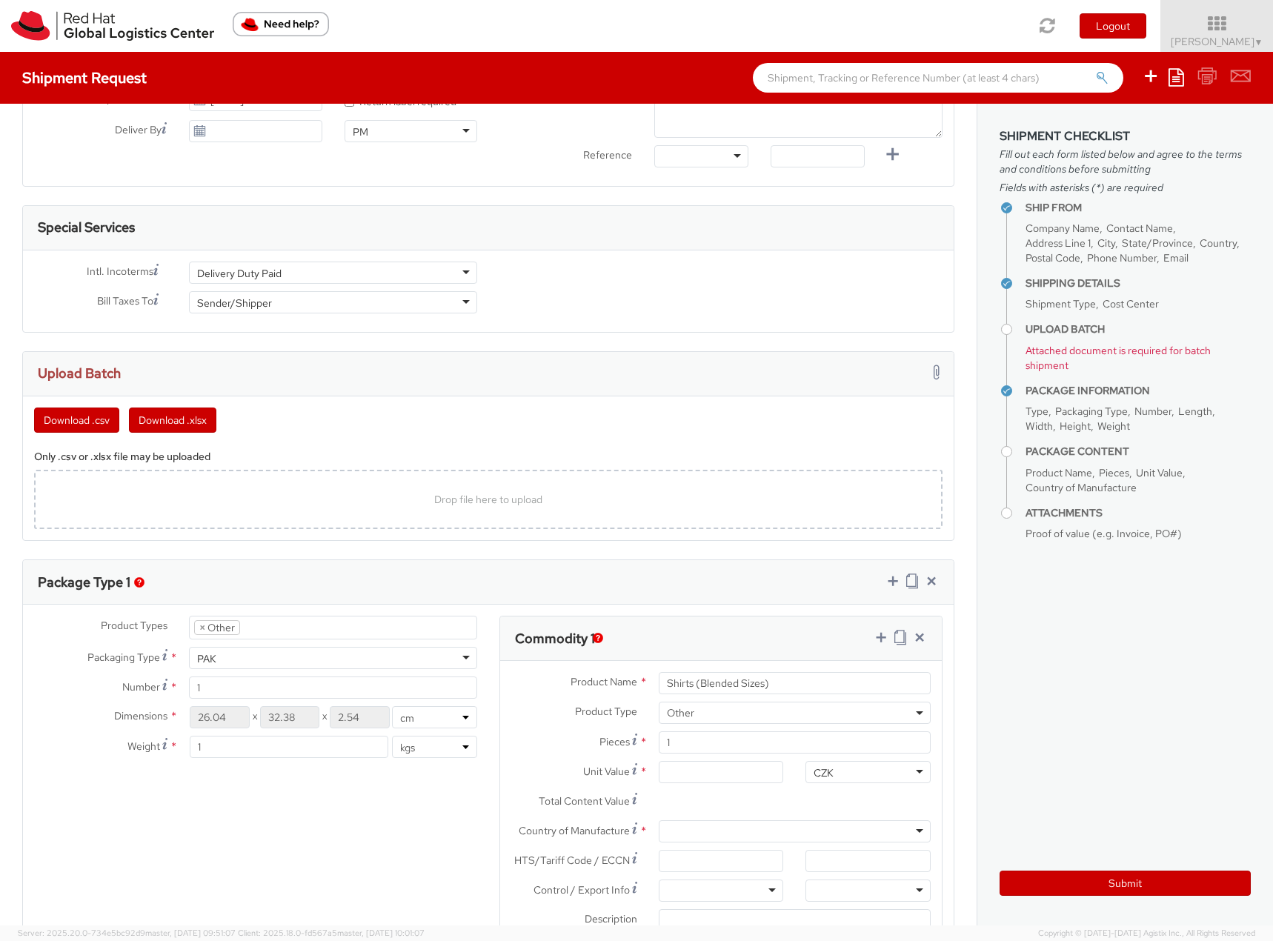
scroll to position [614, 0]
type input "usd"
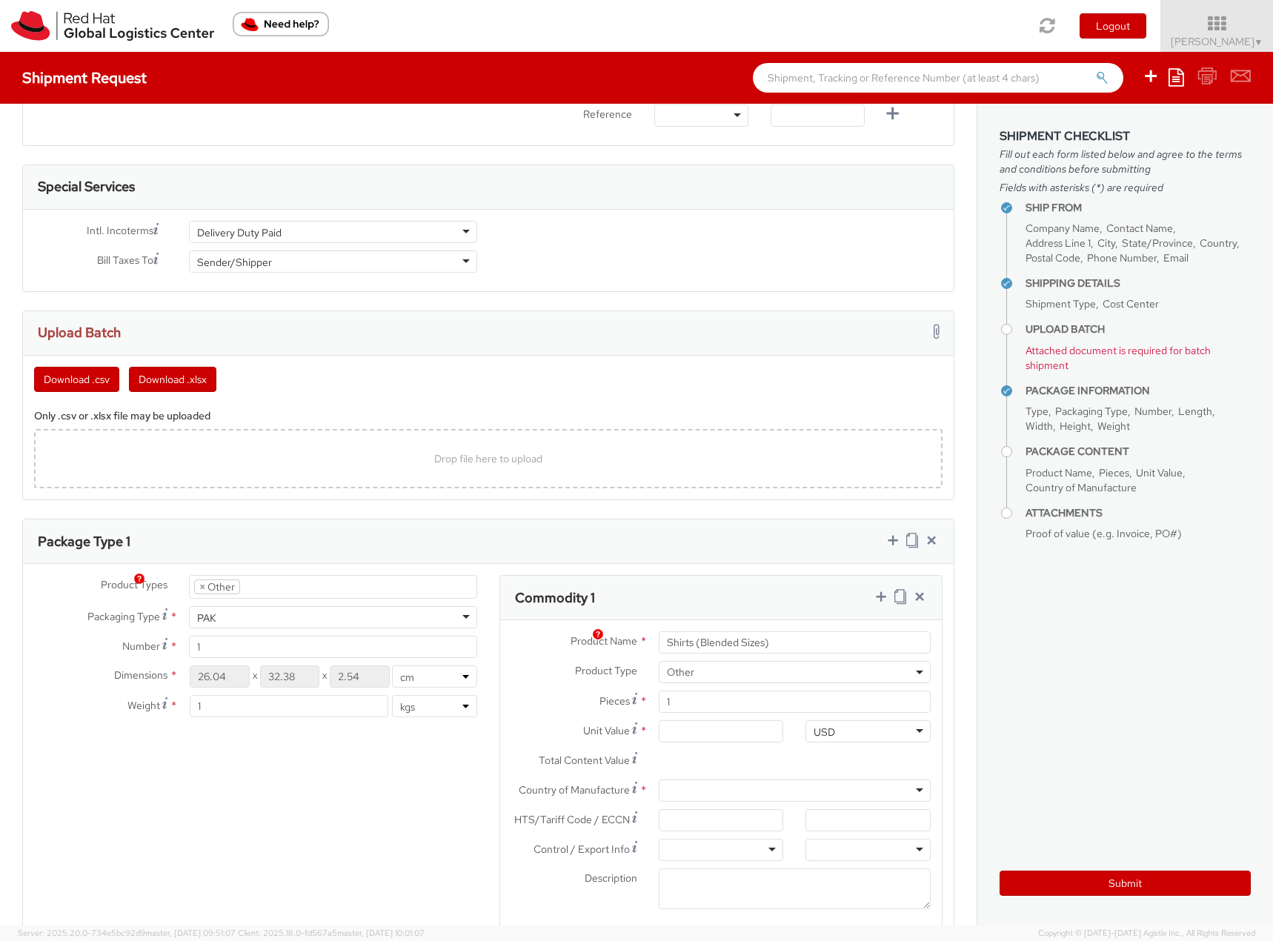
scroll to position [741, 0]
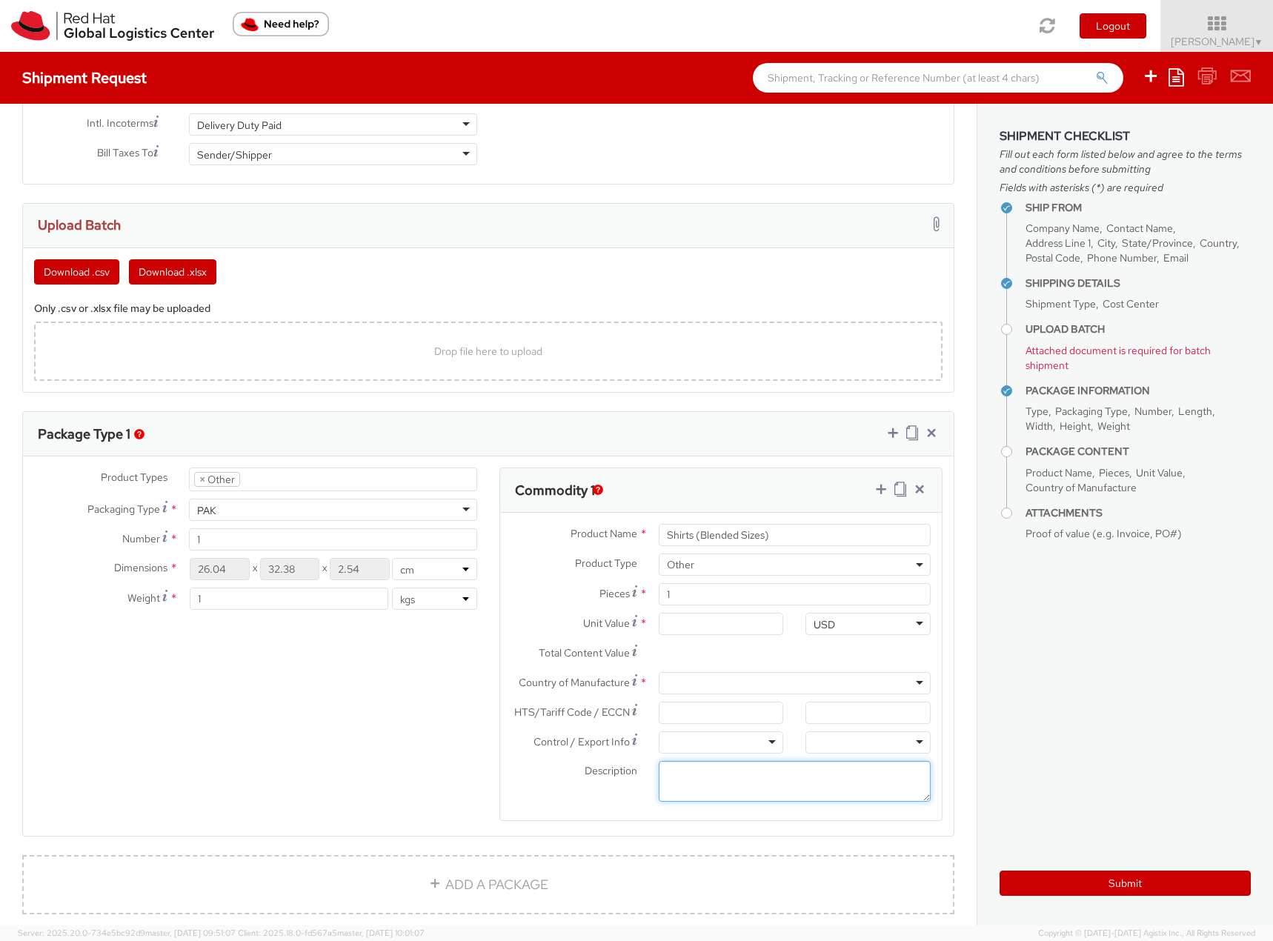
click at [700, 786] on textarea "Description *" at bounding box center [795, 781] width 272 height 41
paste textarea "Black Bella & Canvas"
type textarea "Black Bella & Canvas, unisex"
click at [715, 624] on input "Unit Value *" at bounding box center [721, 624] width 125 height 22
type input "1.00"
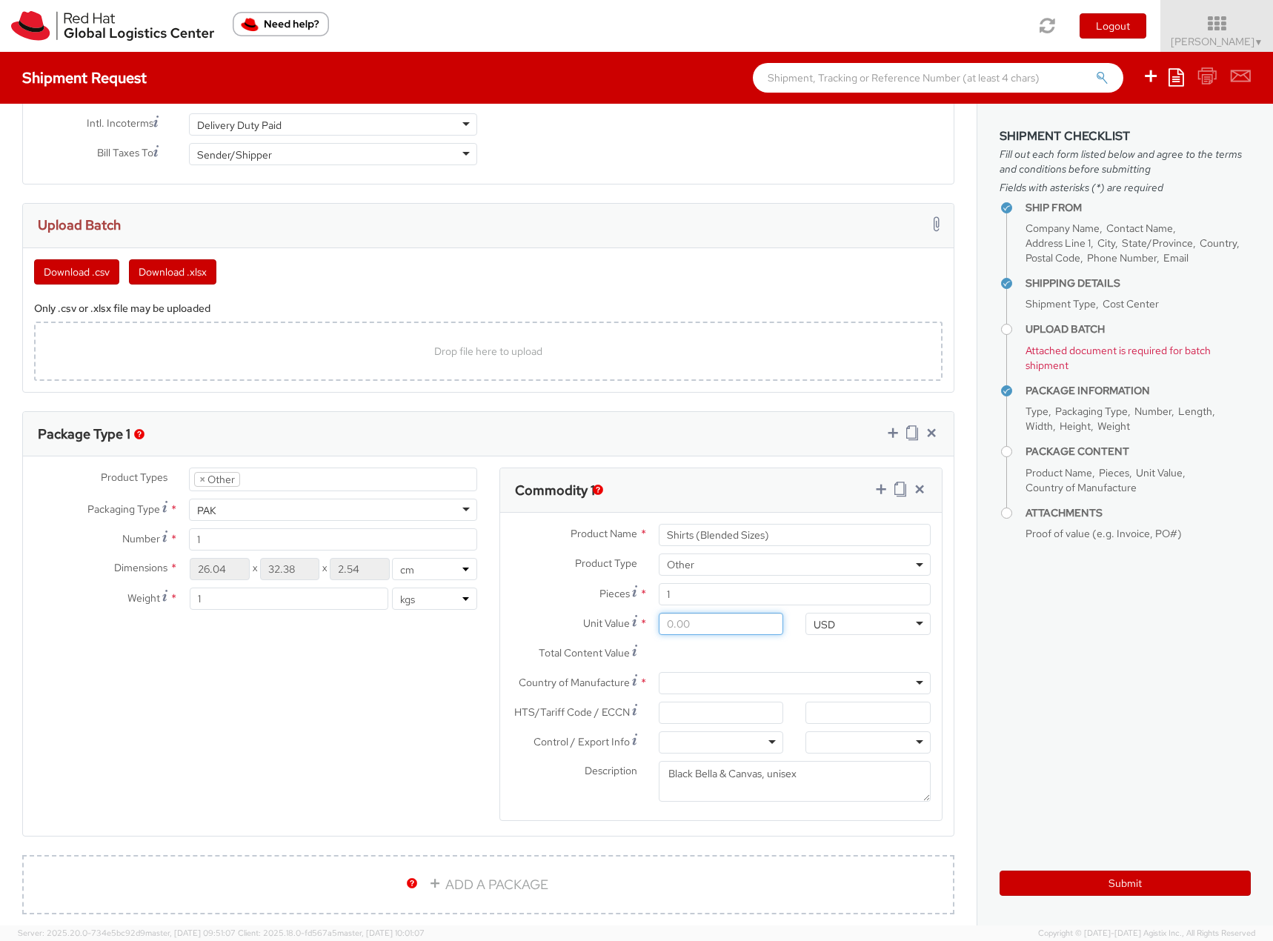
type input "1.00"
type input "10.00"
type input "10.60"
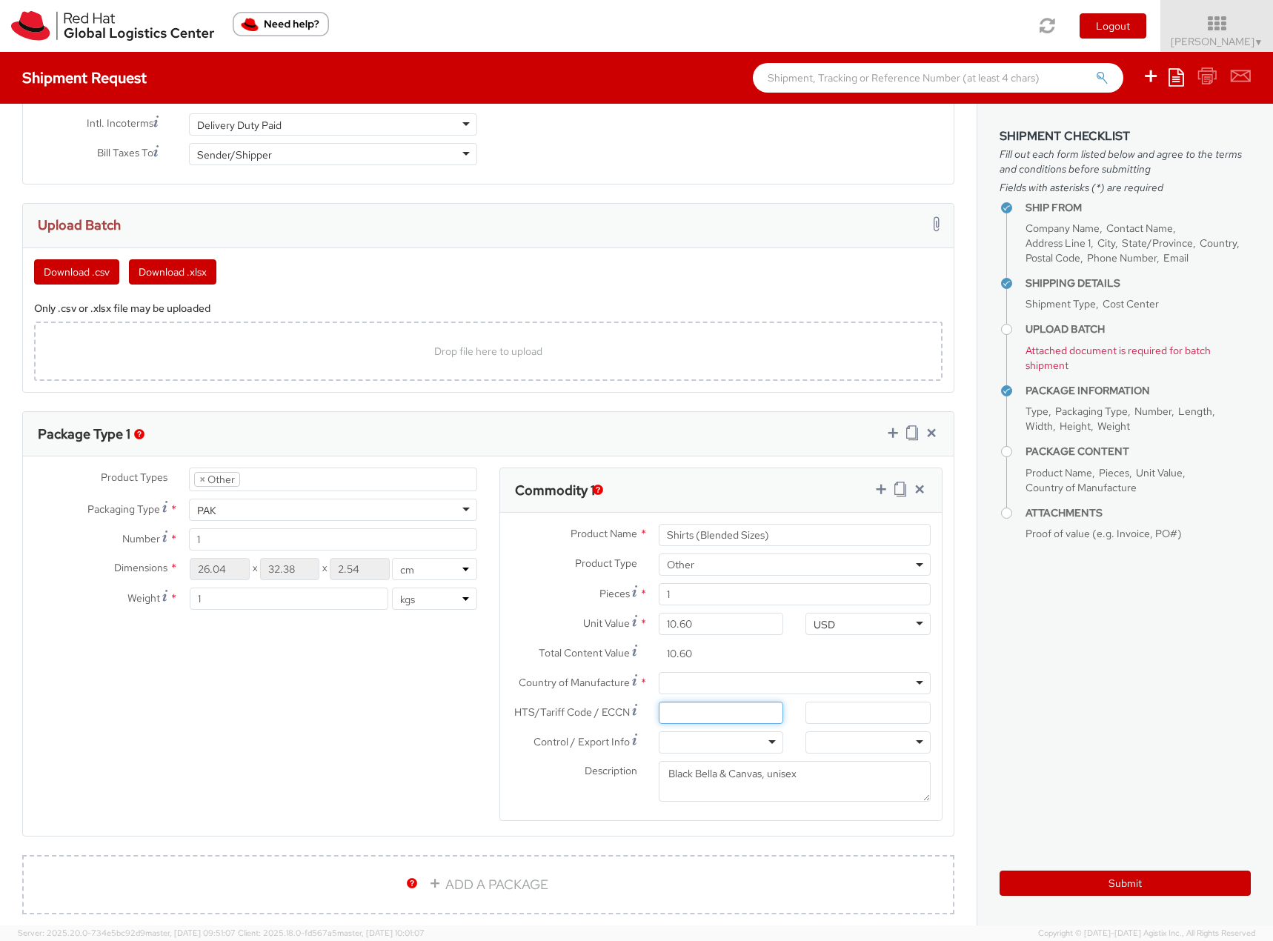
paste input "6109100040"
click at [680, 716] on input "HTS/Tariff Code / ECCN *" at bounding box center [721, 713] width 125 height 22
drag, startPoint x: 690, startPoint y: 716, endPoint x: 778, endPoint y: 716, distance: 87.4
click at [778, 716] on div "6109100040" at bounding box center [721, 713] width 147 height 22
type input "610910"
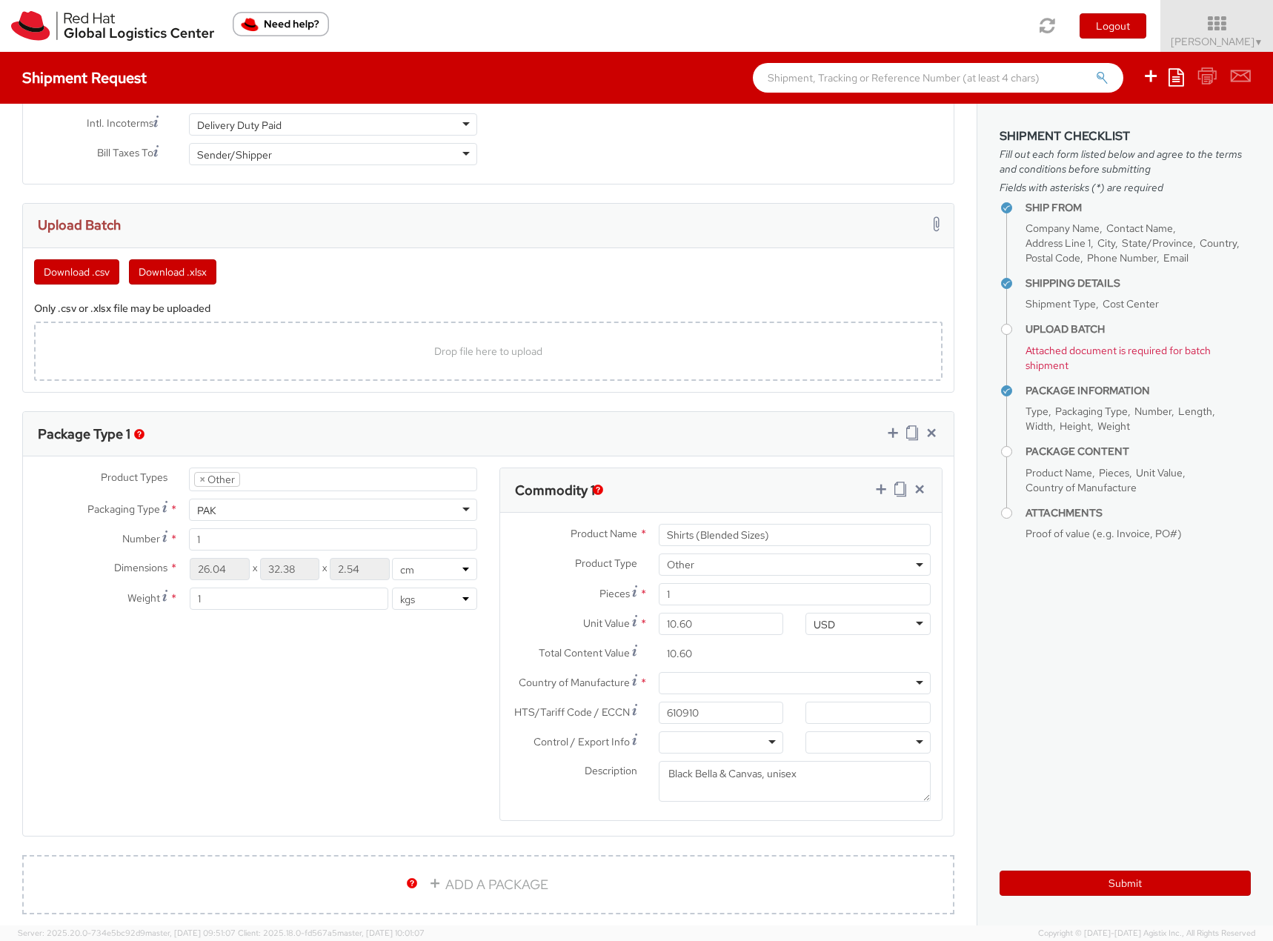
click at [690, 685] on div at bounding box center [795, 683] width 272 height 22
type input "bang"
click at [814, 776] on textarea "Black Bella & Canvas, unisex" at bounding box center [795, 781] width 272 height 41
type textarea "Black Bella & Canvas, unisex, 100%cotton"
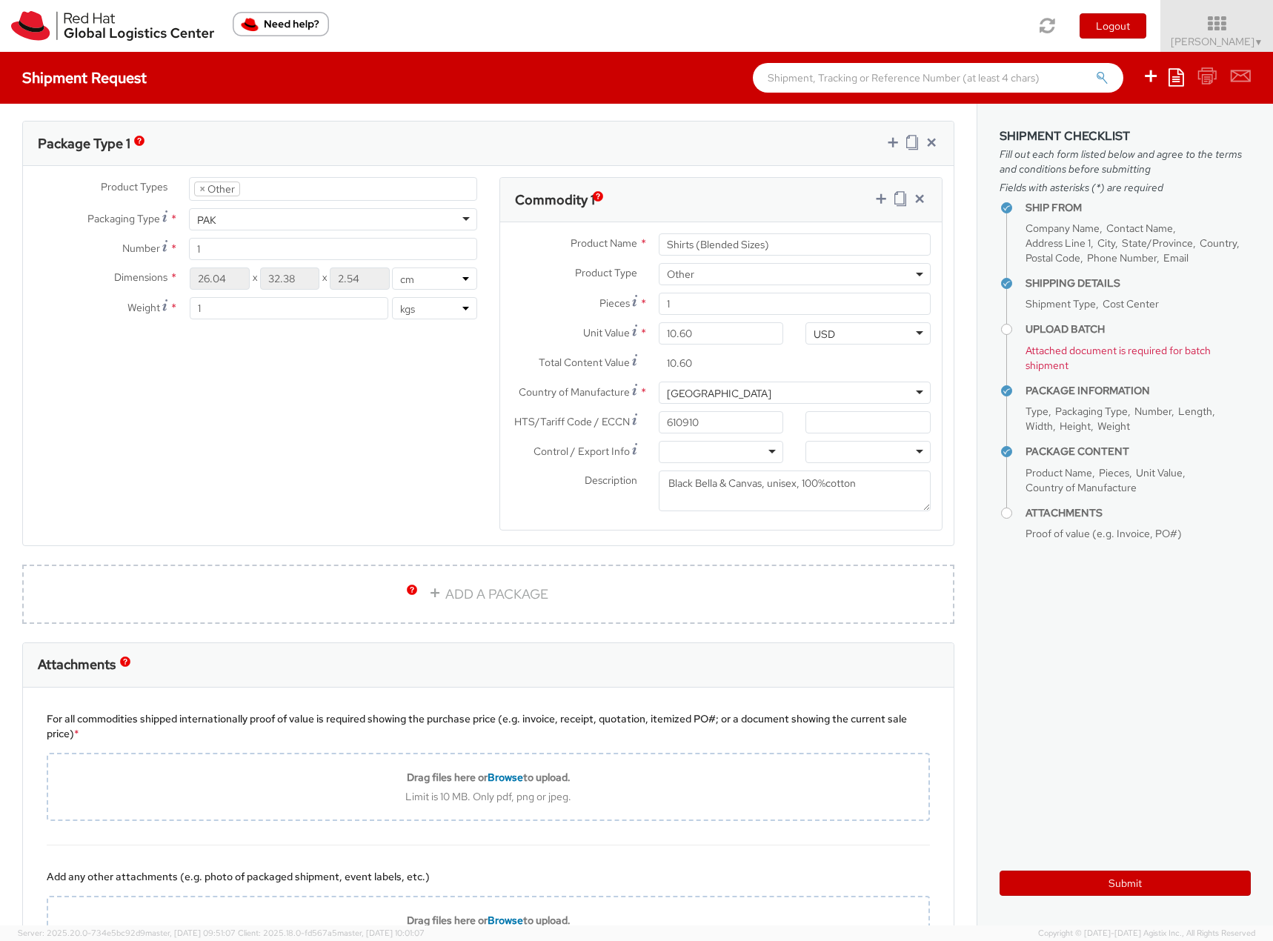
scroll to position [1037, 0]
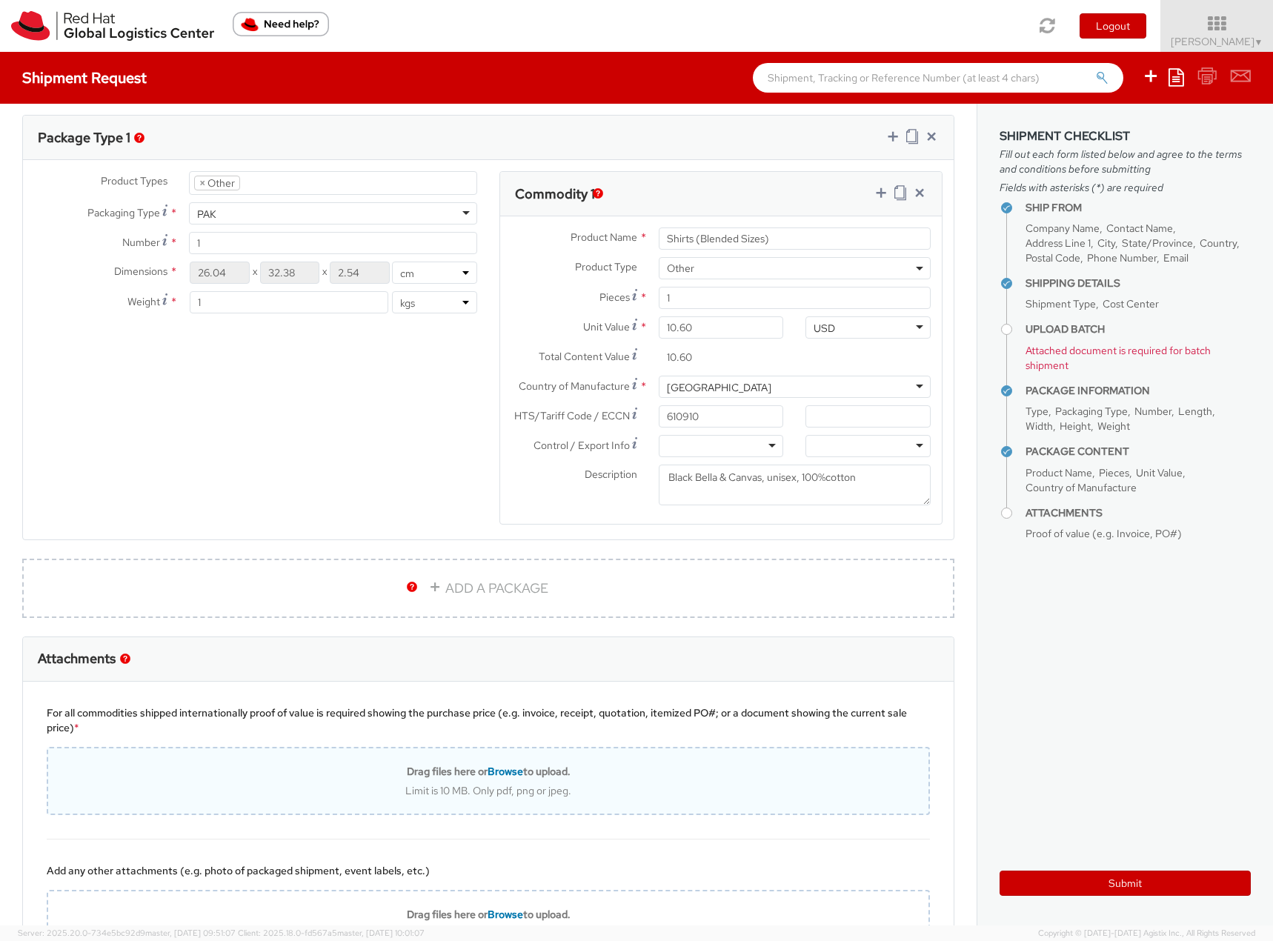
click at [362, 793] on div "Limit is 10 MB. Only pdf, png or jpeg." at bounding box center [488, 790] width 880 height 13
type input "C:\fakepath\anthem.pdf"
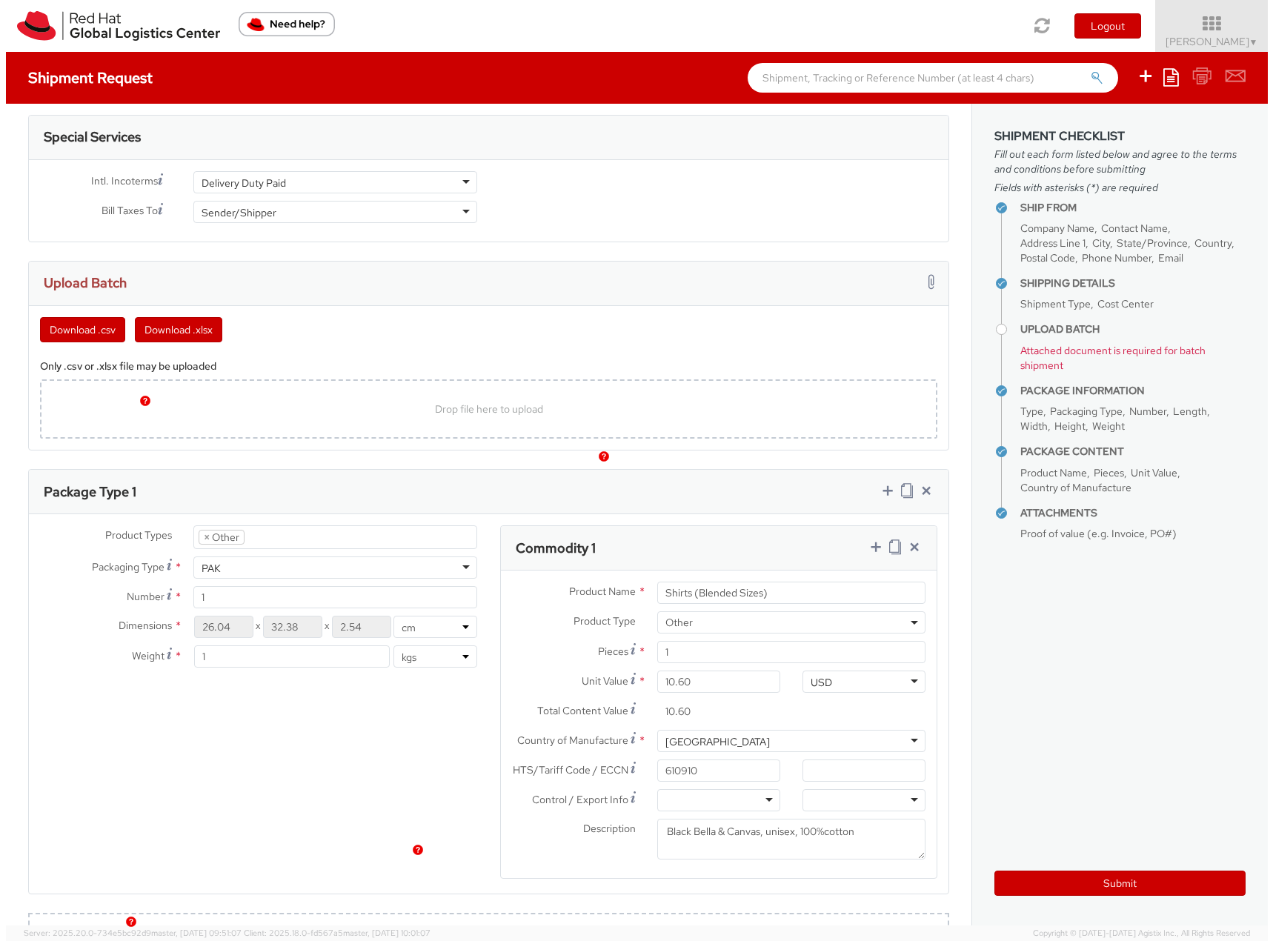
scroll to position [667, 0]
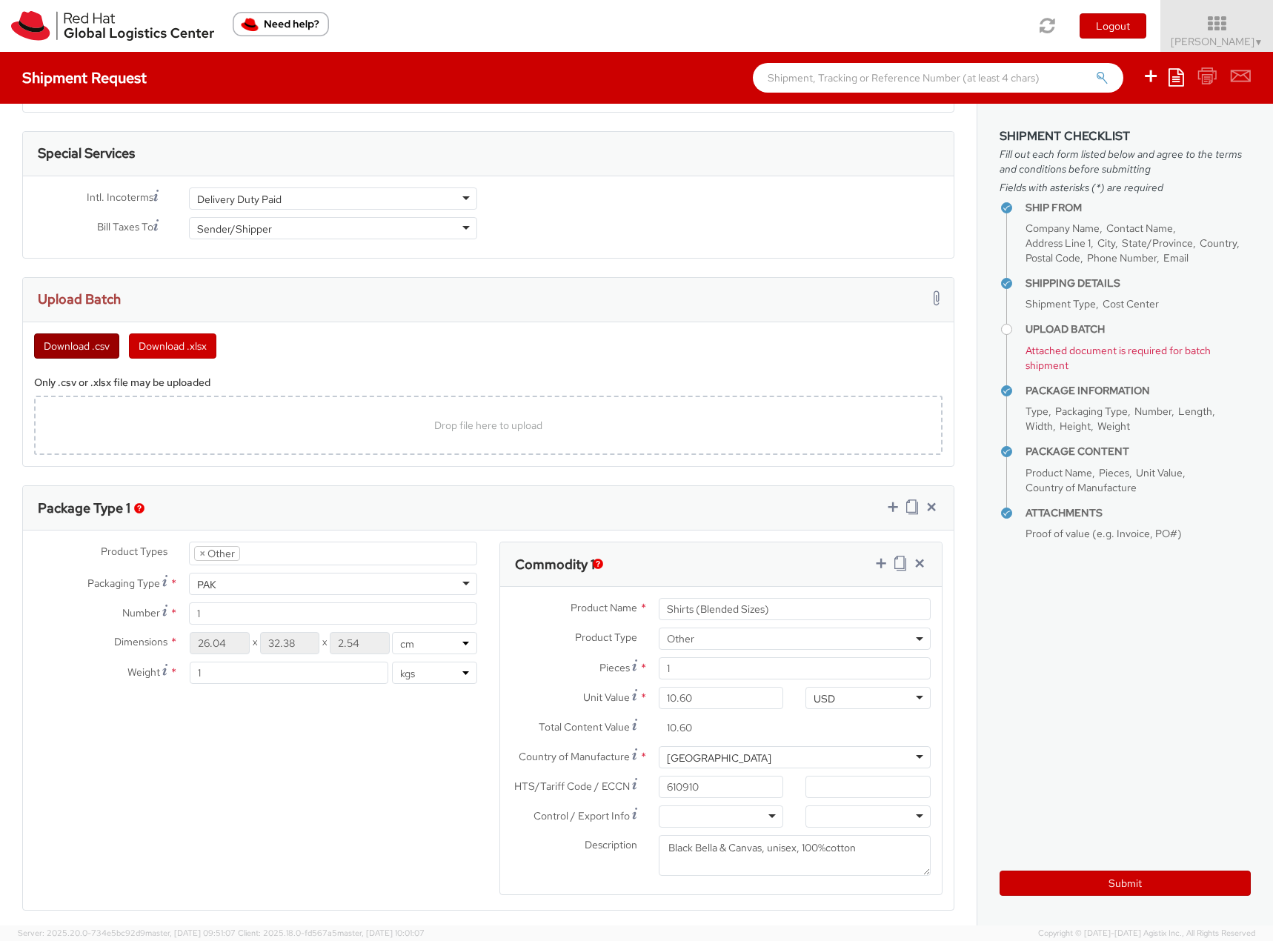
click at [88, 343] on button "Download .csv" at bounding box center [76, 345] width 85 height 25
click at [688, 666] on input "1" at bounding box center [795, 668] width 272 height 22
type input "10"
type input "106.00"
type input "100"
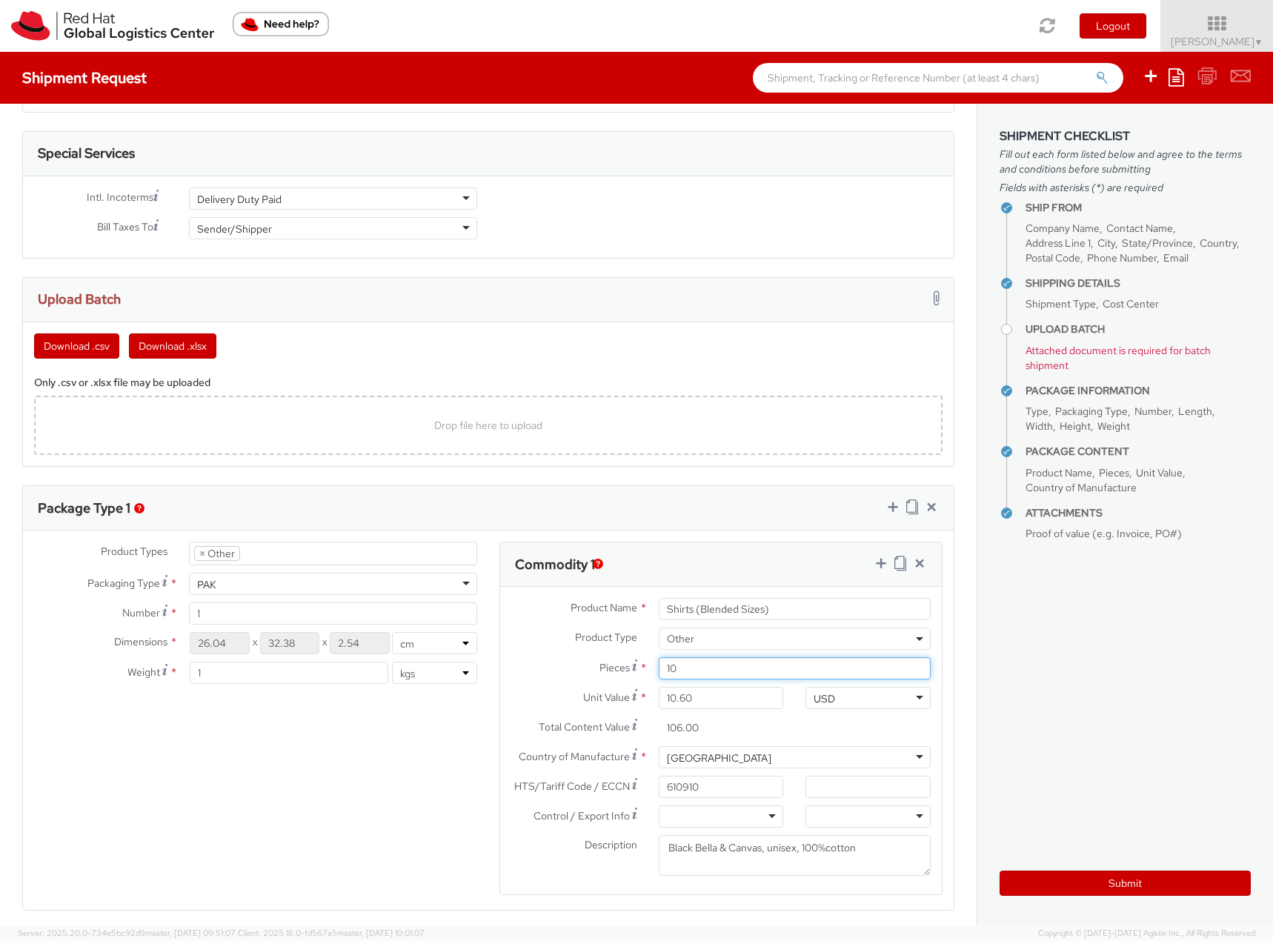
type input "1,060.00"
type input "100"
click at [367, 793] on div "Product Types * Documents Docking Station Laptop Monitor Other Hardware Server …" at bounding box center [488, 728] width 931 height 372
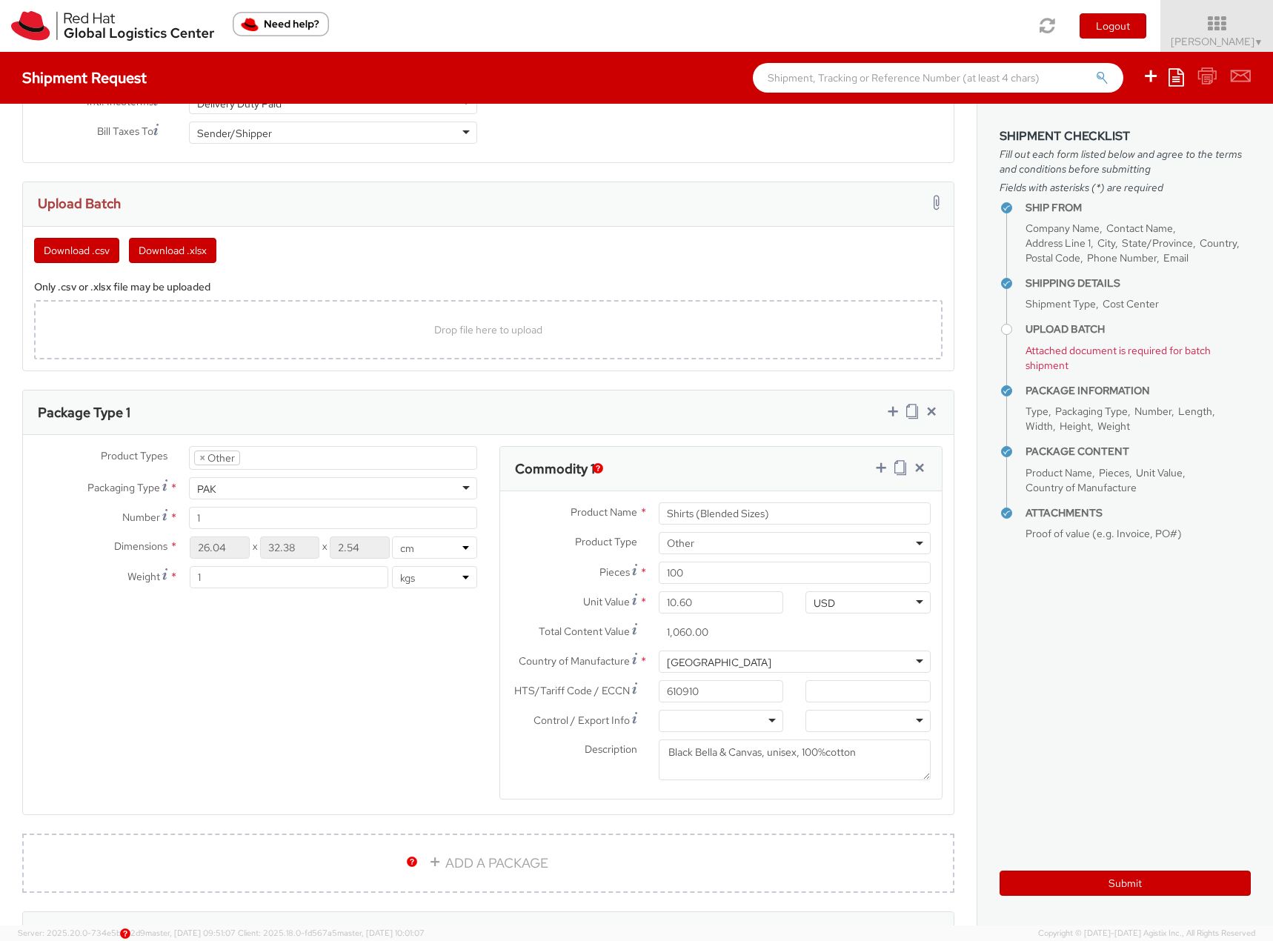
scroll to position [741, 0]
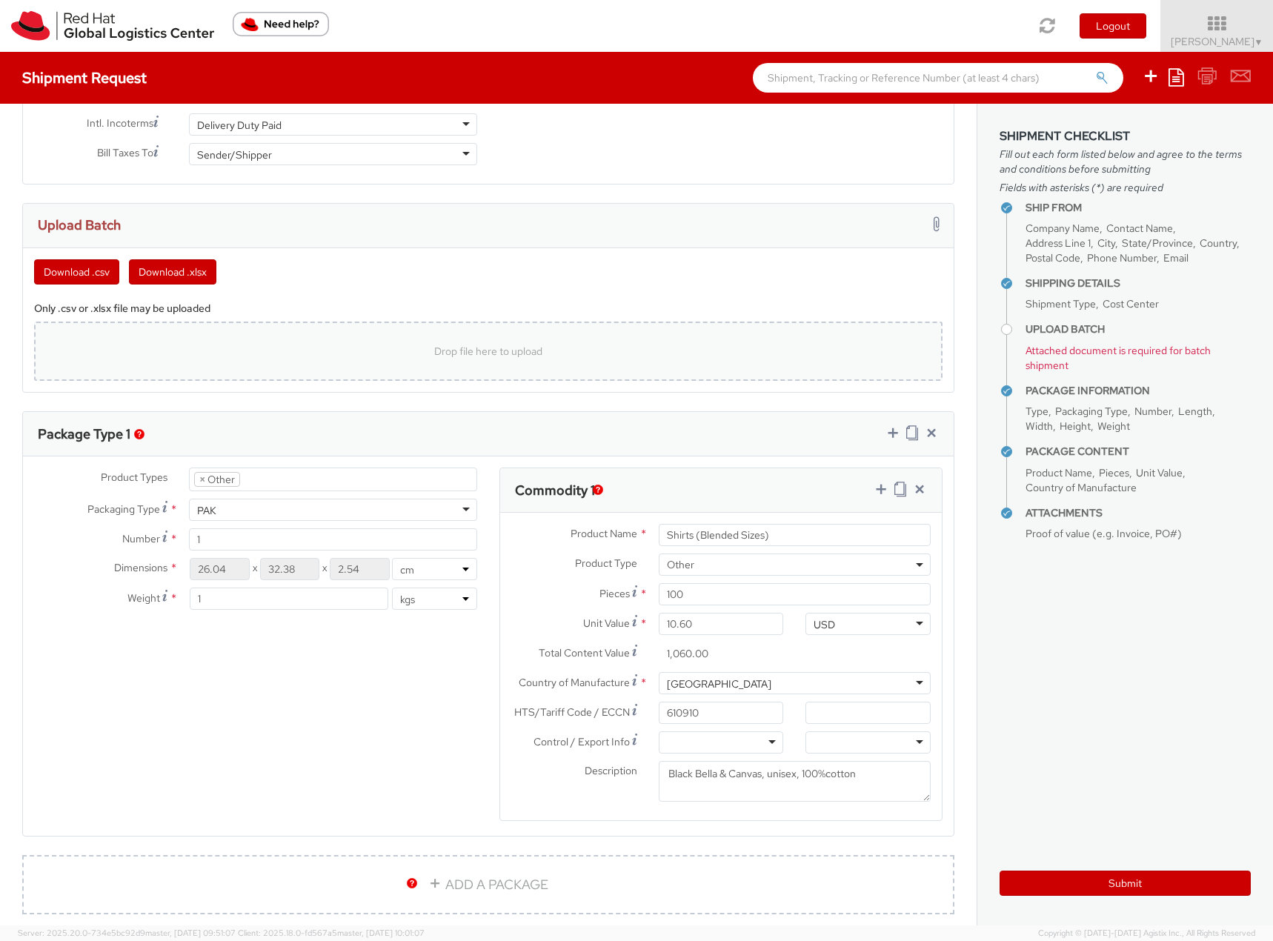
click at [262, 351] on div "Drop file here to upload" at bounding box center [488, 351] width 885 height 36
type input "C:\fakepath\template (17).csv"
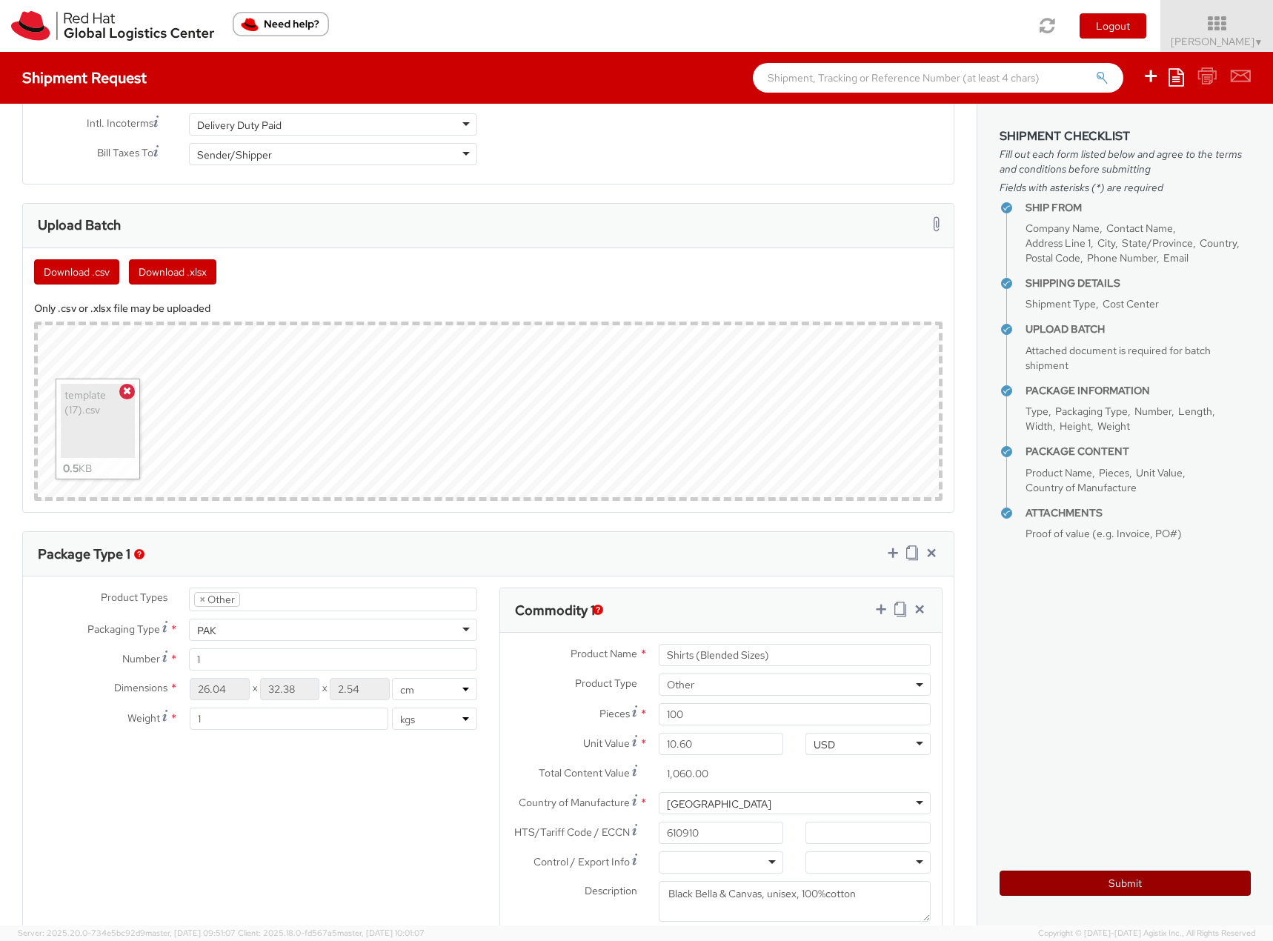
click at [1098, 886] on button "Submit" at bounding box center [1124, 883] width 251 height 25
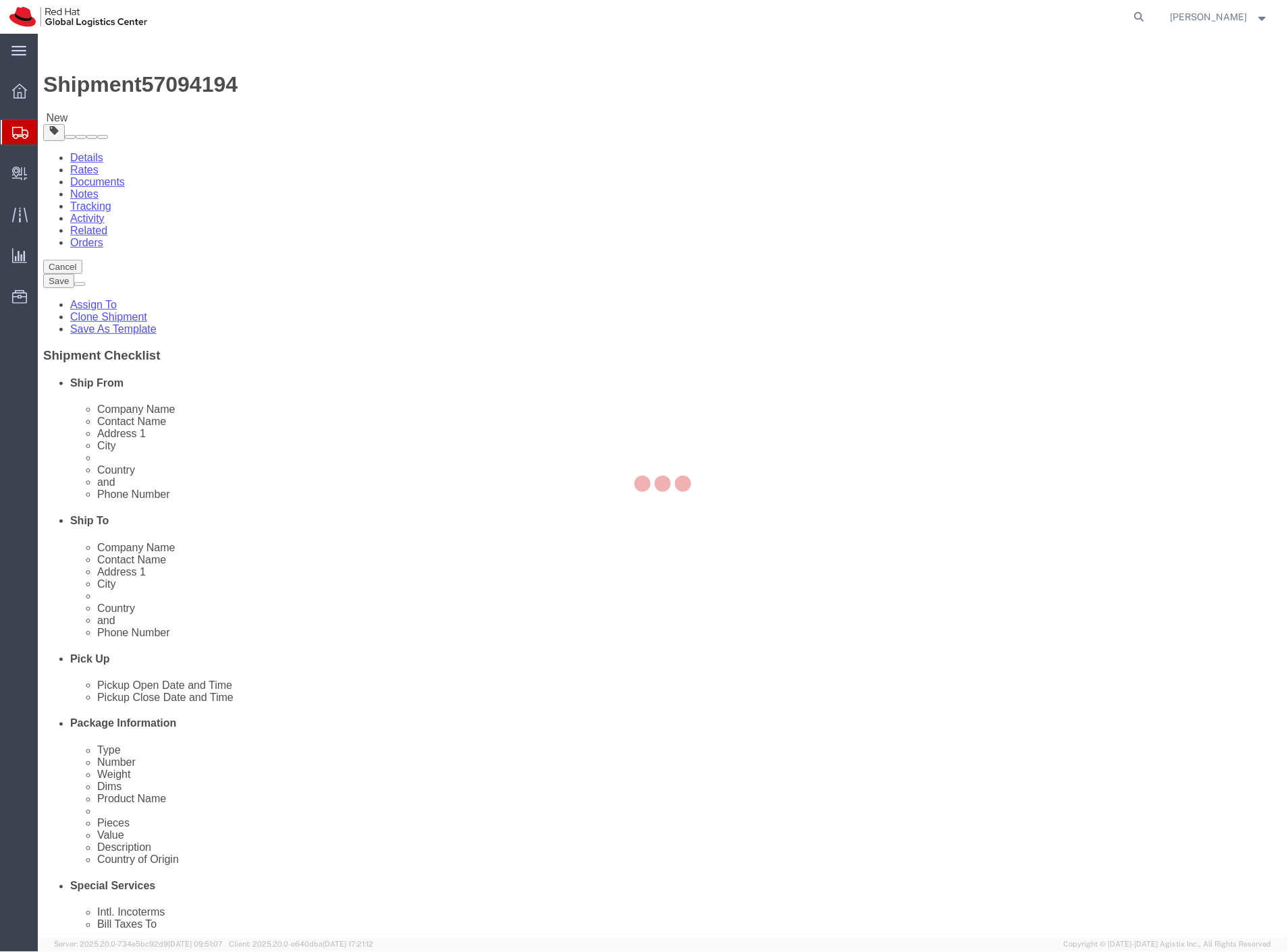
select select "38037"
select select "61972"
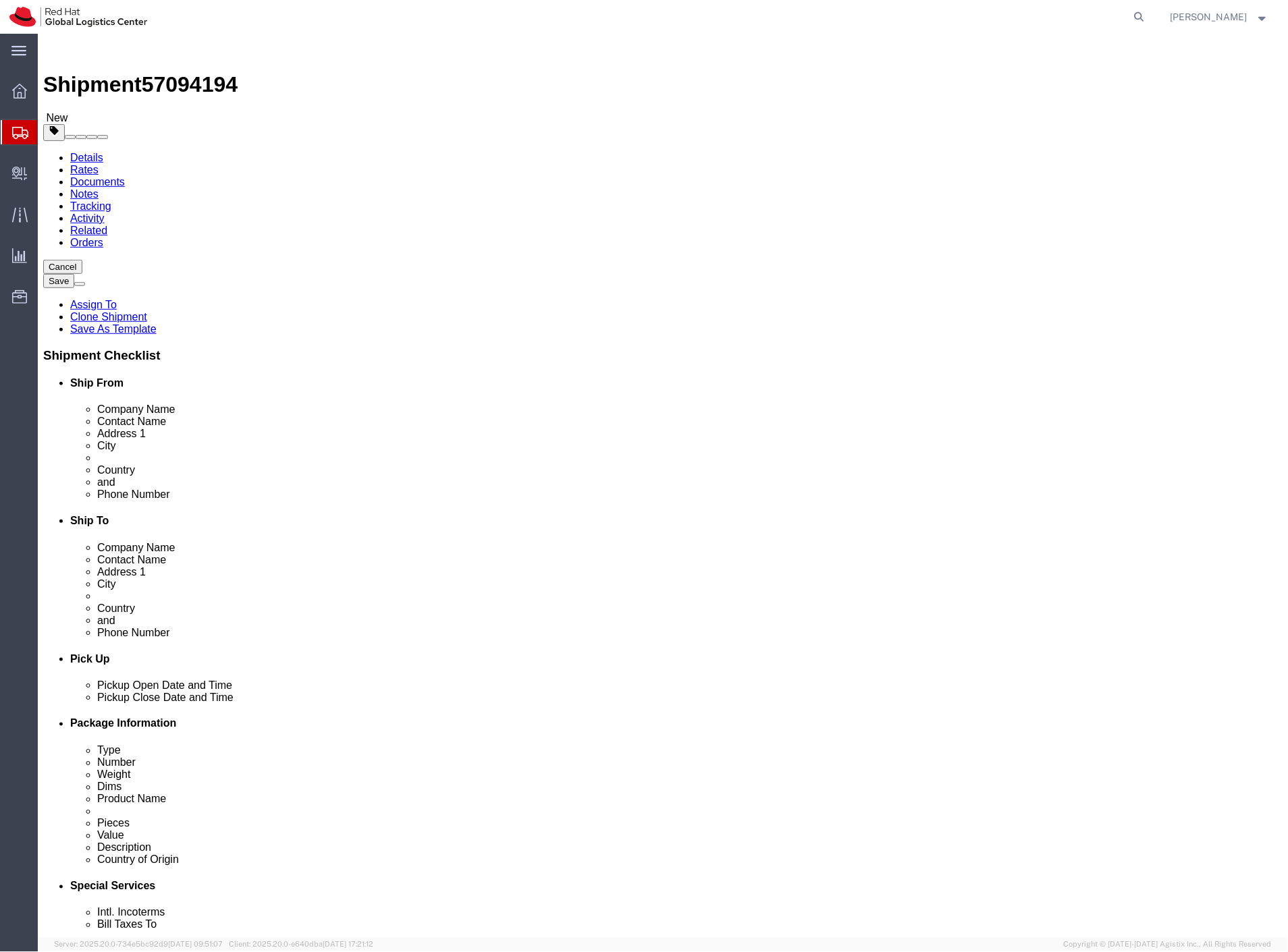
click span "57094194"
copy span "57094194"
click li "Special Services"
click icon
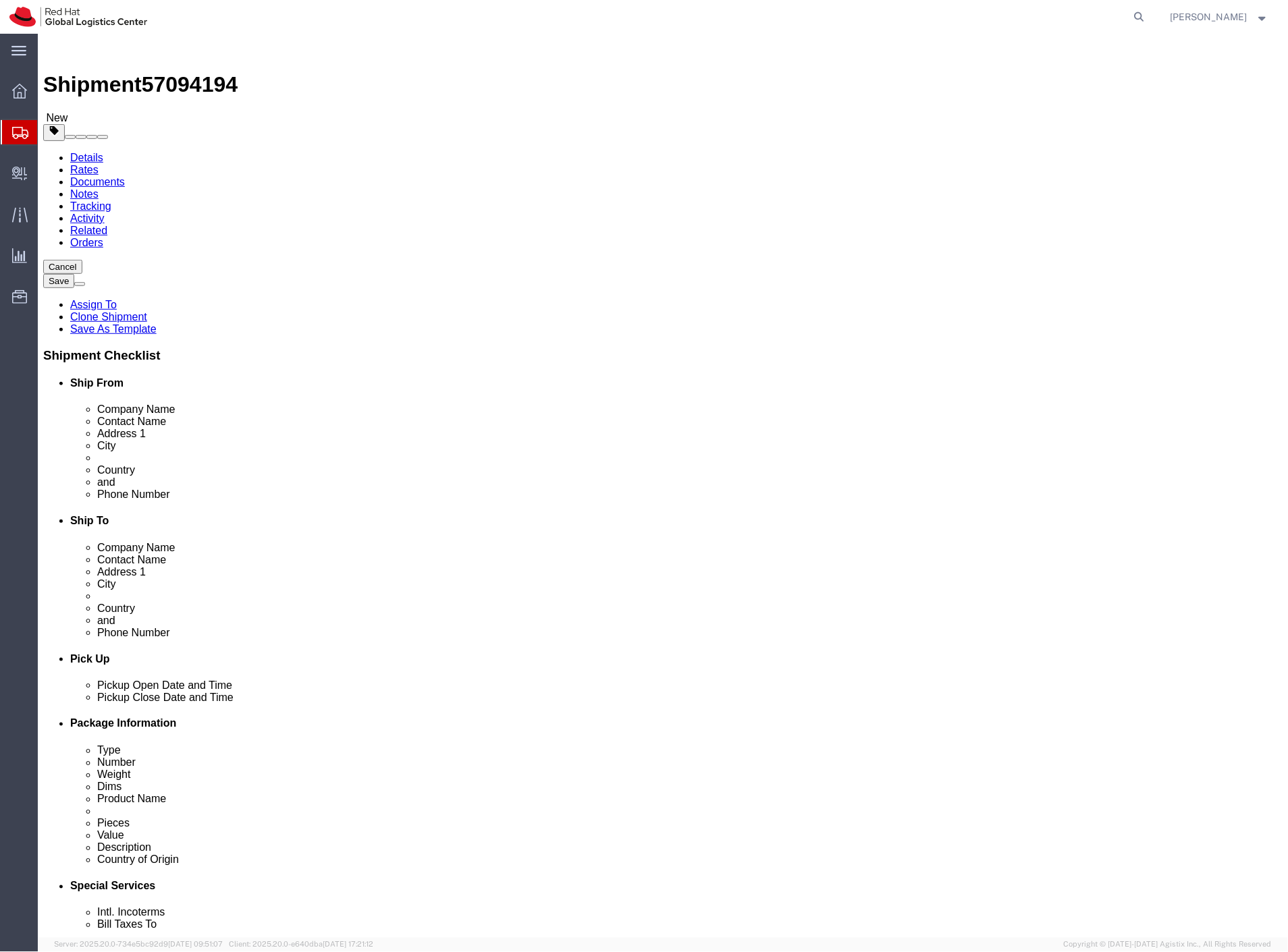
click dd "100.00 Each"
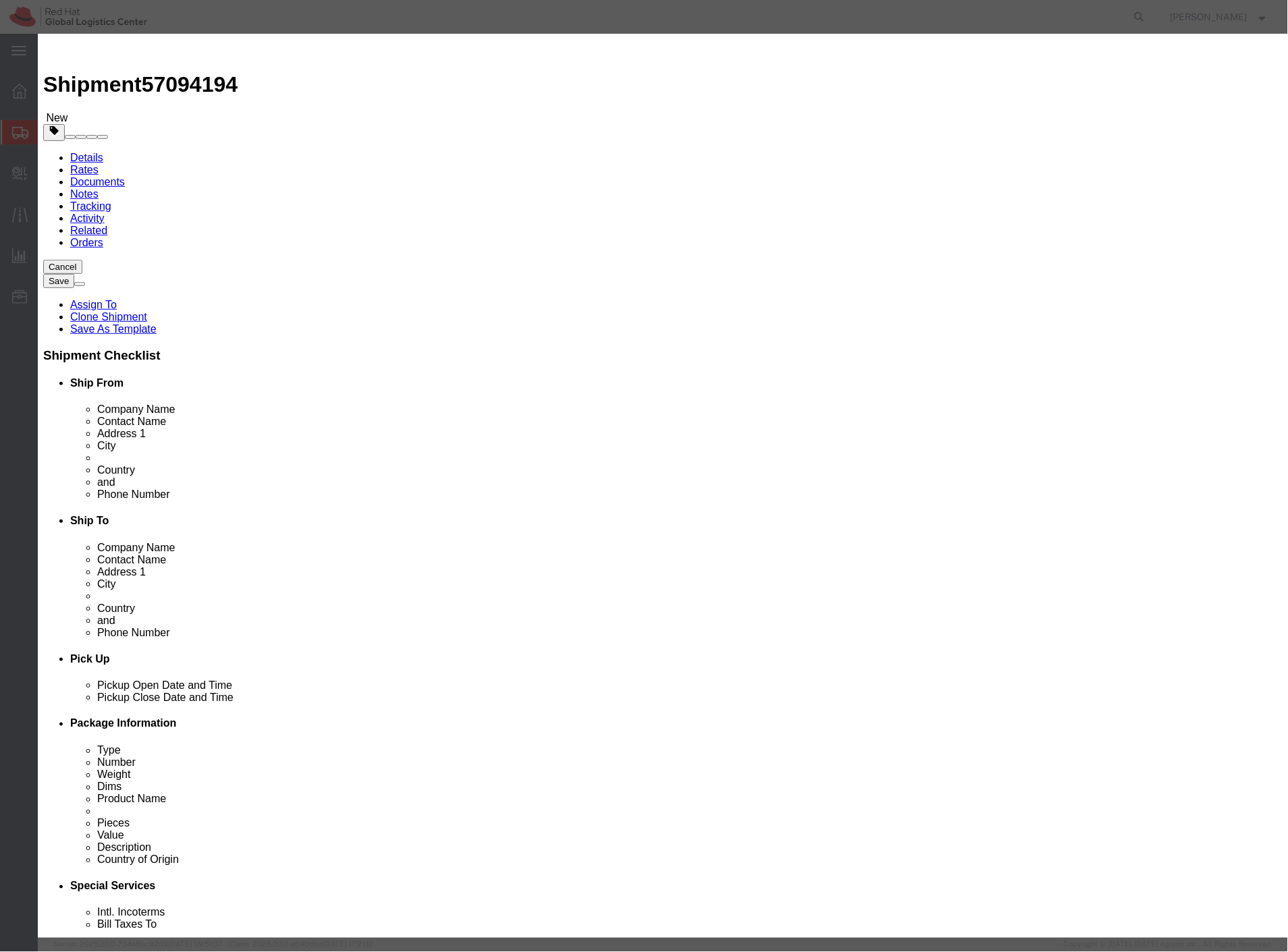
click input "100.00"
type input "150.00"
type input "1590"
click button "Save & Close"
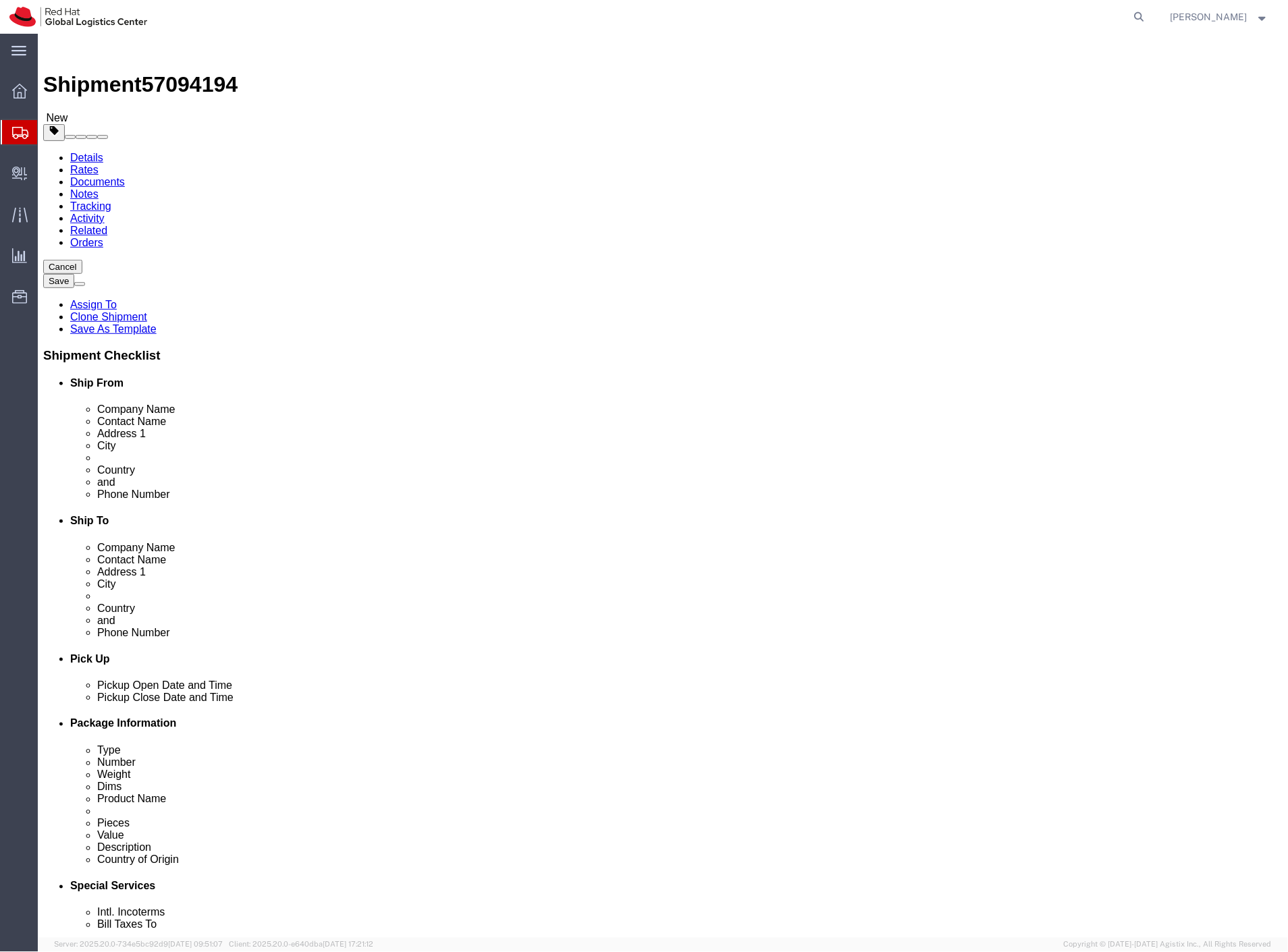
click link "Add Package"
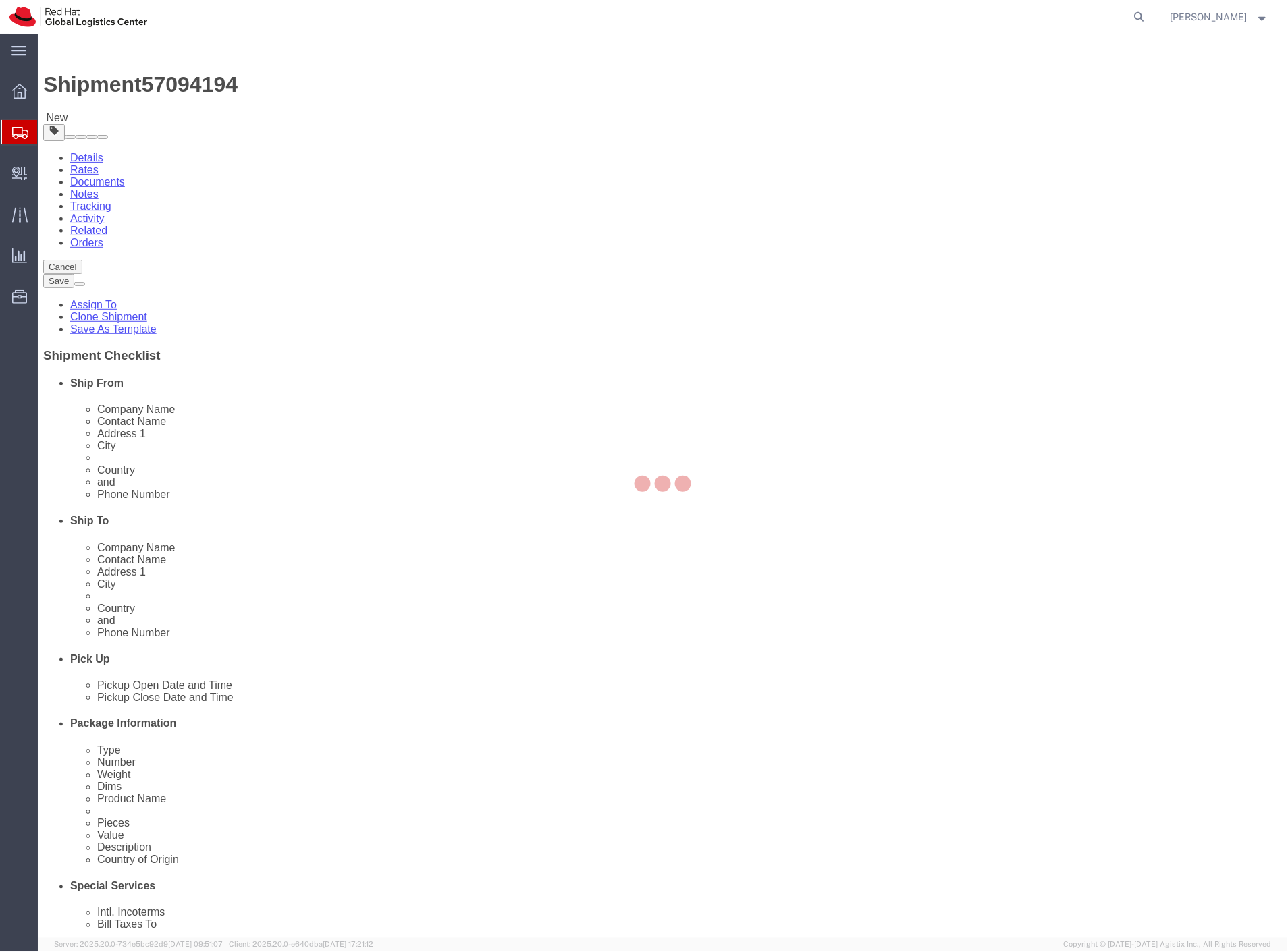
select select "PAK"
select select
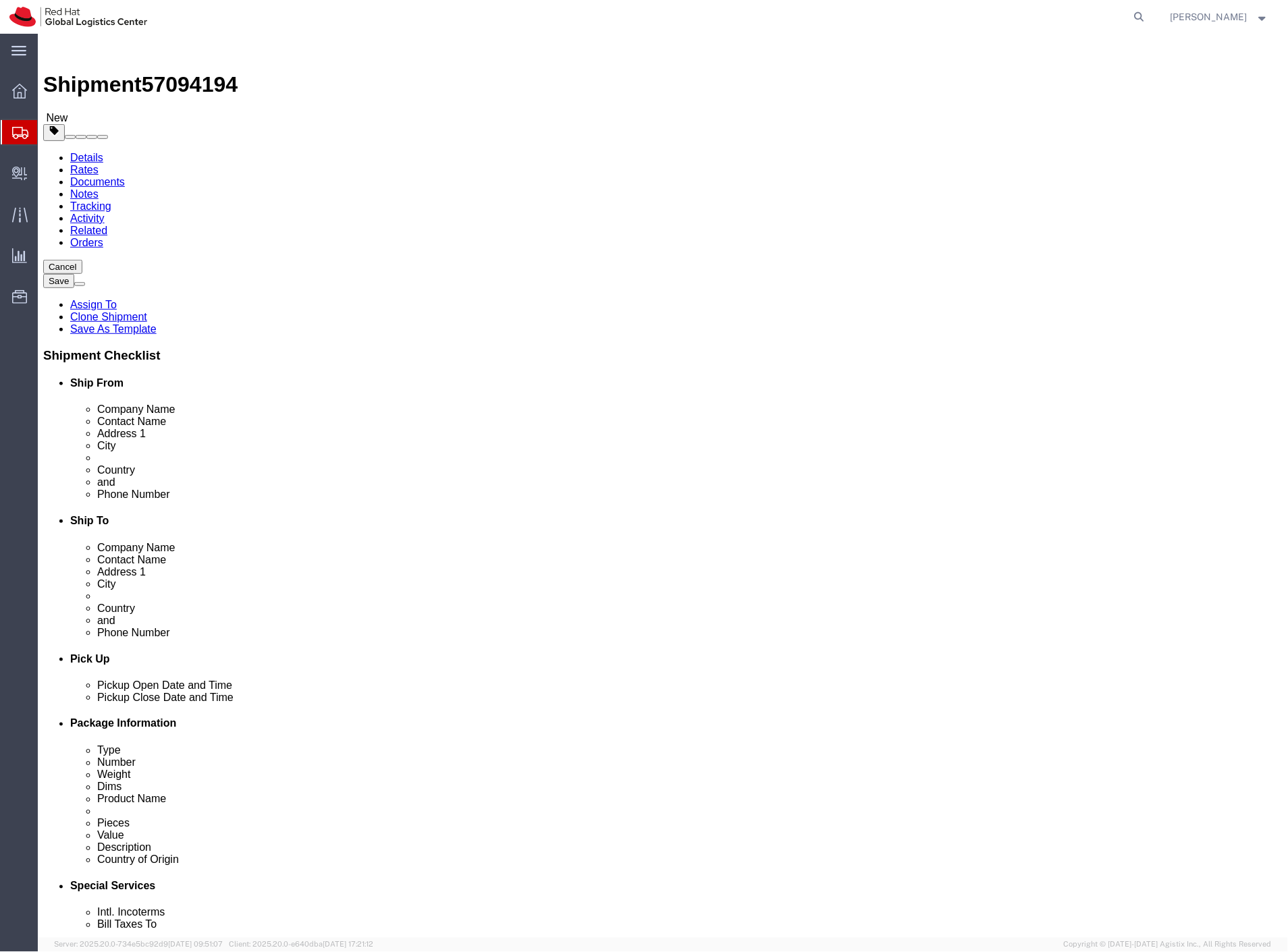
drag, startPoint x: 941, startPoint y: 189, endPoint x: 941, endPoint y: 235, distance: 46.0
click span "button"
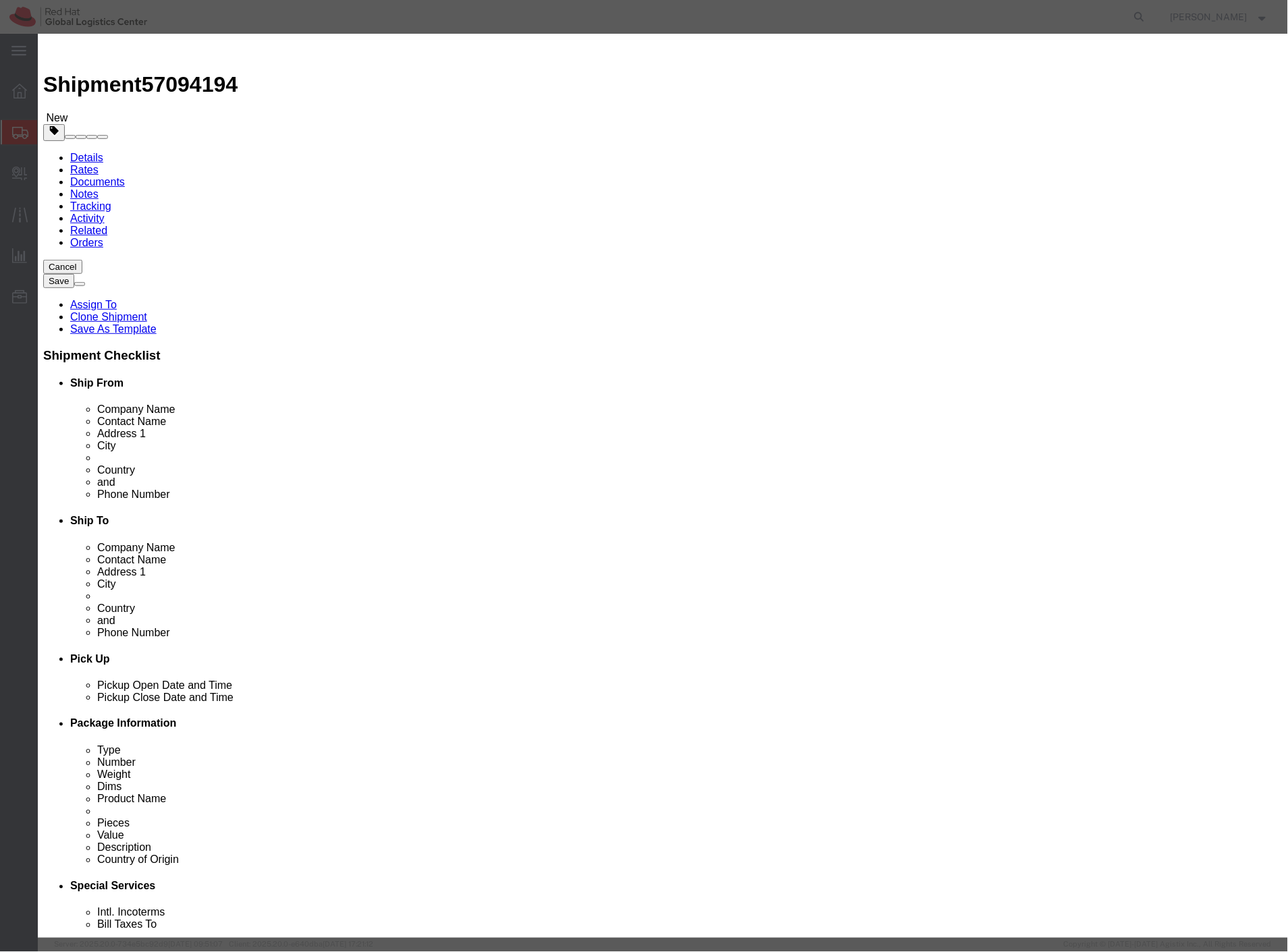
click button "Yes"
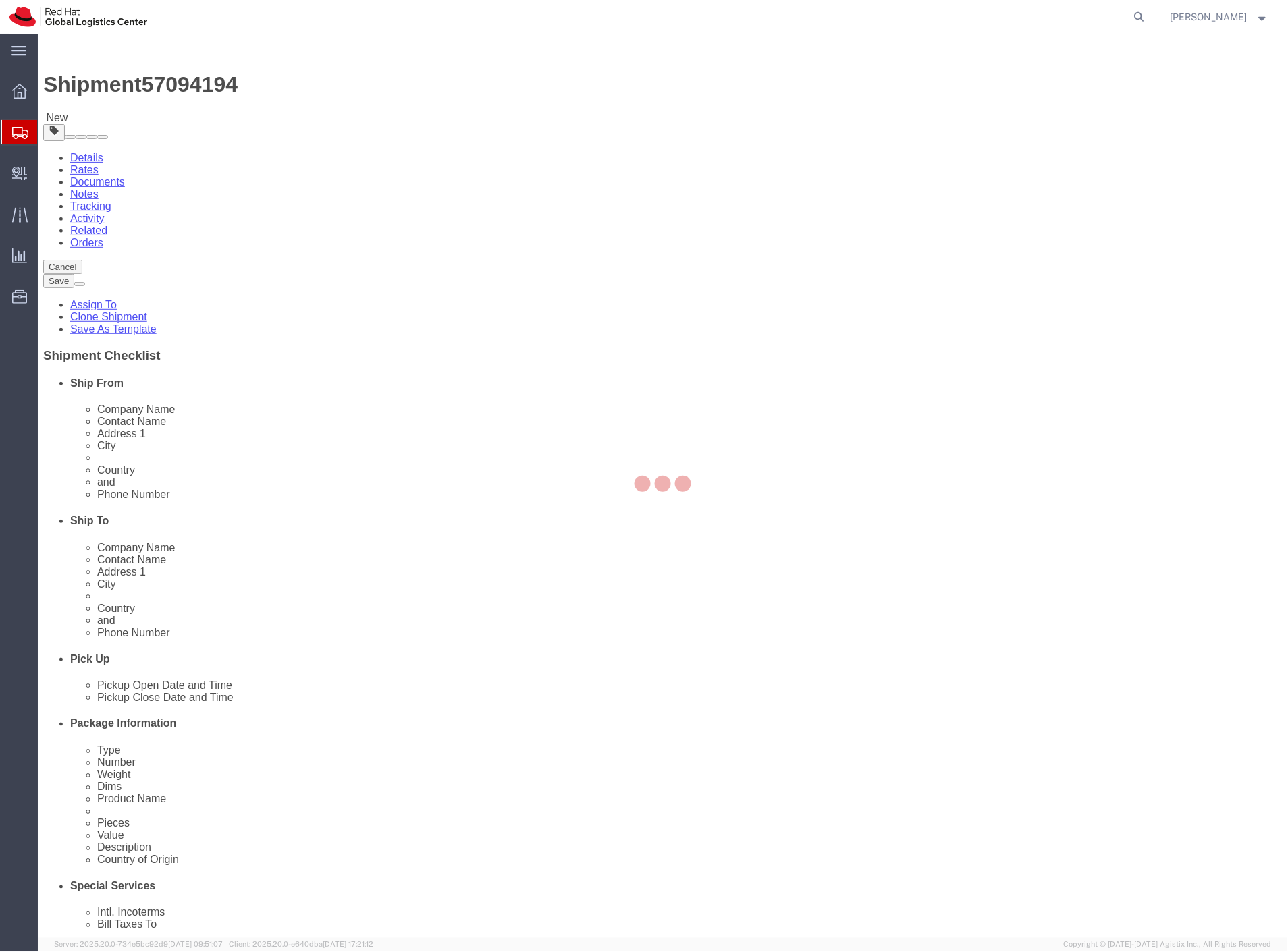
select select "PAK"
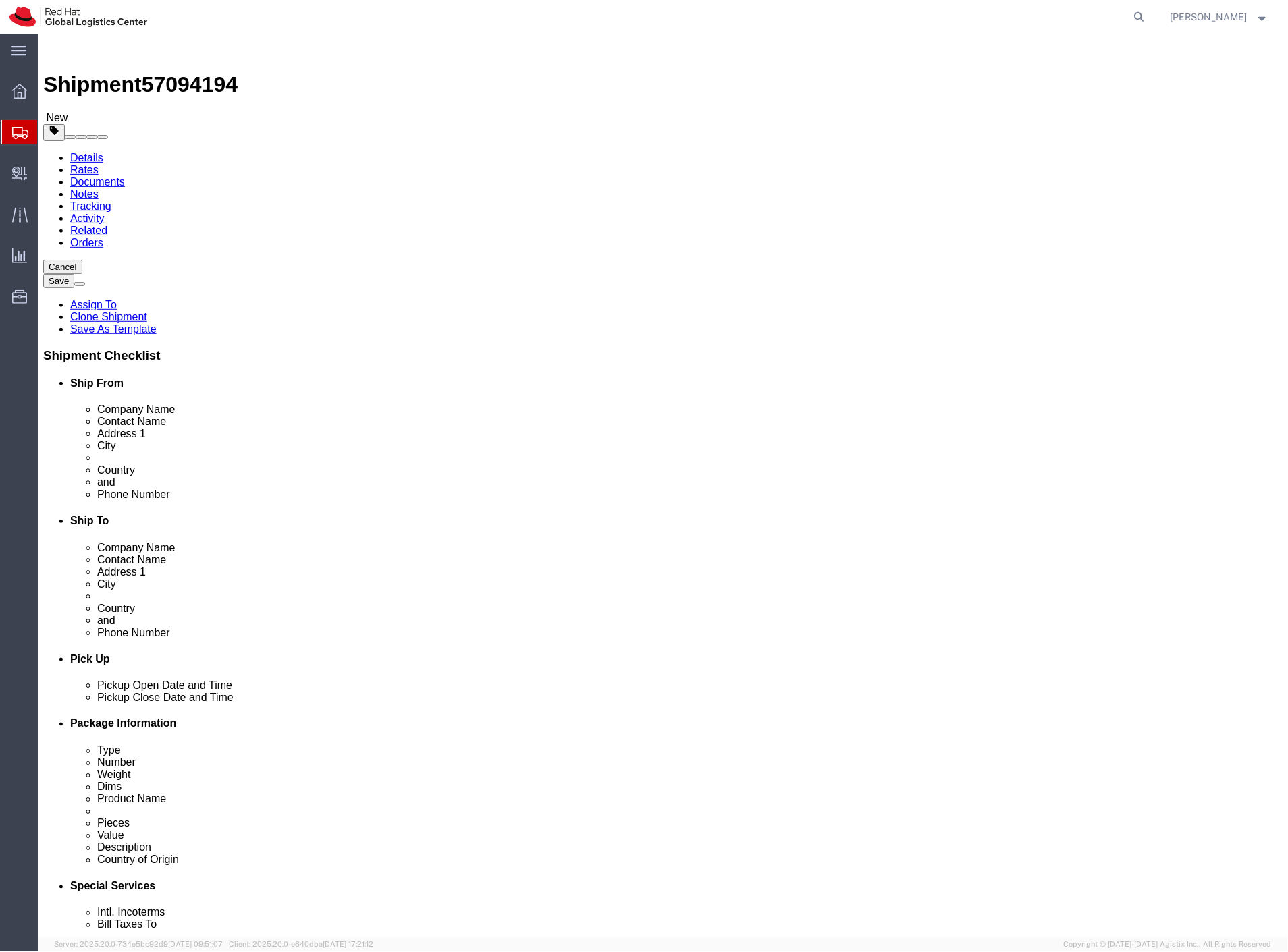
click span "button"
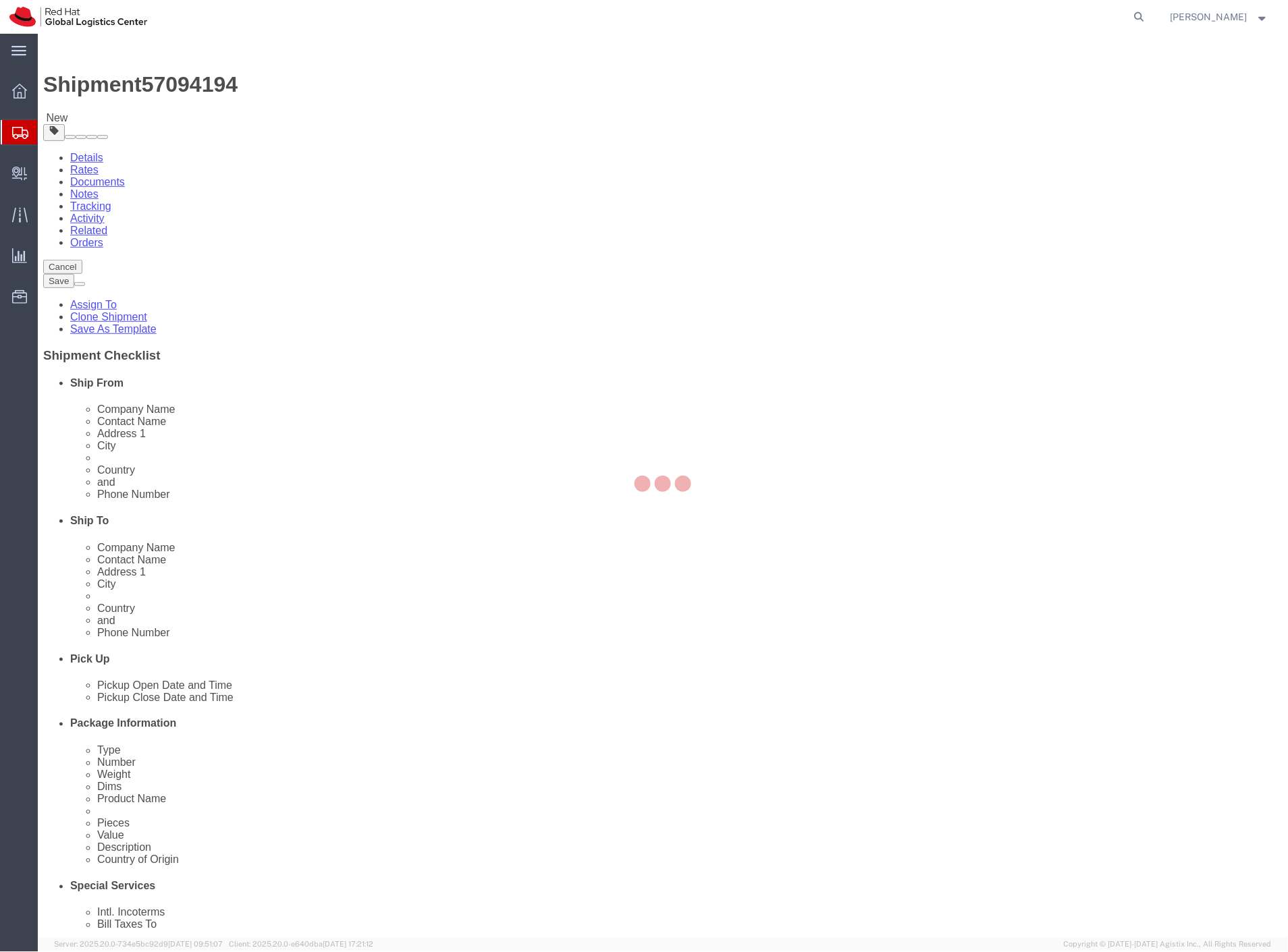
select select "PAK"
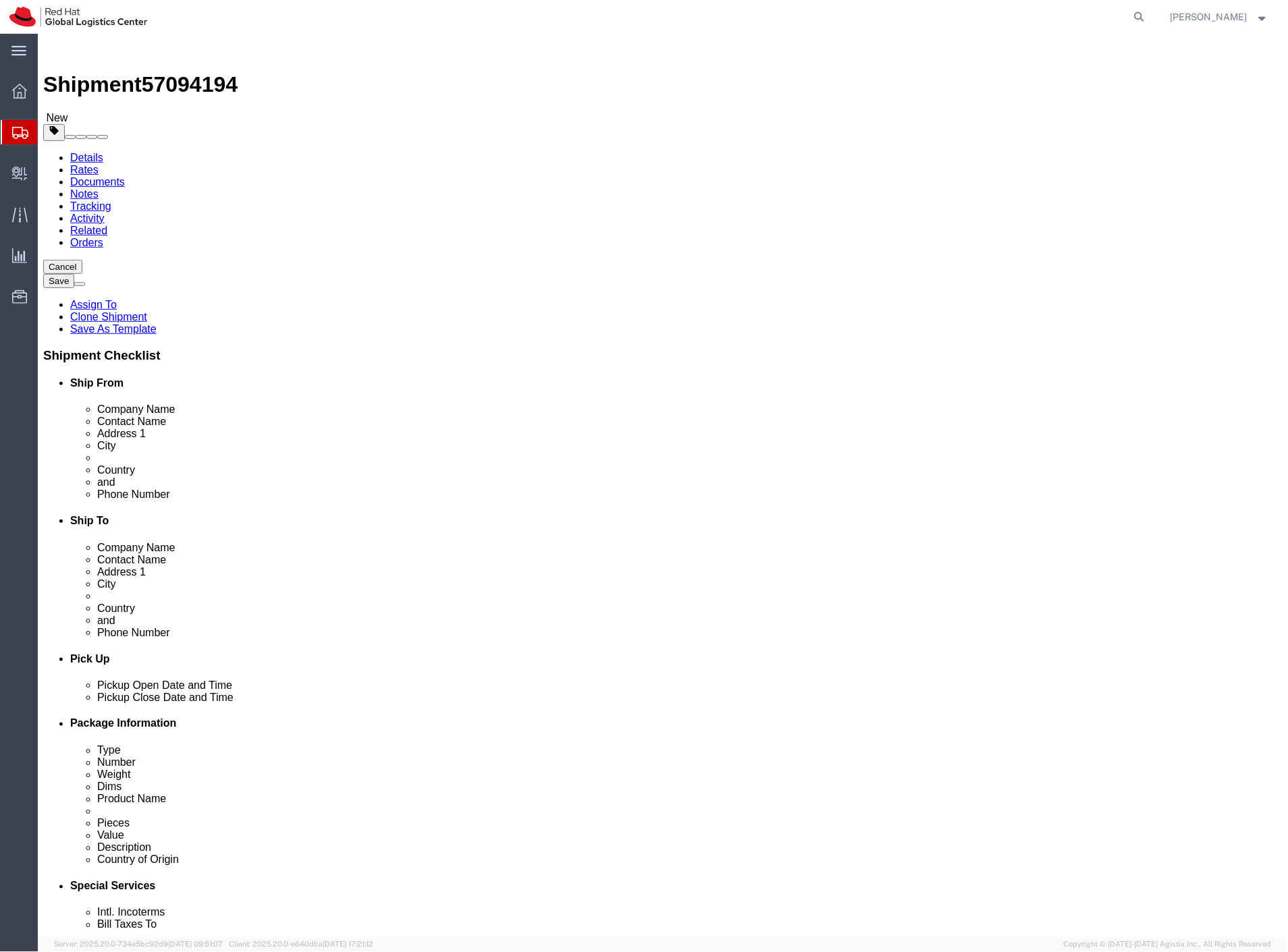
click span "button"
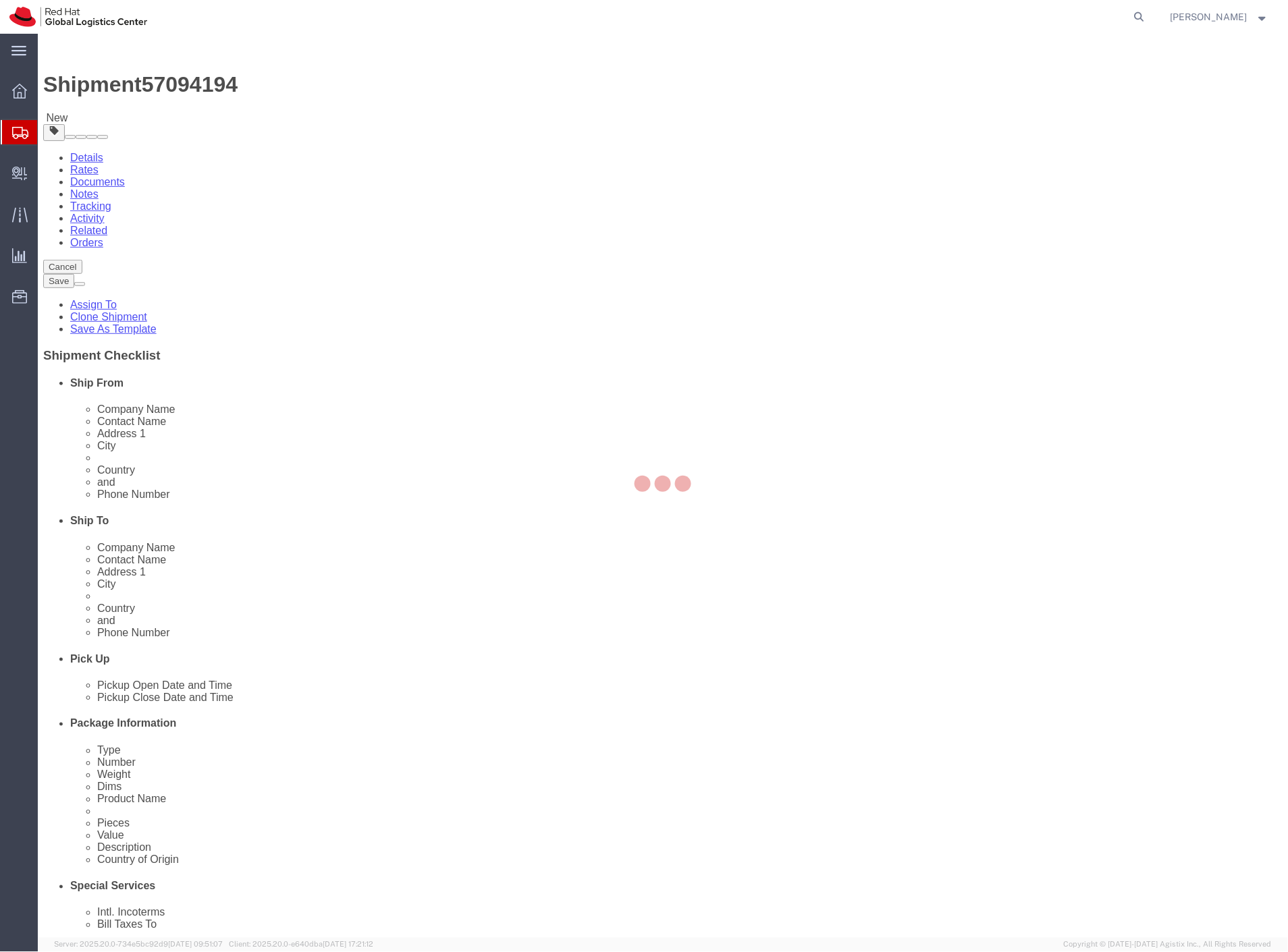
click at [291, 272] on div at bounding box center [662, 486] width 1250 height 905
select select "PAK"
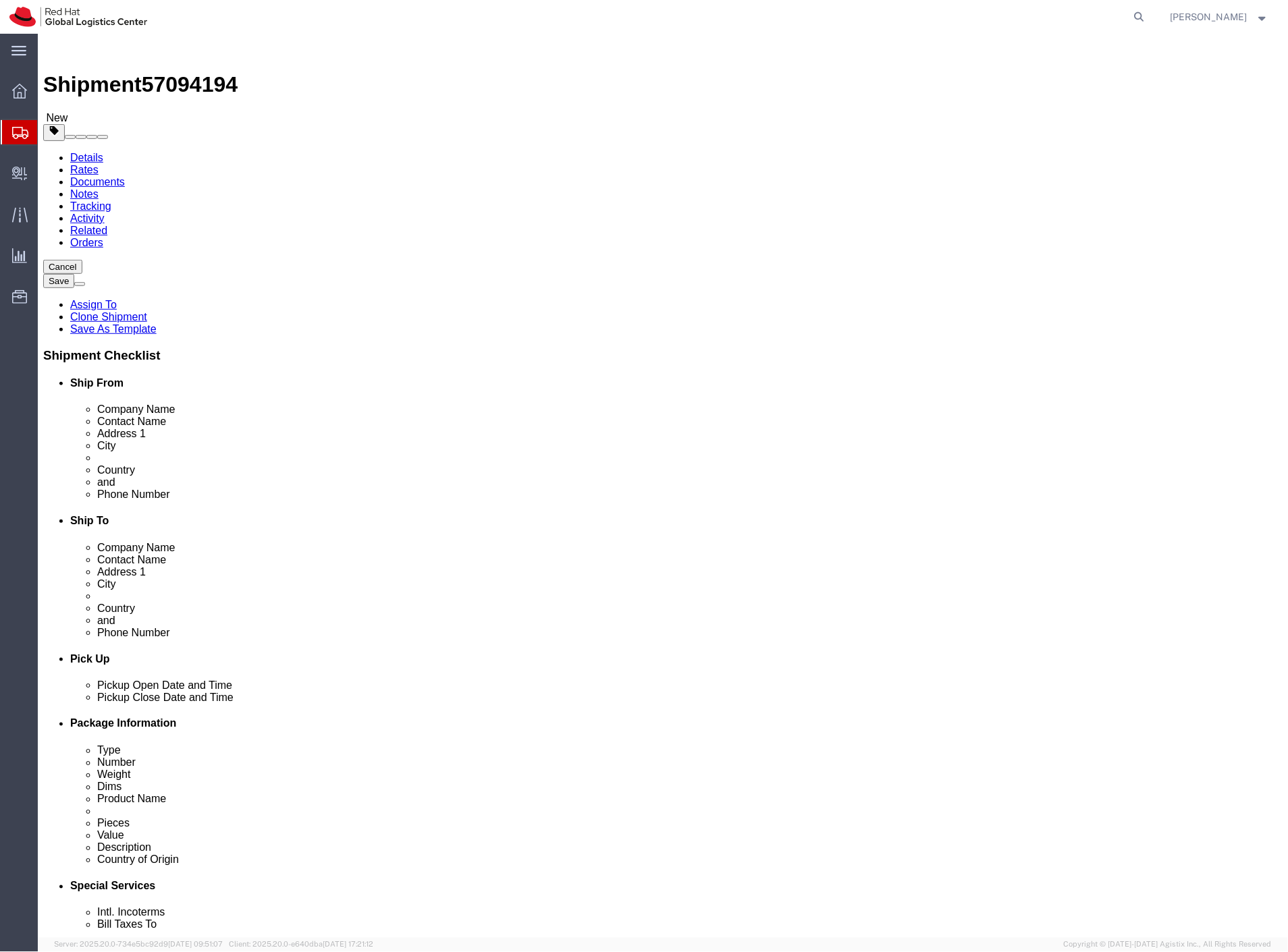
drag, startPoint x: 291, startPoint y: 272, endPoint x: 252, endPoint y: 239, distance: 51.1
click select "Select Case(s) Crate(s) Envelope Large Box Medium Box PAK Skid(s) Small Box Sma…"
select select "YRPK"
click select "Select Case(s) Crate(s) Envelope Large Box Medium Box PAK Skid(s) Small Box Sma…"
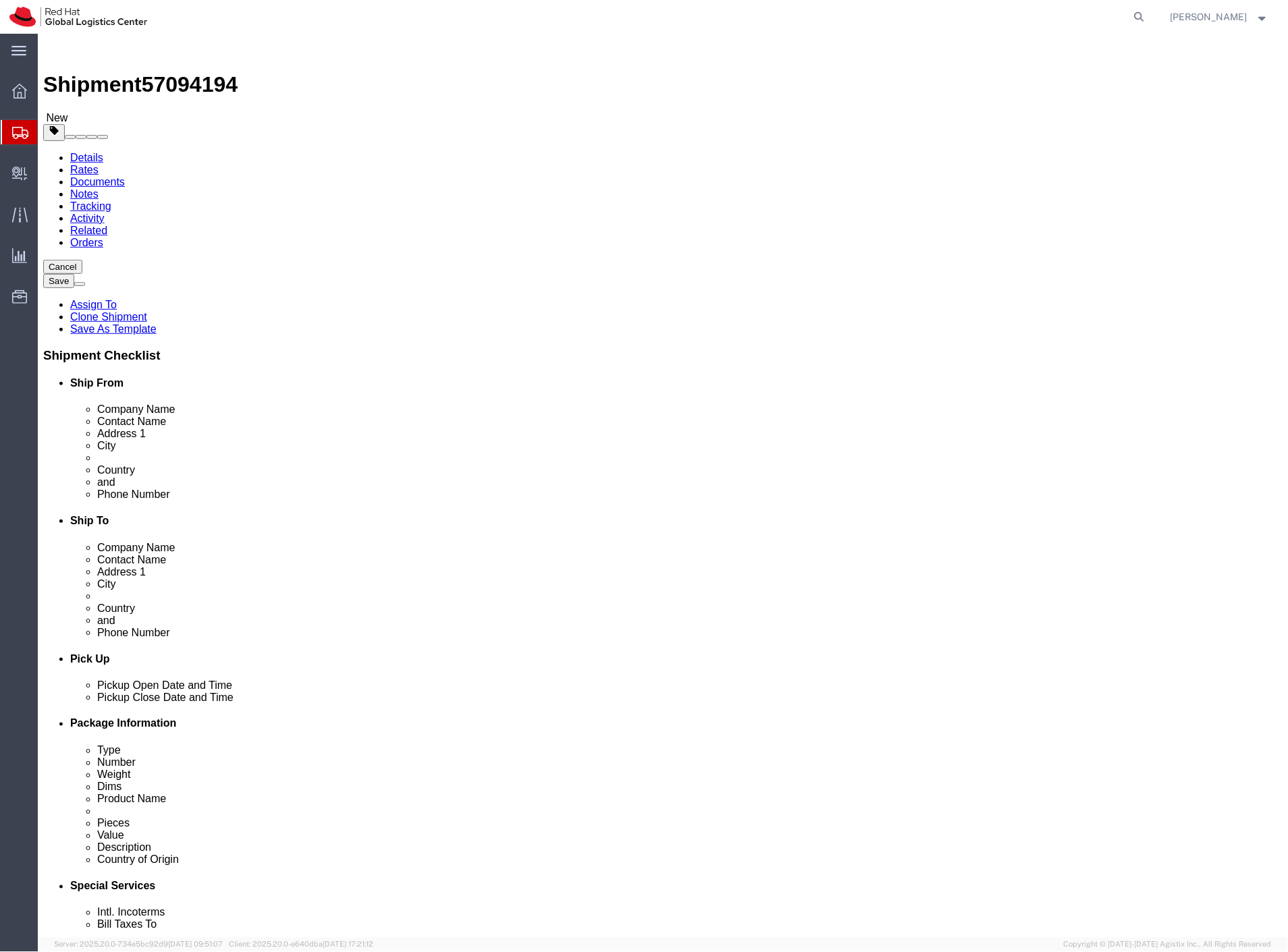
select select "YRPK"
click select "Select Case(s) Crate(s) Envelope Large Box Medium Box PAK Skid(s) Small Box Sma…"
drag, startPoint x: 230, startPoint y: 568, endPoint x: 229, endPoint y: 576, distance: 8.1
click select "Select Case(s) Crate(s) Envelope Large Box Medium Box PAK Skid(s) Small Box Sma…"
select select "YRPK"
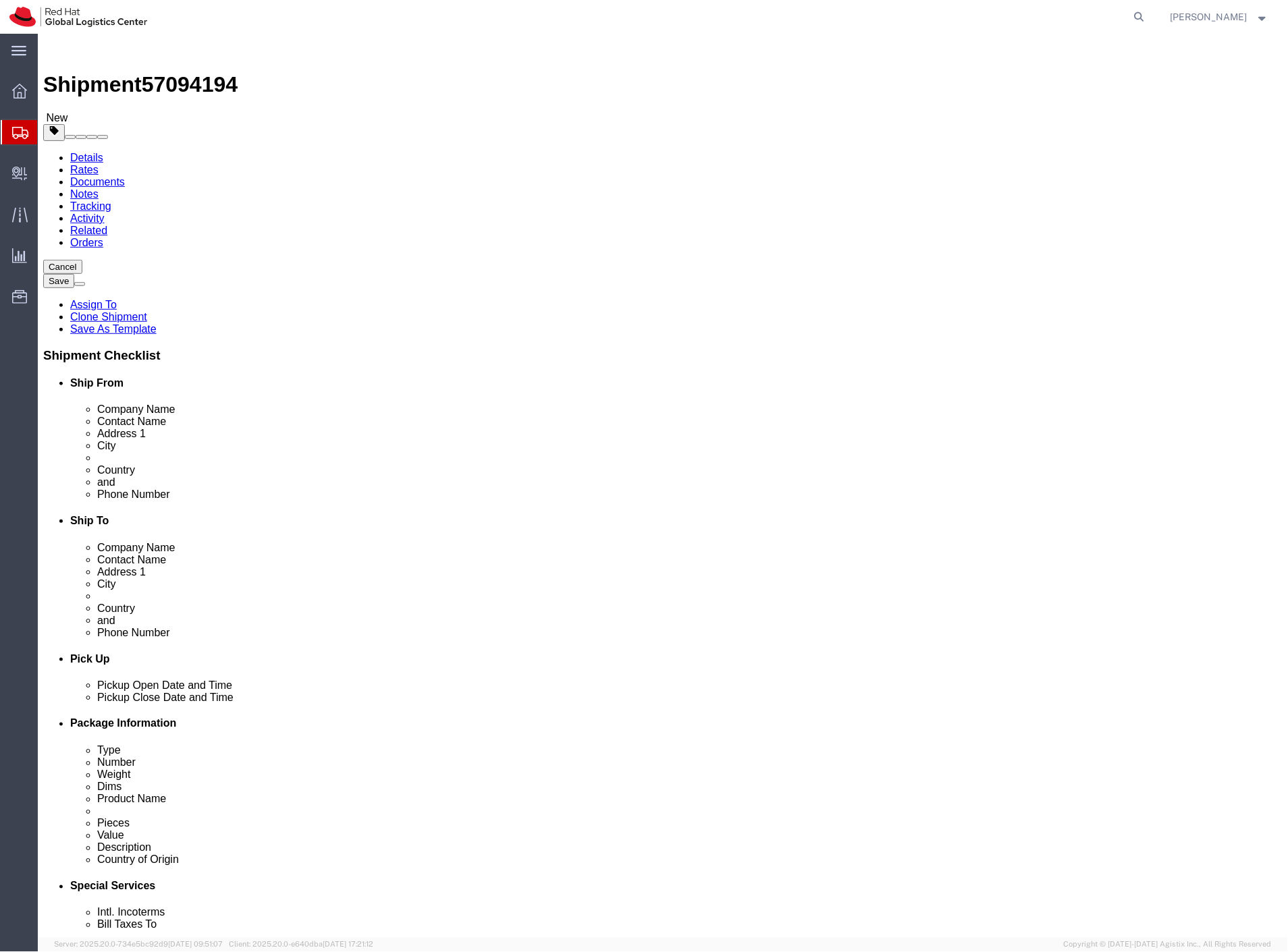
click select "Select Case(s) Crate(s) Envelope Large Box Medium Box PAK Skid(s) Small Box Sma…"
click dd "150.00 Each"
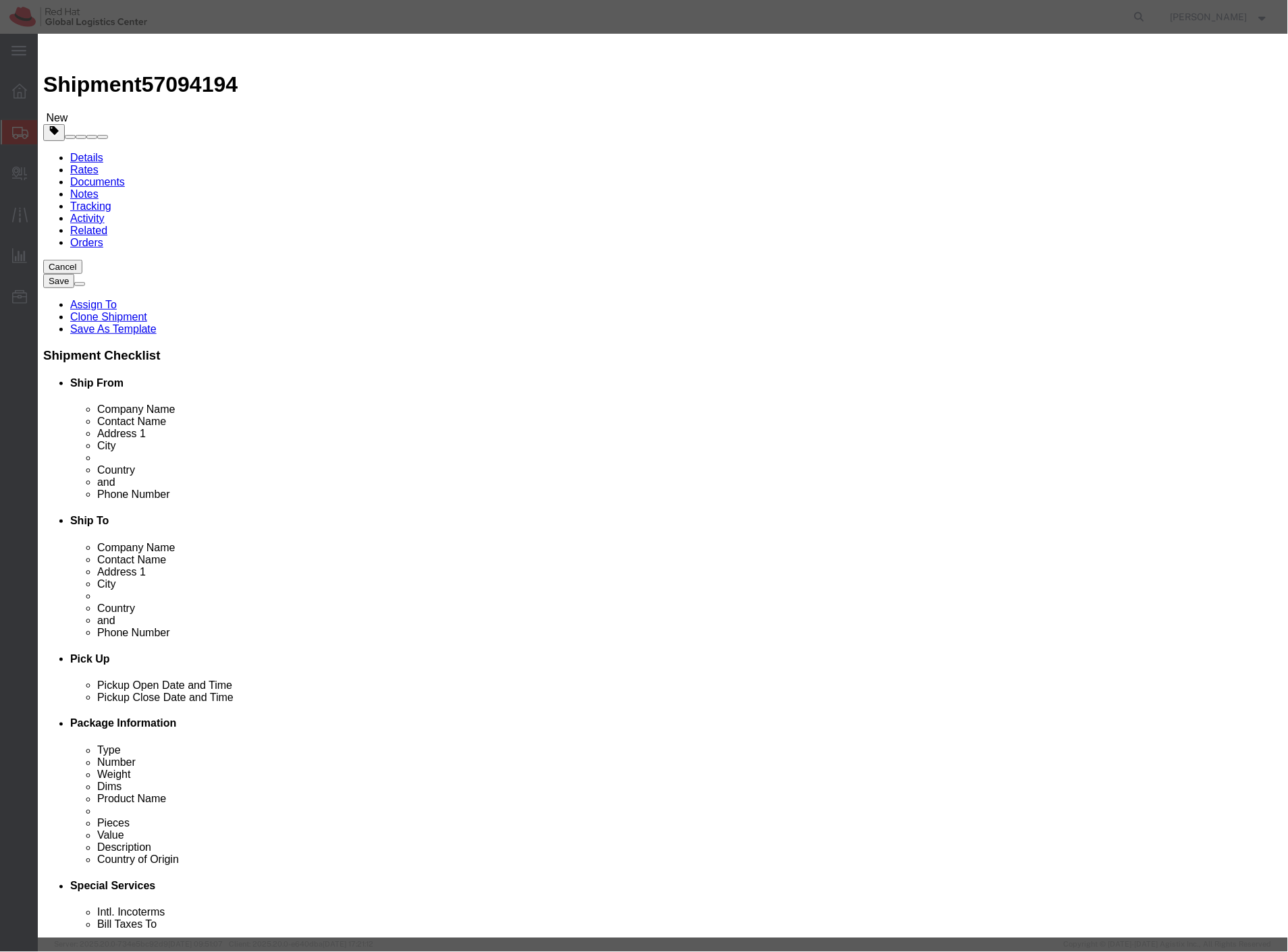
drag, startPoint x: 434, startPoint y: 131, endPoint x: 352, endPoint y: 138, distance: 82.3
click div "Pieces 150.00 Select Bag Barrels 100Board Feet Bottle Box Blister Pack Carats C…"
type input "60"
type input "636"
click label "NMFC"
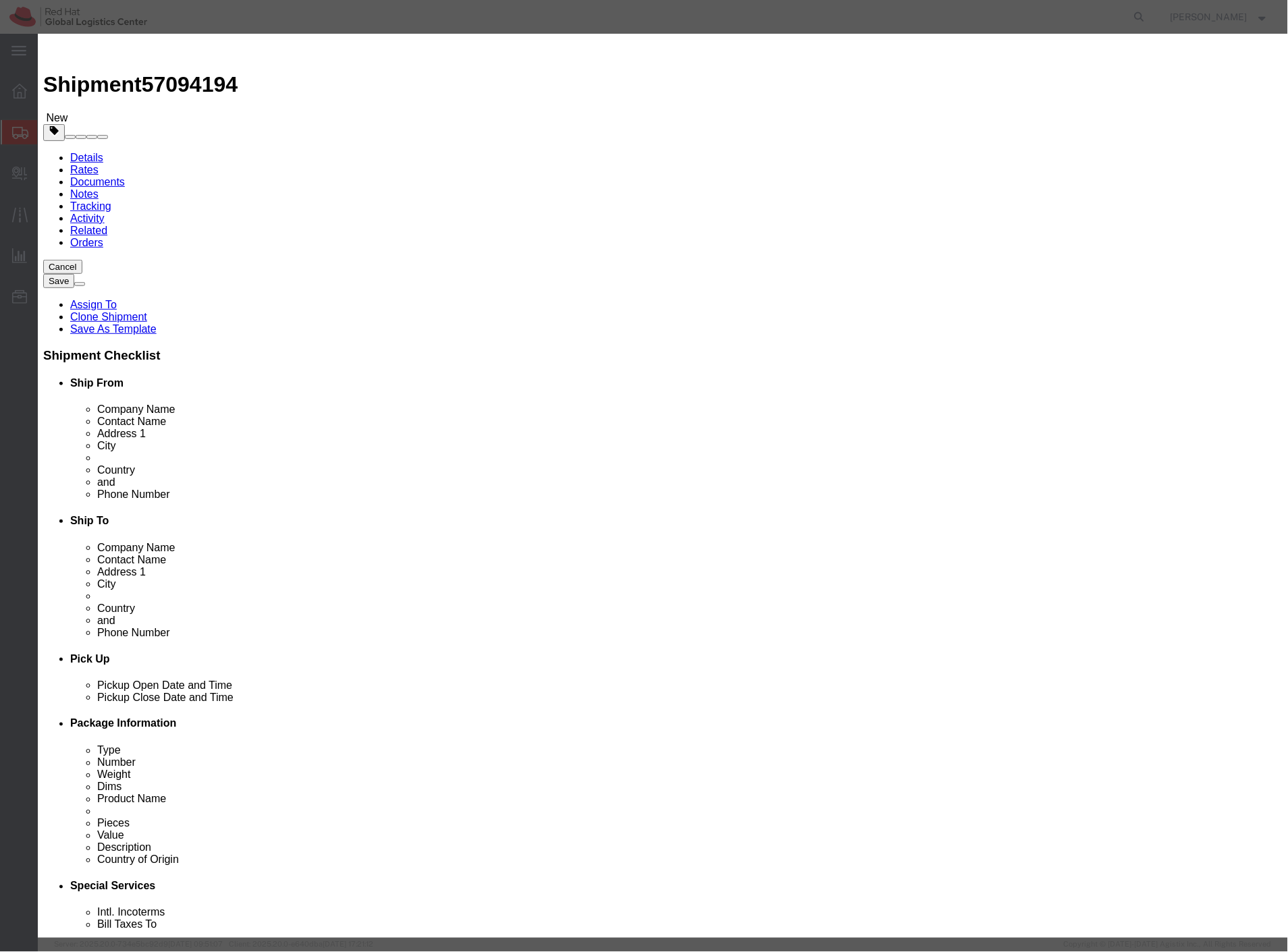
click button "Save & Close"
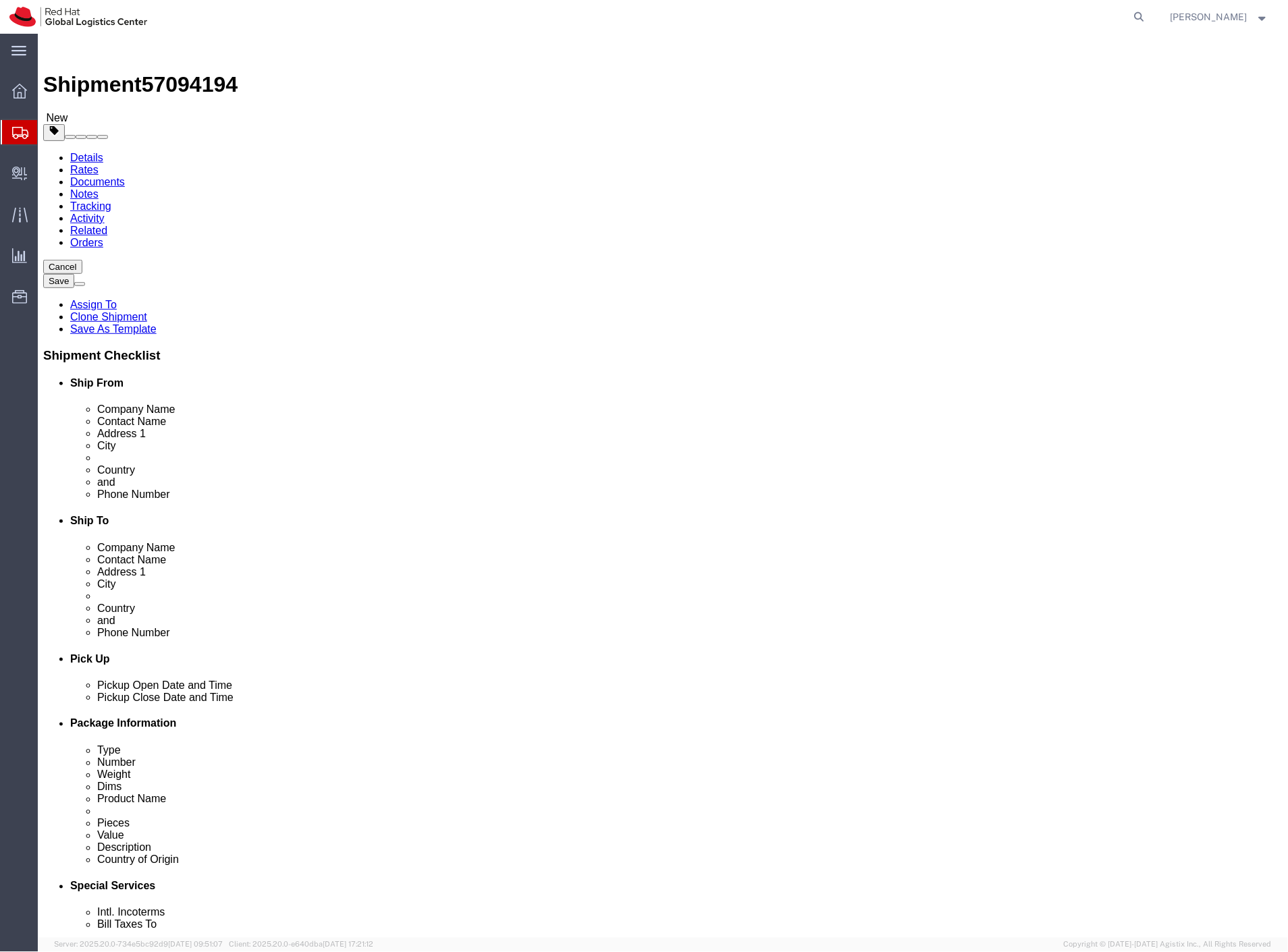
click dd "1590.00 USD"
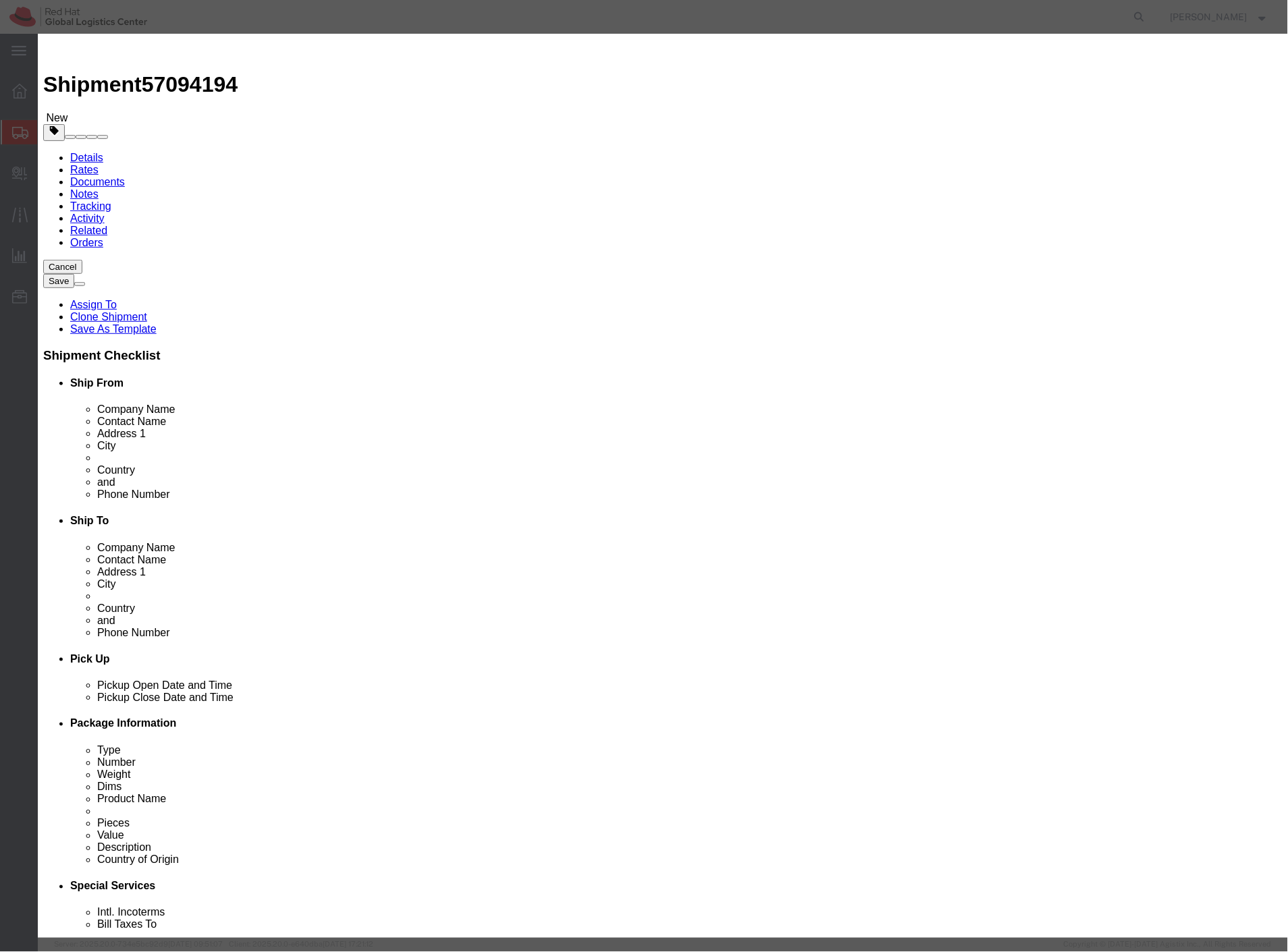
drag, startPoint x: 438, startPoint y: 132, endPoint x: 354, endPoint y: 259, distance: 152.3
click div "Product Name Shirts (Blended Sizes) Pieces 150.00 Select Bag Barrels 100Board F…"
type input "41"
type input "434.6"
click label "NMFC"
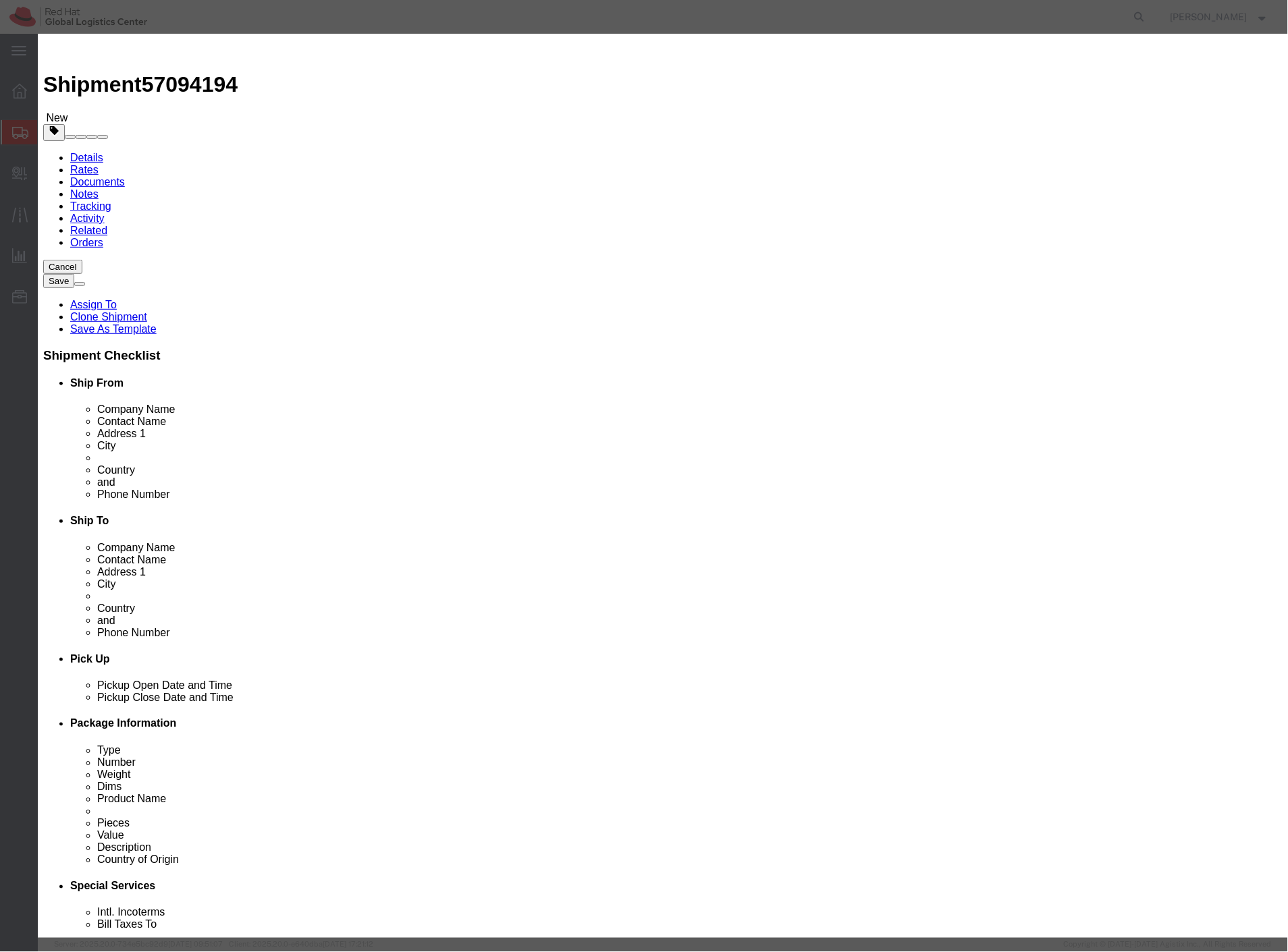
click button "Save & Close"
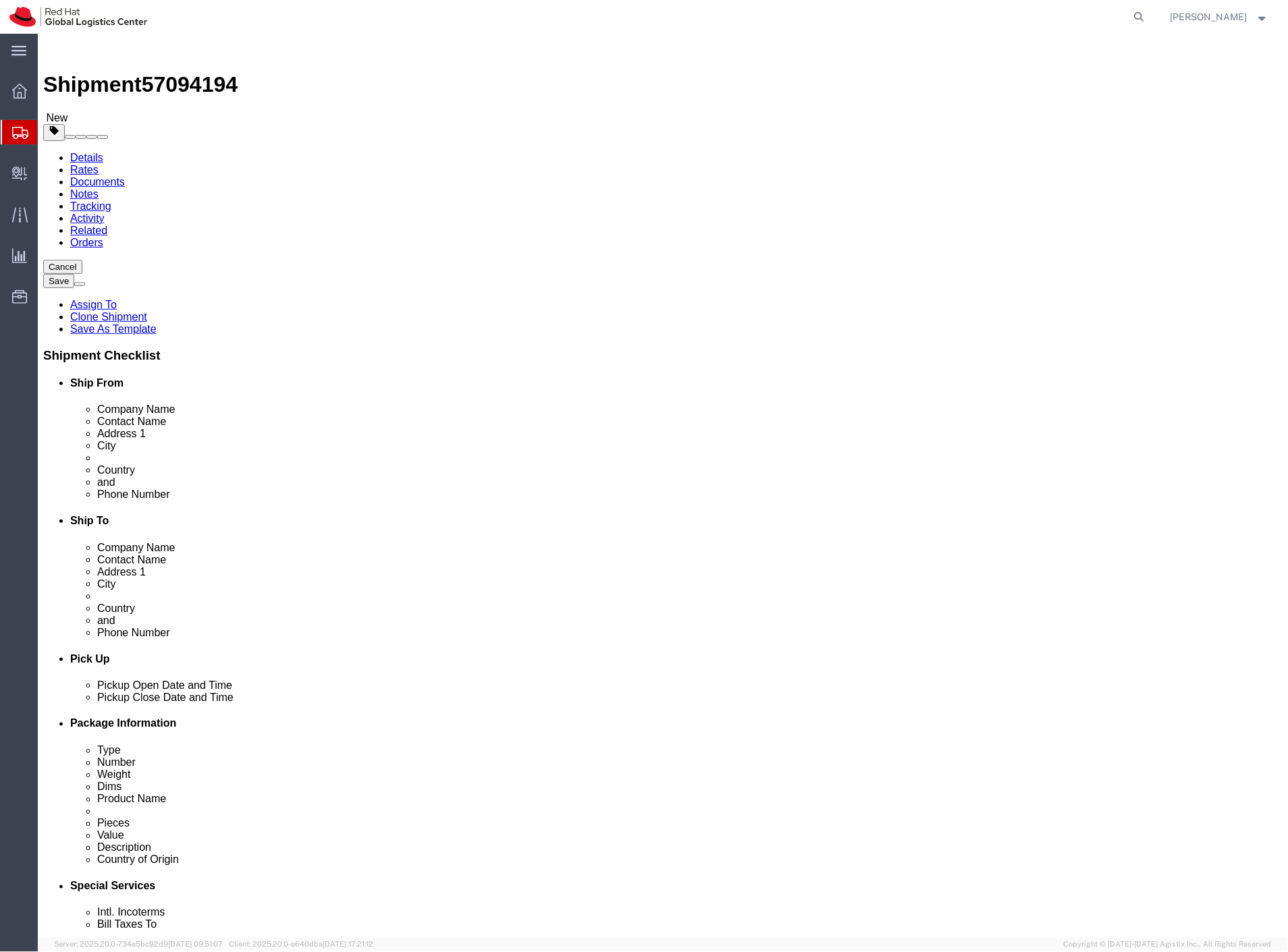
click dd "150.00 Each"
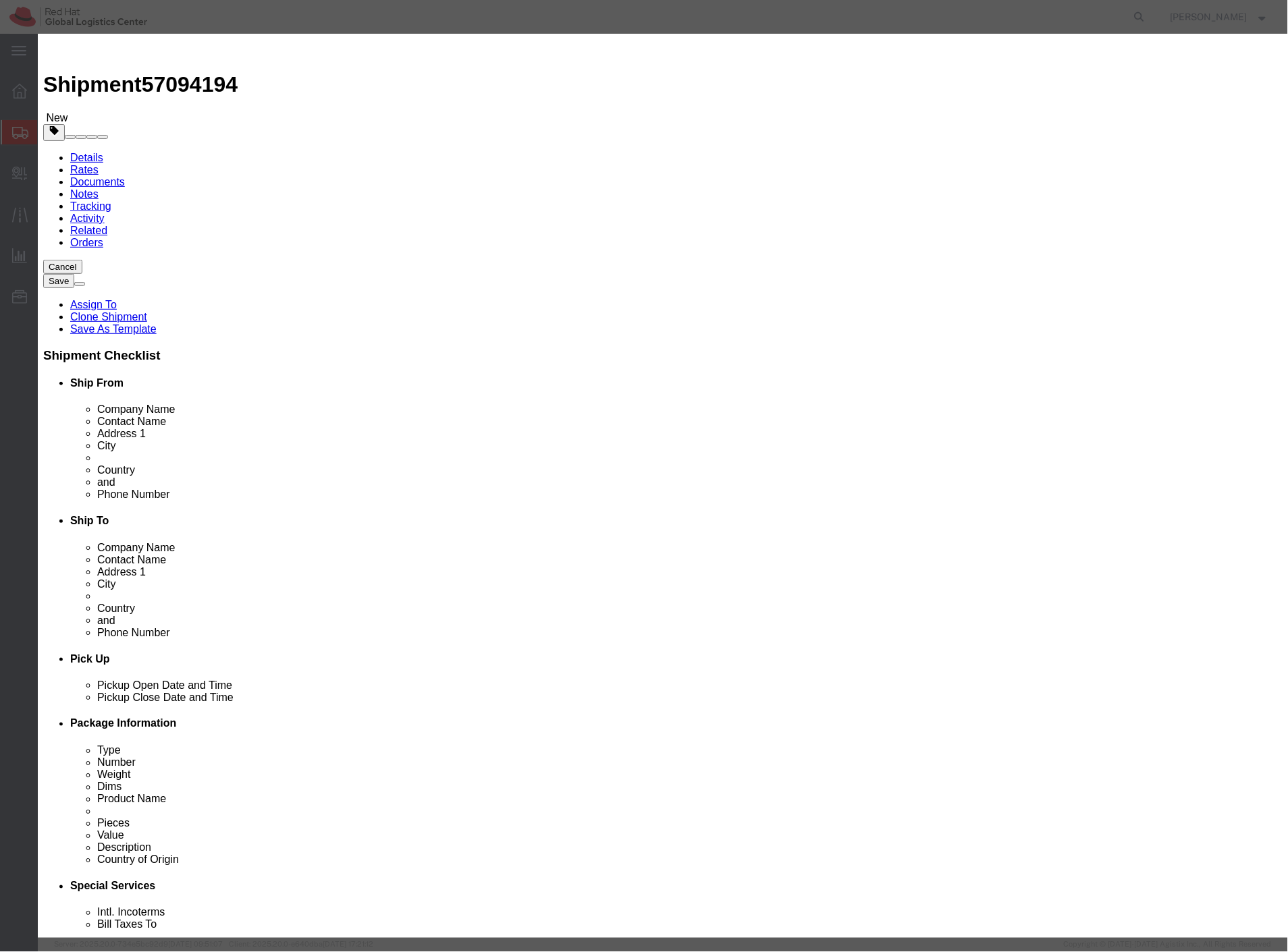
drag, startPoint x: 425, startPoint y: 129, endPoint x: 291, endPoint y: 164, distance: 138.5
click div "Product Name Shirts (Blended Sizes) Pieces 150.00 Select Bag Barrels 100Board F…"
type input "45"
type input "477"
click div "Product Name Shirts (Blended Sizes) Pieces 45 Select Bag Barrels 100Board Feet …"
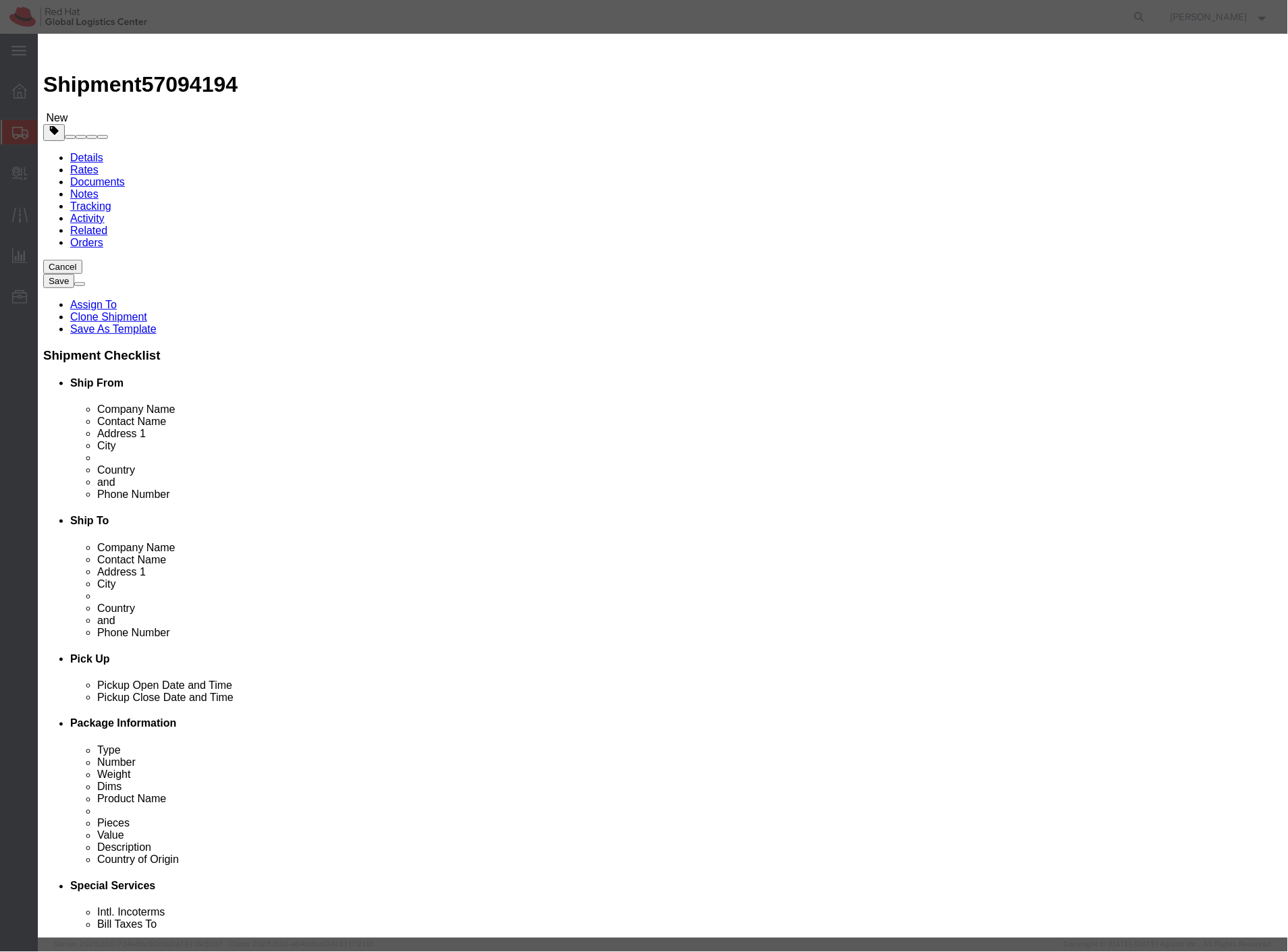
drag, startPoint x: 479, startPoint y: 106, endPoint x: 435, endPoint y: 106, distance: 44.0
click input "Shirts (Blended Sizes)"
drag, startPoint x: 422, startPoint y: 106, endPoint x: 482, endPoint y: 104, distance: 60.0
click input "Shirts (Blended Sizes)"
type input "Shirts (Large)"
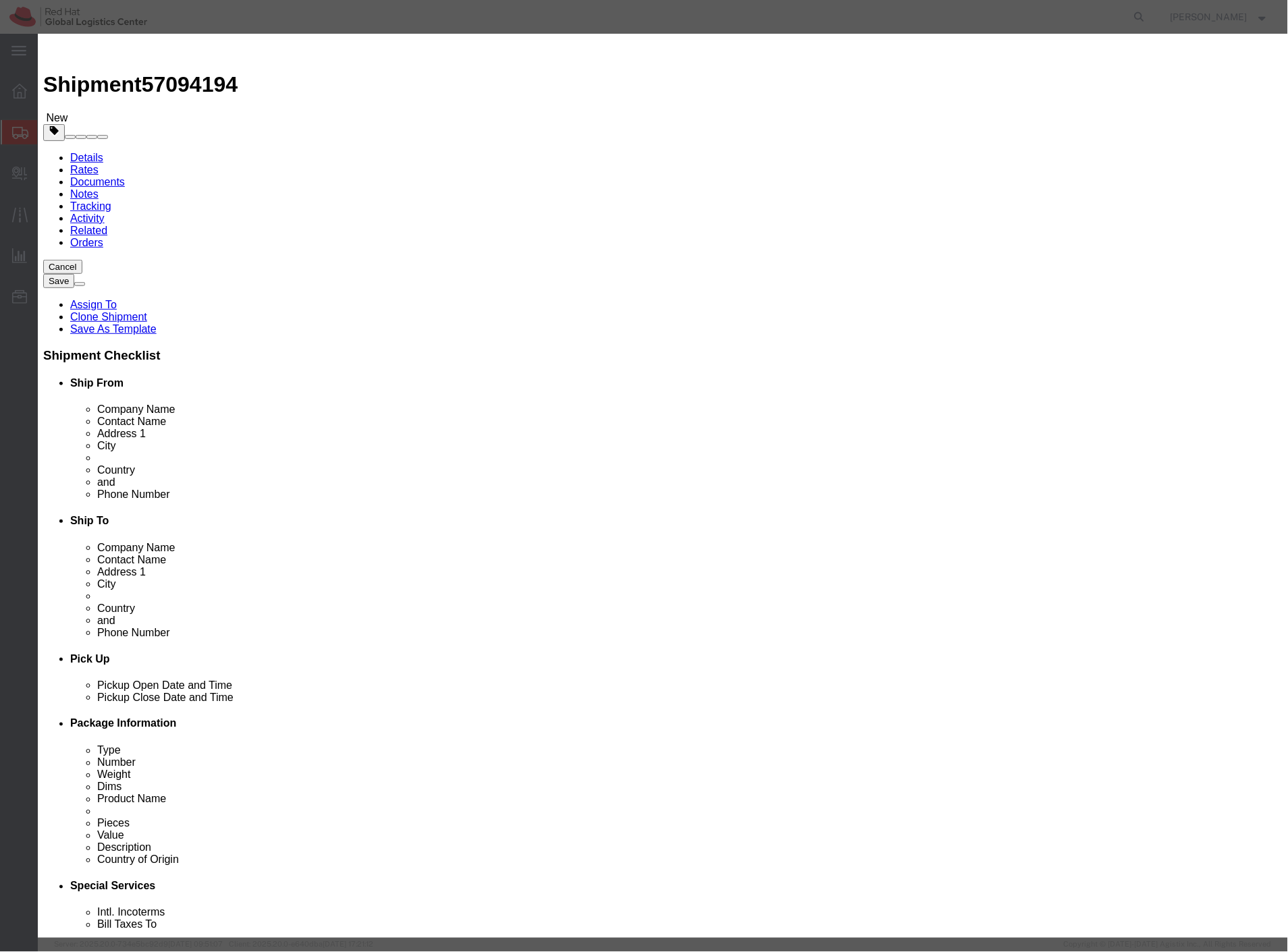
click button "Save & Close"
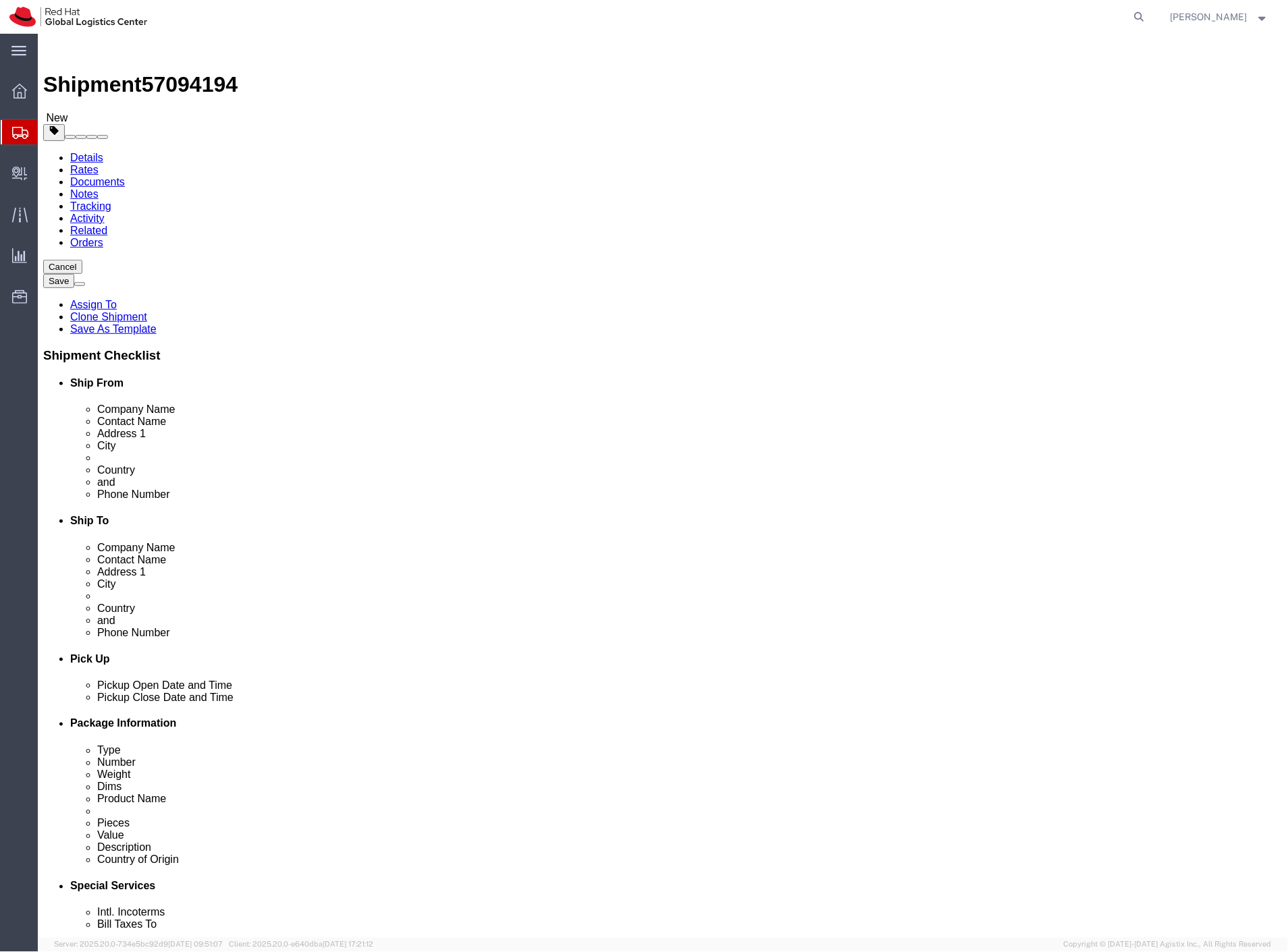
click dd "41.00 Each"
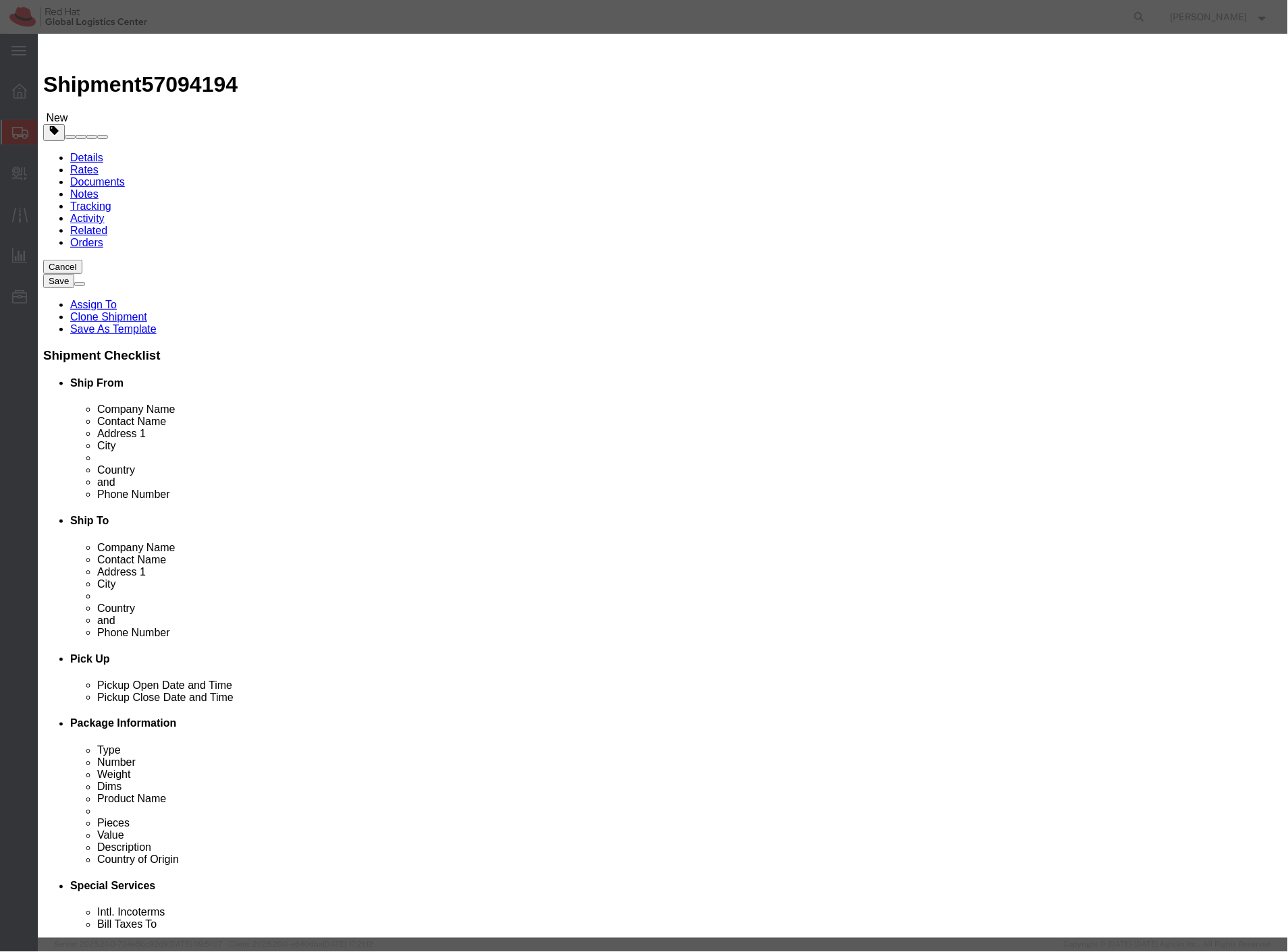
drag, startPoint x: 480, startPoint y: 105, endPoint x: 424, endPoint y: 104, distance: 56.0
click input "Shirts (Blended Sizes)"
type input "Shirts (Medium)"
click button "Save & Close"
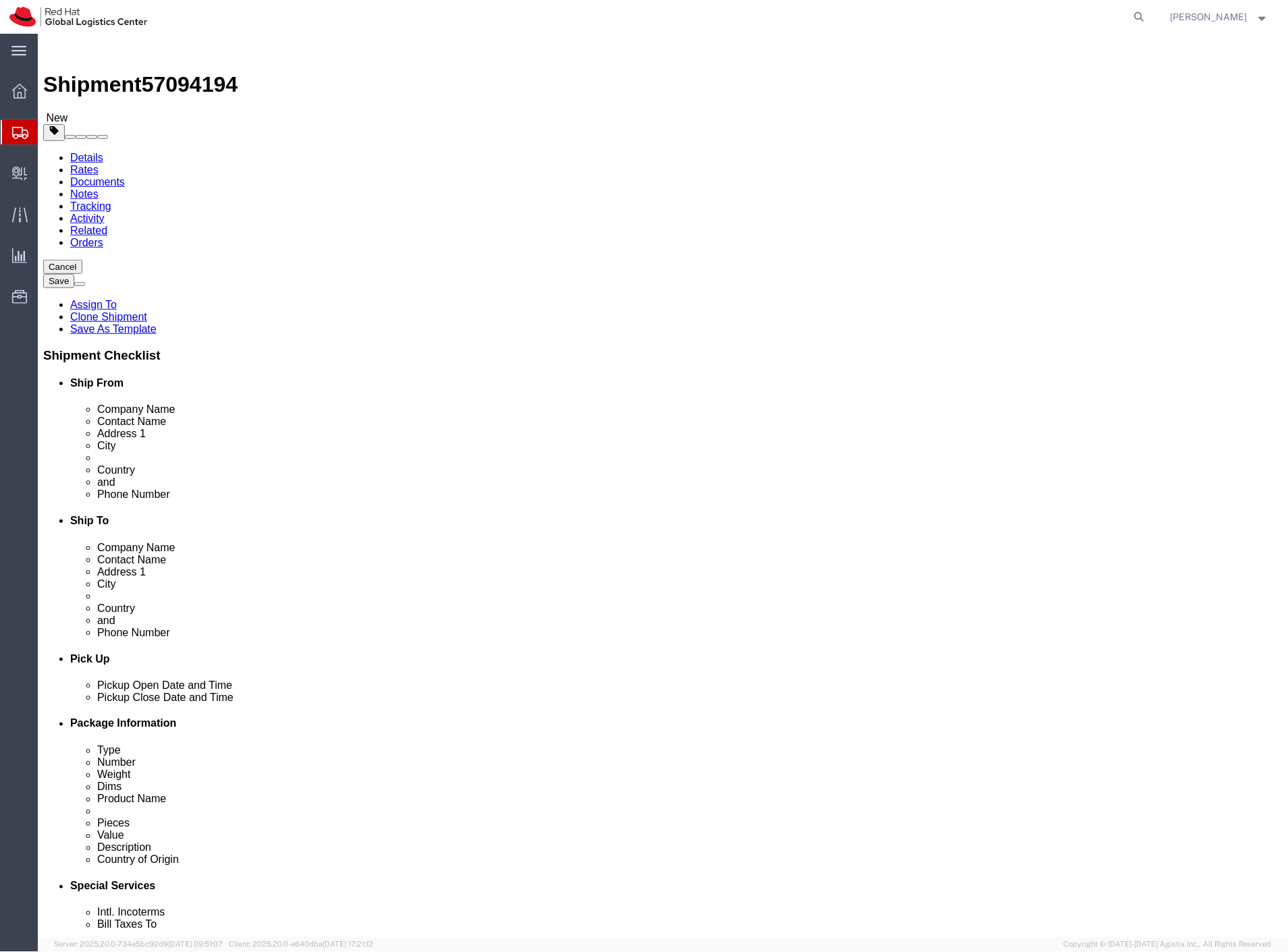
drag, startPoint x: 225, startPoint y: 619, endPoint x: 116, endPoint y: 622, distance: 109.0
click div "Dimensions Separate dimensions for each package, Length x Width x Height Length…"
type input "34"
type input "32"
type input "34"
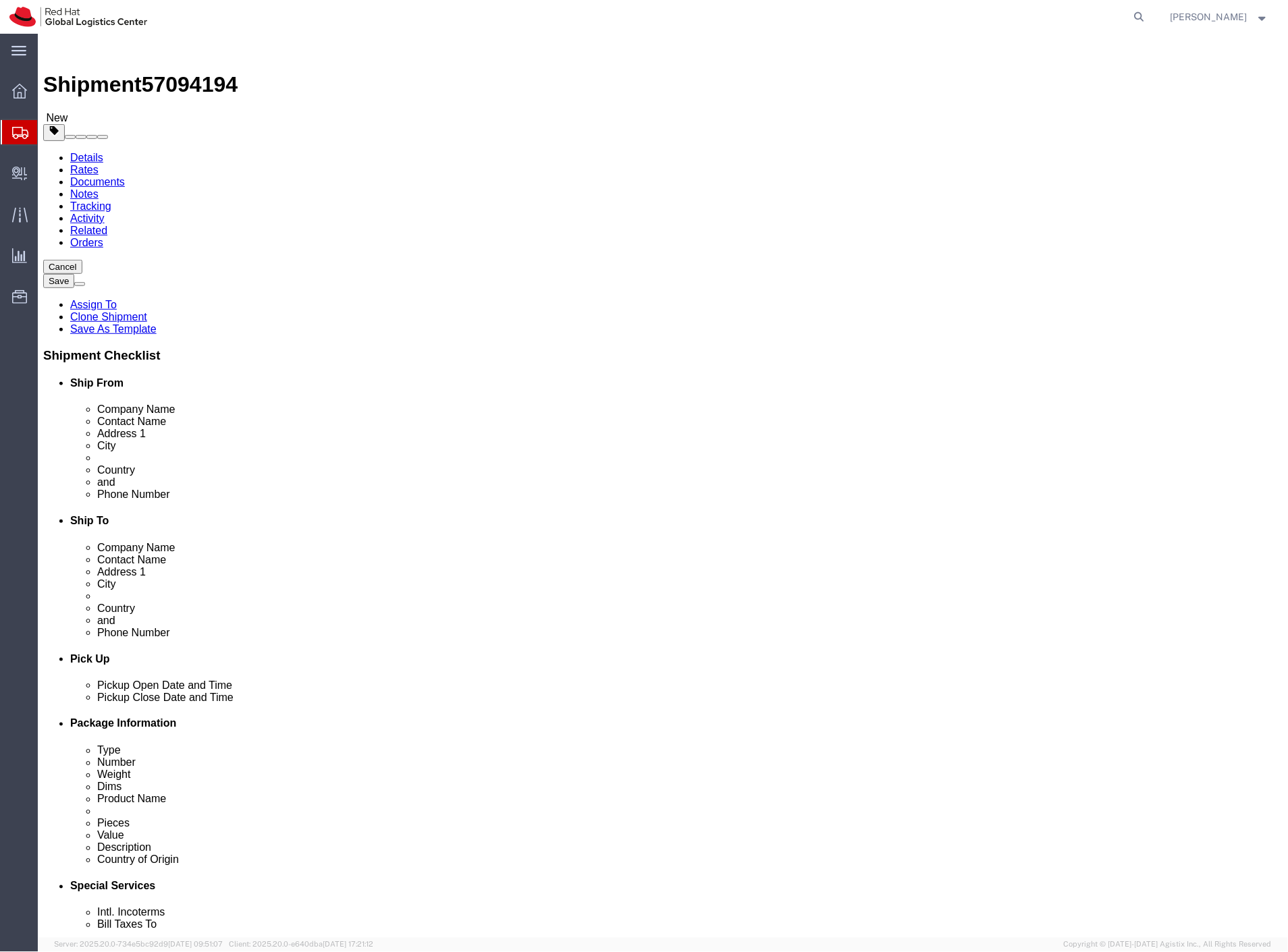
drag, startPoint x: 706, startPoint y: 291, endPoint x: 582, endPoint y: 295, distance: 124.1
click div "Dimensions Length 26.04 x Width 32.38 x Height 2.54 Select cm ft in"
type input "42"
type input "36"
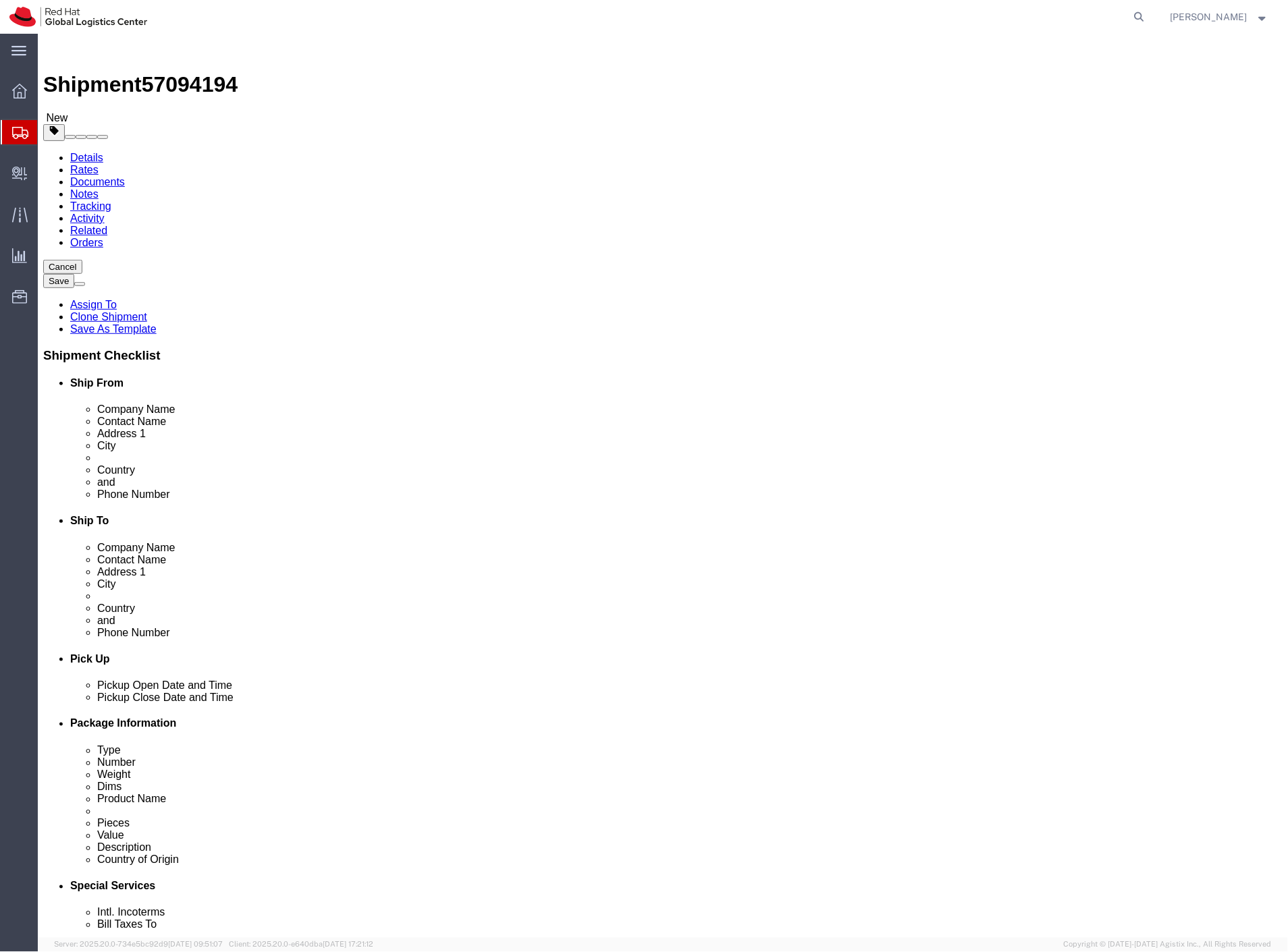
drag, startPoint x: 214, startPoint y: 291, endPoint x: 149, endPoint y: 289, distance: 65.0
click div "Dimensions Separate dimensions for each package, Length x Width x Height Length…"
type input "60"
type input "40"
click div "1 x Your Packaging Package Type Select Case(s) Crate(s) Envelope Large Box Medi…"
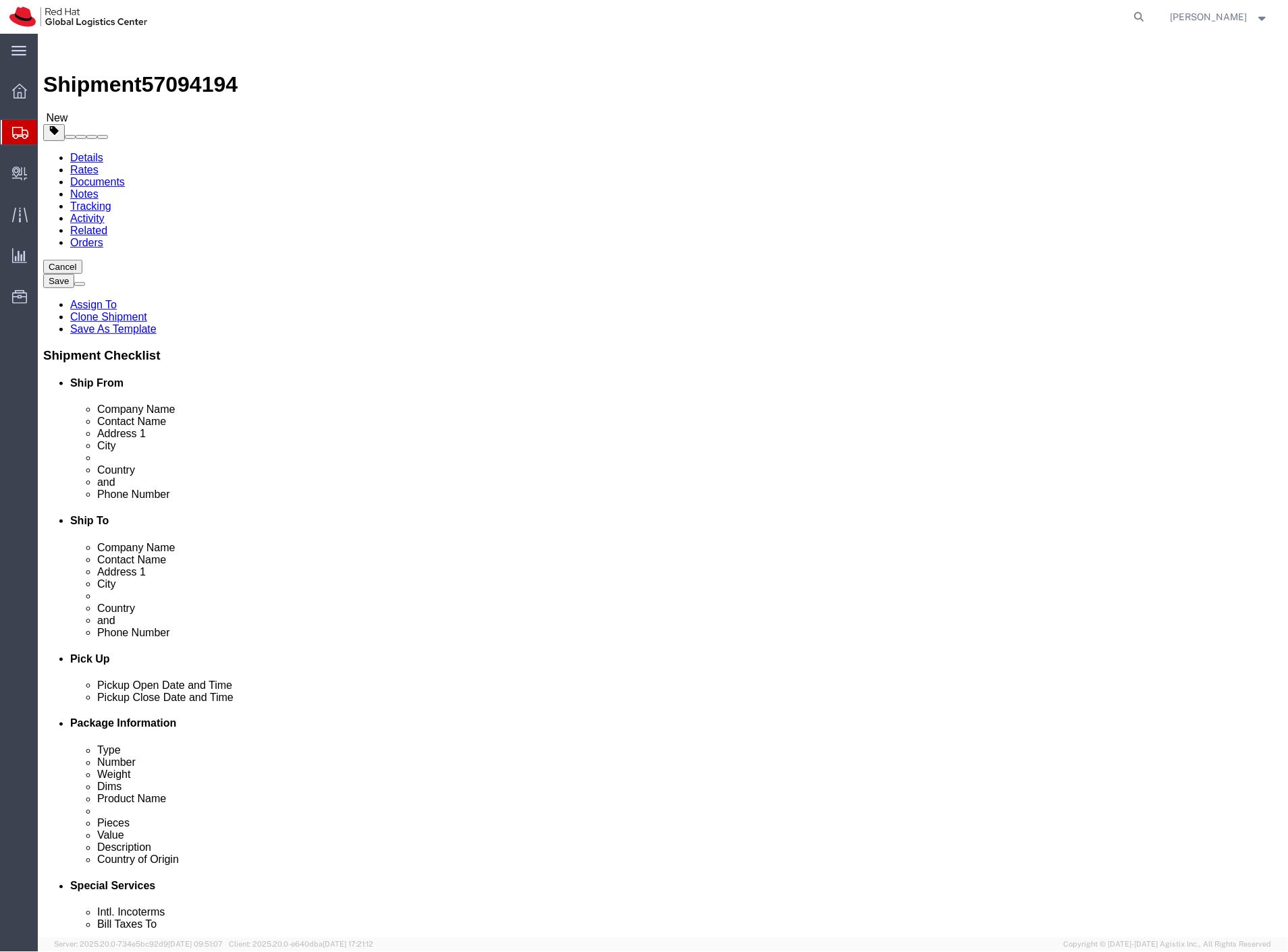
click button "Save"
drag, startPoint x: 345, startPoint y: 292, endPoint x: 310, endPoint y: 291, distance: 35.0
click div "Length 60 x Width 40 x Height 40 Select cm ft in"
type input "36"
click div "1 x Your Packaging Package Type Select Case(s) Crate(s) Envelope Large Box Medi…"
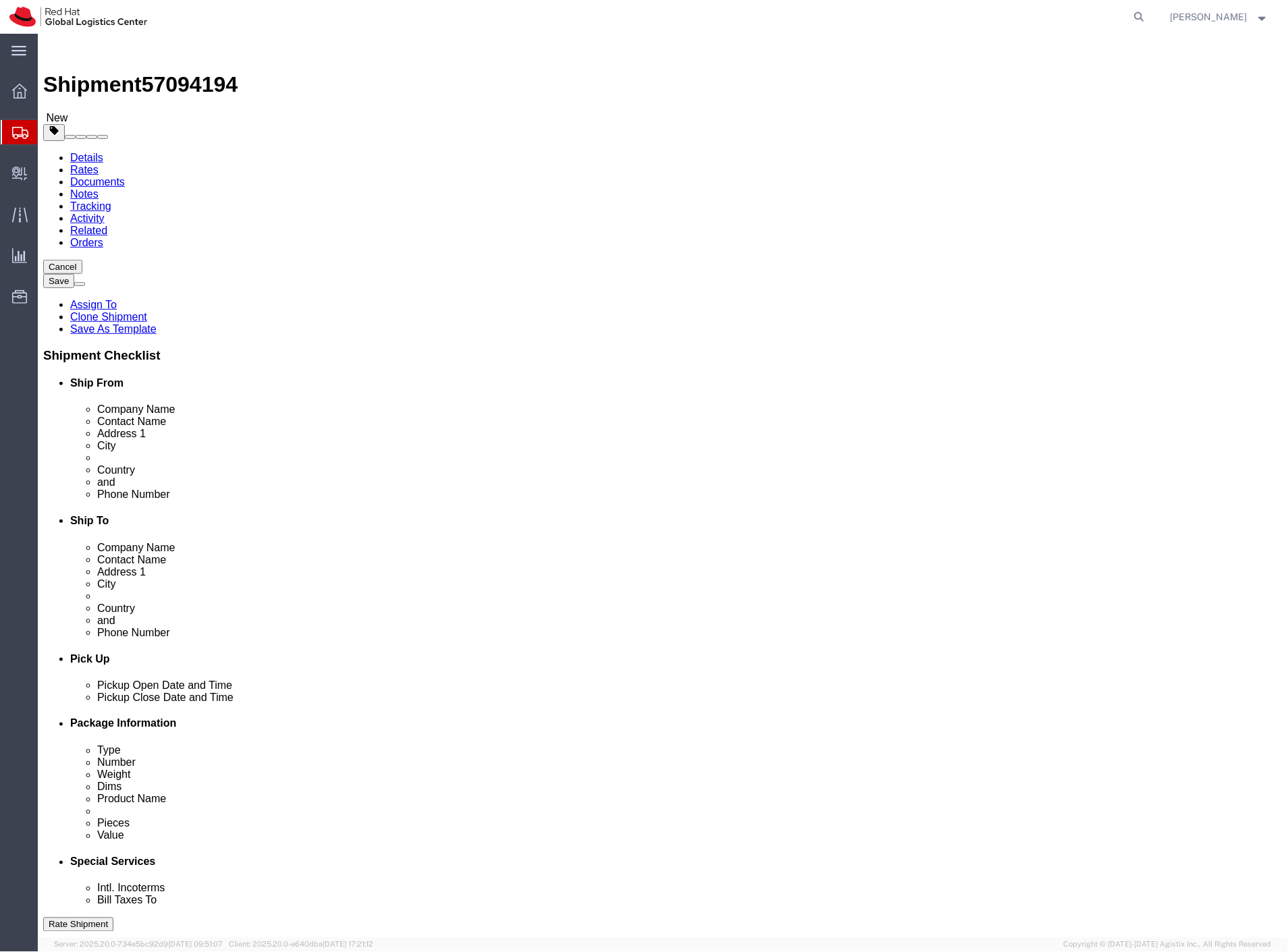
click button "Save"
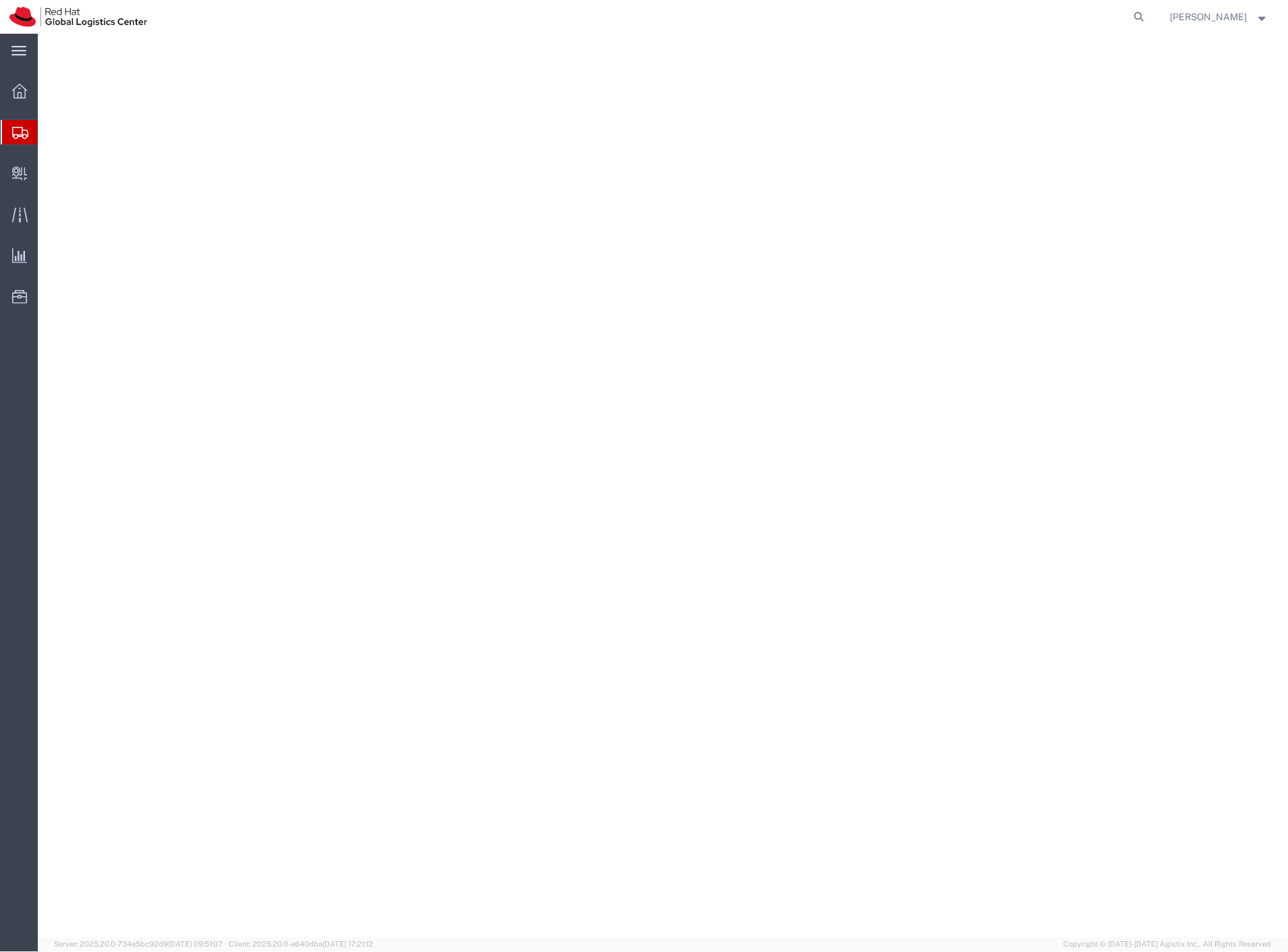
select select "38037"
select select "51051"
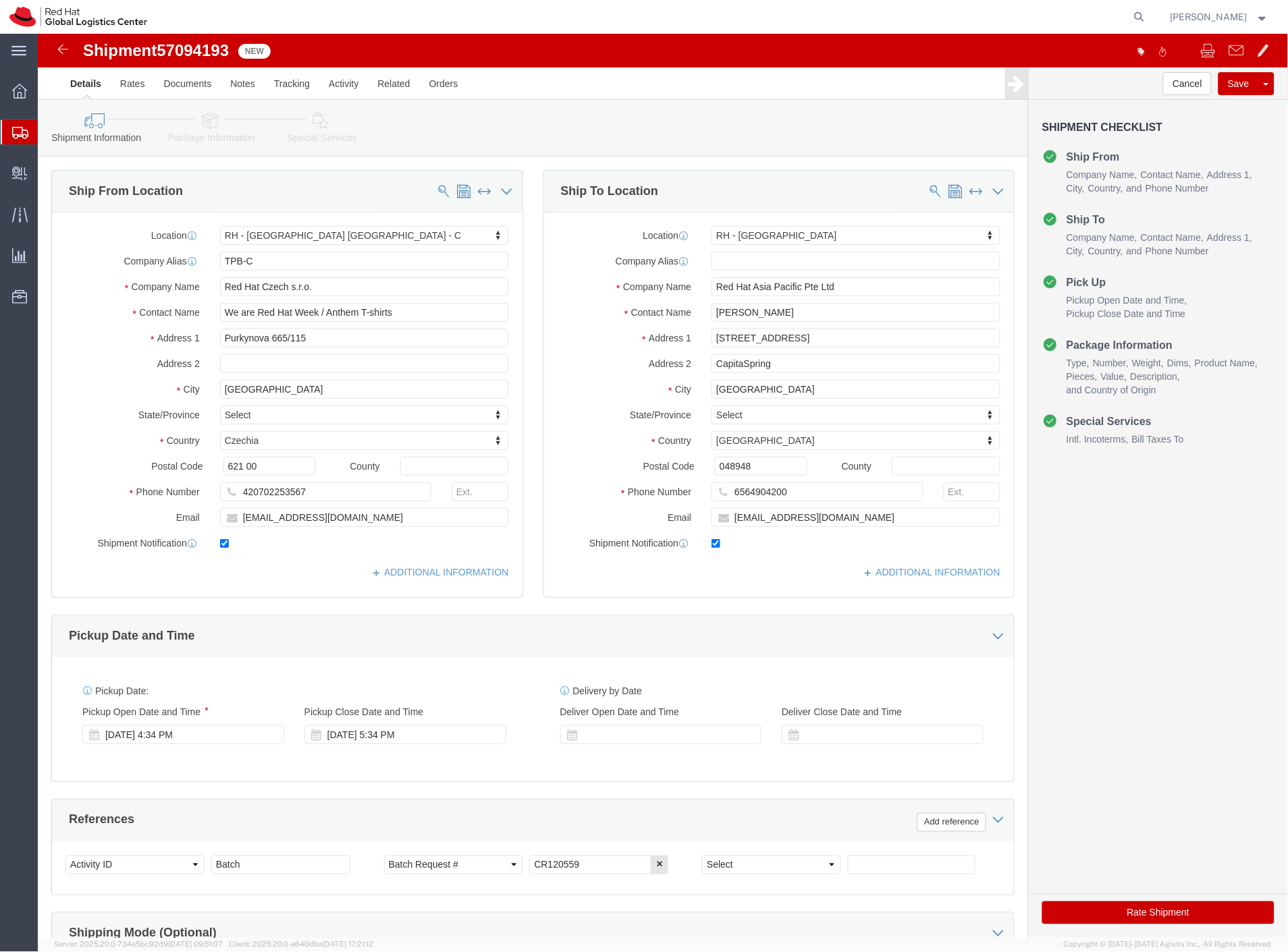
click span "57094193"
copy span "57094193"
click link "Package Information"
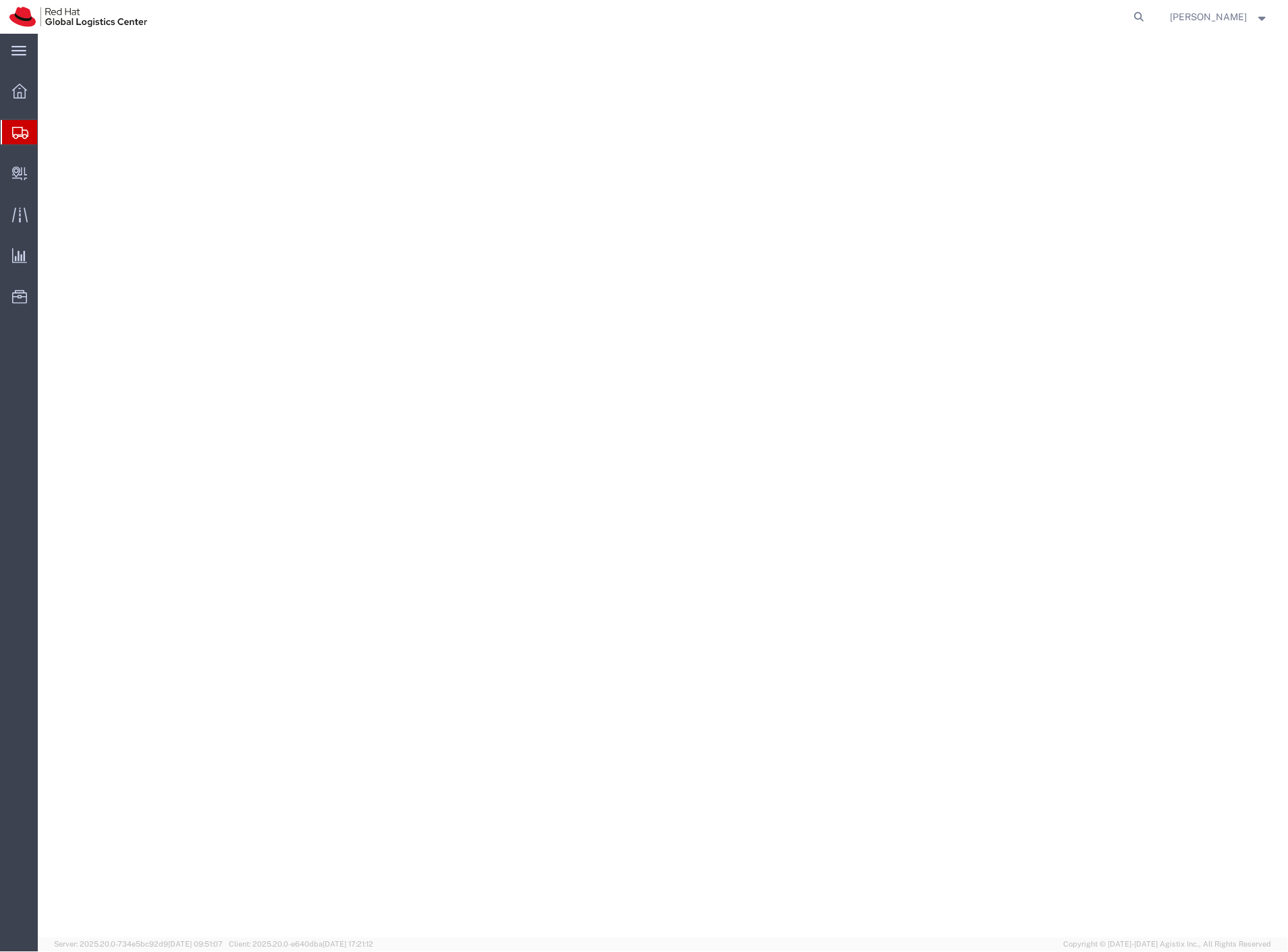
select select "38037"
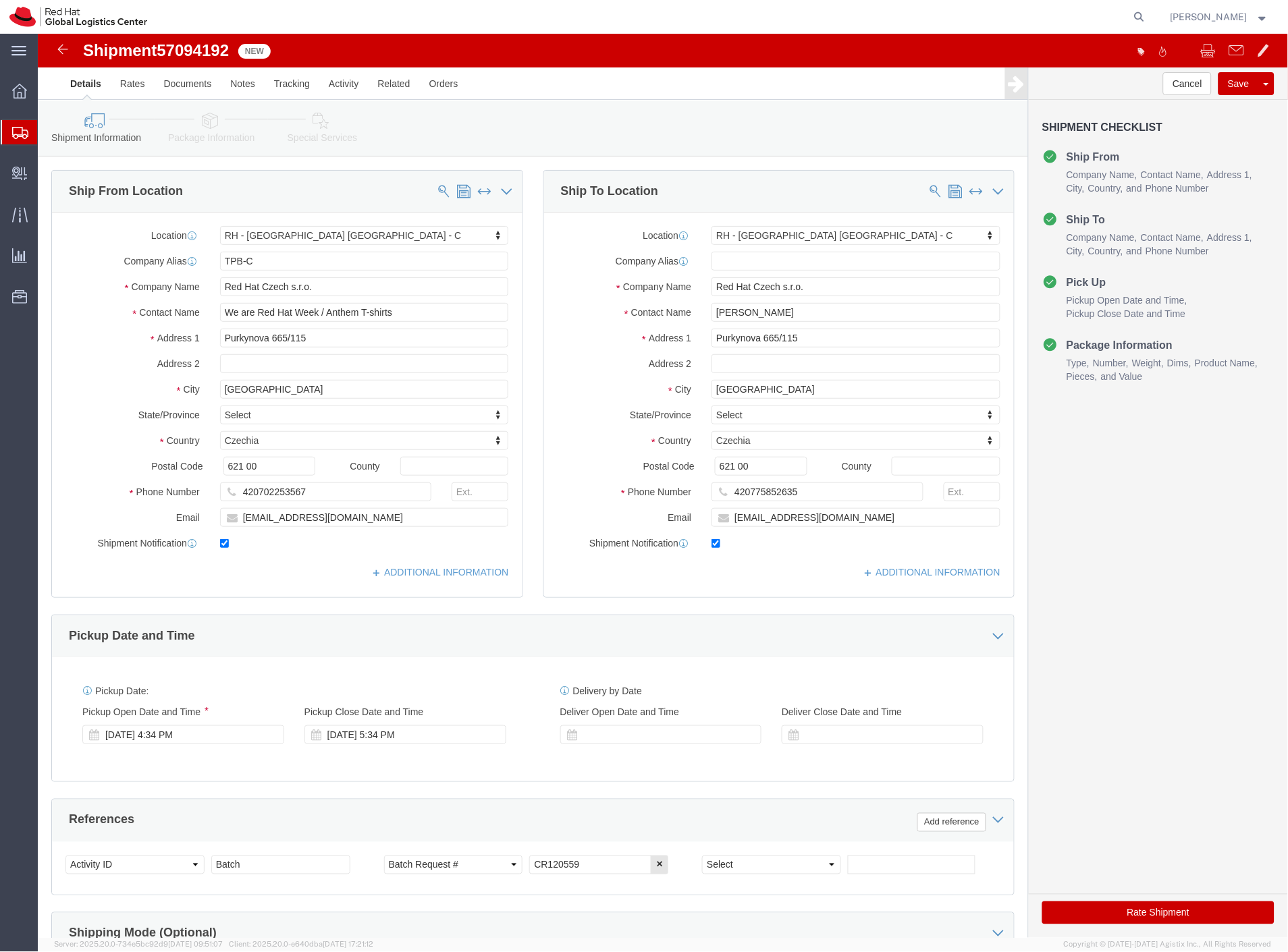
click span "57094192"
copy span "57094192"
